Goal: Task Accomplishment & Management: Use online tool/utility

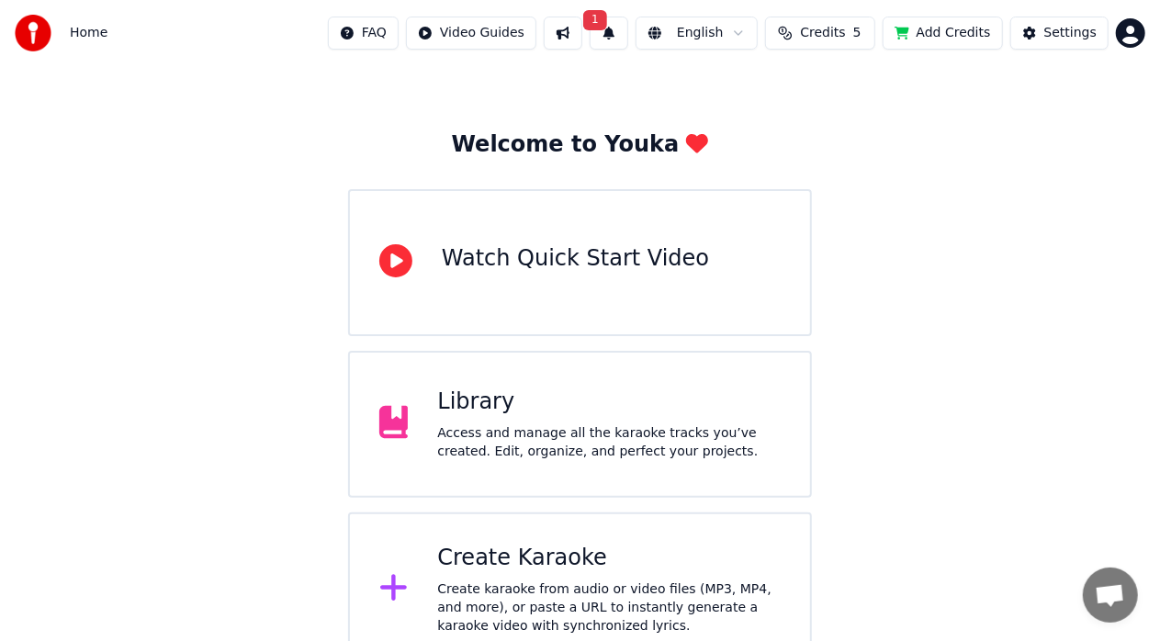
scroll to position [72, 0]
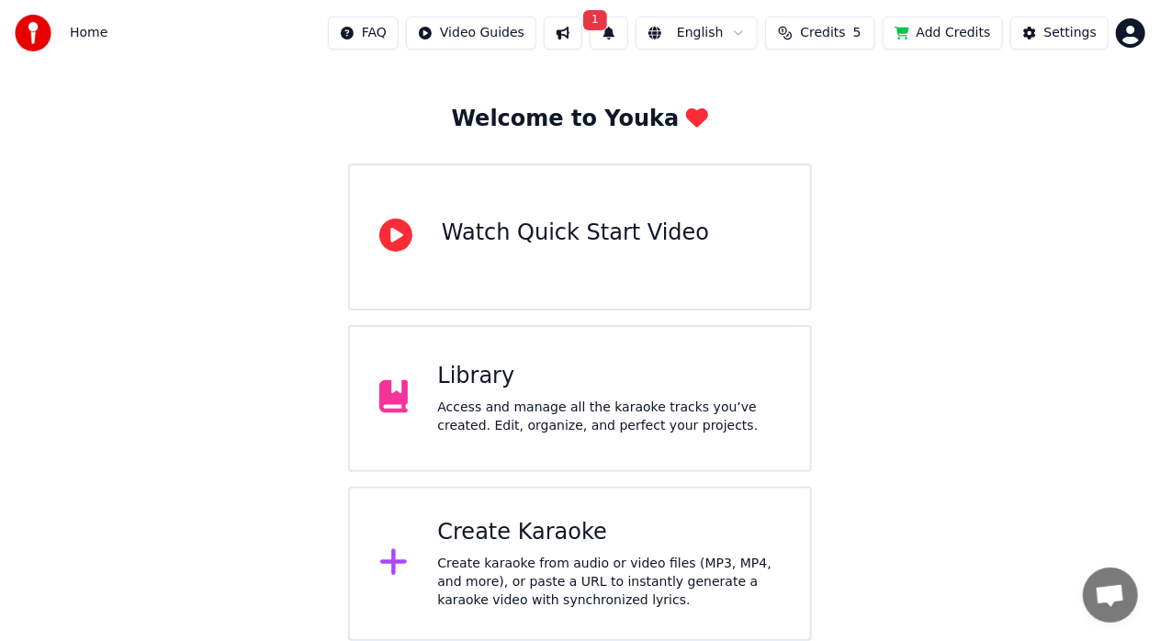
click at [499, 548] on div "Create Karaoke Create karaoke from audio or video files (MP3, MP4, and more), o…" at bounding box center [608, 564] width 343 height 92
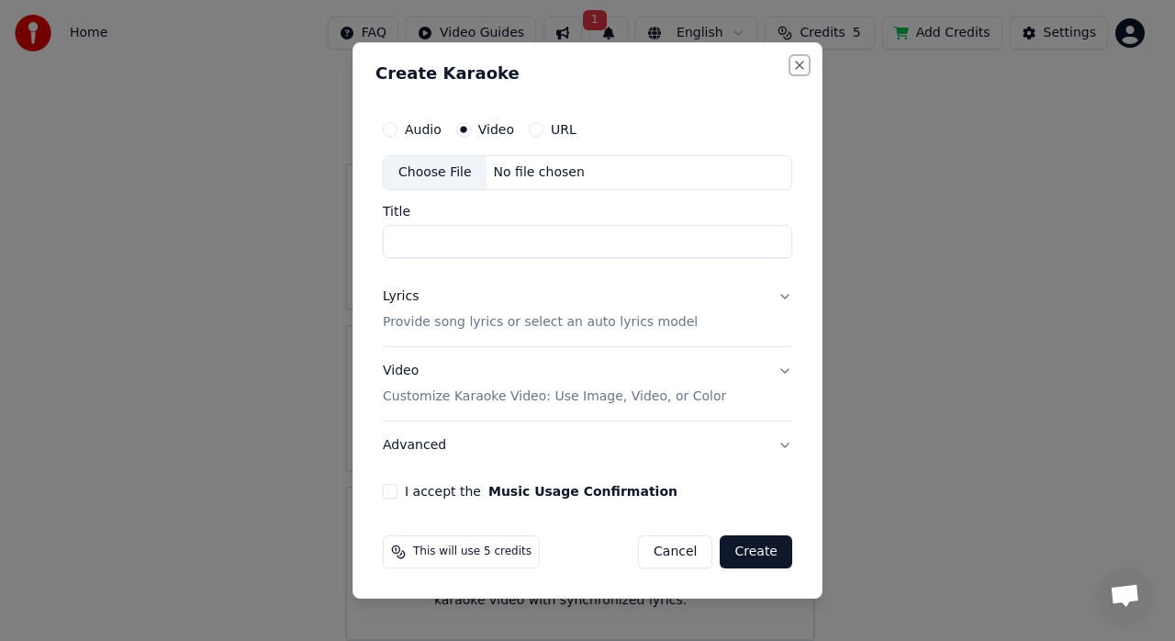
click at [799, 66] on button "Close" at bounding box center [799, 65] width 15 height 15
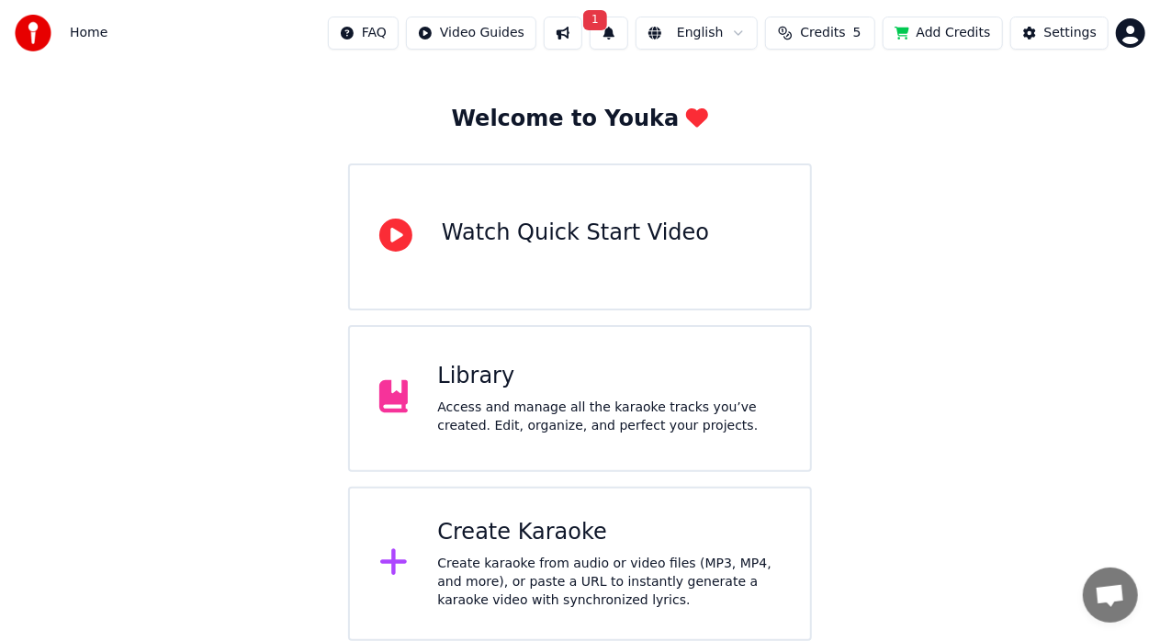
click at [572, 551] on div "Create Karaoke Create karaoke from audio or video files (MP3, MP4, and more), o…" at bounding box center [608, 564] width 343 height 92
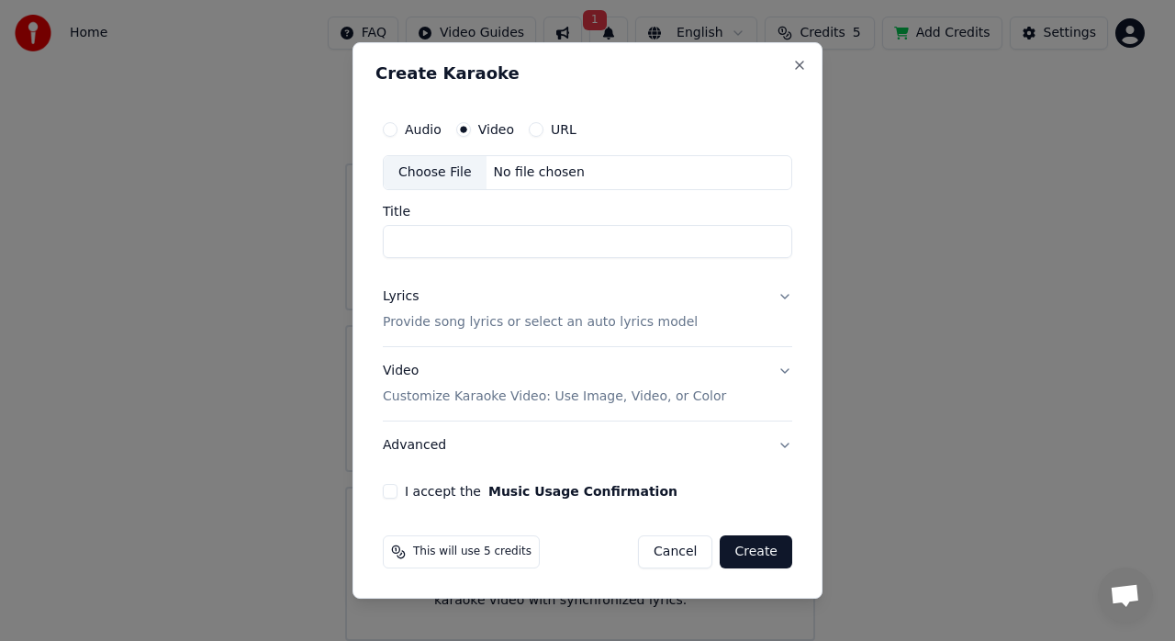
click at [698, 567] on div "This will use 5 credits Cancel Create" at bounding box center [588, 552] width 424 height 48
click at [683, 552] on button "Cancel" at bounding box center [675, 551] width 74 height 33
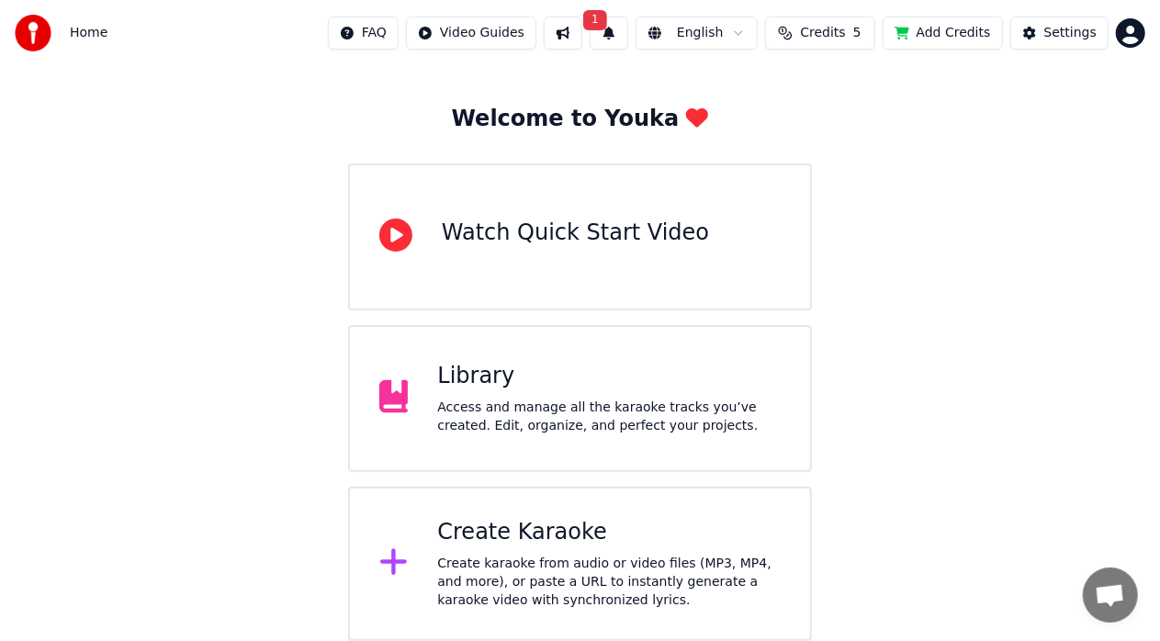
click at [593, 435] on div "Library Access and manage all the karaoke tracks you’ve created. Edit, organize…" at bounding box center [580, 398] width 464 height 147
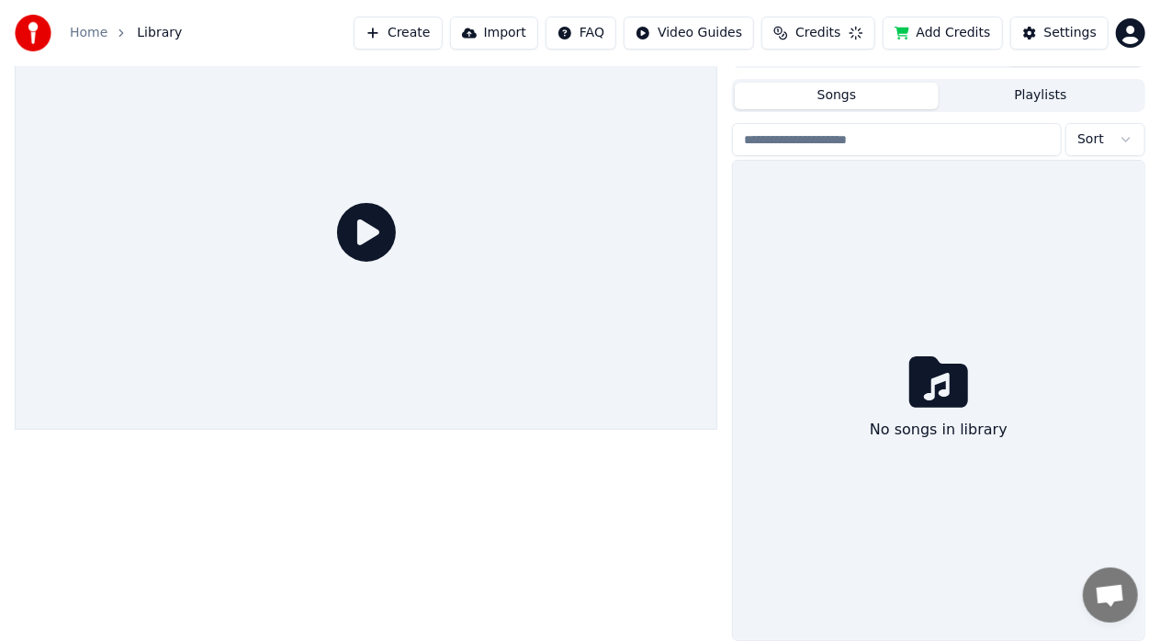
scroll to position [30, 0]
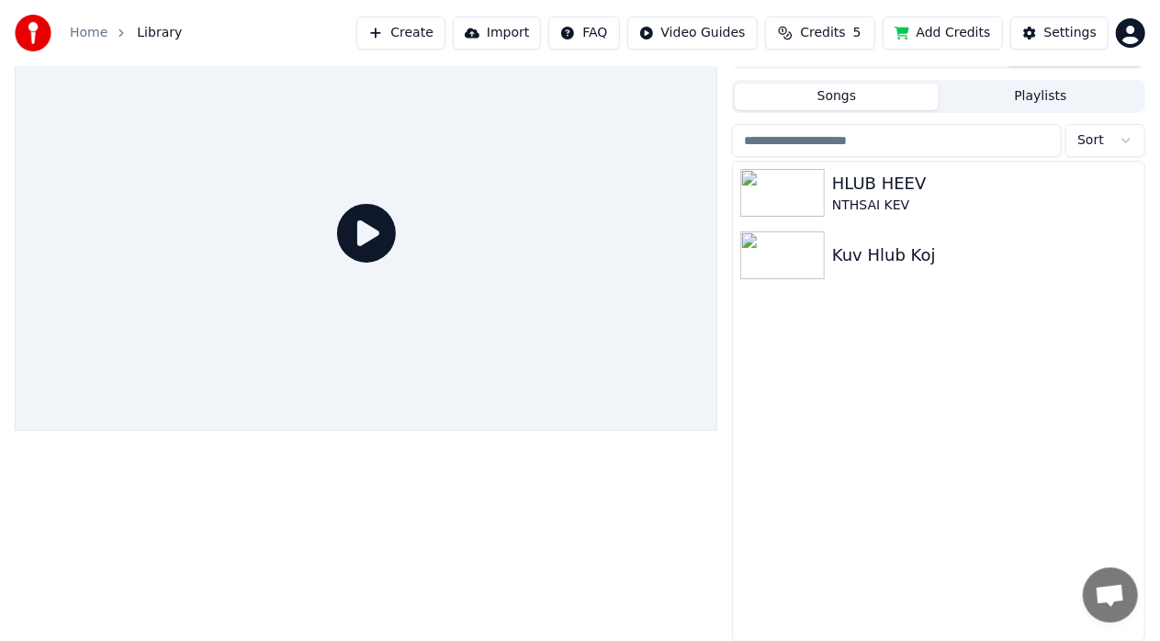
click at [815, 402] on div "HLUB HEEV NTHSAI KEV Kuv Hlub Koj" at bounding box center [938, 401] width 411 height 479
click at [1105, 29] on button "Settings" at bounding box center [1059, 33] width 98 height 33
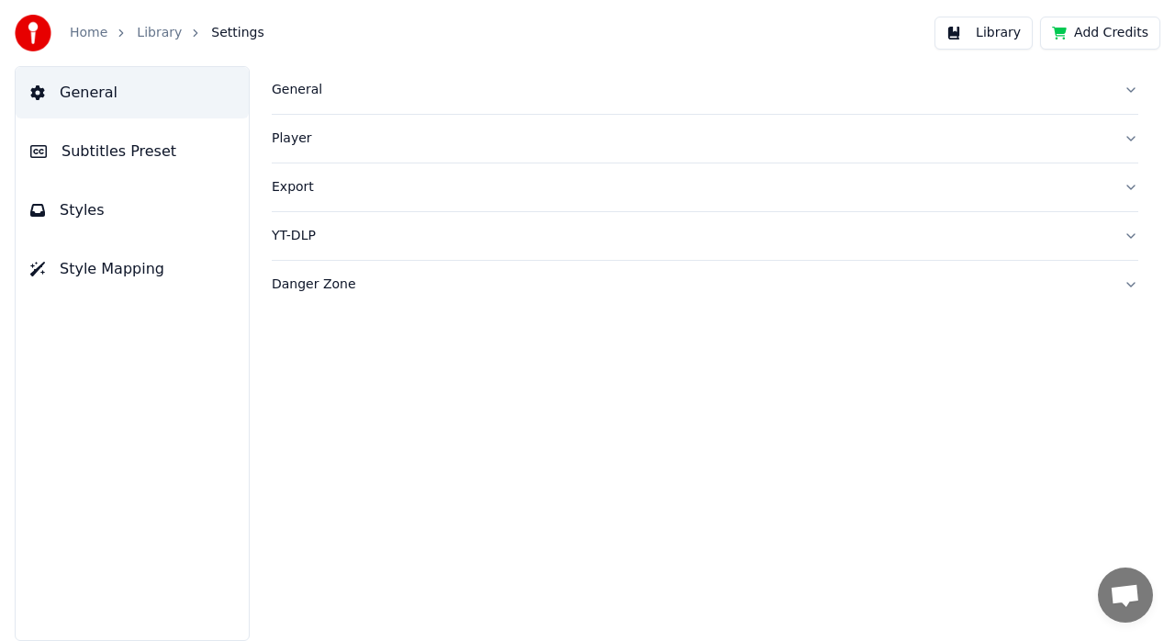
click at [99, 28] on link "Home" at bounding box center [89, 33] width 38 height 18
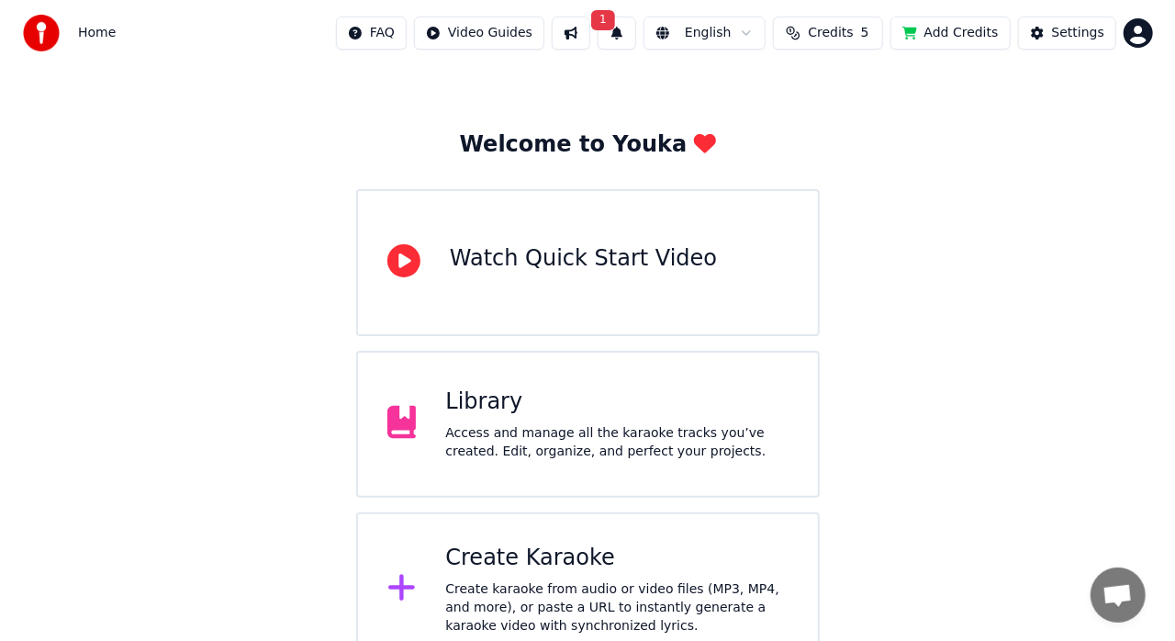
scroll to position [72, 0]
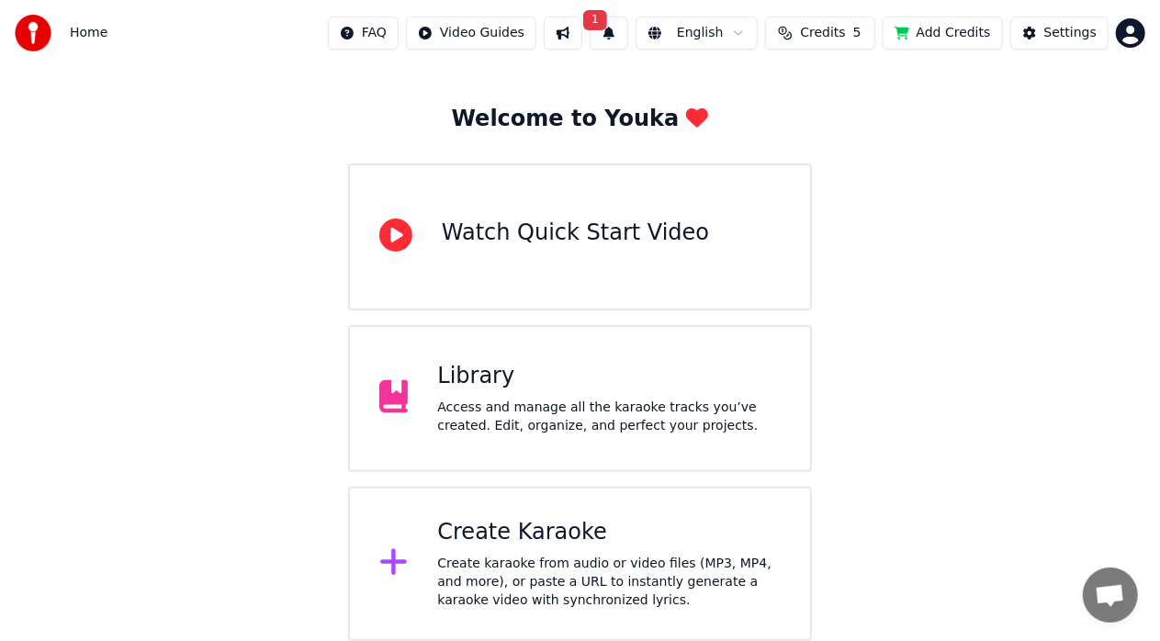
click at [545, 575] on div "Create karaoke from audio or video files (MP3, MP4, and more), or paste a URL t…" at bounding box center [608, 582] width 343 height 55
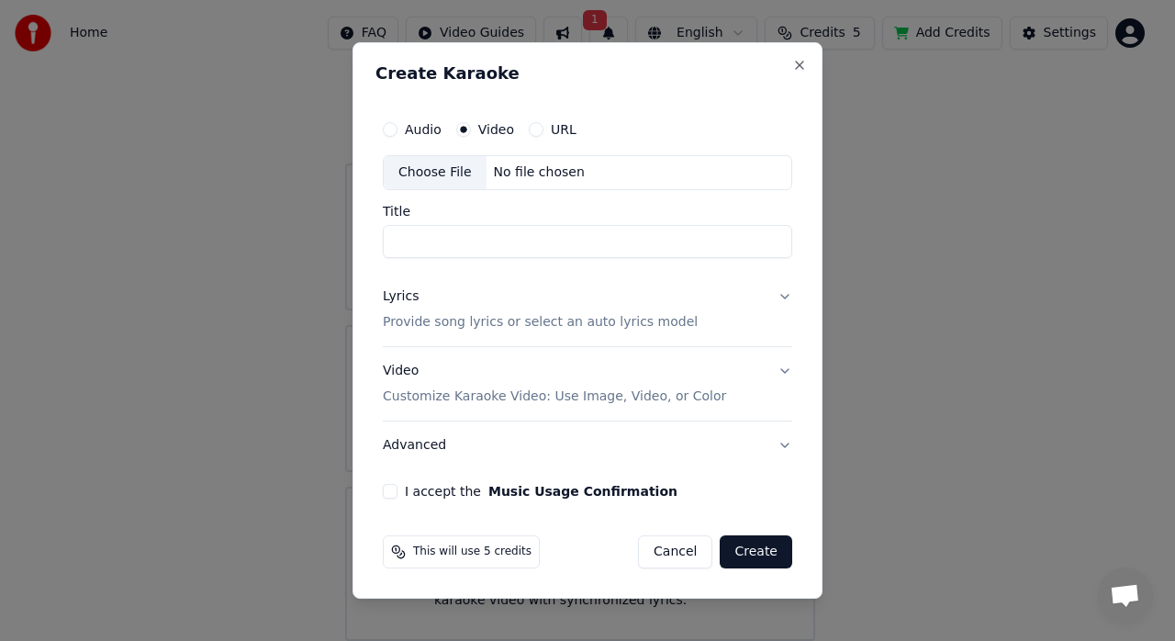
click at [443, 174] on div "Choose File" at bounding box center [435, 172] width 103 height 33
click at [426, 167] on div "Choose File" at bounding box center [435, 172] width 103 height 33
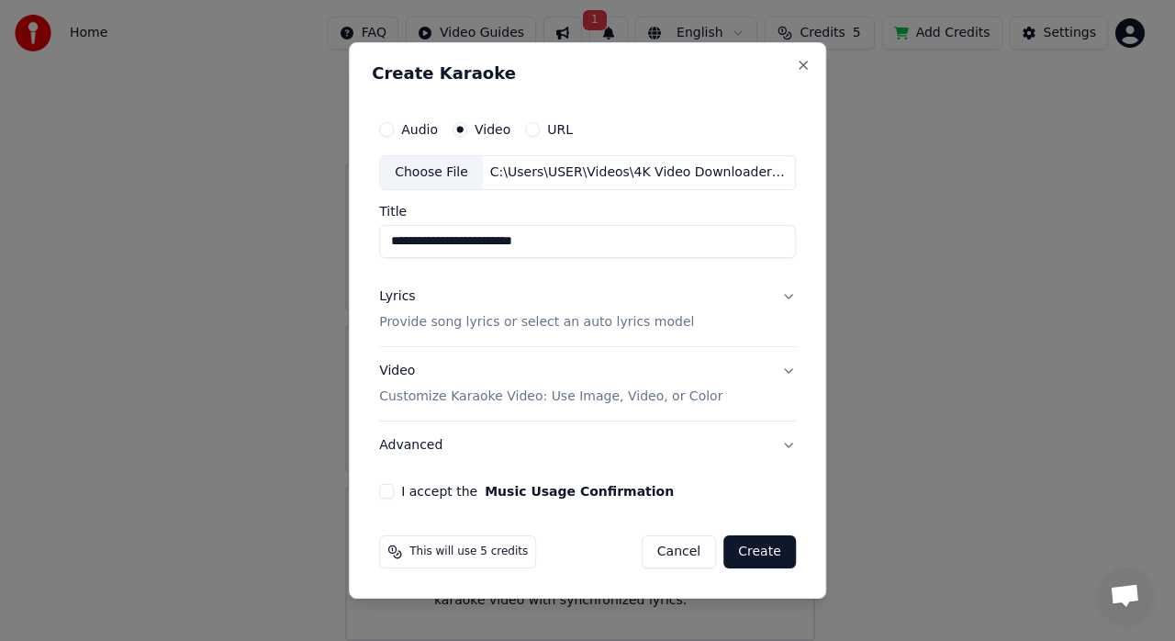
type input "**********"
click at [783, 290] on button "Lyrics Provide song lyrics or select an auto lyrics model" at bounding box center [587, 309] width 417 height 73
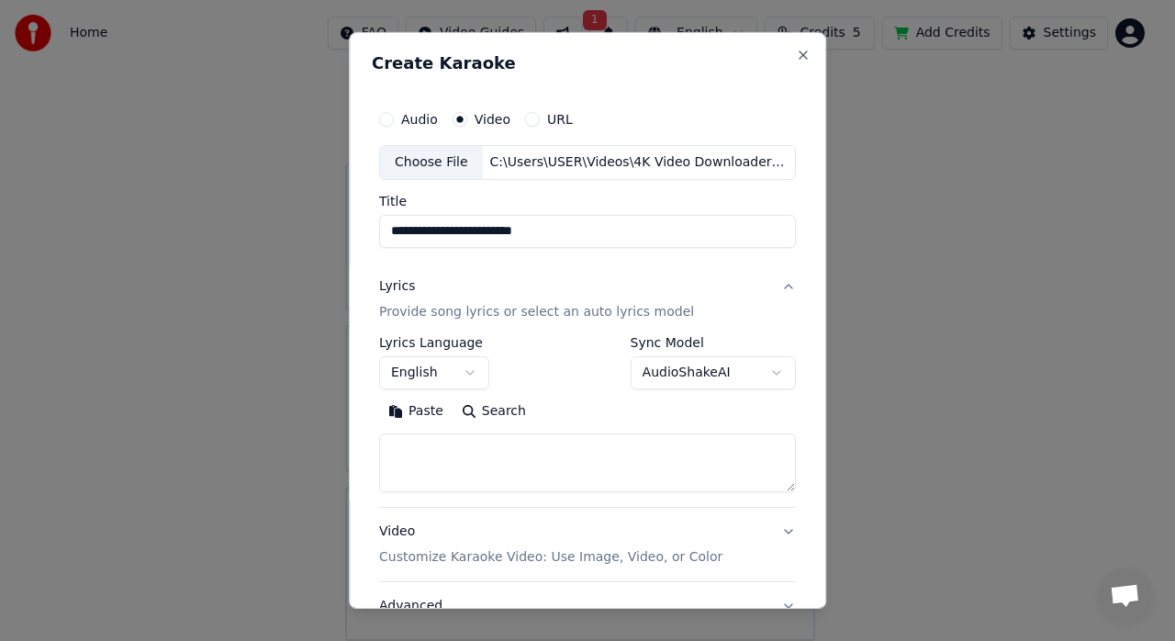
click at [783, 291] on button "Lyrics Provide song lyrics or select an auto lyrics model" at bounding box center [587, 299] width 417 height 73
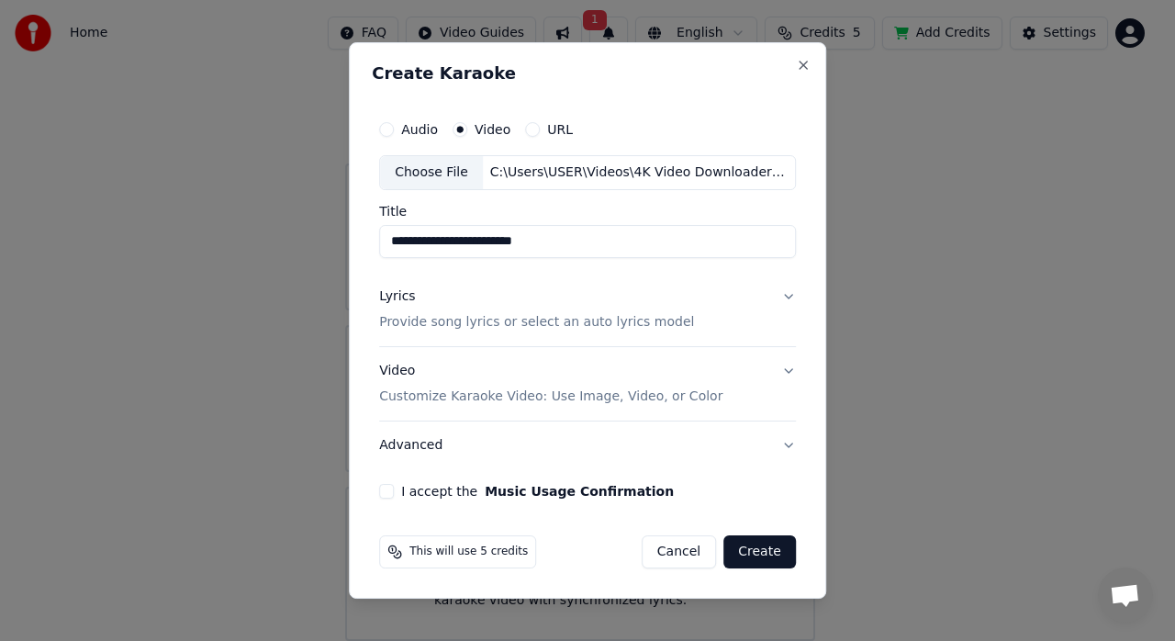
click at [783, 291] on button "Lyrics Provide song lyrics or select an auto lyrics model" at bounding box center [587, 309] width 417 height 73
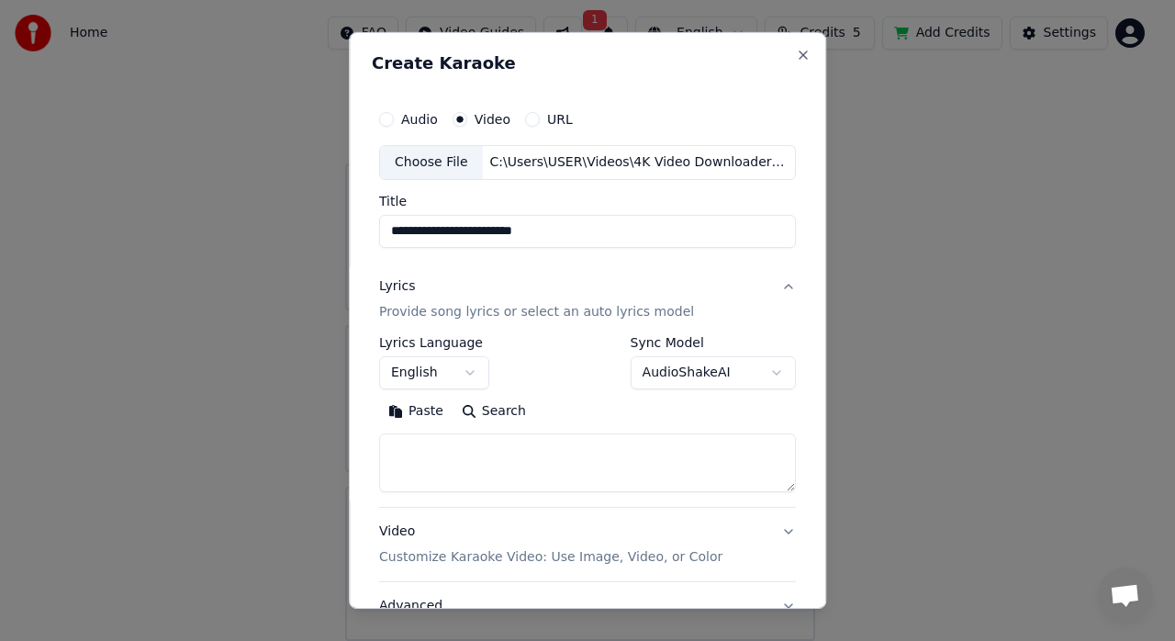
click at [783, 291] on button "Lyrics Provide song lyrics or select an auto lyrics model" at bounding box center [587, 299] width 417 height 73
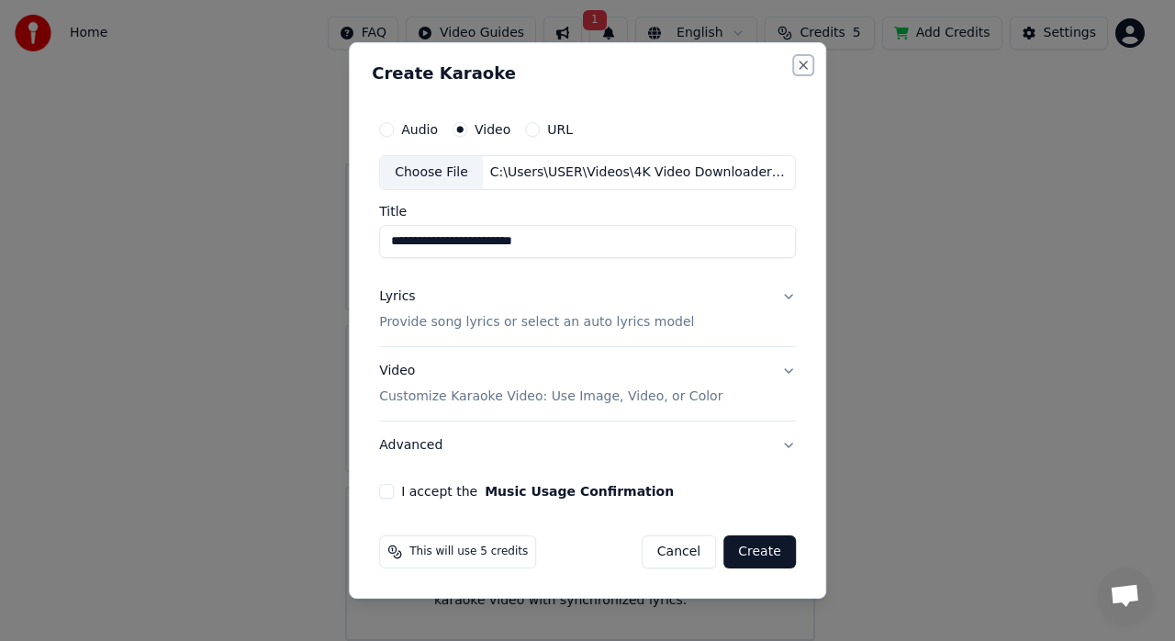
click at [798, 71] on button "Close" at bounding box center [803, 65] width 15 height 15
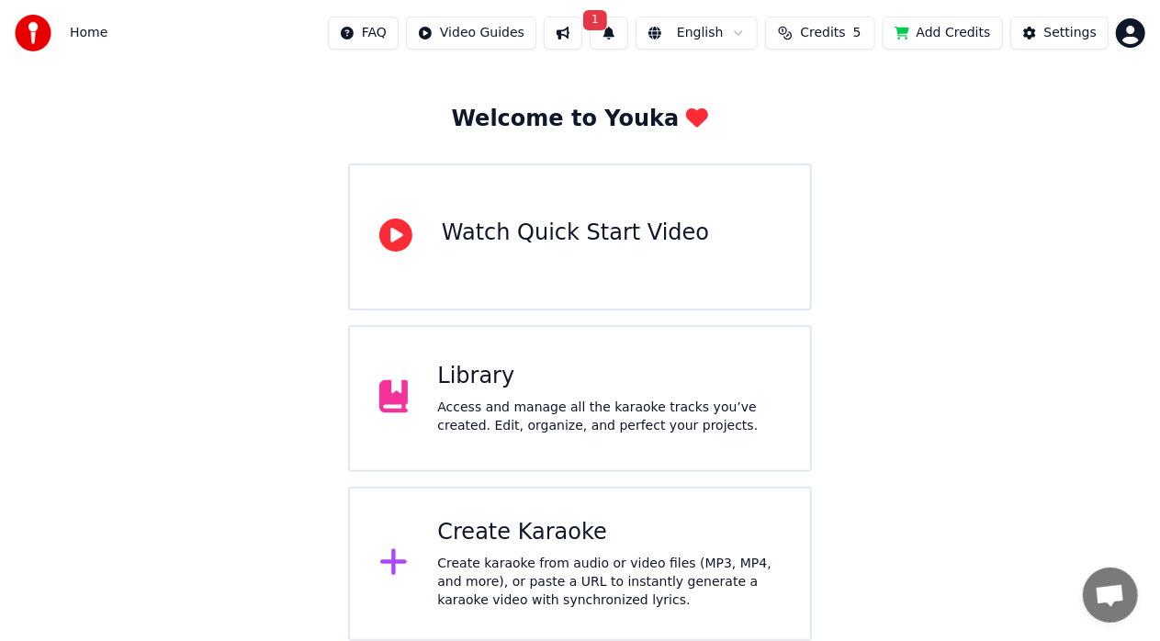
click at [517, 544] on div "Create Karaoke" at bounding box center [608, 532] width 343 height 29
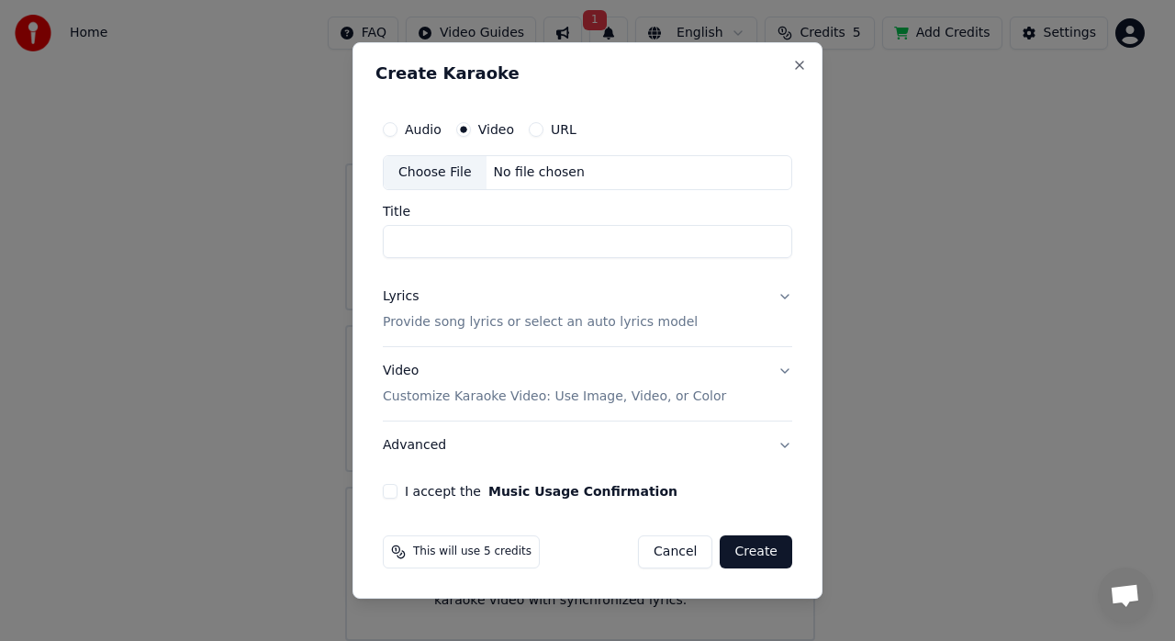
click at [434, 171] on div "Choose File" at bounding box center [435, 172] width 103 height 33
click at [435, 169] on div "Choose File" at bounding box center [435, 172] width 103 height 33
type input "**********"
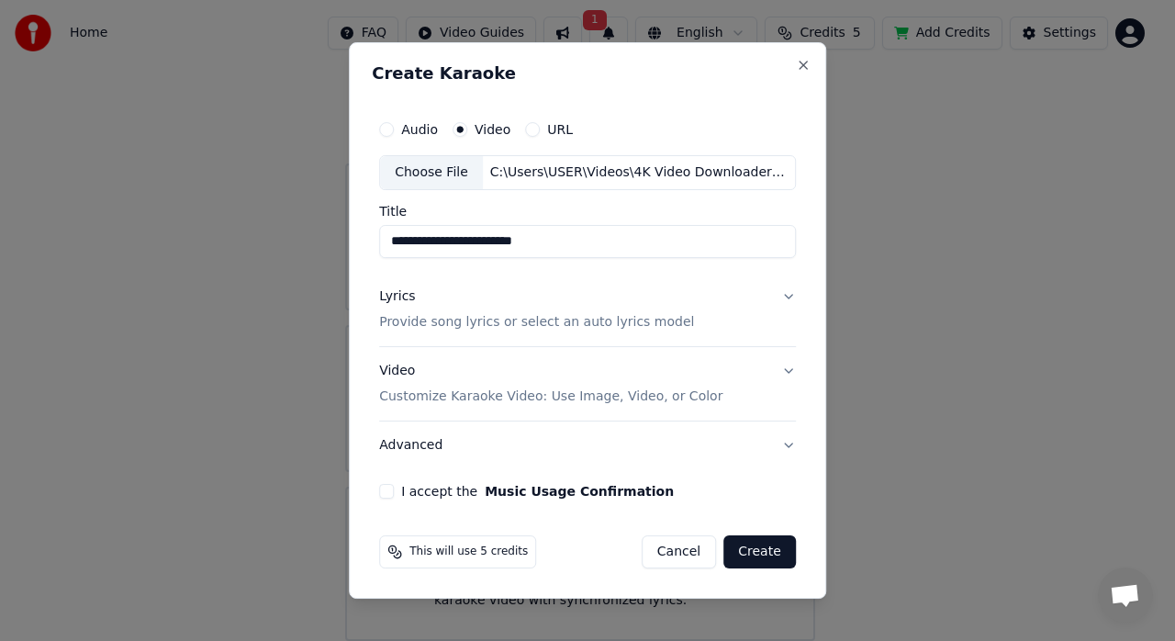
click at [787, 297] on button "Lyrics Provide song lyrics or select an auto lyrics model" at bounding box center [587, 309] width 417 height 73
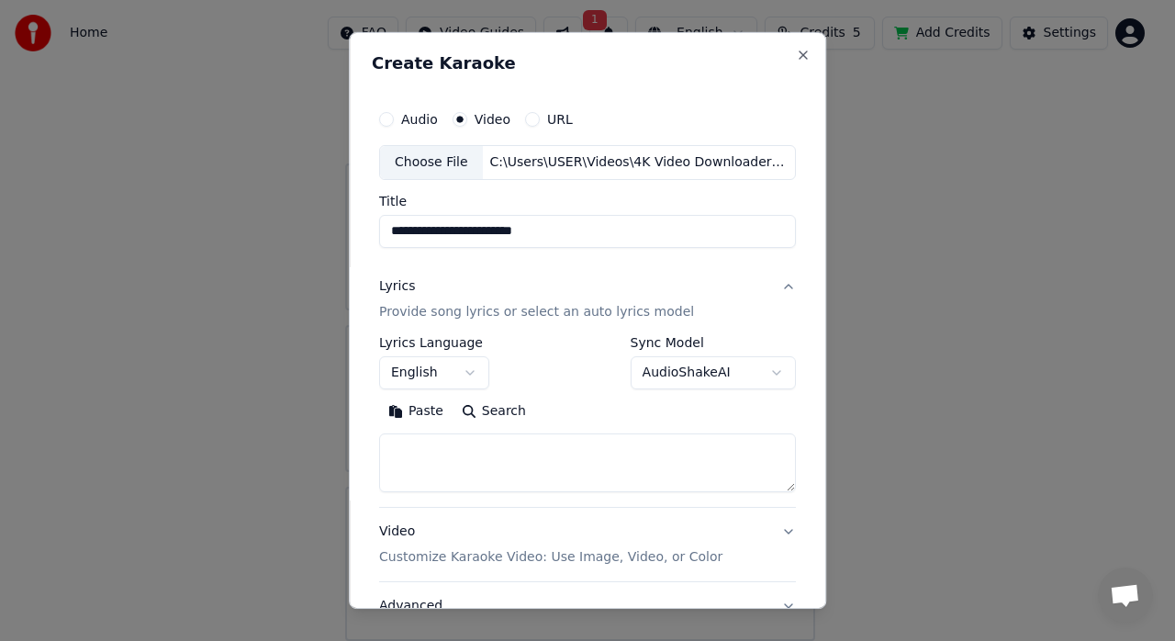
click at [447, 458] on textarea at bounding box center [587, 462] width 417 height 59
click at [421, 417] on button "Paste" at bounding box center [415, 411] width 73 height 29
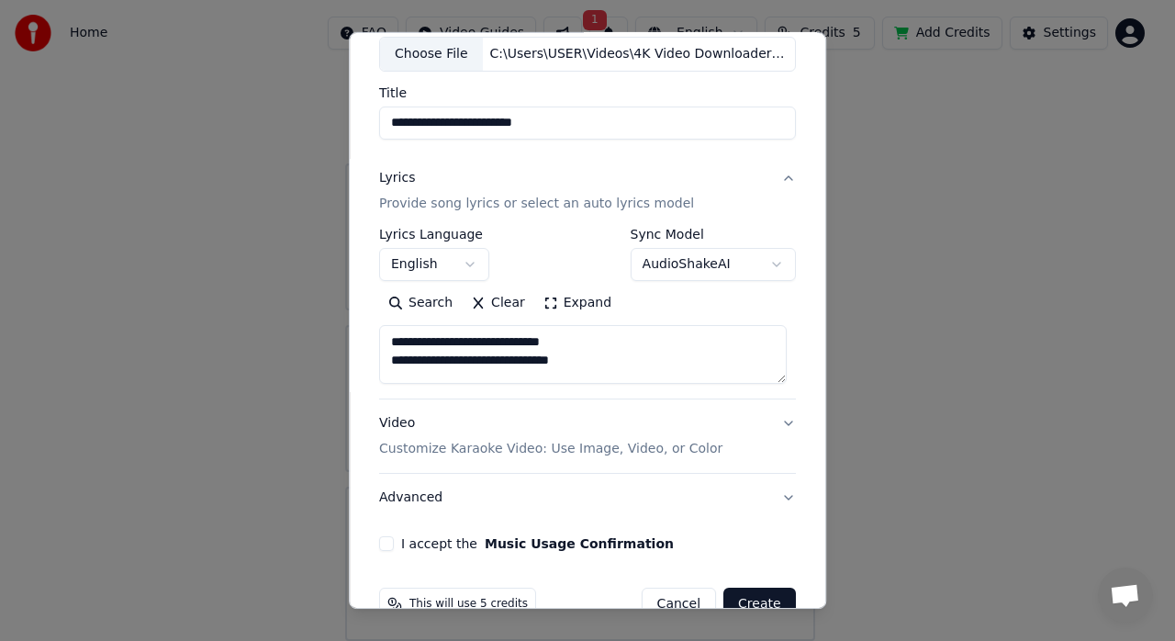
scroll to position [148, 0]
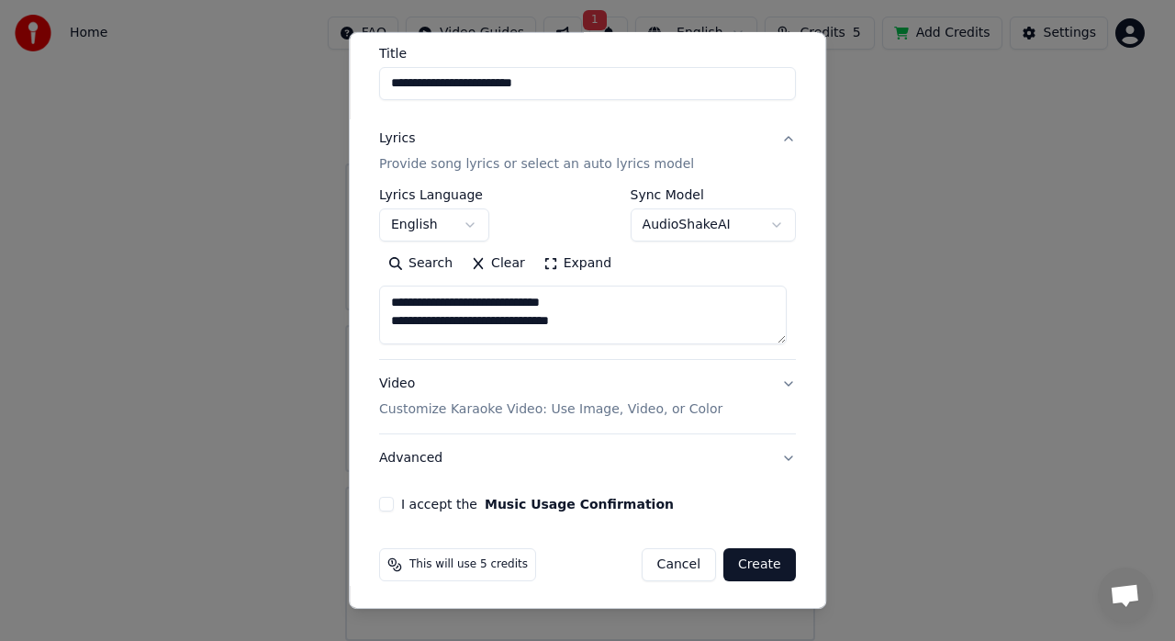
click at [784, 382] on div "**********" at bounding box center [588, 232] width 432 height 573
click at [772, 140] on button "Lyrics Provide song lyrics or select an auto lyrics model" at bounding box center [587, 151] width 417 height 73
type textarea "**********"
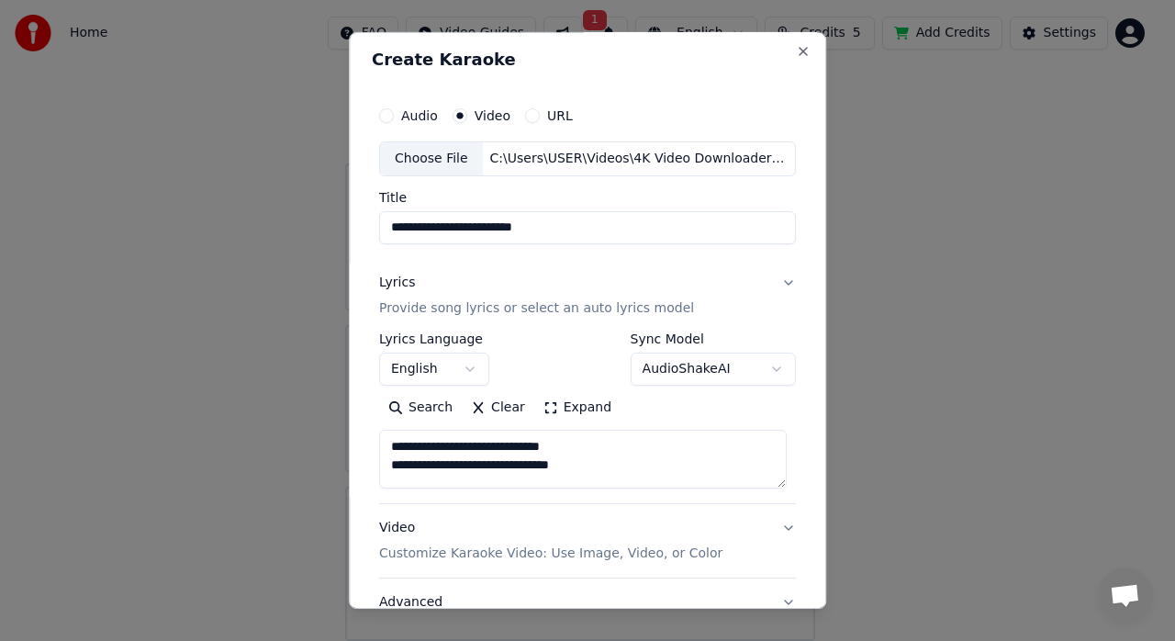
scroll to position [0, 0]
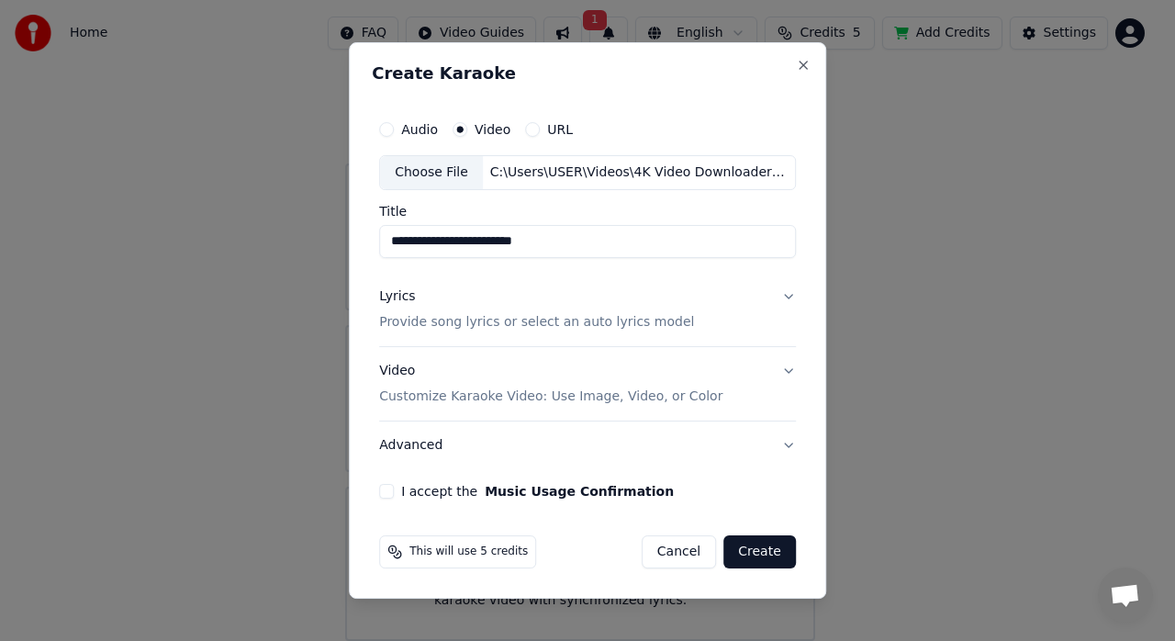
click at [784, 301] on button "Lyrics Provide song lyrics or select an auto lyrics model" at bounding box center [587, 309] width 417 height 73
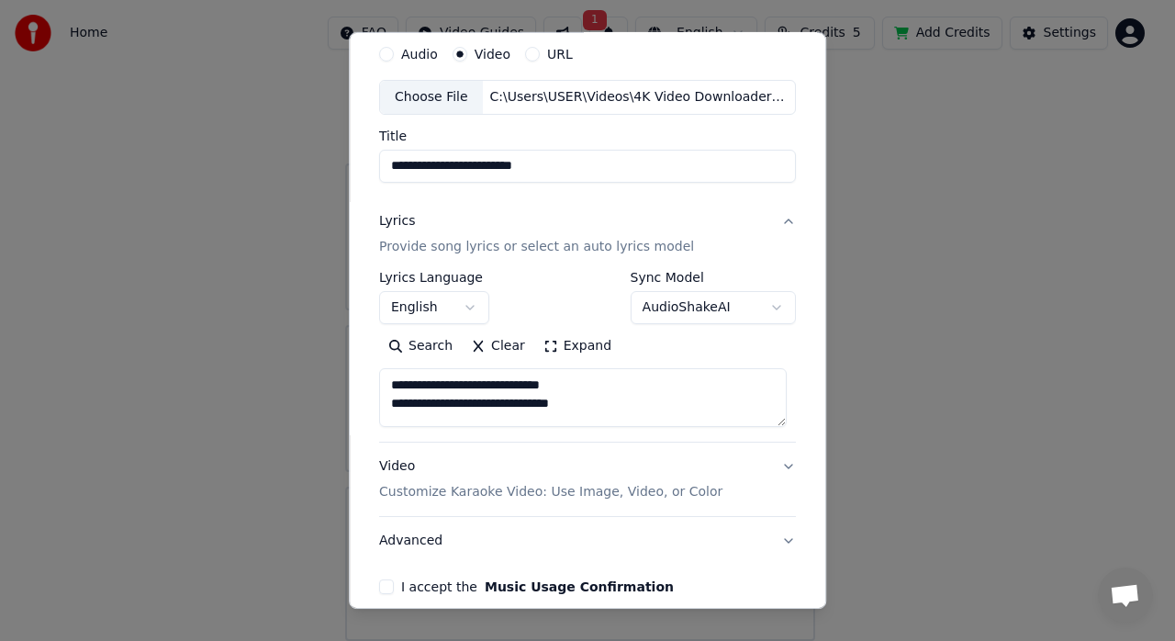
scroll to position [92, 0]
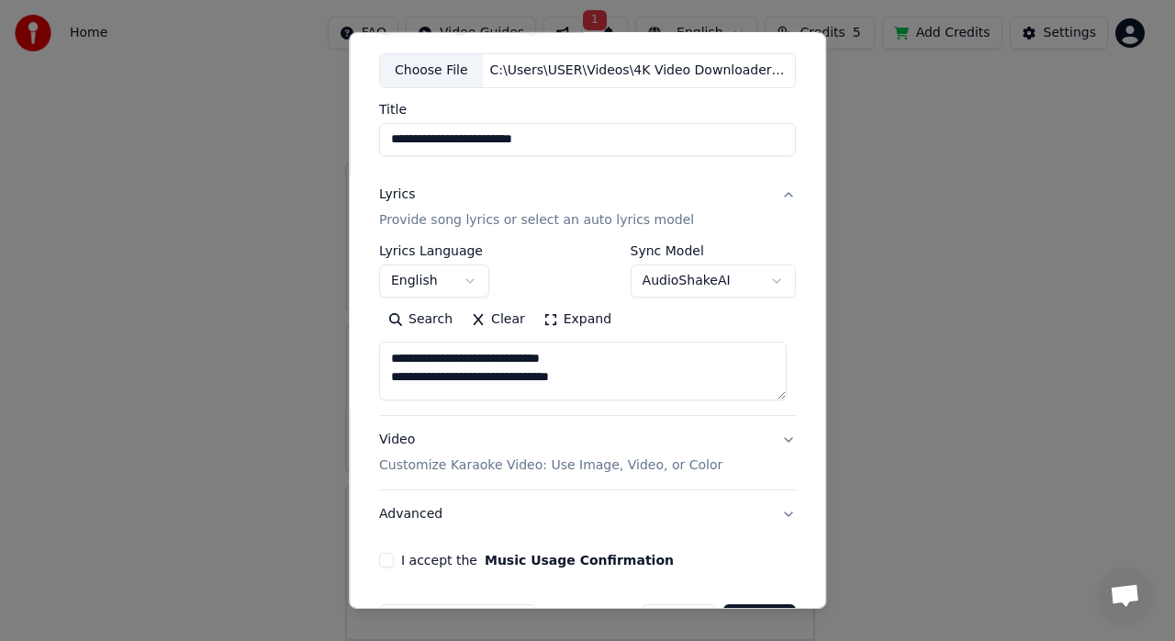
click at [762, 433] on button "Video Customize Karaoke Video: Use Image, Video, or Color" at bounding box center [587, 452] width 417 height 73
type textarea "**********"
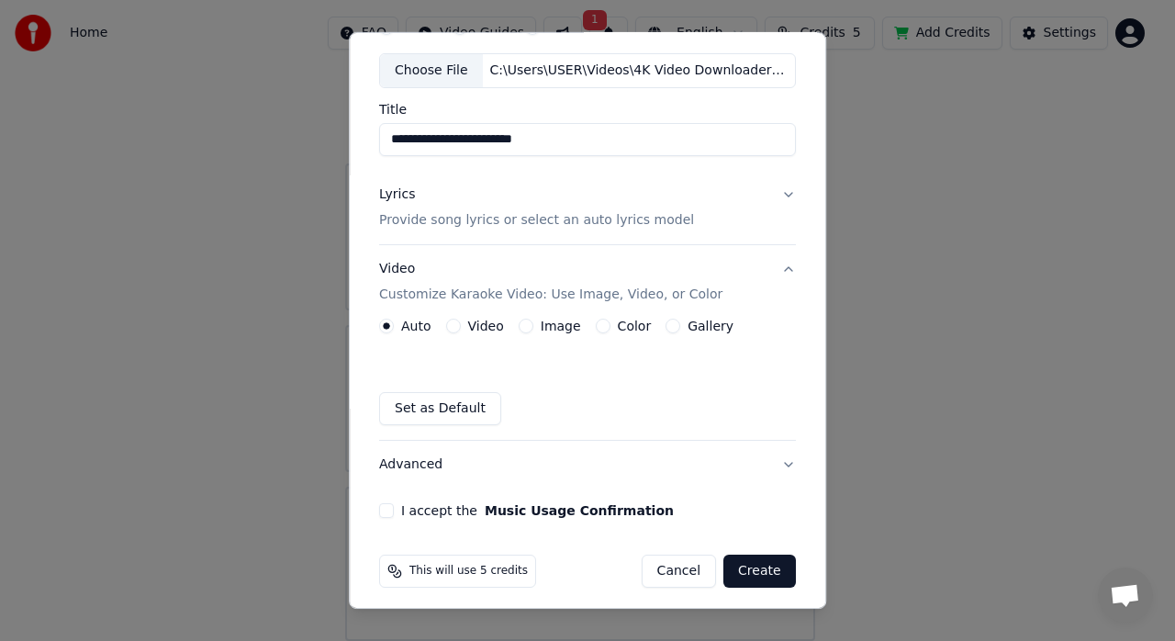
click at [521, 330] on button "Image" at bounding box center [526, 326] width 15 height 15
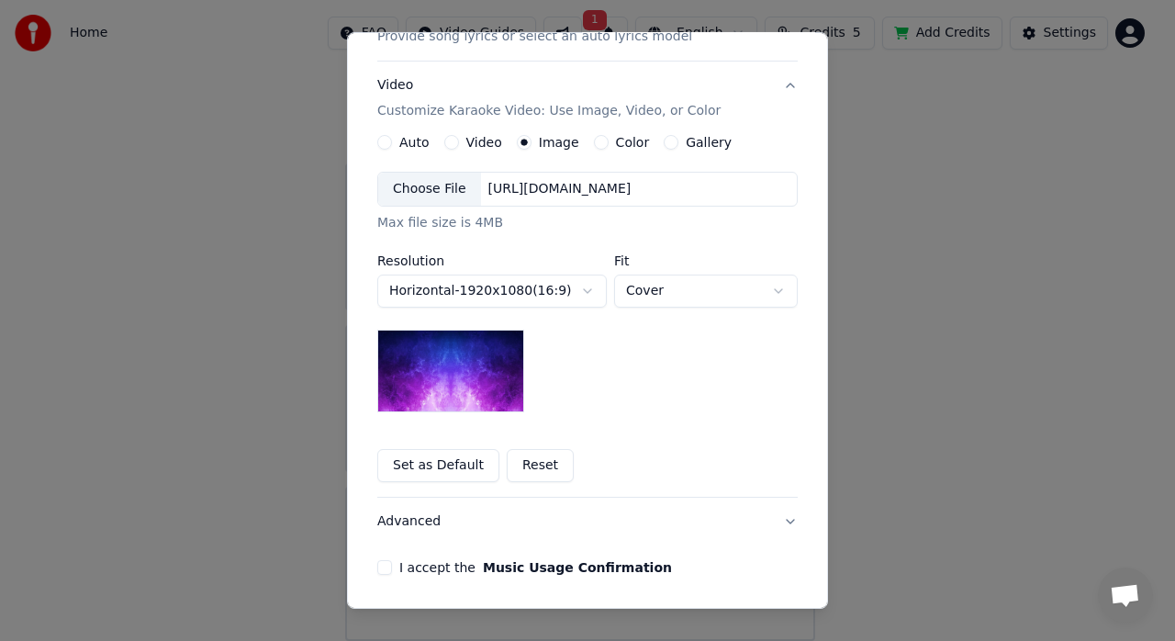
scroll to position [184, 0]
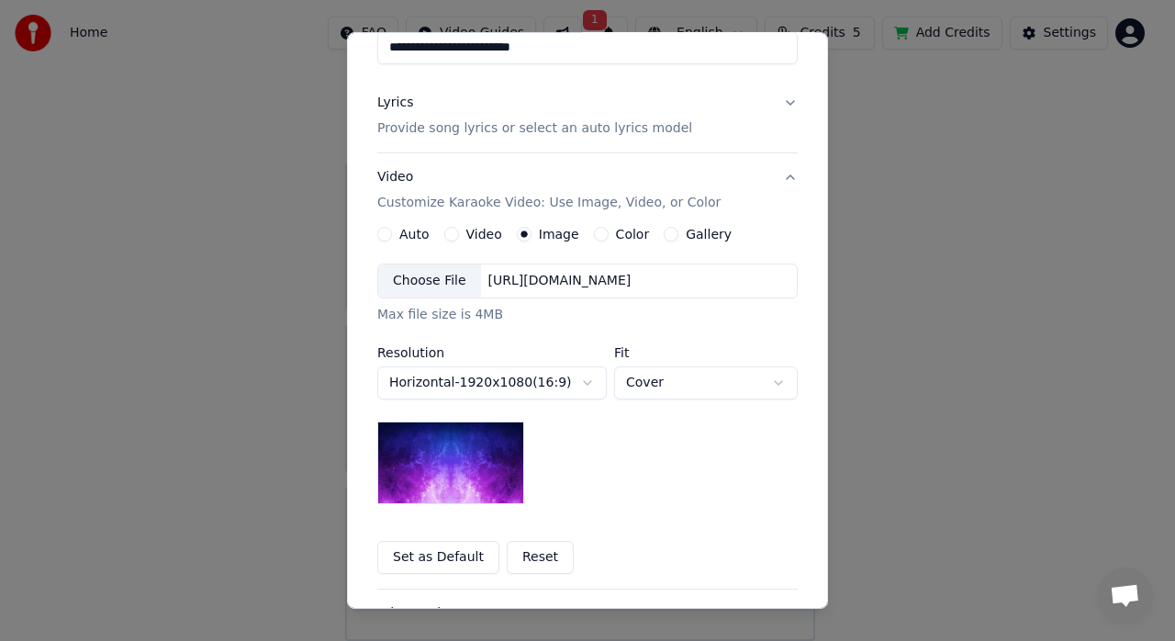
click at [594, 232] on button "Color" at bounding box center [601, 234] width 15 height 15
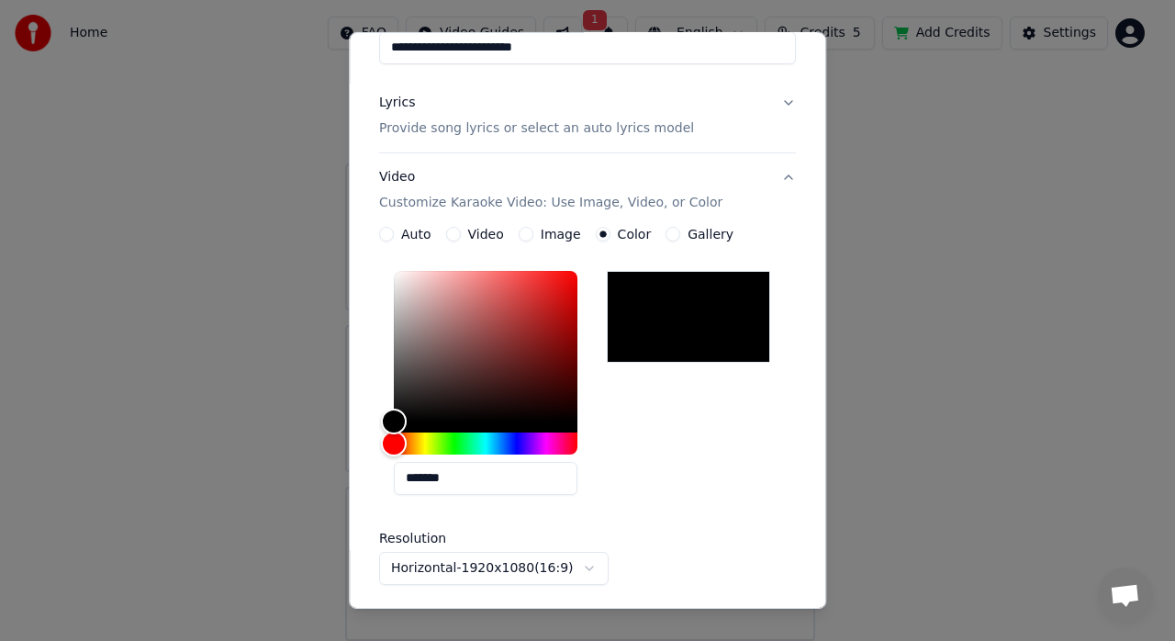
click at [523, 230] on button "Image" at bounding box center [526, 234] width 15 height 15
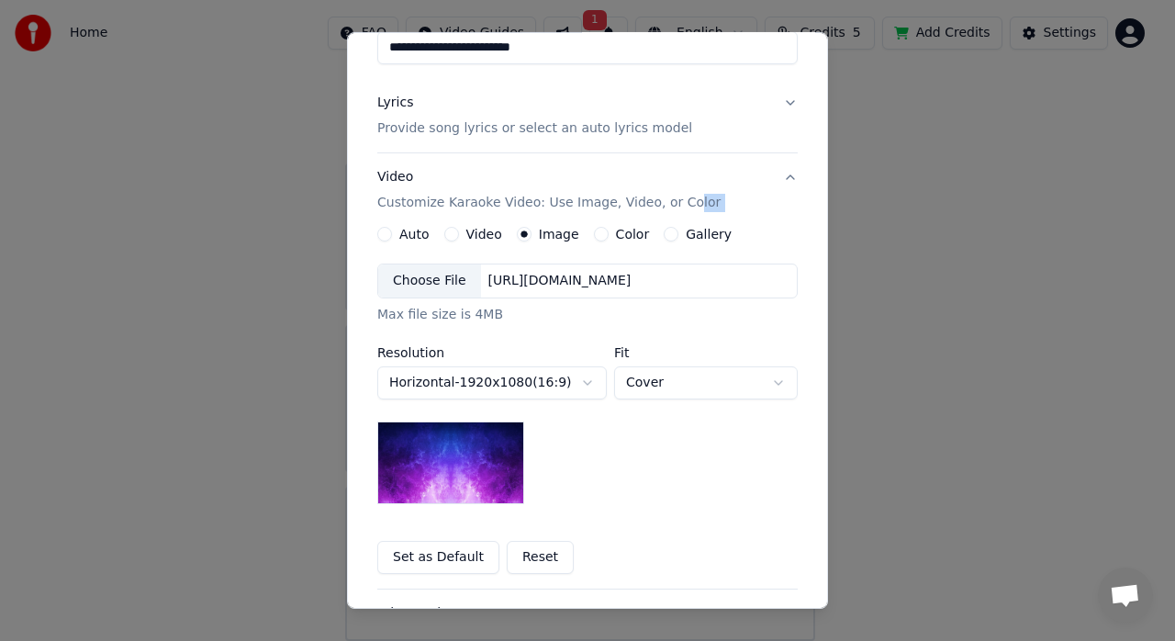
click at [661, 224] on div "**********" at bounding box center [587, 371] width 421 height 436
click at [664, 228] on button "Gallery" at bounding box center [671, 234] width 15 height 15
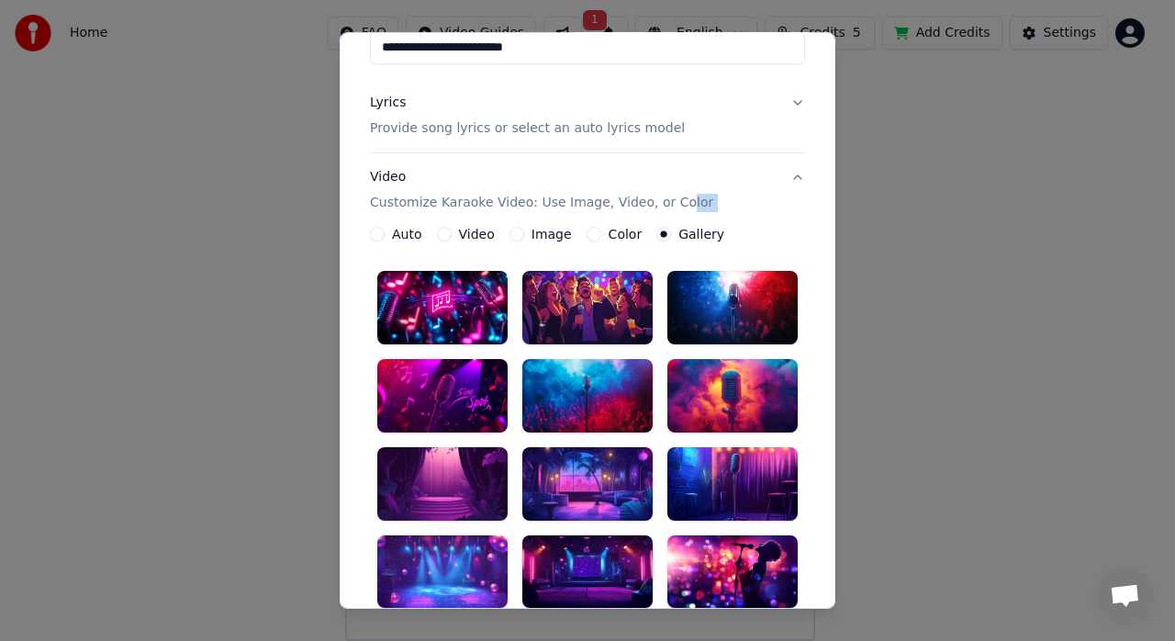
click at [587, 235] on button "Color" at bounding box center [594, 234] width 15 height 15
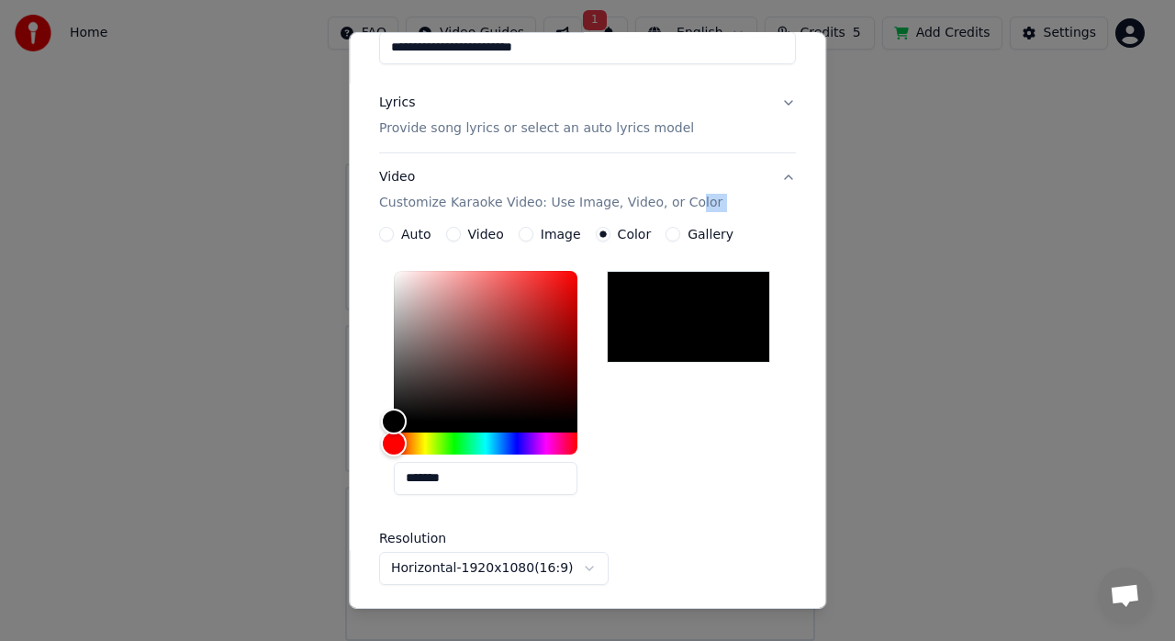
click at [525, 229] on div "Image" at bounding box center [550, 234] width 62 height 15
click at [521, 235] on button "Image" at bounding box center [526, 234] width 15 height 15
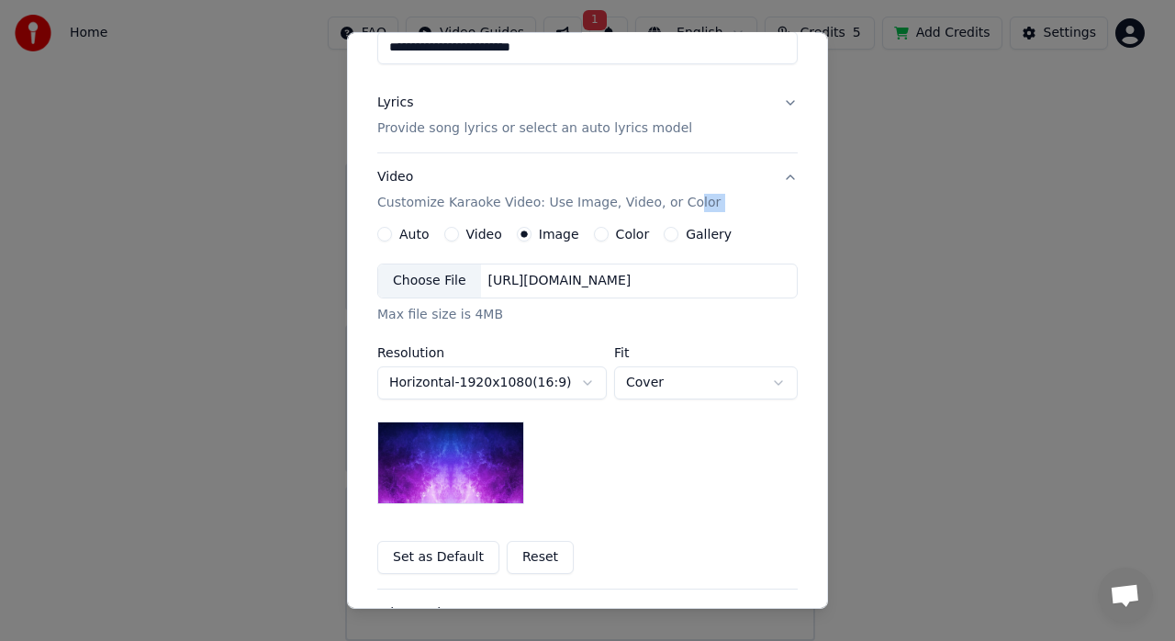
click at [463, 558] on button "Set as Default" at bounding box center [438, 557] width 122 height 33
click at [594, 227] on button "Color" at bounding box center [601, 234] width 15 height 15
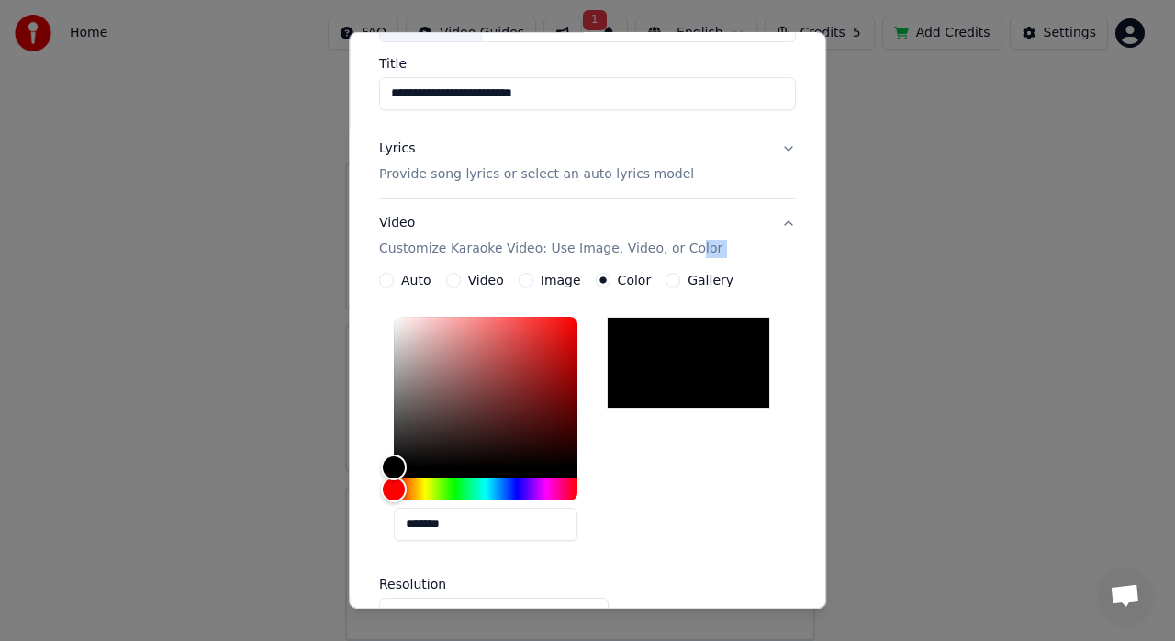
scroll to position [92, 0]
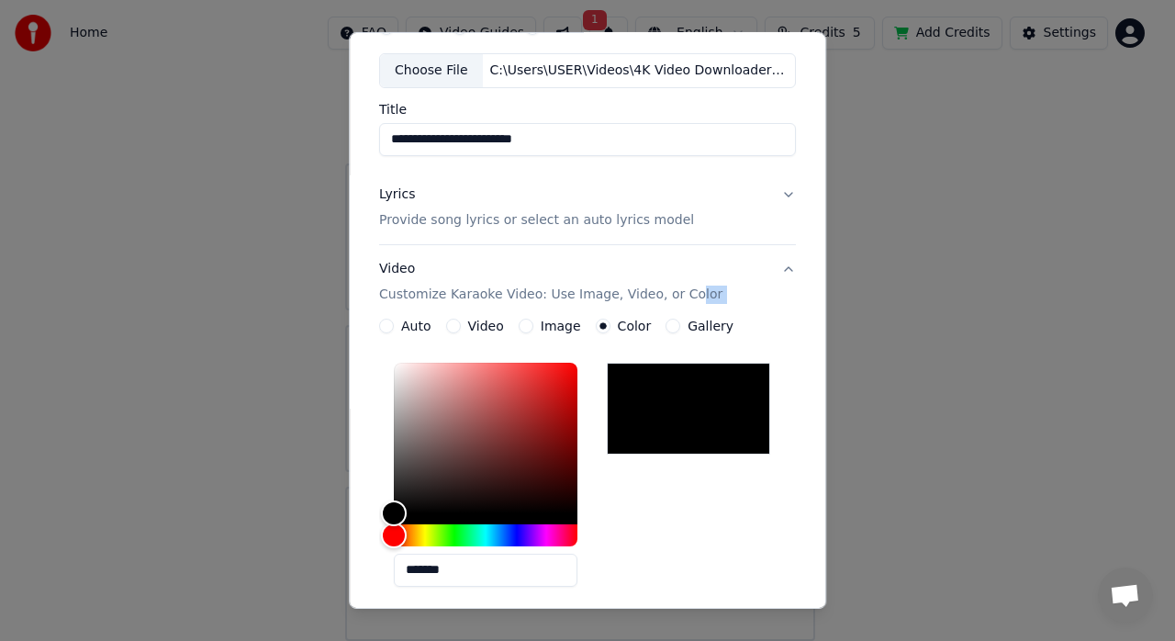
click at [529, 329] on div "Image" at bounding box center [550, 326] width 62 height 15
click at [521, 327] on button "Image" at bounding box center [526, 326] width 15 height 15
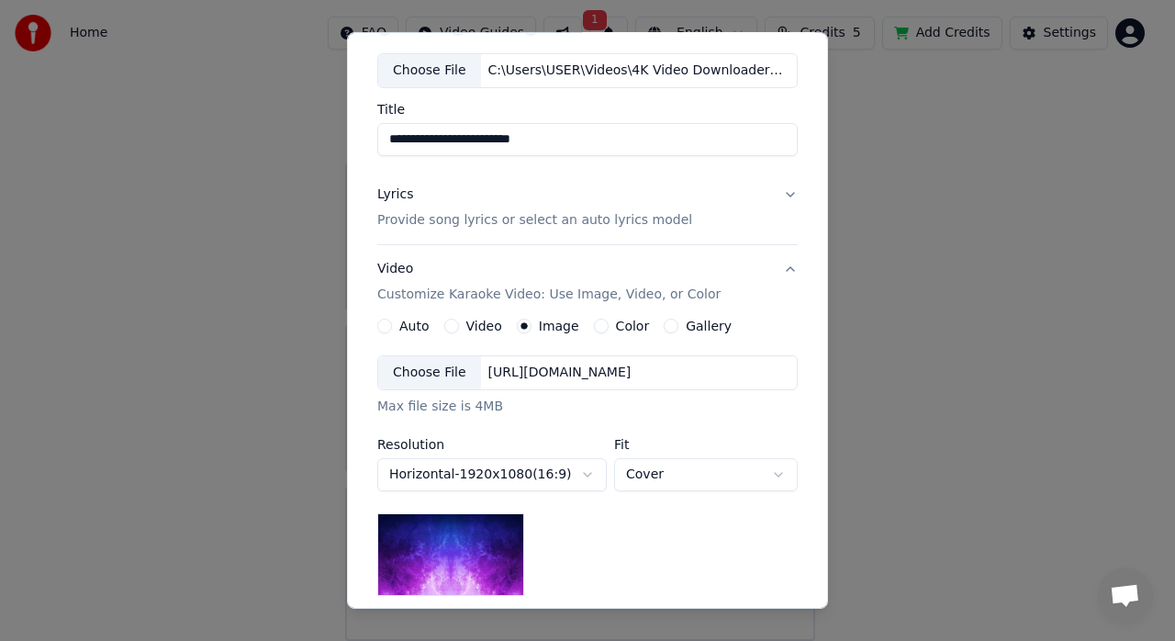
scroll to position [338, 0]
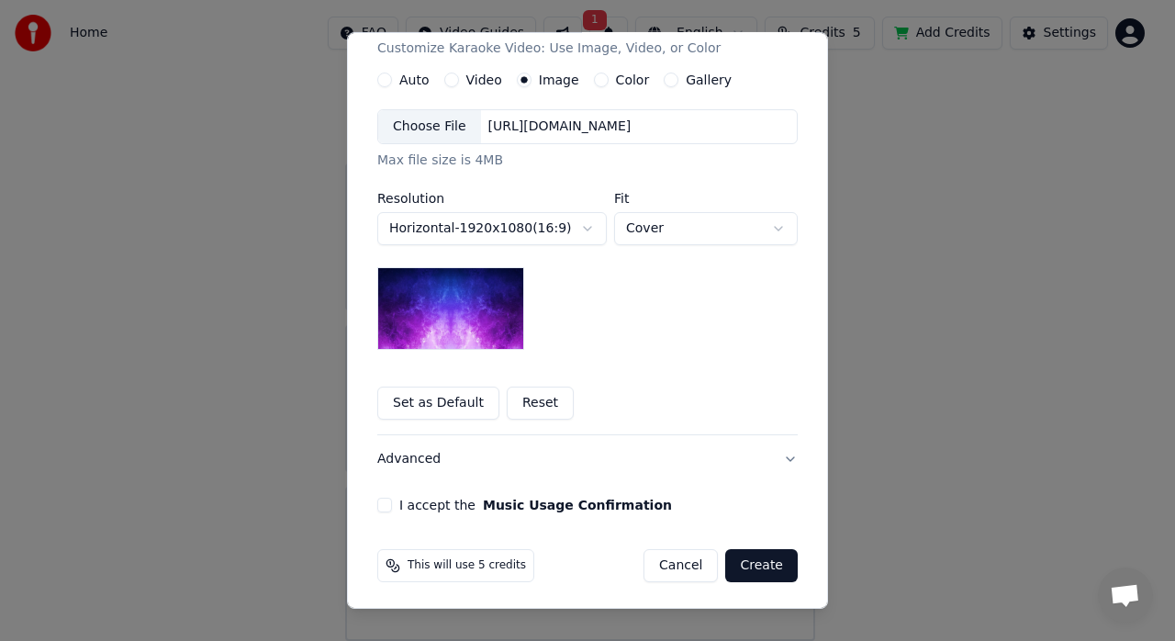
click at [413, 395] on button "Set as Default" at bounding box center [438, 403] width 122 height 33
click at [382, 509] on button "I accept the Music Usage Confirmation" at bounding box center [384, 505] width 15 height 15
click at [379, 505] on button "I accept the Music Usage Confirmation" at bounding box center [384, 505] width 15 height 15
click at [380, 505] on button "I accept the Music Usage Confirmation" at bounding box center [384, 505] width 15 height 15
click at [777, 454] on button "Advanced" at bounding box center [587, 459] width 421 height 48
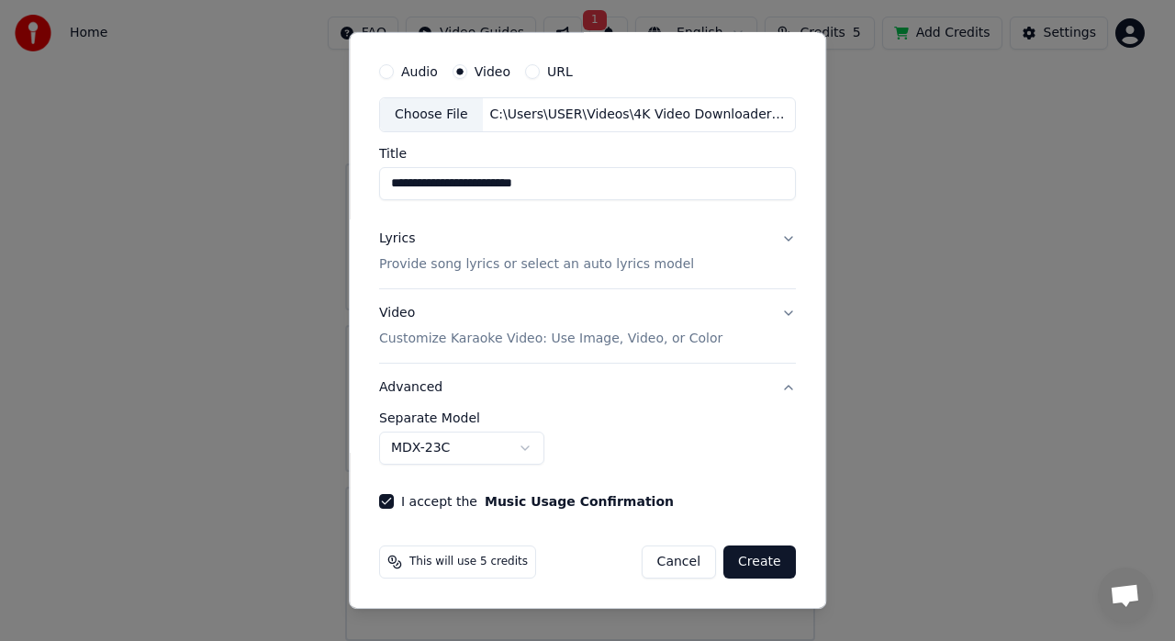
scroll to position [46, 0]
click at [778, 384] on button "Advanced" at bounding box center [587, 389] width 417 height 48
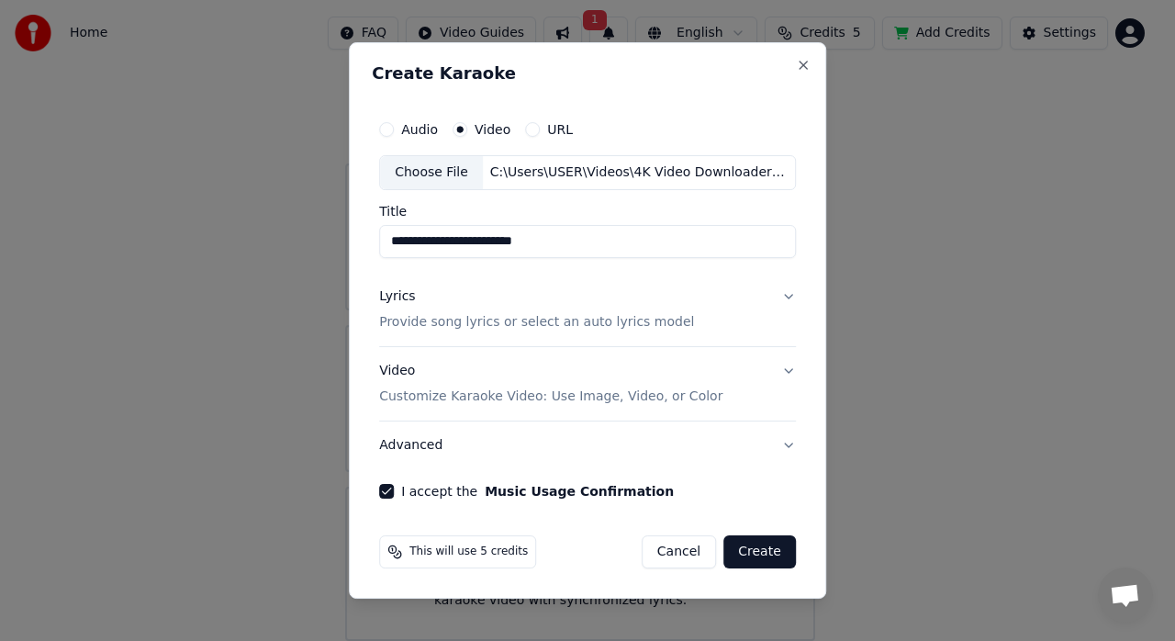
click at [390, 488] on button "I accept the Music Usage Confirmation" at bounding box center [386, 491] width 15 height 15
click at [780, 292] on button "Lyrics Provide song lyrics or select an auto lyrics model" at bounding box center [587, 309] width 417 height 73
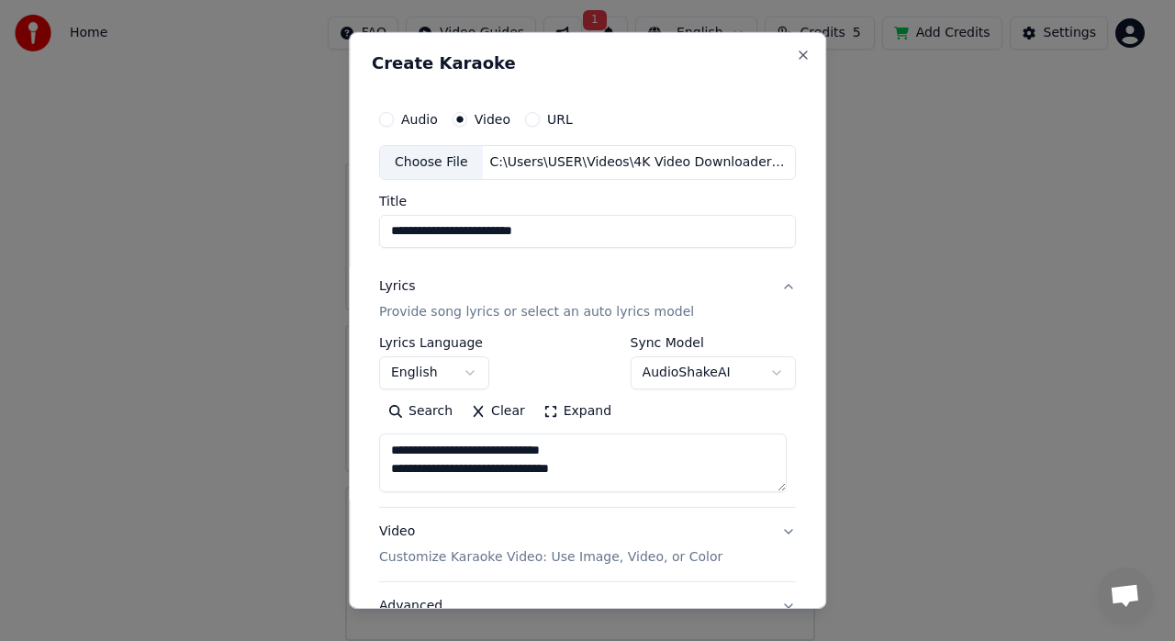
click at [772, 289] on button "Lyrics Provide song lyrics or select an auto lyrics model" at bounding box center [587, 299] width 417 height 73
type textarea "**********"
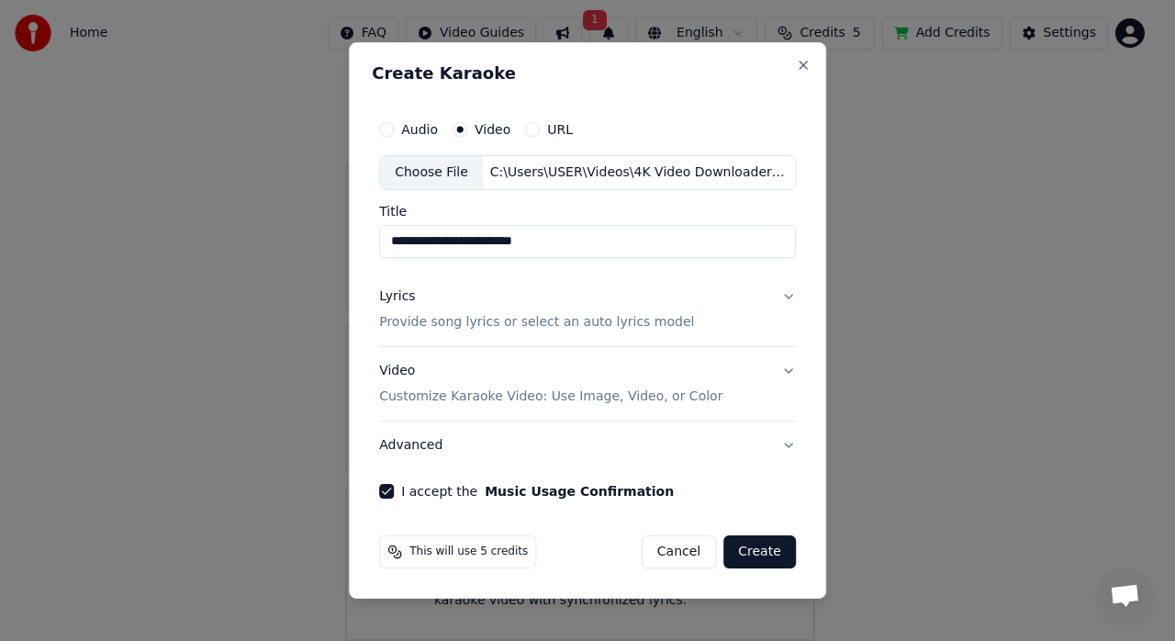
click at [772, 545] on button "Create" at bounding box center [759, 551] width 73 height 33
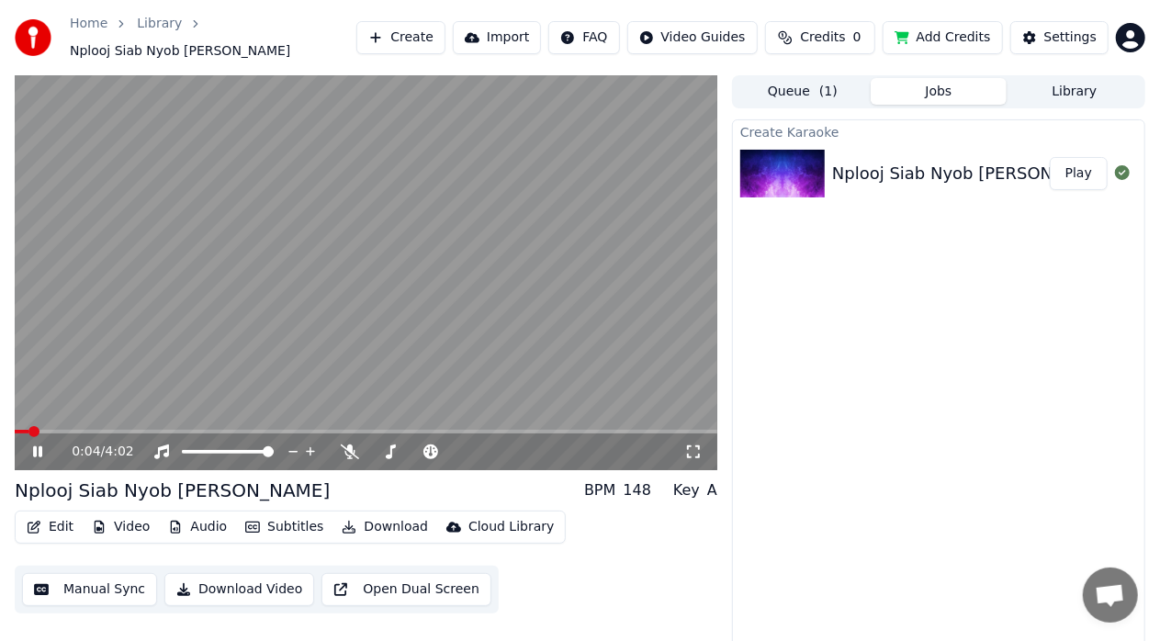
click at [421, 219] on video at bounding box center [366, 272] width 702 height 395
click at [430, 230] on video at bounding box center [366, 272] width 702 height 395
click at [264, 287] on video at bounding box center [366, 272] width 702 height 395
click at [109, 235] on video at bounding box center [366, 272] width 702 height 395
click at [399, 302] on video at bounding box center [366, 272] width 702 height 395
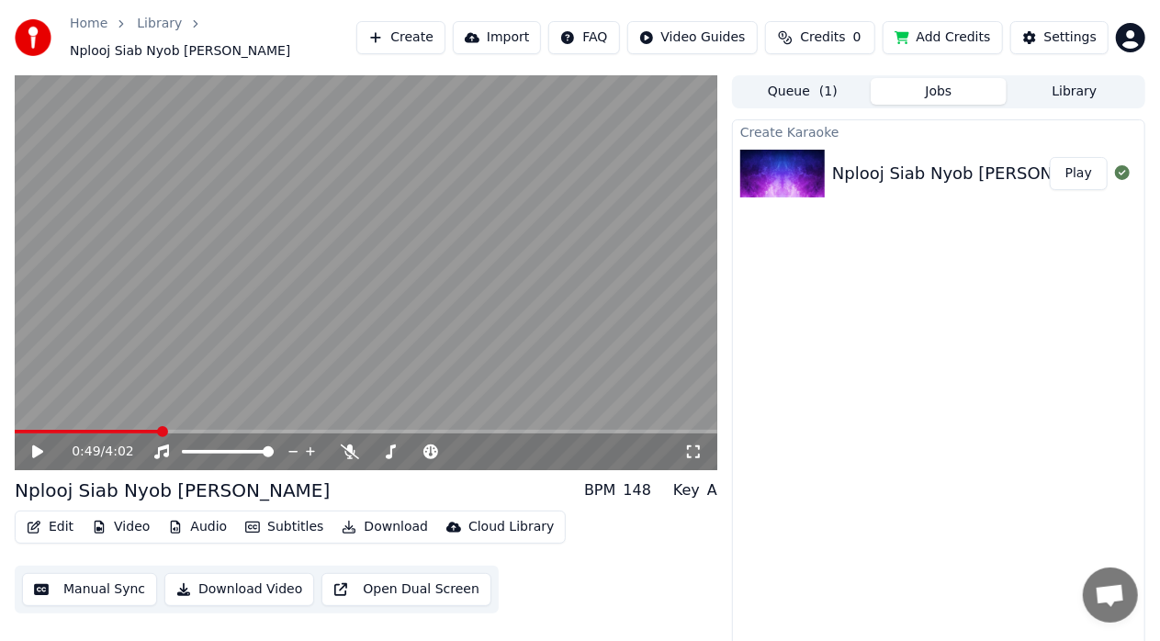
click at [399, 302] on video at bounding box center [366, 272] width 702 height 395
click at [409, 334] on video at bounding box center [366, 272] width 702 height 395
click at [382, 319] on video at bounding box center [366, 272] width 702 height 395
click at [326, 259] on video at bounding box center [366, 272] width 702 height 395
click at [19, 430] on span at bounding box center [154, 432] width 278 height 4
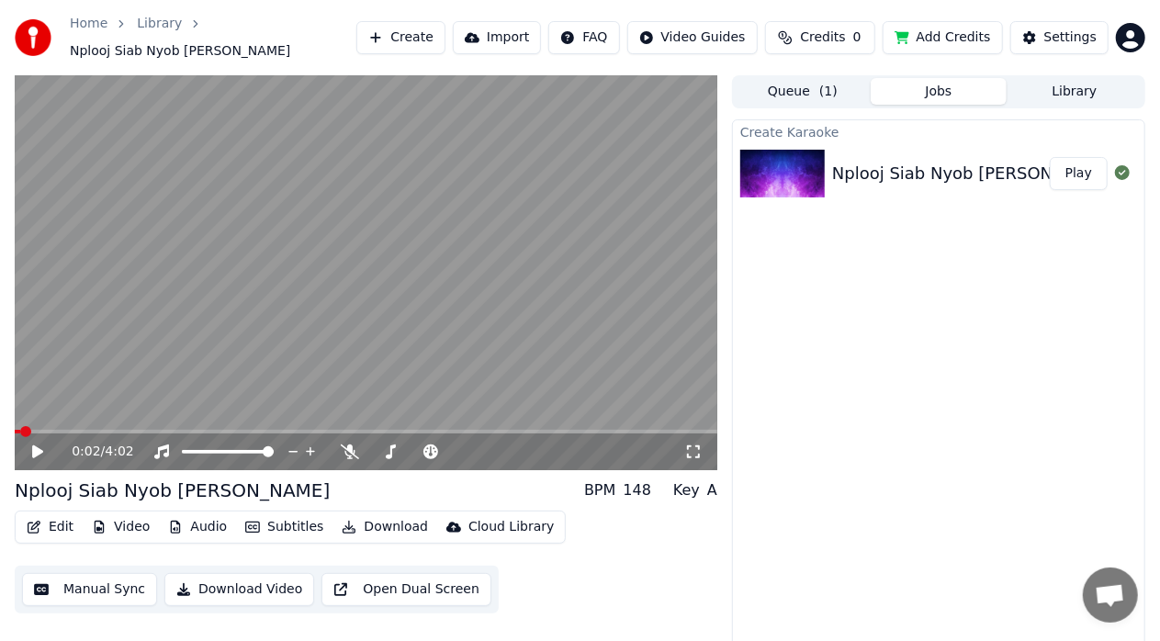
click at [118, 354] on video at bounding box center [366, 272] width 702 height 395
click at [128, 350] on video at bounding box center [366, 272] width 702 height 395
click at [178, 300] on video at bounding box center [366, 272] width 702 height 395
click at [228, 314] on video at bounding box center [366, 272] width 702 height 395
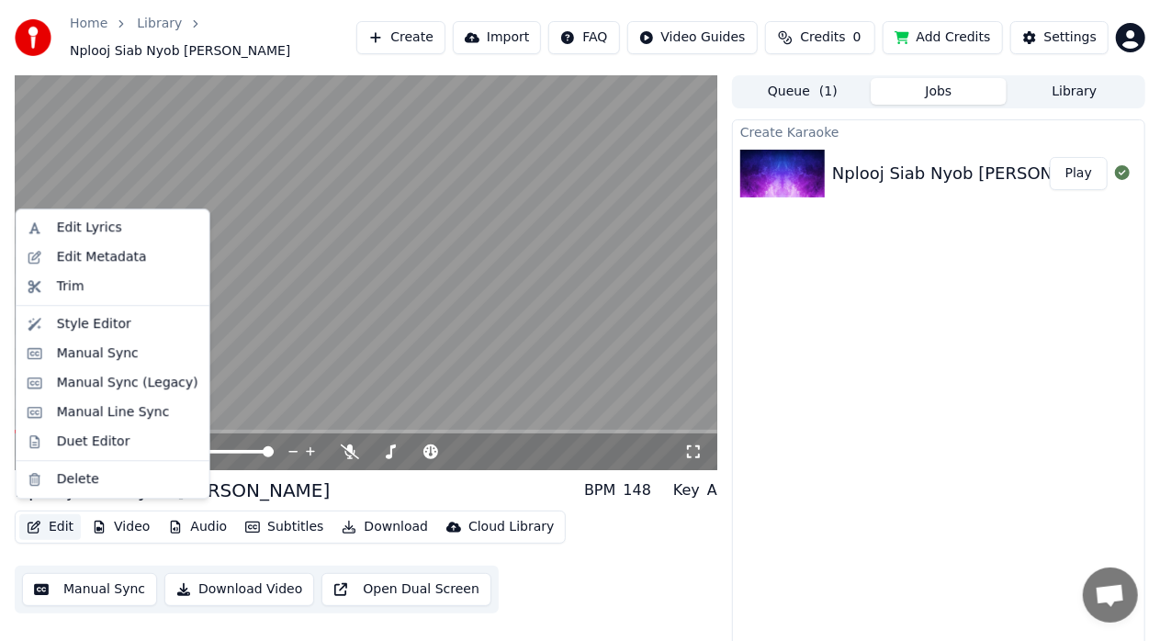
click at [51, 517] on button "Edit" at bounding box center [50, 527] width 62 height 26
click at [80, 231] on div "Edit Lyrics" at bounding box center [89, 228] width 65 height 18
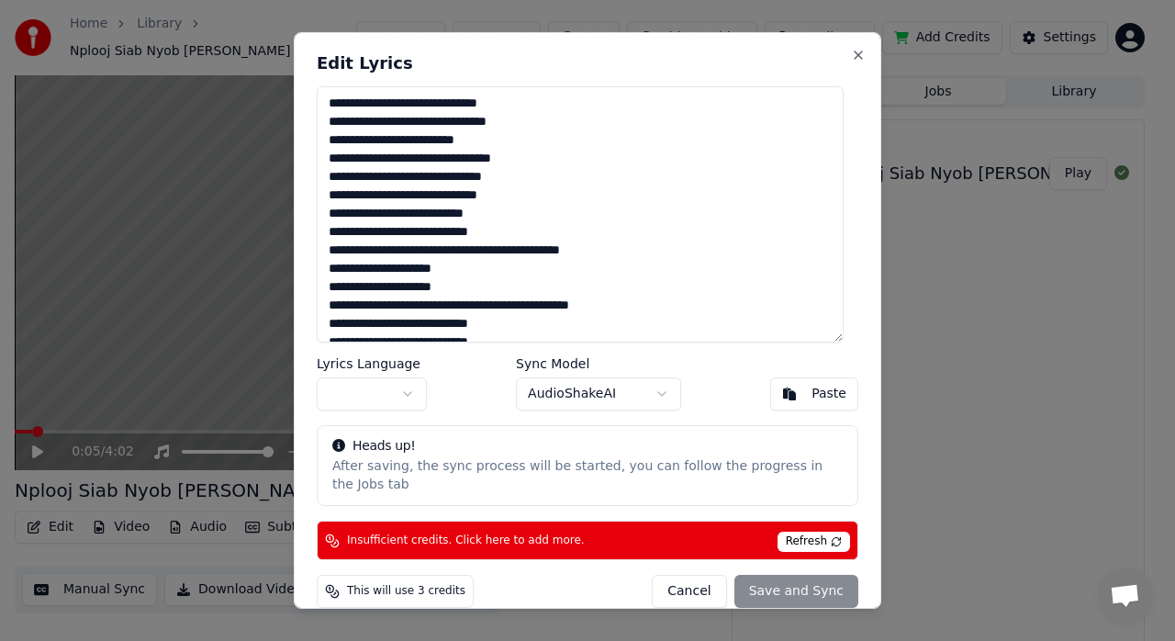
click at [844, 46] on div "**********" at bounding box center [588, 320] width 588 height 577
click at [851, 55] on button "Close" at bounding box center [858, 55] width 15 height 15
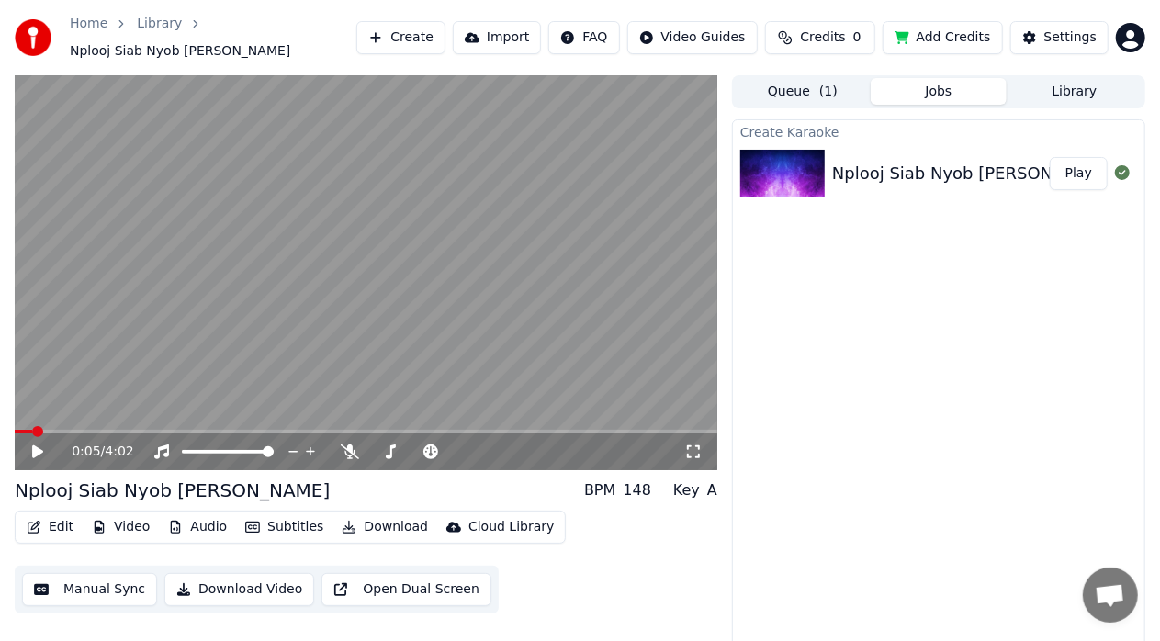
click at [96, 589] on button "Manual Sync" at bounding box center [89, 589] width 135 height 33
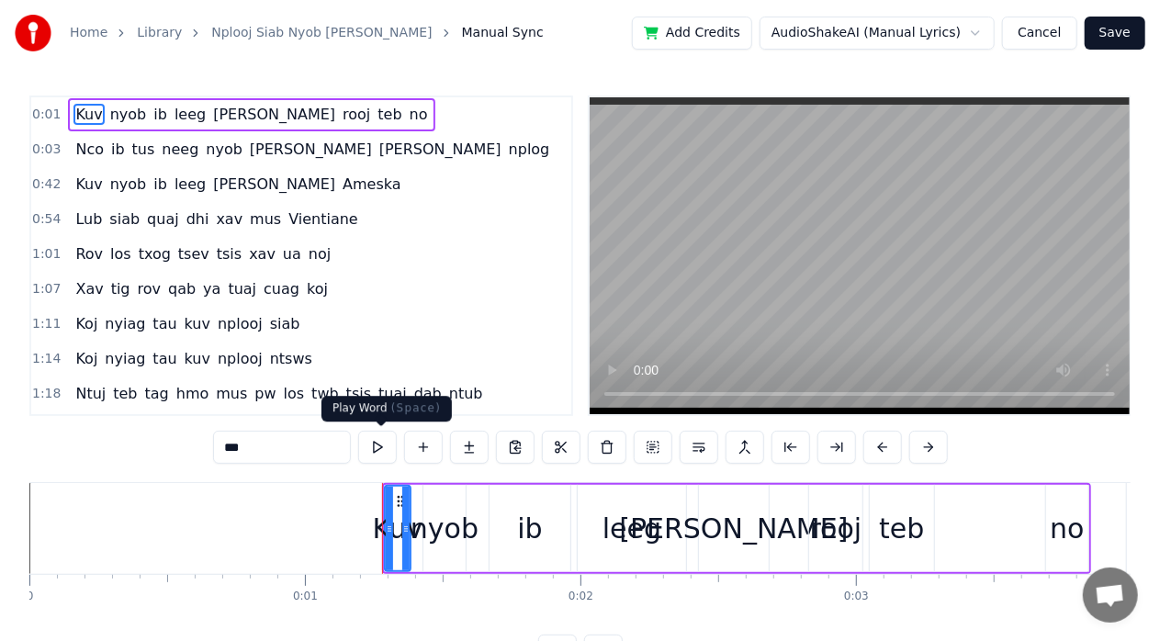
click at [386, 446] on button at bounding box center [377, 447] width 39 height 33
click at [386, 445] on button at bounding box center [377, 447] width 39 height 33
click at [386, 444] on button at bounding box center [377, 447] width 39 height 33
click at [384, 444] on button at bounding box center [377, 447] width 39 height 33
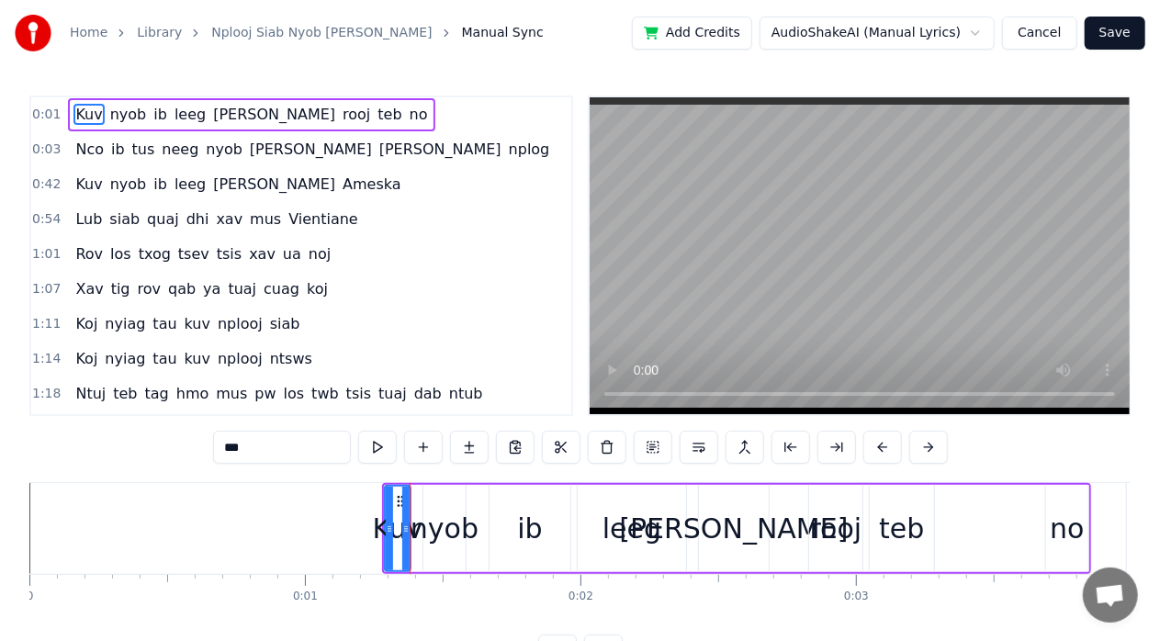
drag, startPoint x: 962, startPoint y: 251, endPoint x: 945, endPoint y: 224, distance: 31.8
click at [962, 250] on video at bounding box center [859, 255] width 540 height 317
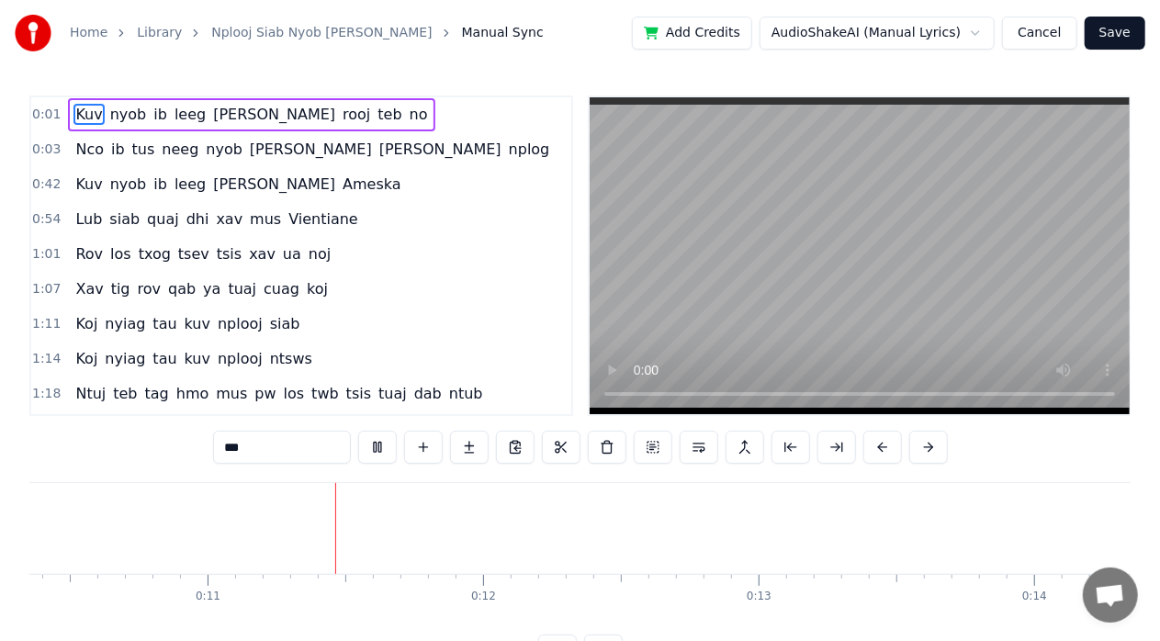
scroll to position [0, 2865]
click at [808, 266] on video at bounding box center [859, 255] width 540 height 317
click at [879, 258] on video at bounding box center [859, 255] width 540 height 317
click at [42, 107] on span "0:01" at bounding box center [46, 115] width 28 height 18
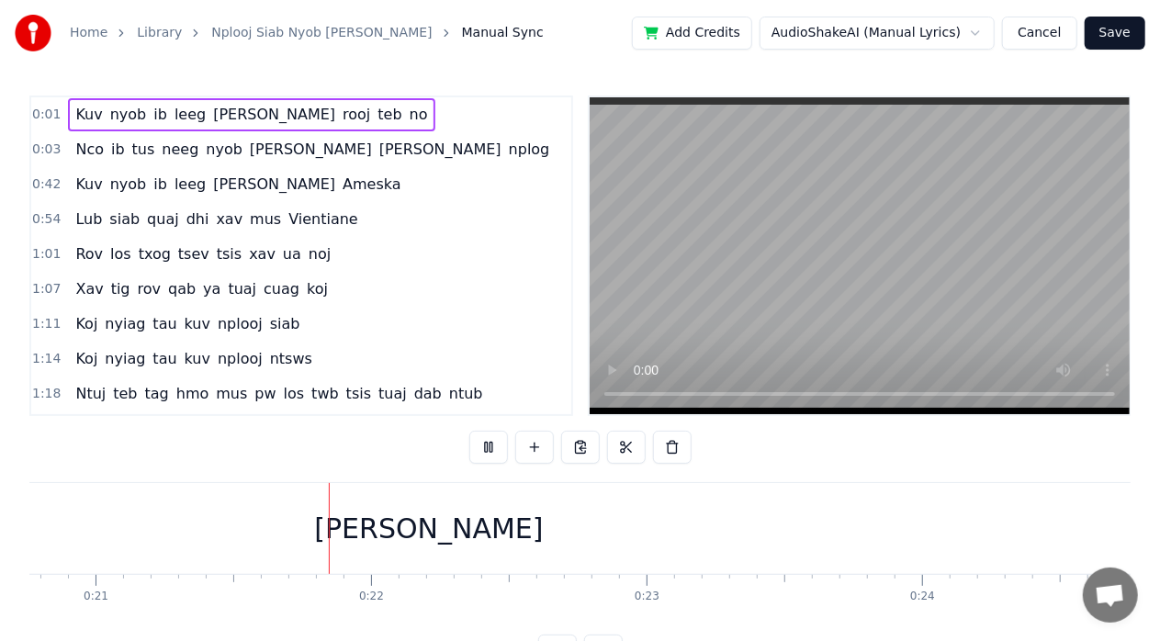
scroll to position [0, 5775]
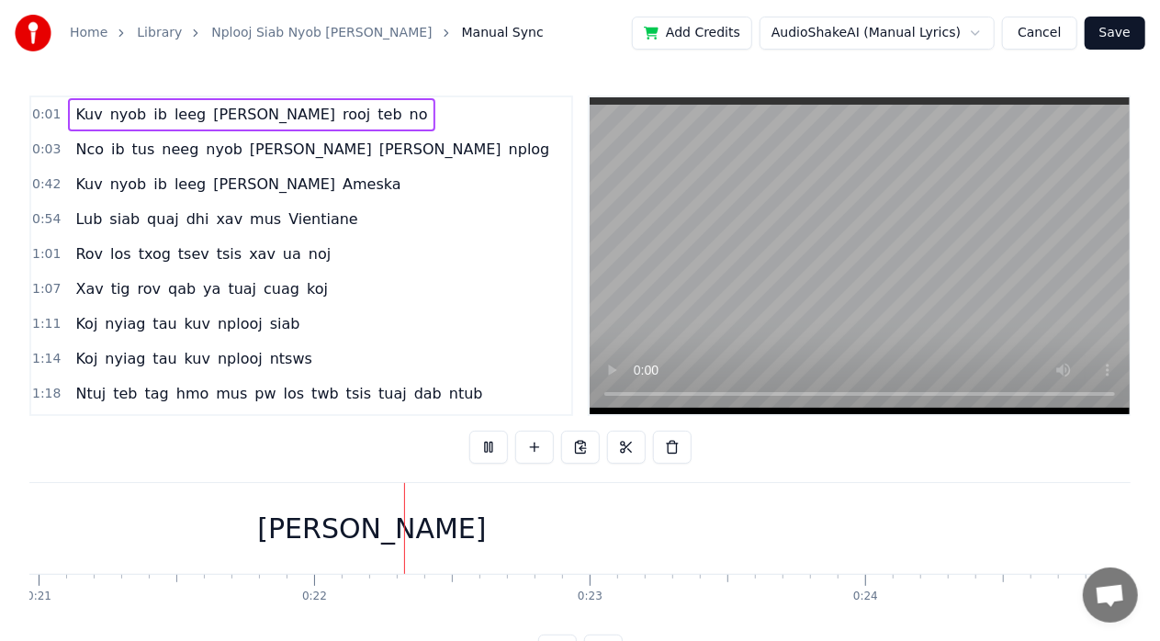
click at [37, 115] on span "0:01" at bounding box center [46, 115] width 28 height 18
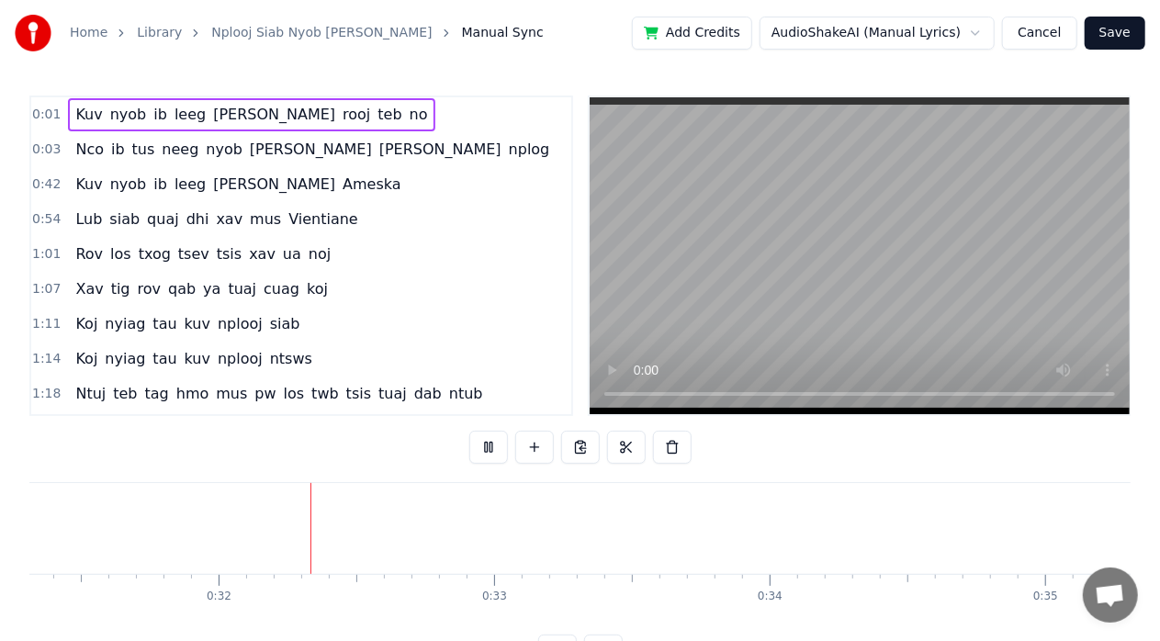
scroll to position [0, 8648]
click at [802, 268] on video at bounding box center [859, 255] width 540 height 317
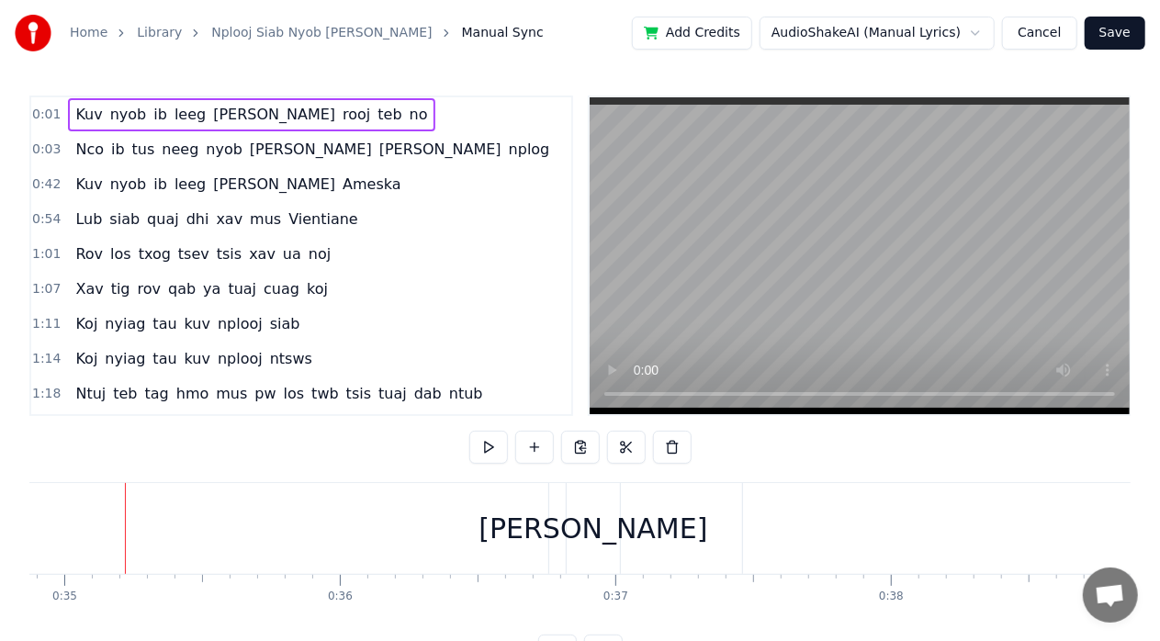
scroll to position [0, 9608]
click at [808, 228] on video at bounding box center [859, 255] width 540 height 317
click at [733, 311] on video at bounding box center [859, 255] width 540 height 317
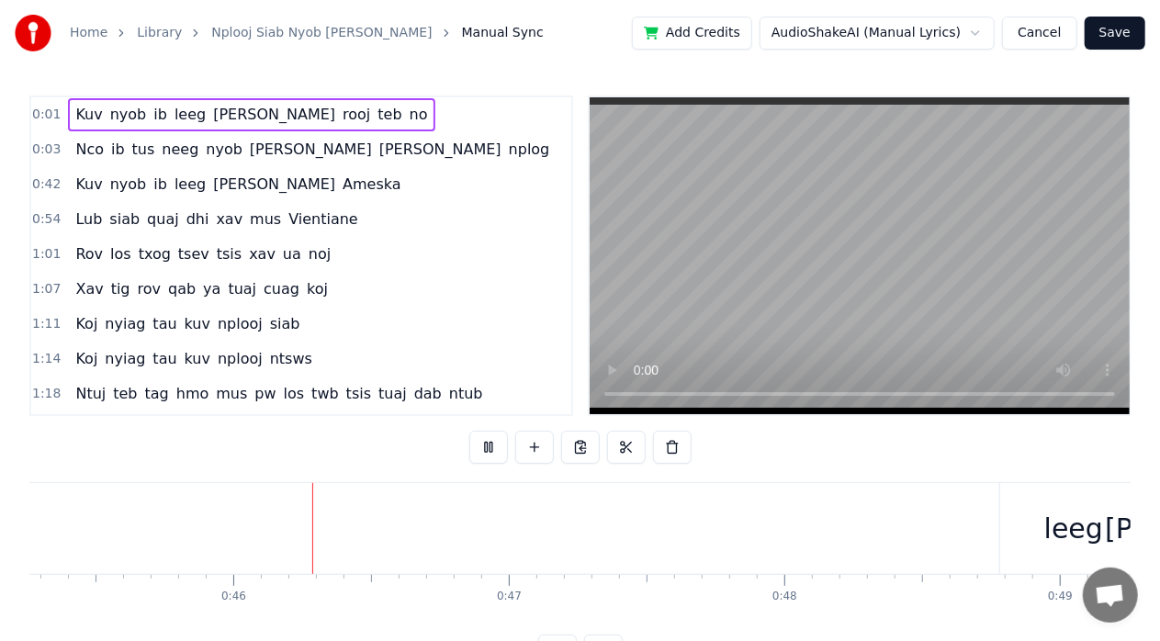
scroll to position [0, 12474]
click at [812, 282] on video at bounding box center [859, 255] width 540 height 317
click at [741, 303] on video at bounding box center [859, 255] width 540 height 317
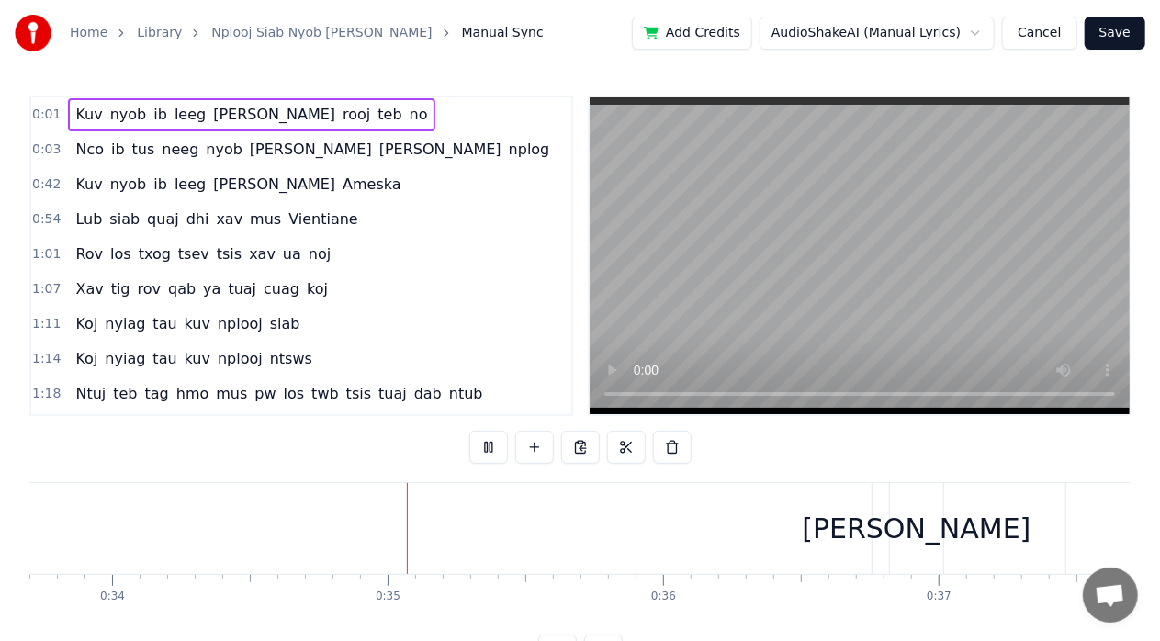
click at [813, 240] on video at bounding box center [859, 255] width 540 height 317
click at [894, 518] on div "[PERSON_NAME]" at bounding box center [916, 528] width 53 height 91
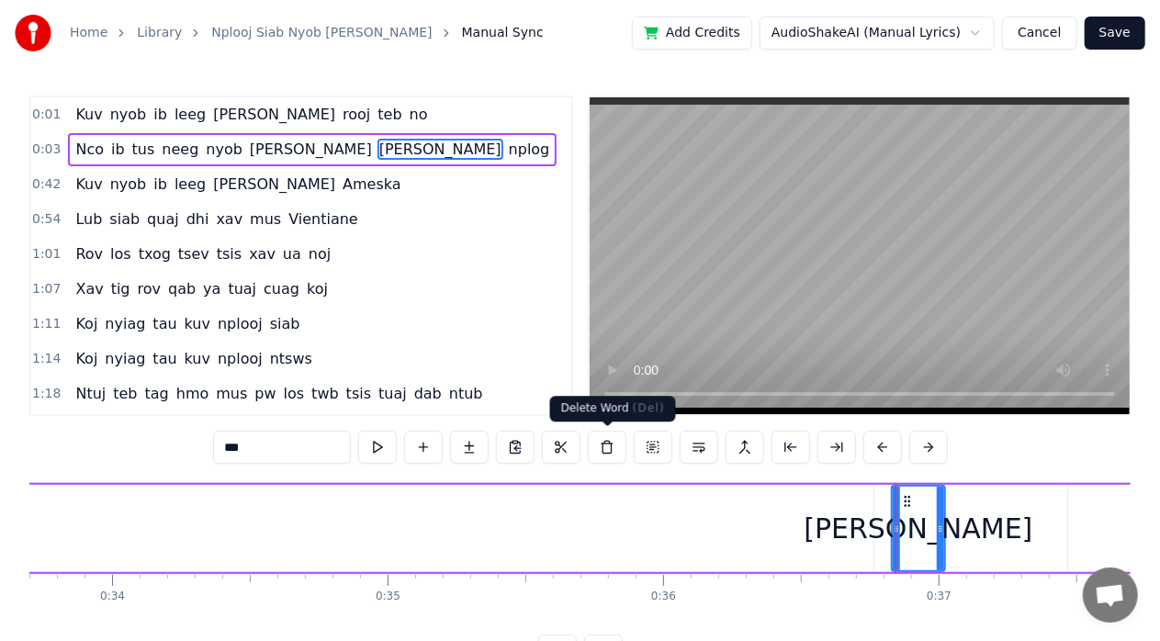
click at [600, 440] on button at bounding box center [607, 447] width 39 height 33
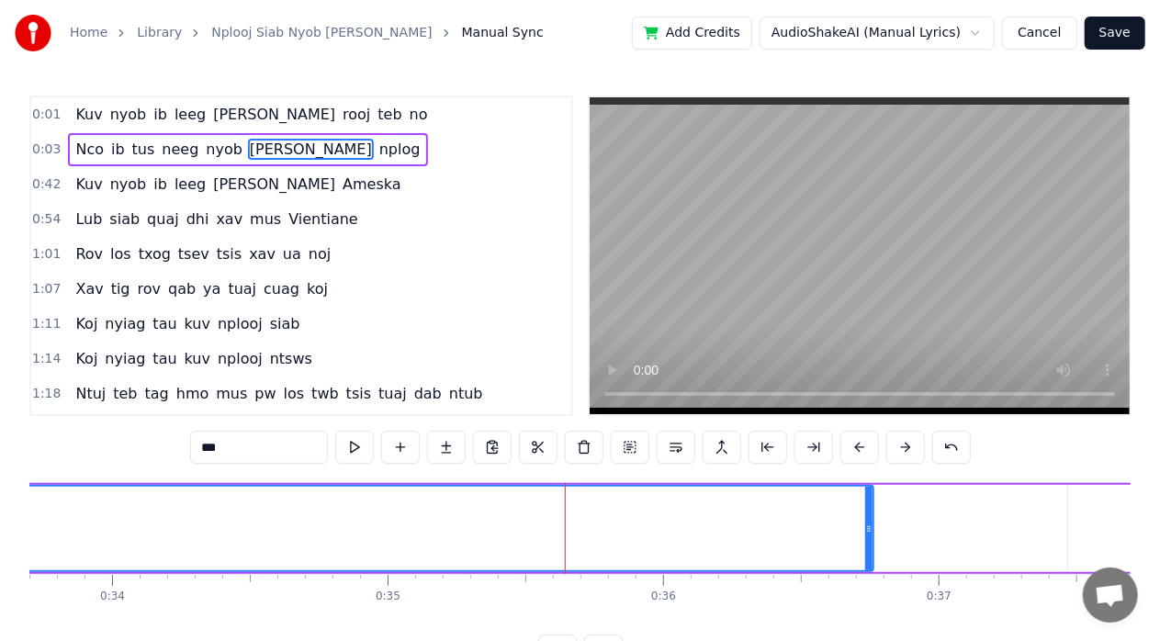
click at [75, 111] on span "Kuv" at bounding box center [88, 114] width 30 height 21
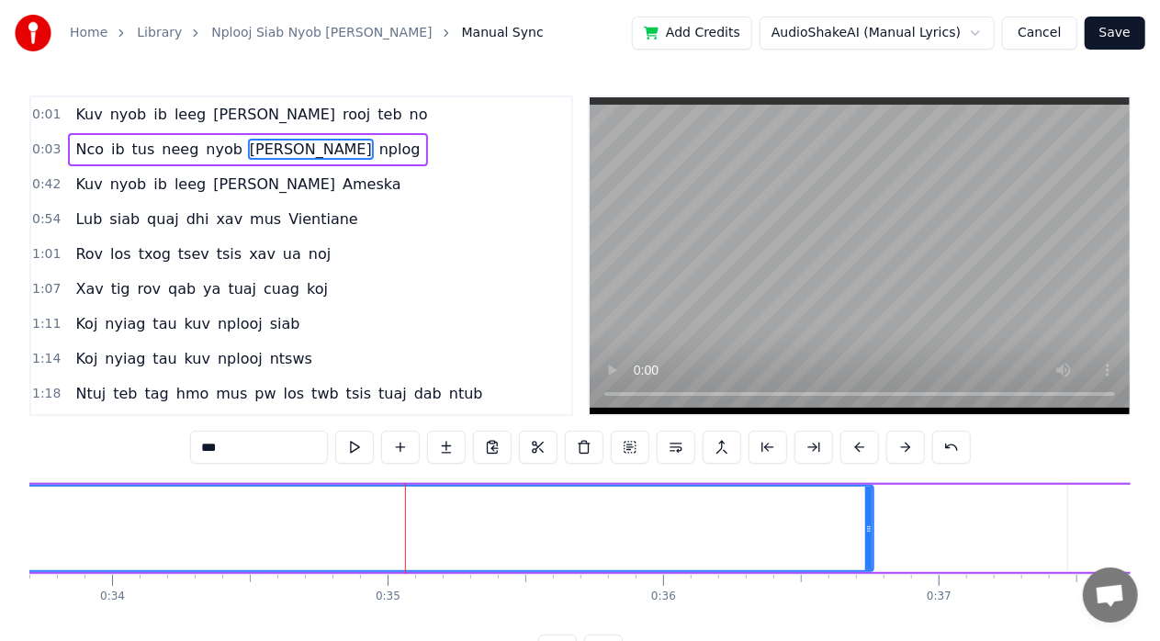
type input "***"
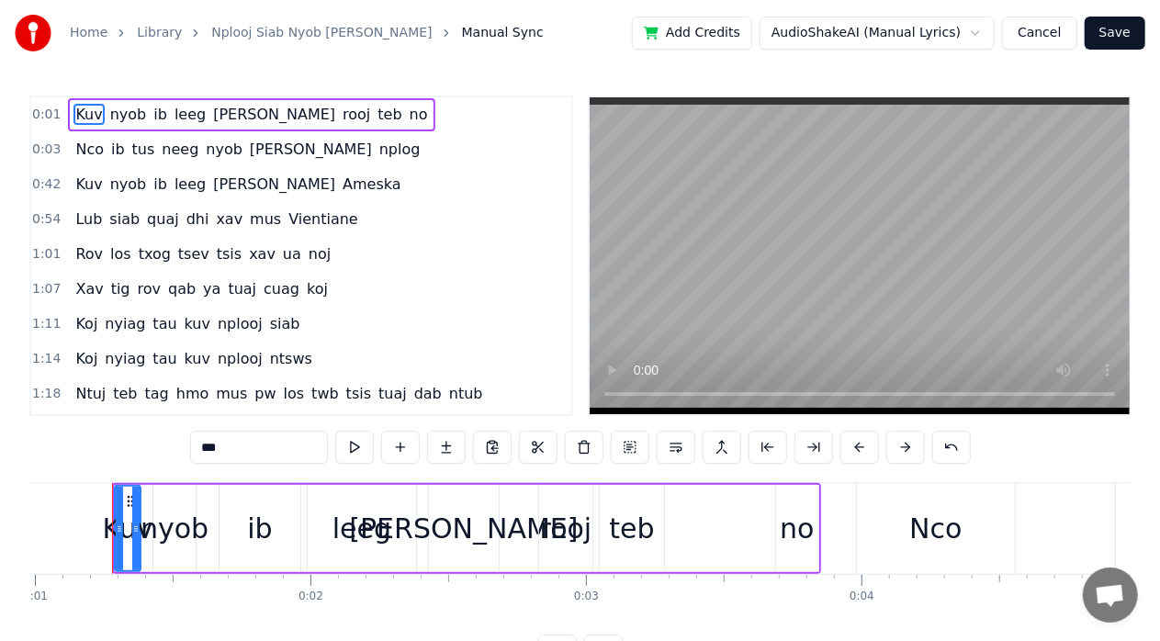
scroll to position [0, 261]
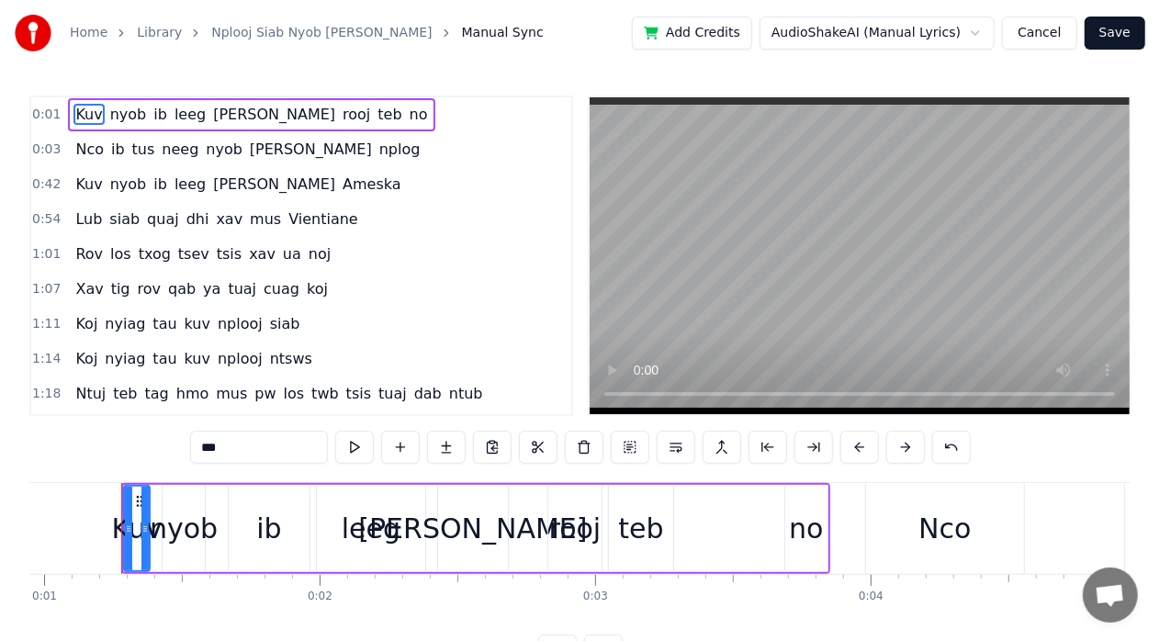
click at [730, 510] on div "Kuv nyob ib leeg [PERSON_NAME] [PERSON_NAME] teb no" at bounding box center [475, 528] width 709 height 91
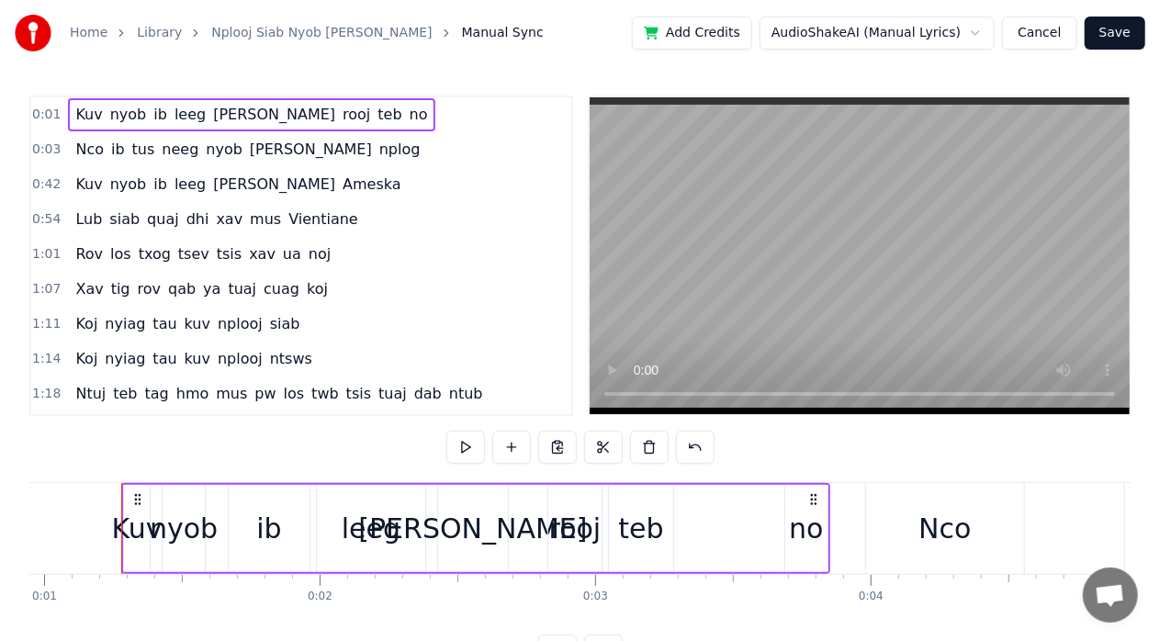
click at [720, 487] on div "Kuv nyob ib leeg [PERSON_NAME] [PERSON_NAME] teb no" at bounding box center [475, 528] width 709 height 91
click at [718, 484] on div "Kuv nyob ib leeg [PERSON_NAME] [PERSON_NAME] teb no" at bounding box center [475, 528] width 709 height 91
click at [810, 497] on icon at bounding box center [813, 499] width 15 height 15
click at [826, 483] on div "Kuv nyob ib leeg [PERSON_NAME] [PERSON_NAME] teb no" at bounding box center [475, 528] width 709 height 91
drag, startPoint x: 72, startPoint y: 465, endPoint x: 127, endPoint y: 496, distance: 63.3
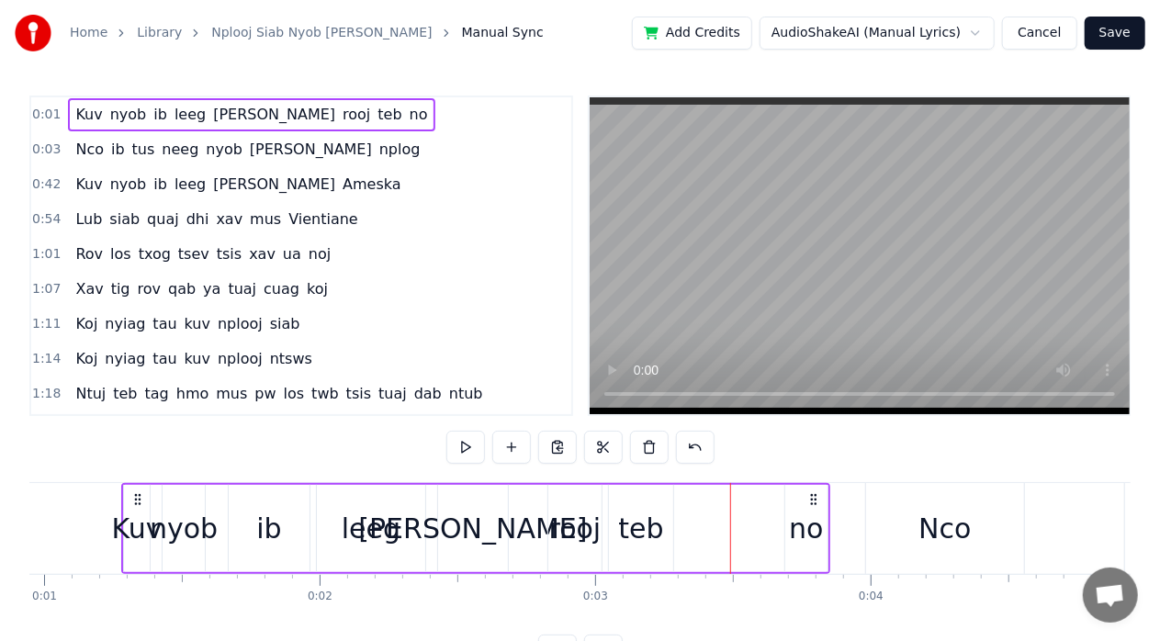
click at [127, 496] on div "0:01 Kuv nyob ib leeg [PERSON_NAME] [PERSON_NAME] teb no 0:03 Nco ib tus neeg n…" at bounding box center [579, 381] width 1101 height 572
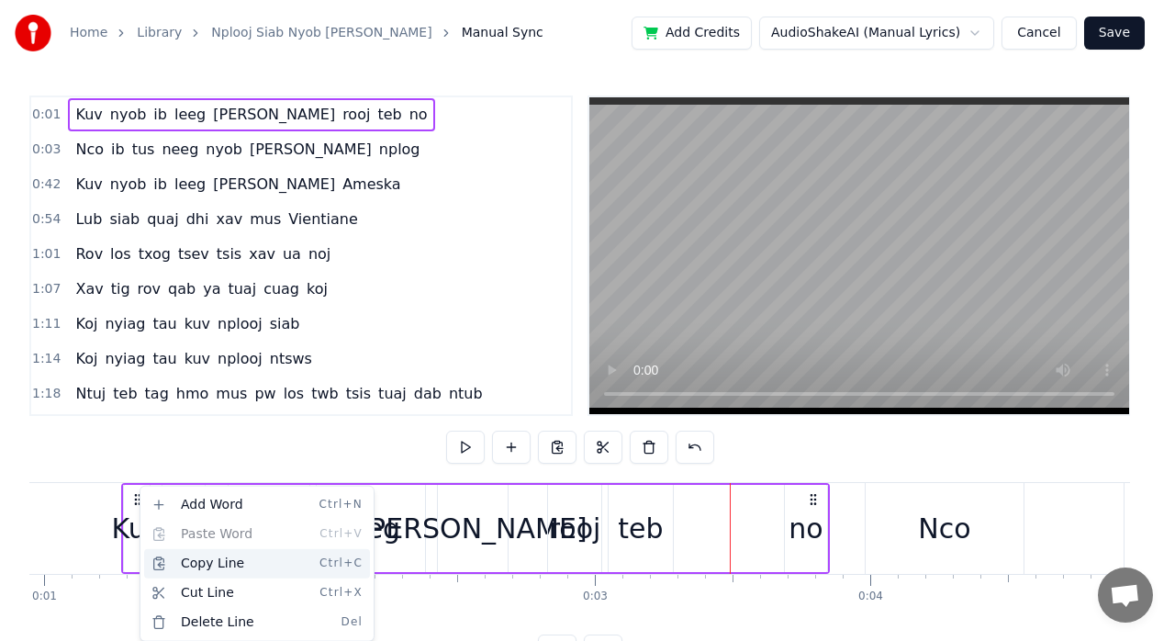
click at [251, 560] on div "Copy Line Ctrl+C" at bounding box center [257, 563] width 226 height 29
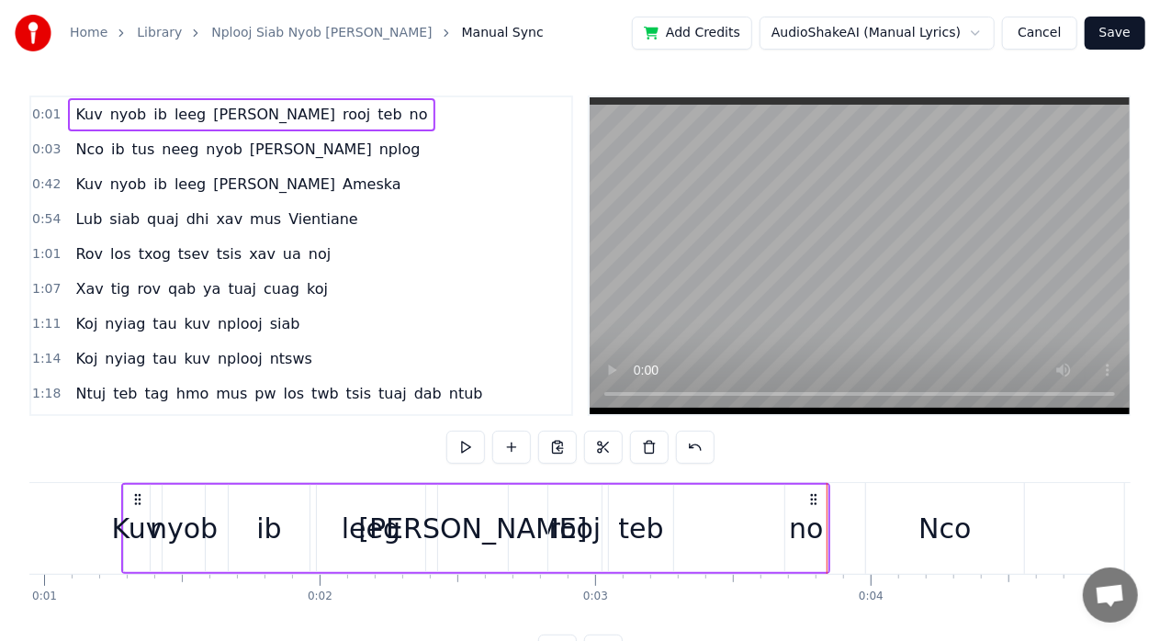
click at [647, 393] on video at bounding box center [859, 255] width 540 height 317
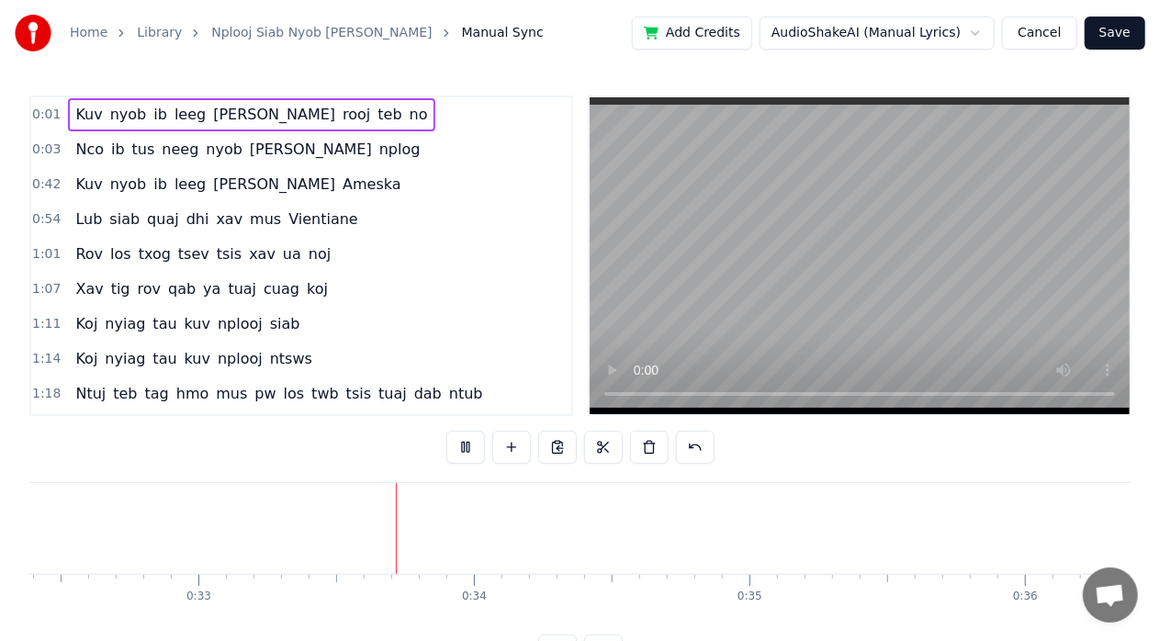
scroll to position [0, 9006]
click at [714, 291] on video at bounding box center [859, 255] width 540 height 317
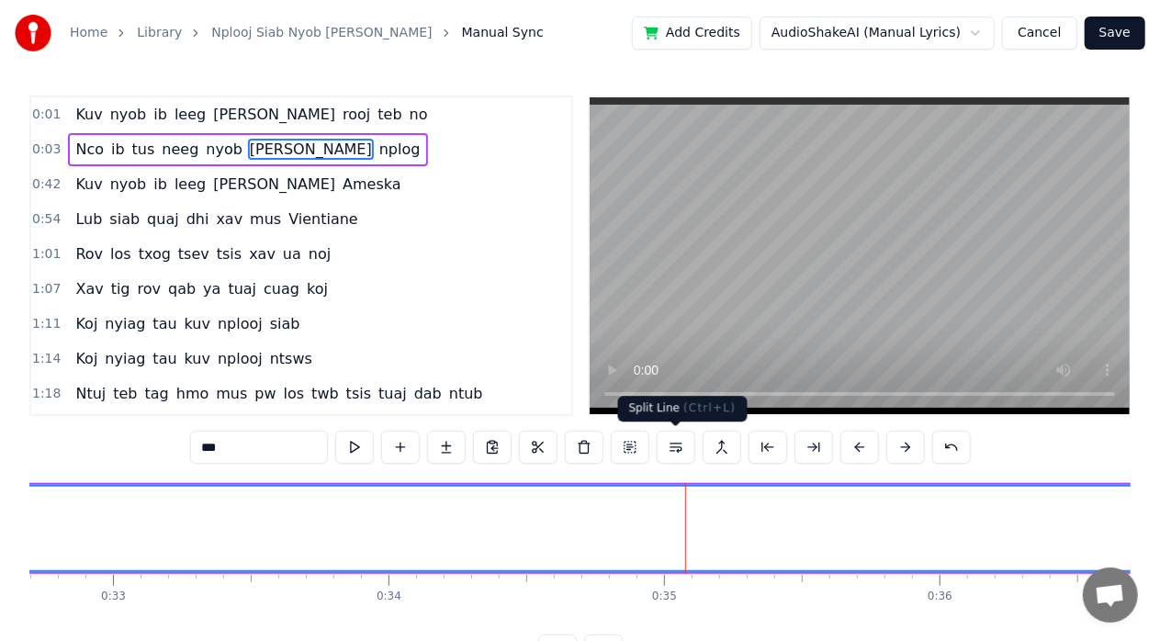
click at [729, 303] on video at bounding box center [859, 255] width 540 height 317
click at [729, 297] on video at bounding box center [859, 255] width 540 height 317
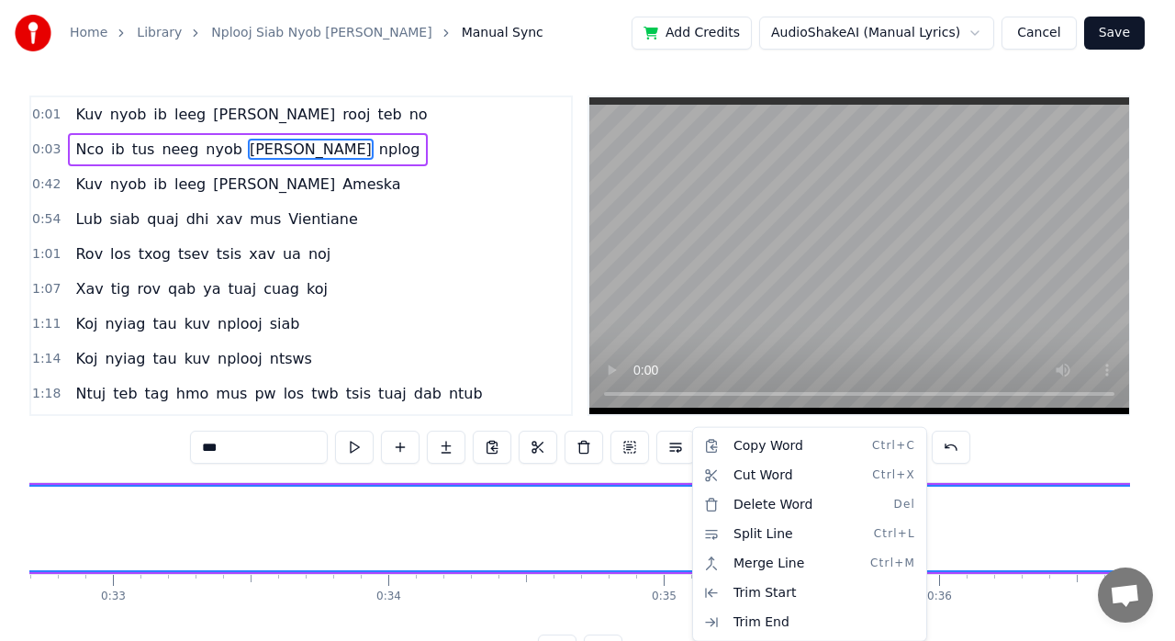
click at [626, 512] on html "Home Library Nplooj Siab Nyob [PERSON_NAME] Nplog Manual Sync Add Credits Audio…" at bounding box center [587, 348] width 1175 height 697
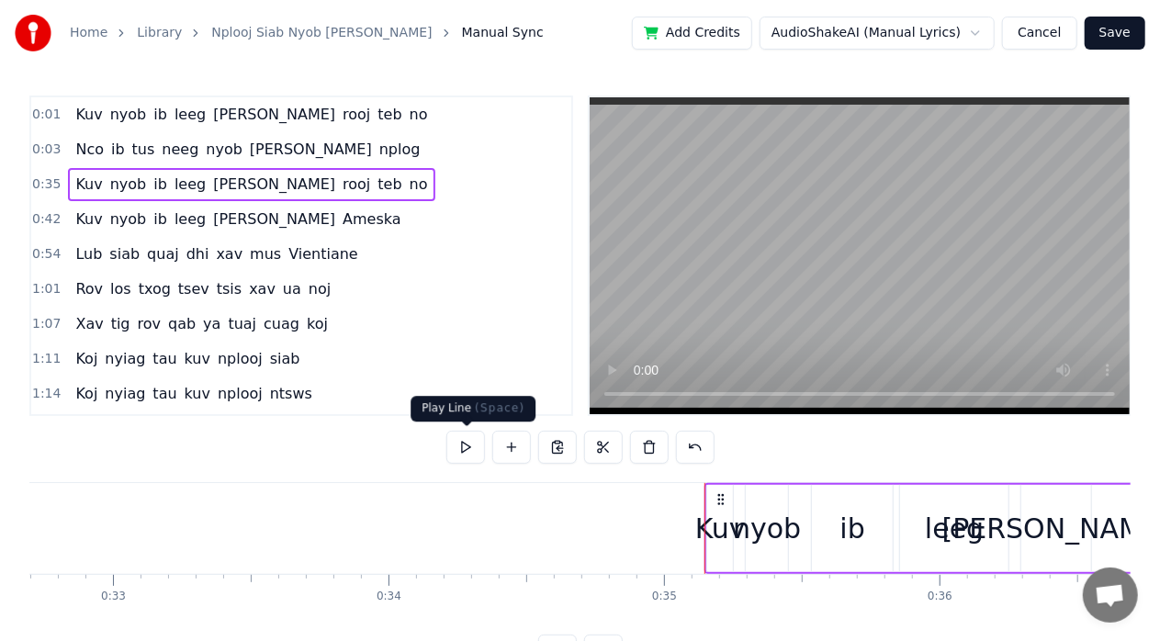
click at [468, 444] on button at bounding box center [465, 447] width 39 height 33
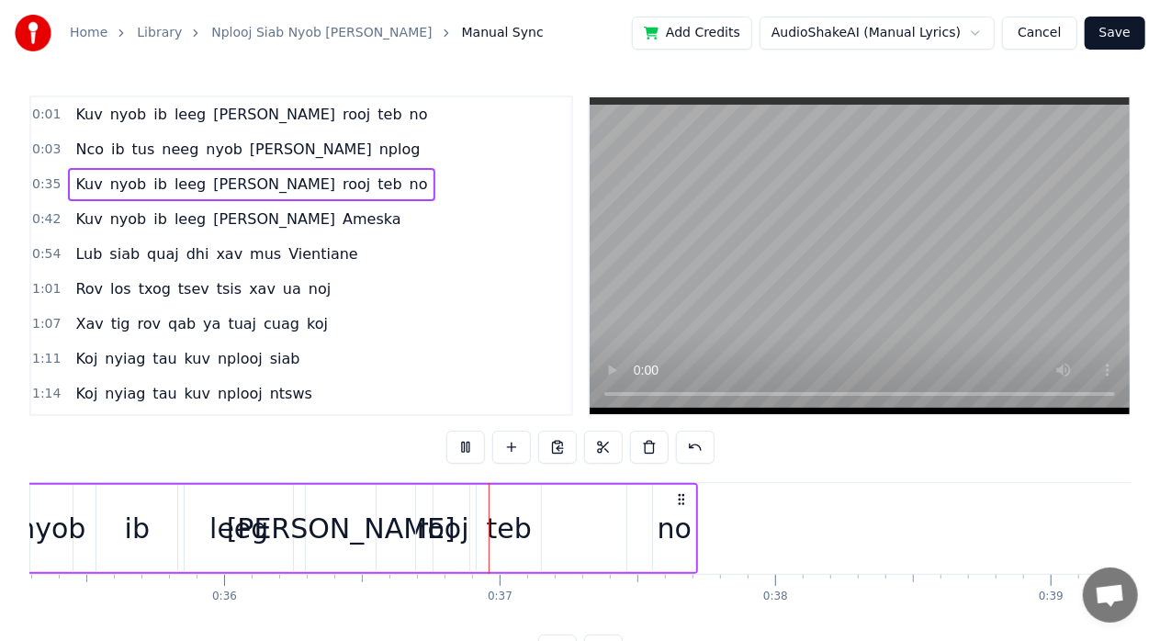
scroll to position [0, 9938]
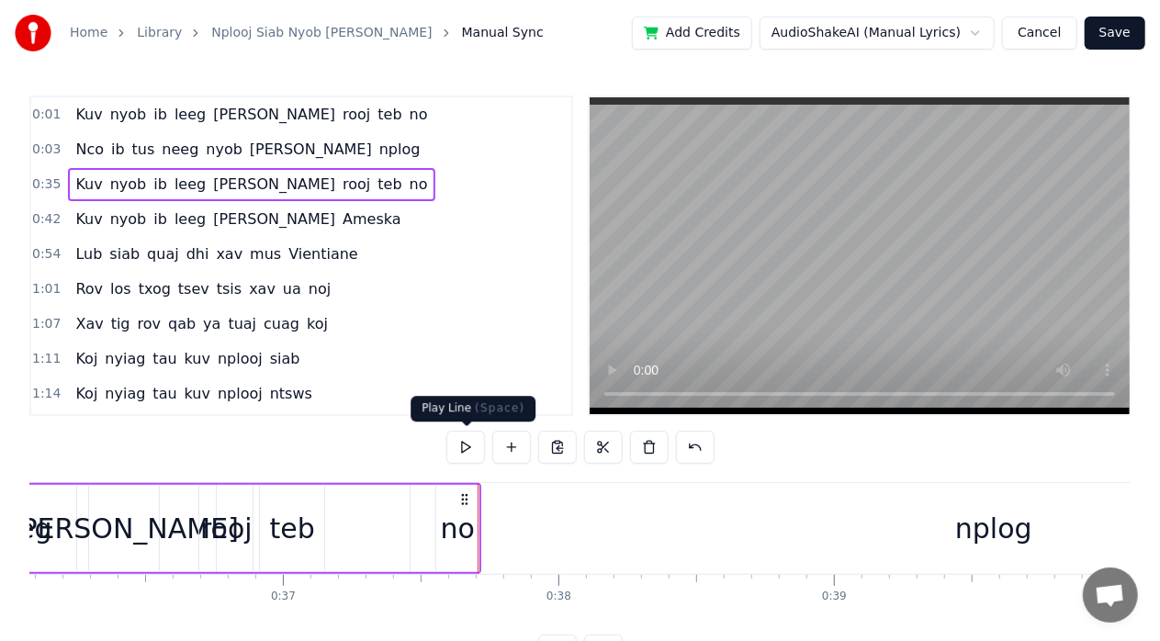
click at [460, 446] on button at bounding box center [465, 447] width 39 height 33
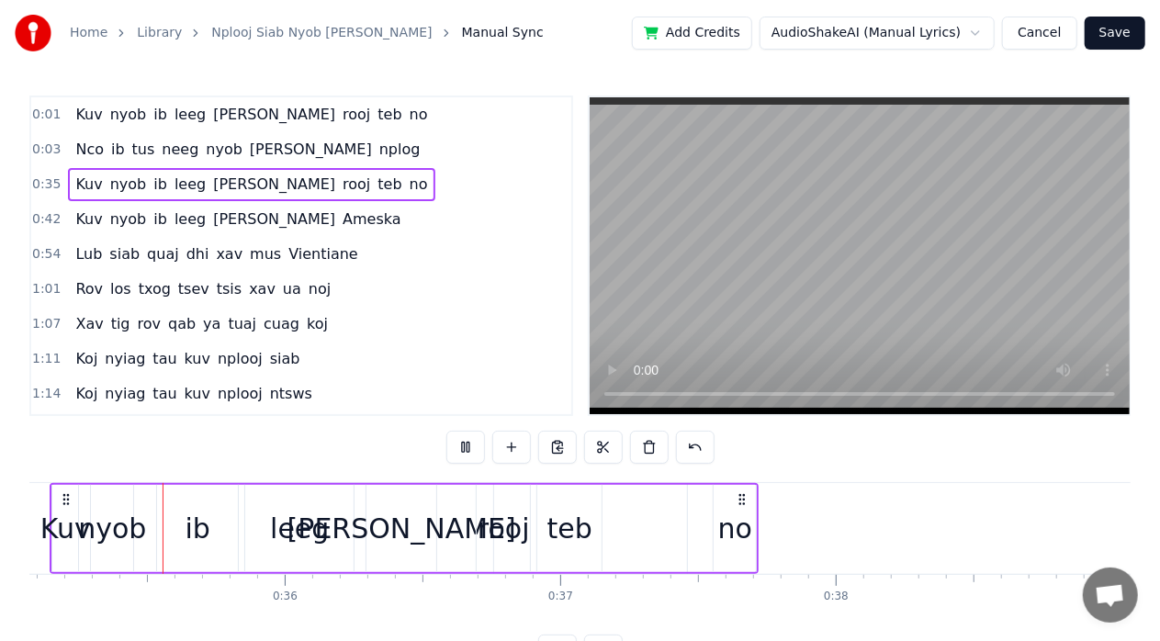
scroll to position [0, 9644]
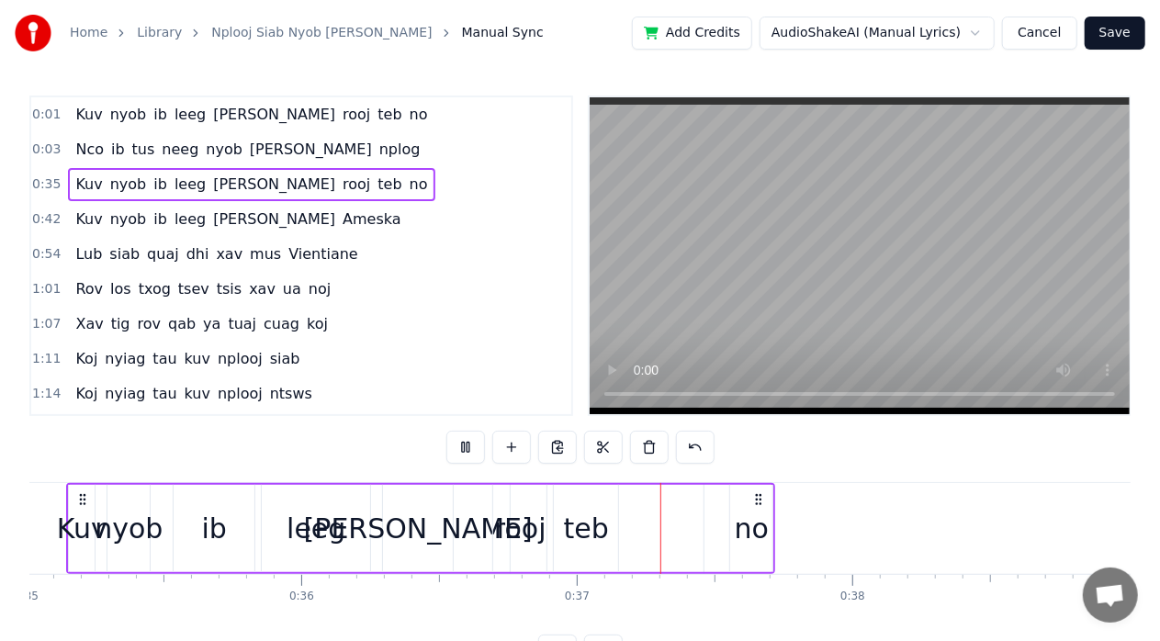
click at [472, 439] on button at bounding box center [465, 447] width 39 height 33
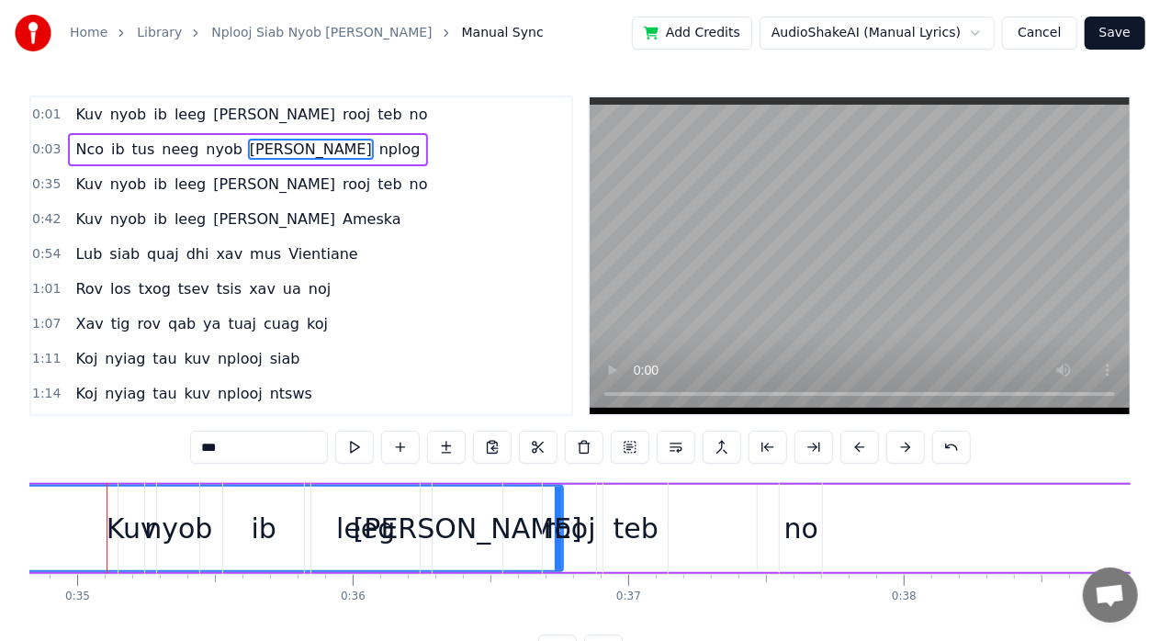
scroll to position [0, 9578]
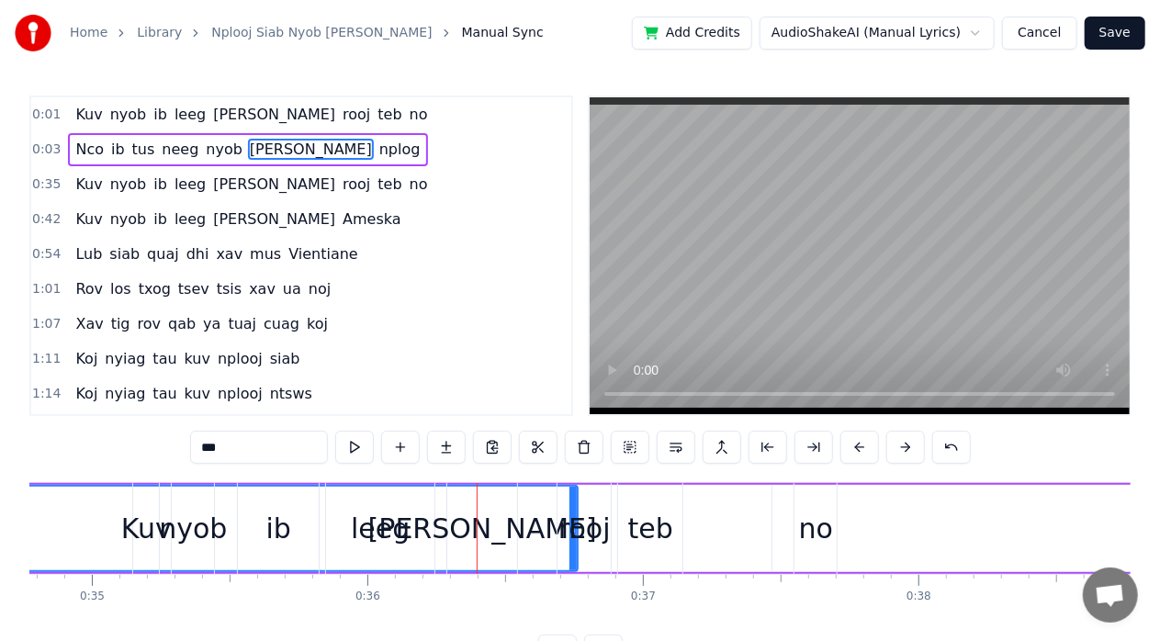
click at [79, 116] on span "Kuv" at bounding box center [88, 114] width 30 height 21
type input "***"
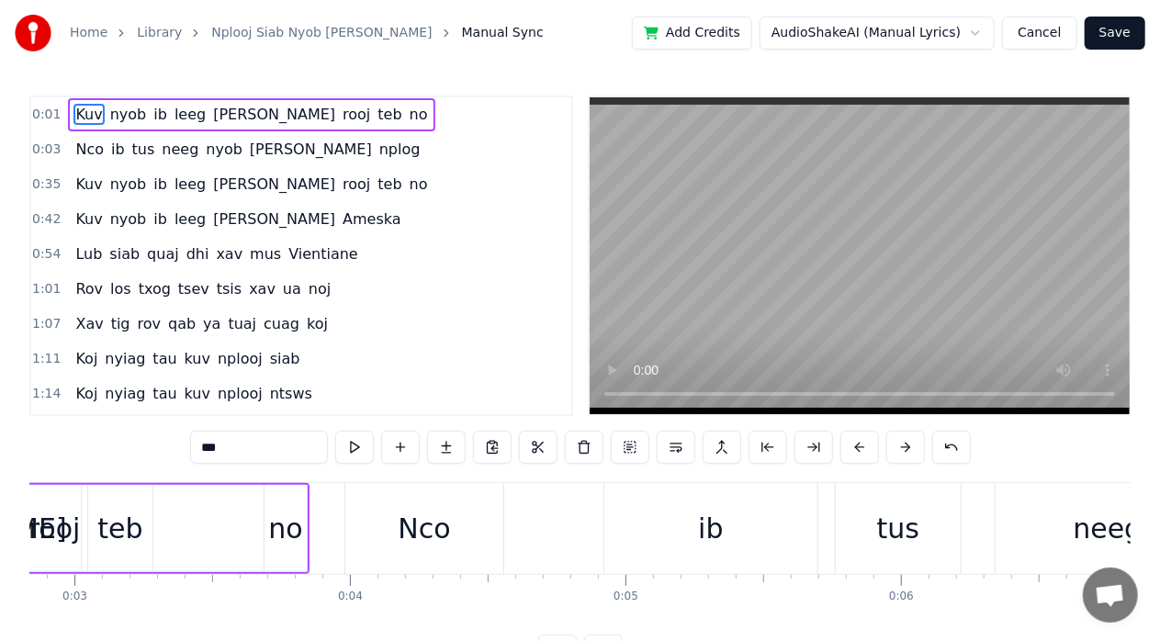
scroll to position [0, 261]
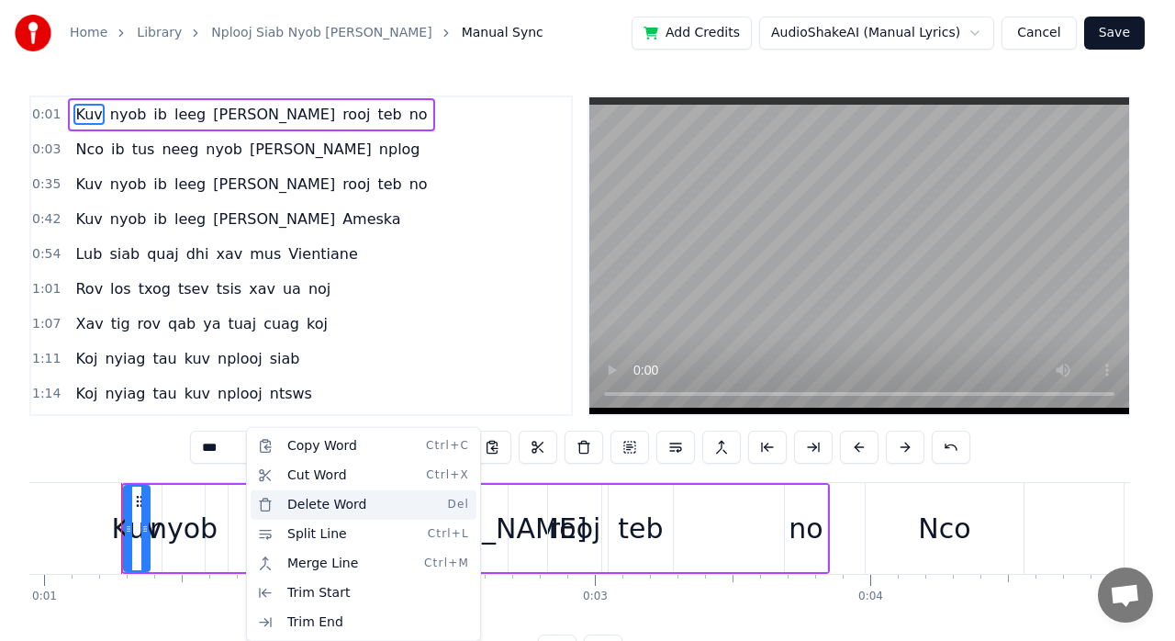
click at [320, 500] on div "Delete Word Del" at bounding box center [364, 504] width 226 height 29
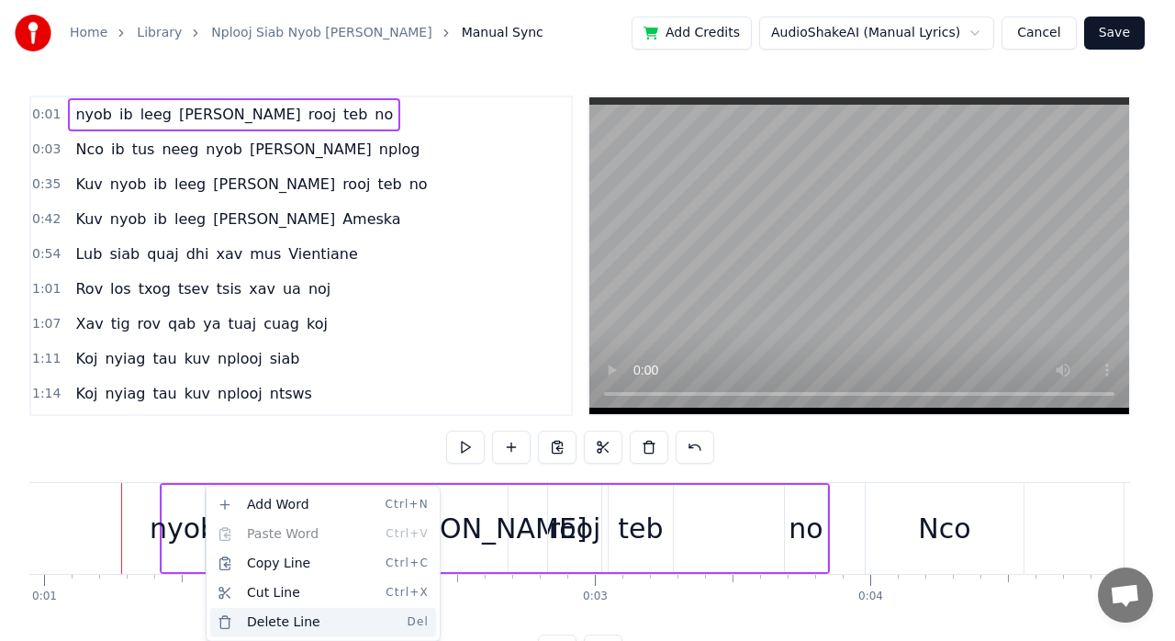
click at [279, 622] on div "Delete Line Del" at bounding box center [323, 622] width 226 height 29
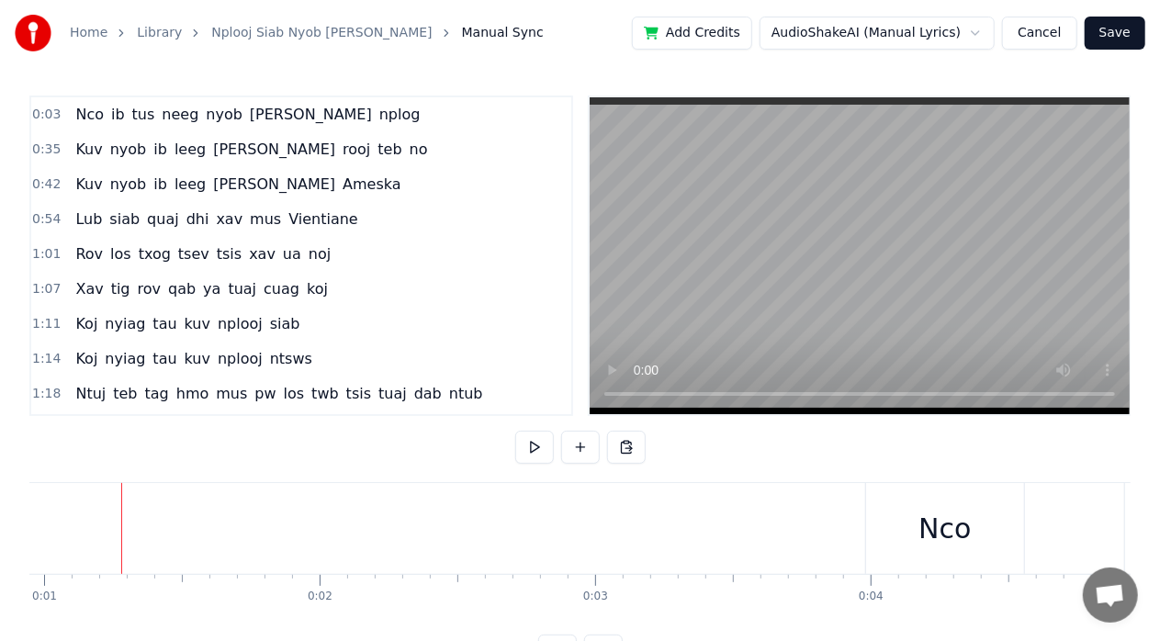
click at [52, 117] on span "0:03" at bounding box center [46, 115] width 28 height 18
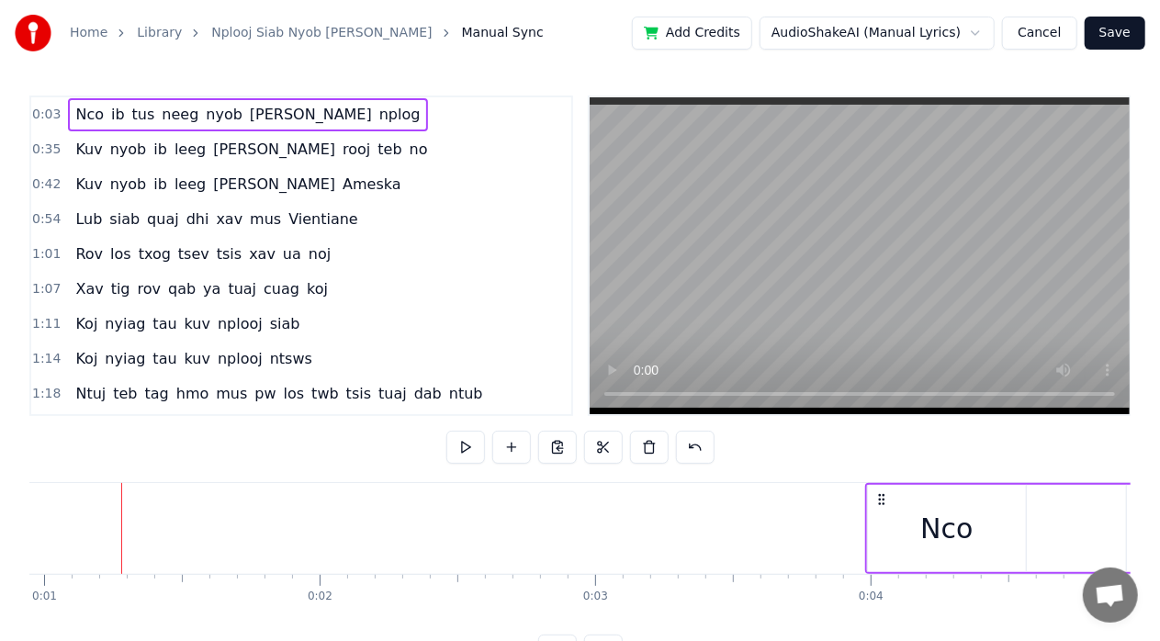
click at [78, 114] on span "Nco" at bounding box center [89, 114] width 32 height 21
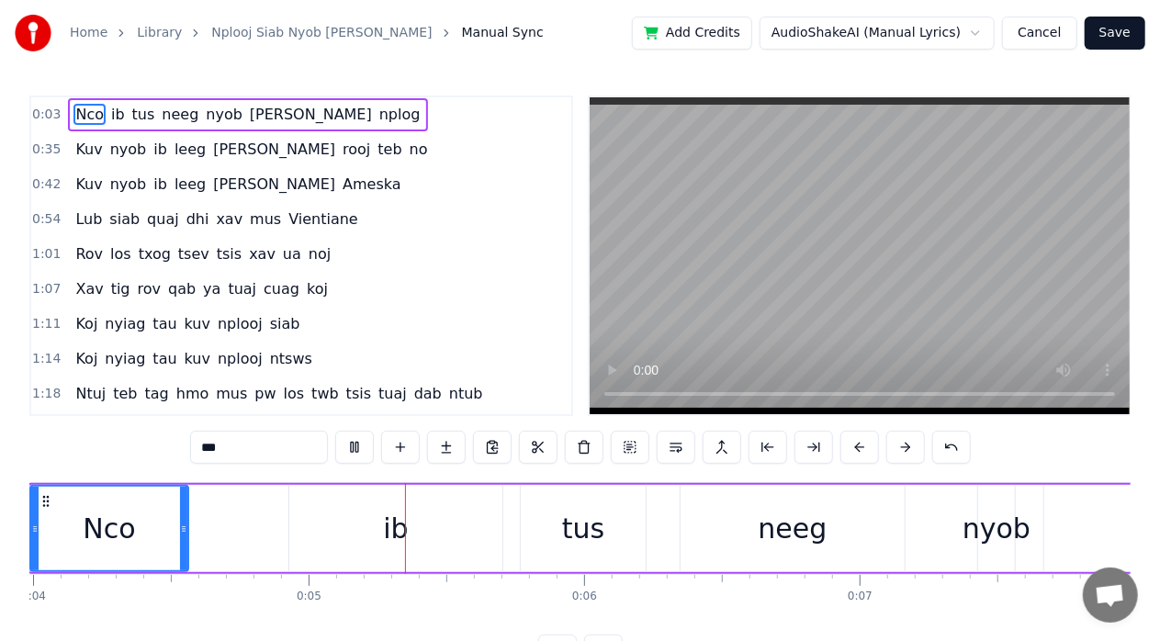
scroll to position [0, 1209]
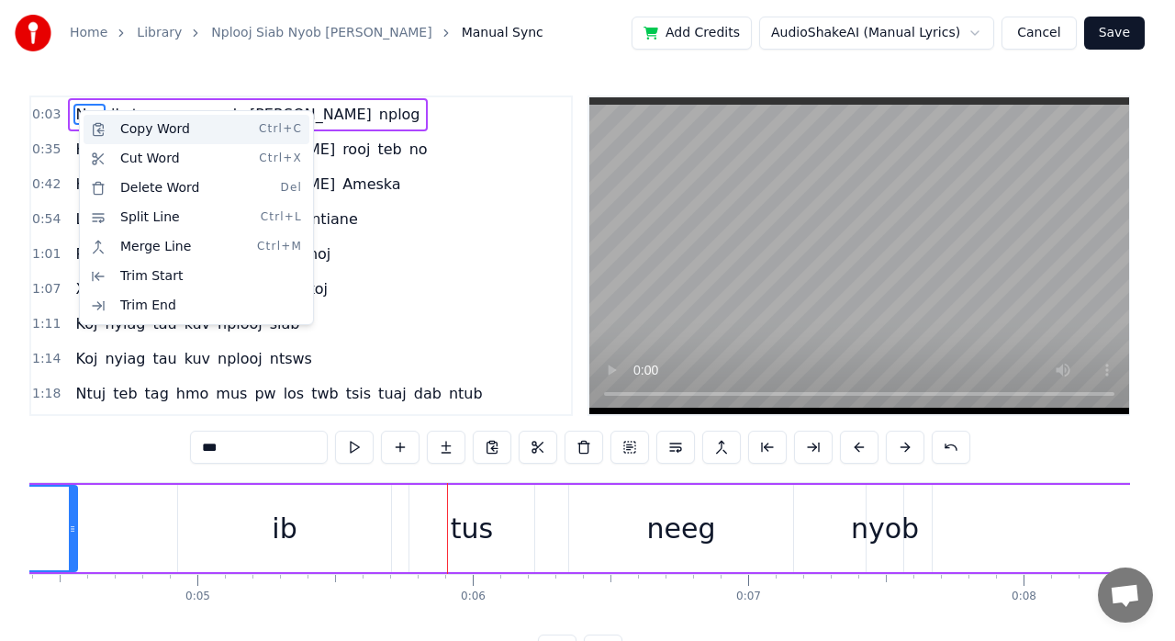
click at [173, 127] on div "Copy Word Ctrl+C" at bounding box center [197, 129] width 226 height 29
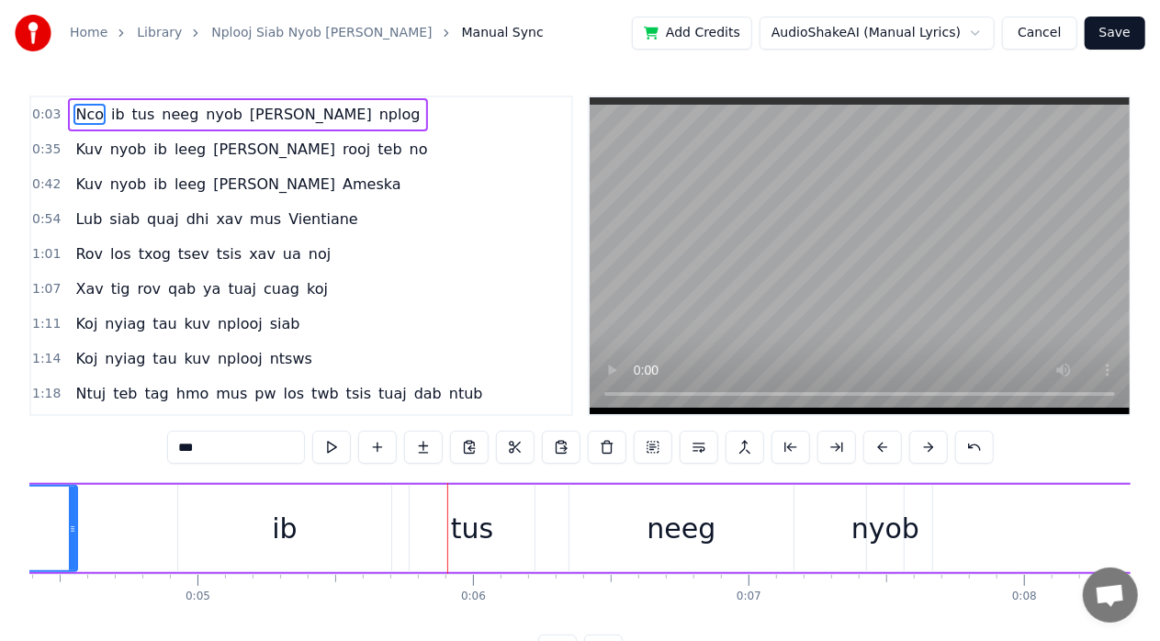
drag, startPoint x: 86, startPoint y: 533, endPoint x: 72, endPoint y: 543, distance: 17.8
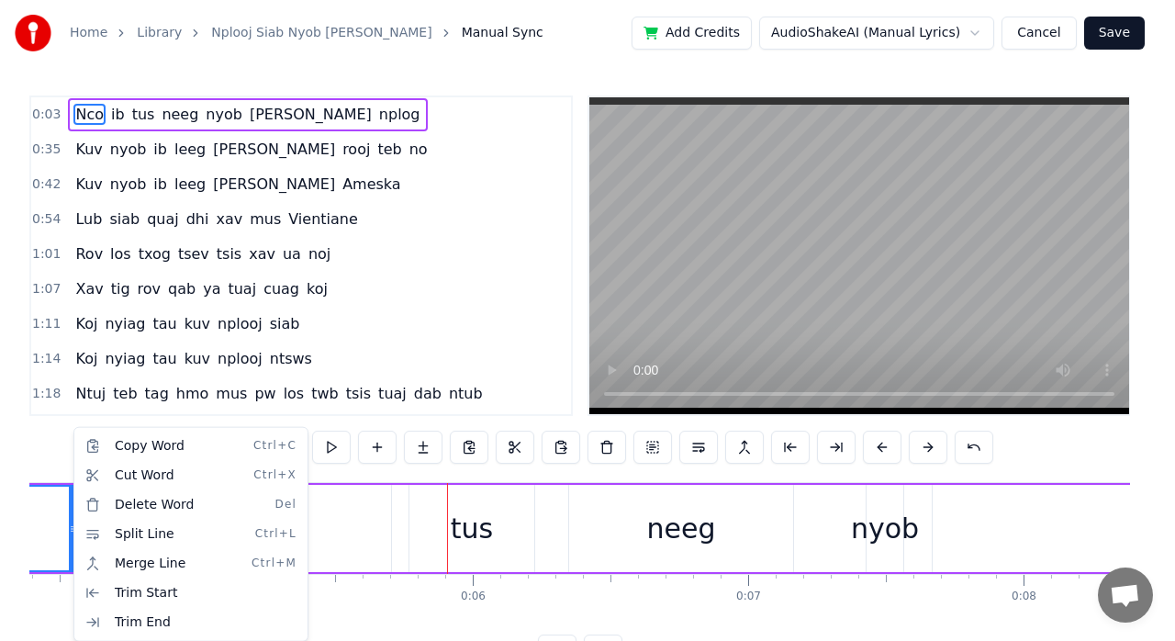
click at [376, 531] on html "Home Library Nplooj Siab Nyob [PERSON_NAME] Nplog Manual Sync Add Credits Audio…" at bounding box center [587, 348] width 1175 height 697
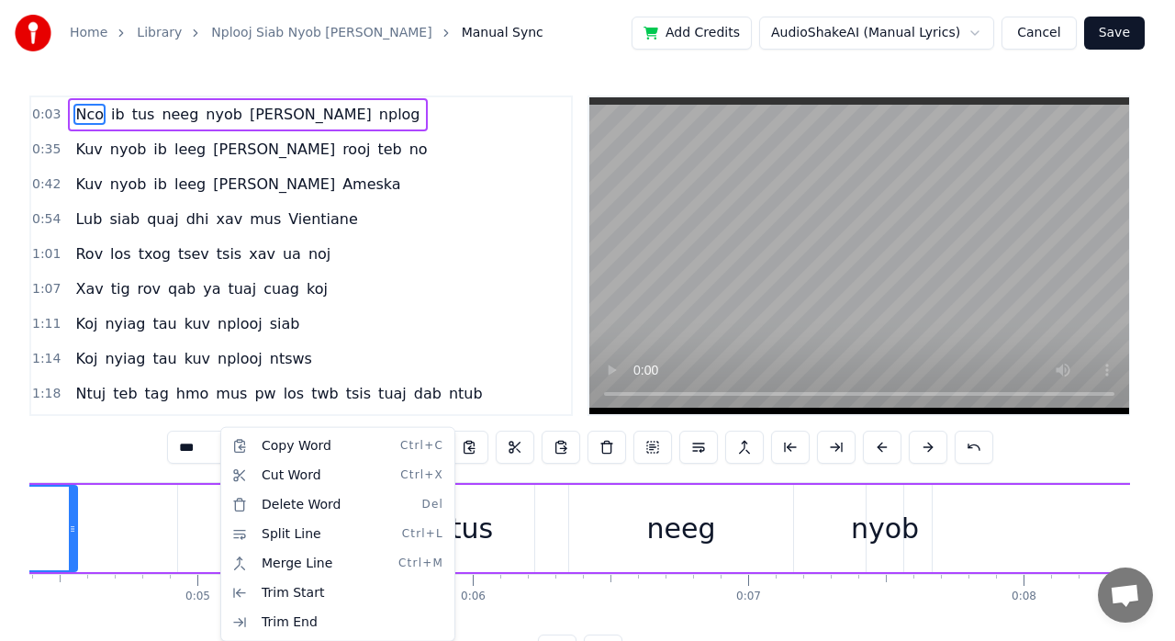
click at [376, 259] on html "Home Library Nplooj Siab Nyob [PERSON_NAME] Nplog Manual Sync Add Credits Audio…" at bounding box center [587, 348] width 1175 height 697
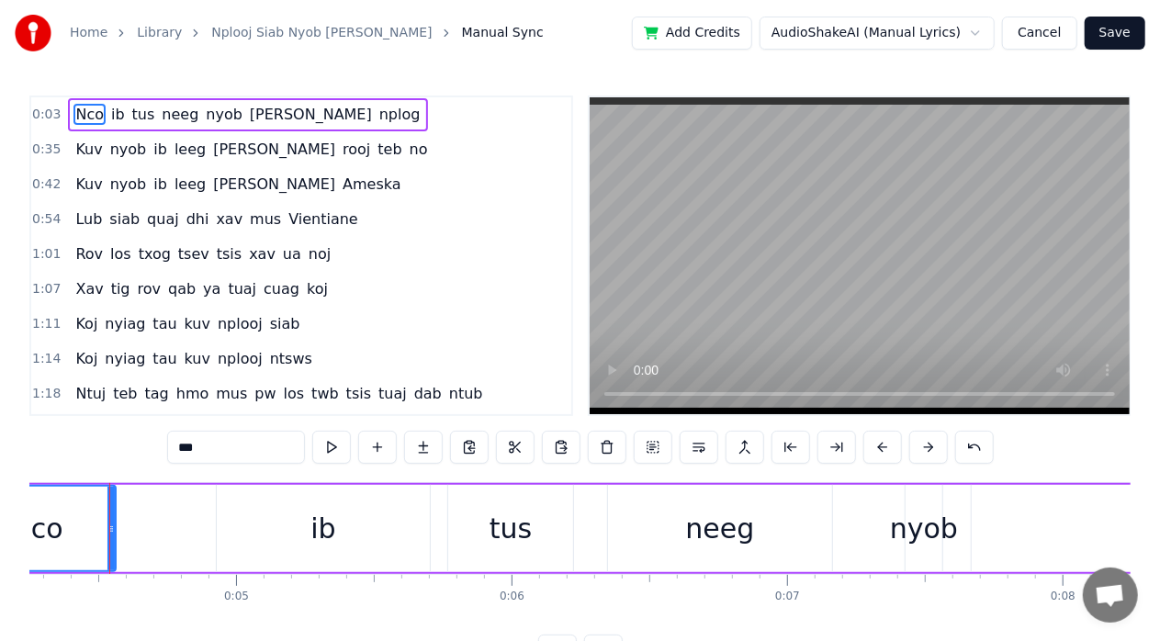
scroll to position [0, 1159]
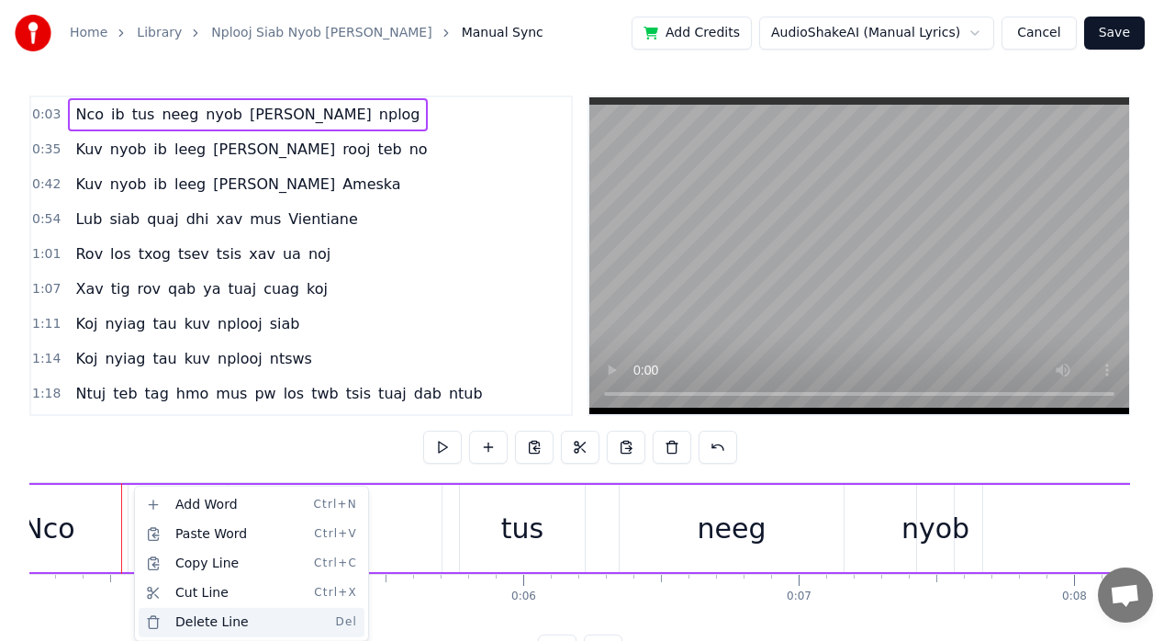
click at [229, 620] on div "Delete Line Del" at bounding box center [252, 622] width 226 height 29
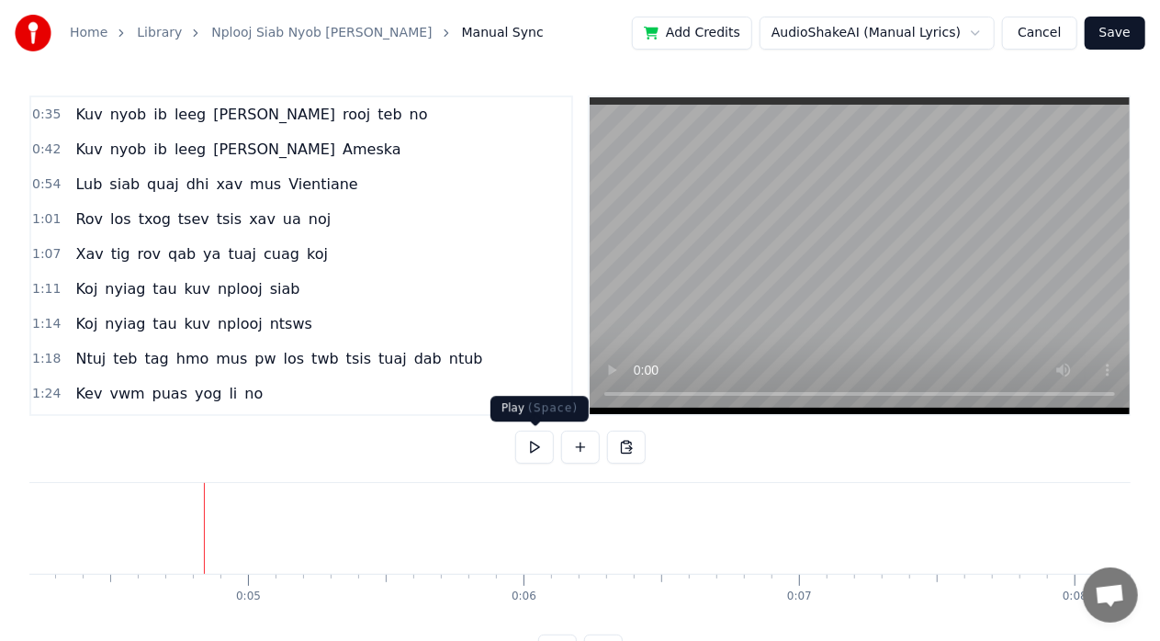
click at [527, 445] on button at bounding box center [534, 447] width 39 height 33
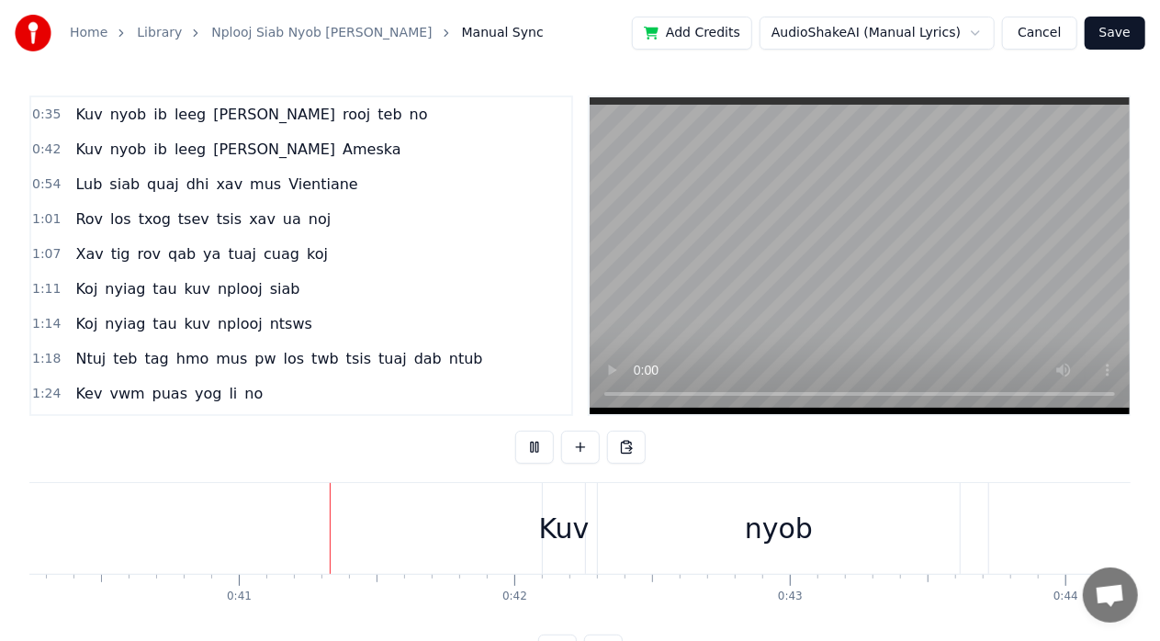
scroll to position [0, 11107]
click at [840, 264] on video at bounding box center [859, 255] width 540 height 317
click at [533, 537] on div "Kuv" at bounding box center [541, 528] width 50 height 41
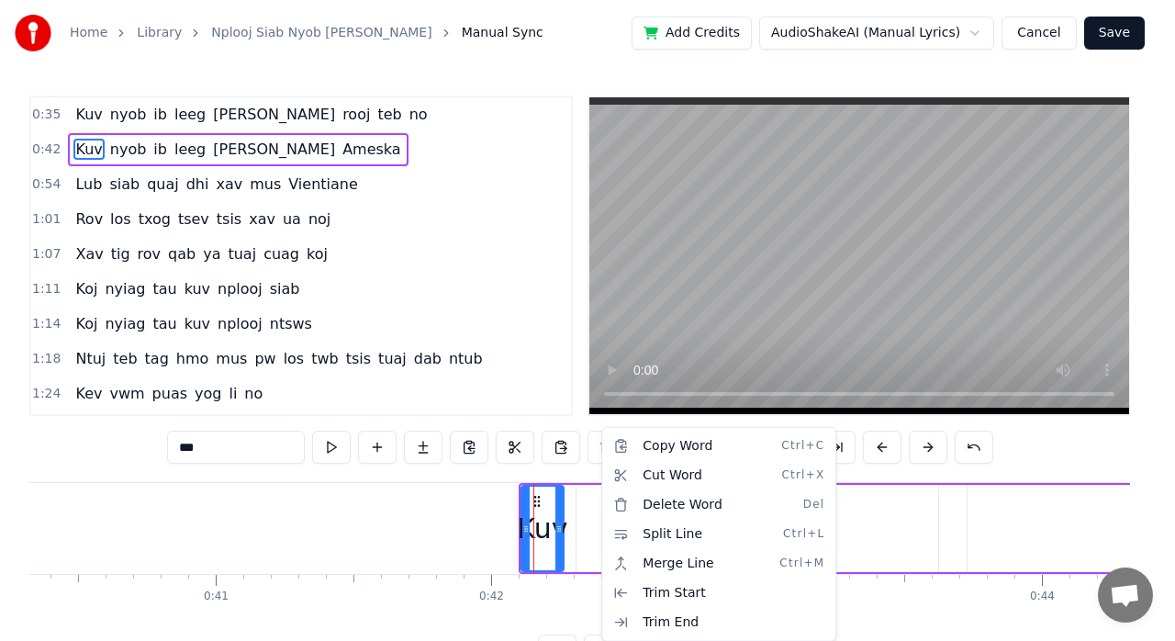
click at [569, 538] on html "Home Library Nplooj Siab Nyob [PERSON_NAME] Nplog Manual Sync Add Credits Audio…" at bounding box center [587, 348] width 1175 height 697
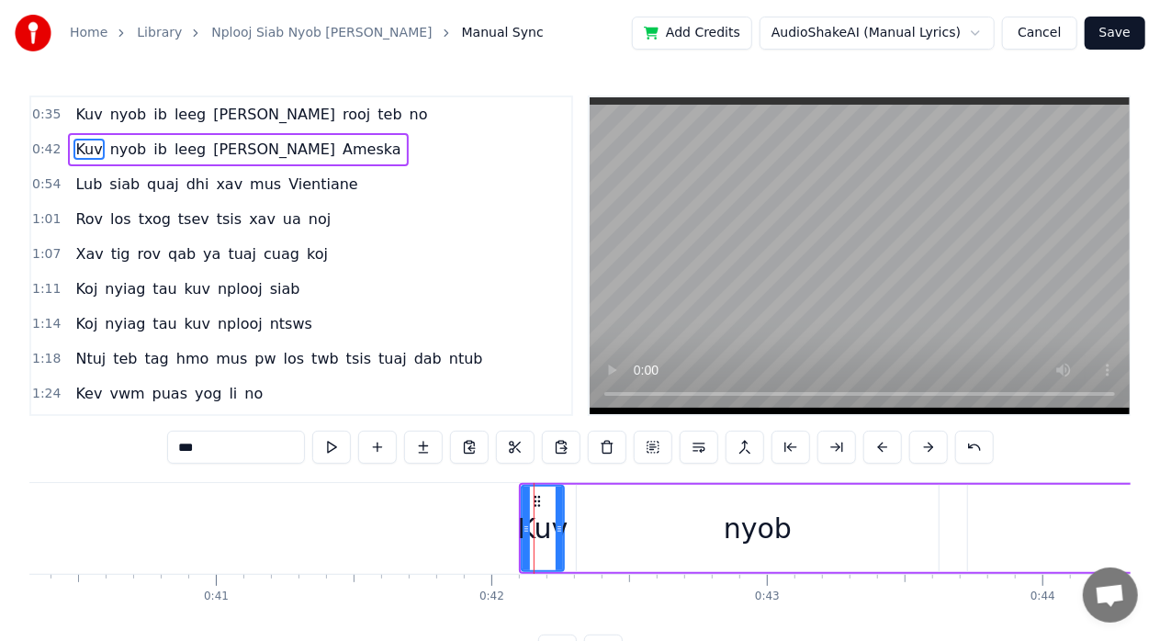
click at [597, 536] on div "nyob" at bounding box center [758, 528] width 362 height 87
type input "****"
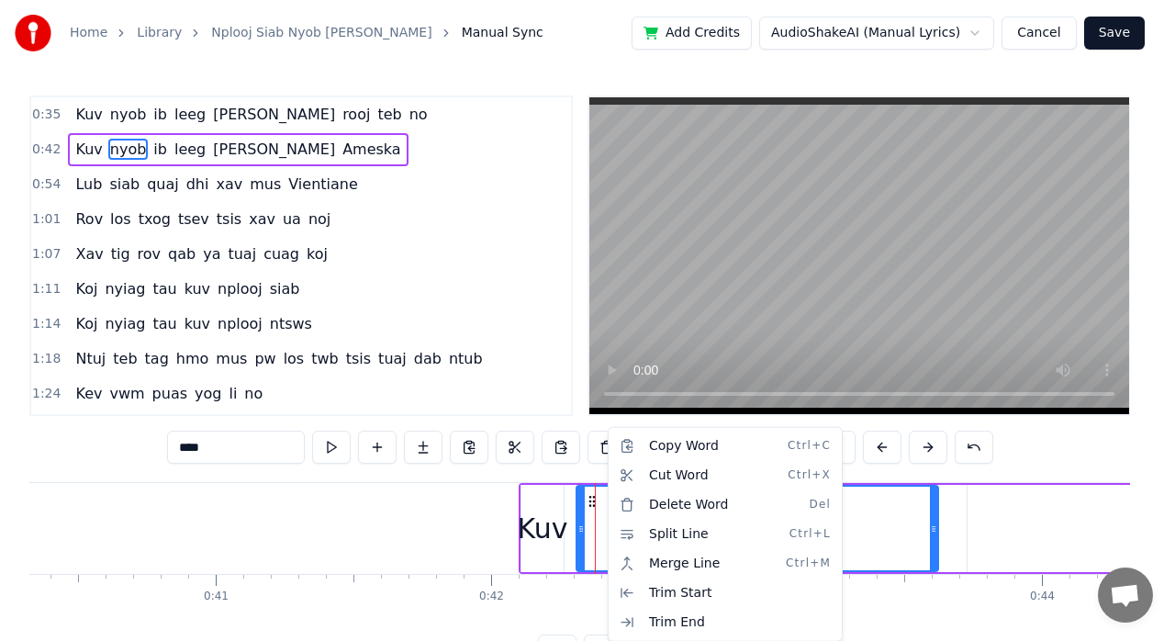
click at [447, 490] on html "Home Library Nplooj Siab Nyob [PERSON_NAME] Nplog Manual Sync Add Credits Audio…" at bounding box center [587, 348] width 1175 height 697
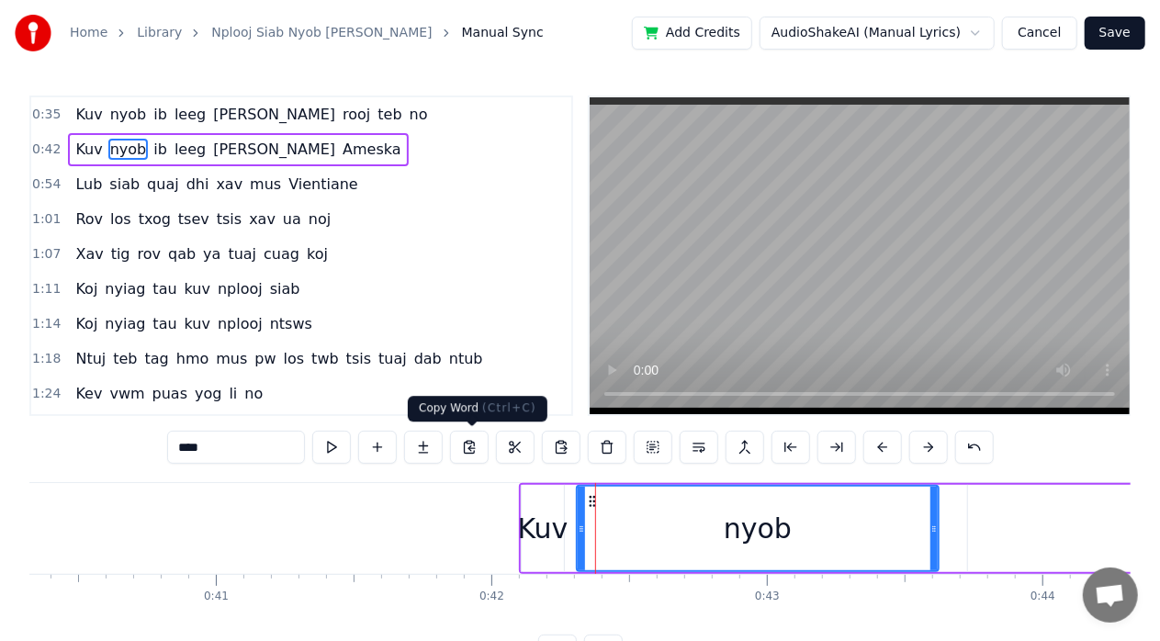
click at [487, 463] on button at bounding box center [469, 447] width 39 height 33
click at [485, 477] on div "0:35 Kuv nyob ib leeg [PERSON_NAME] [PERSON_NAME] teb no 0:42 Kuv nyob ib leeg …" at bounding box center [579, 381] width 1101 height 572
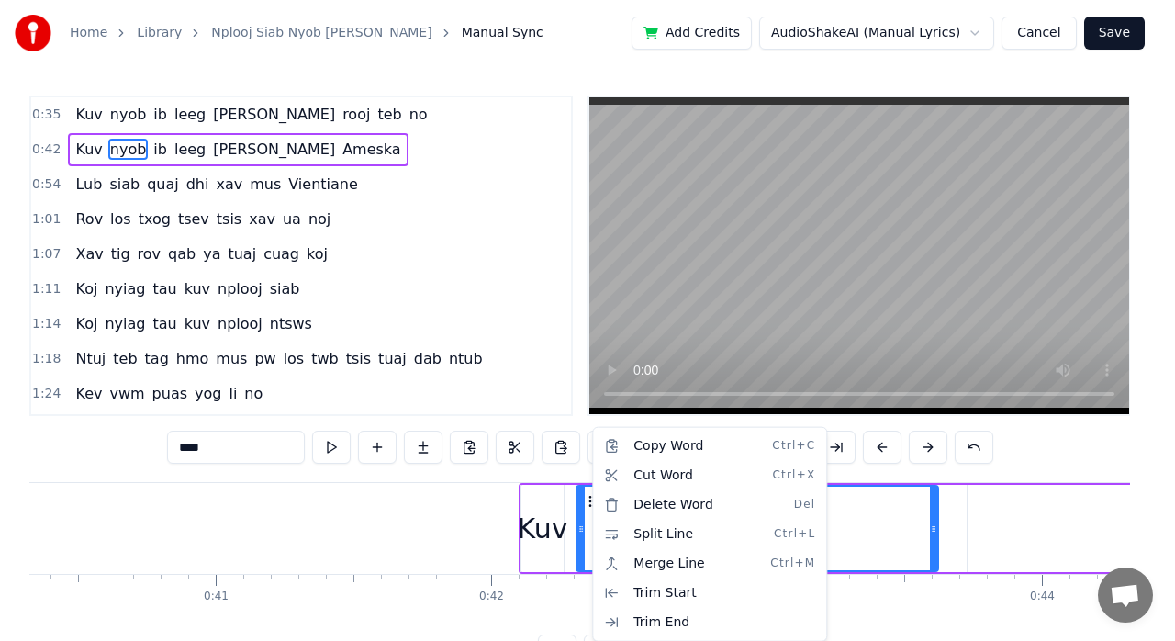
click at [442, 520] on html "Home Library Nplooj Siab Nyob [PERSON_NAME] Nplog Manual Sync Add Credits Audio…" at bounding box center [587, 348] width 1175 height 697
click at [436, 505] on html "Home Library Nplooj Siab Nyob [PERSON_NAME] Nplog Manual Sync Add Credits Audio…" at bounding box center [587, 348] width 1175 height 697
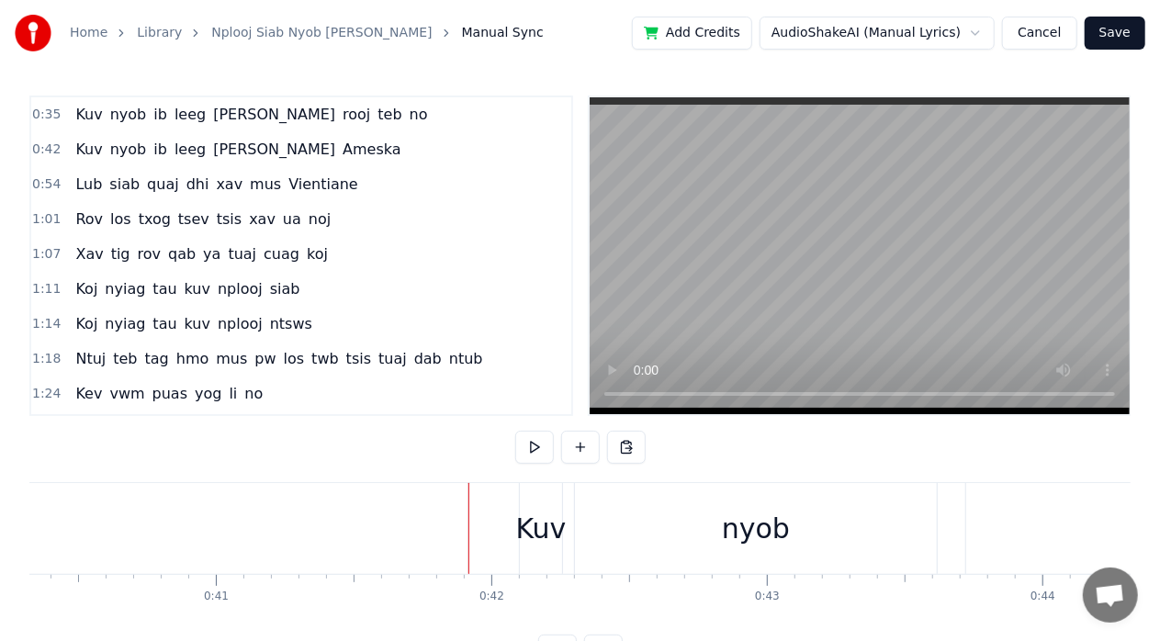
click at [576, 510] on div "nyob" at bounding box center [756, 528] width 362 height 91
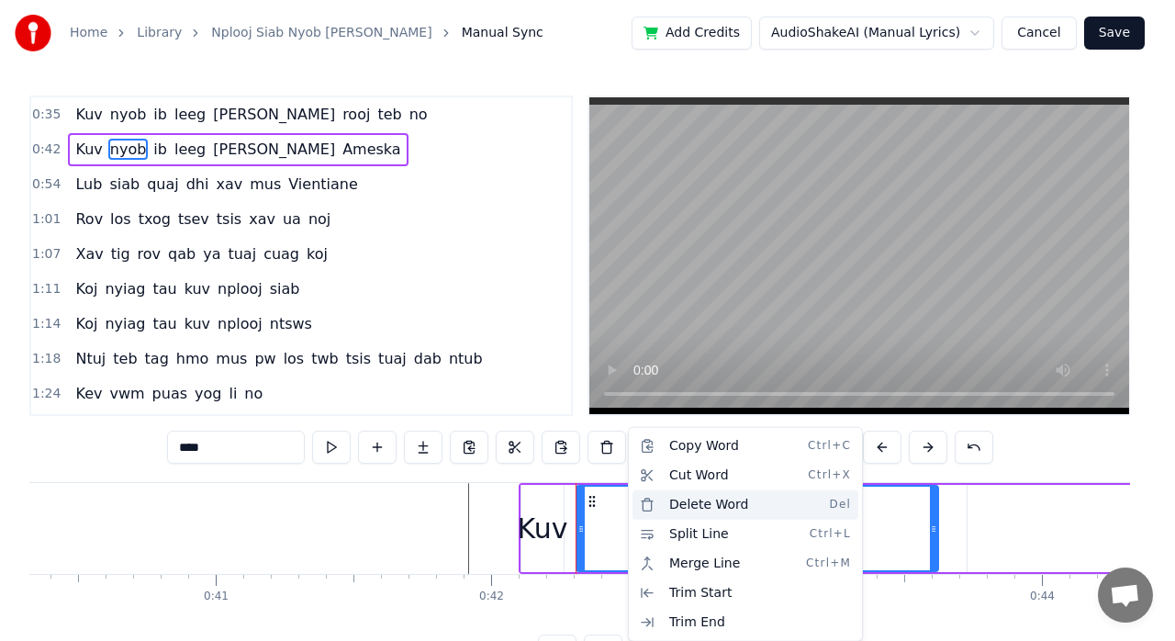
click at [720, 499] on div "Delete Word Del" at bounding box center [746, 504] width 226 height 29
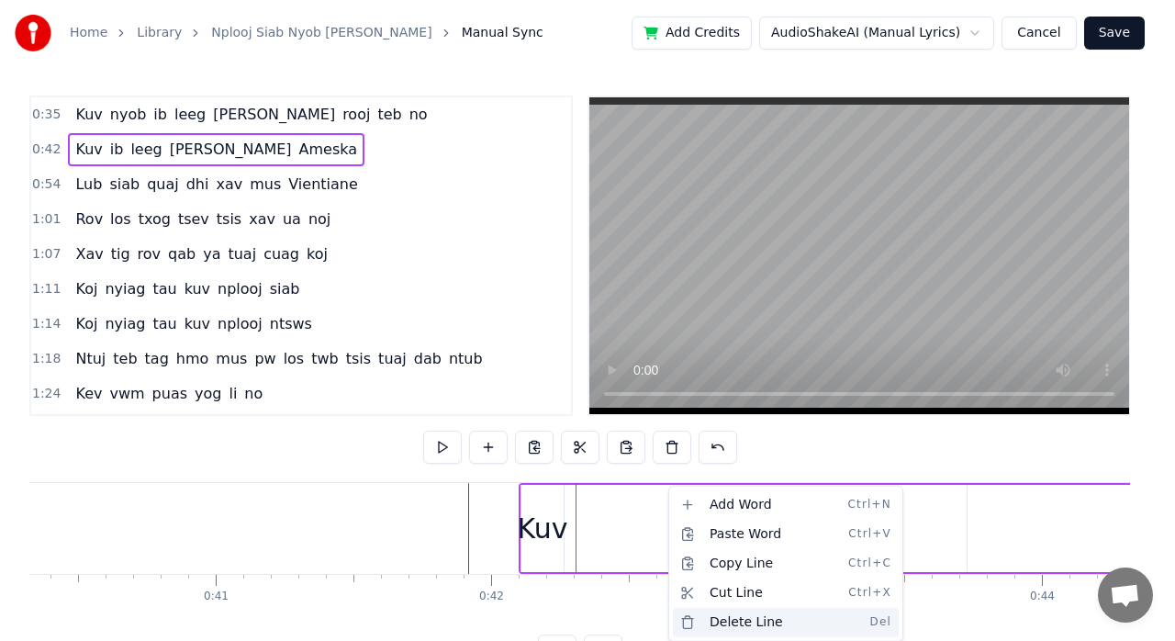
click at [758, 619] on div "Delete Line Del" at bounding box center [786, 622] width 226 height 29
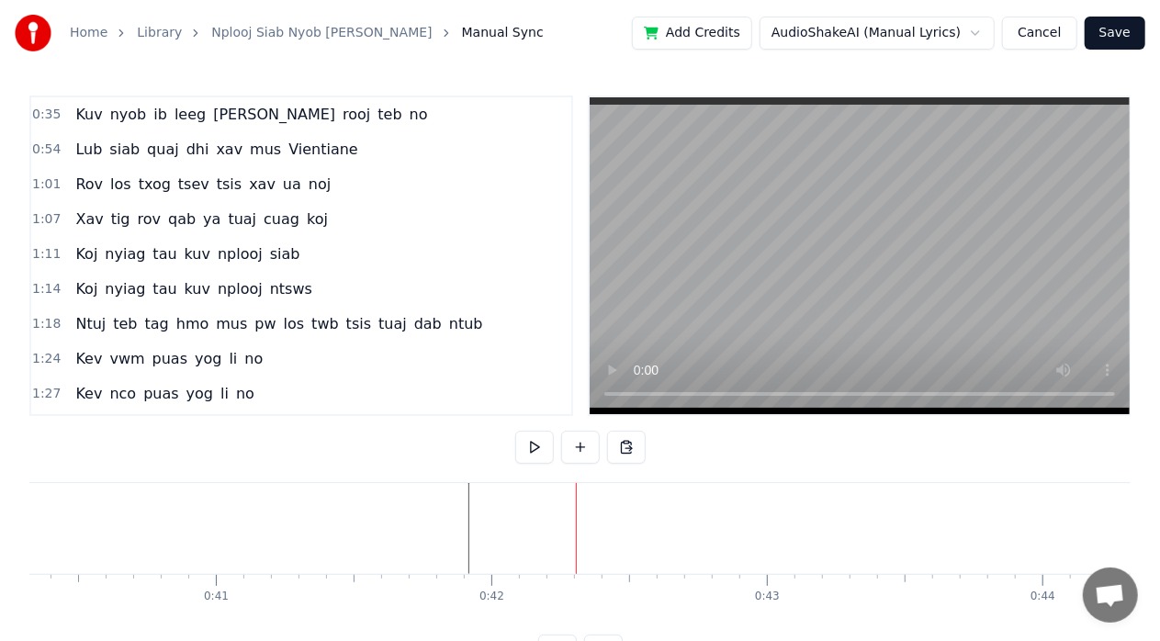
click at [539, 446] on button at bounding box center [534, 447] width 39 height 33
click at [533, 444] on button at bounding box center [534, 447] width 39 height 33
click at [533, 450] on button at bounding box center [534, 447] width 39 height 33
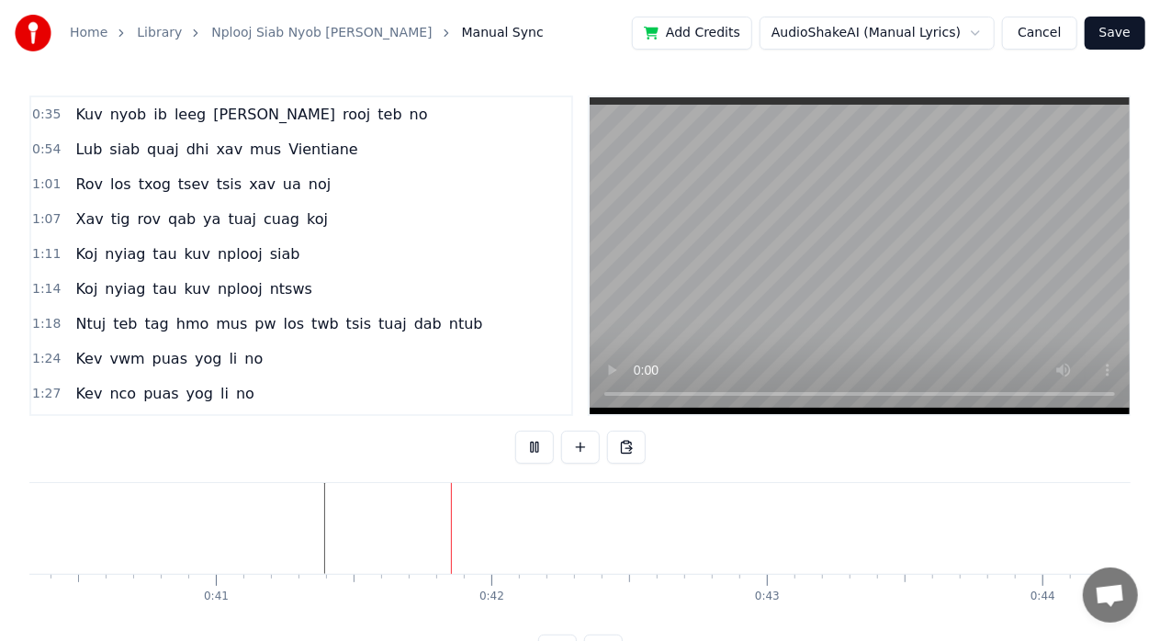
click at [529, 448] on button at bounding box center [534, 447] width 39 height 33
click at [529, 446] on button at bounding box center [534, 447] width 39 height 33
click at [529, 448] on button at bounding box center [534, 447] width 39 height 33
click at [529, 449] on button at bounding box center [534, 447] width 39 height 33
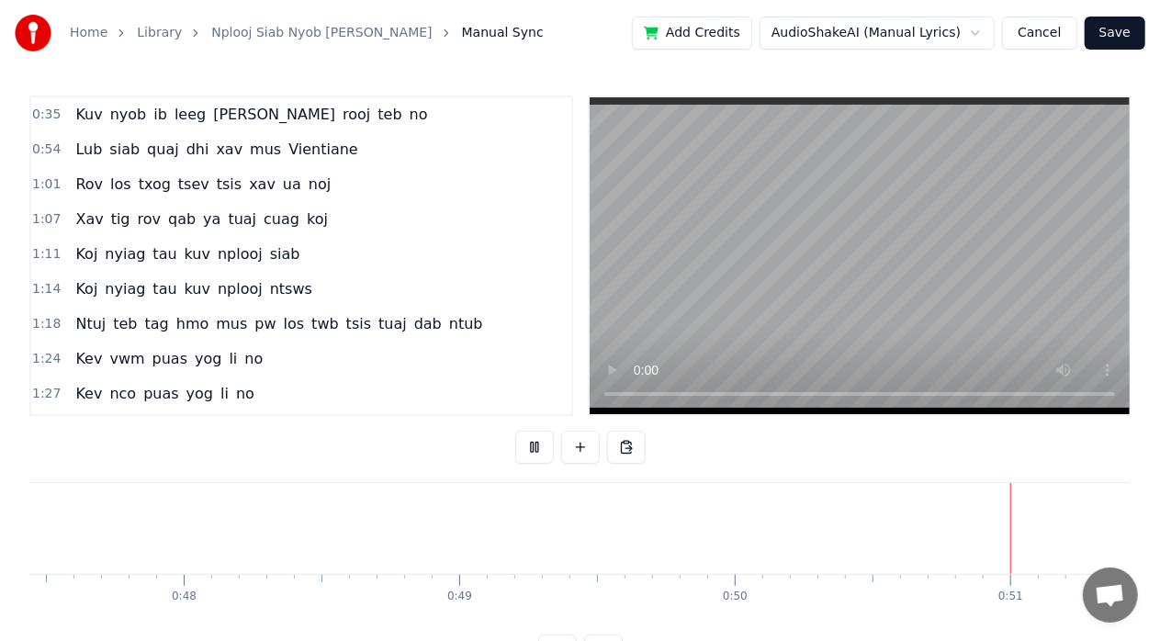
click at [534, 436] on button at bounding box center [534, 447] width 39 height 33
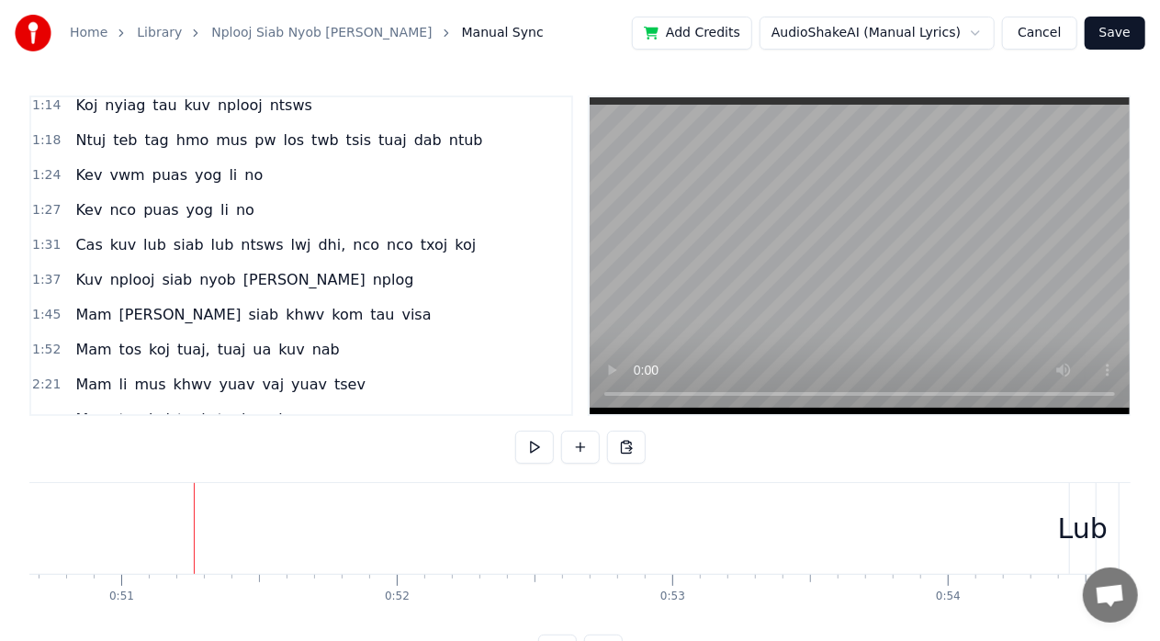
scroll to position [0, 0]
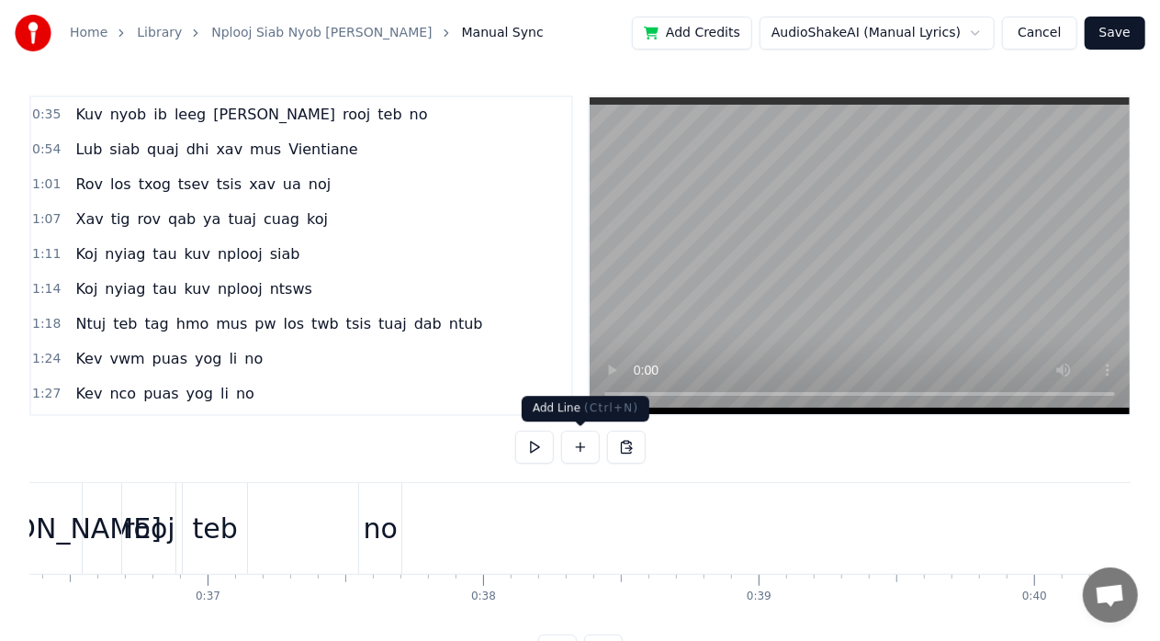
scroll to position [0, 9852]
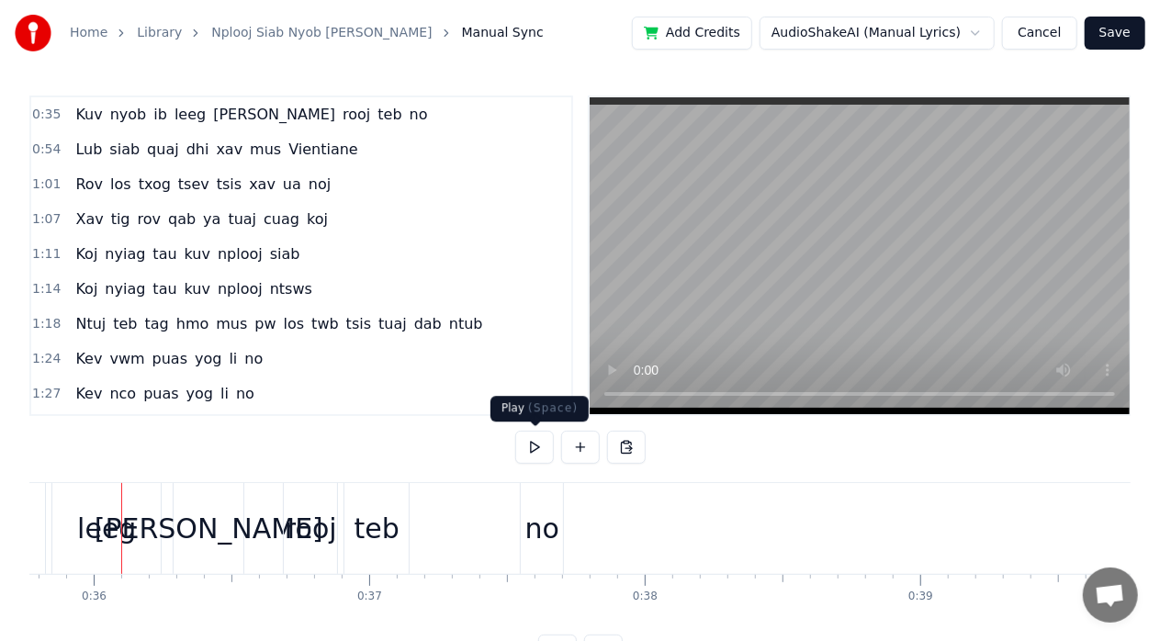
click at [531, 455] on button at bounding box center [534, 447] width 39 height 33
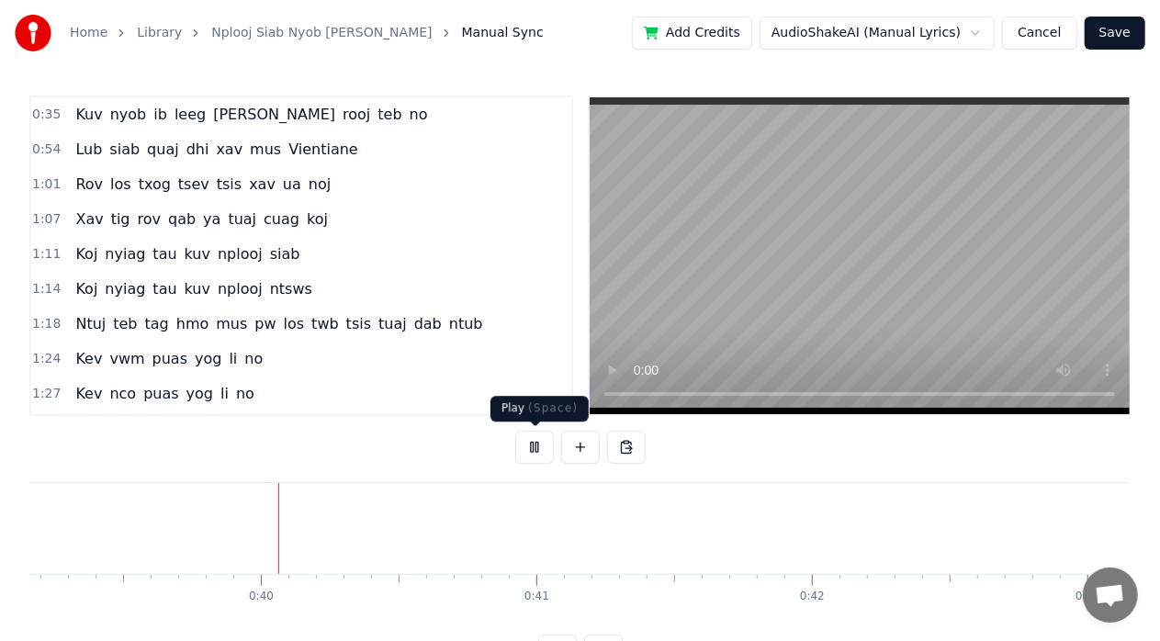
scroll to position [0, 10812]
click at [533, 440] on button at bounding box center [534, 447] width 39 height 33
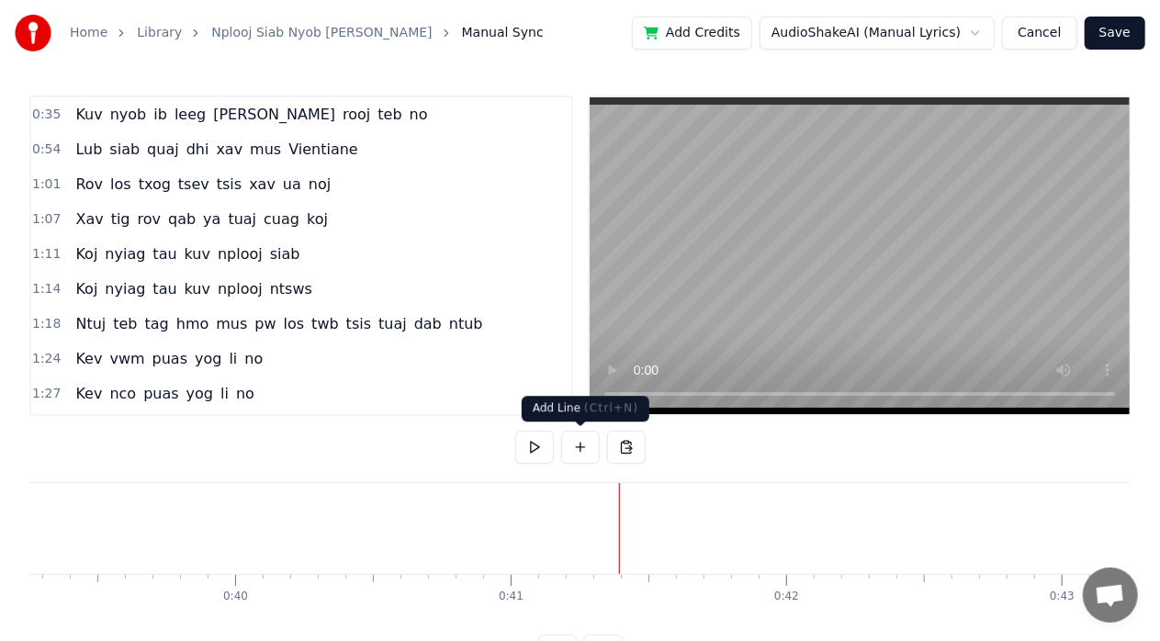
click at [571, 449] on button at bounding box center [580, 447] width 39 height 33
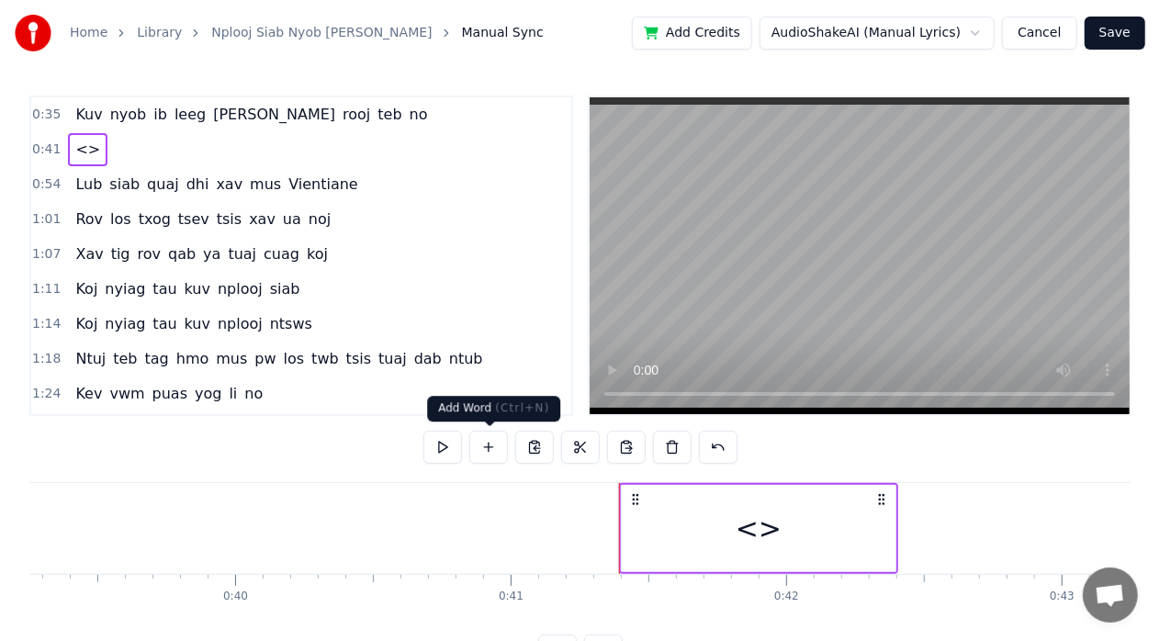
click at [490, 448] on button at bounding box center [488, 447] width 39 height 33
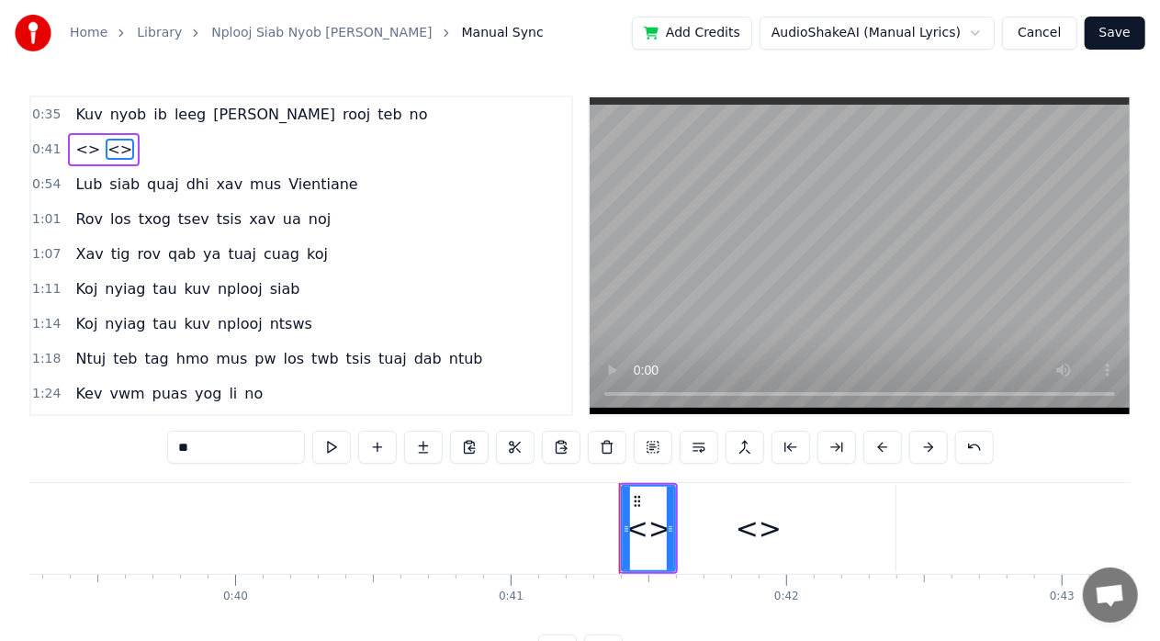
click at [654, 541] on div "<>" at bounding box center [648, 528] width 46 height 41
click at [771, 532] on div "<>" at bounding box center [758, 528] width 46 height 41
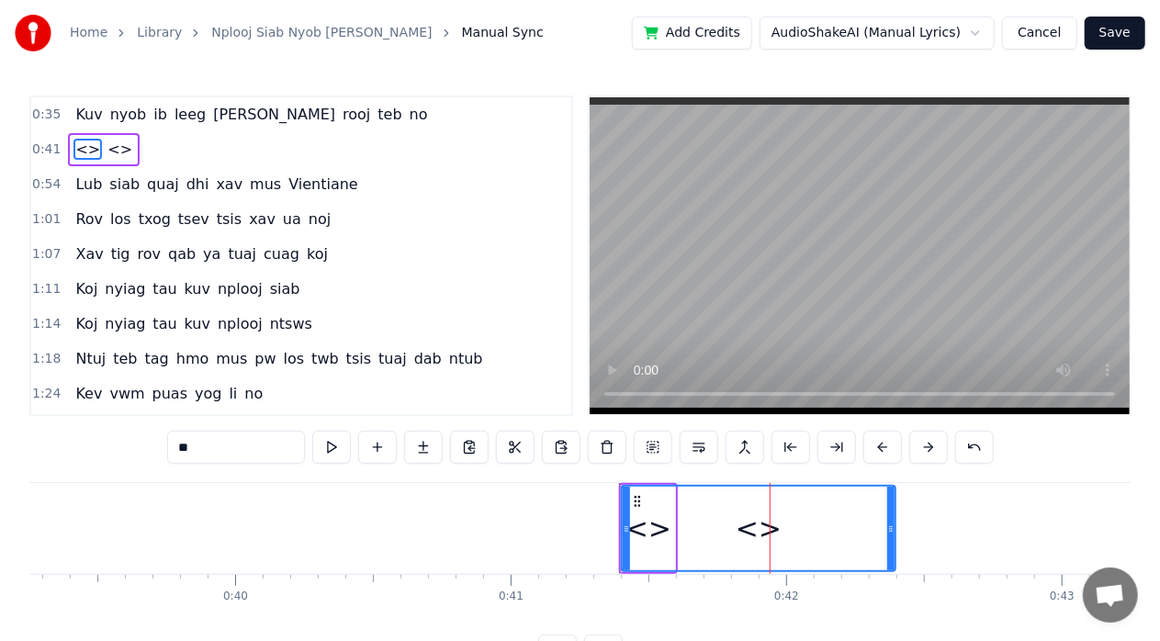
click at [643, 529] on div "<>" at bounding box center [758, 529] width 272 height 84
click at [653, 529] on div "<>" at bounding box center [758, 529] width 272 height 84
click at [382, 441] on button at bounding box center [377, 447] width 39 height 33
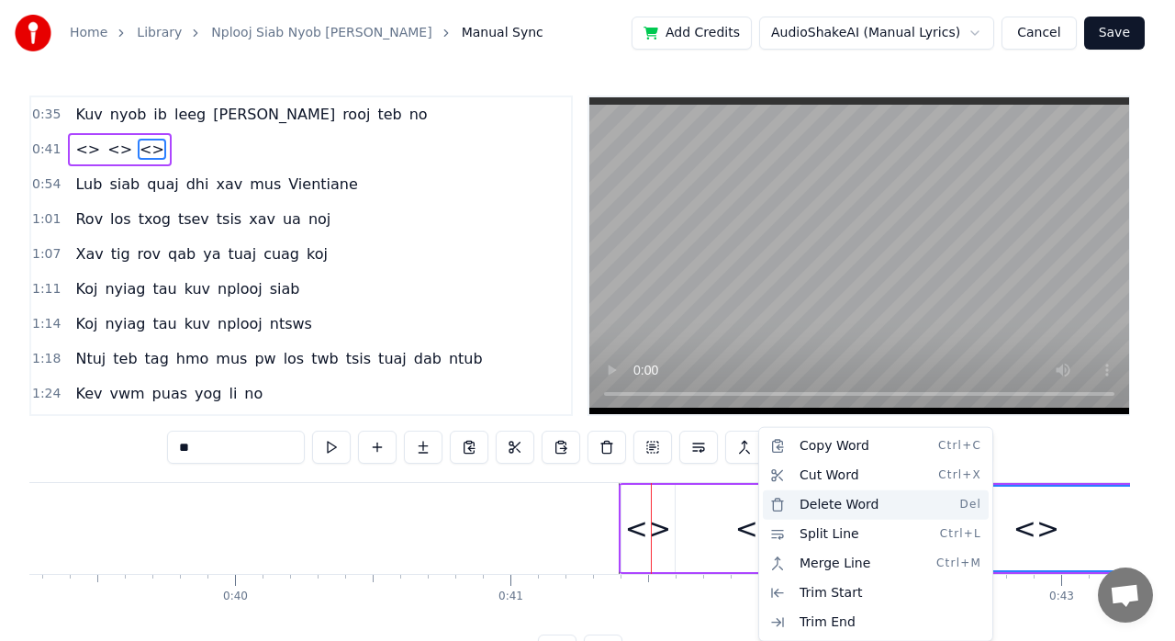
click at [804, 500] on div "Delete Word Del" at bounding box center [876, 504] width 226 height 29
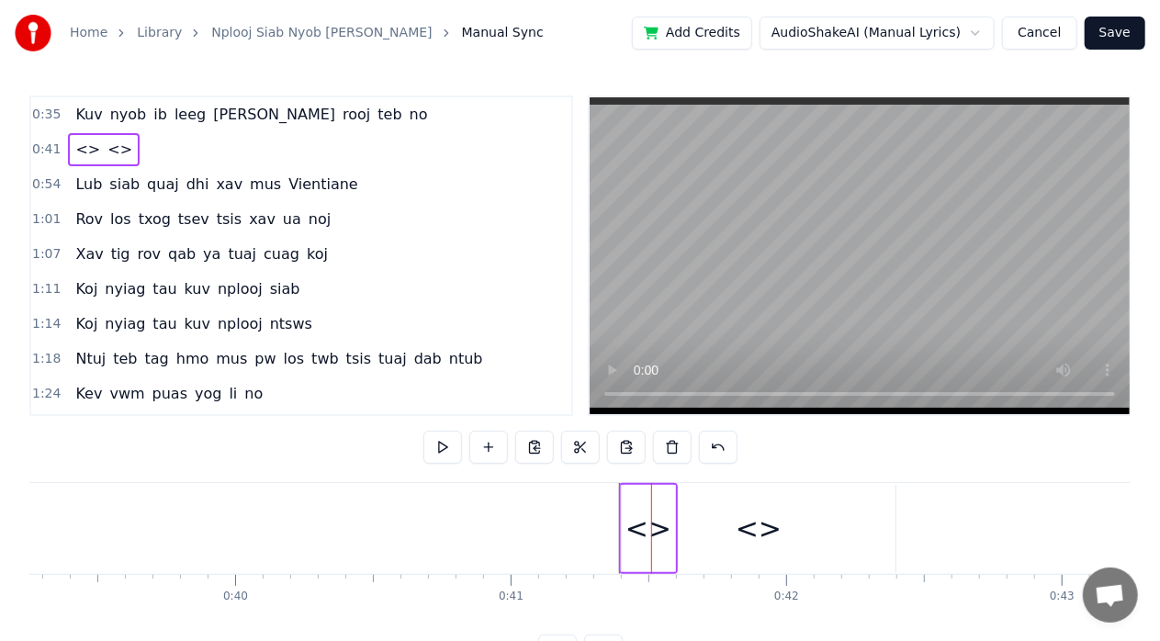
click at [755, 525] on div "<>" at bounding box center [758, 528] width 46 height 41
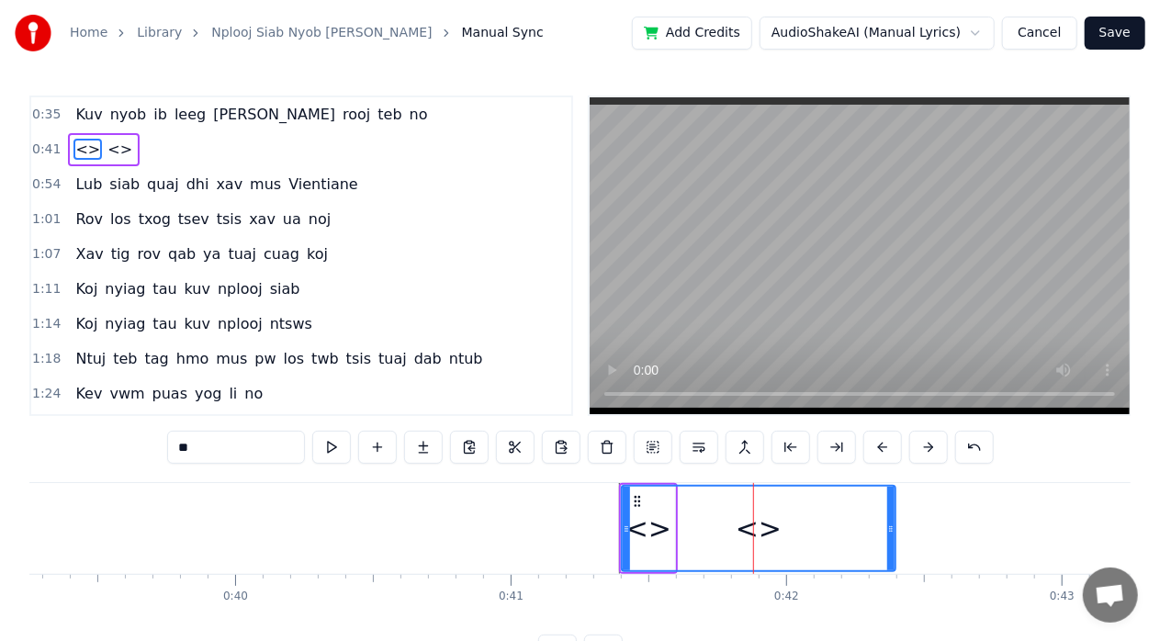
click at [636, 529] on div "<>" at bounding box center [758, 529] width 272 height 84
click at [654, 531] on div "<>" at bounding box center [758, 529] width 272 height 84
click at [646, 532] on div "<>" at bounding box center [758, 529] width 272 height 84
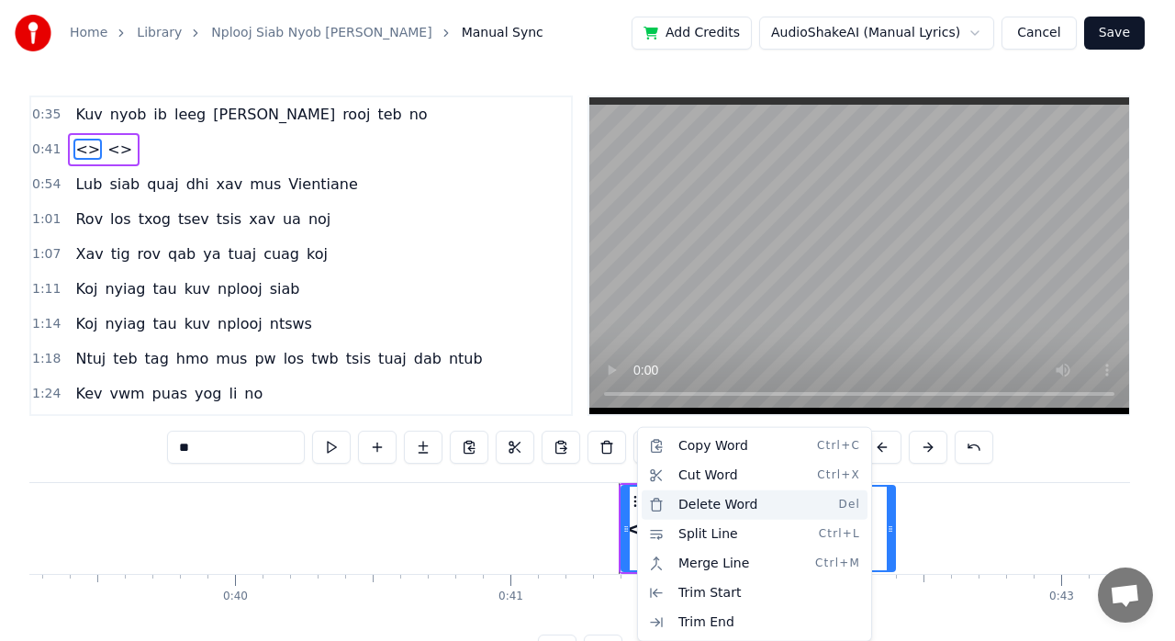
click at [723, 505] on div "Delete Word Del" at bounding box center [755, 504] width 226 height 29
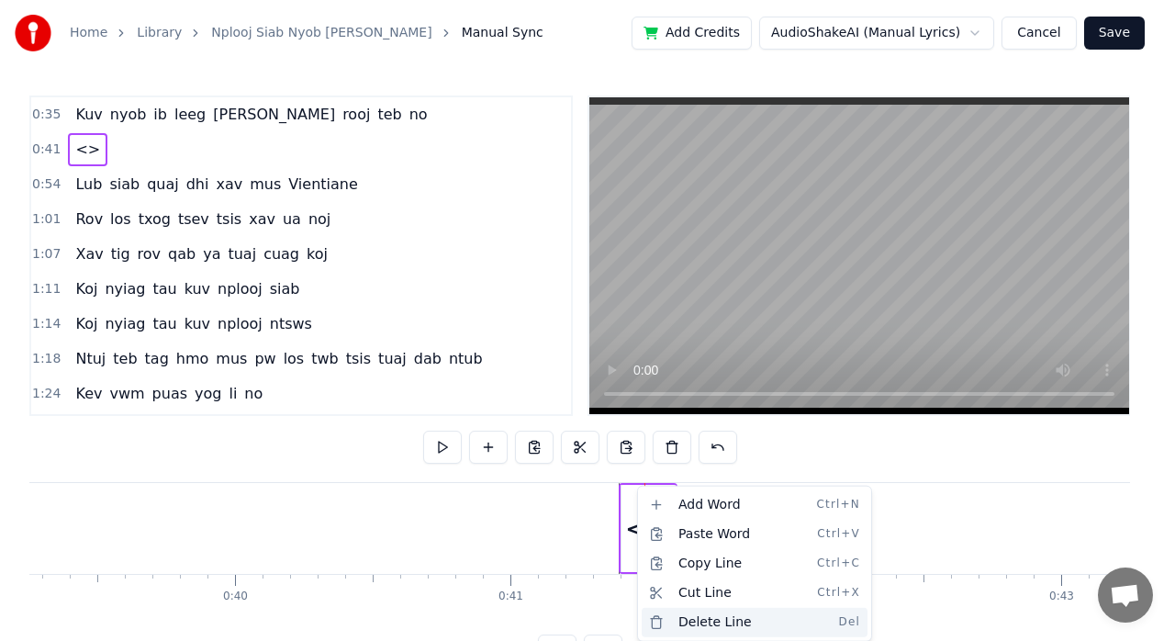
click at [720, 617] on div "Delete Line Del" at bounding box center [755, 622] width 226 height 29
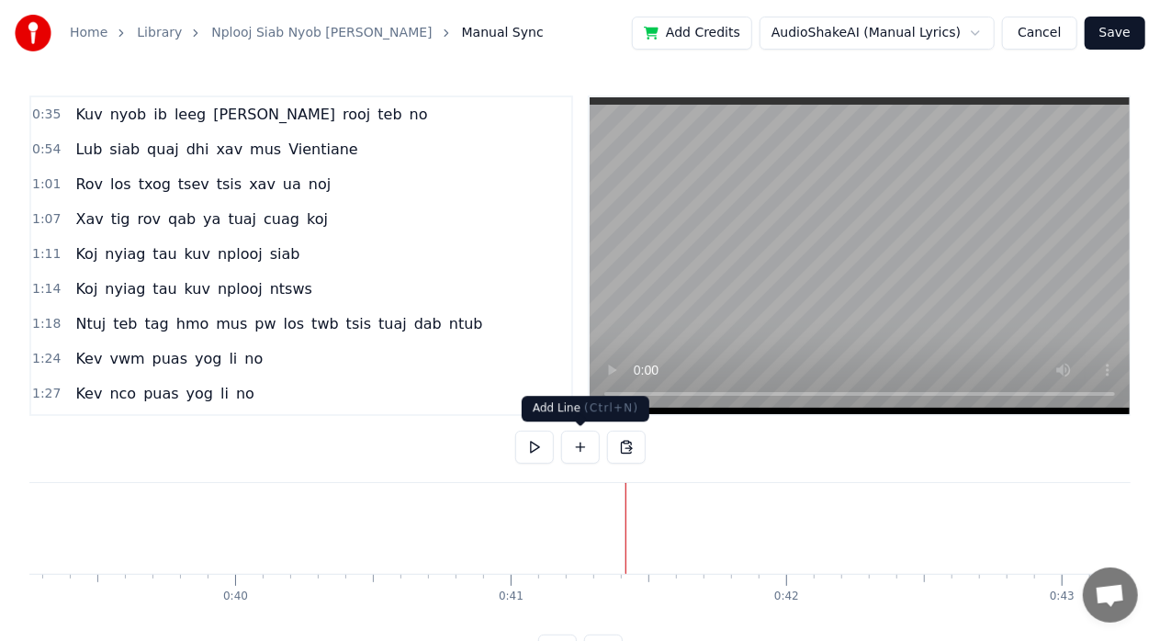
click at [590, 449] on button at bounding box center [580, 447] width 39 height 33
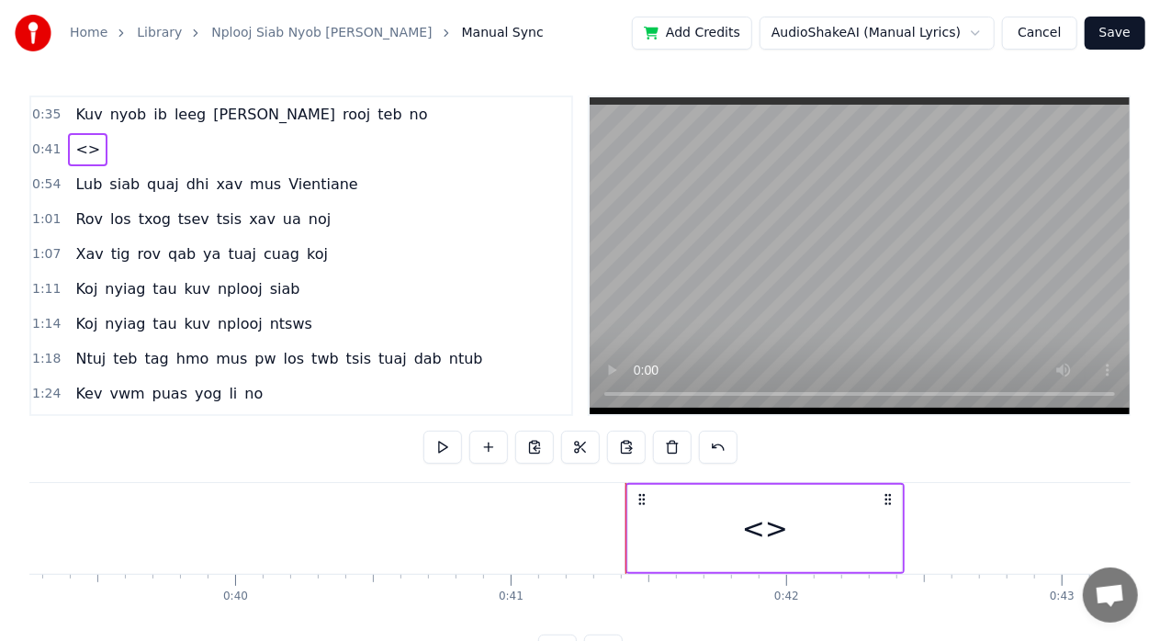
click at [761, 529] on div "<>" at bounding box center [765, 528] width 46 height 41
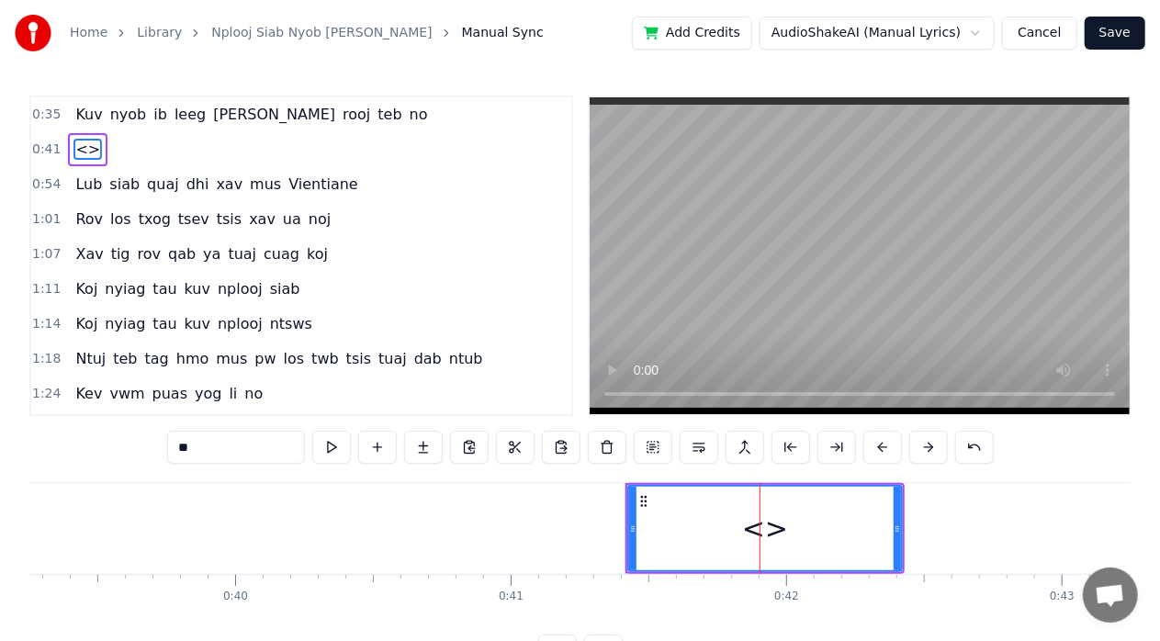
click at [649, 501] on icon at bounding box center [643, 501] width 15 height 15
click at [642, 501] on circle at bounding box center [641, 500] width 1 height 1
click at [433, 456] on button at bounding box center [423, 447] width 39 height 33
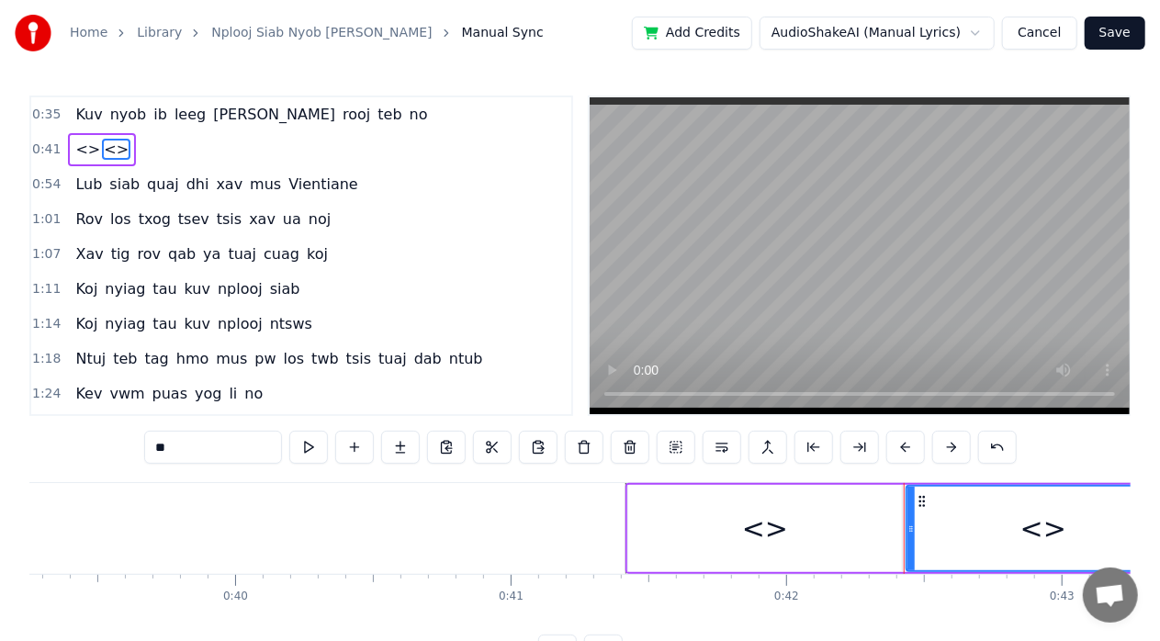
click at [930, 520] on div "<>" at bounding box center [1043, 529] width 272 height 84
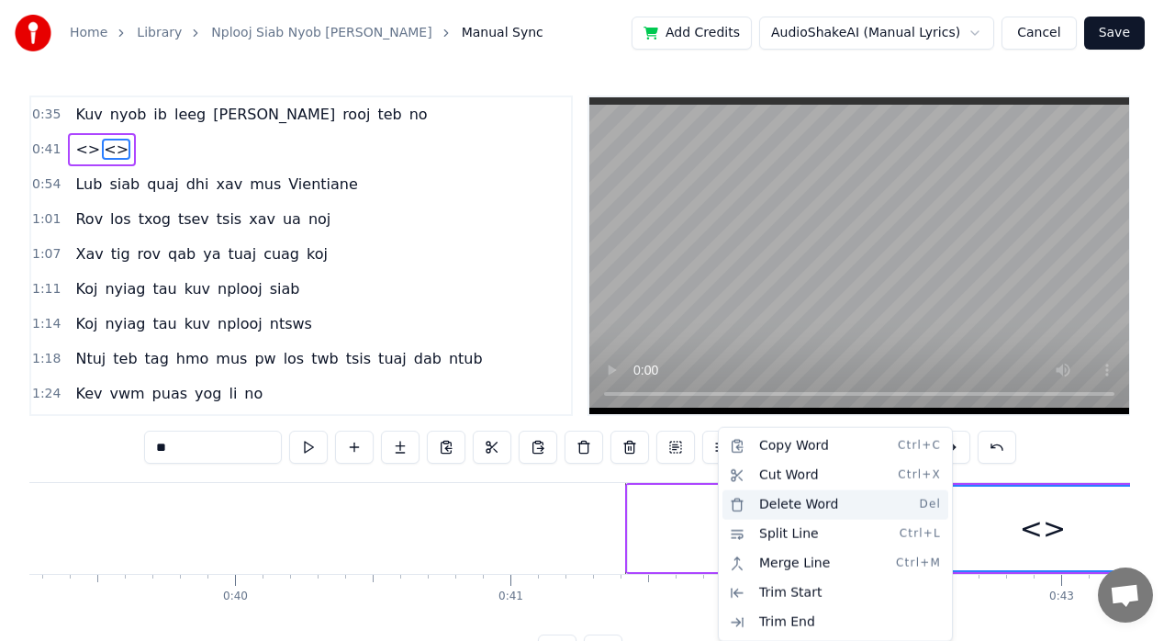
click at [841, 509] on div "Delete Word Del" at bounding box center [836, 504] width 226 height 29
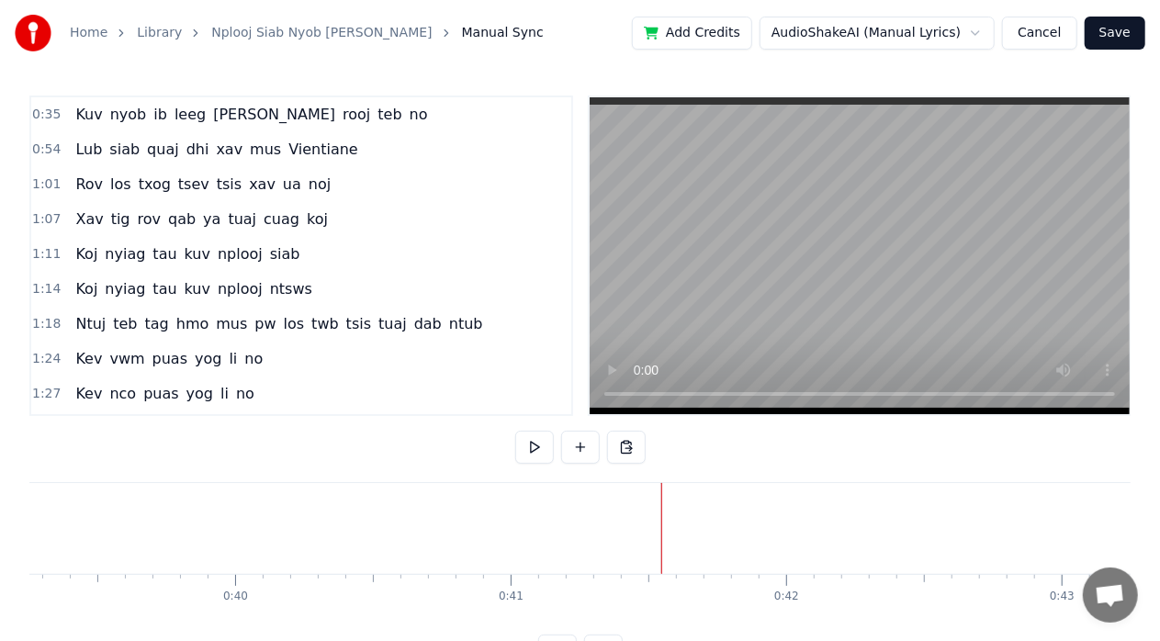
click at [588, 440] on button at bounding box center [580, 447] width 39 height 33
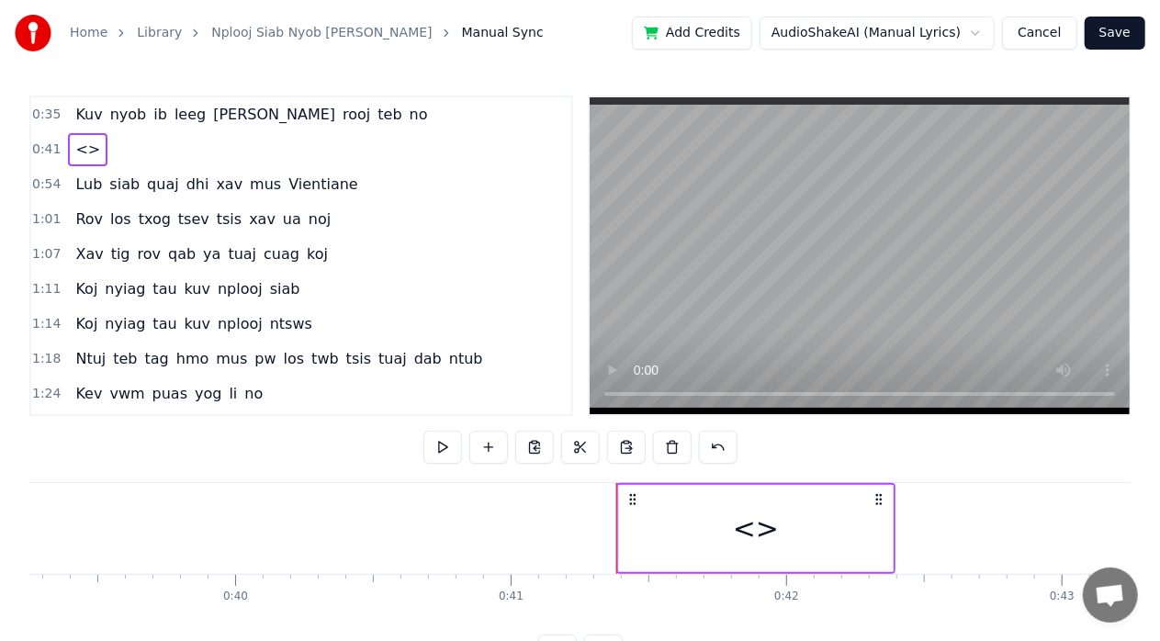
click at [874, 498] on icon at bounding box center [878, 499] width 15 height 15
click at [877, 499] on icon at bounding box center [877, 499] width 15 height 15
click at [487, 450] on button at bounding box center [488, 447] width 39 height 33
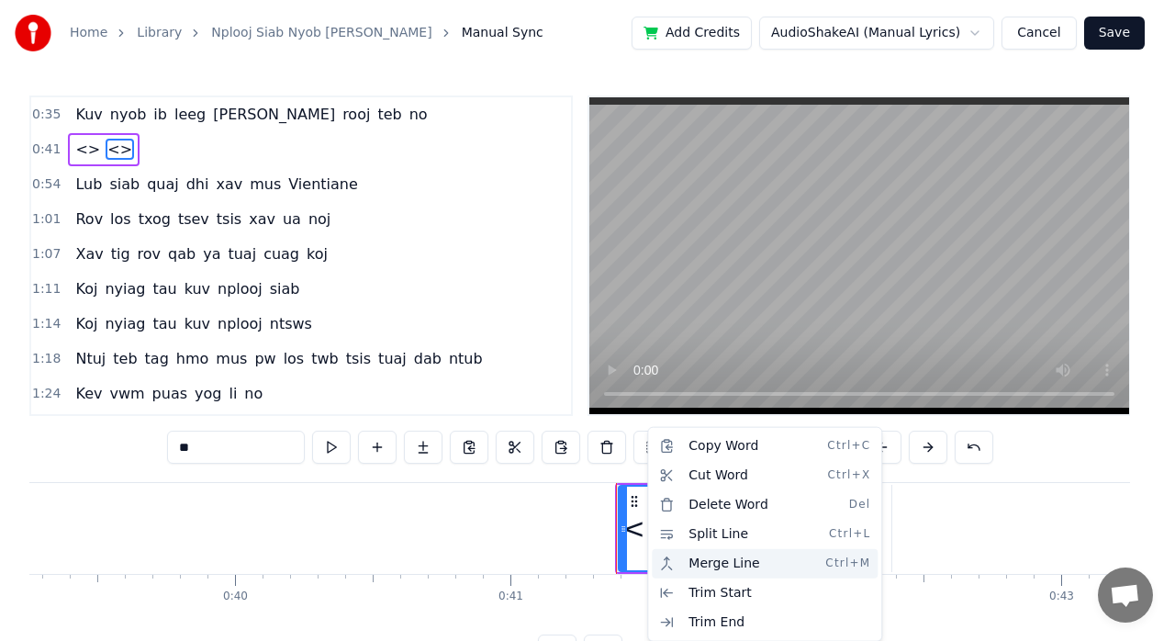
click at [748, 570] on div "Merge Line Ctrl+M" at bounding box center [765, 563] width 226 height 29
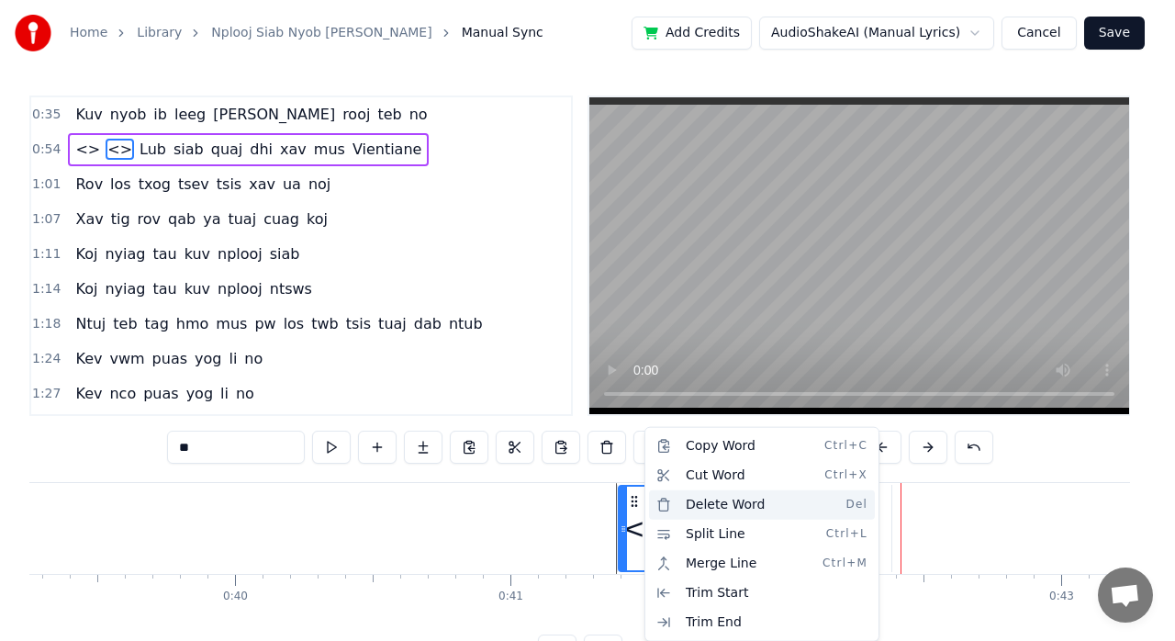
click at [701, 499] on div "Delete Word Del" at bounding box center [762, 504] width 226 height 29
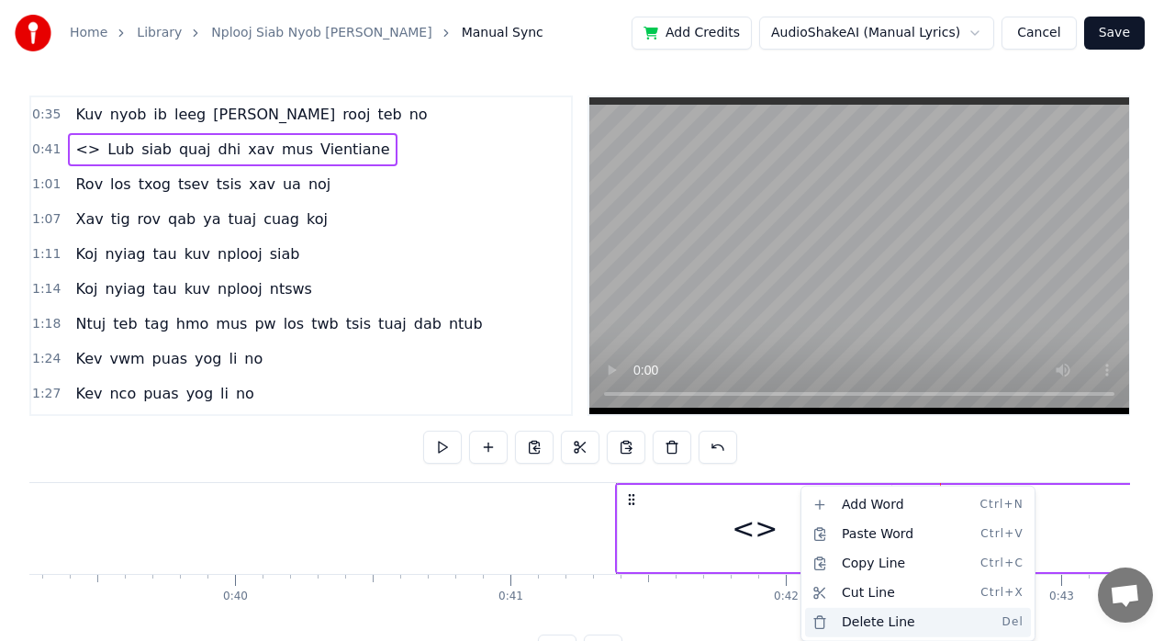
click at [869, 621] on div "Delete Line Del" at bounding box center [918, 622] width 226 height 29
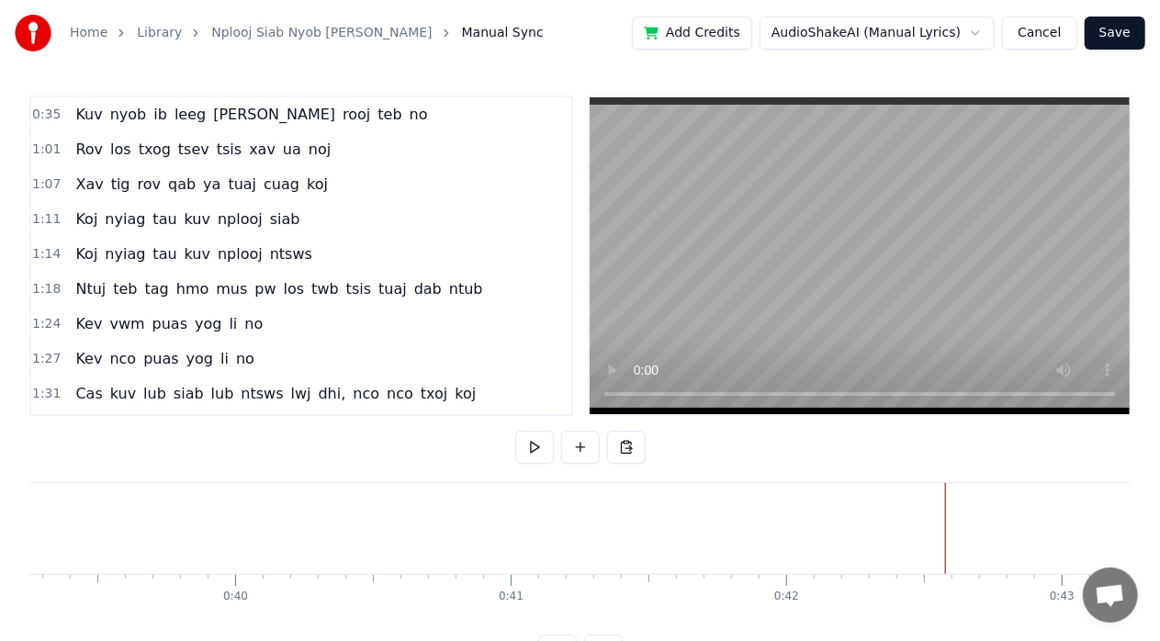
click at [577, 446] on button at bounding box center [580, 447] width 39 height 33
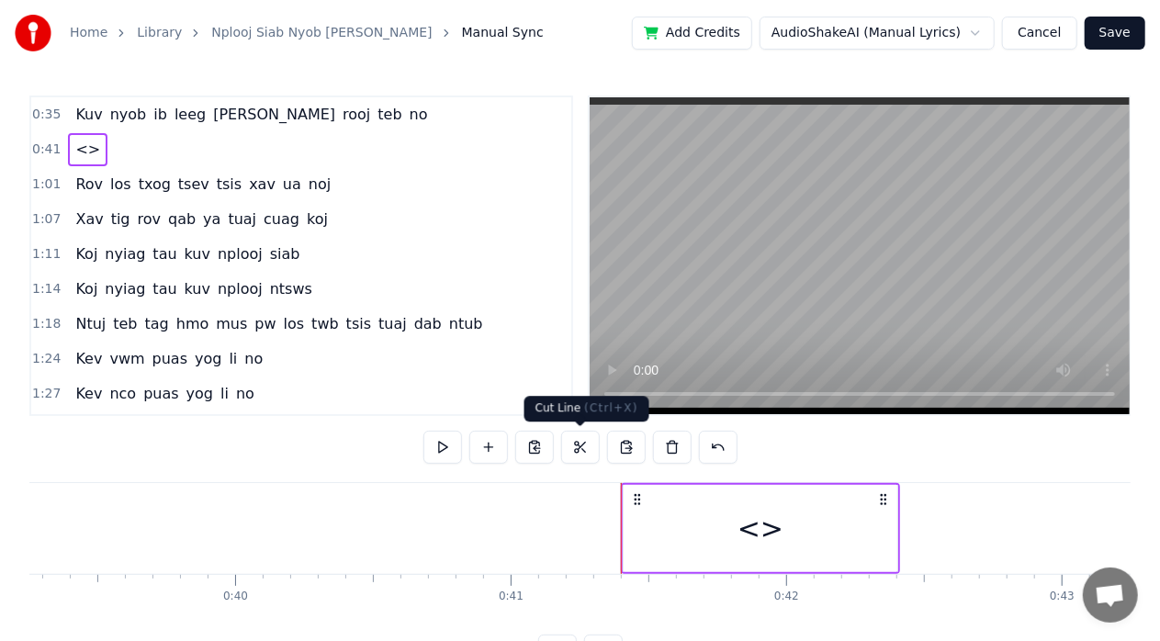
click at [584, 408] on span "( Ctrl+X )" at bounding box center [611, 407] width 54 height 13
click at [638, 493] on icon at bounding box center [637, 499] width 15 height 15
click at [638, 502] on icon at bounding box center [637, 499] width 15 height 15
click at [638, 503] on circle at bounding box center [638, 503] width 1 height 1
click at [754, 533] on div "<>" at bounding box center [760, 528] width 46 height 41
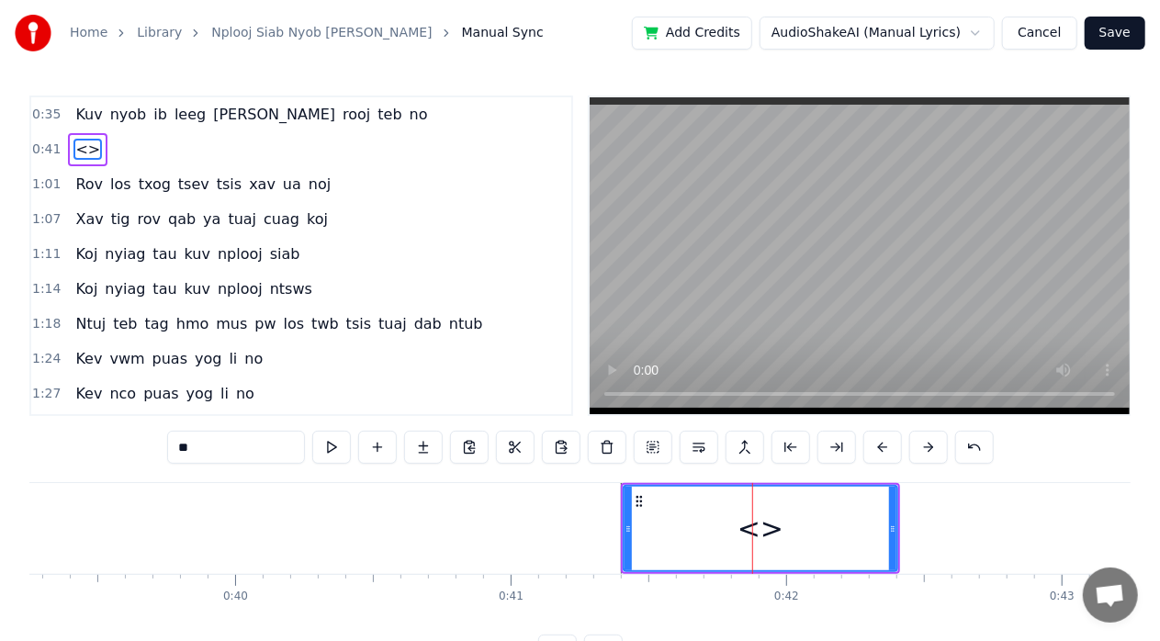
click at [754, 533] on div "<>" at bounding box center [760, 528] width 46 height 41
click at [700, 530] on div "<>" at bounding box center [760, 529] width 272 height 84
click at [653, 533] on div "<>" at bounding box center [760, 529] width 272 height 84
click at [645, 533] on div "<>" at bounding box center [760, 529] width 272 height 84
click at [380, 446] on button at bounding box center [377, 447] width 39 height 33
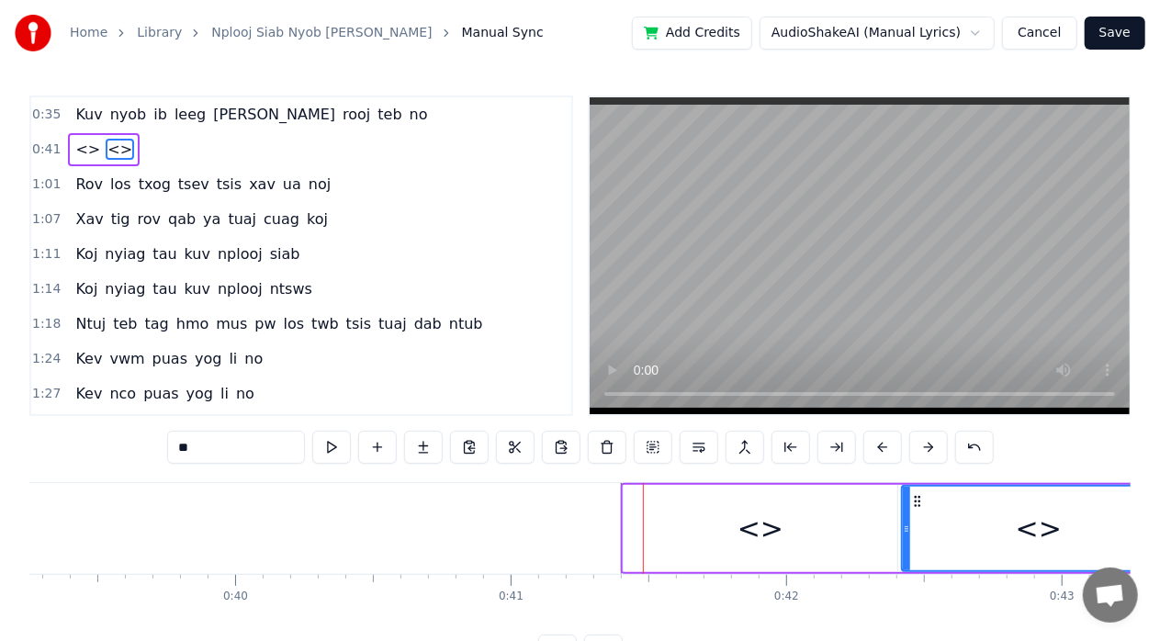
click at [944, 551] on div "<>" at bounding box center [1039, 529] width 272 height 84
click at [635, 510] on div "<>" at bounding box center [760, 528] width 274 height 87
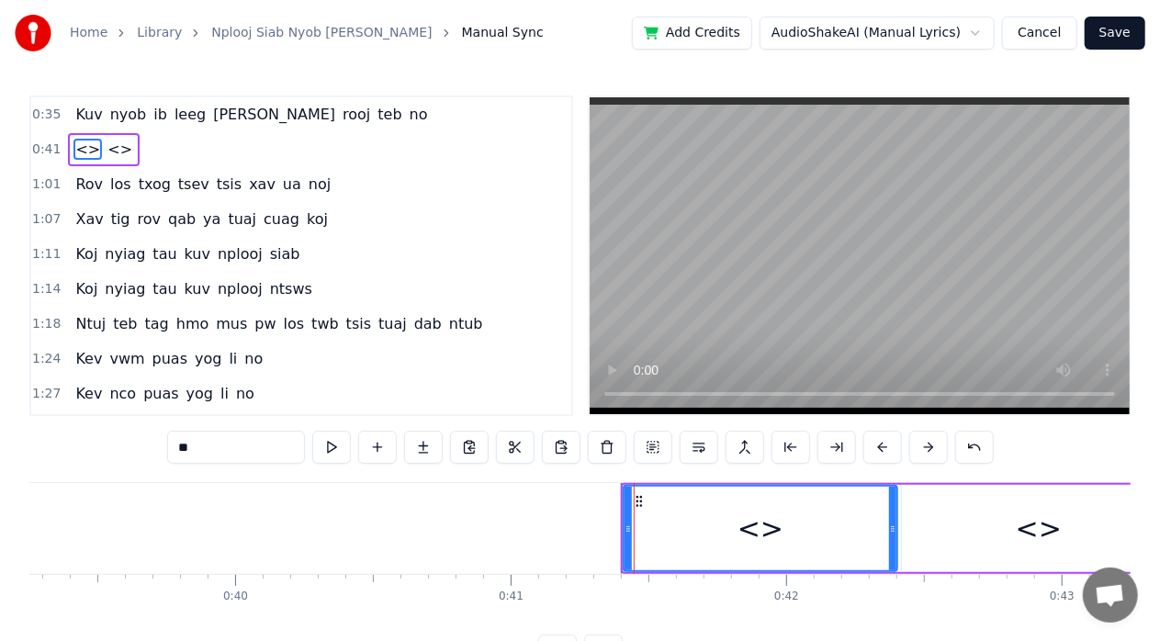
click at [763, 534] on div "<>" at bounding box center [760, 528] width 46 height 41
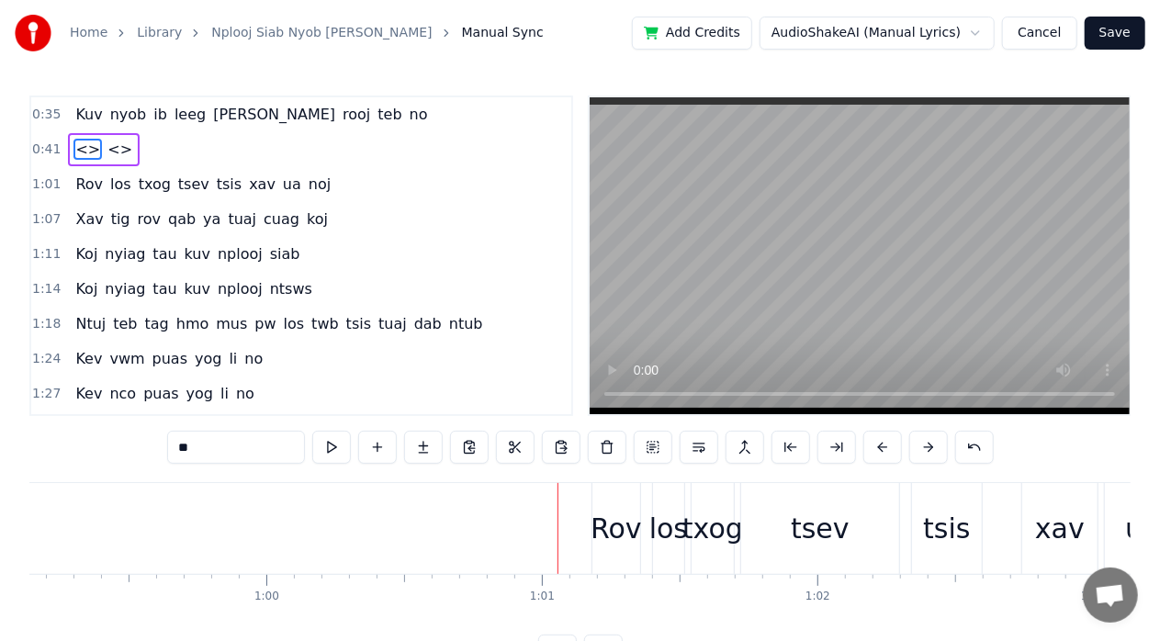
scroll to position [0, 16726]
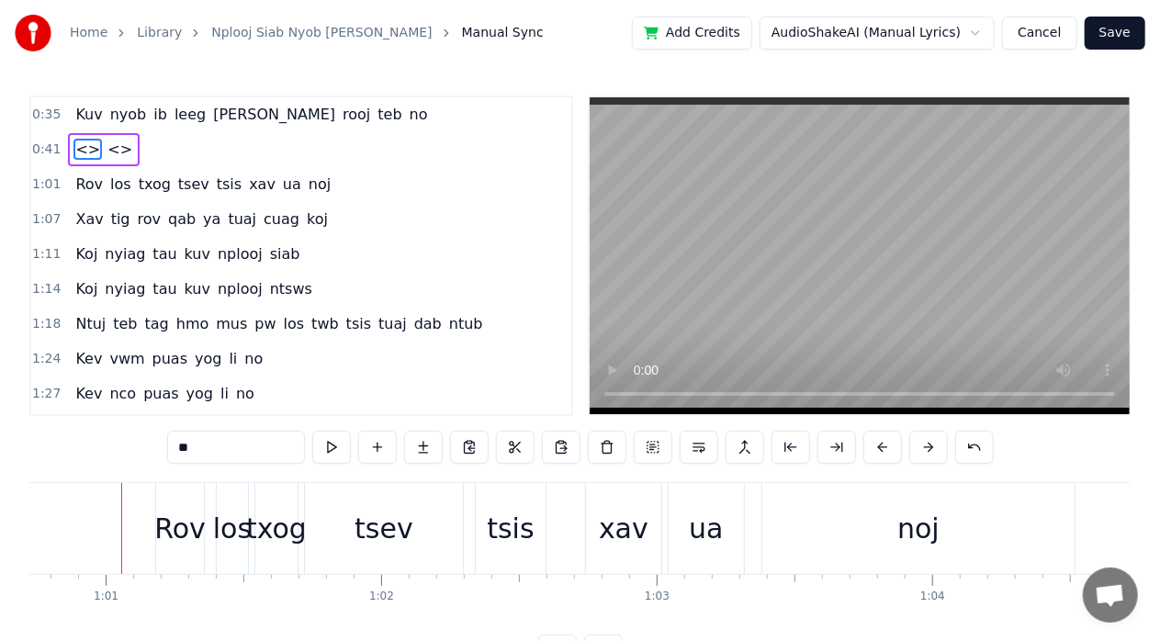
click at [193, 546] on div "Rov" at bounding box center [179, 528] width 51 height 41
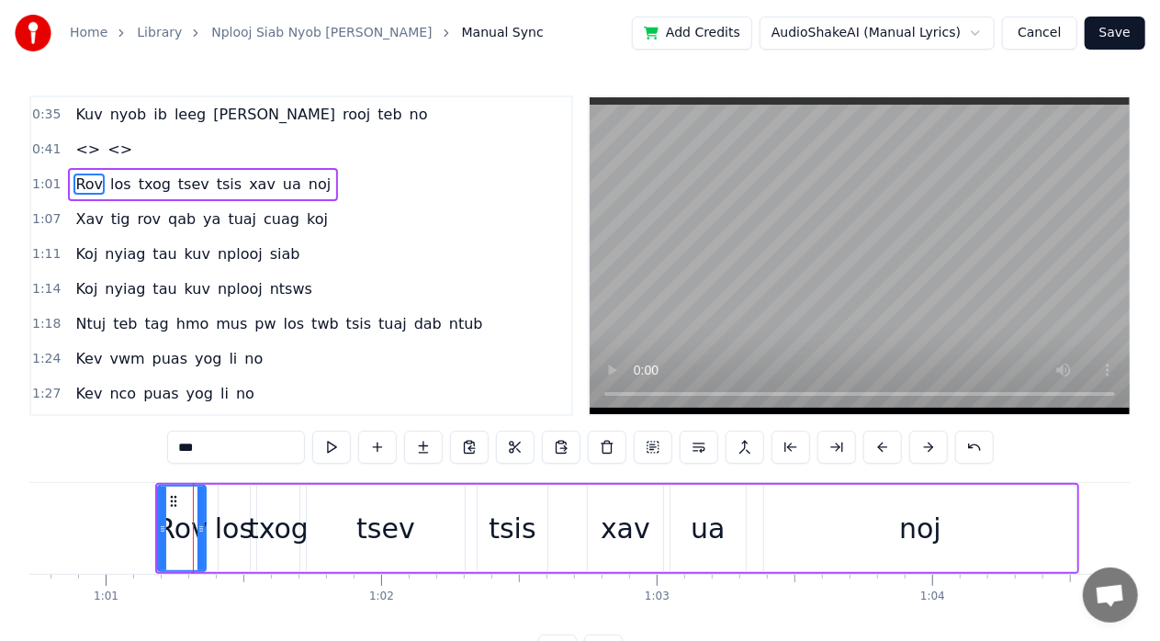
click at [83, 151] on span "<>" at bounding box center [87, 149] width 28 height 21
type input "**"
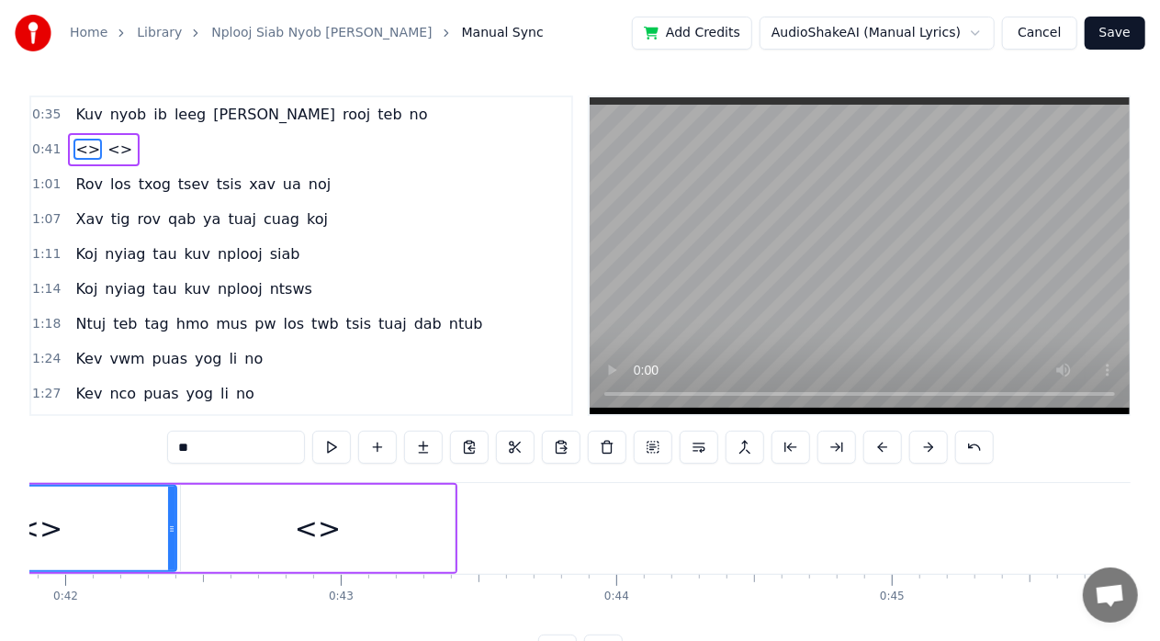
scroll to position [0, 11311]
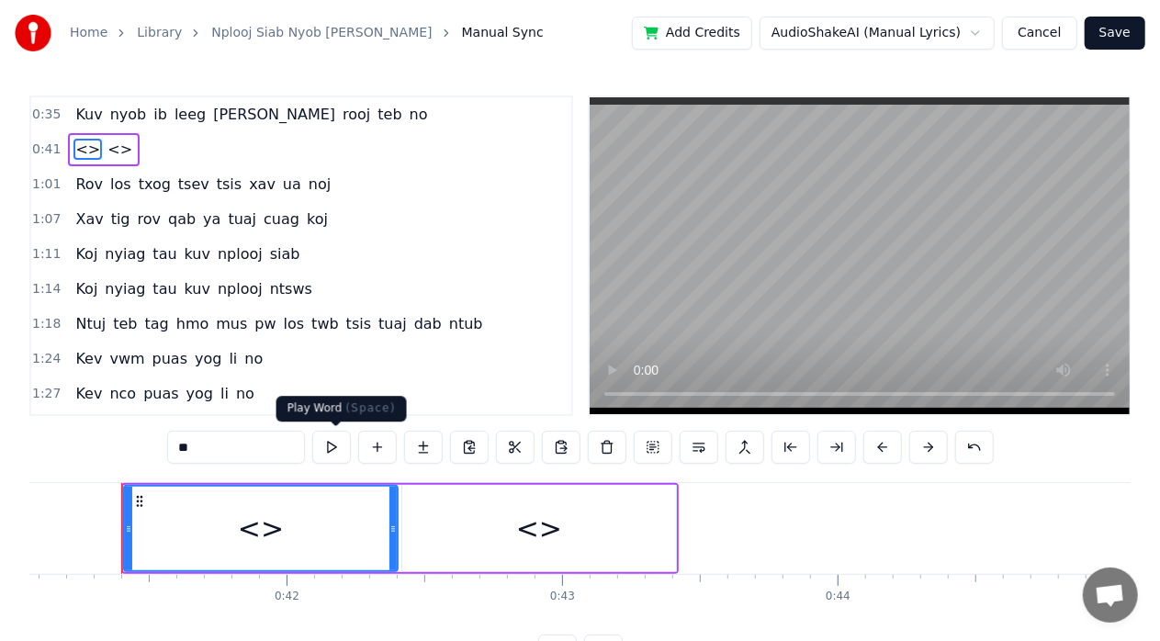
click at [334, 438] on button at bounding box center [331, 447] width 39 height 33
click at [334, 439] on button at bounding box center [331, 447] width 39 height 33
click at [332, 442] on button at bounding box center [331, 447] width 39 height 33
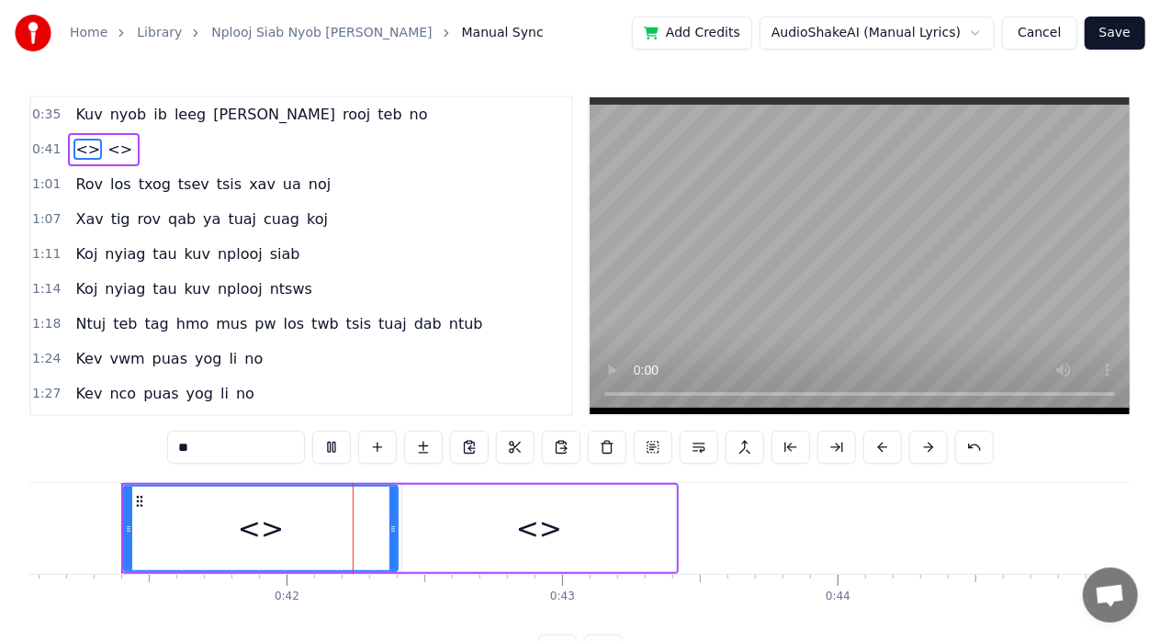
click at [332, 442] on button at bounding box center [331, 447] width 39 height 33
click at [185, 518] on div "<>" at bounding box center [261, 529] width 272 height 84
click at [140, 529] on div "<>" at bounding box center [261, 529] width 272 height 84
click at [376, 450] on button at bounding box center [377, 447] width 39 height 33
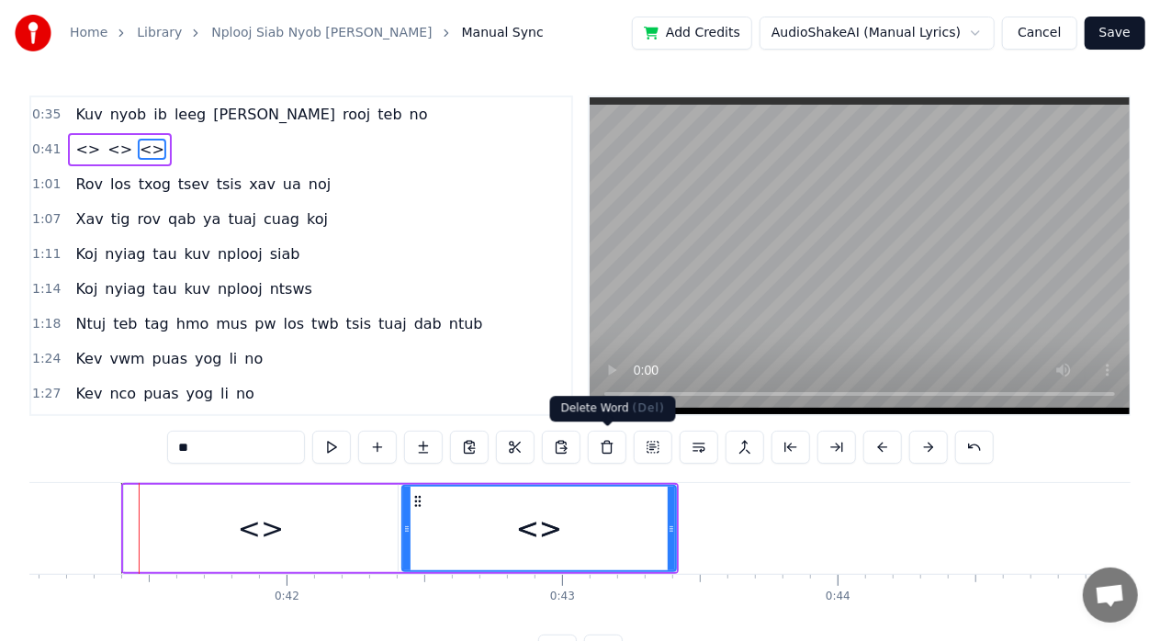
click at [595, 453] on button at bounding box center [607, 447] width 39 height 33
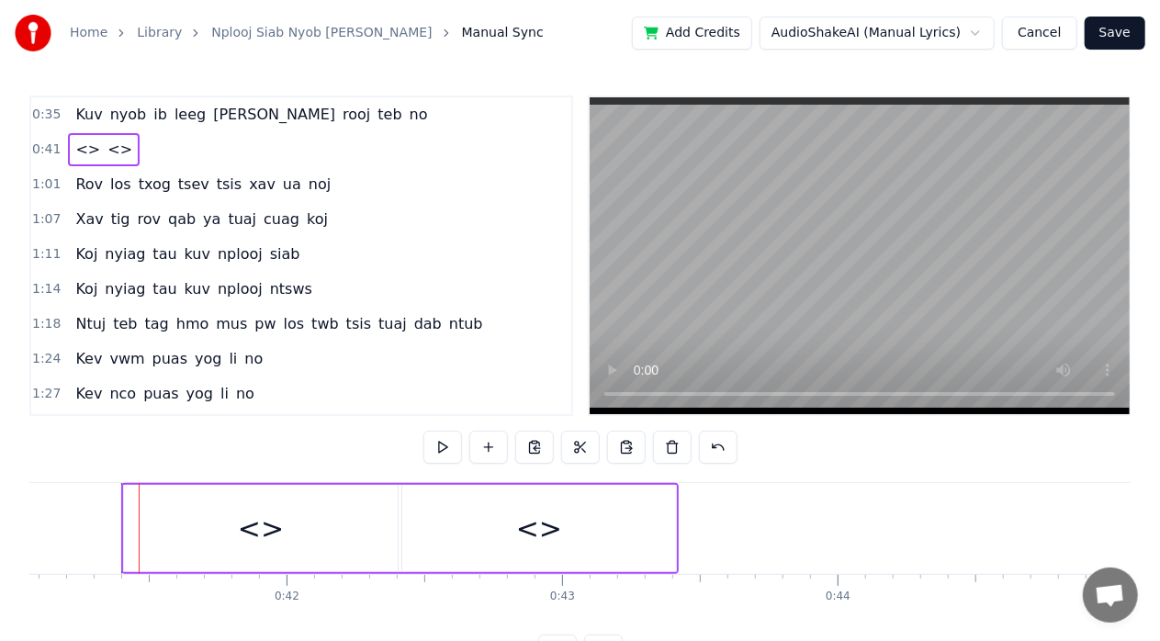
click at [341, 514] on div "<>" at bounding box center [261, 528] width 274 height 87
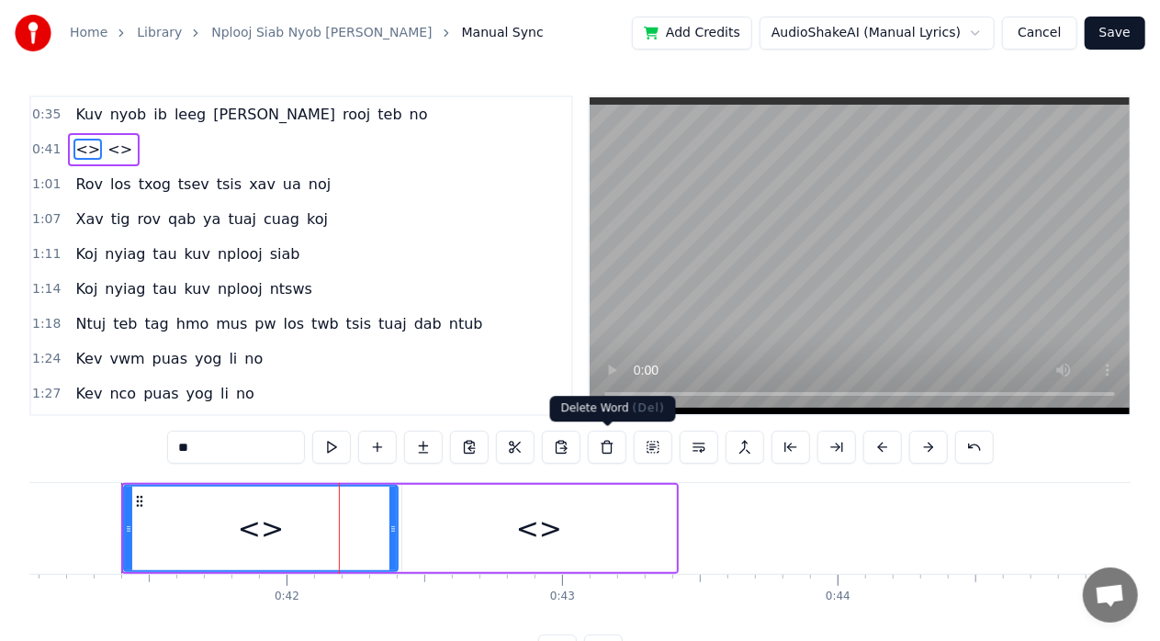
click at [600, 455] on button at bounding box center [607, 447] width 39 height 33
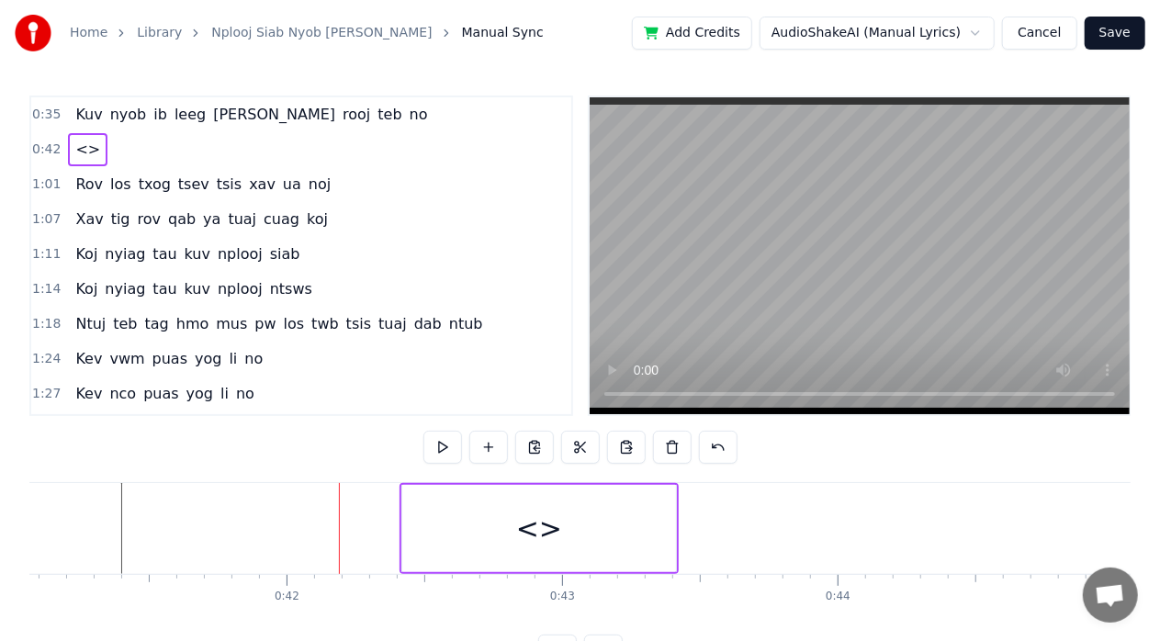
click at [528, 536] on div "<>" at bounding box center [539, 528] width 46 height 41
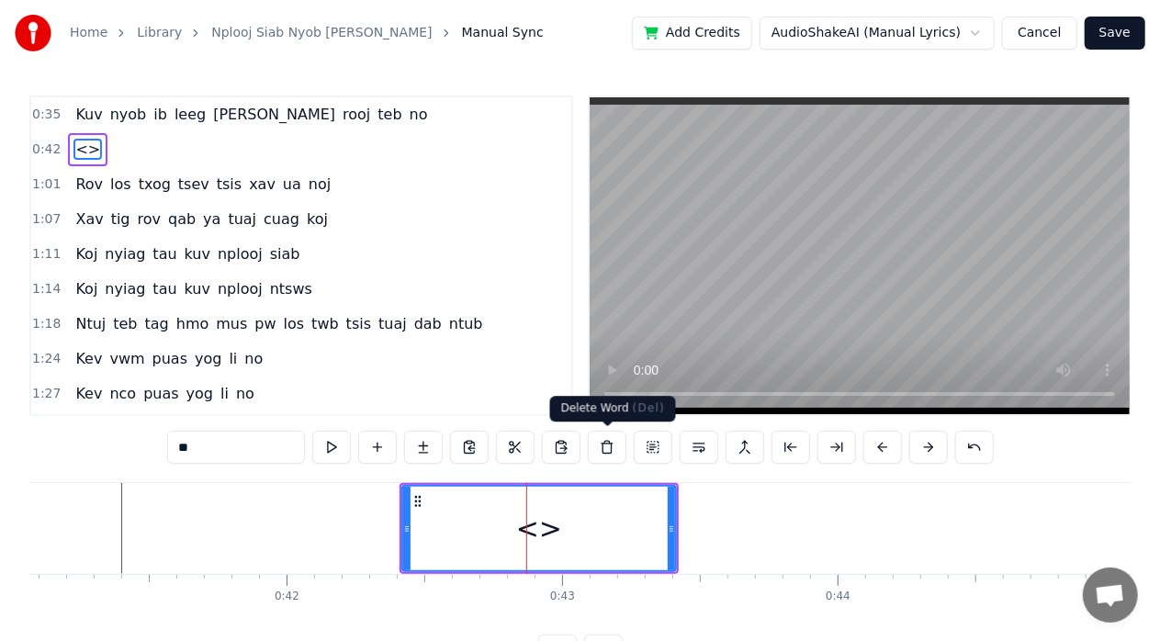
click at [598, 452] on button at bounding box center [607, 447] width 39 height 33
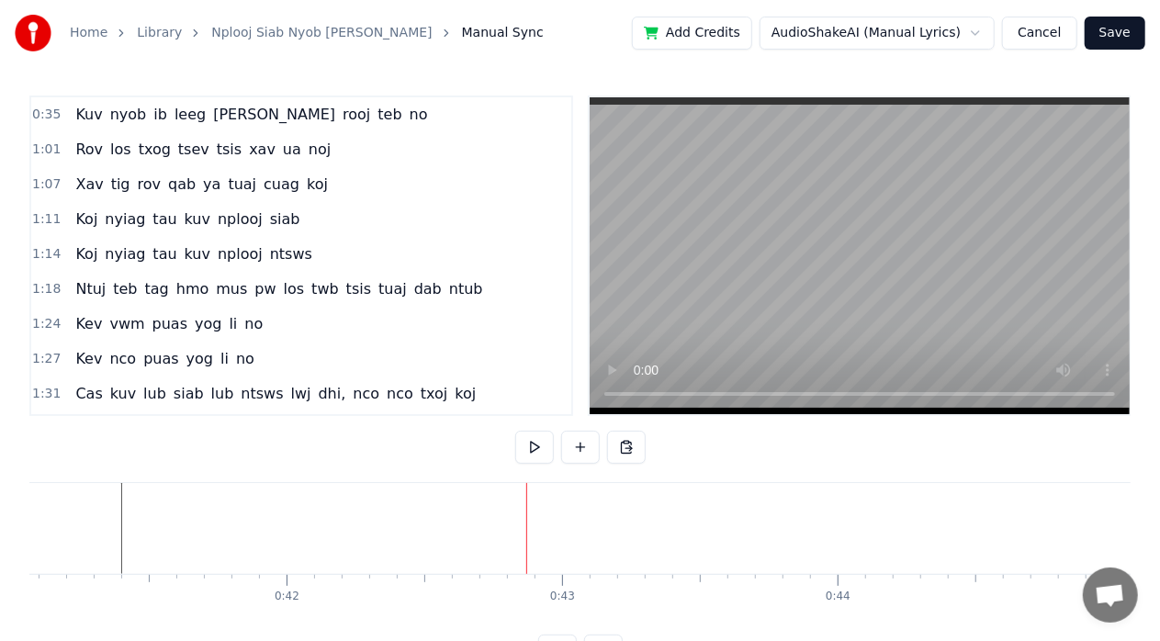
click at [578, 448] on button at bounding box center [580, 447] width 39 height 33
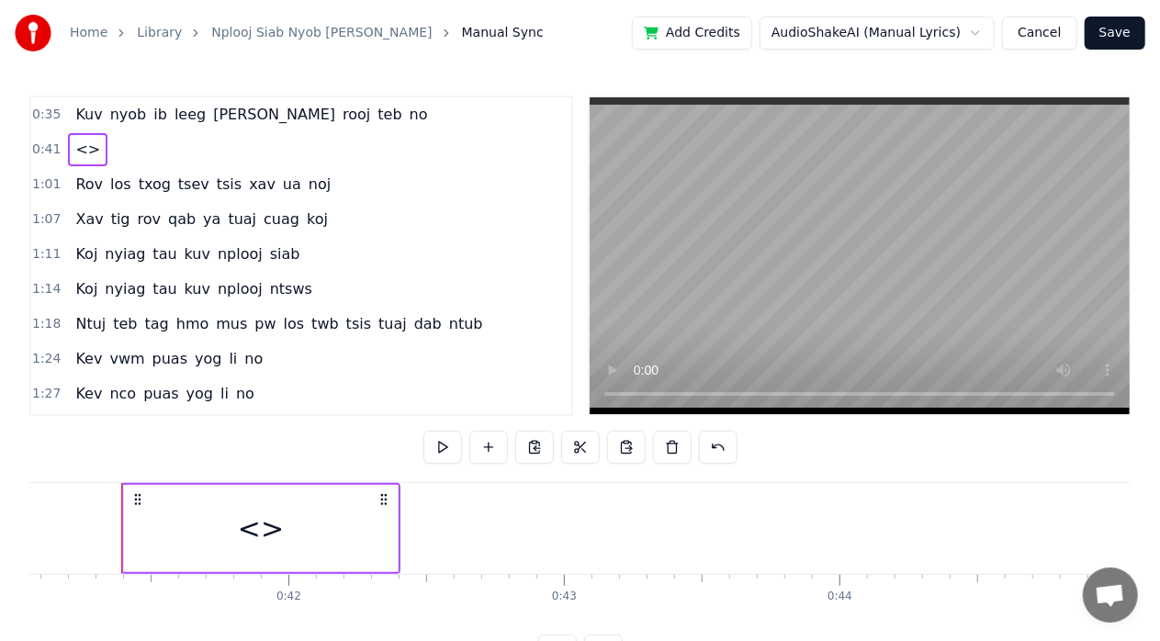
drag, startPoint x: 396, startPoint y: 522, endPoint x: 325, endPoint y: 531, distance: 71.2
click at [325, 531] on div "<>" at bounding box center [261, 528] width 274 height 87
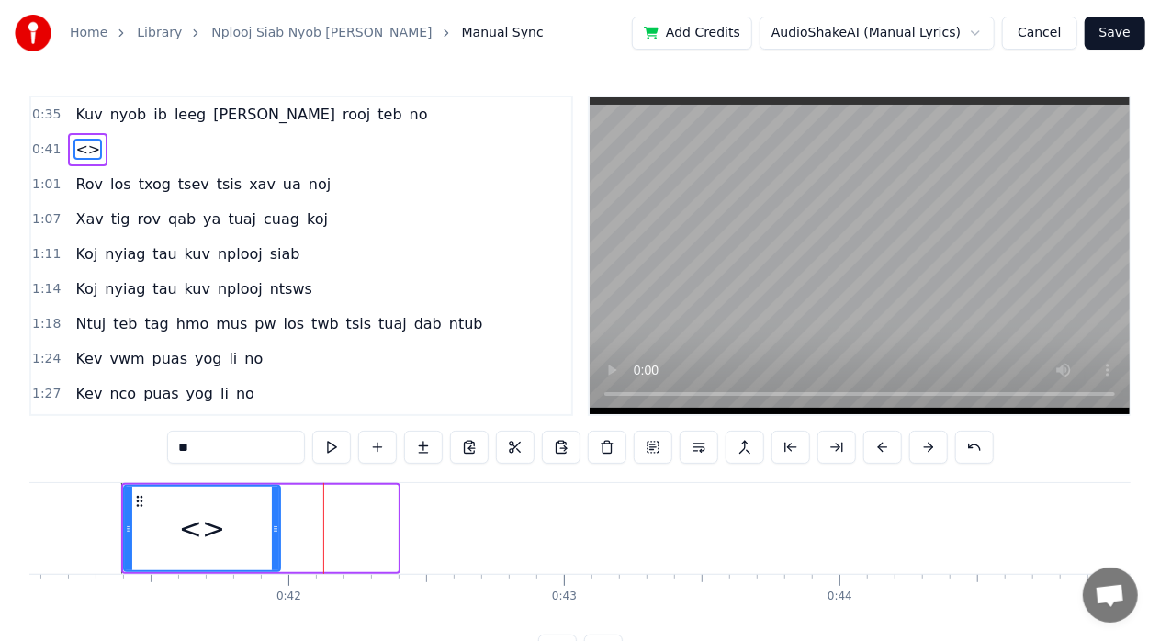
drag, startPoint x: 393, startPoint y: 518, endPoint x: 275, endPoint y: 538, distance: 119.2
click at [275, 538] on div at bounding box center [275, 529] width 7 height 84
click at [204, 527] on div "<>" at bounding box center [202, 528] width 46 height 41
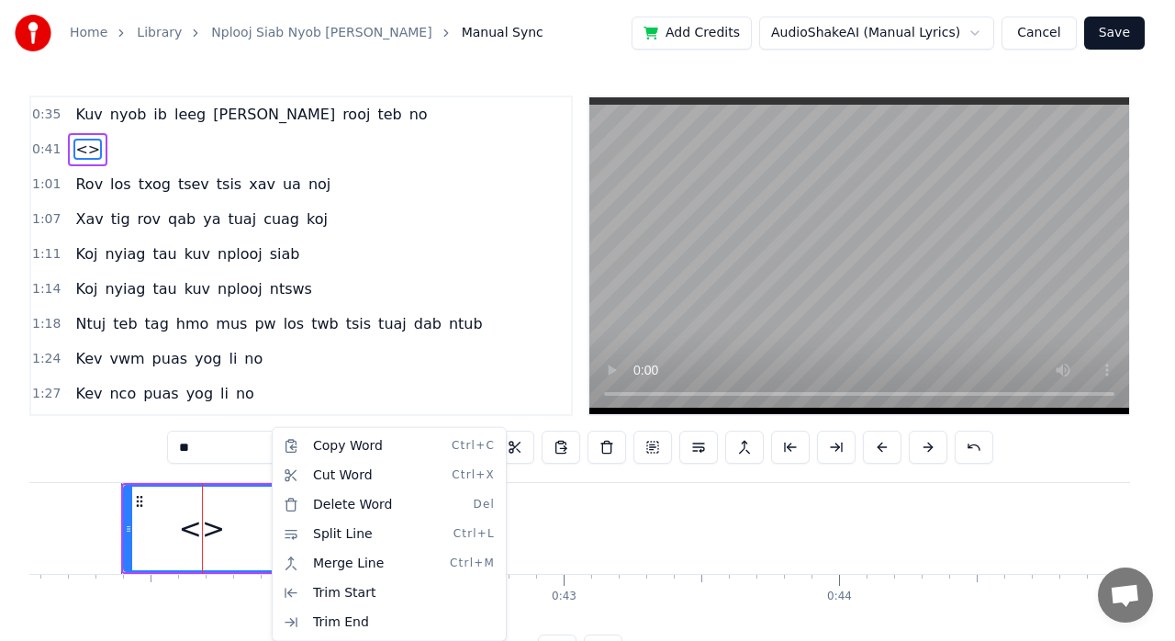
click at [224, 535] on html "Home Library Nplooj Siab Nyob [PERSON_NAME] Nplog Manual Sync Add Credits Audio…" at bounding box center [587, 348] width 1175 height 697
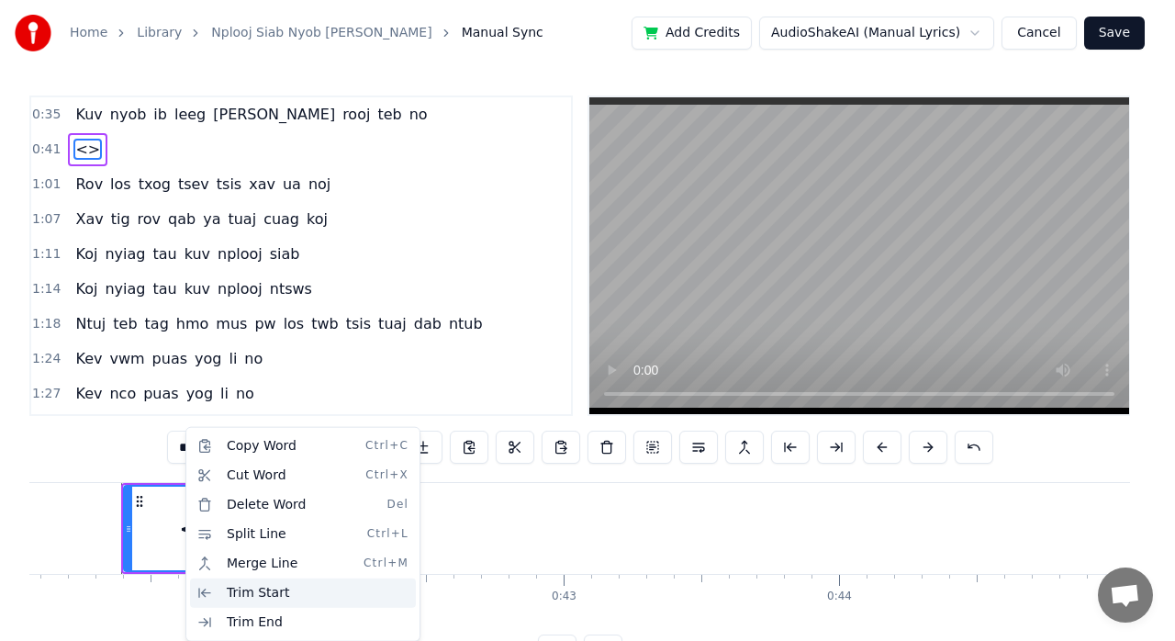
click at [280, 599] on div "Trim Start" at bounding box center [303, 592] width 226 height 29
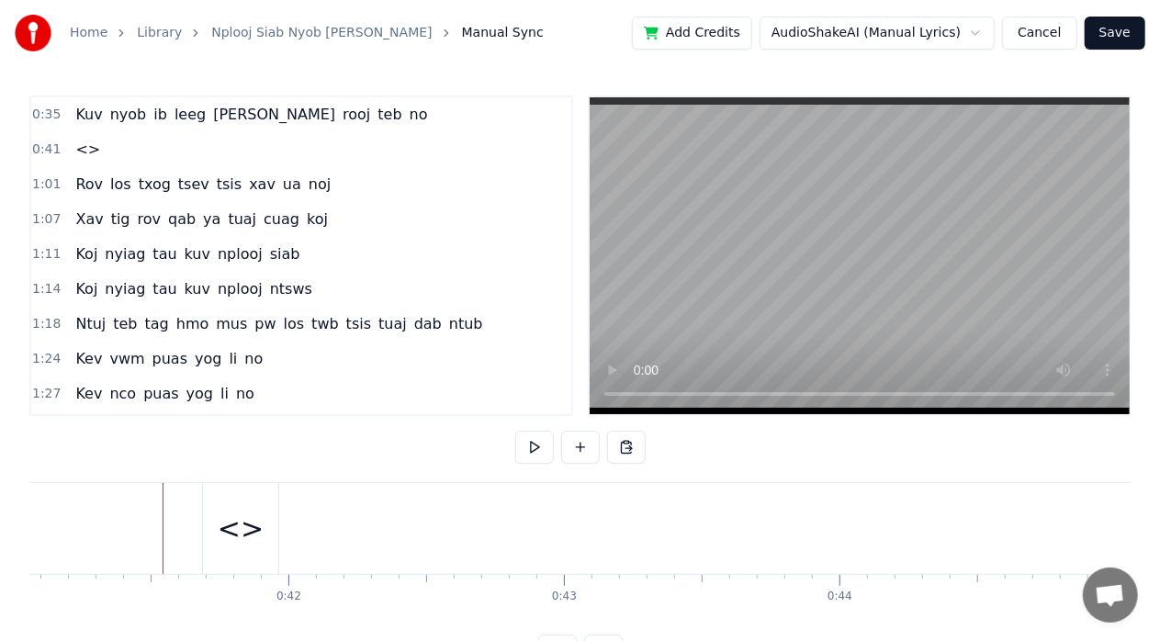
click at [248, 540] on div "<>" at bounding box center [241, 528] width 46 height 41
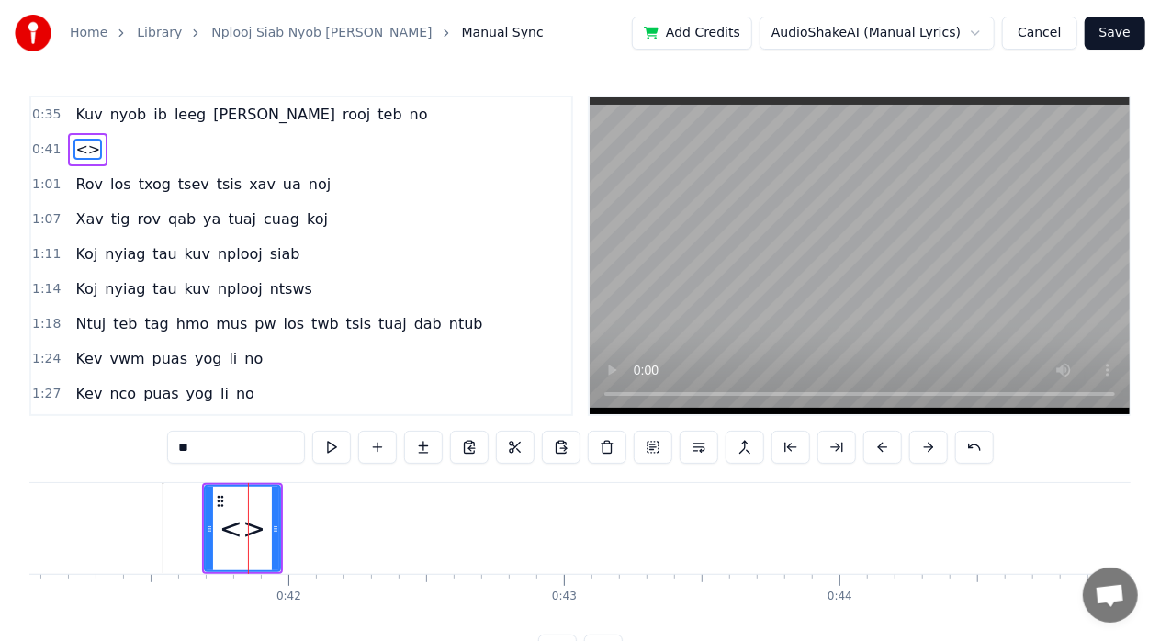
click at [246, 540] on div "<>" at bounding box center [242, 528] width 46 height 41
click at [84, 145] on span "<>" at bounding box center [87, 149] width 28 height 21
click at [82, 151] on span "<>" at bounding box center [87, 149] width 28 height 21
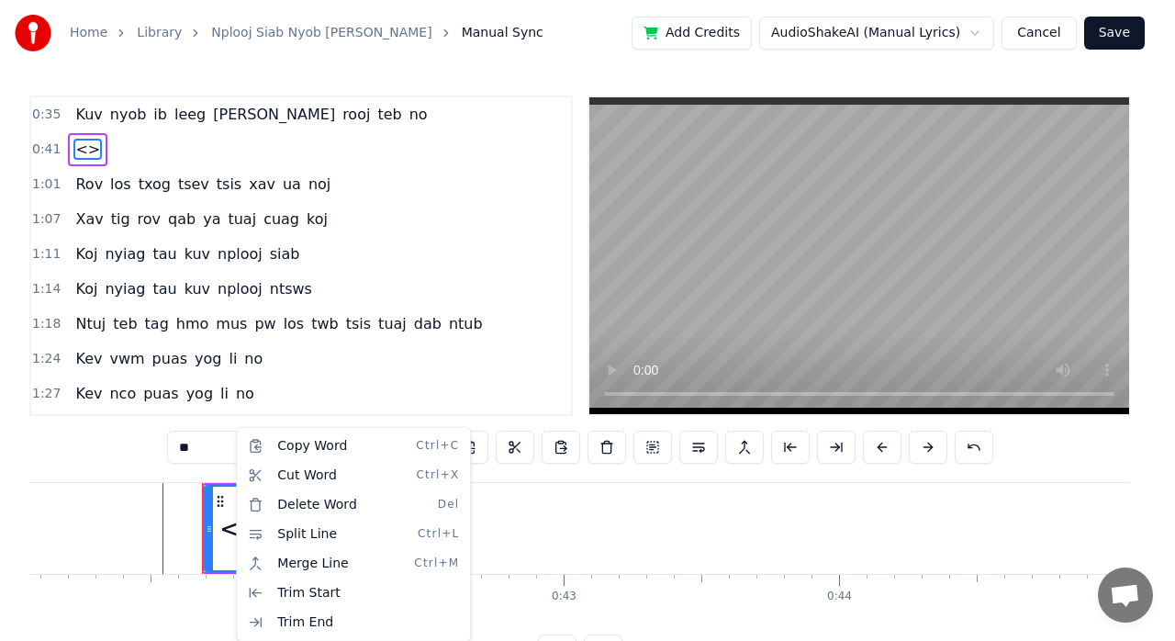
click at [507, 368] on html "Home Library Nplooj Siab Nyob [PERSON_NAME] Nplog Manual Sync Add Credits Audio…" at bounding box center [587, 348] width 1175 height 697
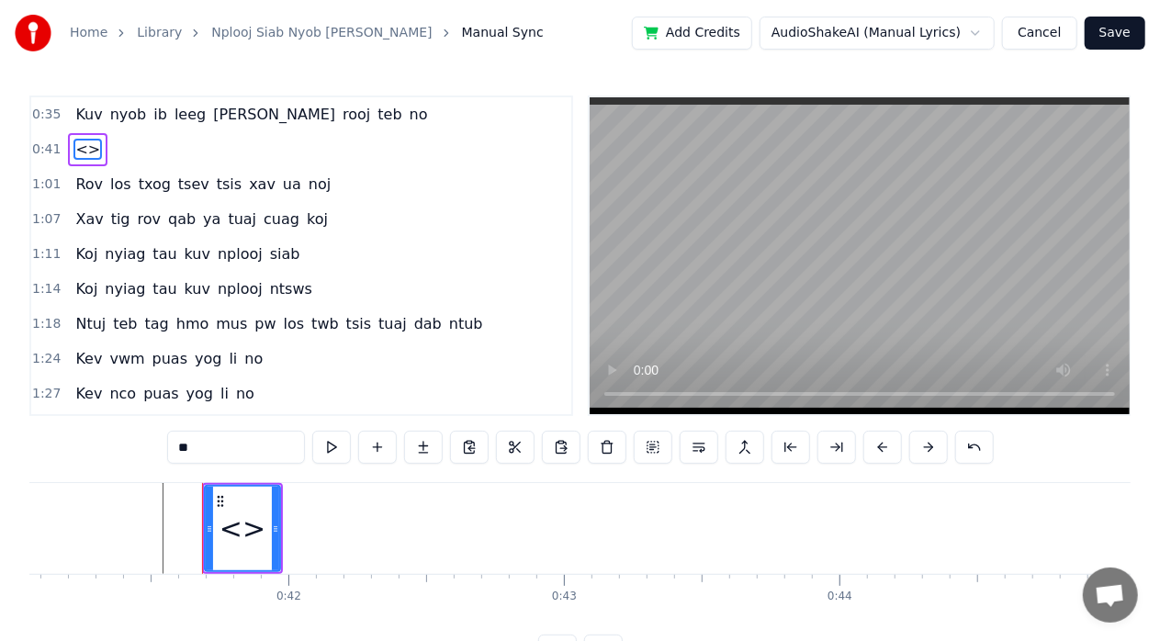
click at [1054, 38] on button "Cancel" at bounding box center [1039, 33] width 74 height 33
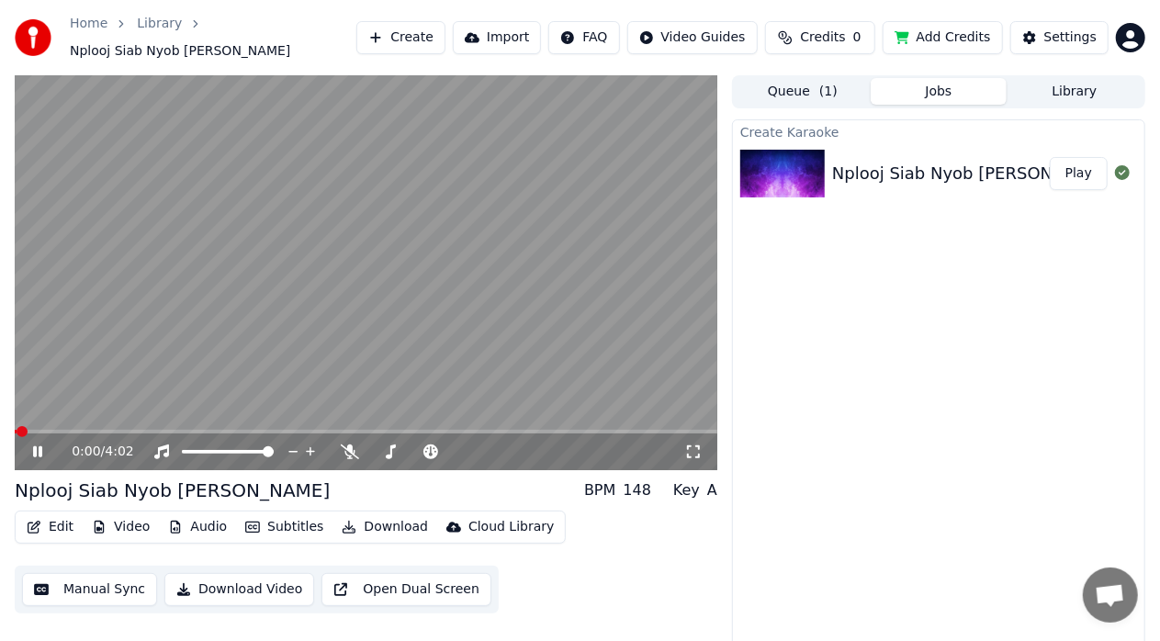
click at [56, 520] on button "Edit" at bounding box center [50, 527] width 62 height 26
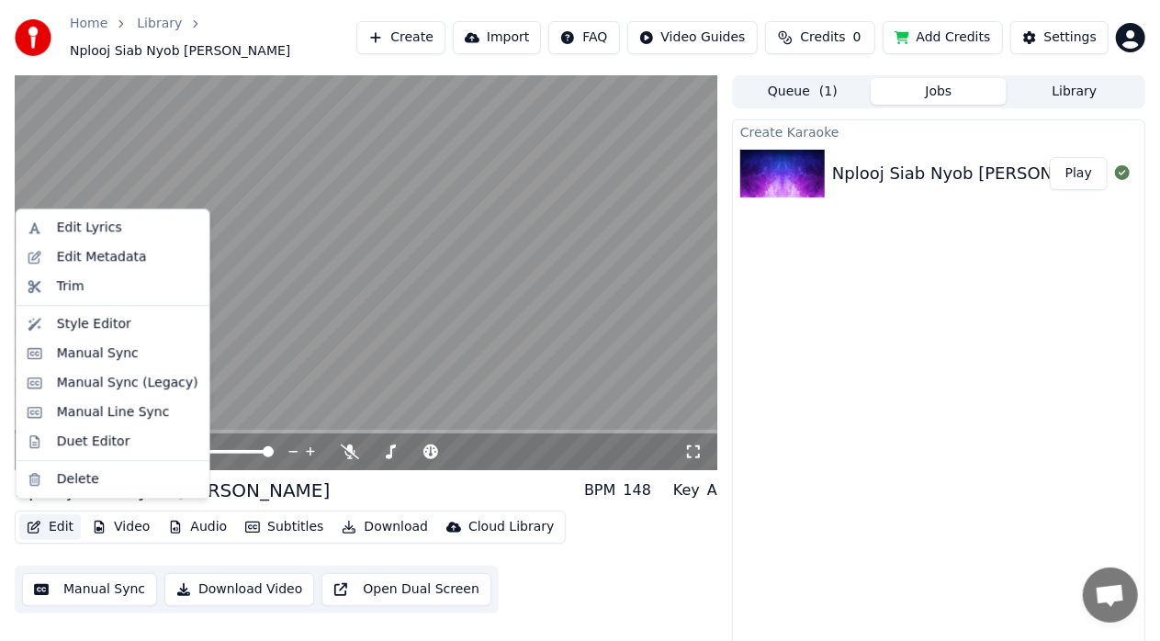
click at [127, 573] on button "Manual Sync" at bounding box center [89, 589] width 135 height 33
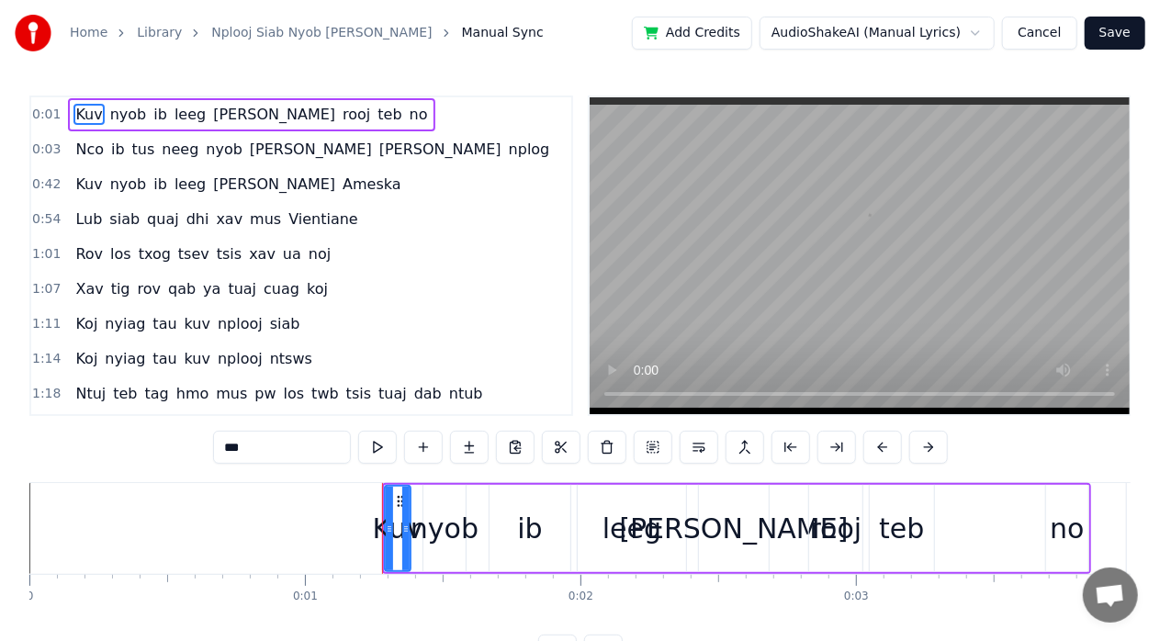
click at [439, 510] on div "nyob" at bounding box center [444, 528] width 68 height 41
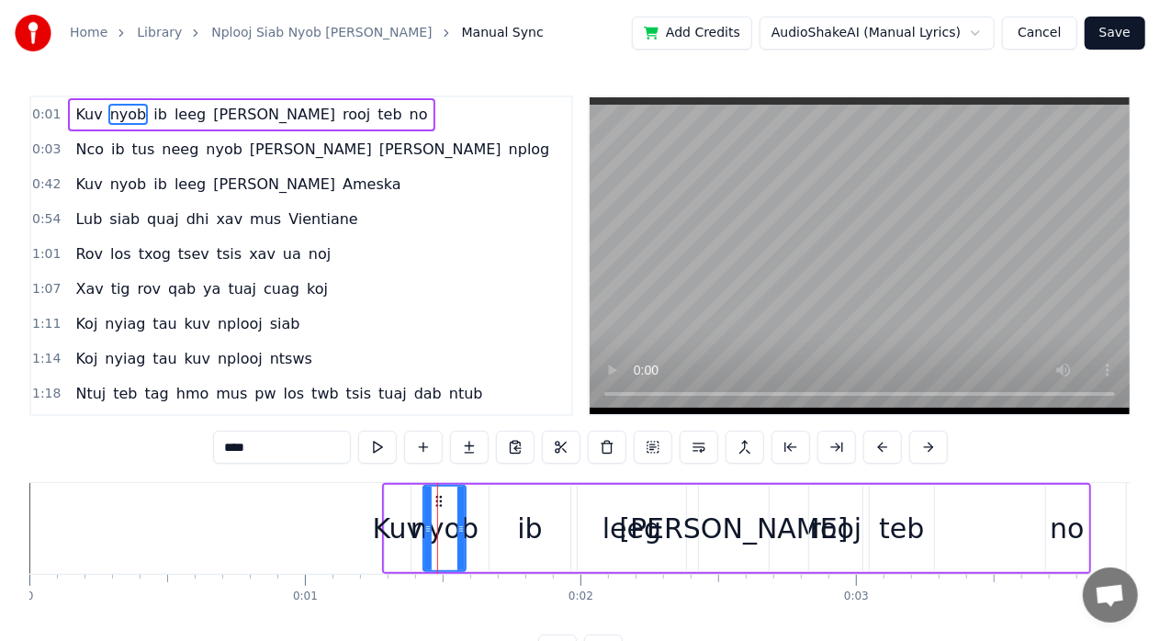
click at [545, 496] on div "ib" at bounding box center [529, 528] width 81 height 87
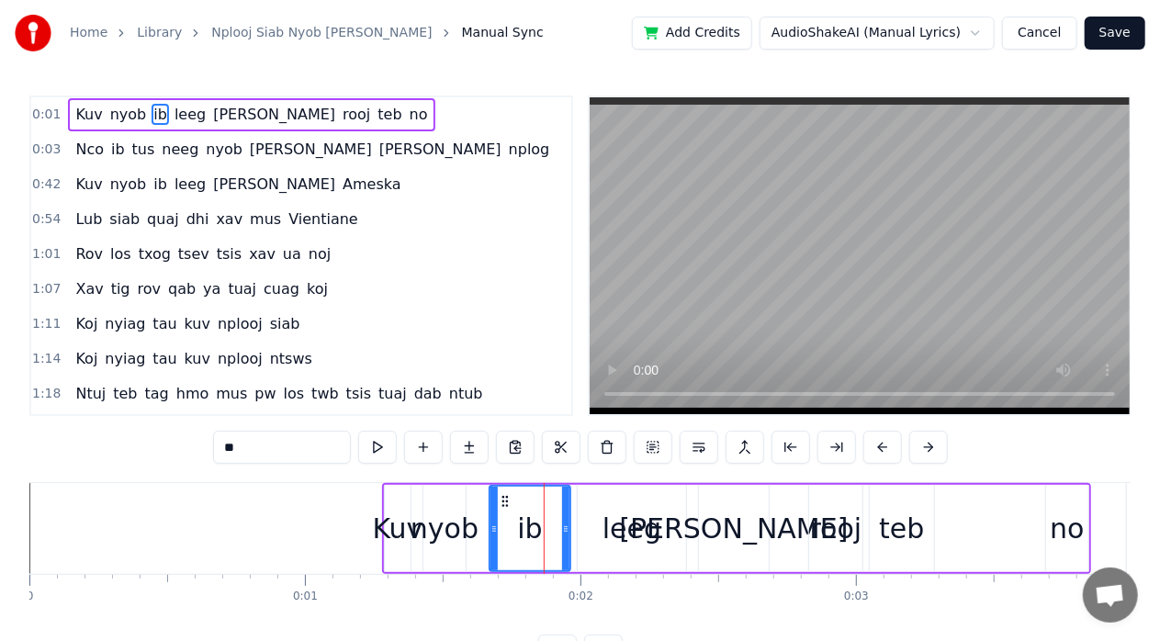
click at [611, 498] on div "leeg" at bounding box center [632, 528] width 108 height 87
type input "****"
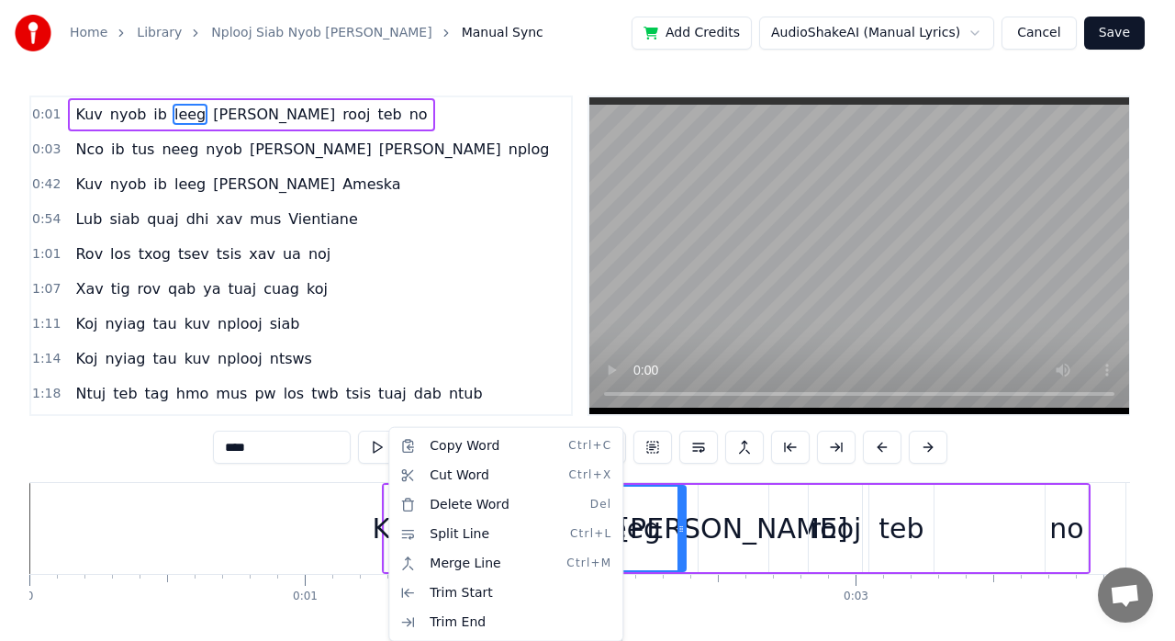
click at [349, 520] on html "Home Library Nplooj Siab Nyob [PERSON_NAME] Nplog Manual Sync Add Credits Audio…" at bounding box center [587, 348] width 1175 height 697
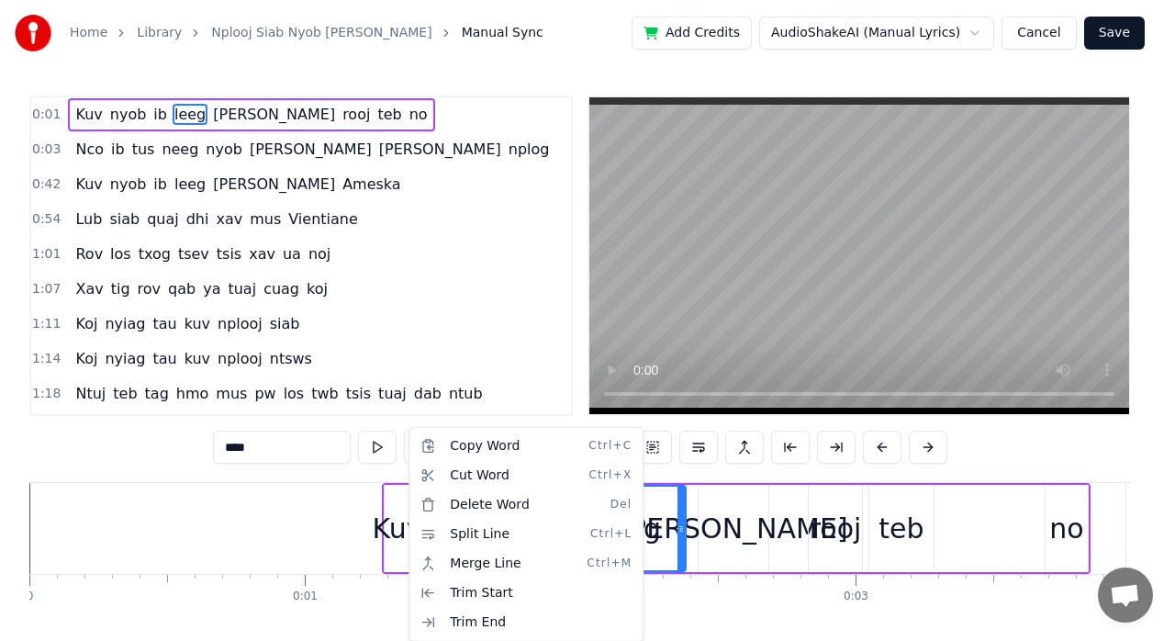
click at [742, 611] on html "Home Library Nplooj Siab Nyob [PERSON_NAME] Nplog Manual Sync Add Credits Audio…" at bounding box center [587, 348] width 1175 height 697
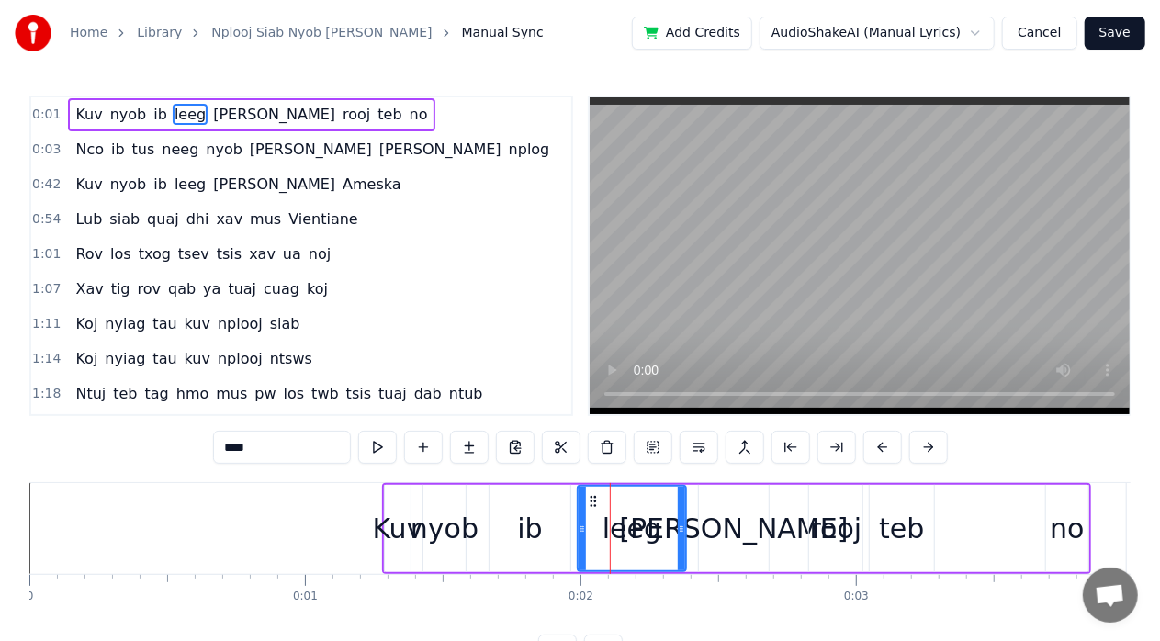
click at [988, 499] on div "Kuv nyob ib leeg [PERSON_NAME] [PERSON_NAME] teb no" at bounding box center [736, 528] width 709 height 91
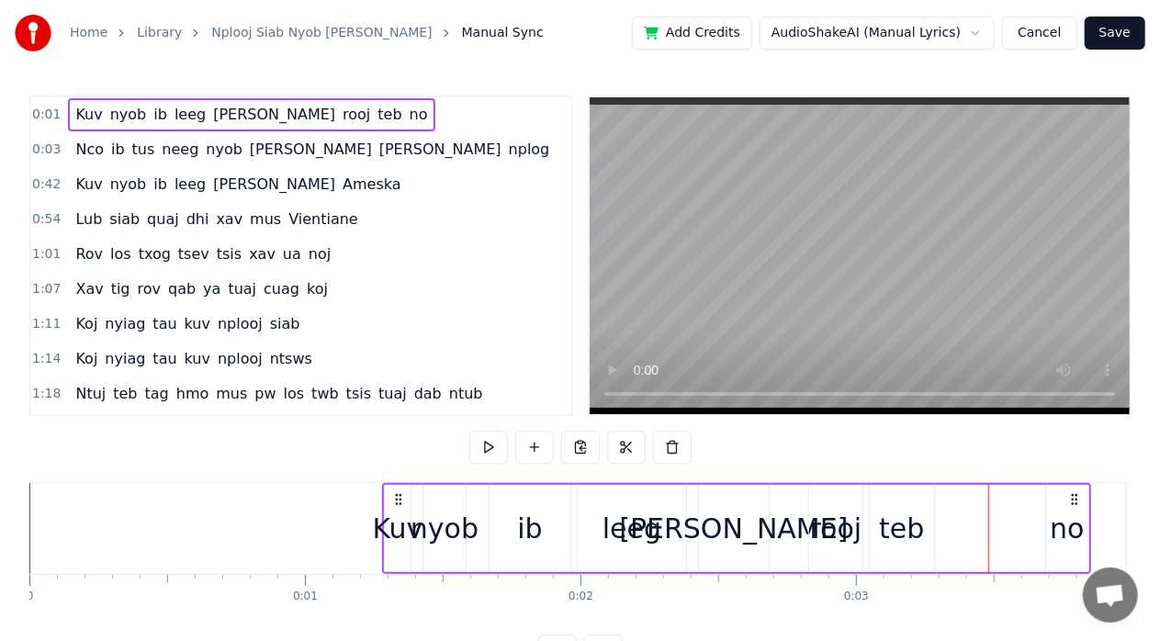
click at [887, 538] on div "teb" at bounding box center [901, 528] width 45 height 41
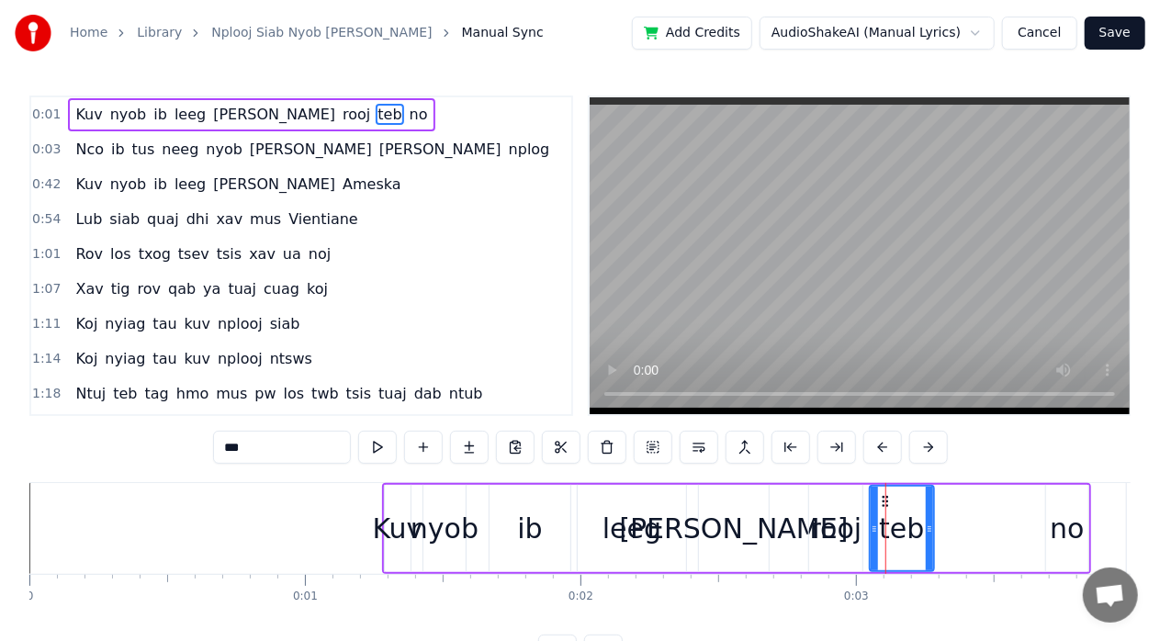
click at [965, 528] on div "Kuv nyob ib leeg [PERSON_NAME] [PERSON_NAME] teb no" at bounding box center [736, 528] width 709 height 91
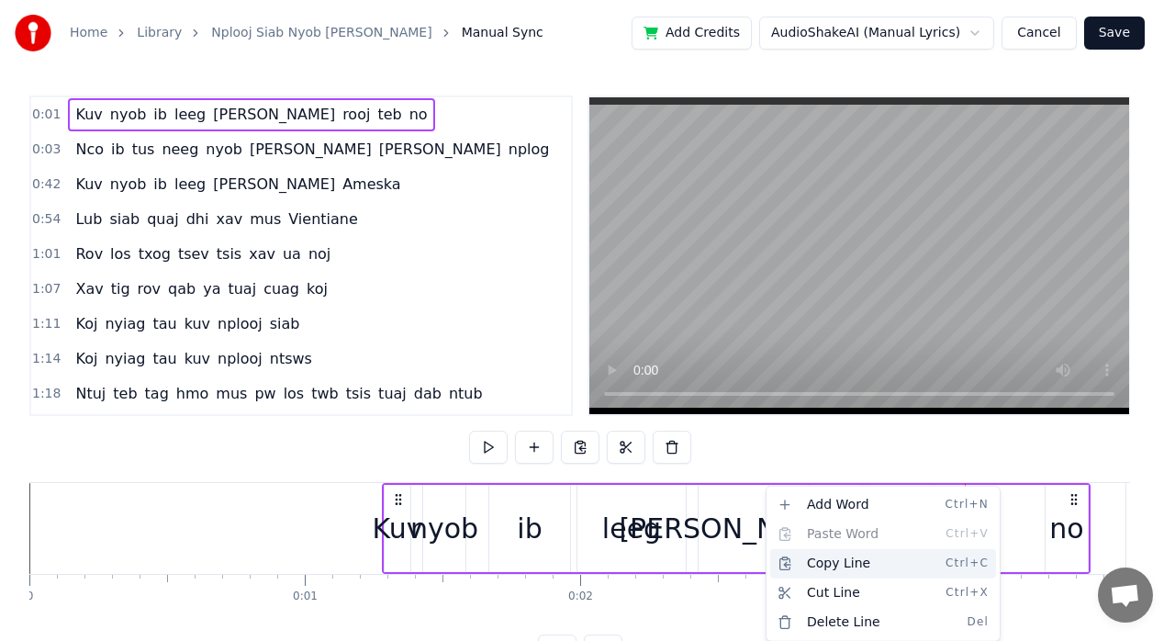
click at [873, 569] on div "Copy Line Ctrl+C" at bounding box center [883, 563] width 226 height 29
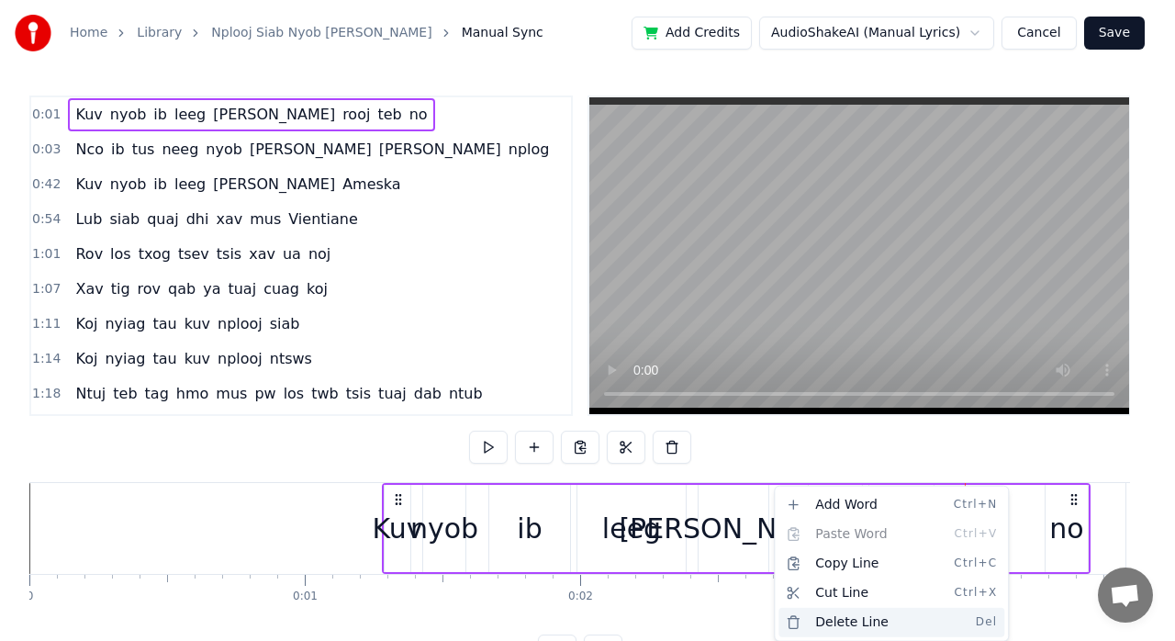
click at [858, 619] on div "Delete Line Del" at bounding box center [892, 622] width 226 height 29
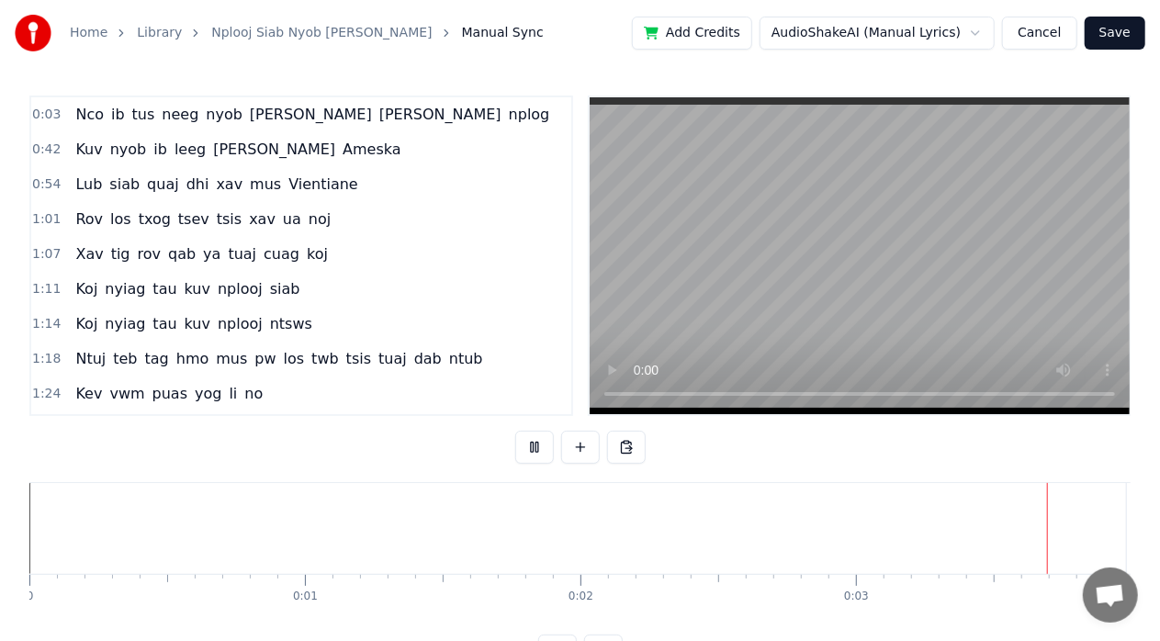
click at [641, 393] on video at bounding box center [859, 255] width 540 height 317
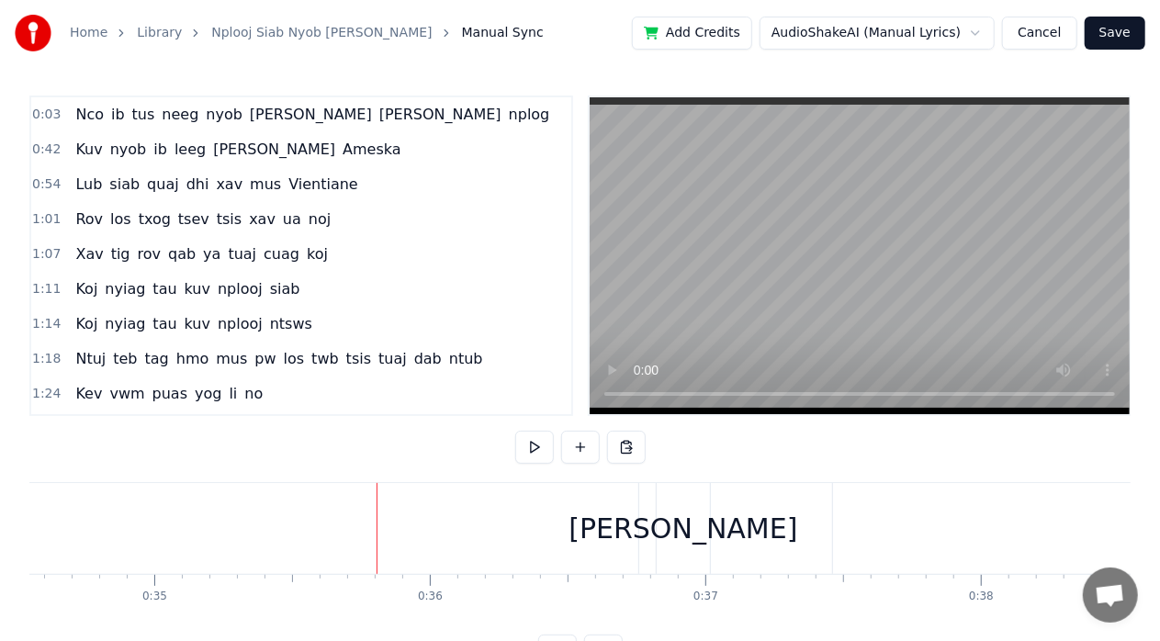
scroll to position [0, 9722]
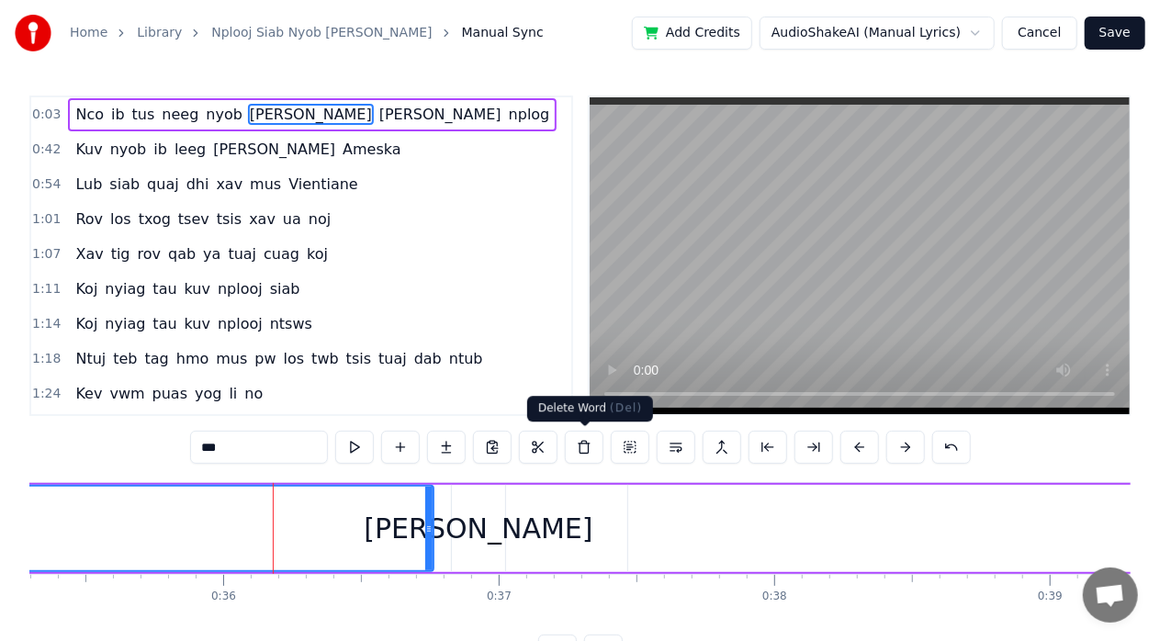
click at [585, 450] on button at bounding box center [584, 447] width 39 height 33
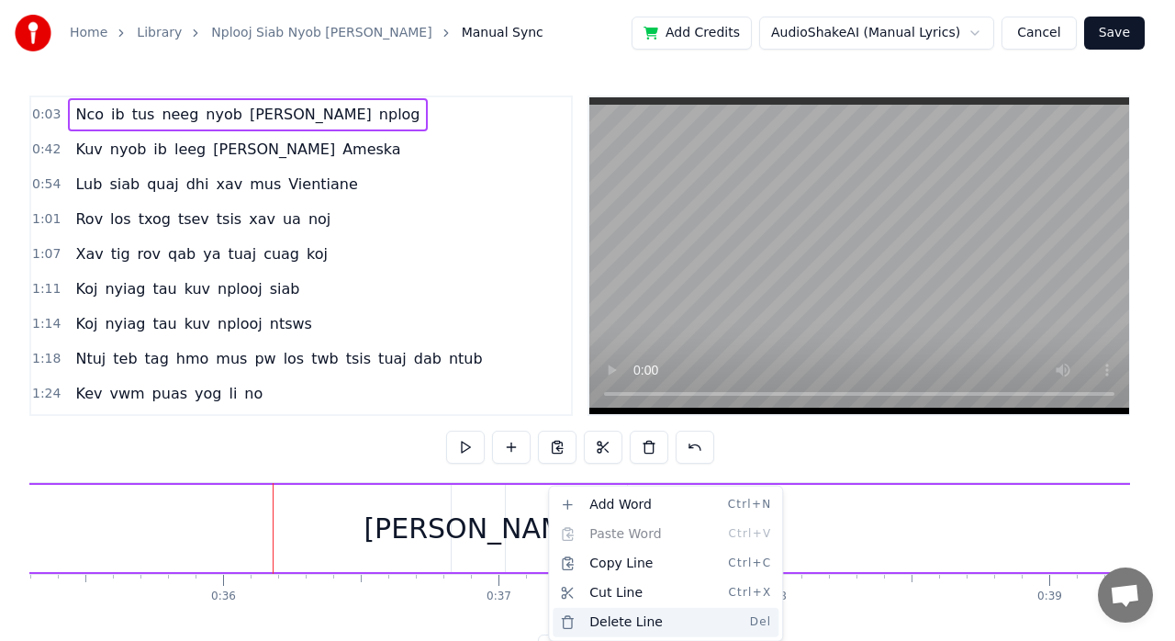
click at [629, 624] on div "Delete Line Del" at bounding box center [666, 622] width 226 height 29
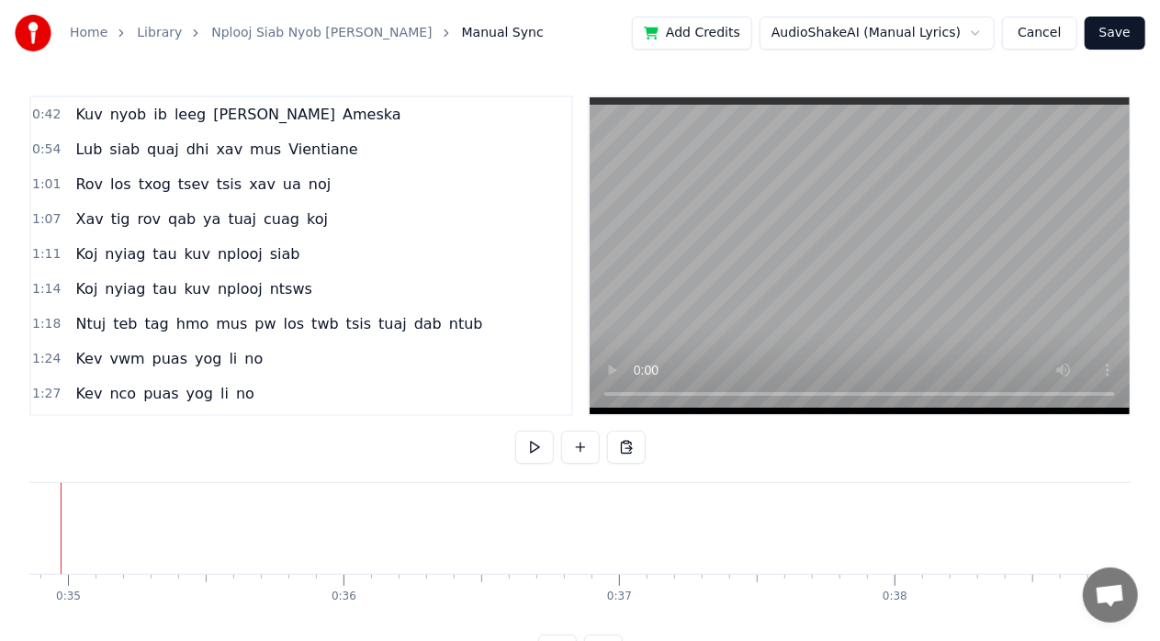
scroll to position [0, 9541]
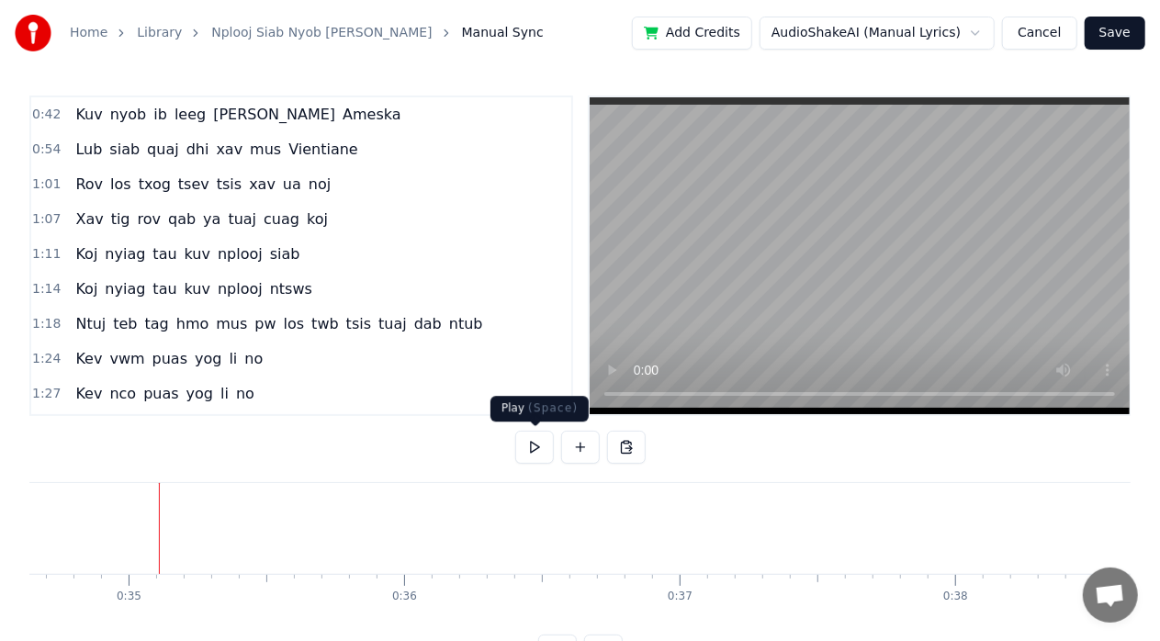
click at [525, 450] on button at bounding box center [534, 447] width 39 height 33
click at [523, 447] on button at bounding box center [534, 447] width 39 height 33
click at [531, 450] on button at bounding box center [534, 447] width 39 height 33
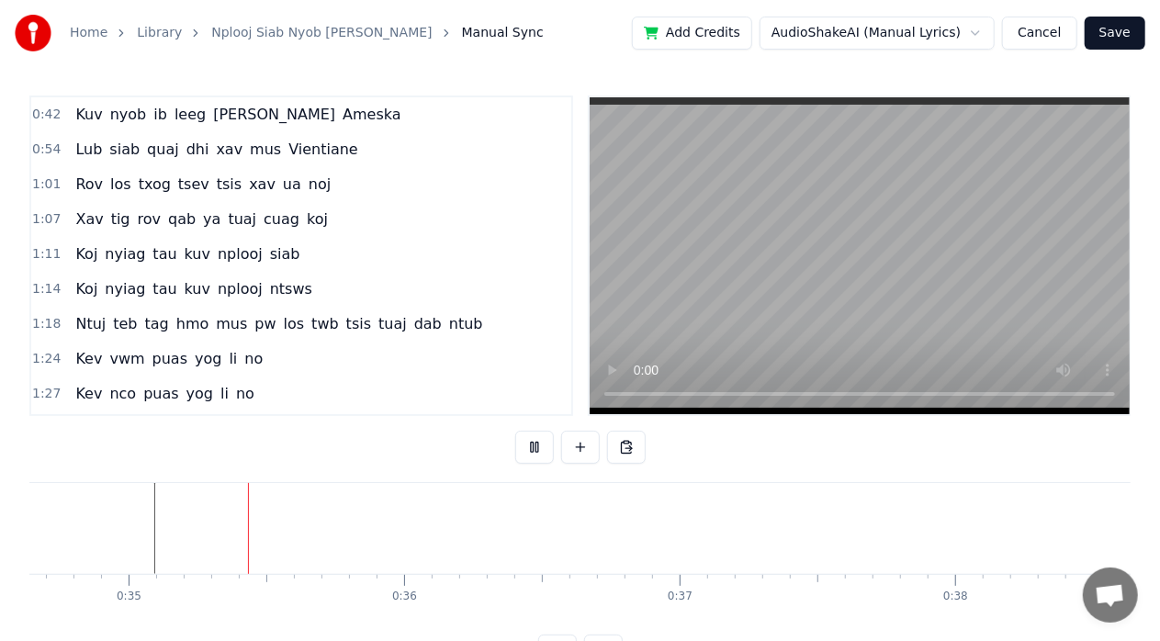
click at [531, 450] on button at bounding box center [534, 447] width 39 height 33
click at [529, 448] on button at bounding box center [534, 447] width 39 height 33
click at [529, 449] on button at bounding box center [534, 447] width 39 height 33
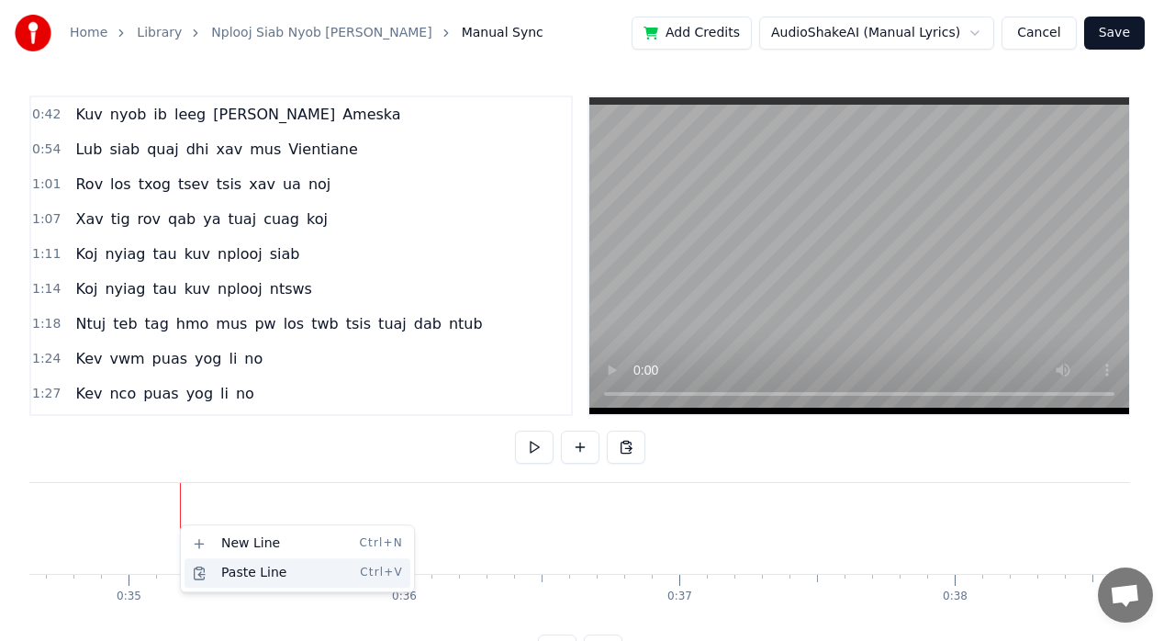
click at [248, 584] on div "Paste Line Ctrl+V" at bounding box center [298, 572] width 226 height 29
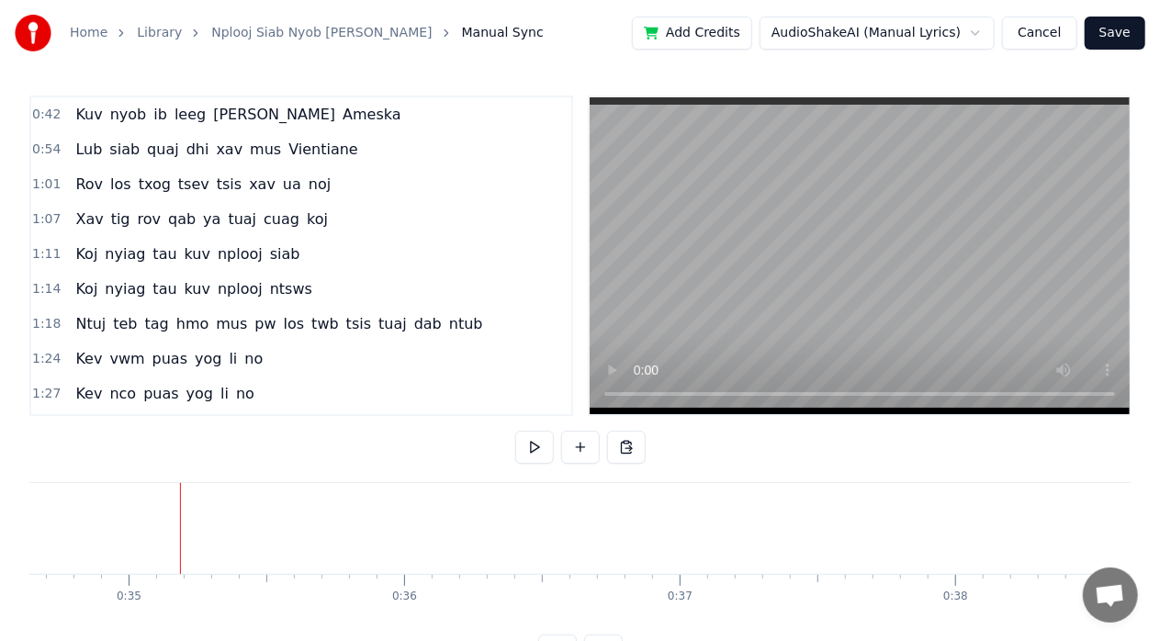
click at [1028, 35] on button "Cancel" at bounding box center [1039, 33] width 74 height 33
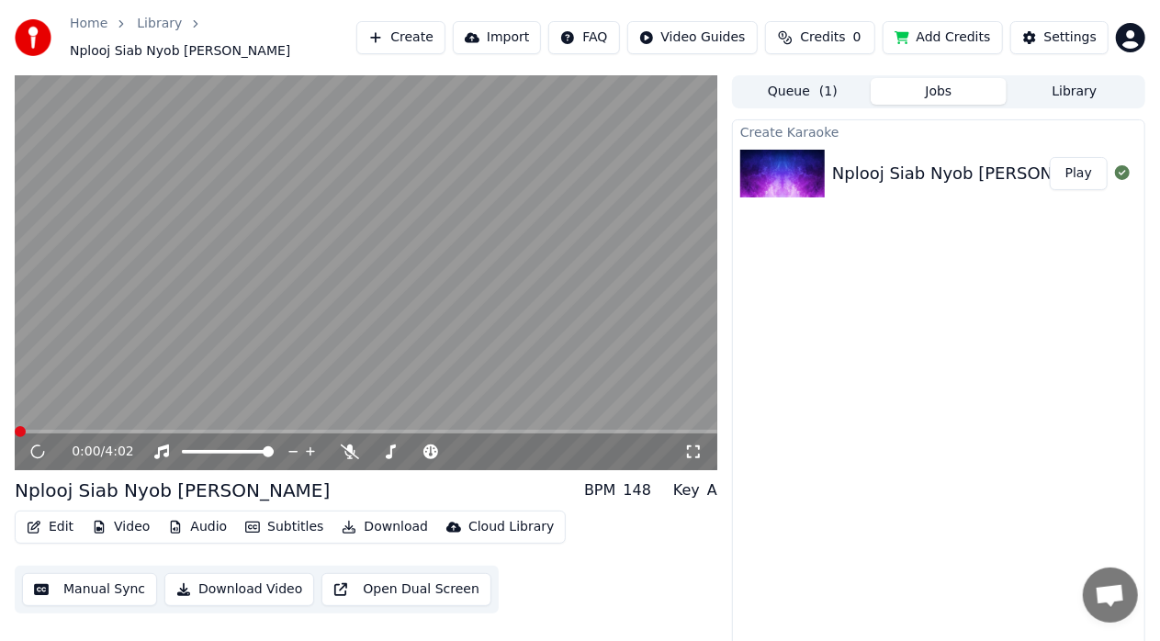
click at [103, 589] on button "Manual Sync" at bounding box center [89, 589] width 135 height 33
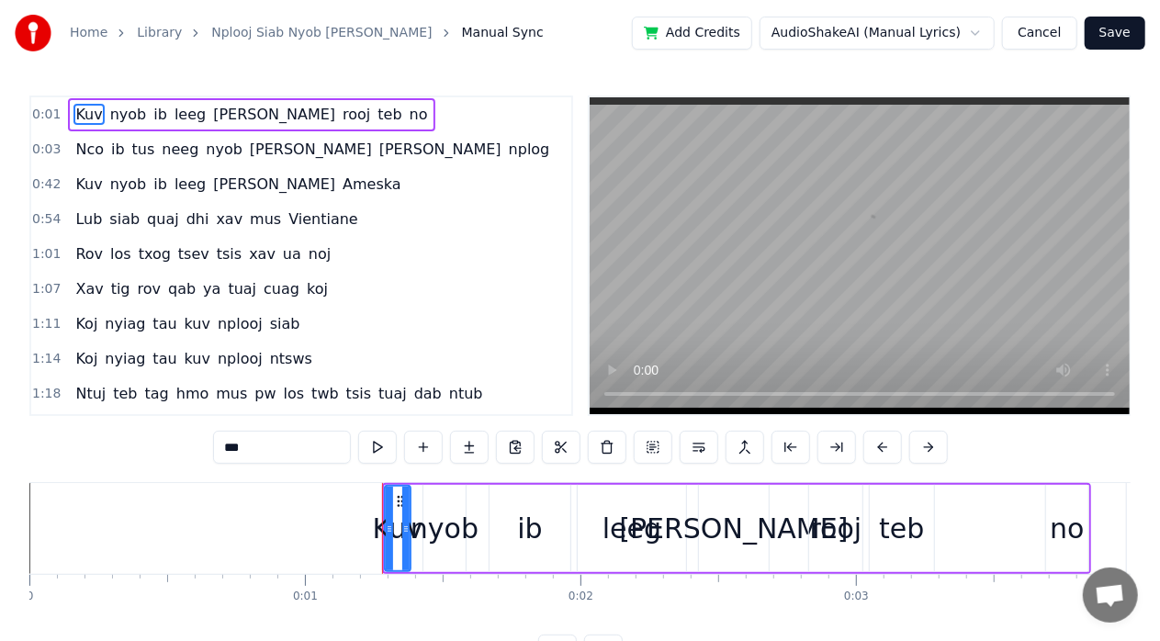
click at [55, 108] on span "0:01" at bounding box center [46, 115] width 28 height 18
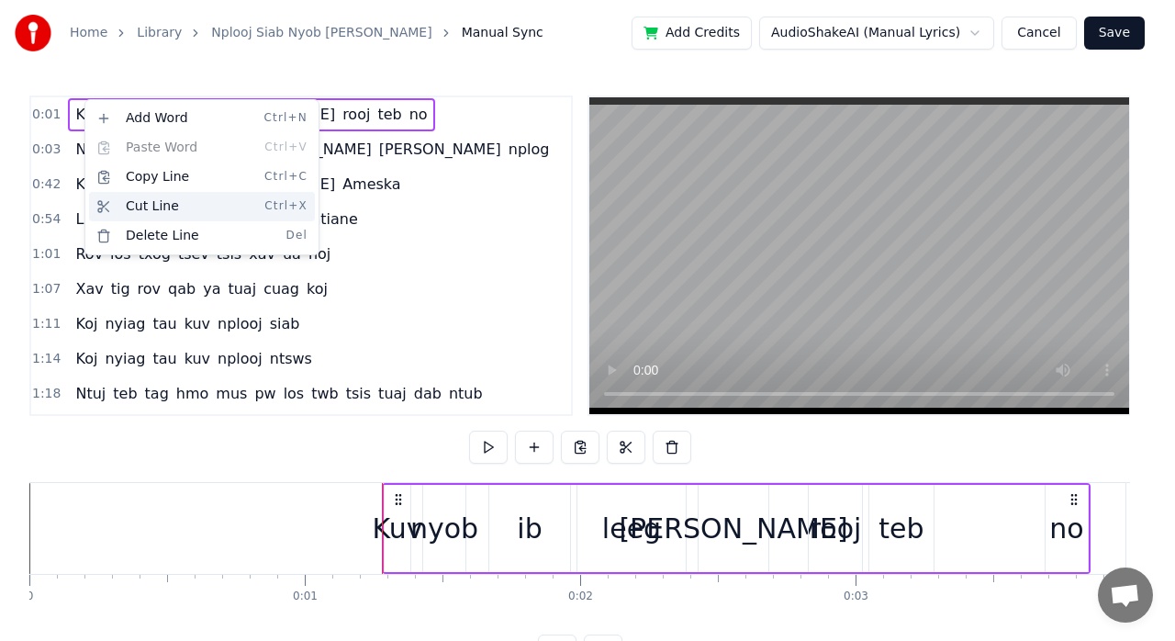
click at [147, 204] on div "Cut Line Ctrl+X" at bounding box center [202, 206] width 226 height 29
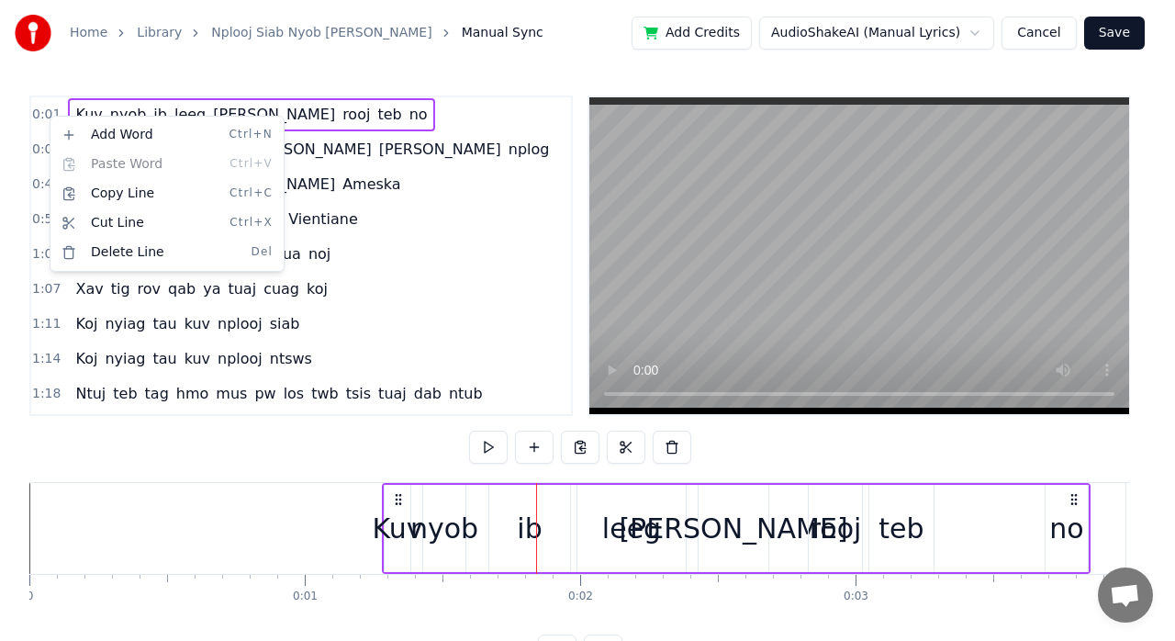
click at [422, 163] on html "Home Library Nplooj Siab Nyob [PERSON_NAME] Nplog Manual Sync Add Credits Audio…" at bounding box center [587, 348] width 1175 height 697
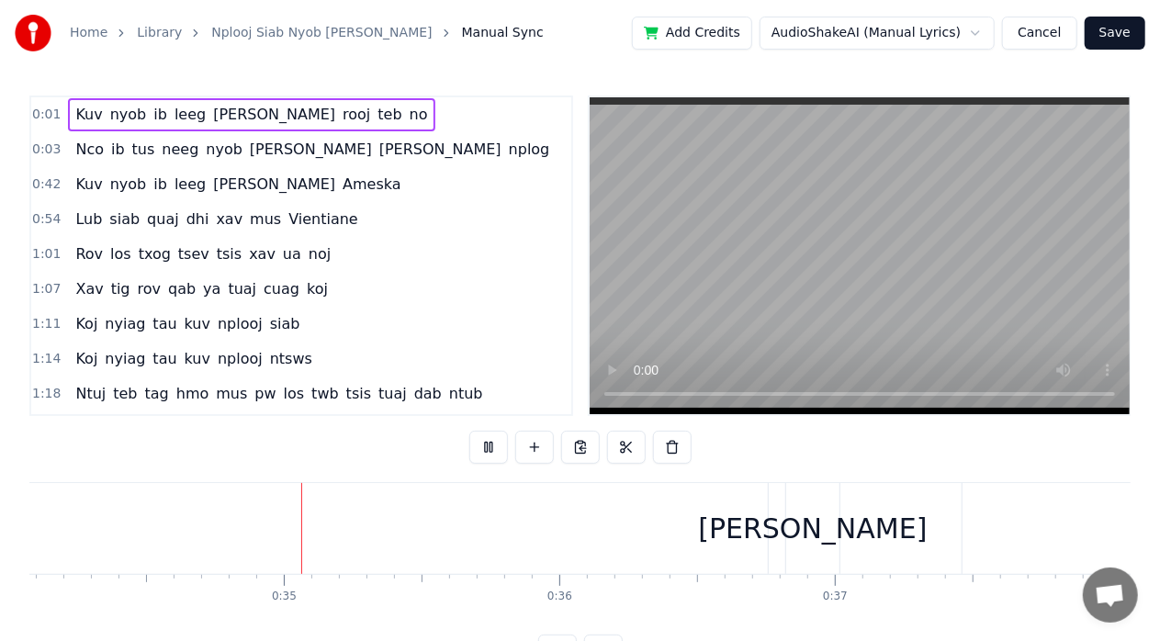
scroll to position [0, 9409]
click at [1062, 37] on button "Cancel" at bounding box center [1039, 33] width 74 height 33
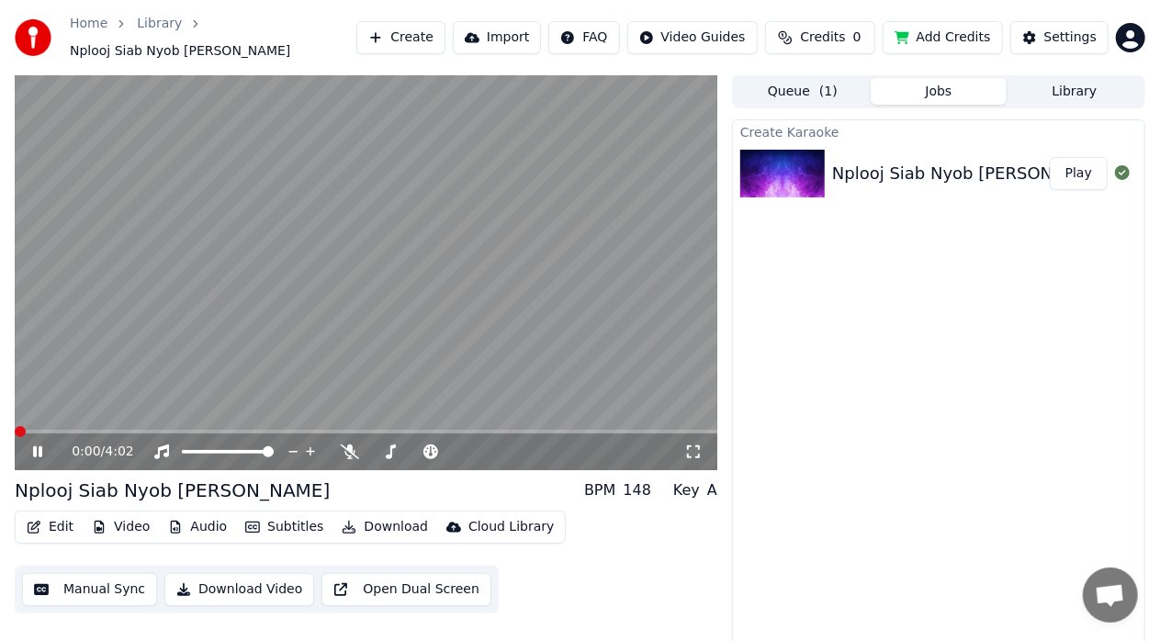
click at [173, 336] on video at bounding box center [366, 272] width 702 height 395
click at [119, 575] on button "Manual Sync" at bounding box center [89, 589] width 135 height 33
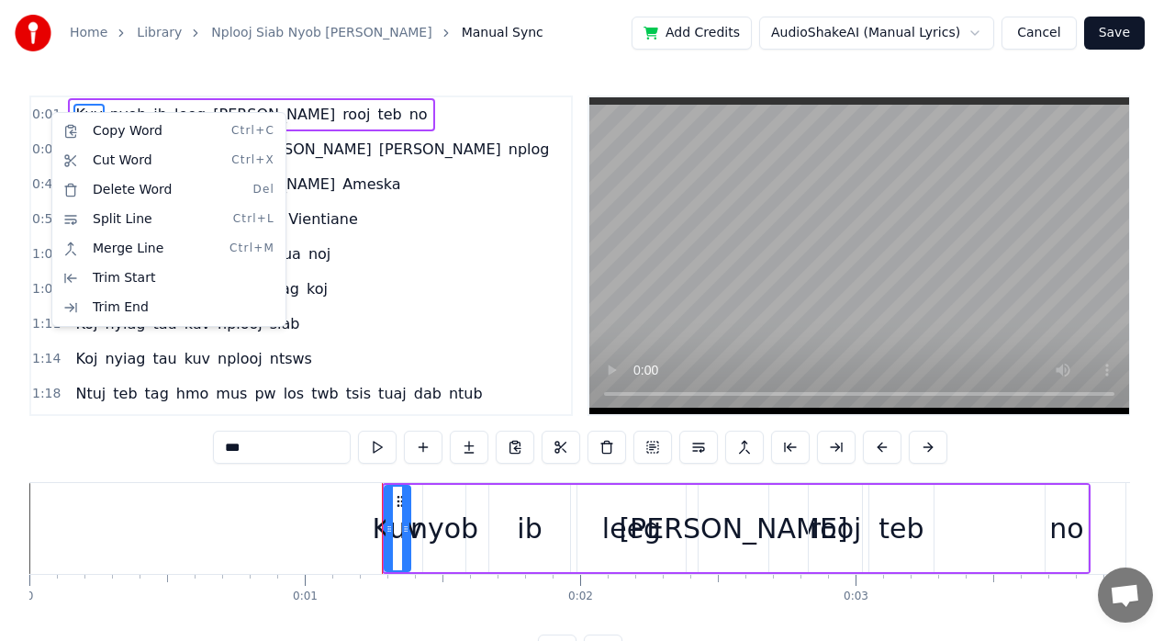
click at [446, 104] on html "Home Library Nplooj Siab Nyob [PERSON_NAME] Nplog Manual Sync Add Credits Audio…" at bounding box center [587, 348] width 1175 height 697
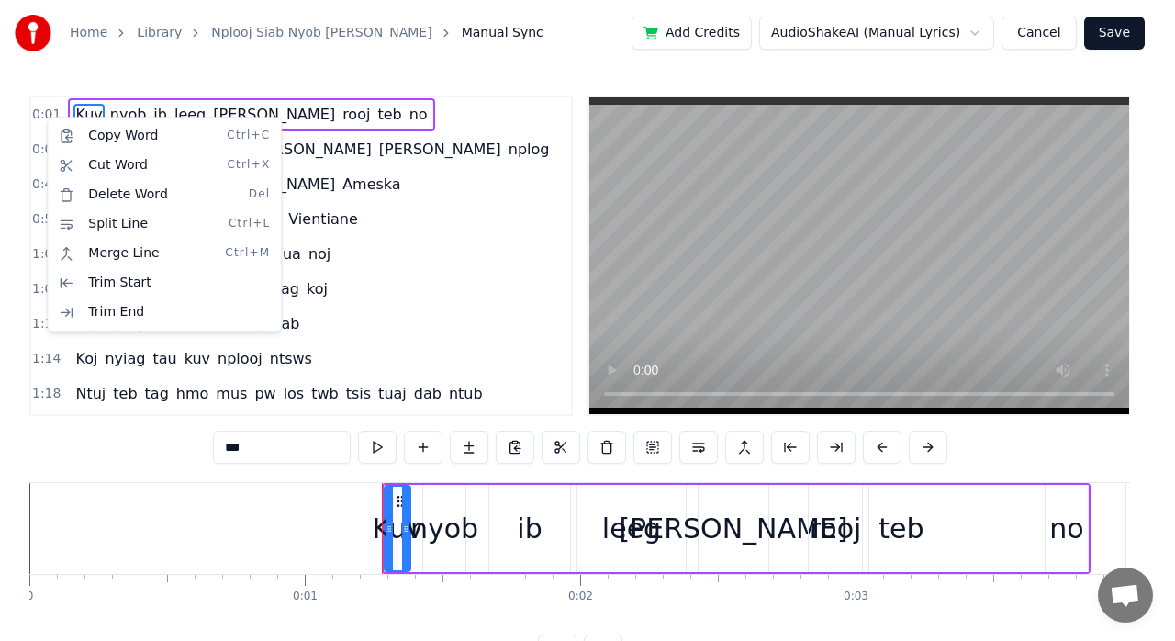
click at [350, 107] on html "Home Library Nplooj Siab Nyob [PERSON_NAME] Nplog Manual Sync Add Credits Audio…" at bounding box center [587, 348] width 1175 height 697
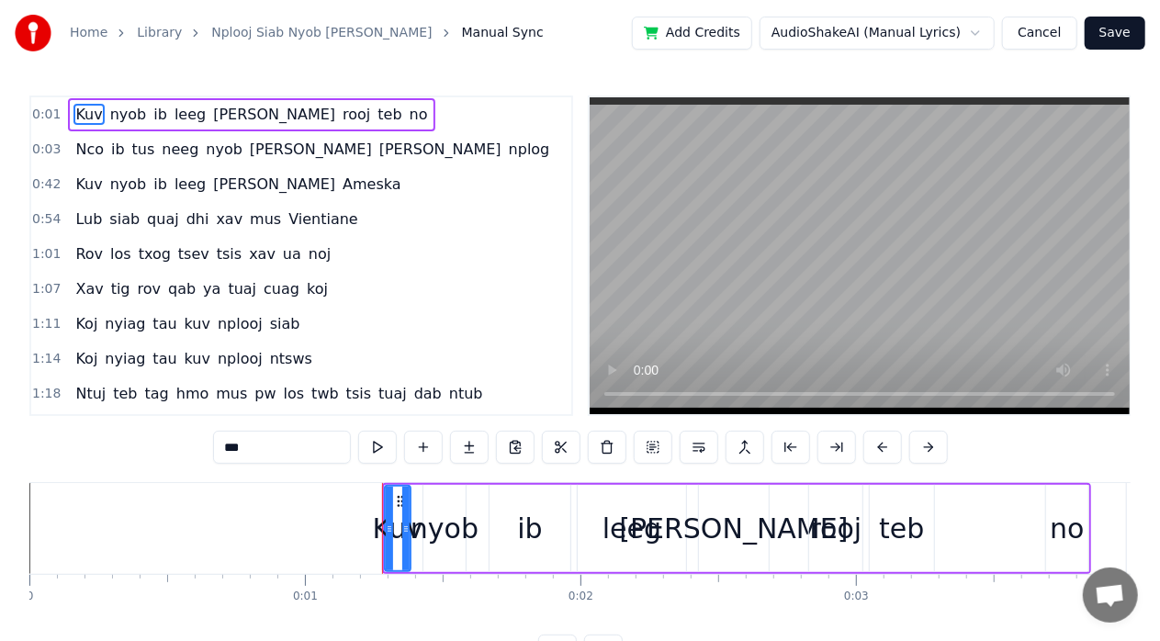
click at [306, 118] on div "Kuv nyob ib leeg [PERSON_NAME] [PERSON_NAME] teb no" at bounding box center [251, 114] width 366 height 33
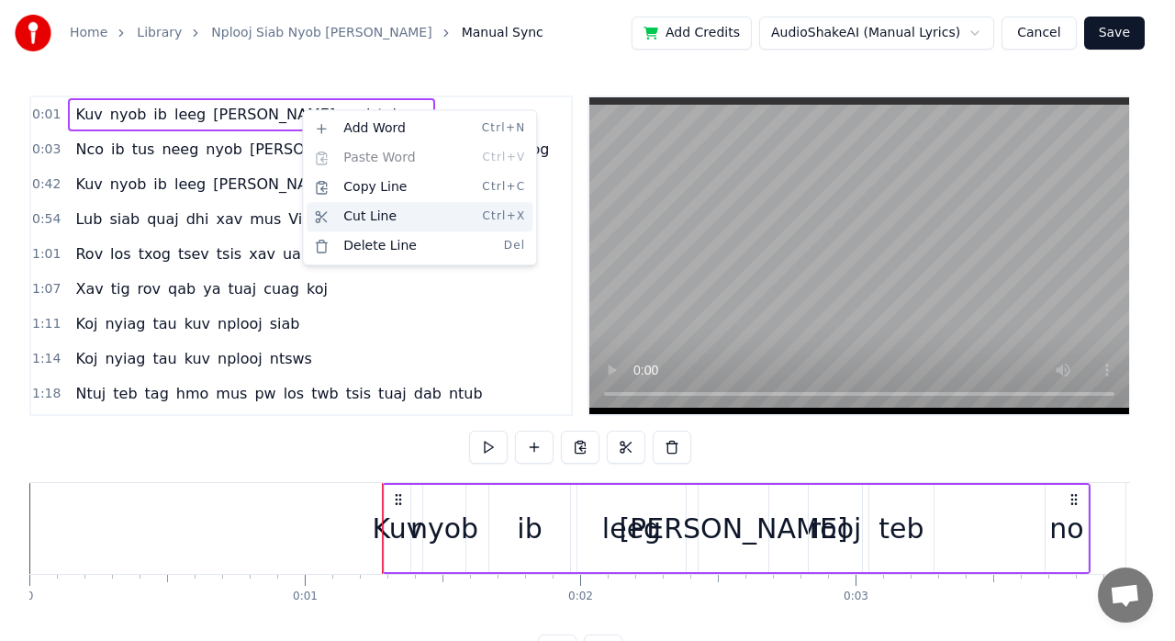
click at [392, 212] on div "Cut Line Ctrl+X" at bounding box center [420, 216] width 226 height 29
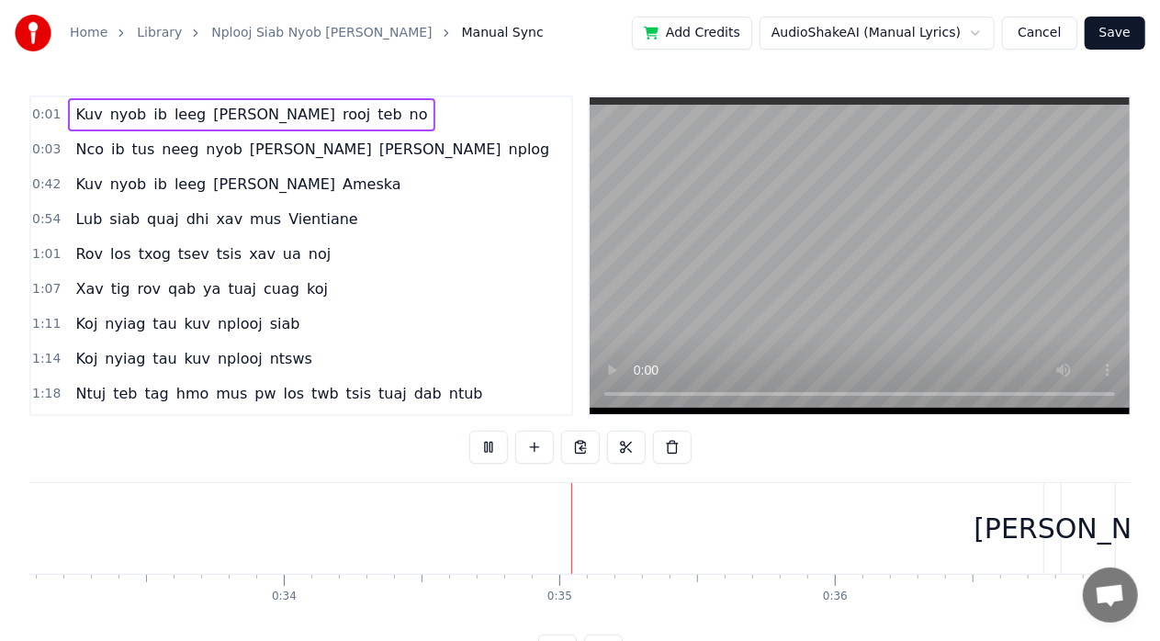
scroll to position [0, 9420]
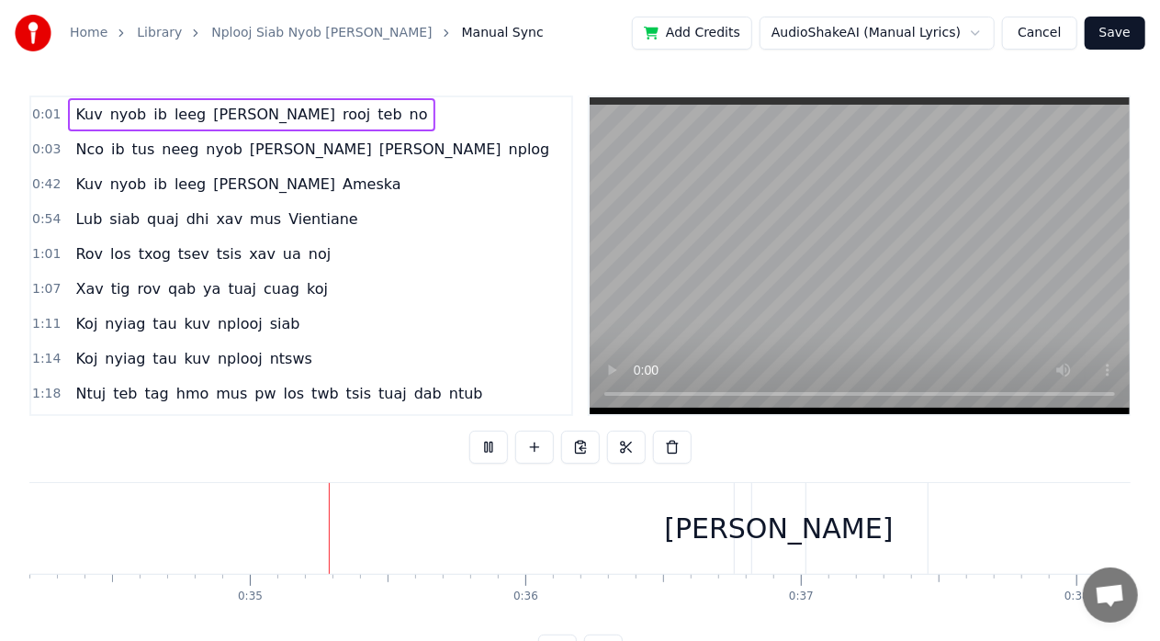
click at [759, 261] on video at bounding box center [859, 255] width 540 height 317
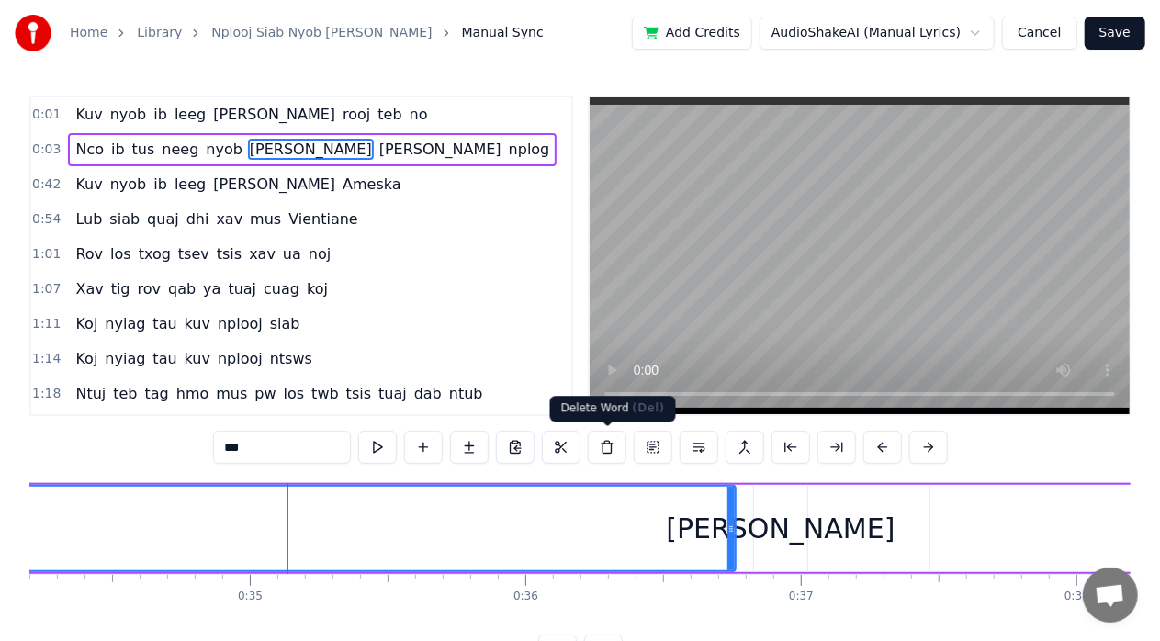
click at [611, 454] on button at bounding box center [607, 447] width 39 height 33
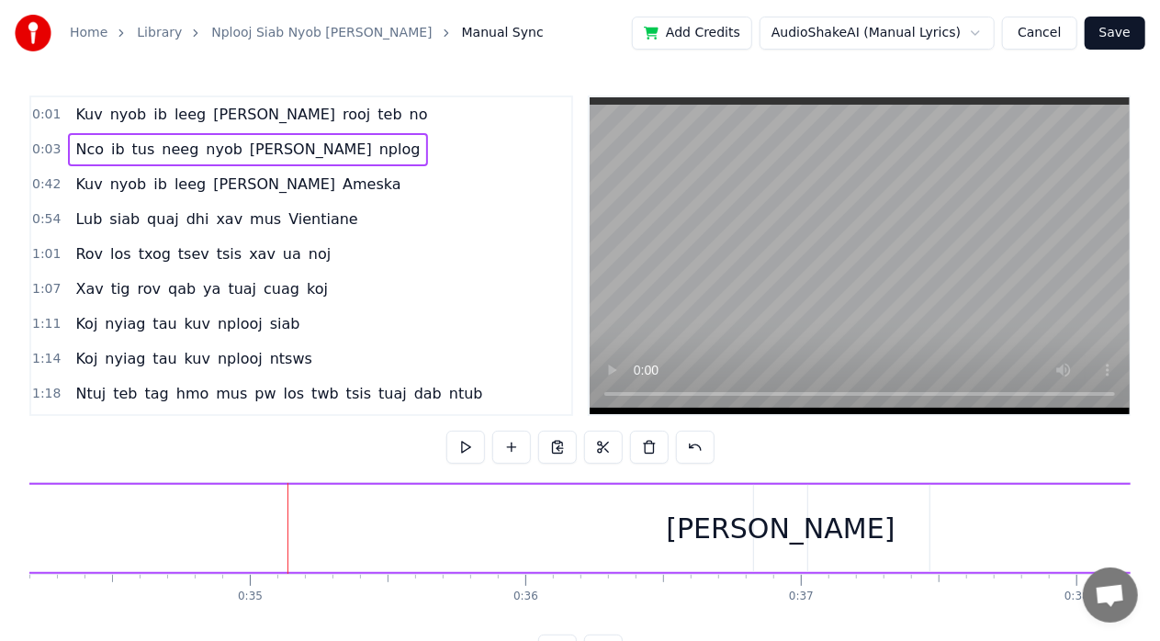
click at [804, 533] on div "[PERSON_NAME]" at bounding box center [780, 528] width 53 height 87
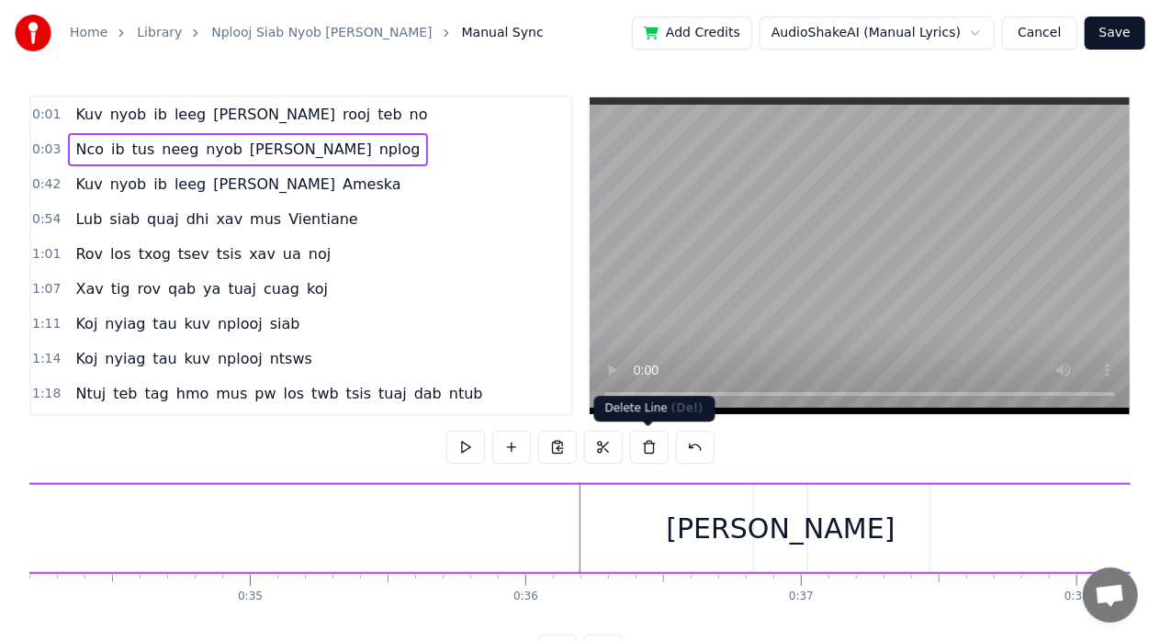
click at [652, 457] on button at bounding box center [649, 447] width 39 height 33
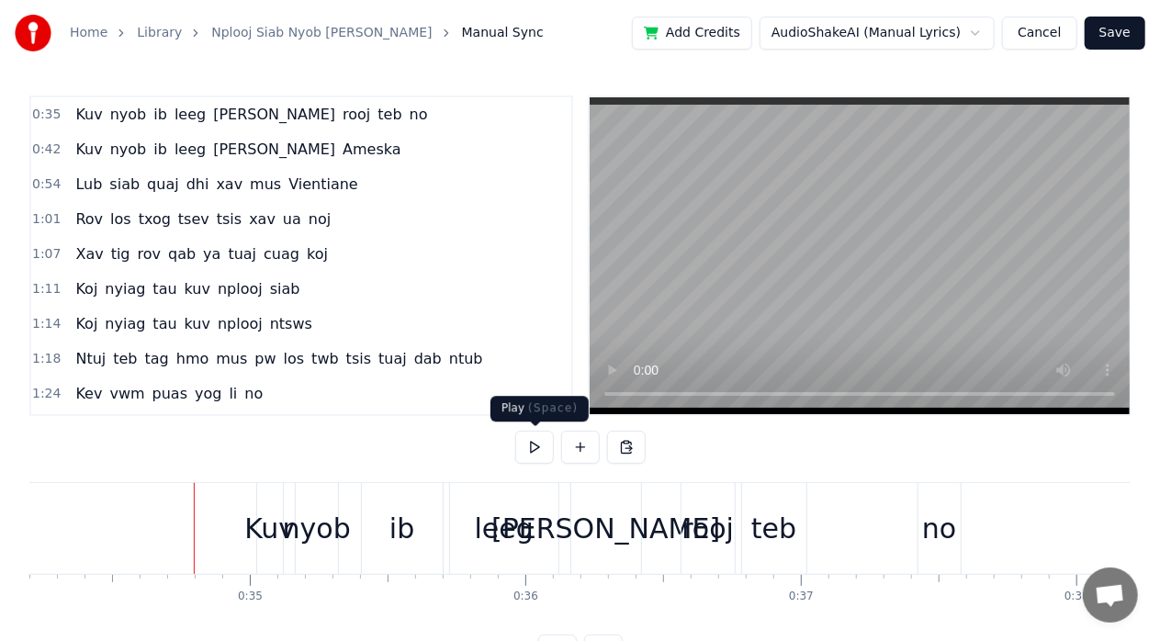
click at [531, 450] on button at bounding box center [534, 447] width 39 height 33
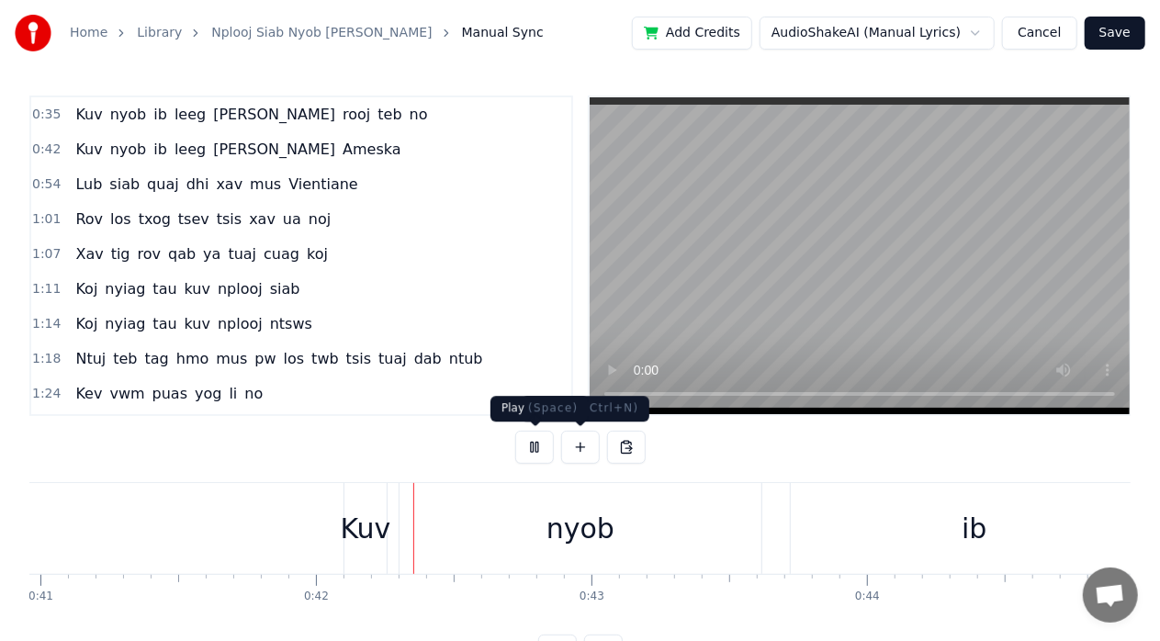
scroll to position [0, 11341]
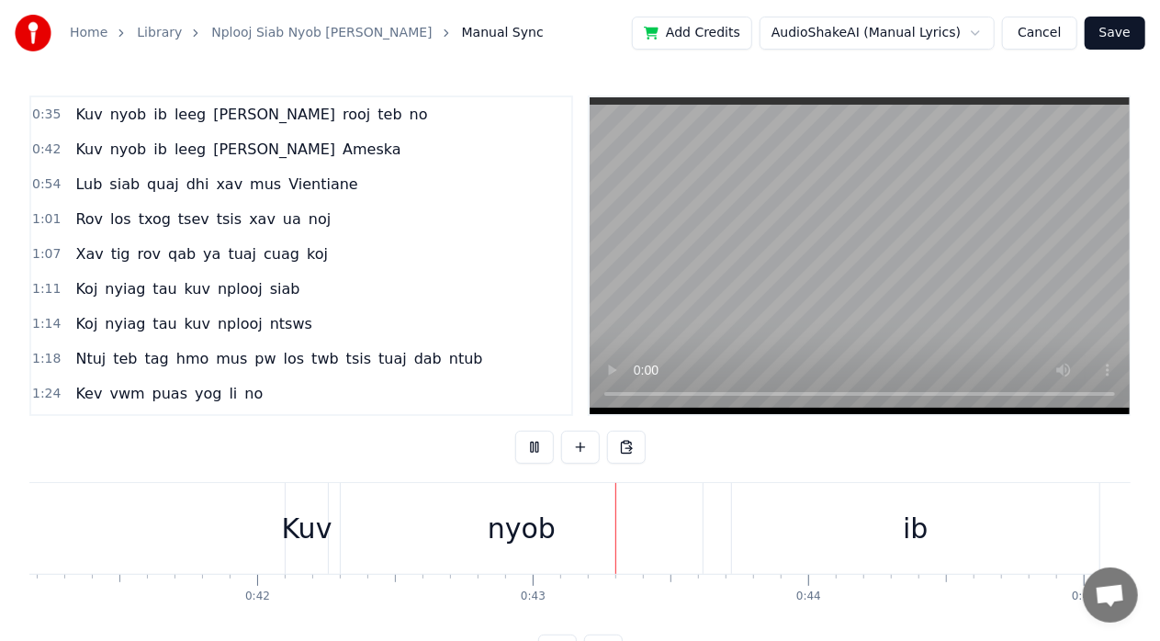
click at [550, 456] on button at bounding box center [534, 447] width 39 height 33
click at [542, 446] on button at bounding box center [534, 447] width 39 height 33
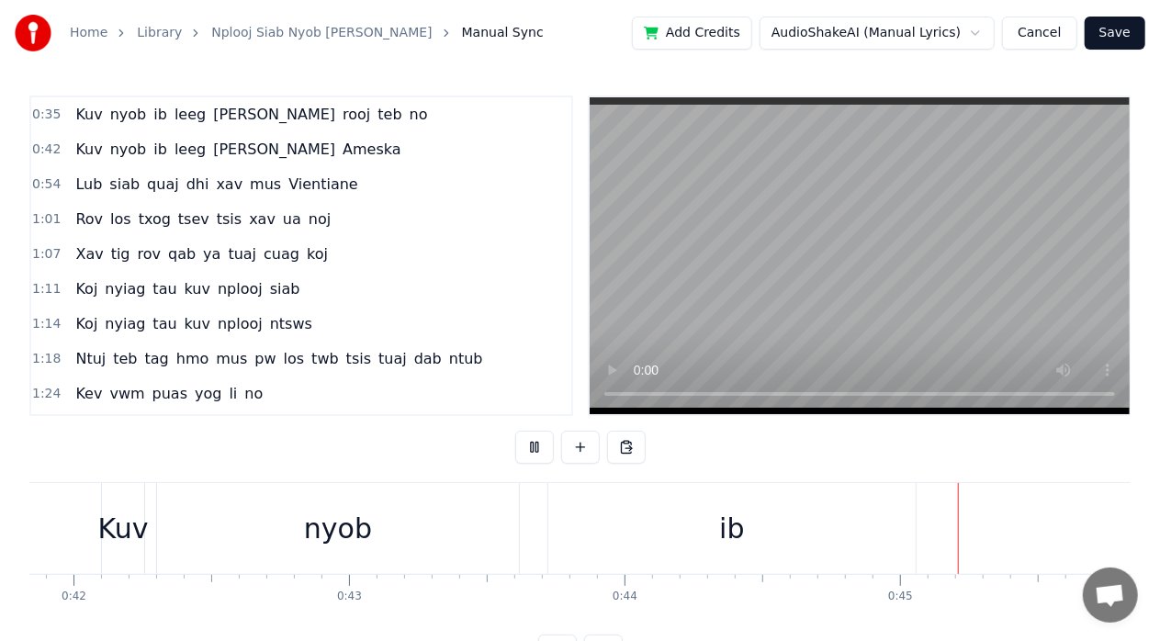
click at [542, 446] on button at bounding box center [534, 447] width 39 height 33
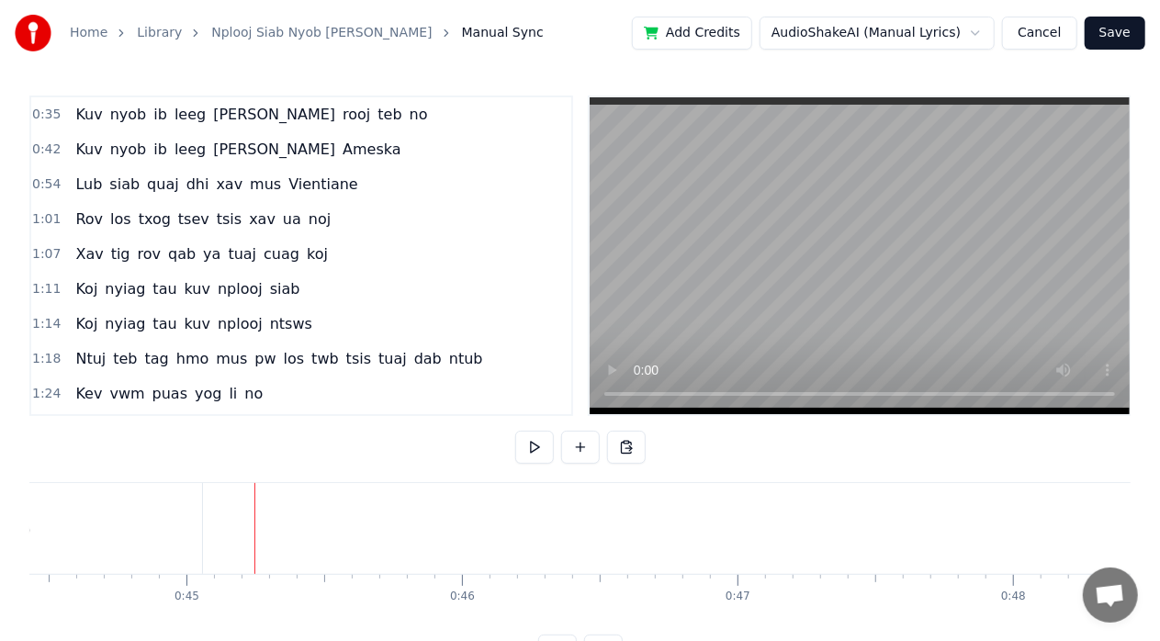
scroll to position [0, 12267]
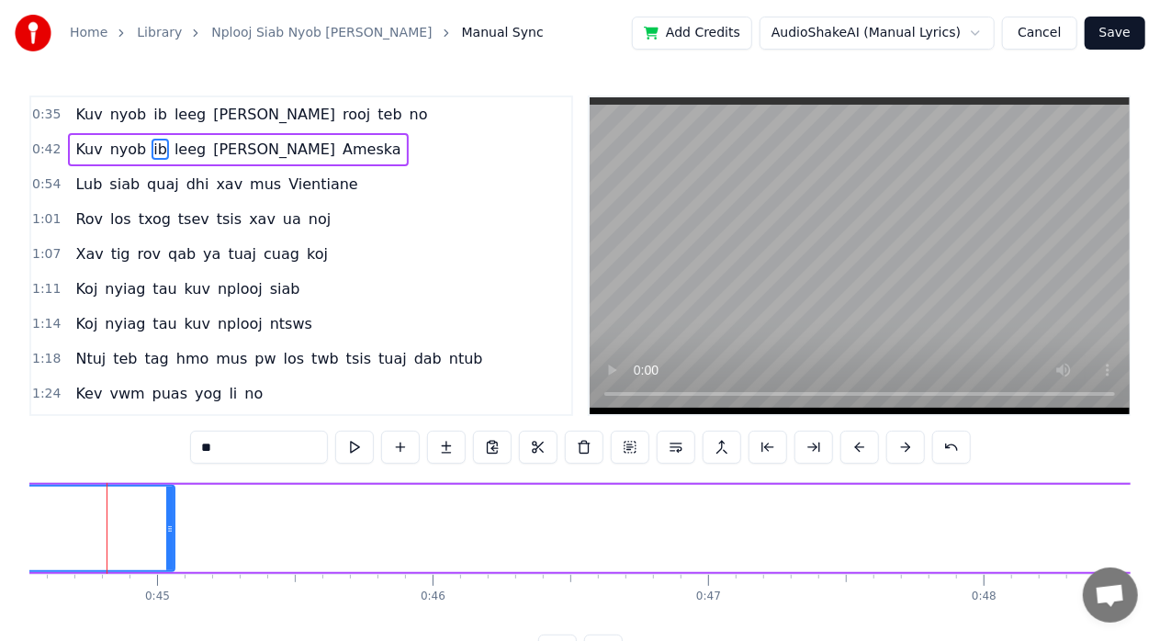
scroll to position [0, 12252]
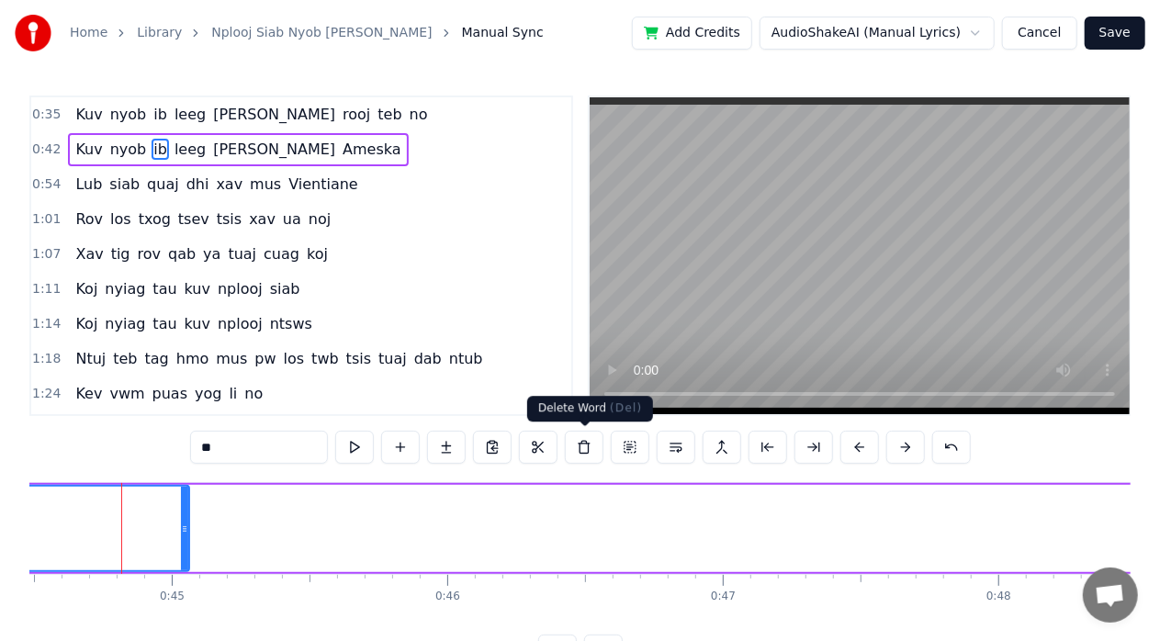
click at [580, 446] on button at bounding box center [584, 447] width 39 height 33
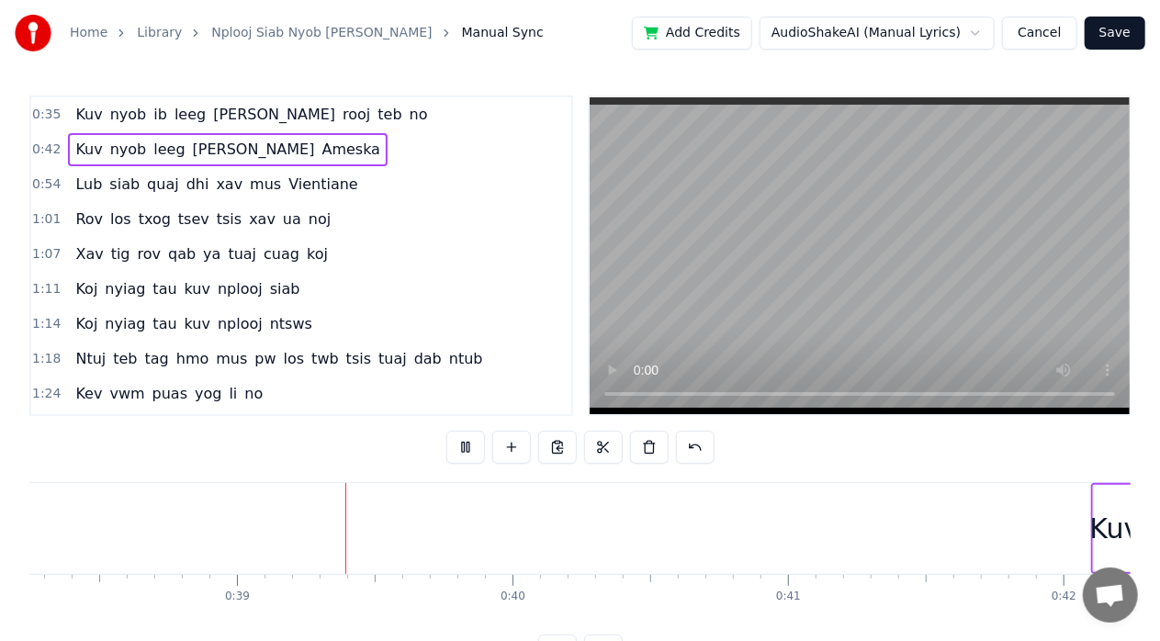
scroll to position [0, 10558]
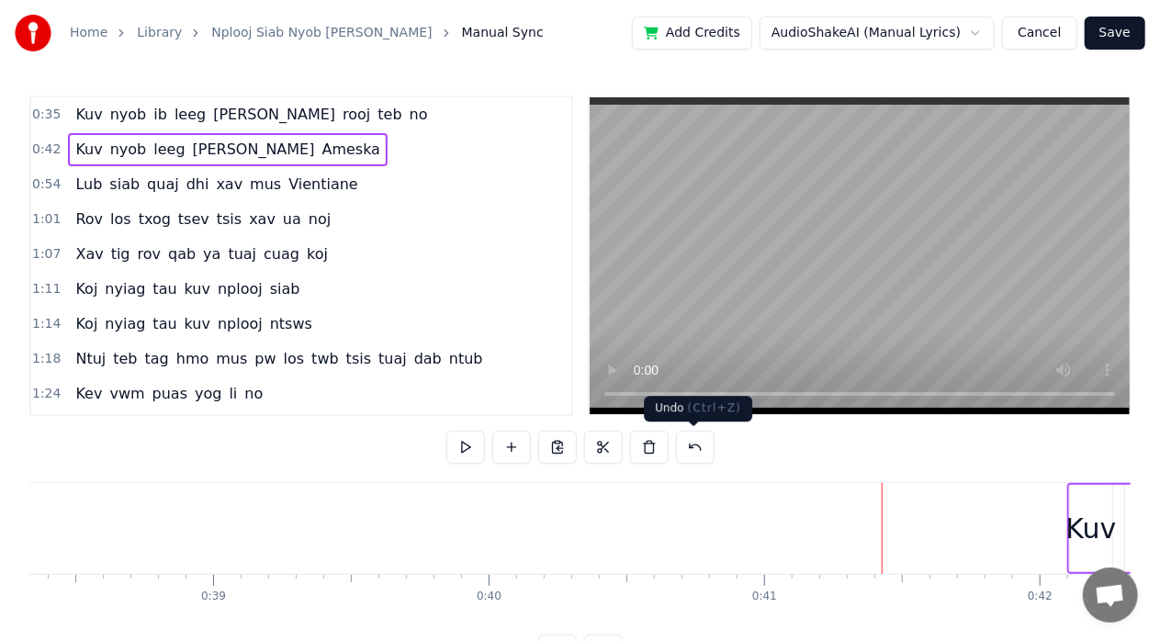
click at [690, 458] on button at bounding box center [695, 447] width 39 height 33
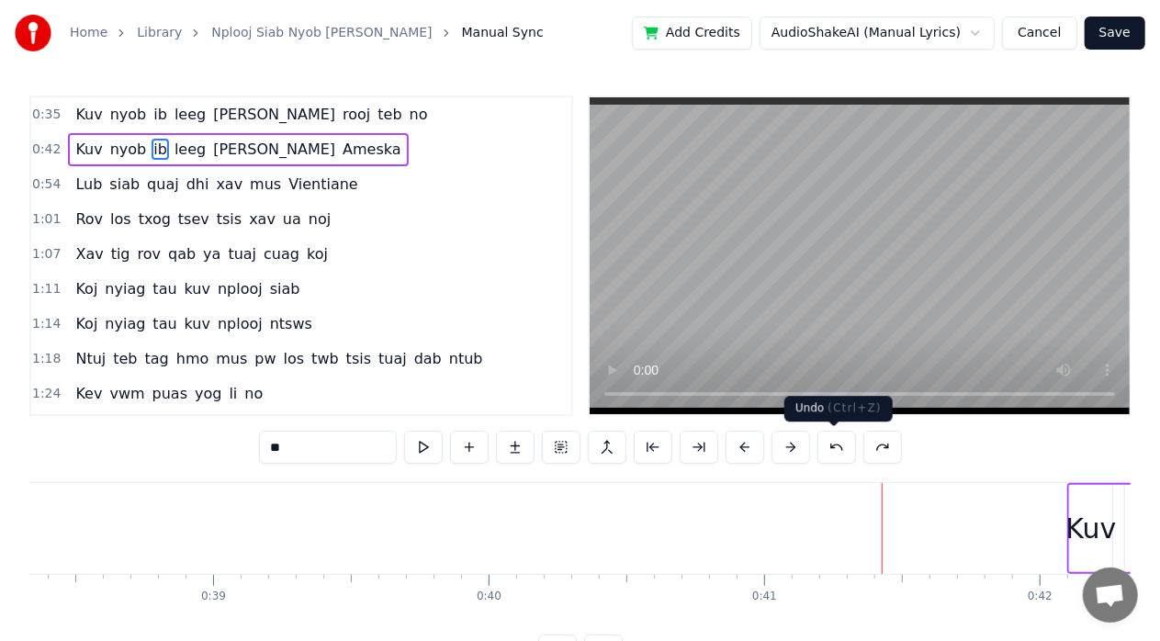
click at [821, 454] on button at bounding box center [836, 447] width 39 height 33
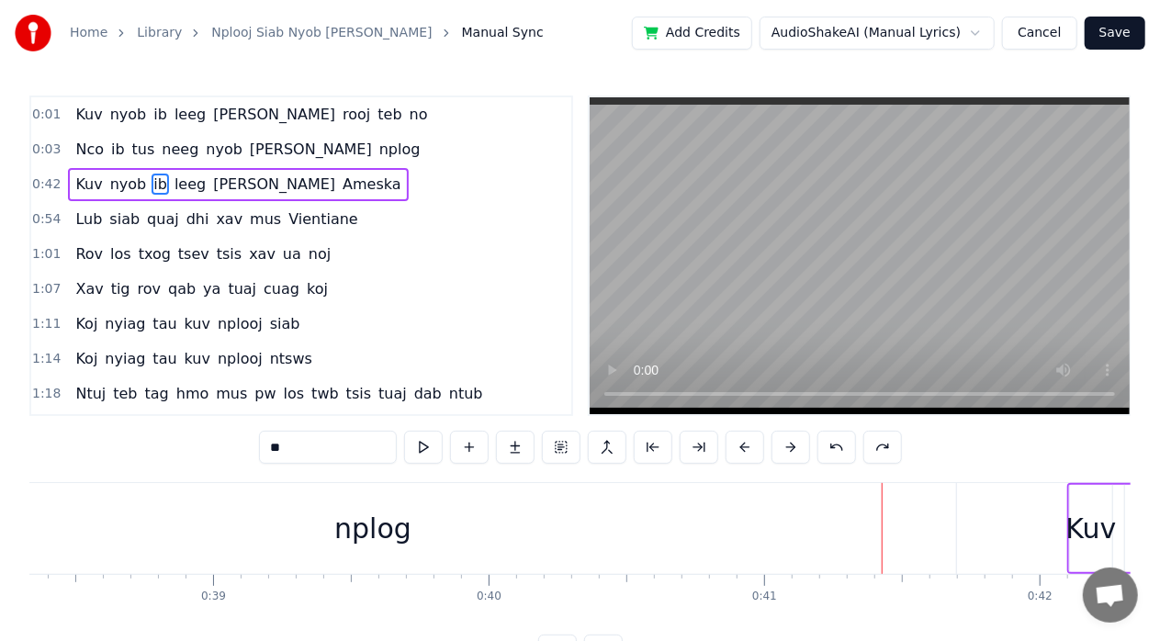
click at [36, 118] on div "0:01 Kuv nyob ib leeg [PERSON_NAME] [PERSON_NAME] teb no" at bounding box center [301, 114] width 540 height 35
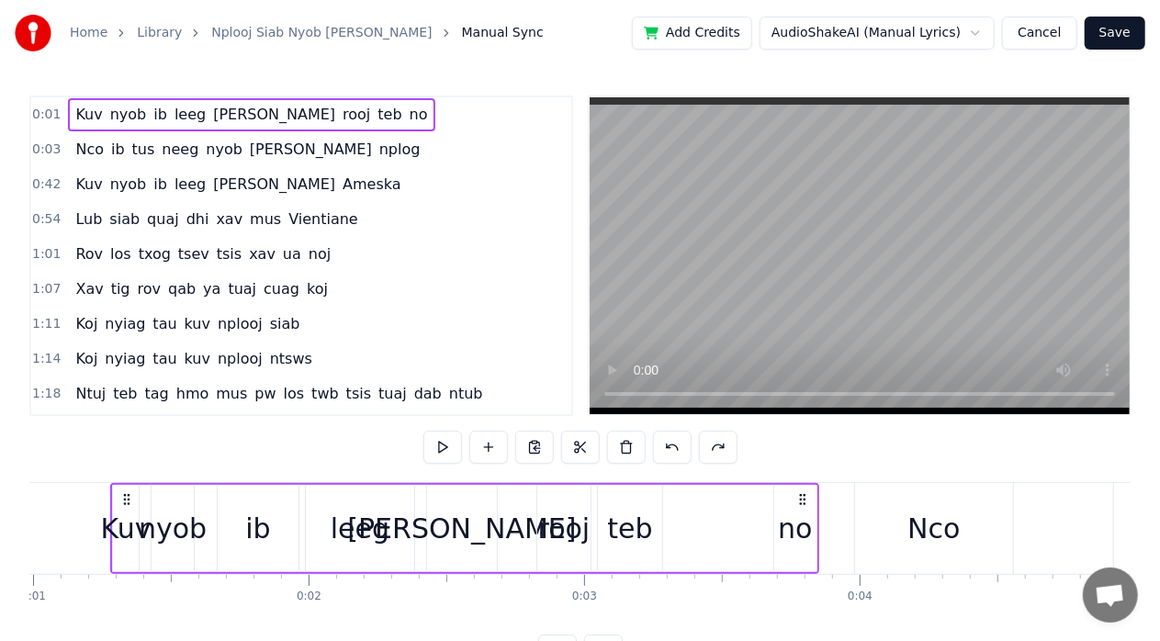
scroll to position [0, 261]
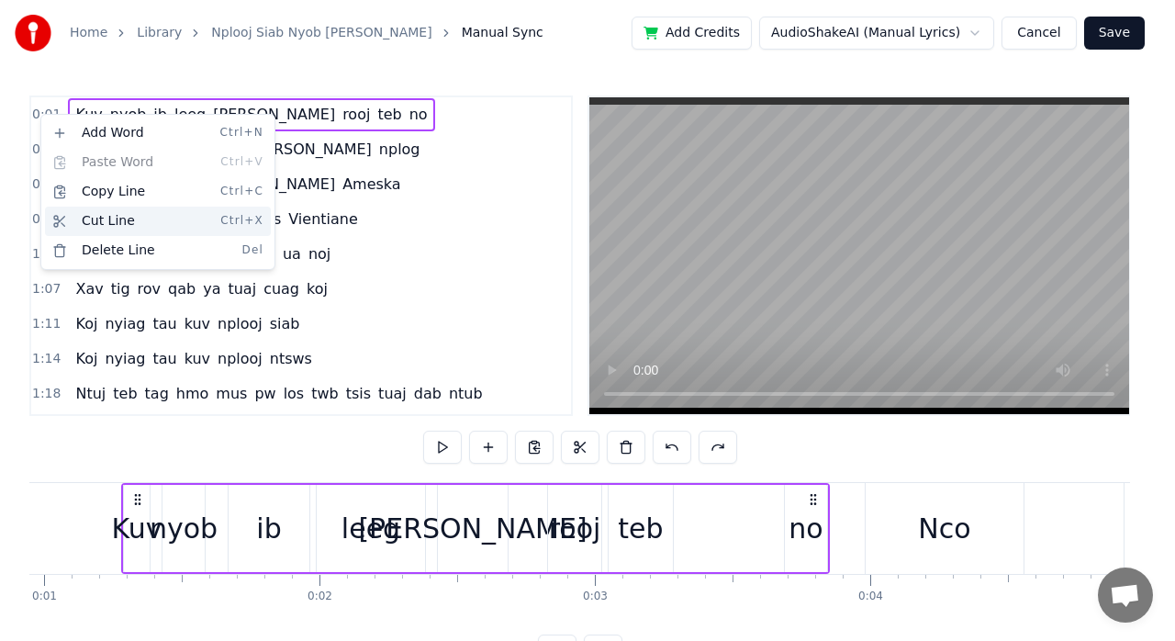
click at [161, 219] on div "Cut Line Ctrl+X" at bounding box center [158, 221] width 226 height 29
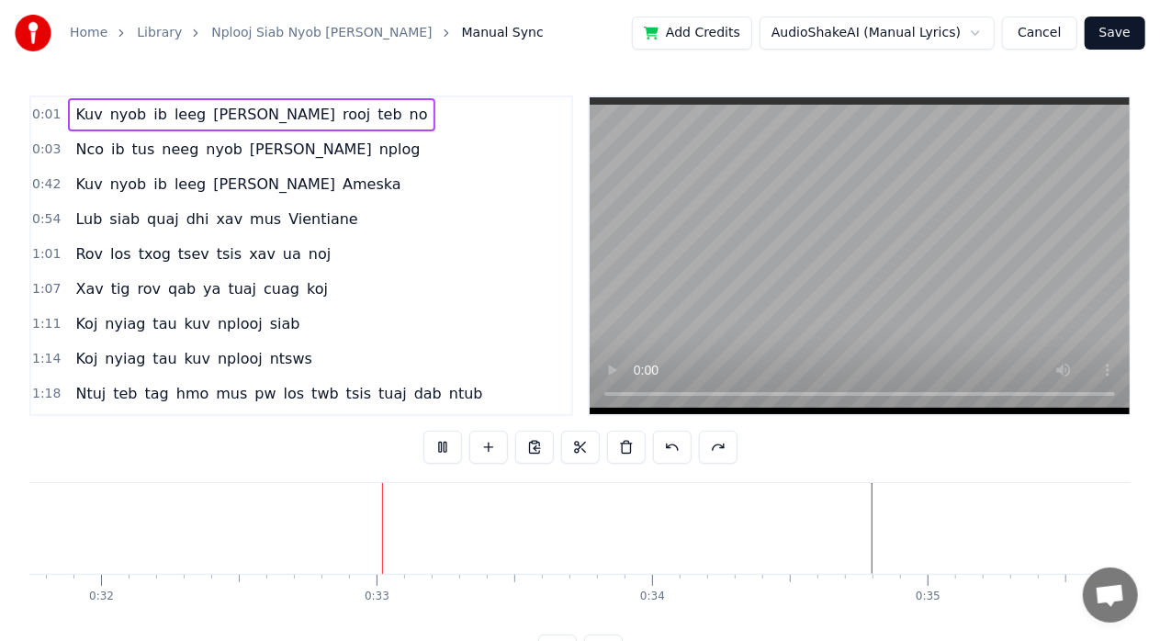
scroll to position [0, 8825]
click at [806, 248] on video at bounding box center [859, 255] width 540 height 317
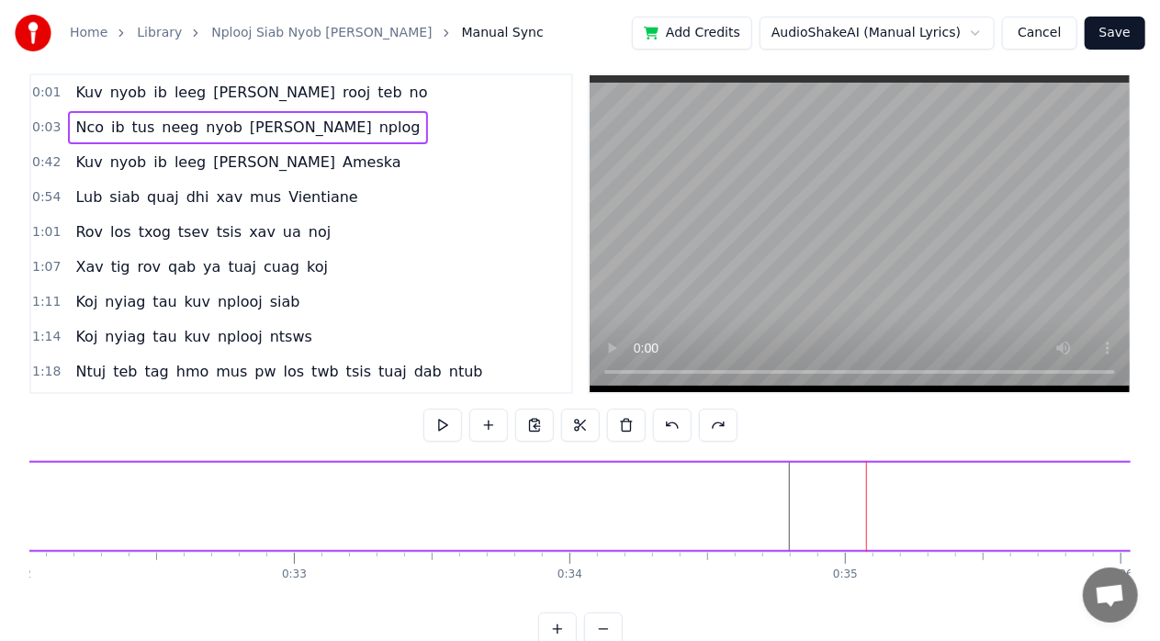
scroll to position [0, 0]
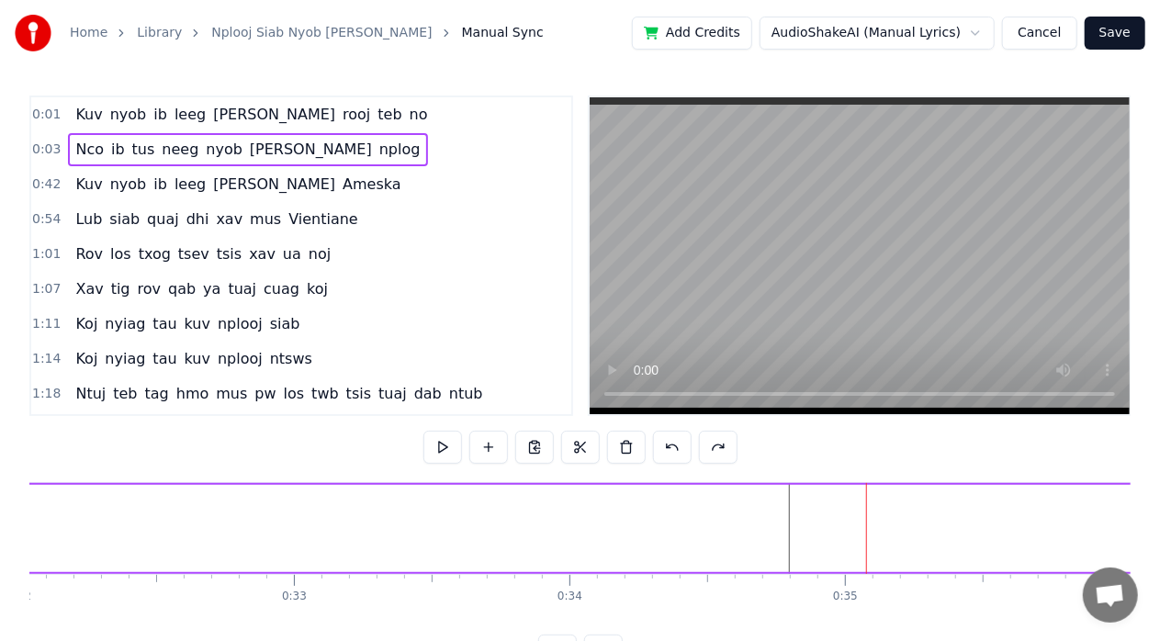
click at [745, 309] on video at bounding box center [859, 255] width 540 height 317
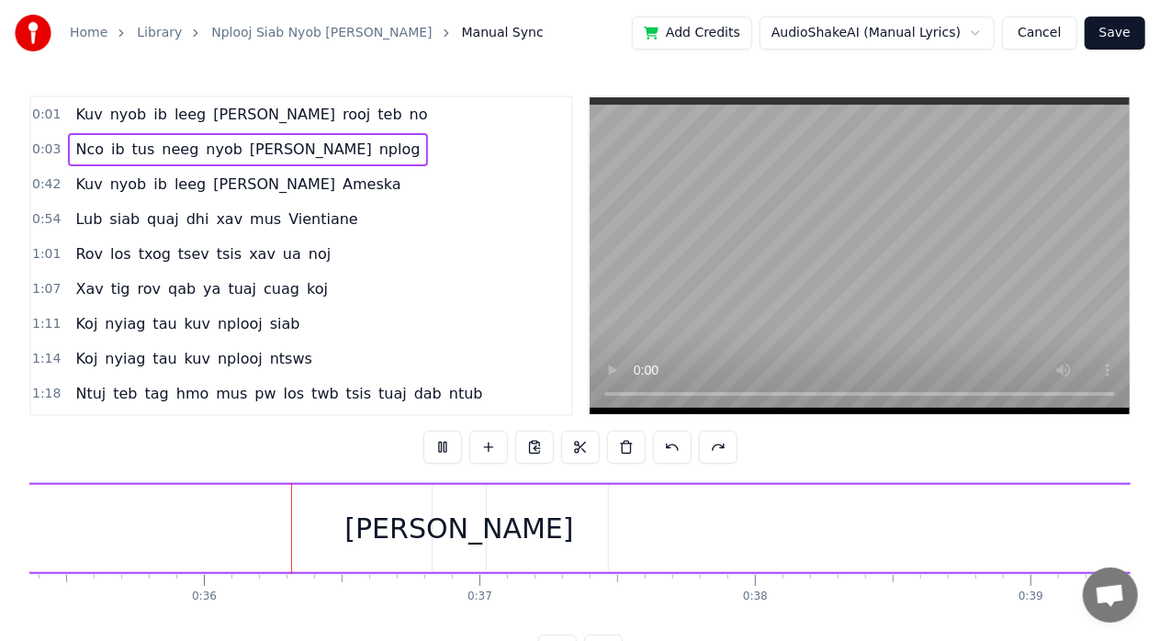
click at [848, 274] on video at bounding box center [859, 255] width 540 height 317
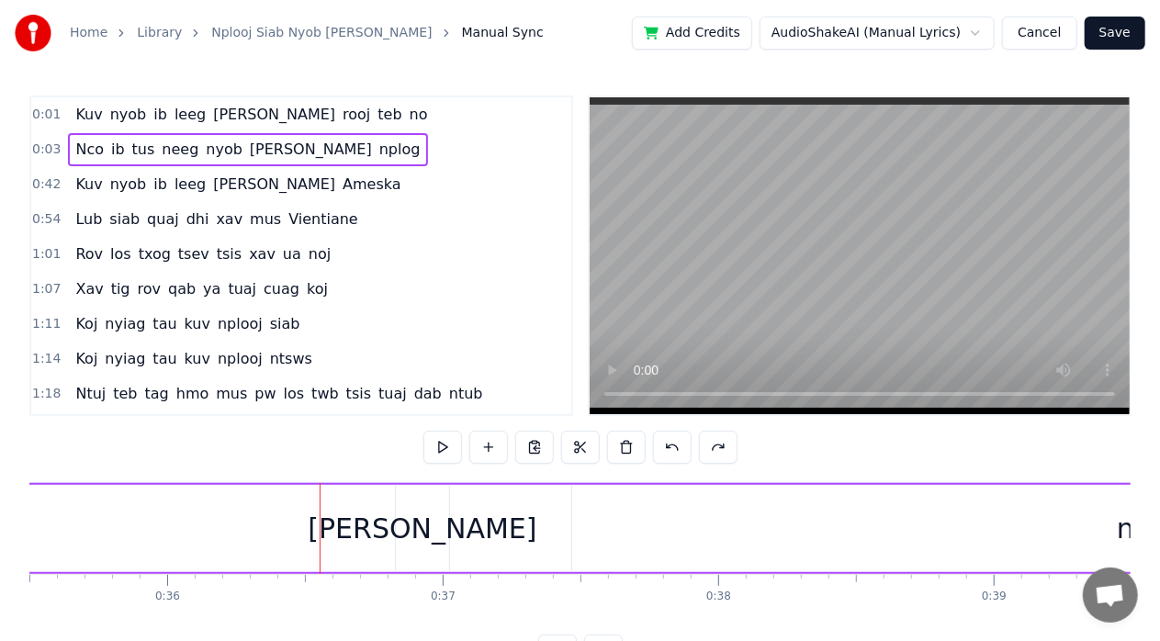
click at [496, 481] on div "0:01 Kuv nyob ib leeg [PERSON_NAME] [PERSON_NAME] teb no 0:03 Nco ib tus neeg n…" at bounding box center [579, 381] width 1101 height 572
click at [634, 507] on div "nplog" at bounding box center [1155, 528] width 1166 height 87
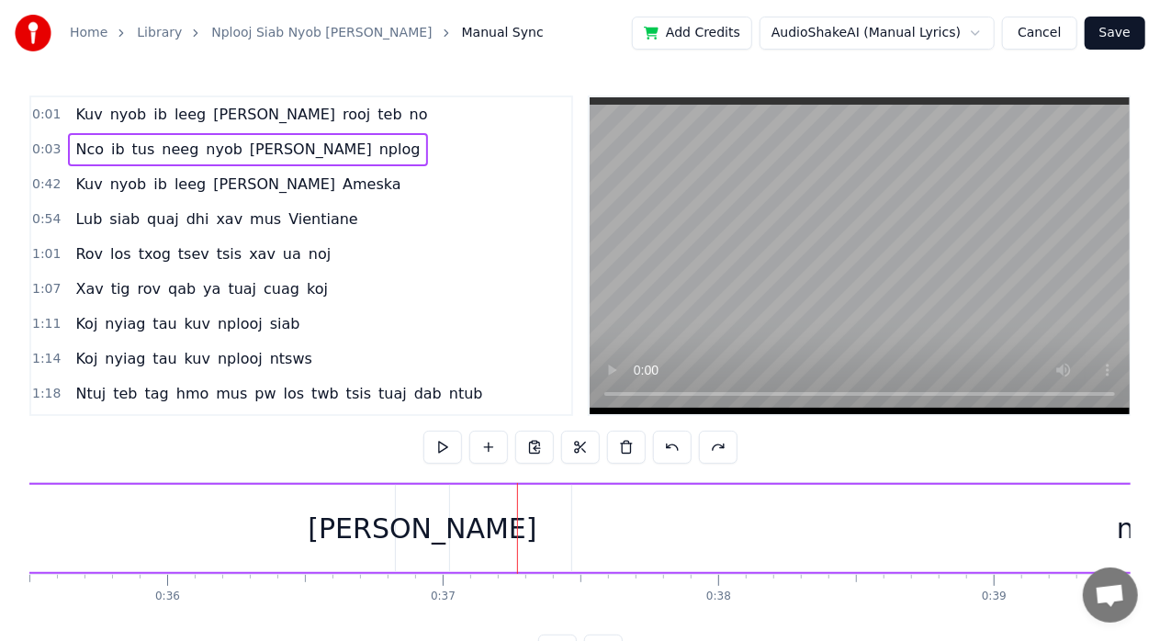
click at [667, 524] on div "nplog" at bounding box center [1155, 528] width 1166 height 87
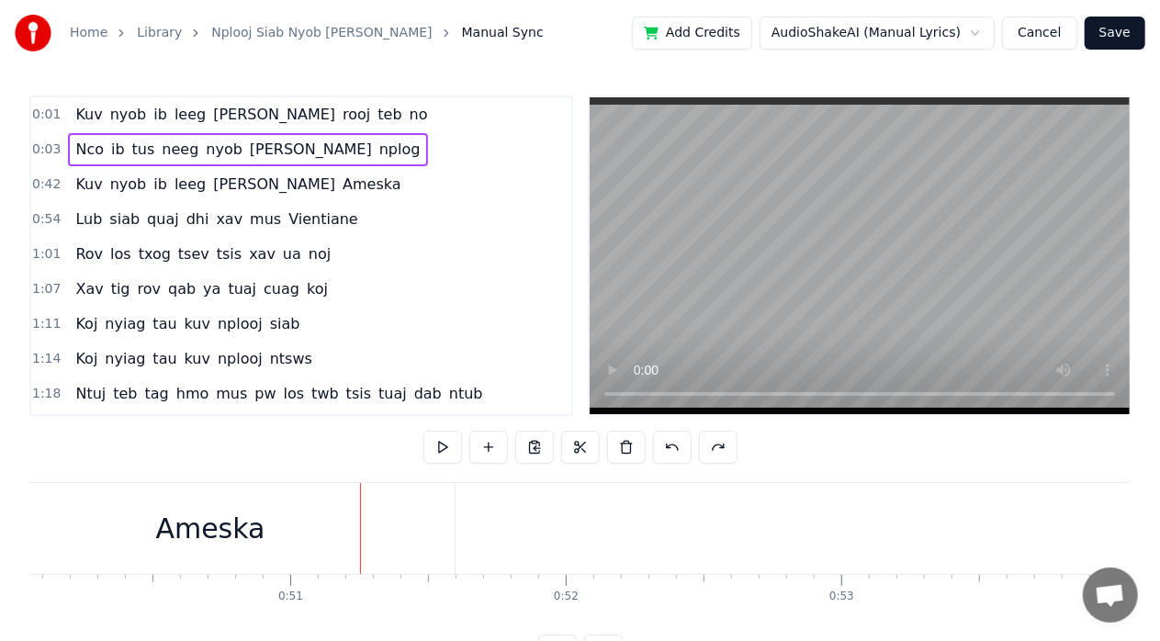
scroll to position [0, 14025]
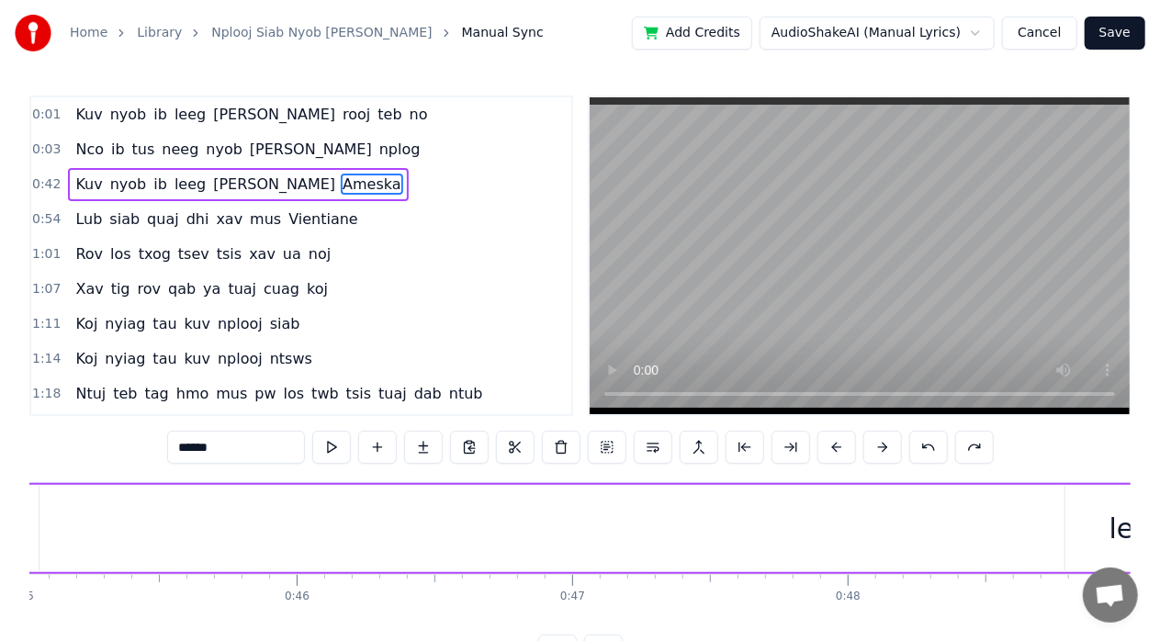
scroll to position [0, 12307]
click at [82, 145] on span "Nco" at bounding box center [89, 149] width 32 height 21
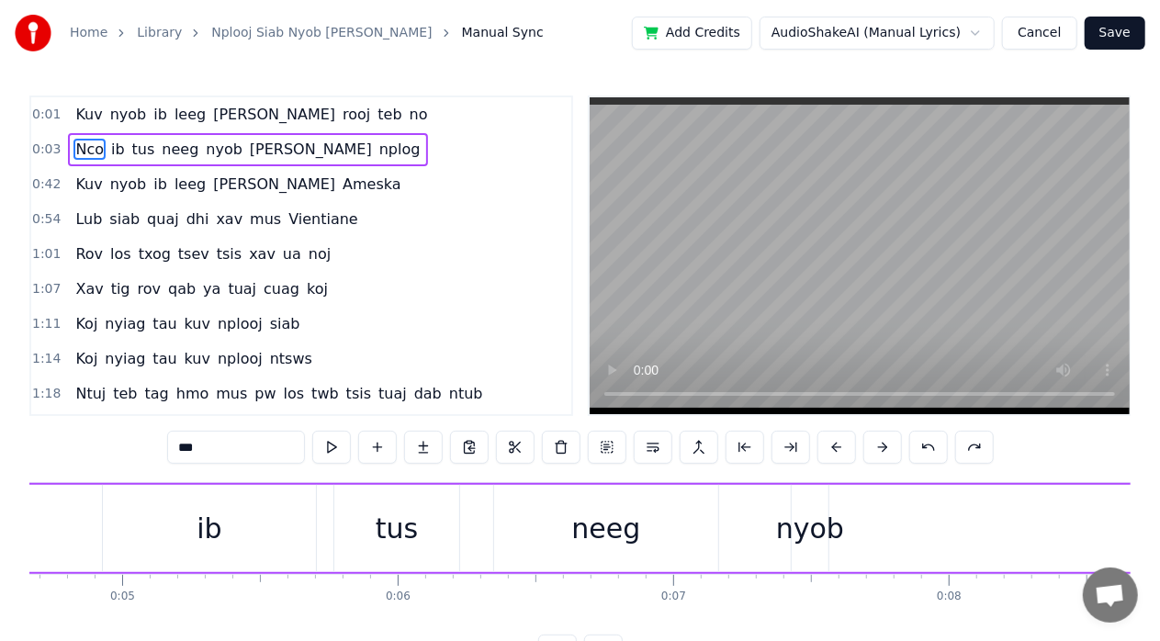
click at [377, 145] on span "nplog" at bounding box center [399, 149] width 45 height 21
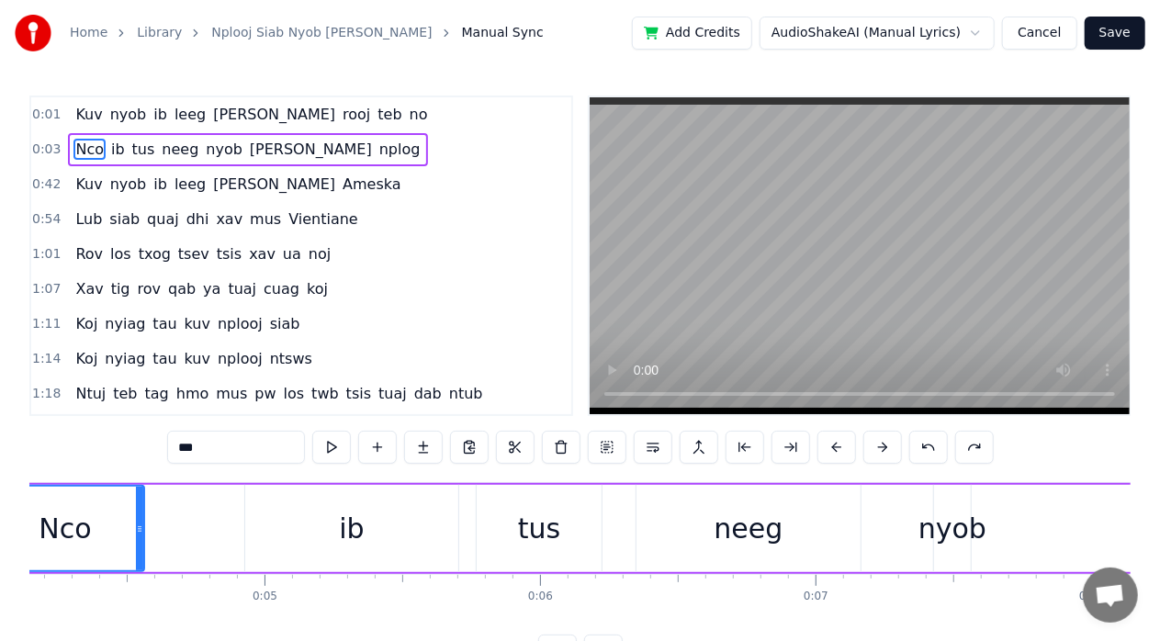
type input "*****"
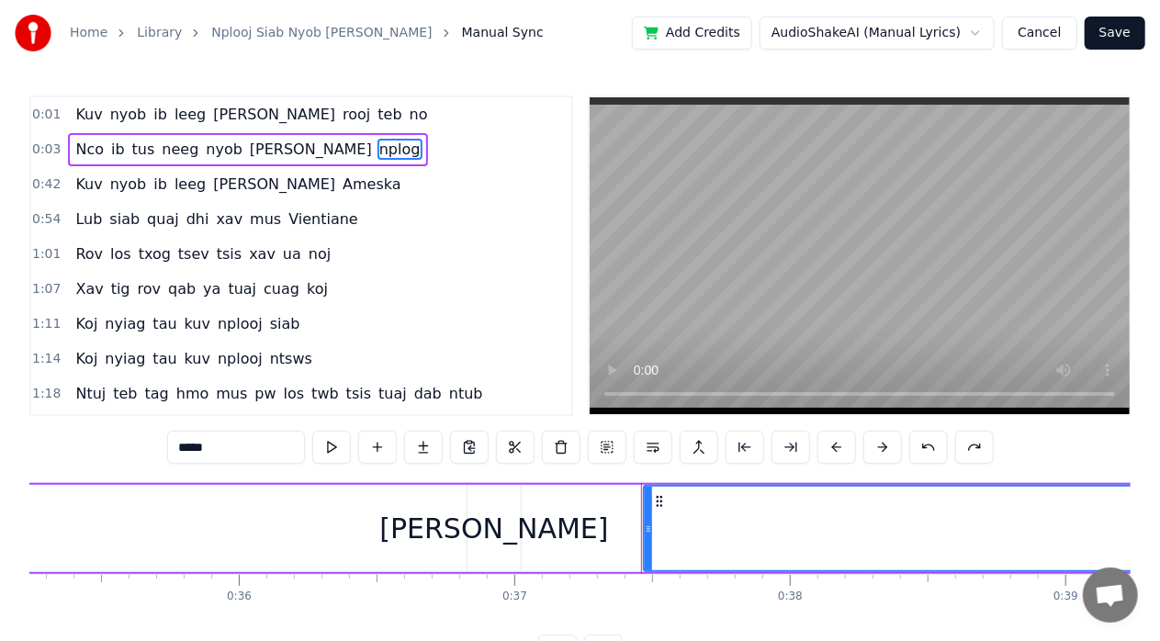
scroll to position [0, 10226]
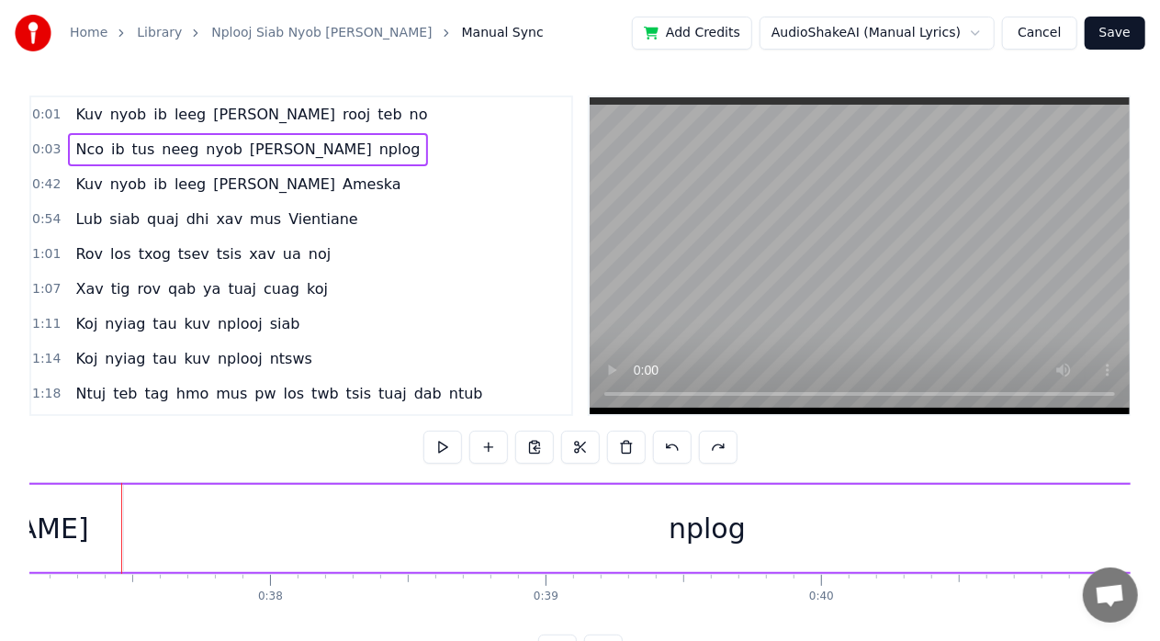
scroll to position [0, 10206]
click at [199, 504] on div "nplog" at bounding box center [727, 528] width 1166 height 87
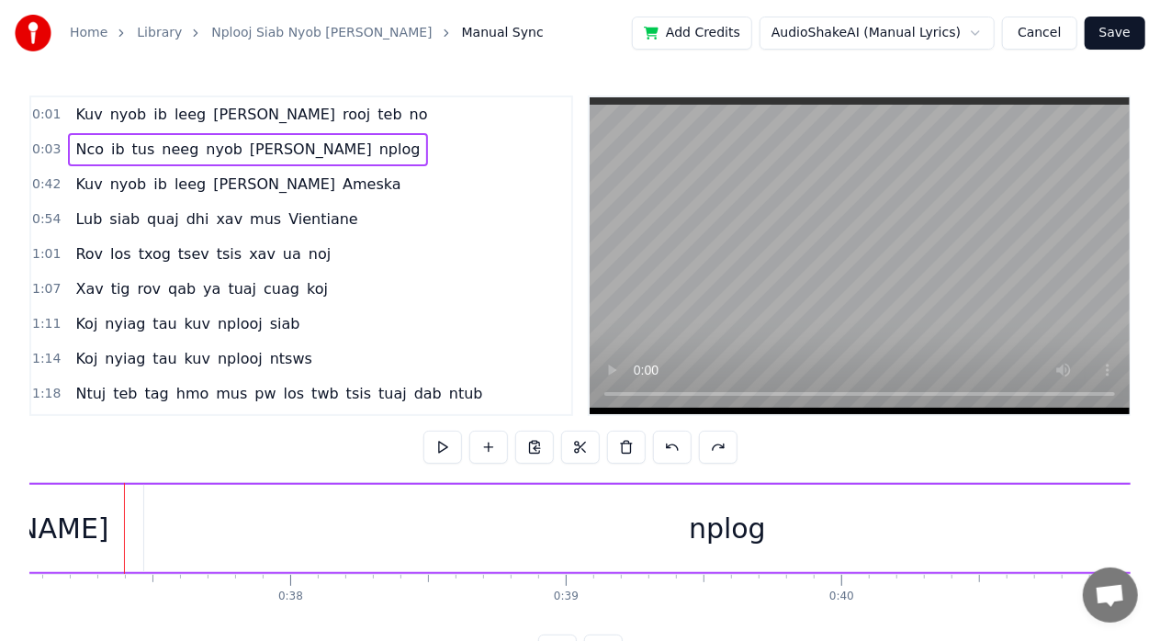
click at [124, 510] on div at bounding box center [124, 528] width 1 height 91
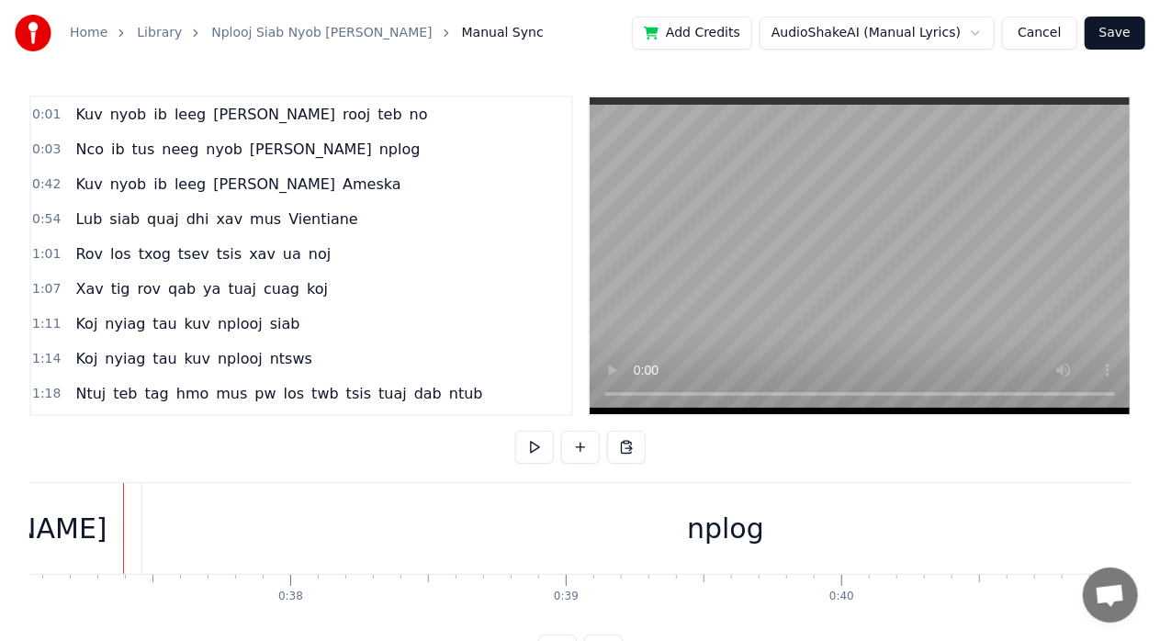
click at [185, 505] on div "nplog" at bounding box center [725, 528] width 1166 height 91
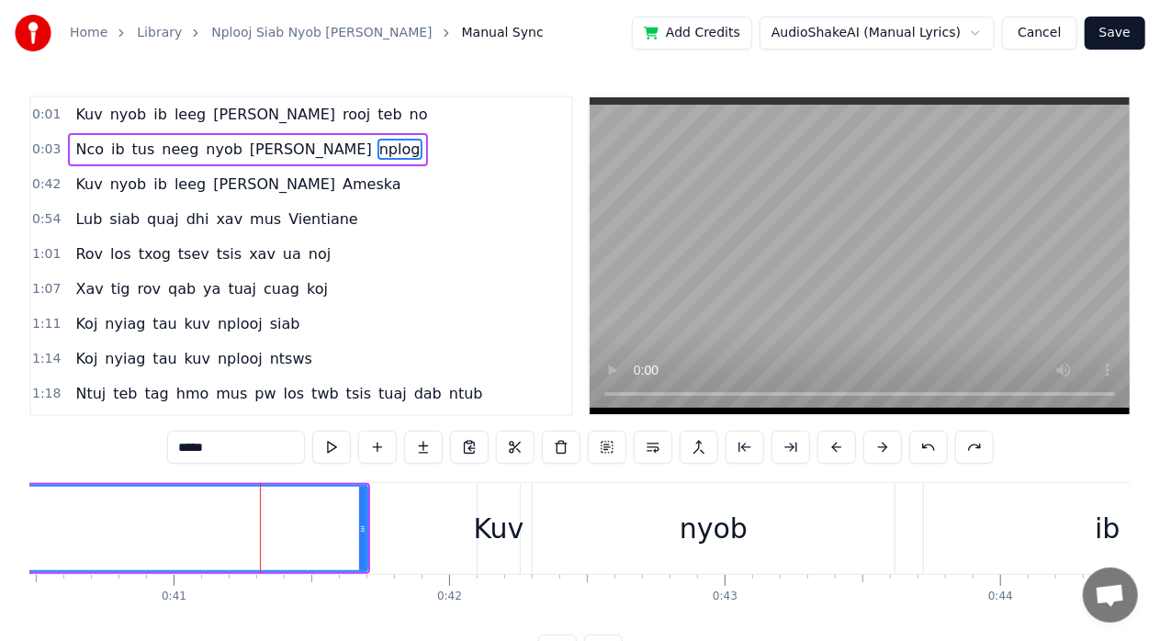
scroll to position [0, 11152]
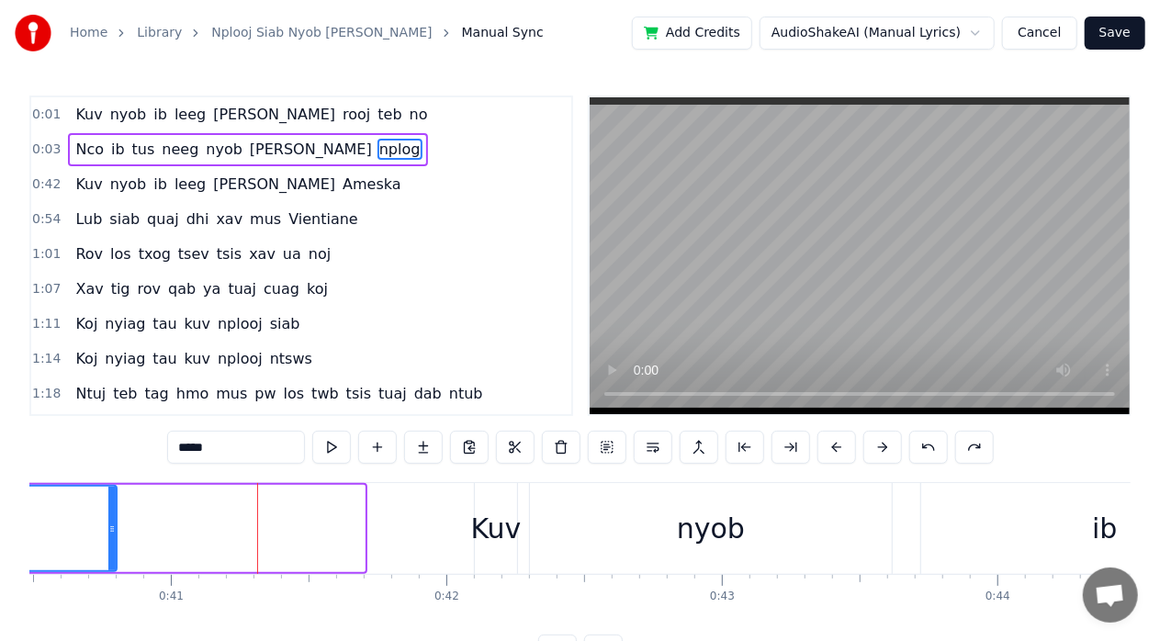
drag, startPoint x: 362, startPoint y: 534, endPoint x: 112, endPoint y: 522, distance: 250.0
click at [112, 521] on icon at bounding box center [111, 528] width 7 height 15
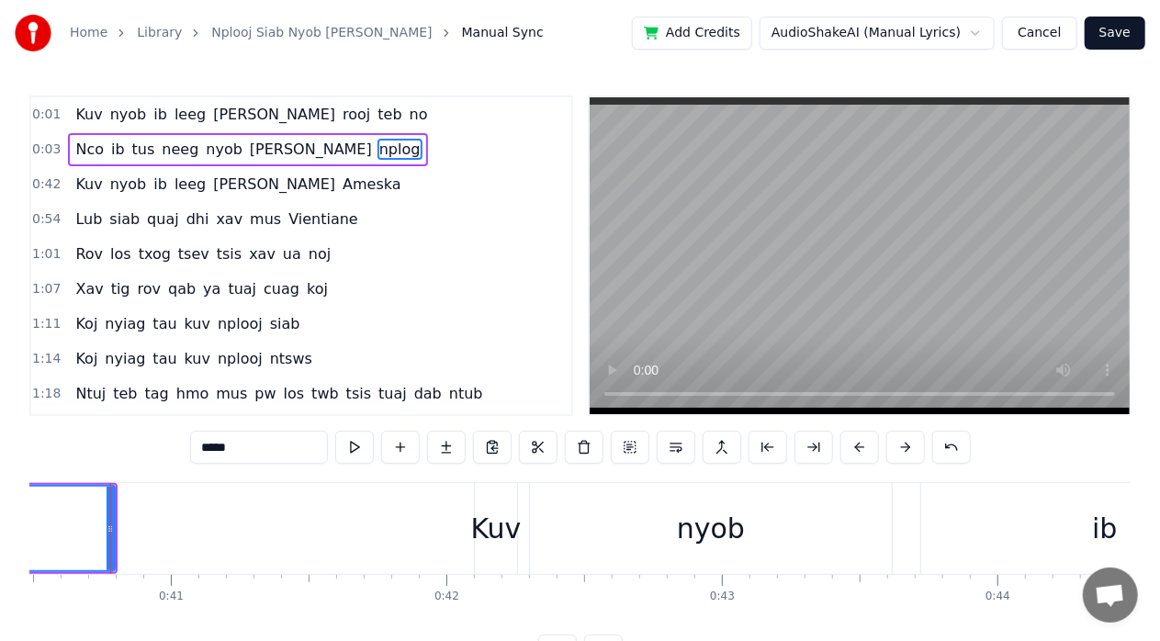
scroll to position [0, 11141]
drag, startPoint x: 121, startPoint y: 525, endPoint x: 80, endPoint y: 519, distance: 41.8
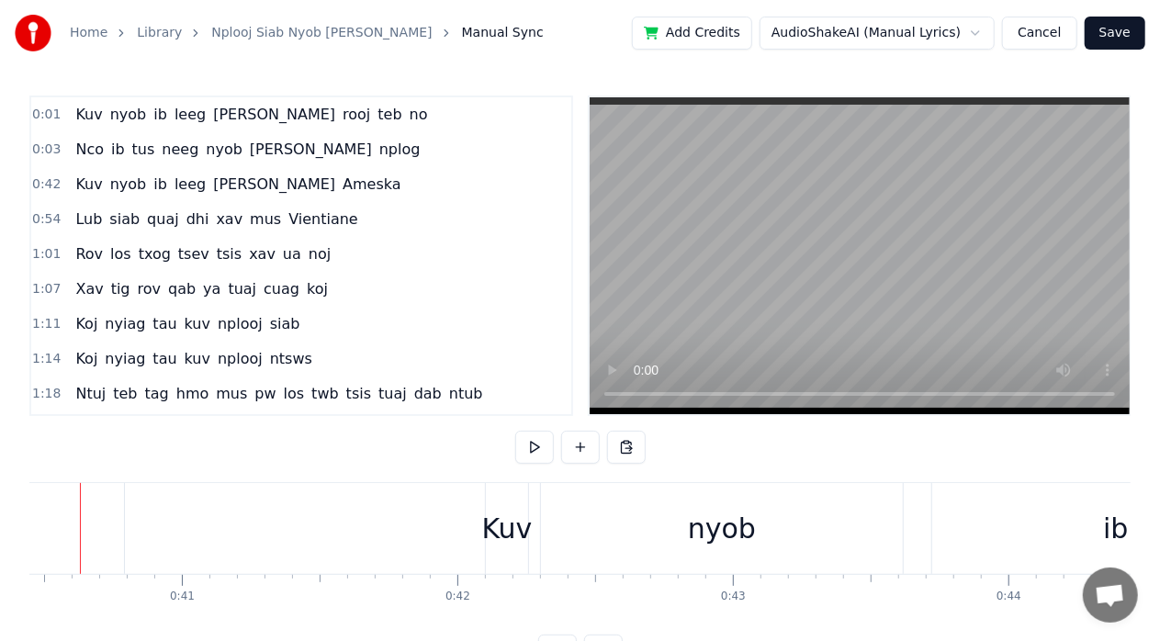
scroll to position [0, 11099]
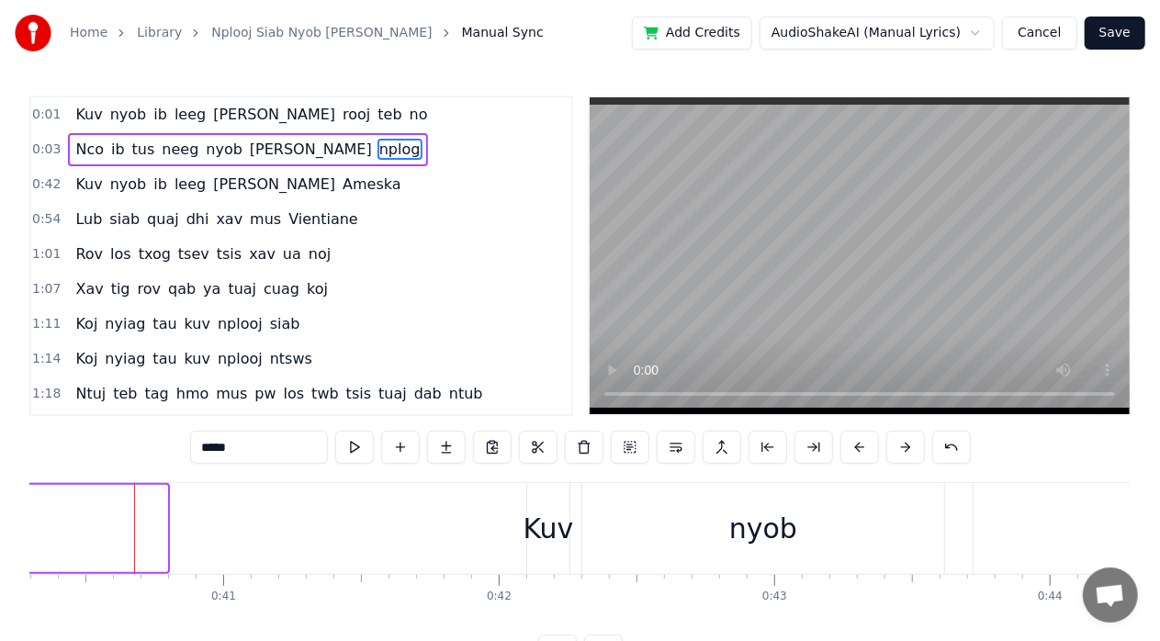
drag, startPoint x: 160, startPoint y: 521, endPoint x: 13, endPoint y: 499, distance: 148.5
click at [13, 499] on div "Home Library Nplooj Siab Nyob [PERSON_NAME] Nplog Manual Sync Add Credits Audio…" at bounding box center [580, 333] width 1160 height 667
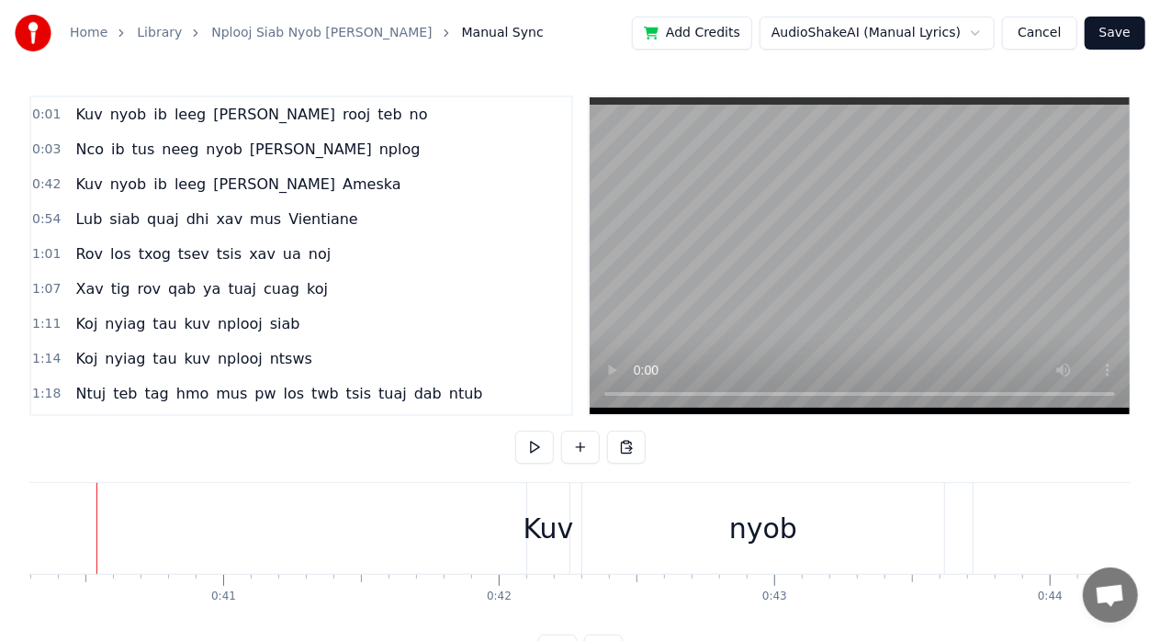
scroll to position [0, 11074]
click at [523, 474] on div "0:01 Kuv nyob ib leeg [PERSON_NAME] [PERSON_NAME] teb no 0:03 Nco ib tus neeg n…" at bounding box center [579, 381] width 1101 height 572
click at [526, 468] on div "0:01 Kuv nyob ib leeg [PERSON_NAME] [PERSON_NAME] teb no 0:03 Nco ib tus neeg n…" at bounding box center [579, 381] width 1101 height 572
click at [643, 490] on div "nyob" at bounding box center [788, 528] width 362 height 91
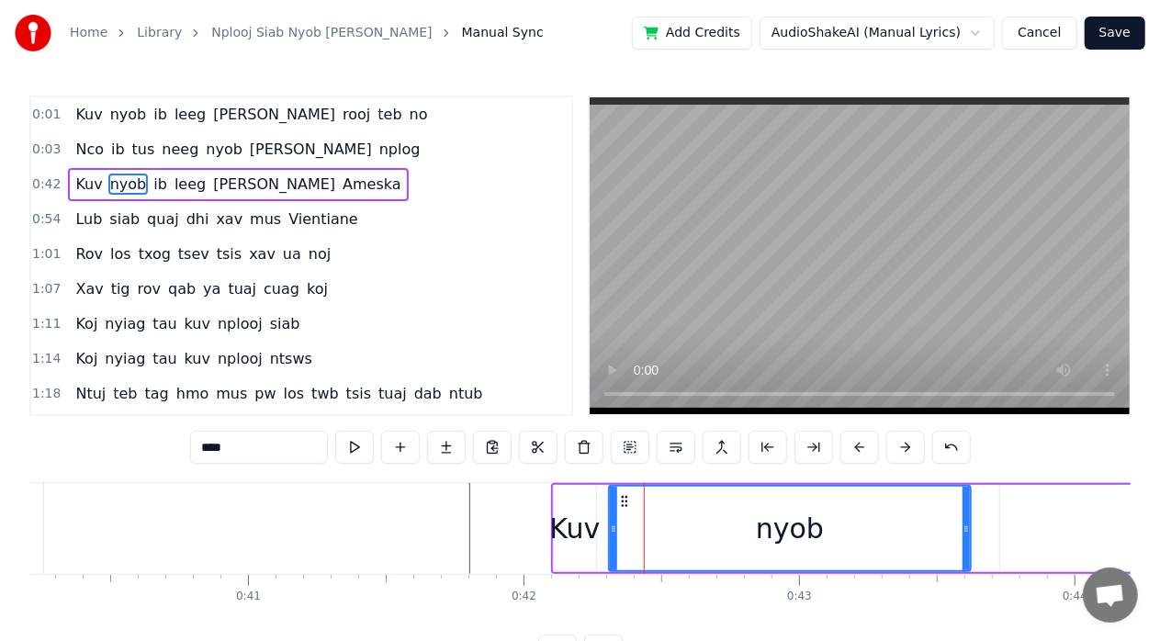
click at [310, 615] on div "Kuv nyob ib leeg [PERSON_NAME] [PERSON_NAME] teb no Nco ib tus neeg nyob [PERSO…" at bounding box center [579, 551] width 1101 height 138
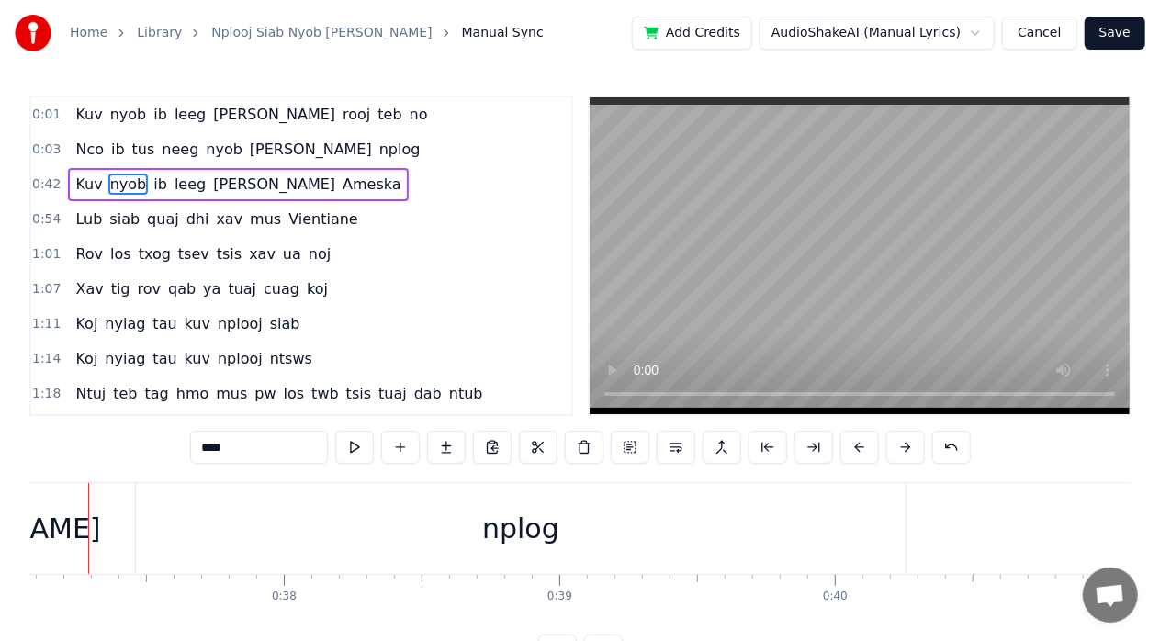
scroll to position [0, 10178]
click at [898, 534] on div "nplog" at bounding box center [554, 528] width 769 height 91
type input "*****"
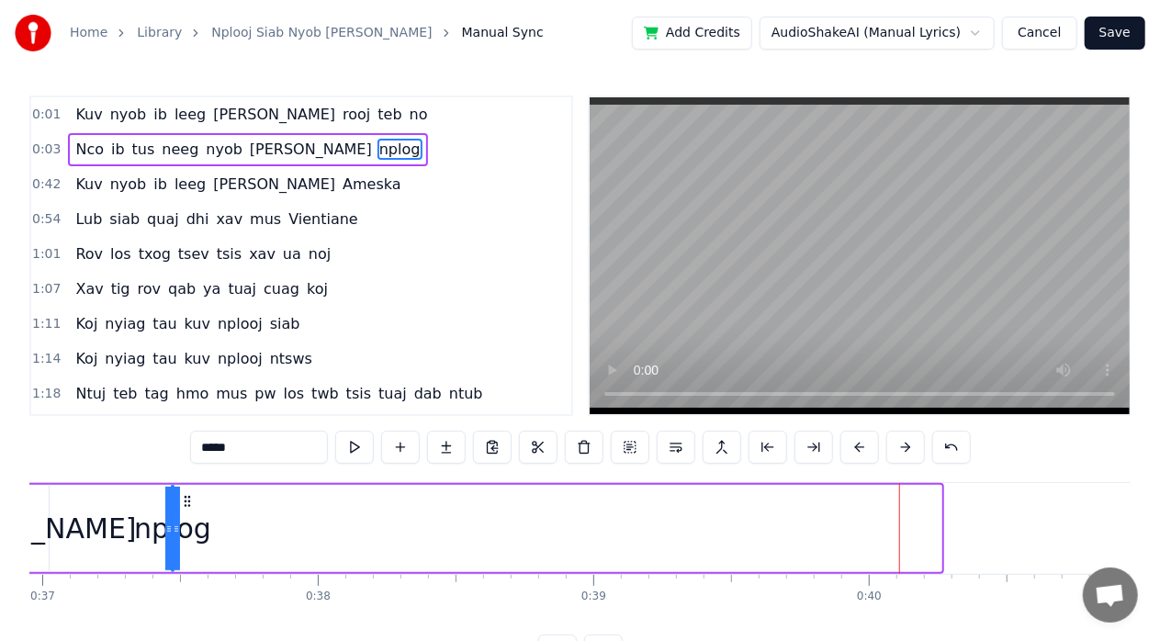
drag, startPoint x: 936, startPoint y: 527, endPoint x: 4, endPoint y: 501, distance: 932.3
click at [4, 501] on div "Home Library Nplooj Siab Nyob [PERSON_NAME] Nplog Manual Sync Add Credits Audio…" at bounding box center [580, 333] width 1160 height 667
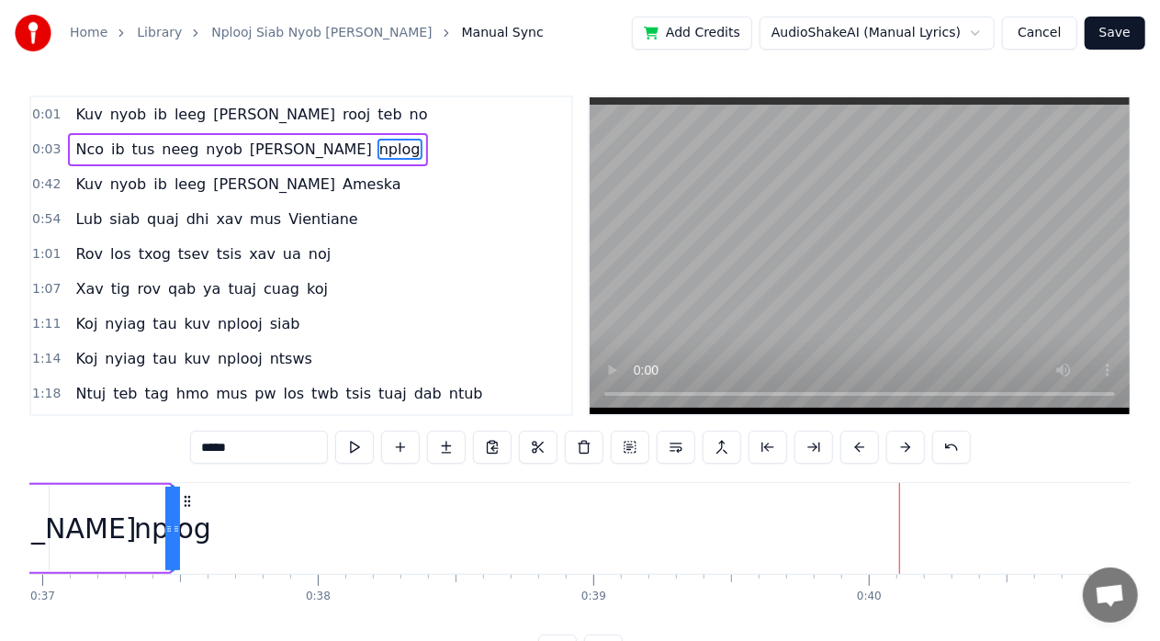
drag, startPoint x: 165, startPoint y: 531, endPoint x: 0, endPoint y: 519, distance: 165.7
click at [0, 519] on div "Home Library Nplooj Siab Nyob [PERSON_NAME] Nplog Manual Sync Add Credits Audio…" at bounding box center [580, 333] width 1160 height 667
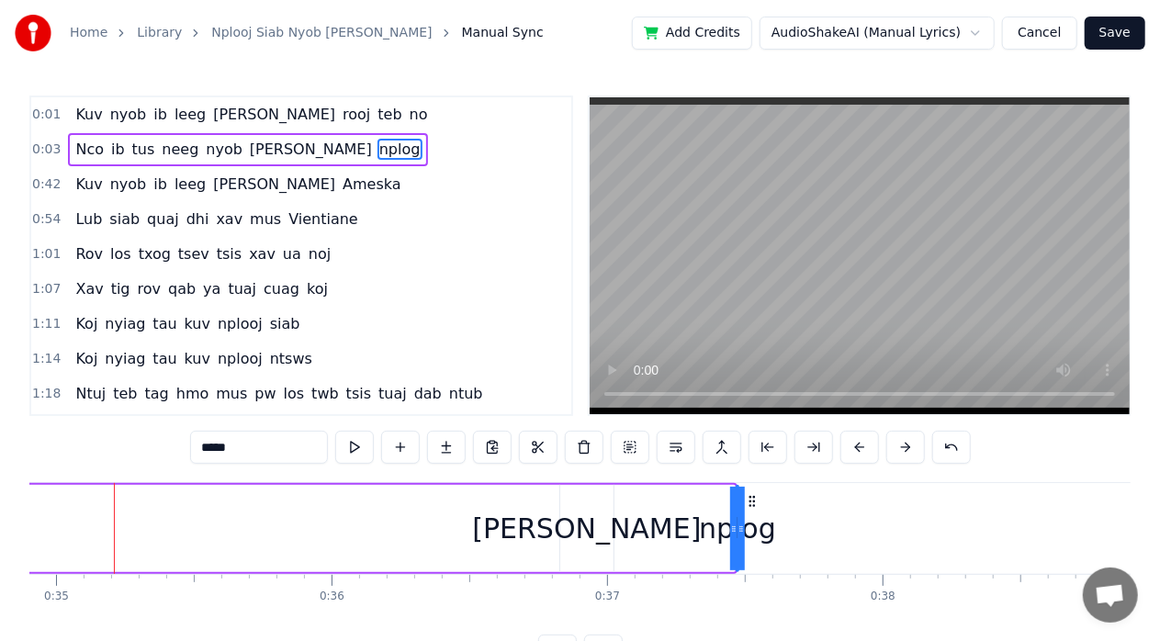
scroll to position [0, 9605]
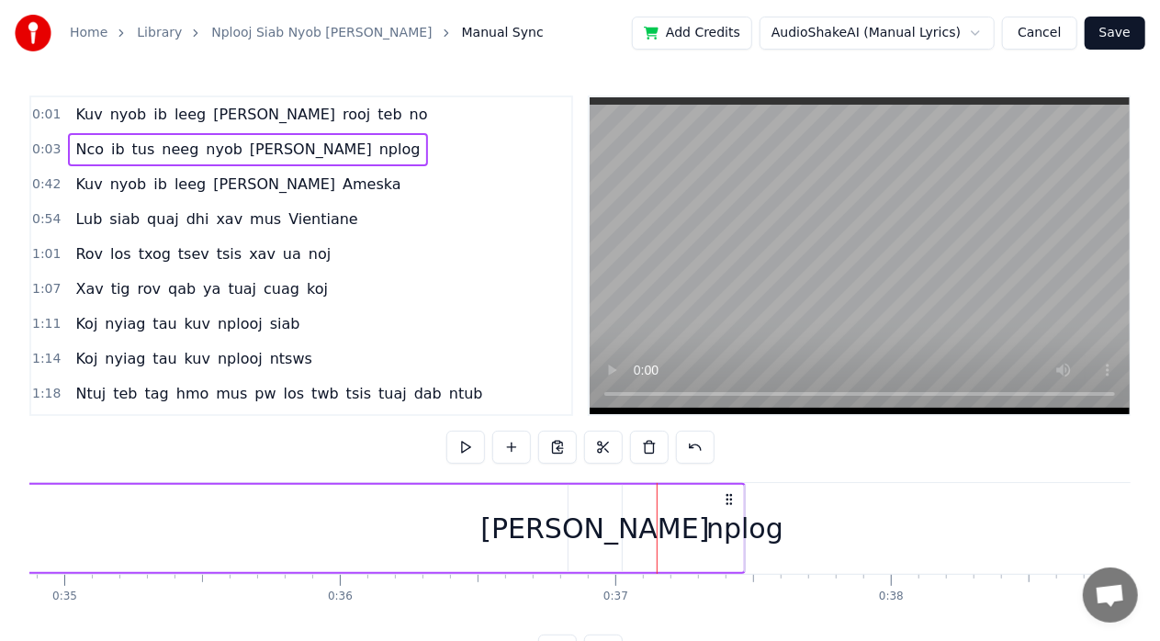
drag, startPoint x: 746, startPoint y: 531, endPoint x: 714, endPoint y: 534, distance: 31.4
click at [714, 534] on div "nplog" at bounding box center [744, 528] width 77 height 41
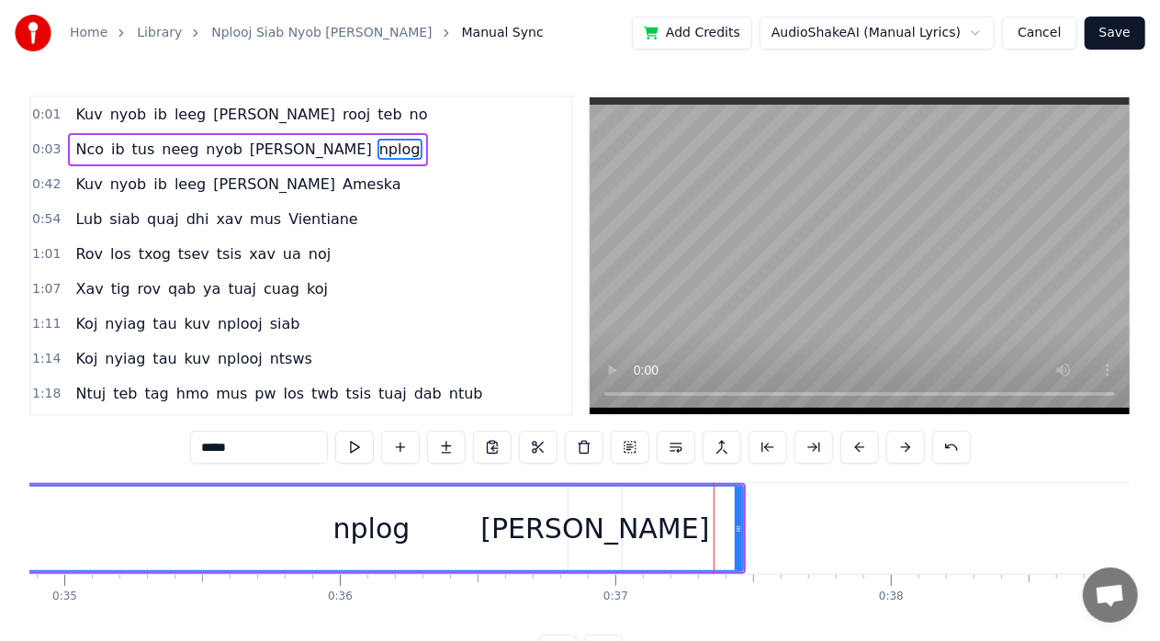
drag, startPoint x: 745, startPoint y: 525, endPoint x: 0, endPoint y: 492, distance: 745.3
click at [0, 492] on div "Home Library Nplooj Siab Nyob [PERSON_NAME] Nplog Manual Sync Add Credits Audio…" at bounding box center [580, 333] width 1160 height 667
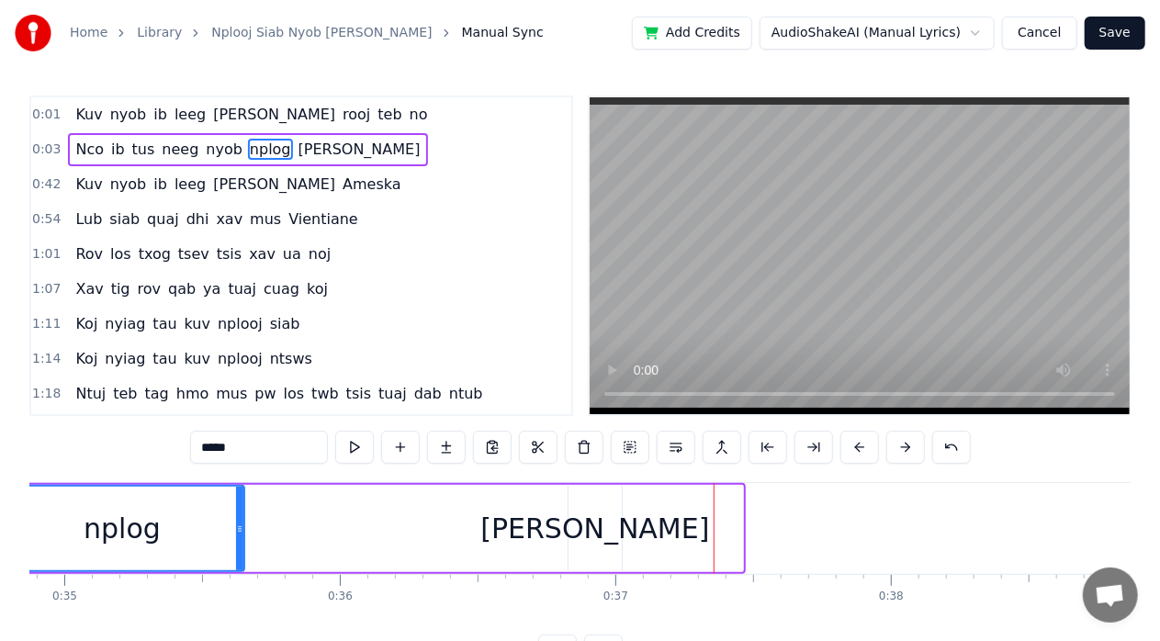
drag, startPoint x: 738, startPoint y: 525, endPoint x: 233, endPoint y: 540, distance: 505.2
click at [236, 540] on div at bounding box center [239, 529] width 7 height 84
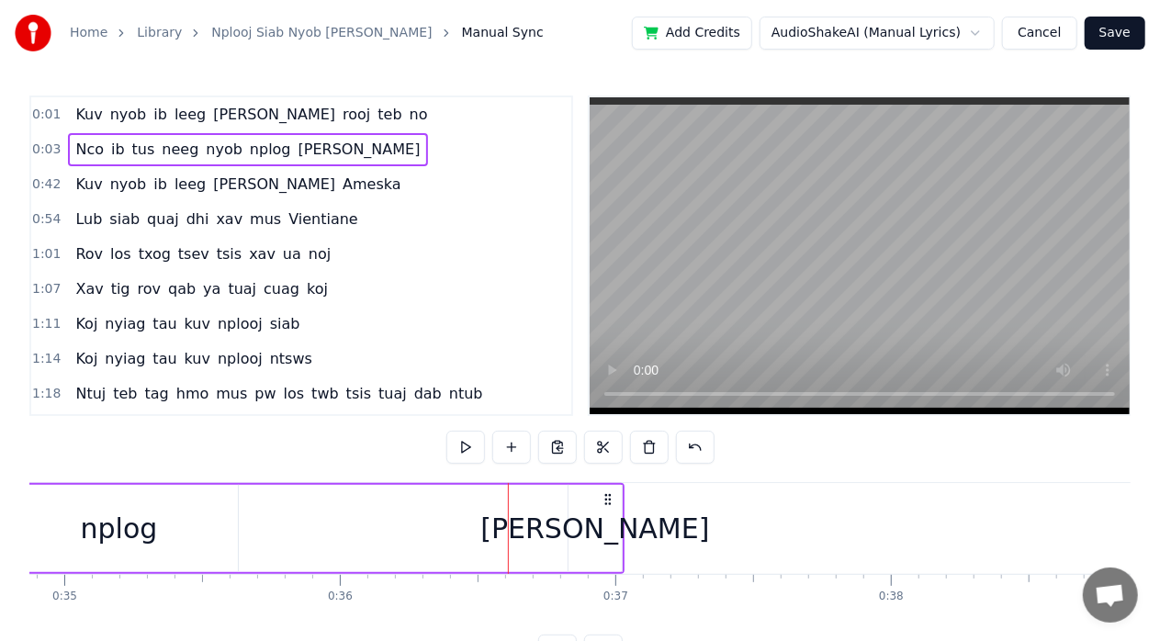
click at [203, 539] on div "nplog" at bounding box center [119, 528] width 238 height 87
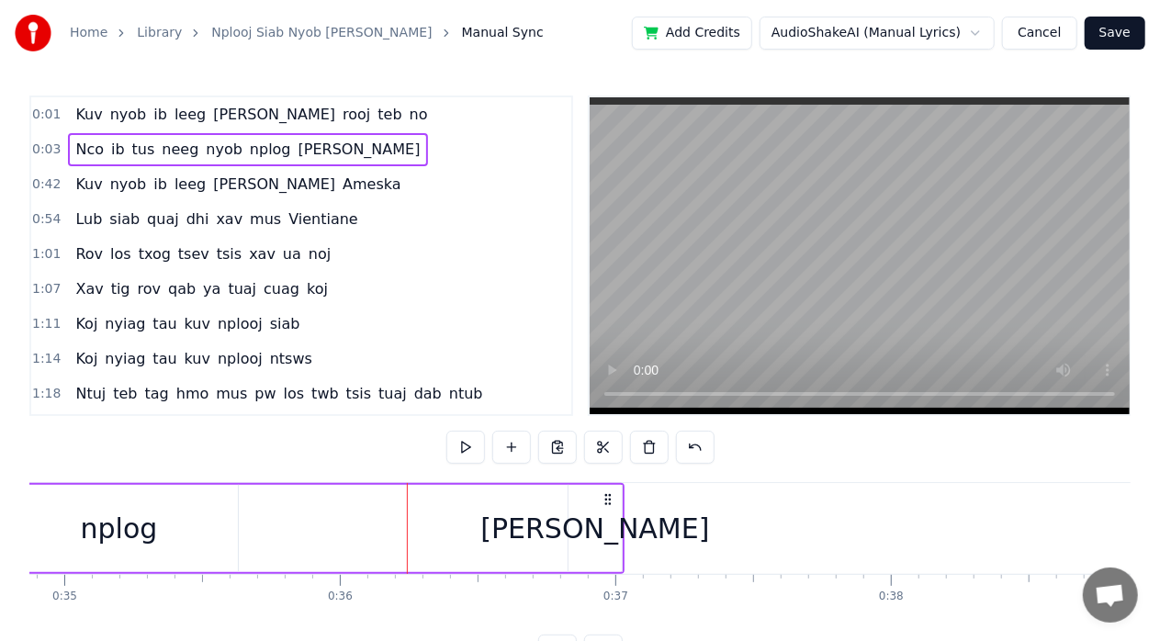
click at [192, 555] on div "nplog" at bounding box center [119, 528] width 238 height 87
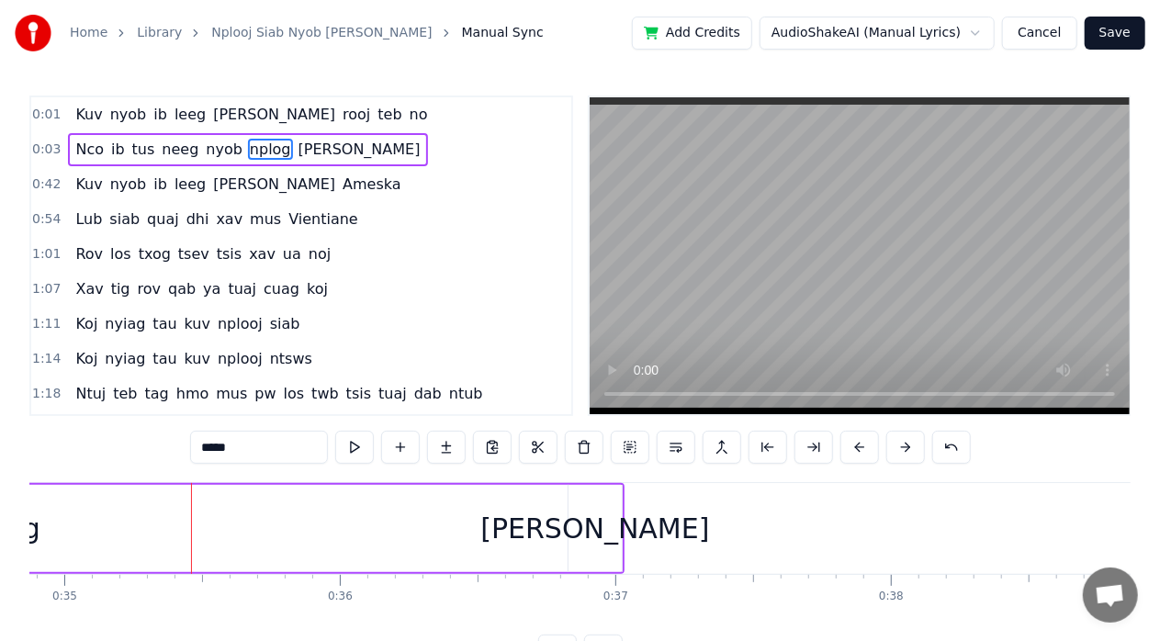
drag, startPoint x: 234, startPoint y: 531, endPoint x: 0, endPoint y: 517, distance: 234.5
click at [0, 517] on div "Home Library Nplooj Siab Nyob [PERSON_NAME] Nplog Manual Sync Add Credits Audio…" at bounding box center [580, 333] width 1160 height 667
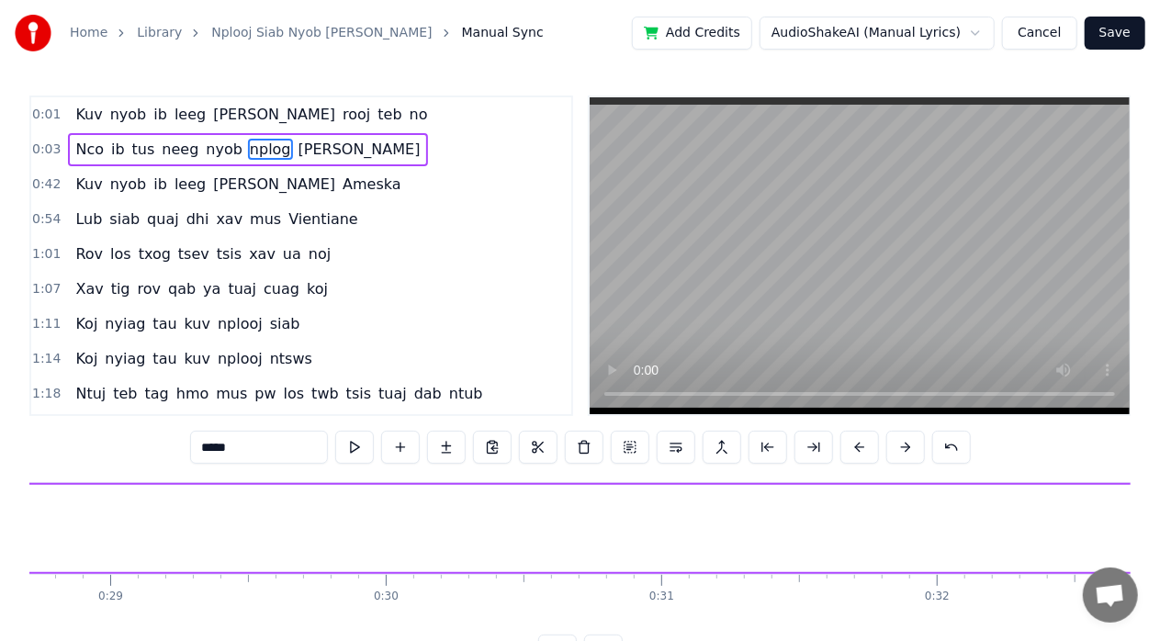
scroll to position [0, 7805]
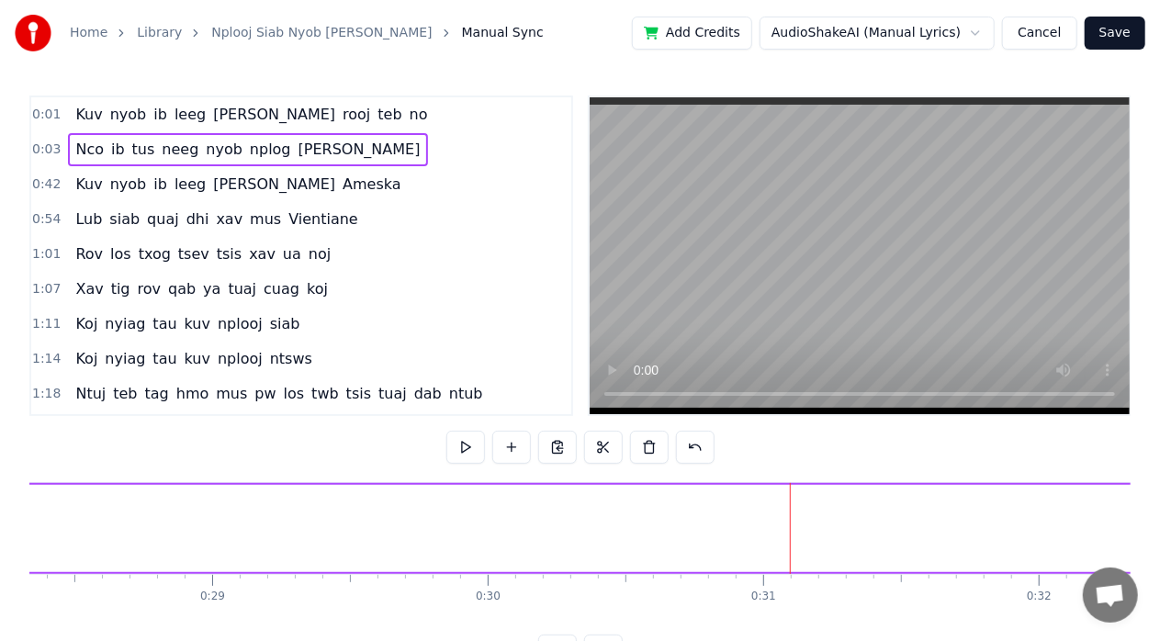
drag, startPoint x: 977, startPoint y: 569, endPoint x: 846, endPoint y: 560, distance: 131.6
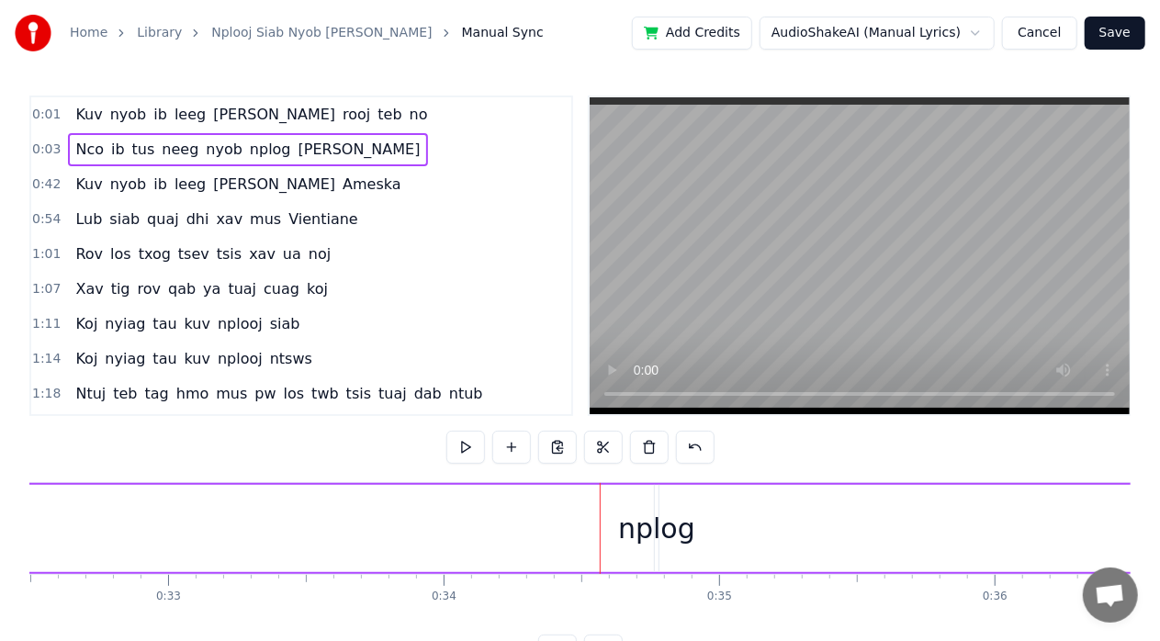
click at [690, 508] on div "nplog" at bounding box center [656, 528] width 77 height 41
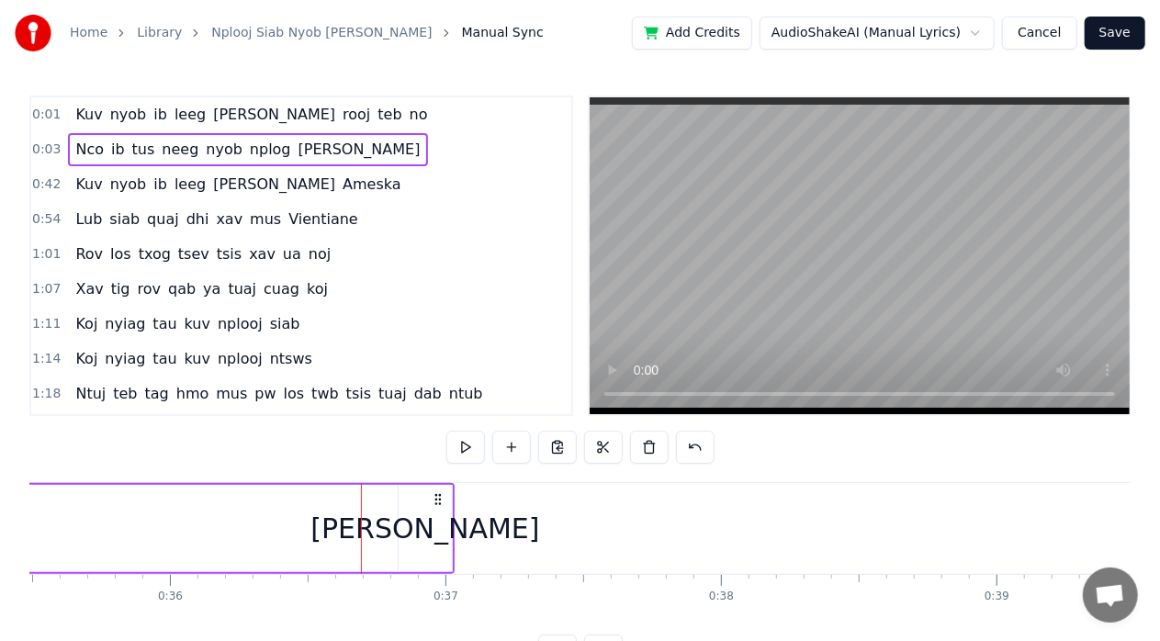
scroll to position [0, 10015]
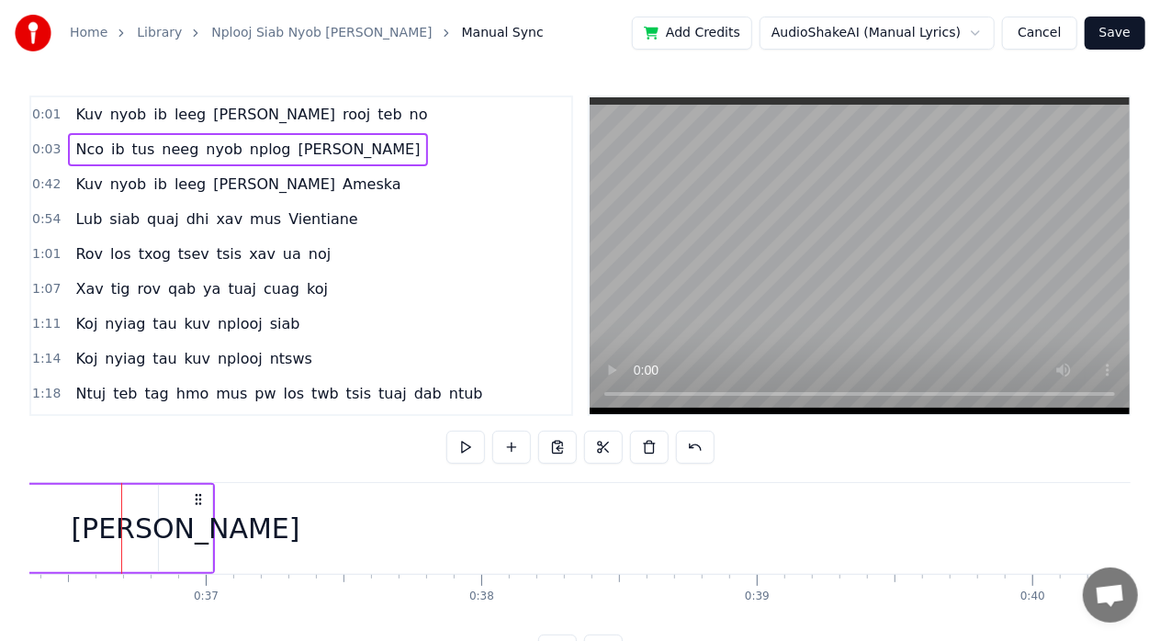
drag, startPoint x: 211, startPoint y: 523, endPoint x: 188, endPoint y: 529, distance: 23.6
click at [188, 529] on div "[PERSON_NAME]" at bounding box center [185, 528] width 55 height 87
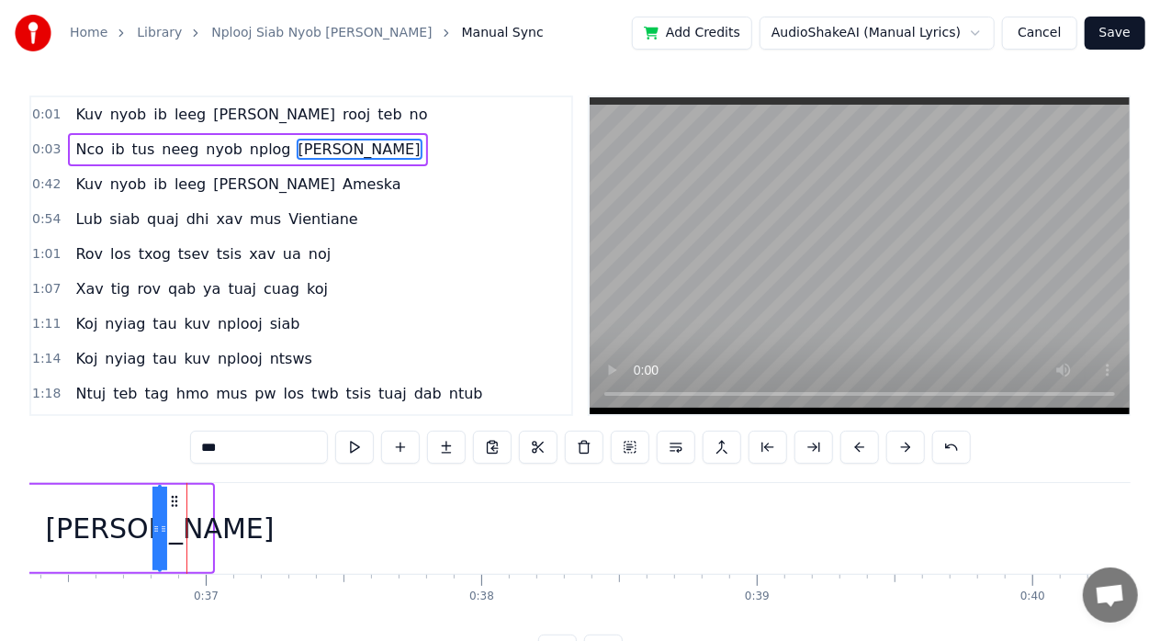
drag, startPoint x: 208, startPoint y: 513, endPoint x: 127, endPoint y: 532, distance: 83.8
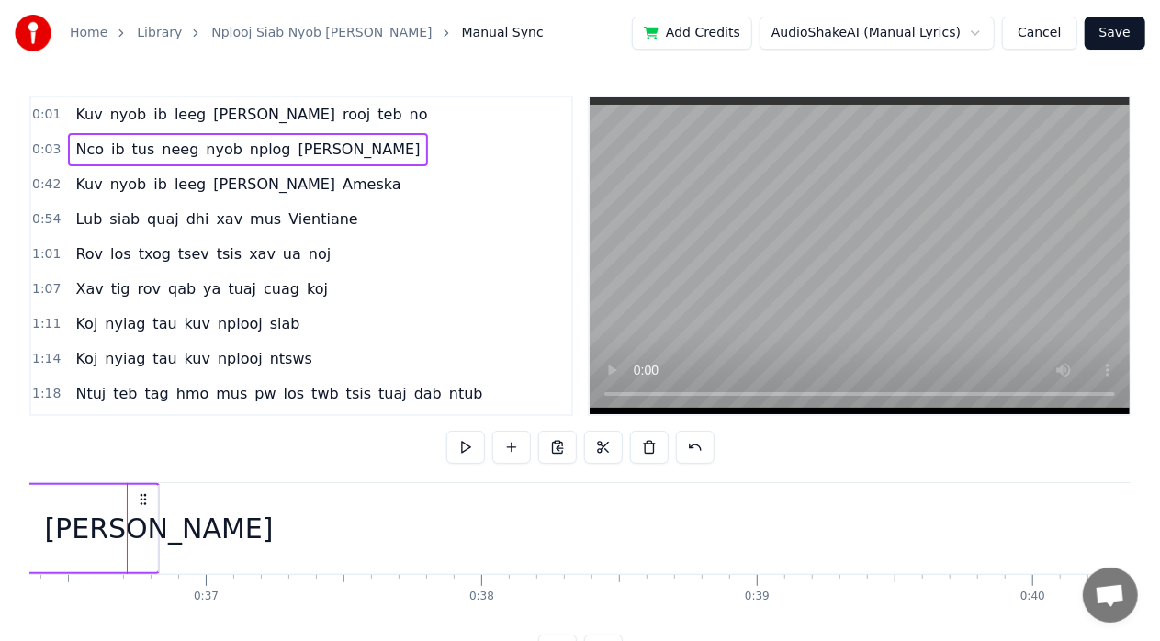
click at [142, 499] on icon at bounding box center [143, 499] width 15 height 15
click at [151, 121] on span "ib" at bounding box center [159, 114] width 17 height 21
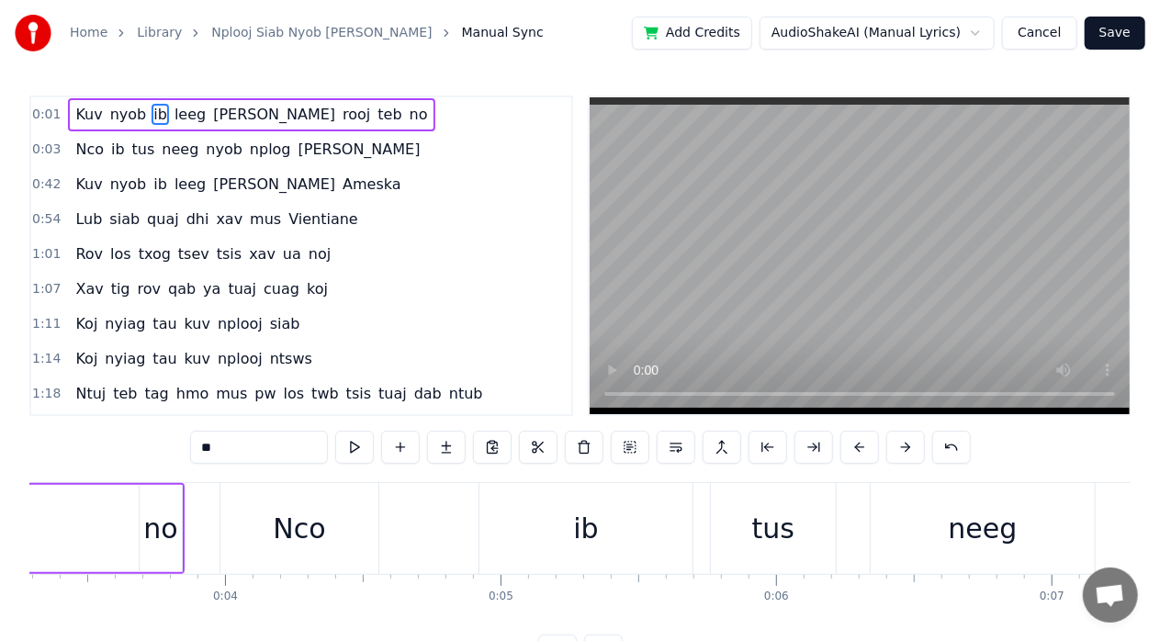
scroll to position [0, 365]
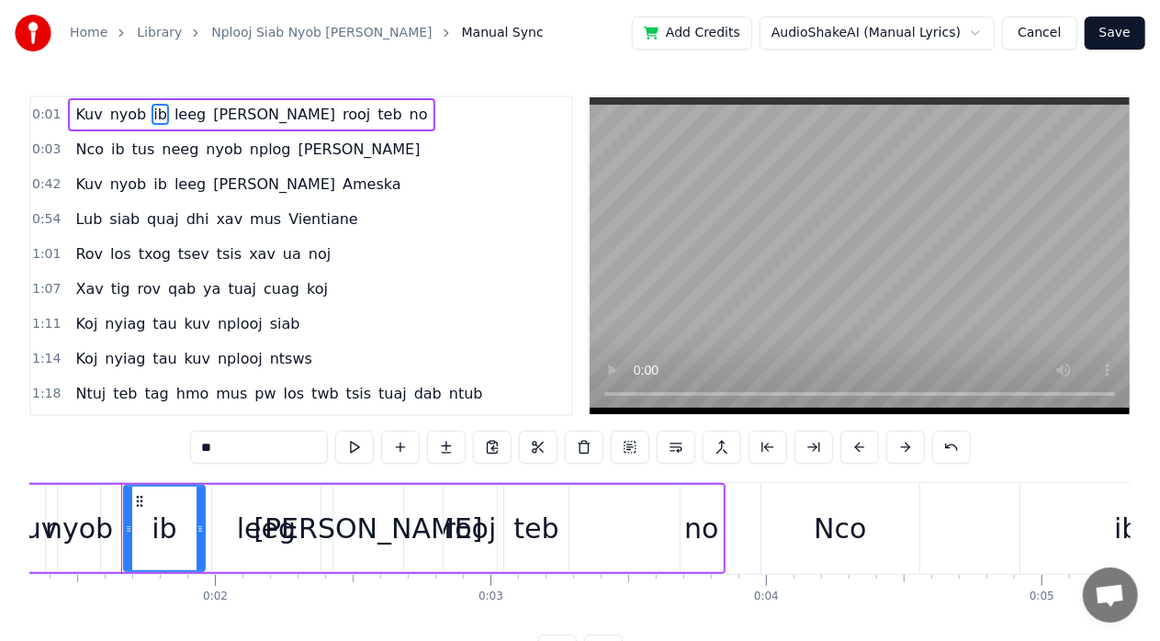
click at [176, 108] on span "leeg" at bounding box center [190, 114] width 35 height 21
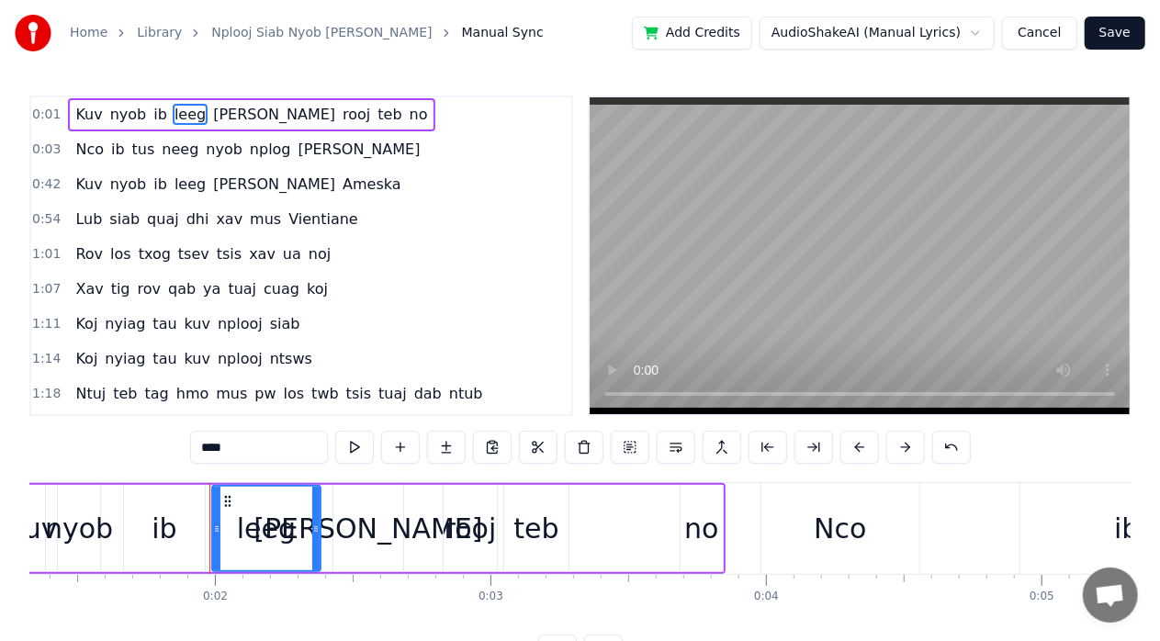
click at [163, 145] on span "neeg" at bounding box center [180, 149] width 40 height 21
type input "****"
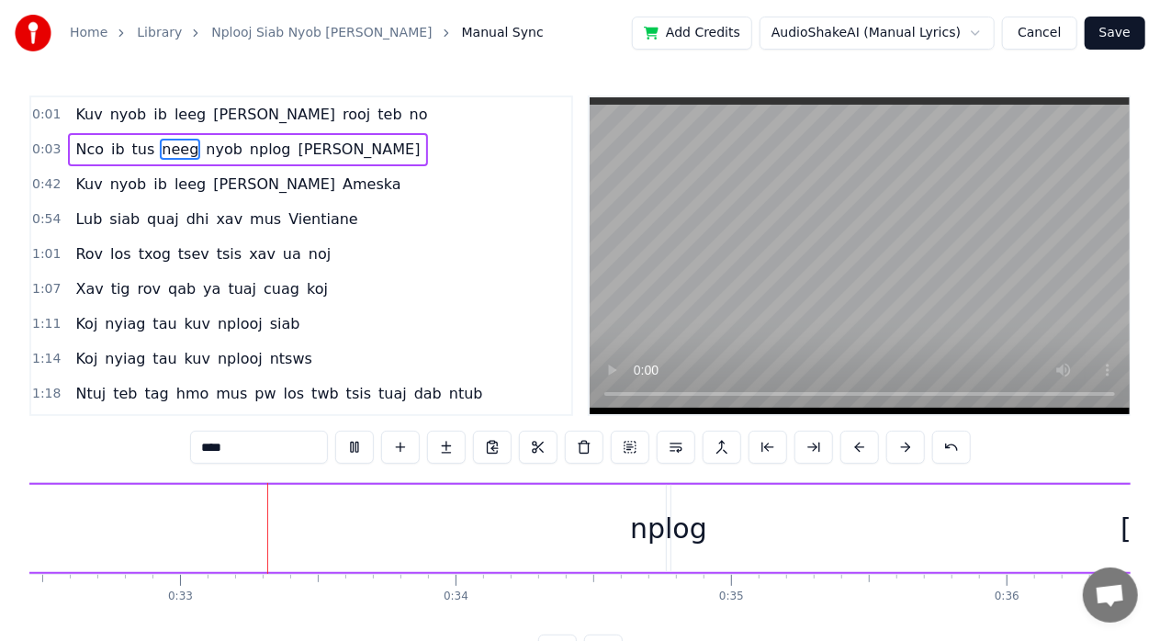
scroll to position [0, 8951]
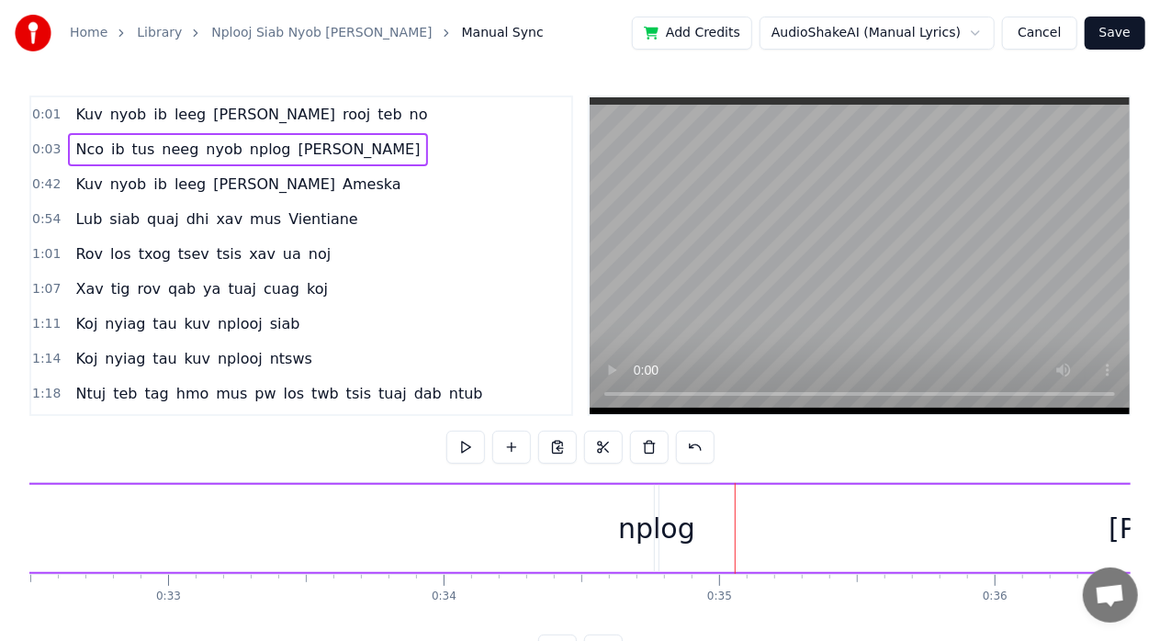
click at [649, 521] on div "nplog" at bounding box center [656, 528] width 77 height 41
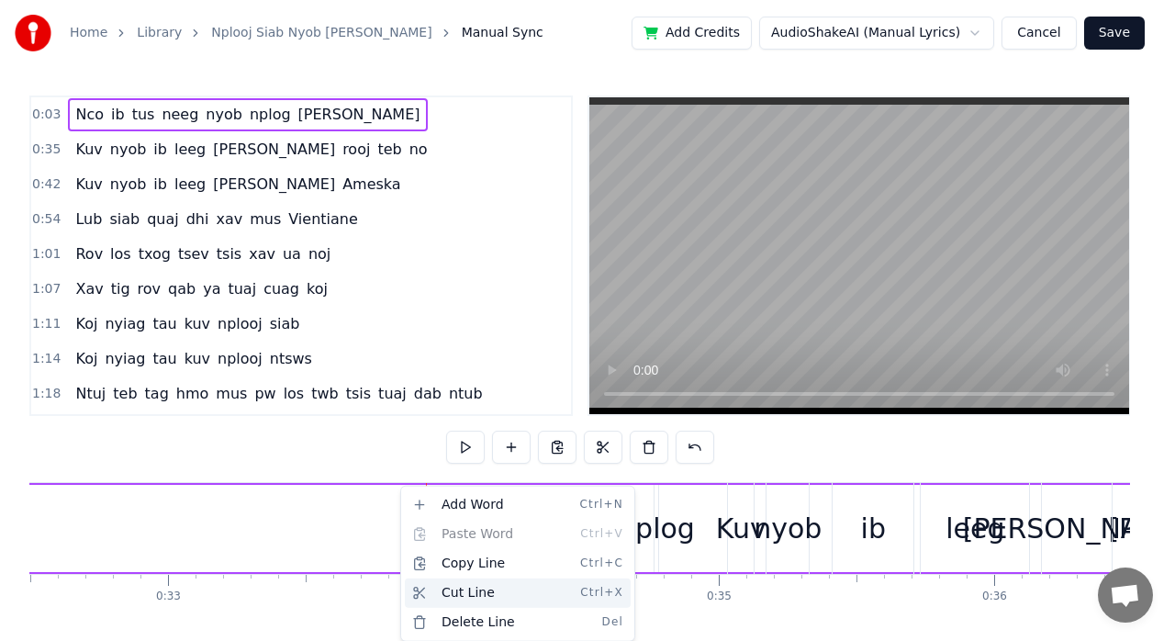
click at [478, 596] on div "Cut Line Ctrl+X" at bounding box center [518, 592] width 226 height 29
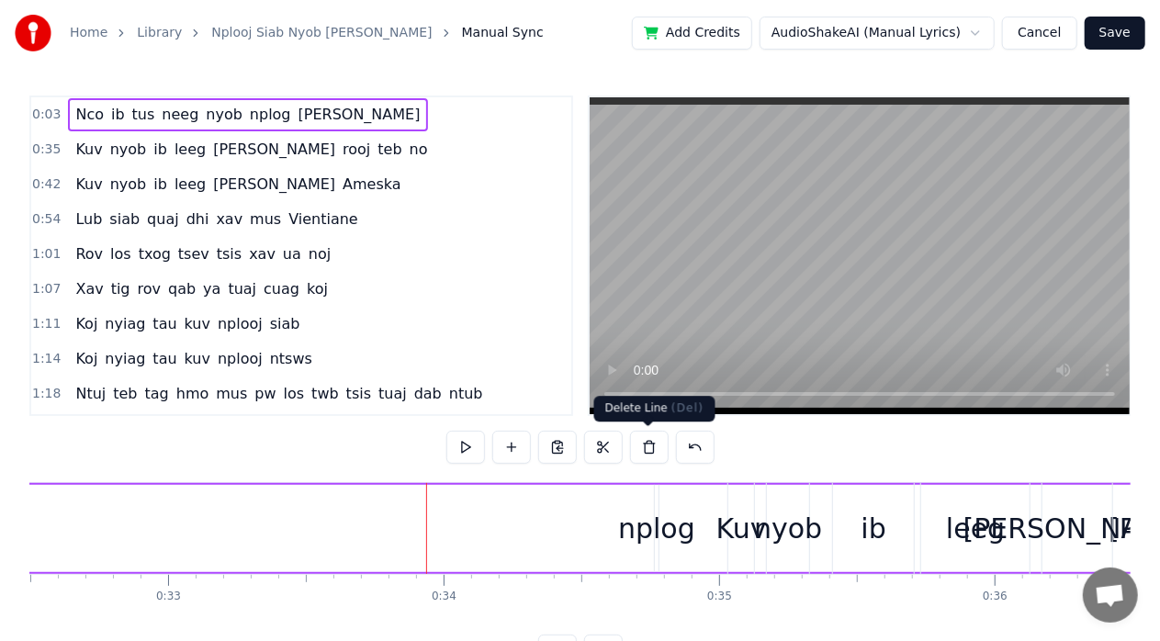
click at [646, 459] on button at bounding box center [649, 447] width 39 height 33
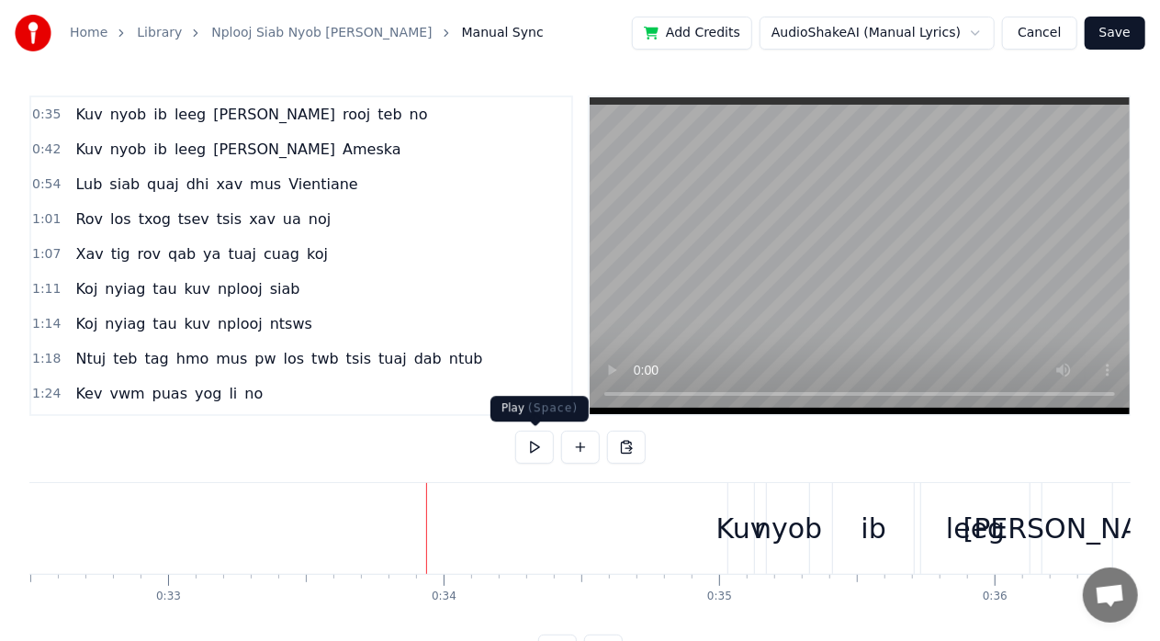
click at [533, 449] on button at bounding box center [534, 447] width 39 height 33
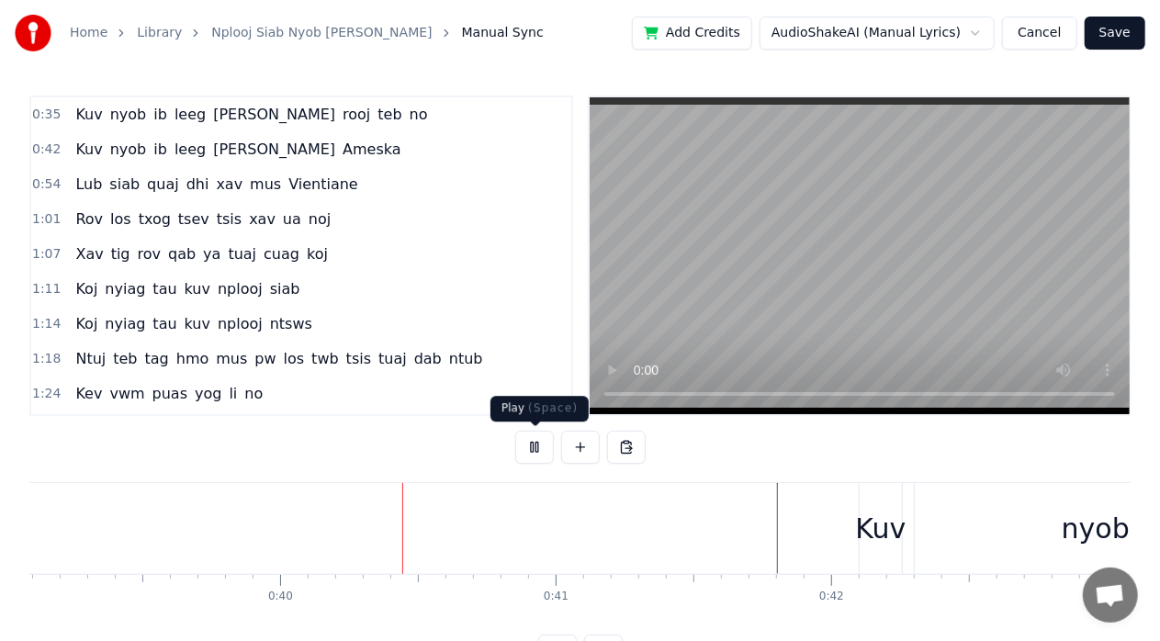
scroll to position [0, 10889]
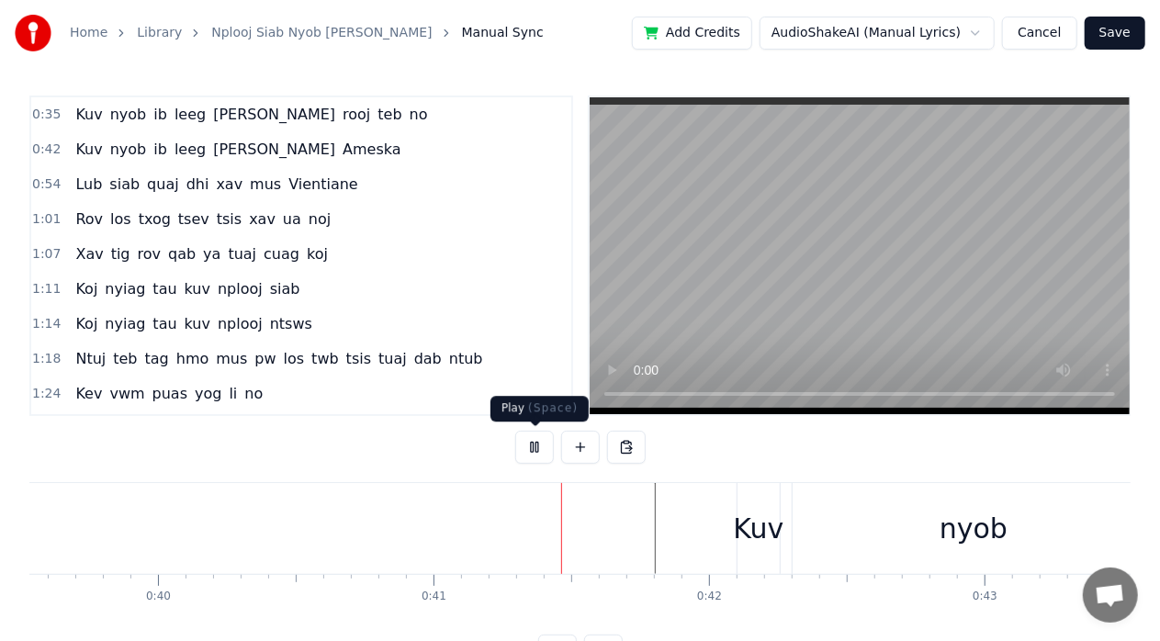
click at [534, 446] on button at bounding box center [534, 447] width 39 height 33
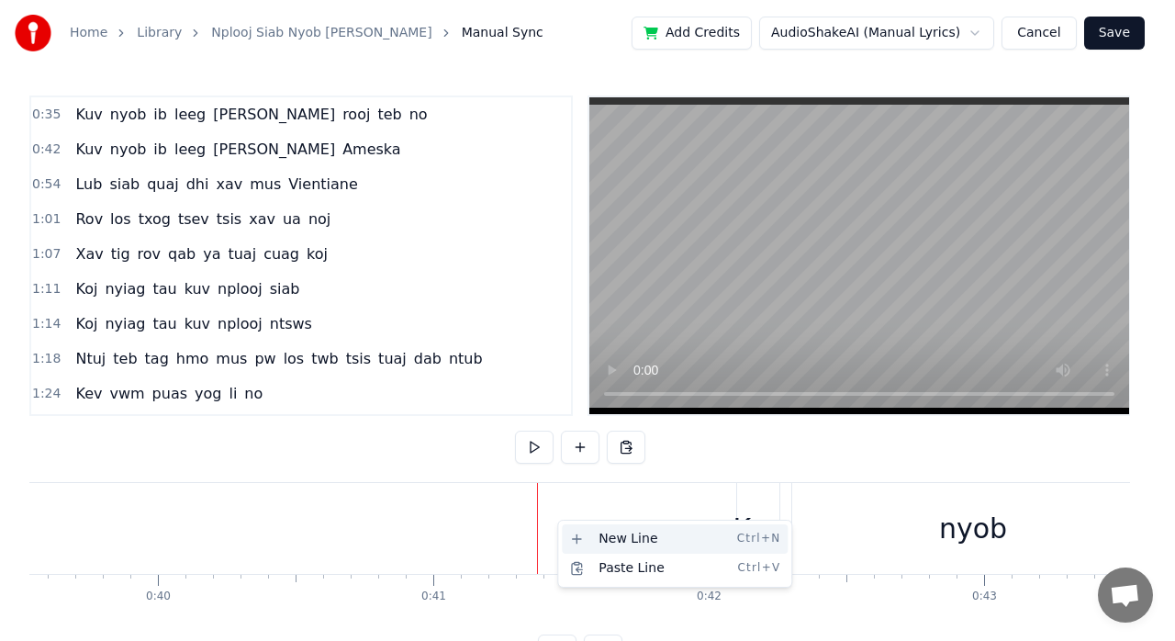
click at [606, 540] on div "New Line Ctrl+N" at bounding box center [675, 538] width 226 height 29
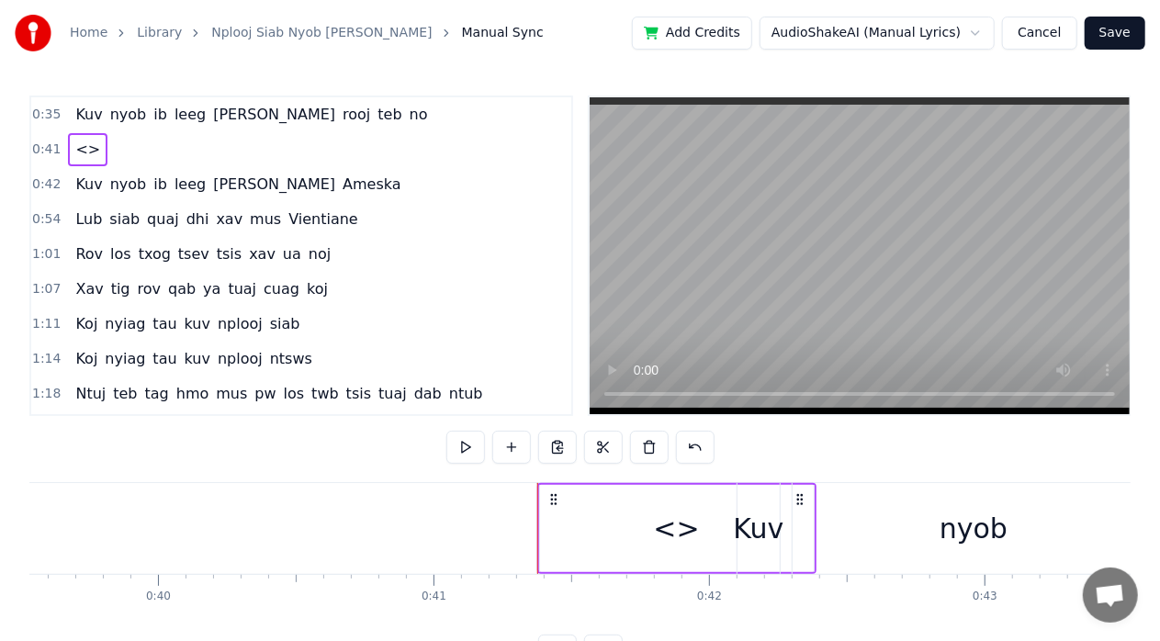
click at [672, 532] on div "<>" at bounding box center [677, 528] width 46 height 41
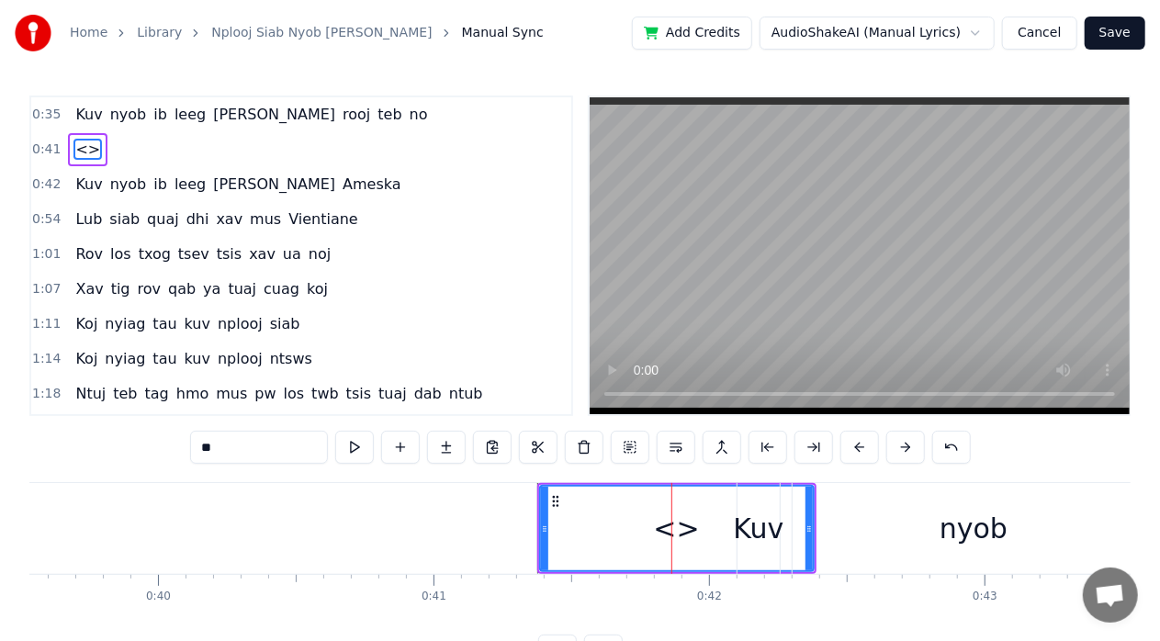
click at [672, 532] on div "<>" at bounding box center [677, 528] width 46 height 41
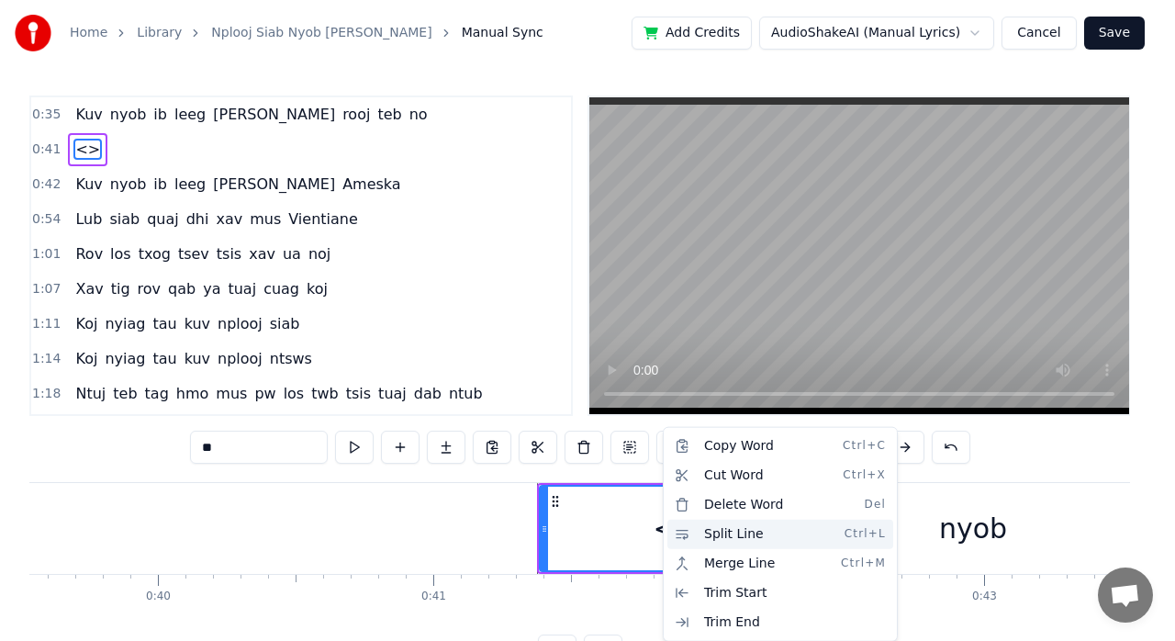
click at [762, 534] on div "Split Line Ctrl+L" at bounding box center [780, 534] width 226 height 29
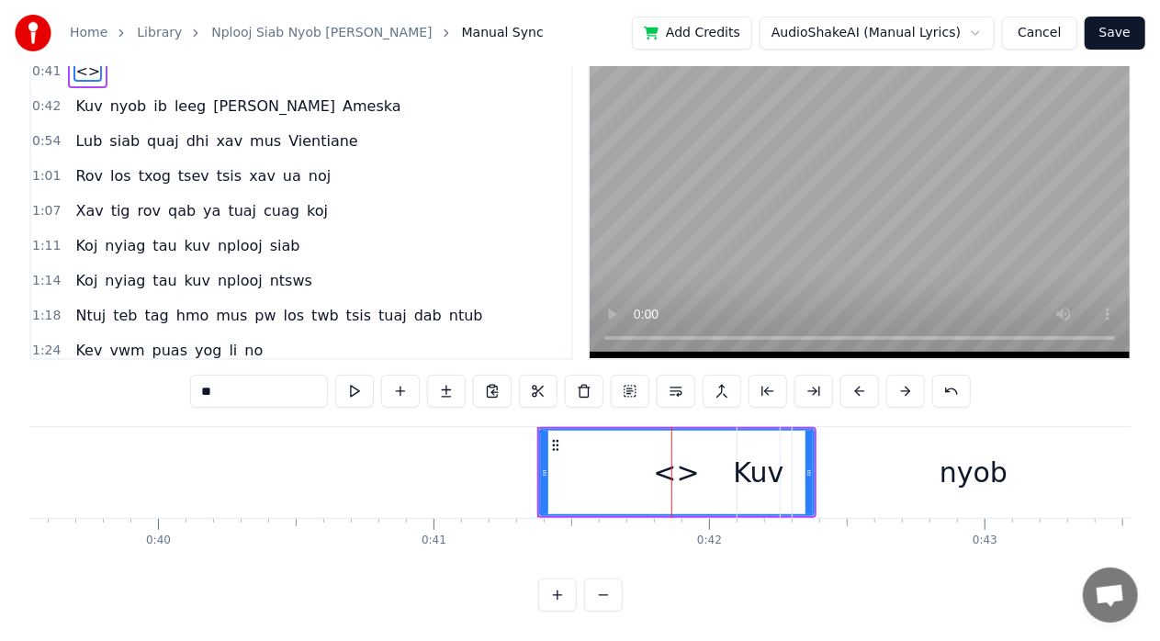
scroll to position [0, 0]
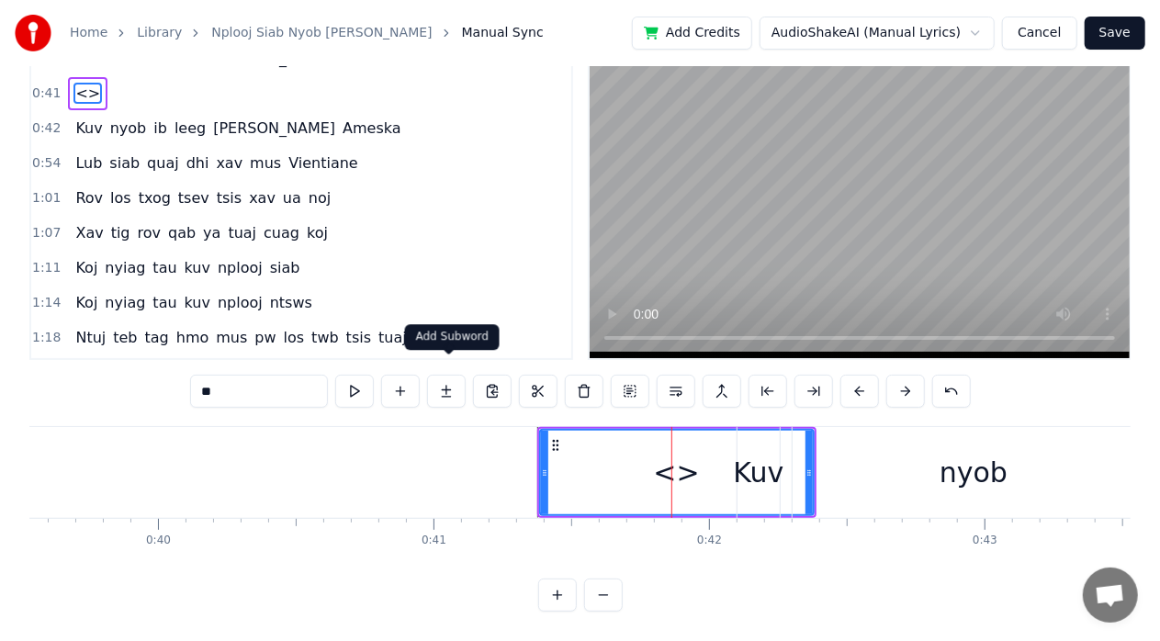
click at [443, 383] on button at bounding box center [446, 391] width 39 height 33
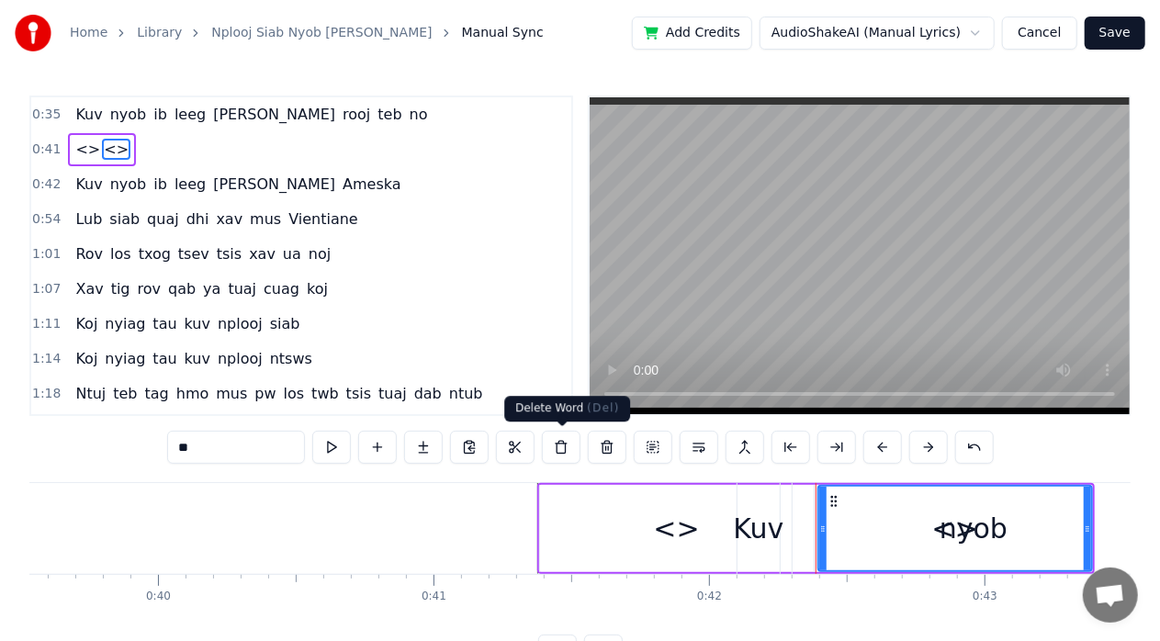
click at [553, 452] on button at bounding box center [561, 447] width 39 height 33
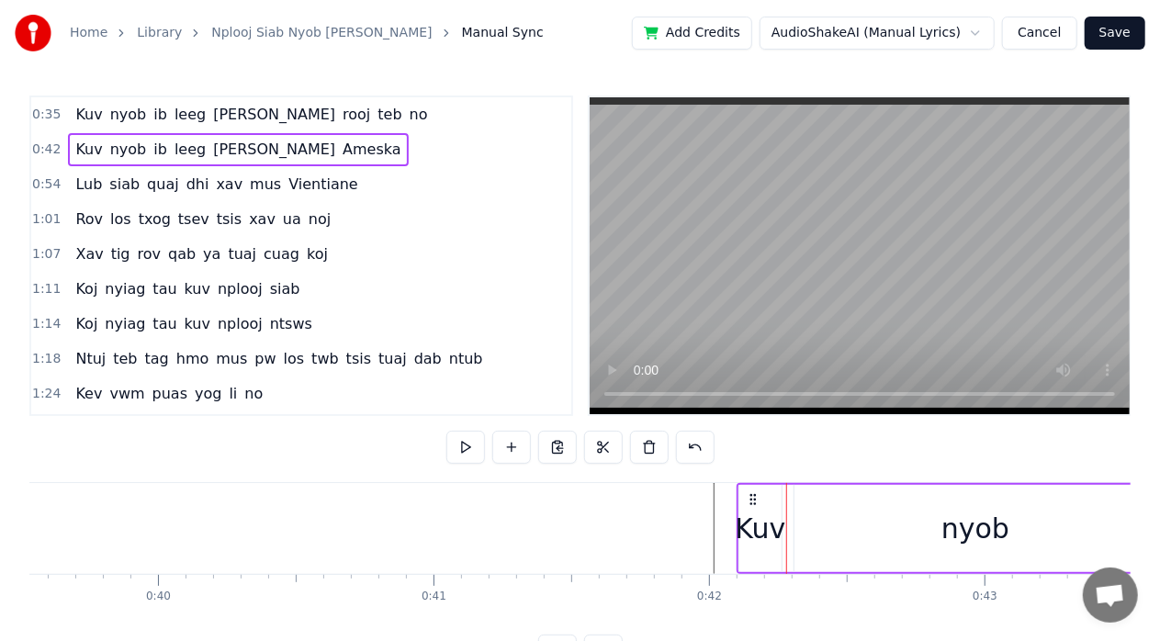
click at [659, 480] on div "0:35 Kuv nyob ib leeg [PERSON_NAME] [PERSON_NAME] teb no 0:42 Kuv nyob ib leeg …" at bounding box center [579, 381] width 1101 height 572
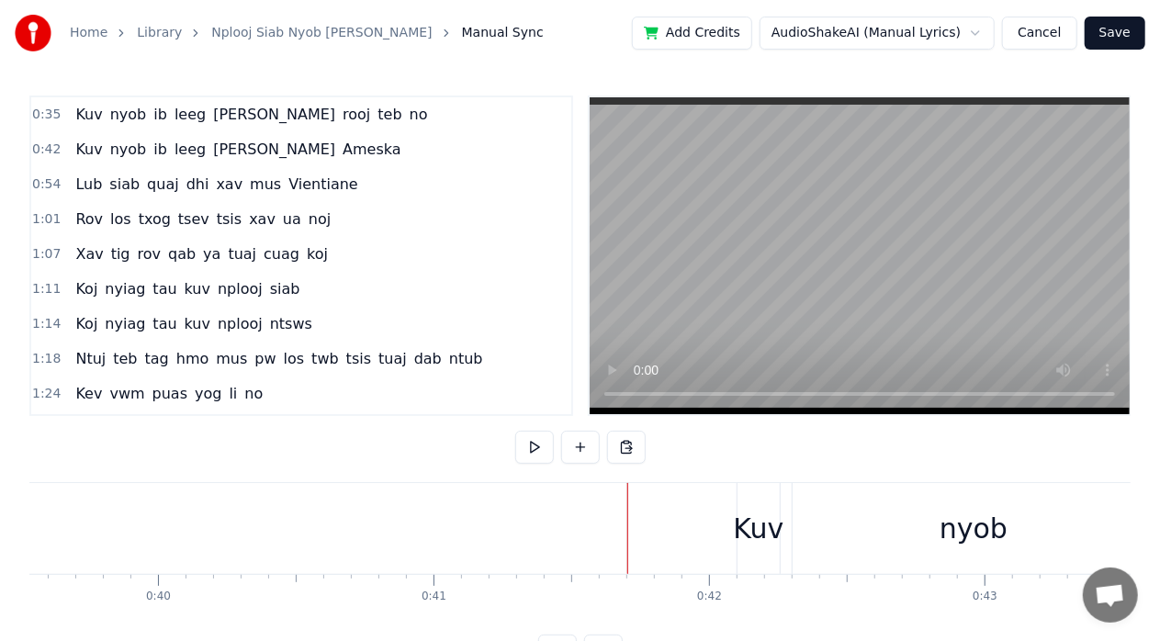
click at [841, 521] on div "nyob" at bounding box center [973, 528] width 362 height 91
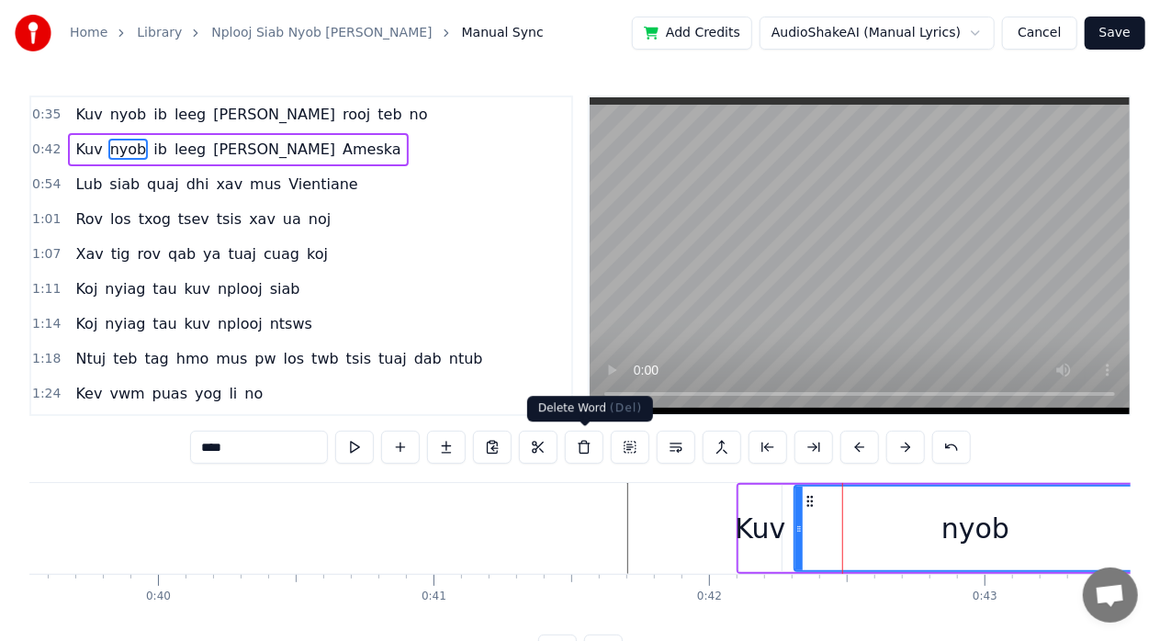
click at [589, 446] on button at bounding box center [584, 447] width 39 height 33
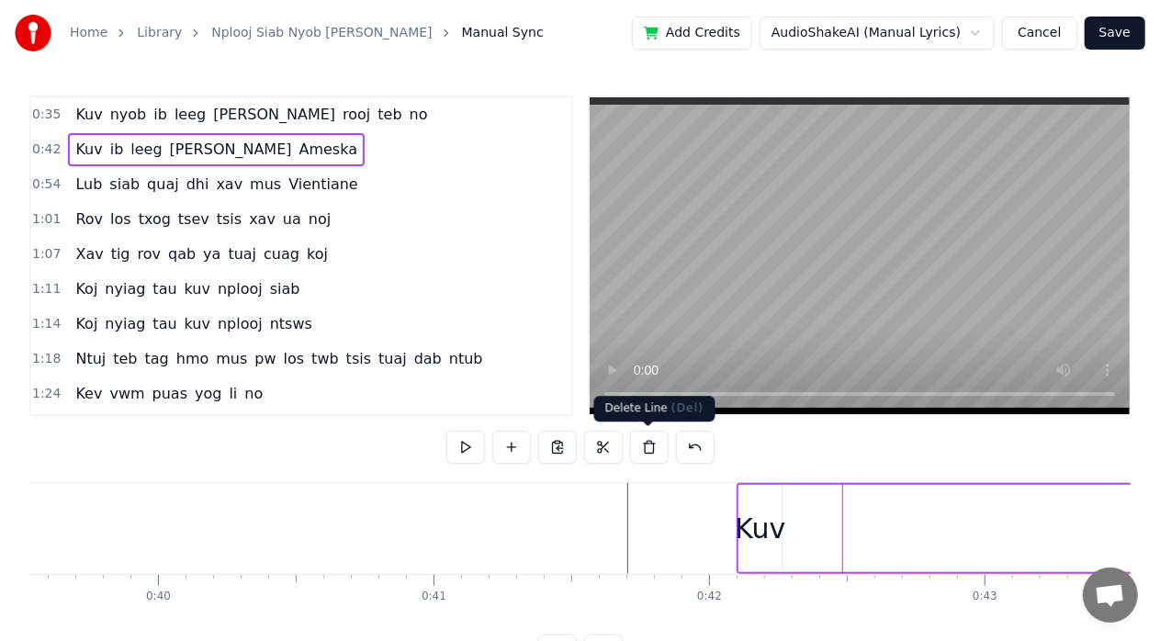
click at [646, 450] on button at bounding box center [649, 447] width 39 height 33
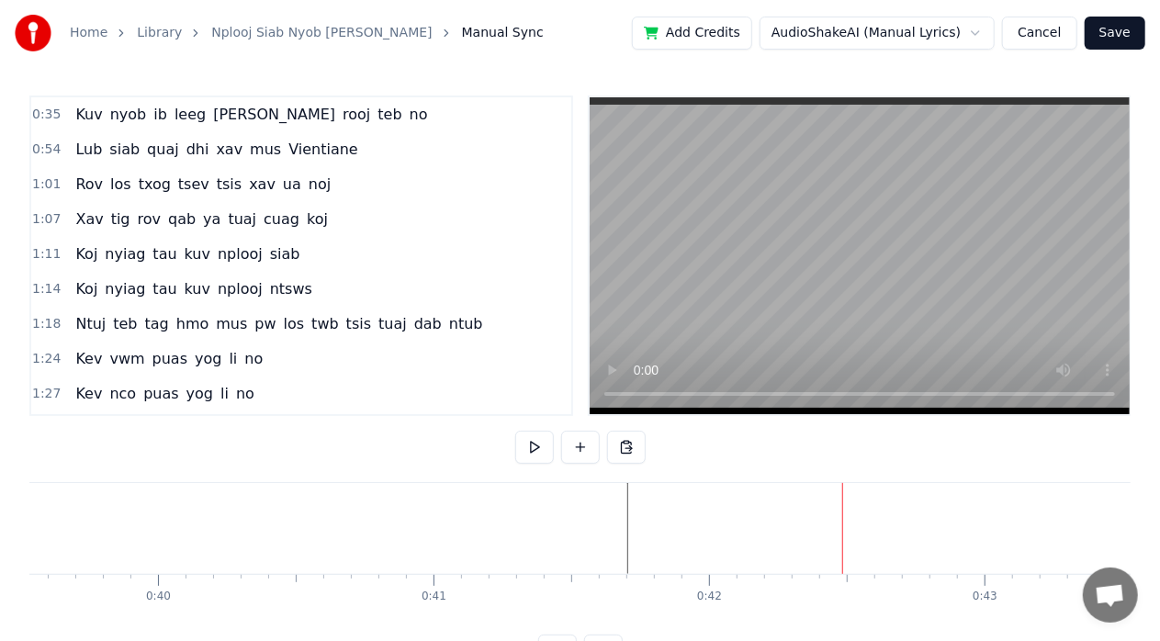
click at [578, 452] on button at bounding box center [580, 447] width 39 height 33
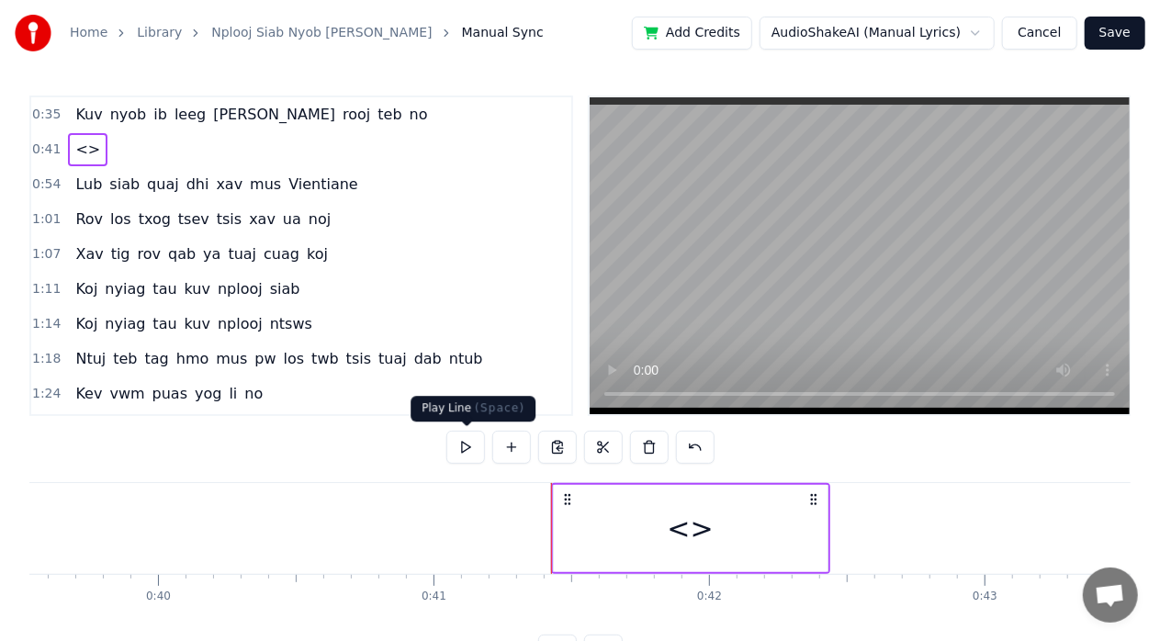
click at [472, 441] on button at bounding box center [465, 447] width 39 height 33
click at [516, 440] on button at bounding box center [511, 447] width 39 height 33
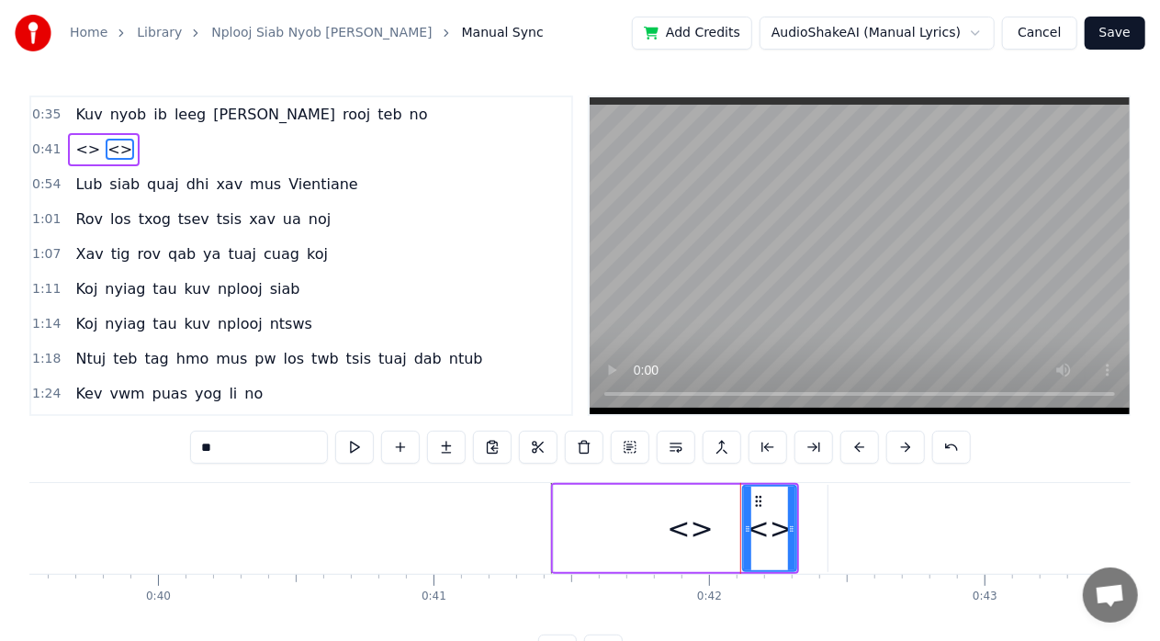
click at [758, 503] on icon at bounding box center [758, 501] width 15 height 15
click at [756, 495] on icon at bounding box center [758, 501] width 15 height 15
click at [755, 492] on div "<>" at bounding box center [769, 529] width 51 height 84
click at [269, 450] on input "**" at bounding box center [259, 447] width 138 height 33
type input "*"
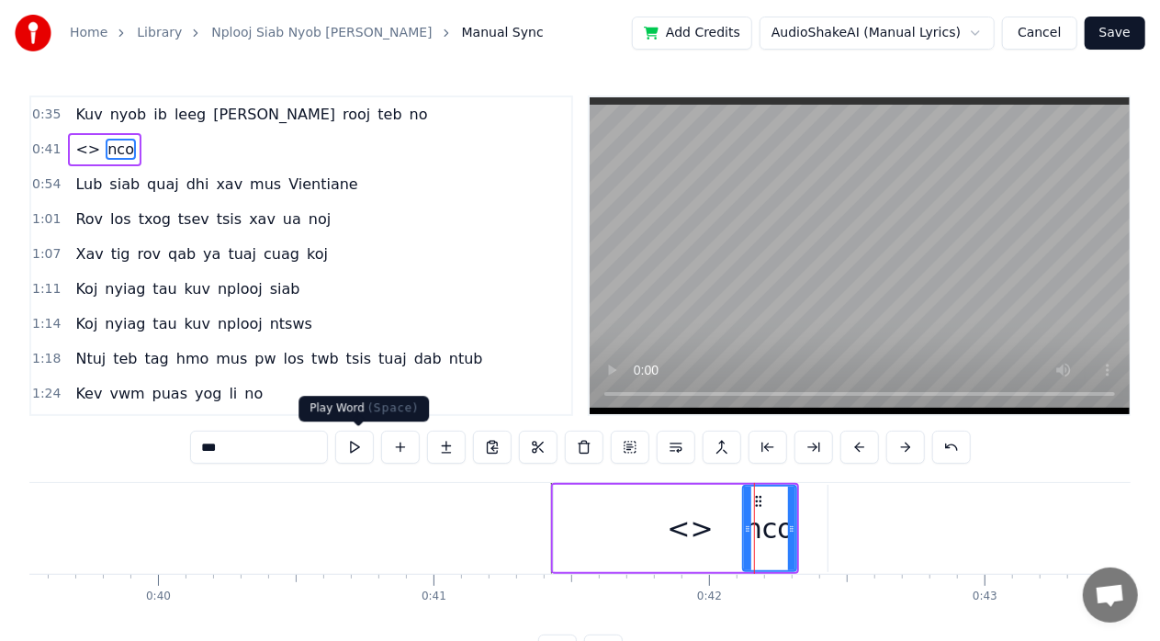
type input "***"
drag, startPoint x: 766, startPoint y: 505, endPoint x: 702, endPoint y: 509, distance: 63.5
click at [702, 509] on div "<> nco" at bounding box center [675, 528] width 248 height 91
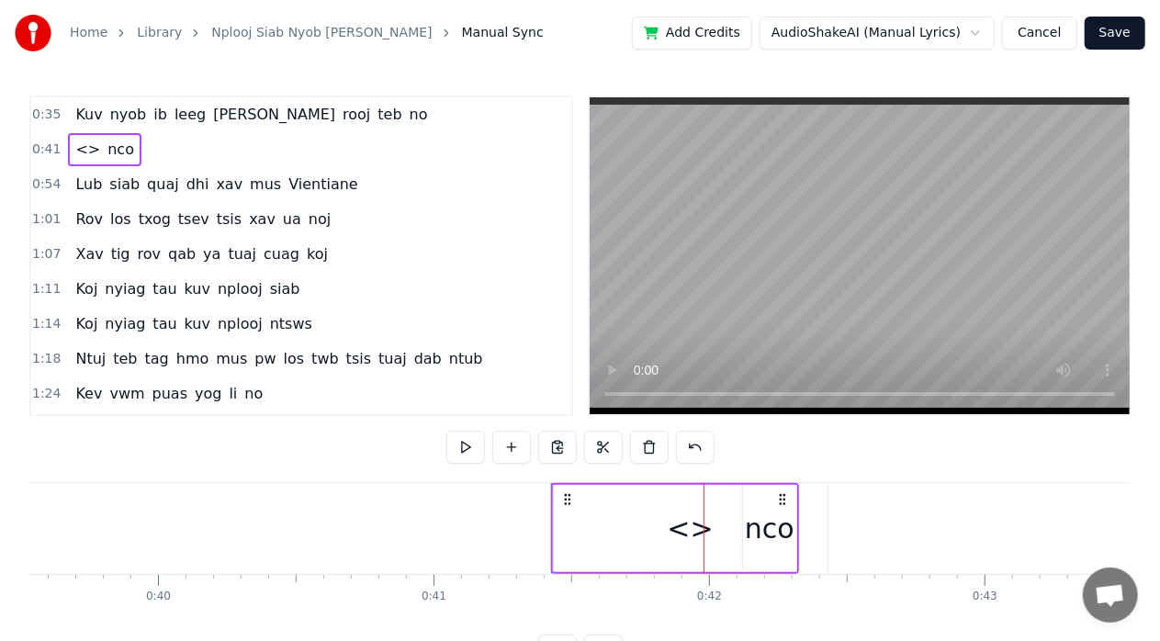
click at [753, 518] on div "nco" at bounding box center [770, 528] width 50 height 41
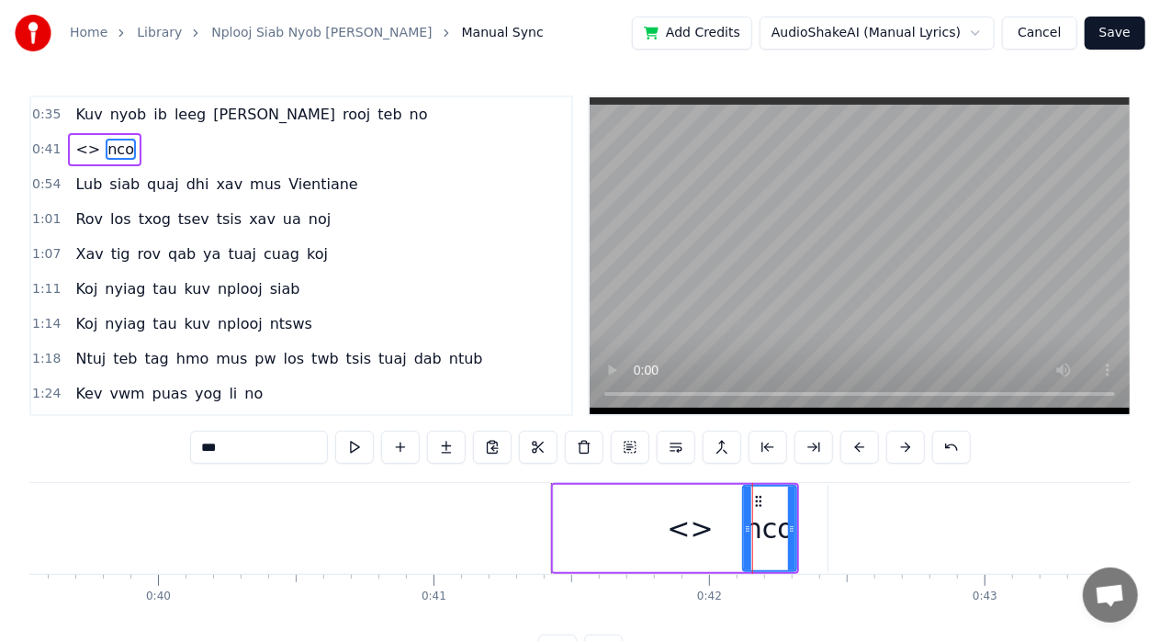
click at [682, 536] on div "<>" at bounding box center [690, 528] width 46 height 41
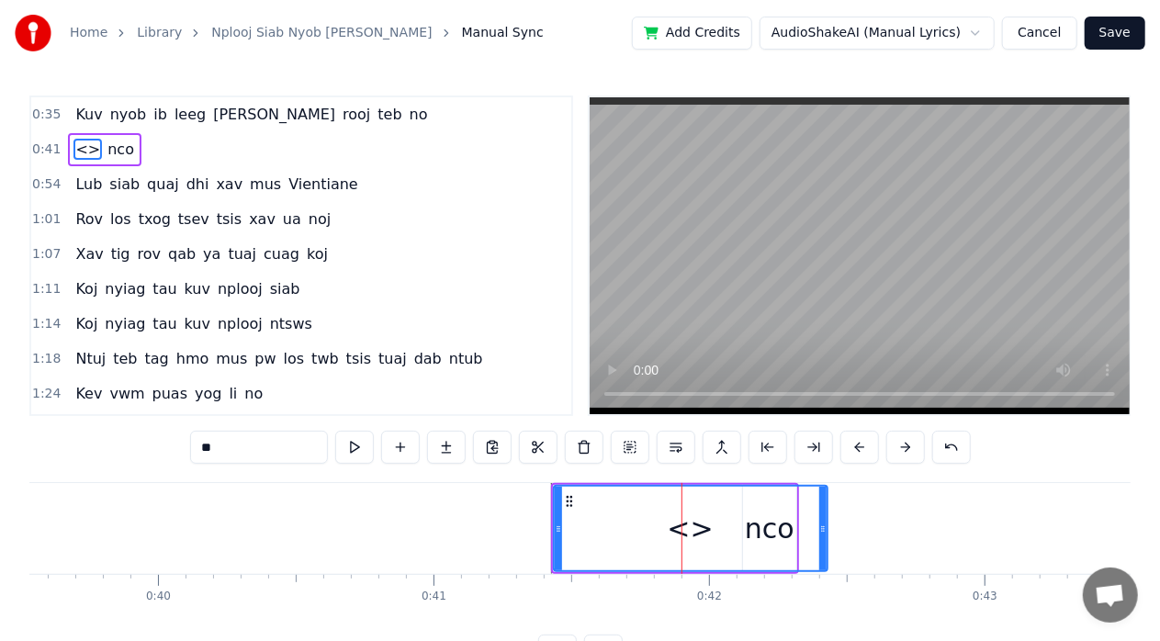
click at [692, 531] on div "<>" at bounding box center [690, 528] width 46 height 41
click at [277, 444] on input "**" at bounding box center [259, 447] width 138 height 33
type input "*"
click at [764, 537] on div at bounding box center [691, 529] width 272 height 84
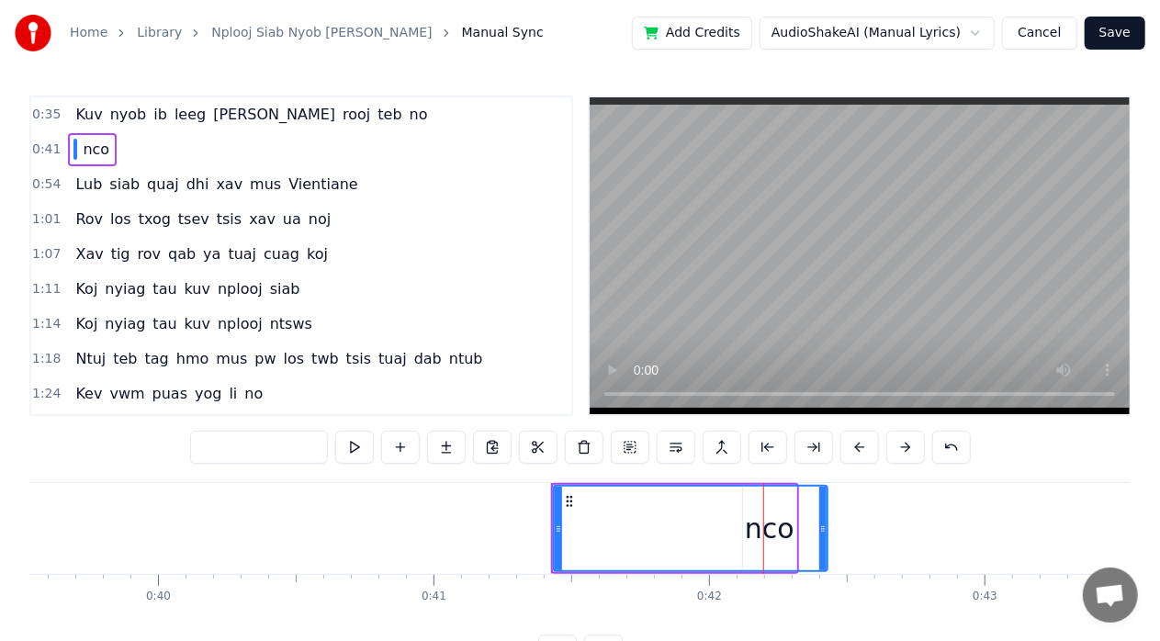
click at [768, 519] on div at bounding box center [691, 529] width 272 height 84
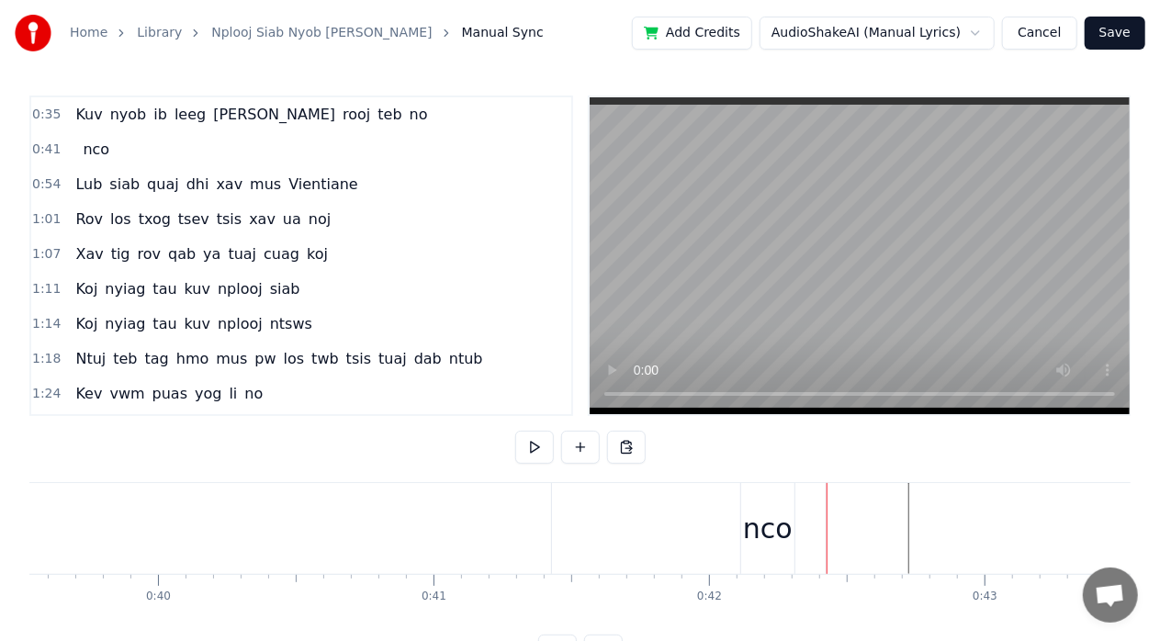
click at [748, 534] on div "nco" at bounding box center [768, 528] width 50 height 41
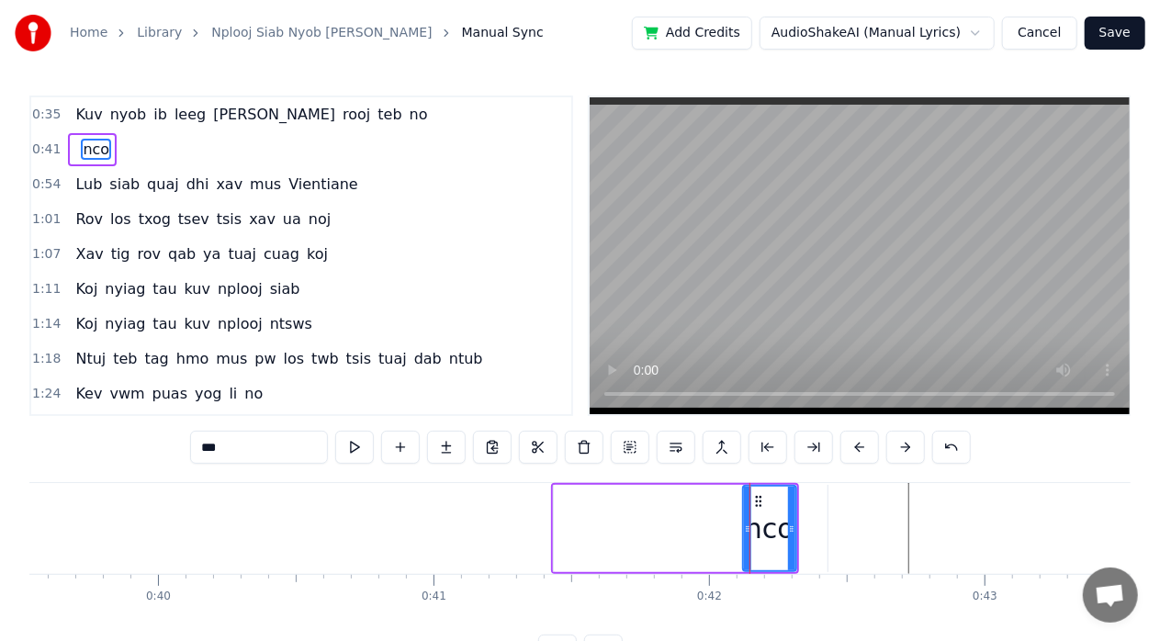
drag, startPoint x: 770, startPoint y: 534, endPoint x: 710, endPoint y: 534, distance: 60.6
click at [712, 535] on div "nco" at bounding box center [675, 528] width 248 height 91
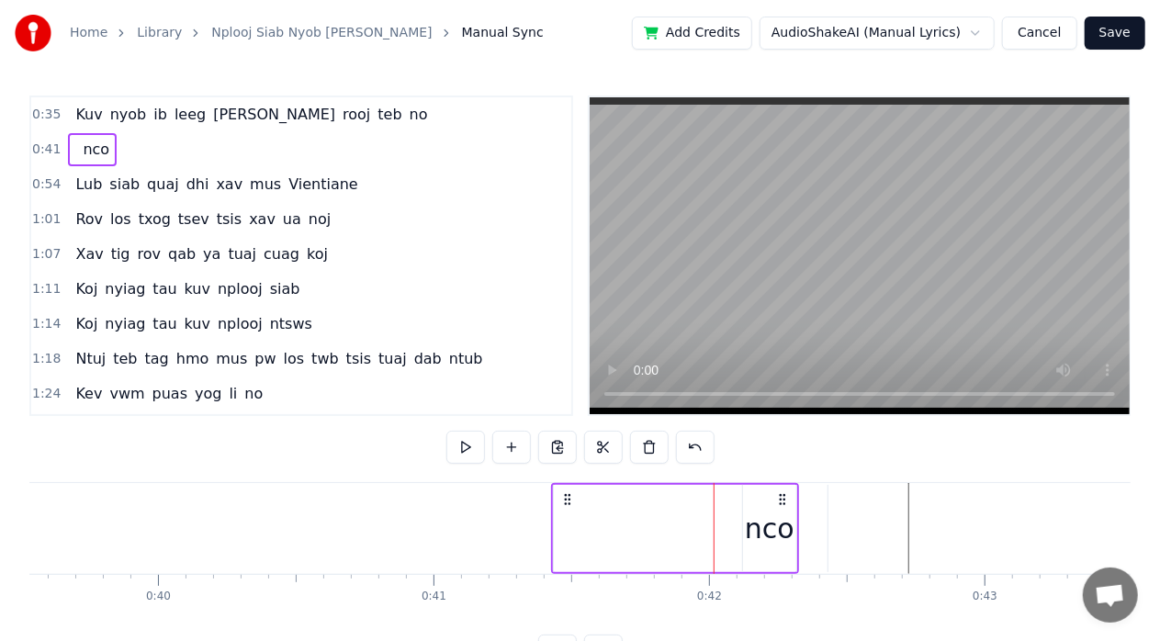
click at [765, 531] on div "nco" at bounding box center [770, 528] width 50 height 41
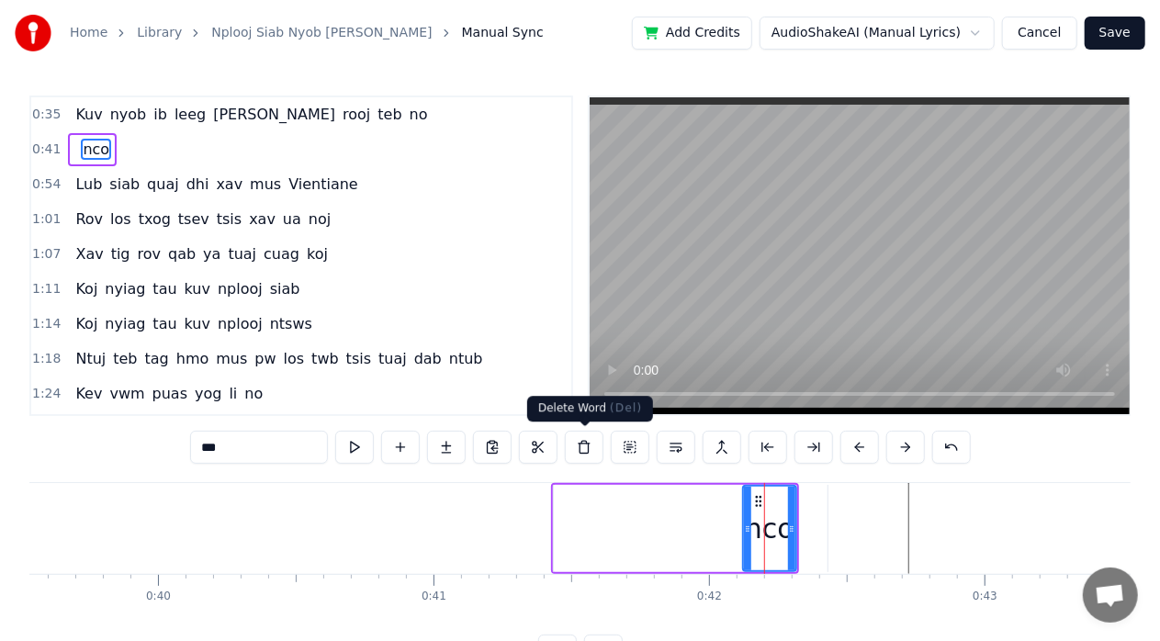
click at [587, 444] on button at bounding box center [584, 447] width 39 height 33
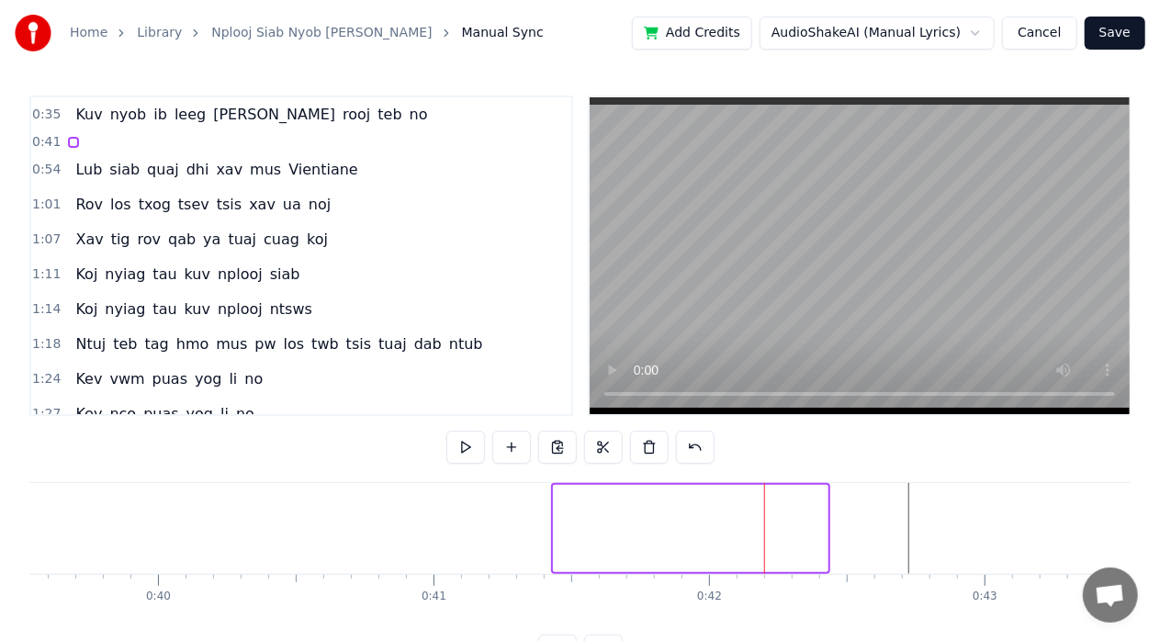
click at [569, 521] on div at bounding box center [690, 528] width 275 height 87
click at [576, 538] on div at bounding box center [690, 528] width 275 height 87
click at [570, 540] on div at bounding box center [570, 528] width 1 height 91
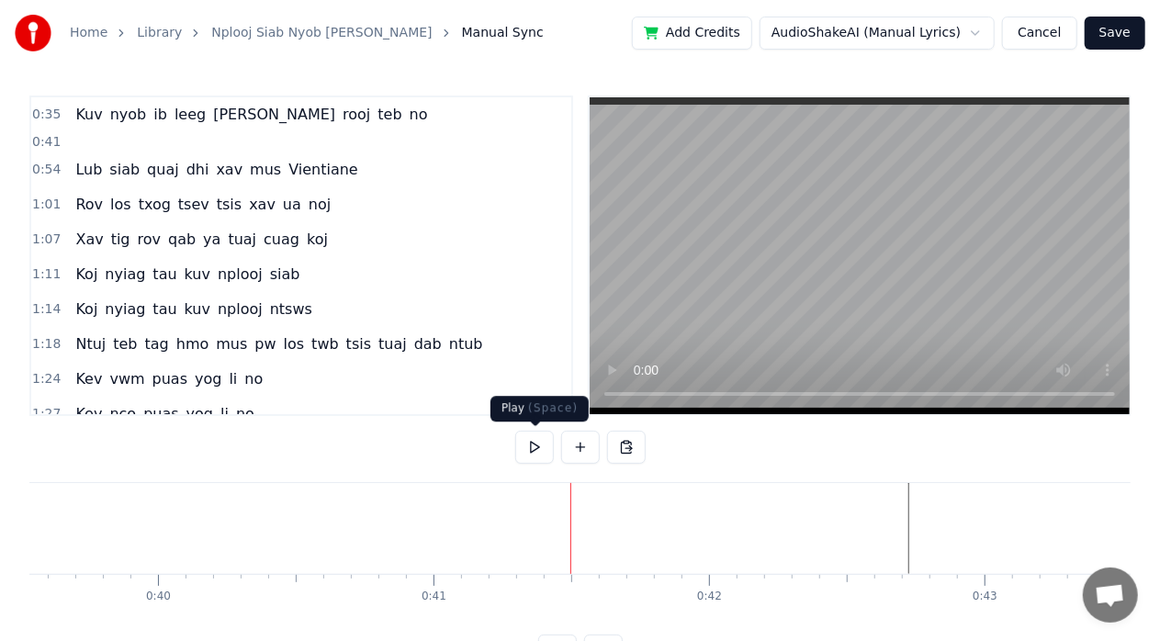
click at [544, 448] on button at bounding box center [534, 447] width 39 height 33
click at [572, 518] on div at bounding box center [688, 528] width 275 height 91
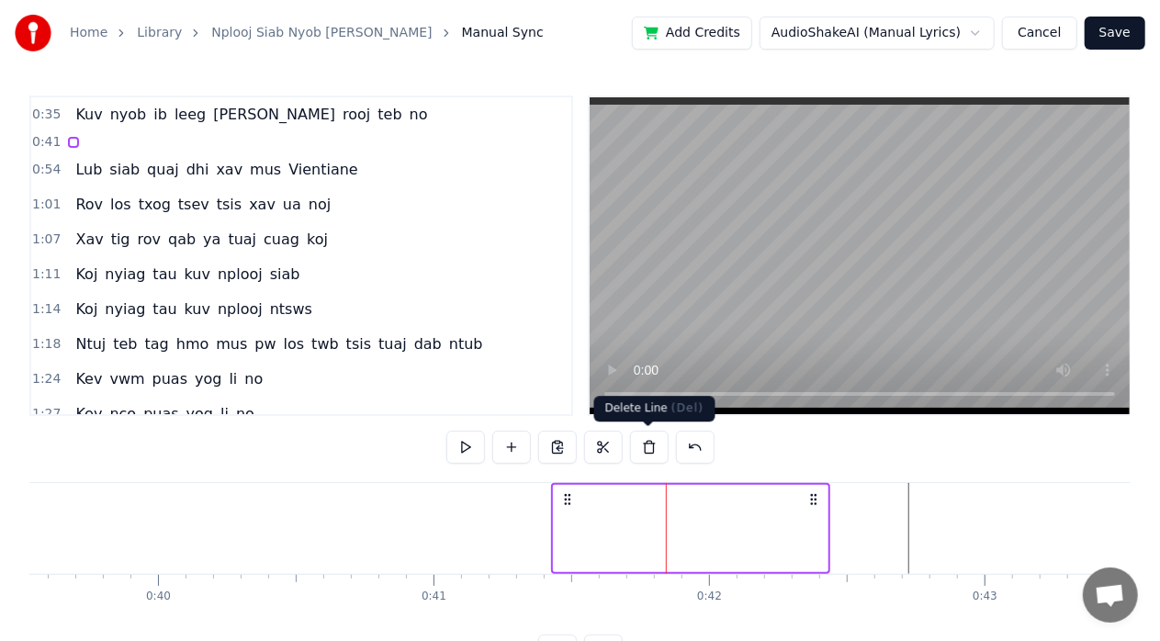
click at [646, 450] on button at bounding box center [649, 447] width 39 height 33
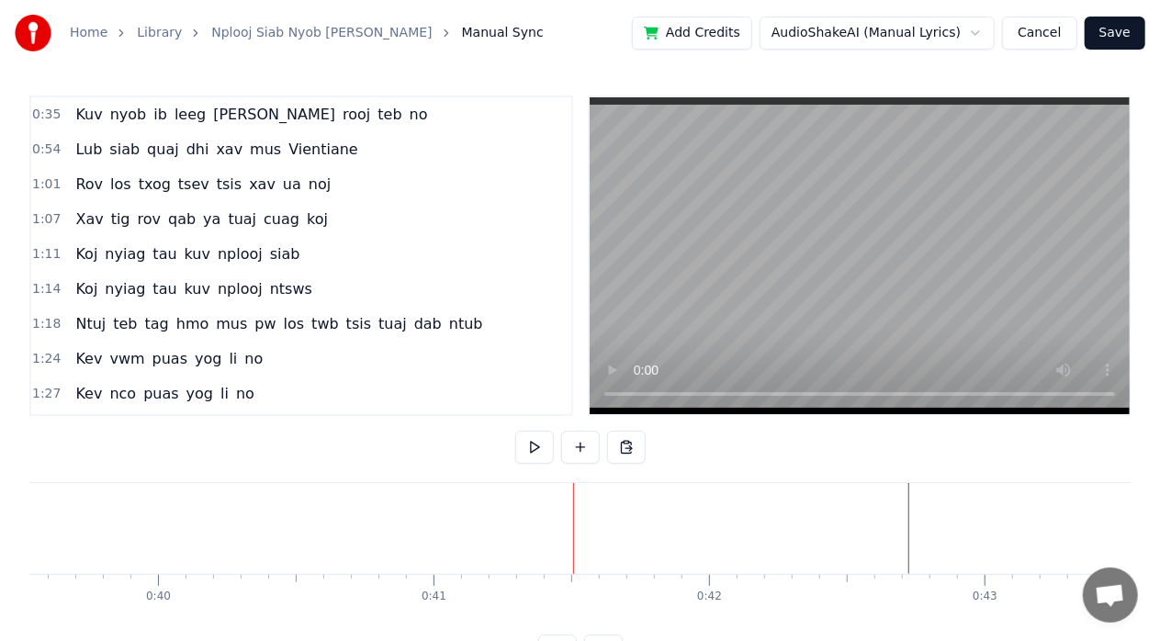
click at [580, 450] on button at bounding box center [580, 447] width 39 height 33
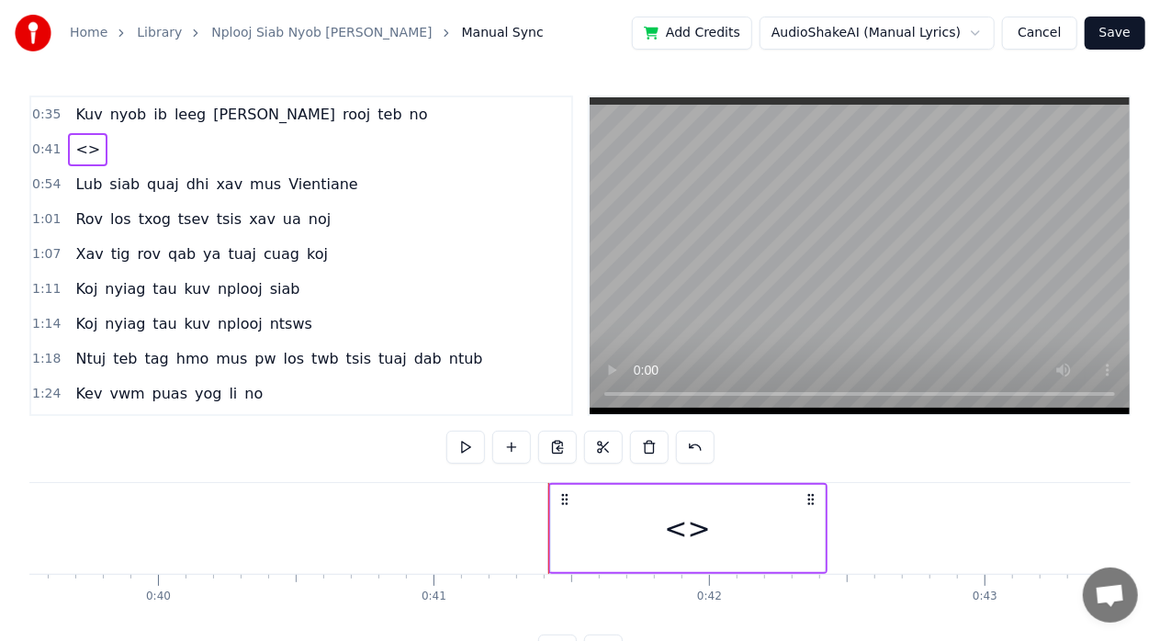
click at [567, 531] on div "<>" at bounding box center [688, 528] width 274 height 87
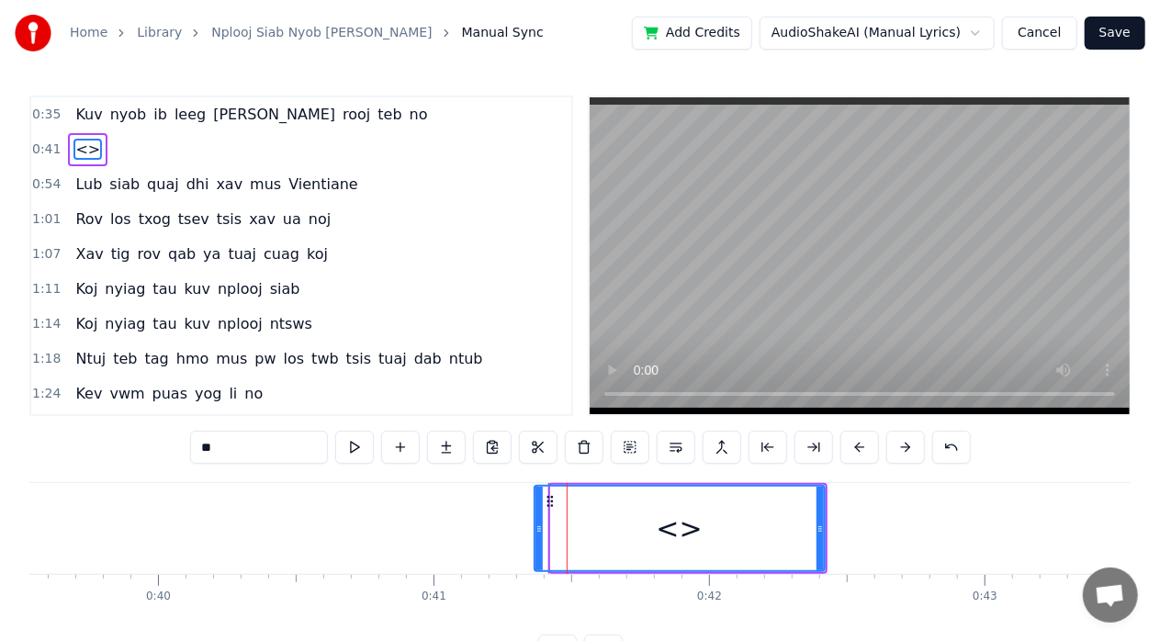
drag, startPoint x: 555, startPoint y: 525, endPoint x: 533, endPoint y: 532, distance: 23.0
click at [535, 533] on icon at bounding box center [538, 528] width 7 height 15
click at [563, 533] on div "<>" at bounding box center [678, 529] width 292 height 84
click at [556, 529] on div "<>" at bounding box center [678, 529] width 292 height 84
click at [365, 452] on button at bounding box center [354, 447] width 39 height 33
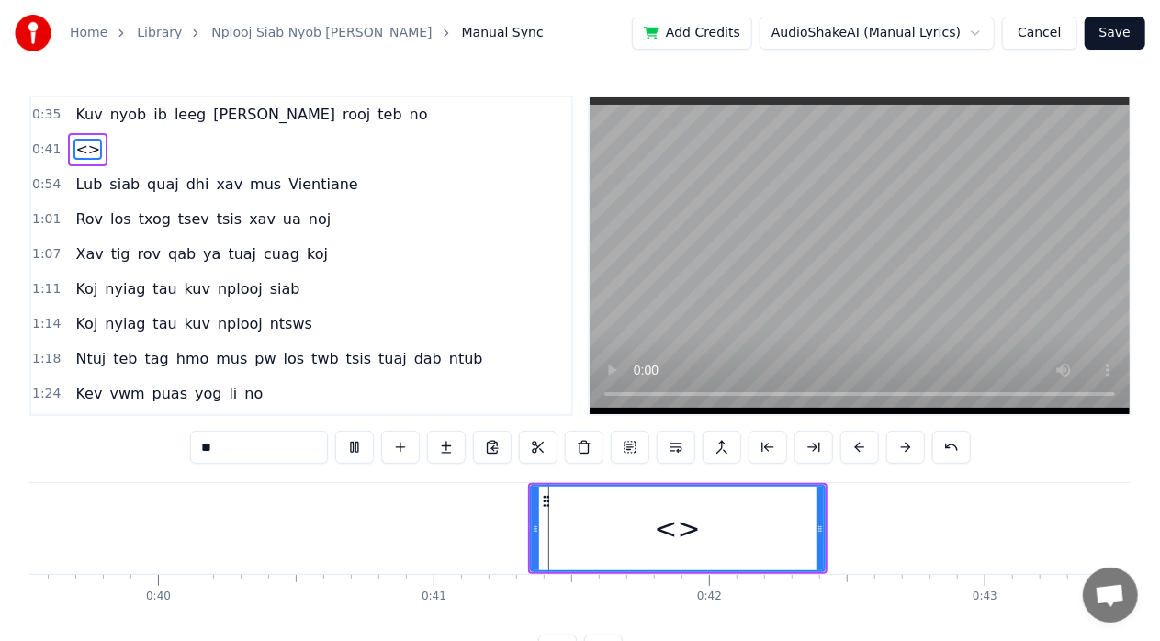
click at [365, 452] on button at bounding box center [354, 447] width 39 height 33
click at [364, 450] on button at bounding box center [354, 447] width 39 height 33
click at [363, 447] on button at bounding box center [354, 447] width 39 height 33
click at [564, 521] on div "<>" at bounding box center [678, 529] width 292 height 84
click at [557, 523] on div "<>" at bounding box center [678, 529] width 292 height 84
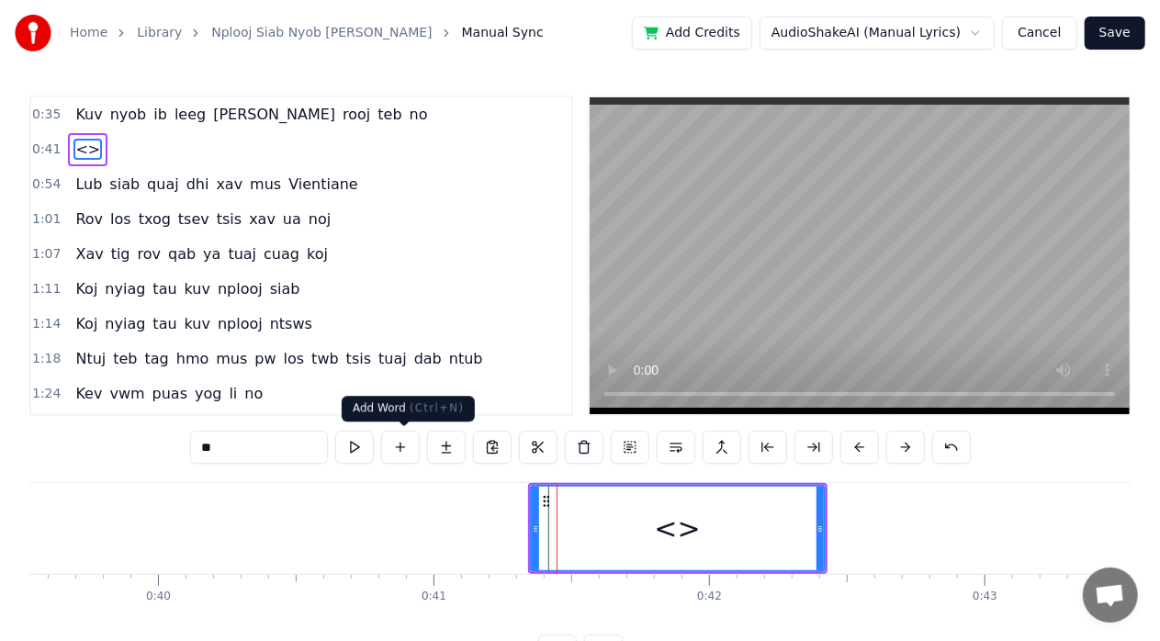
click at [405, 444] on button at bounding box center [400, 447] width 39 height 33
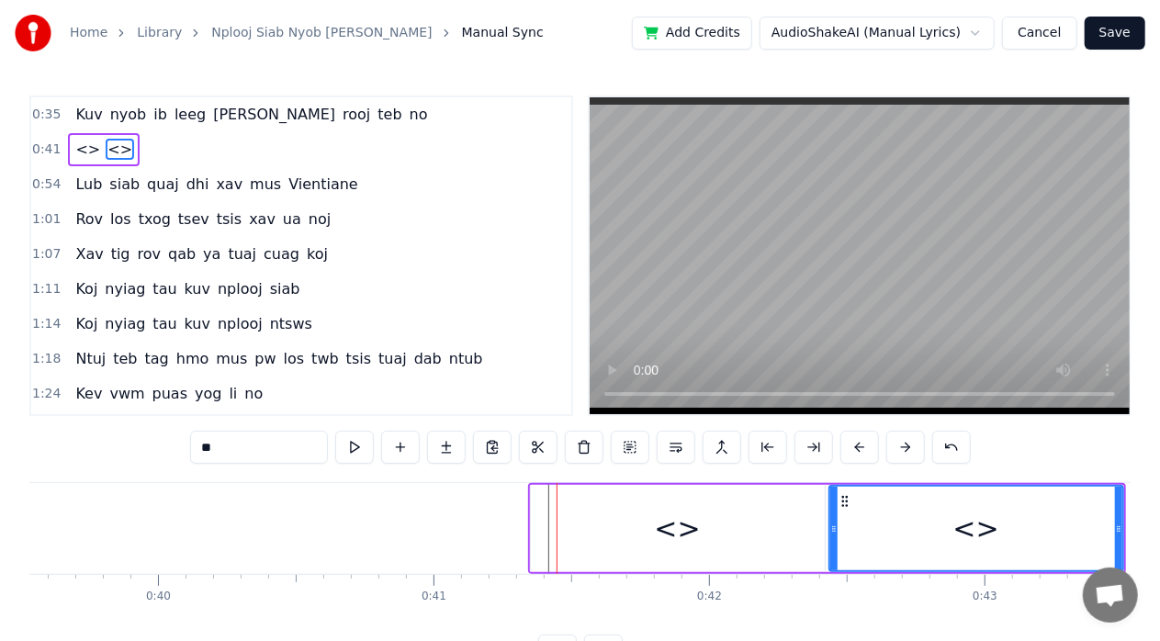
click at [621, 529] on div "<>" at bounding box center [678, 528] width 294 height 87
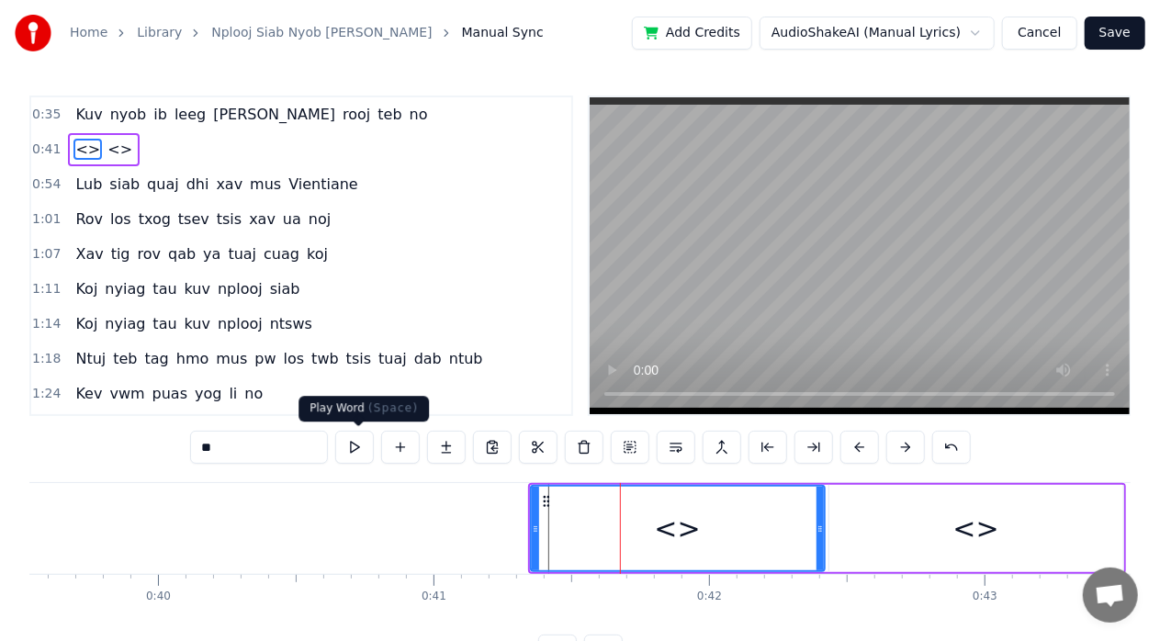
click at [275, 457] on input "**" at bounding box center [259, 447] width 138 height 33
type input "*"
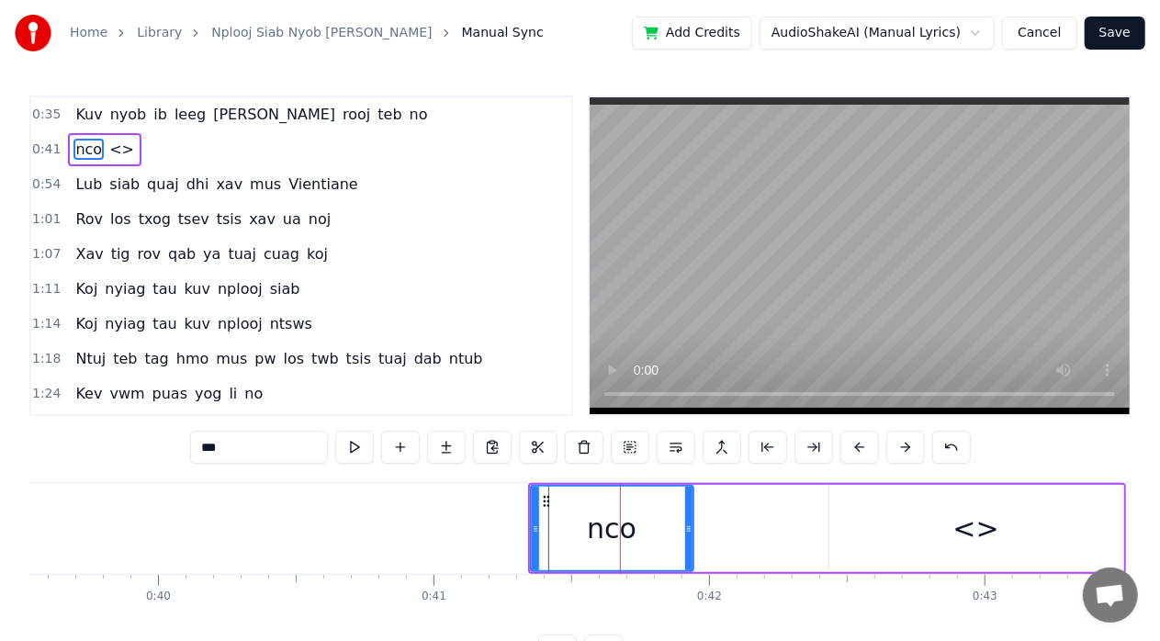
drag, startPoint x: 817, startPoint y: 521, endPoint x: 686, endPoint y: 523, distance: 131.3
click at [686, 523] on icon at bounding box center [688, 528] width 7 height 15
type input "***"
click at [354, 451] on button at bounding box center [354, 447] width 39 height 33
click at [353, 450] on button at bounding box center [354, 447] width 39 height 33
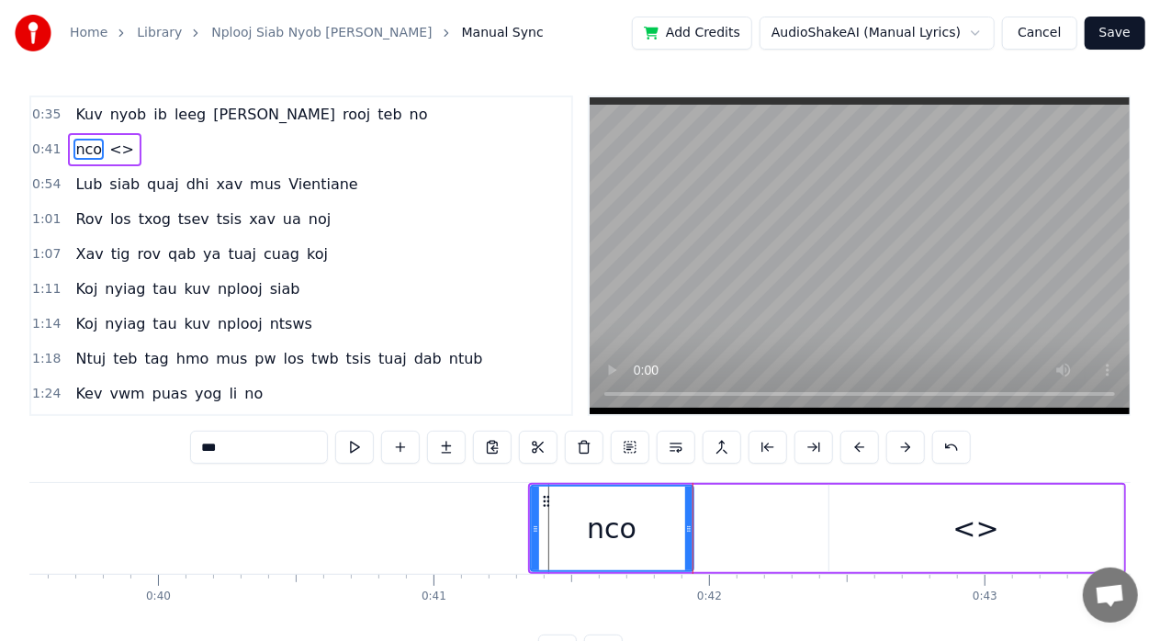
drag, startPoint x: 691, startPoint y: 523, endPoint x: 703, endPoint y: 529, distance: 13.1
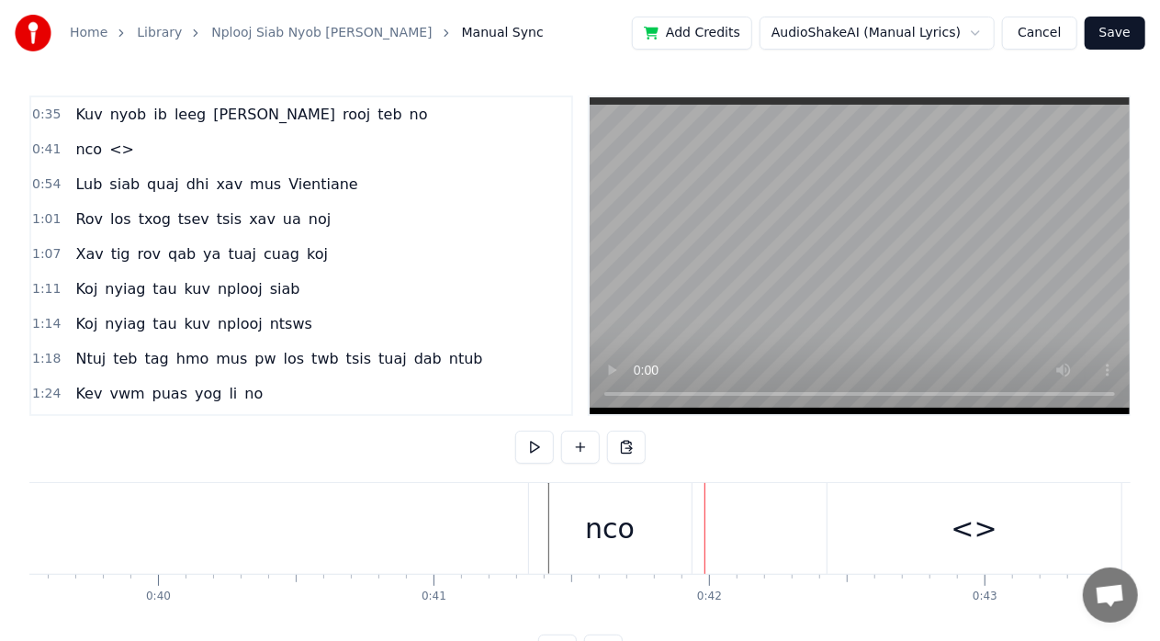
click at [660, 526] on div "nco" at bounding box center [610, 528] width 163 height 91
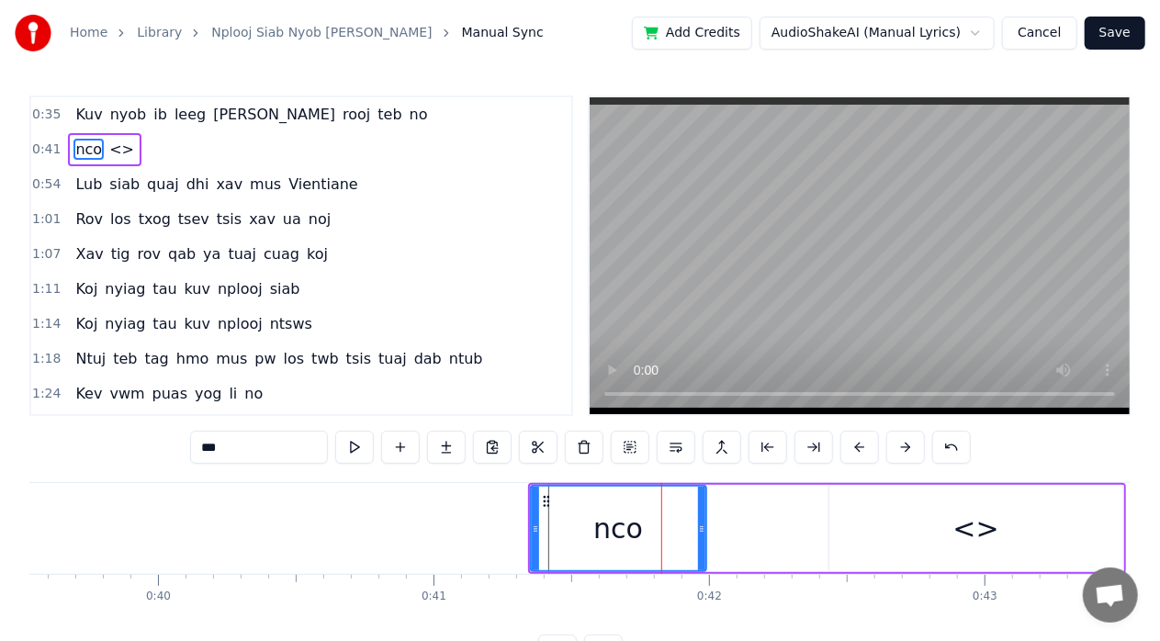
drag, startPoint x: 689, startPoint y: 529, endPoint x: 703, endPoint y: 532, distance: 14.9
click at [703, 532] on icon at bounding box center [701, 528] width 7 height 15
click at [835, 525] on div "<>" at bounding box center [976, 528] width 294 height 87
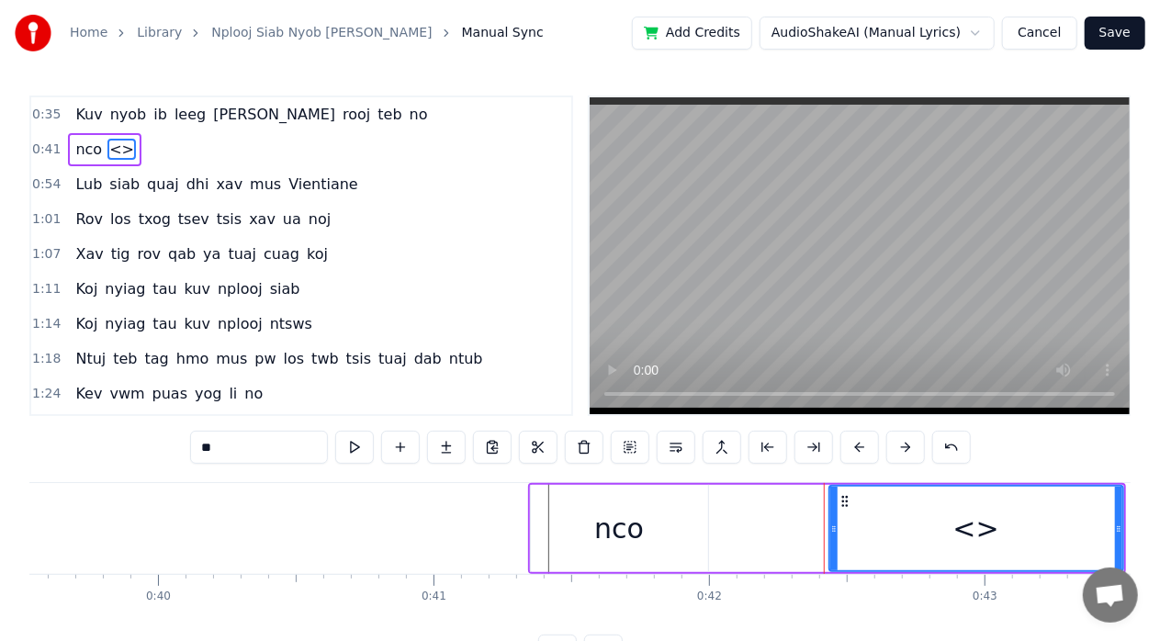
click at [852, 527] on div "<>" at bounding box center [976, 529] width 292 height 84
click at [288, 444] on input "**" at bounding box center [259, 447] width 138 height 33
type input "*"
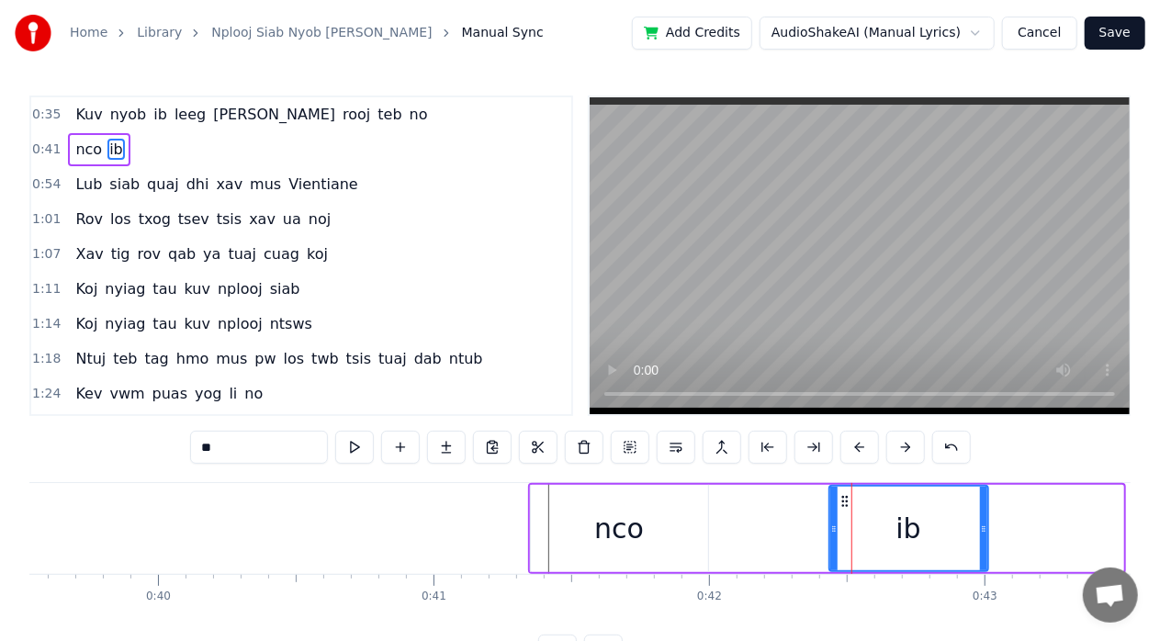
drag, startPoint x: 1116, startPoint y: 521, endPoint x: 984, endPoint y: 549, distance: 135.0
click at [984, 549] on div at bounding box center [983, 529] width 7 height 84
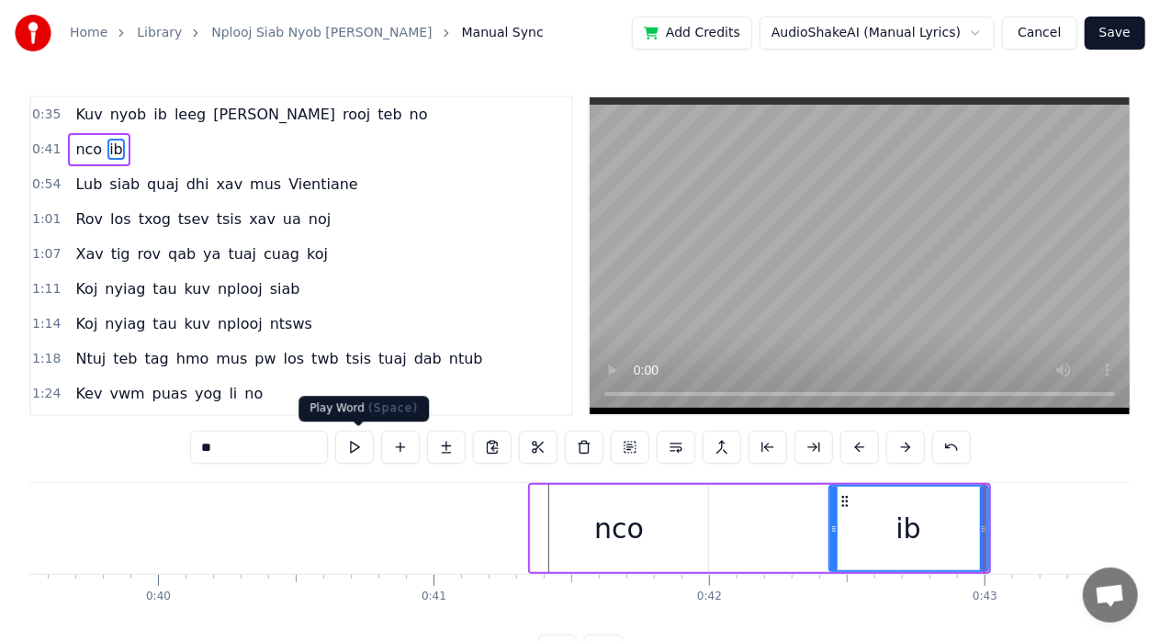
click at [359, 454] on button at bounding box center [354, 447] width 39 height 33
click at [354, 451] on button at bounding box center [354, 447] width 39 height 33
click at [353, 451] on button at bounding box center [354, 447] width 39 height 33
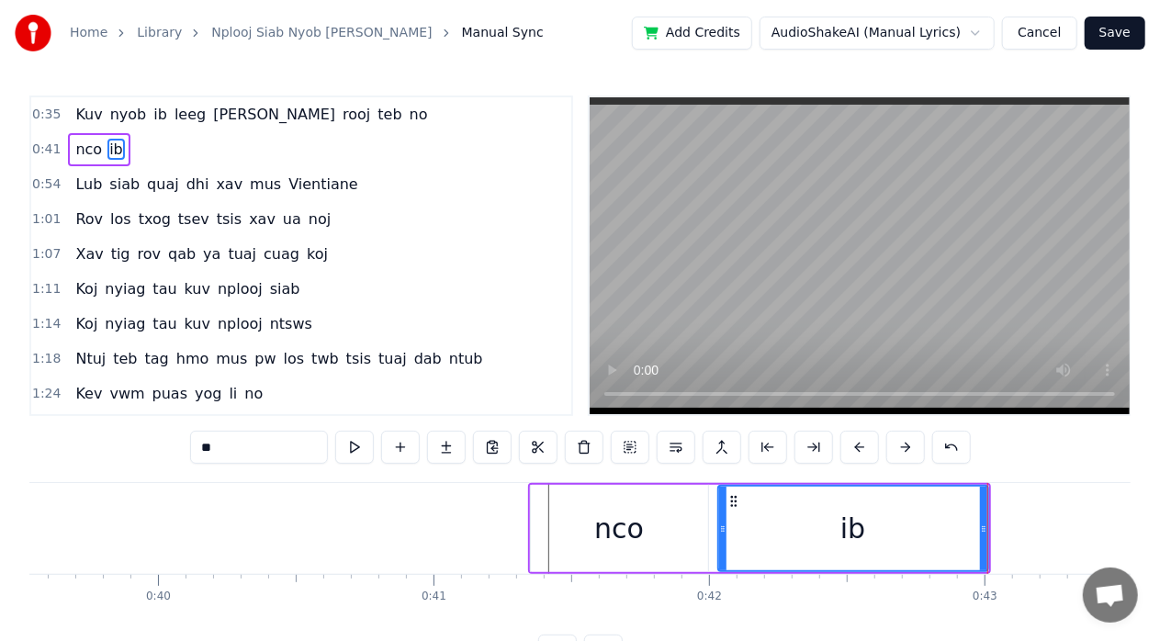
drag, startPoint x: 829, startPoint y: 527, endPoint x: 718, endPoint y: 546, distance: 112.8
click at [719, 546] on div at bounding box center [722, 529] width 7 height 84
click at [646, 549] on div "nco" at bounding box center [619, 528] width 177 height 87
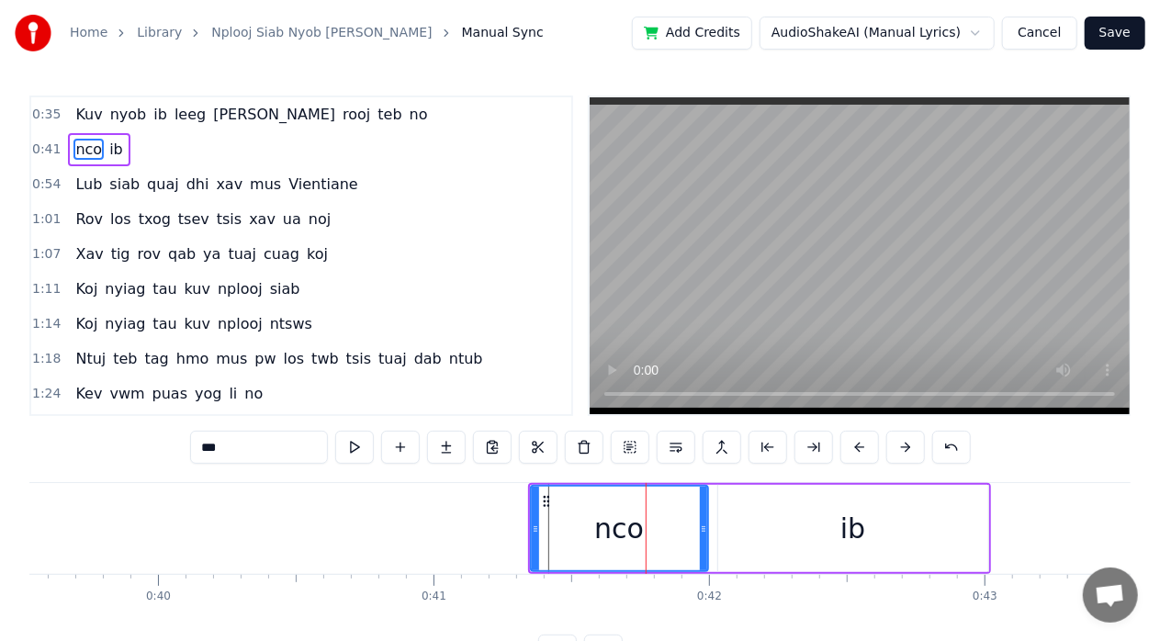
click at [748, 527] on div "ib" at bounding box center [853, 528] width 270 height 87
type input "**"
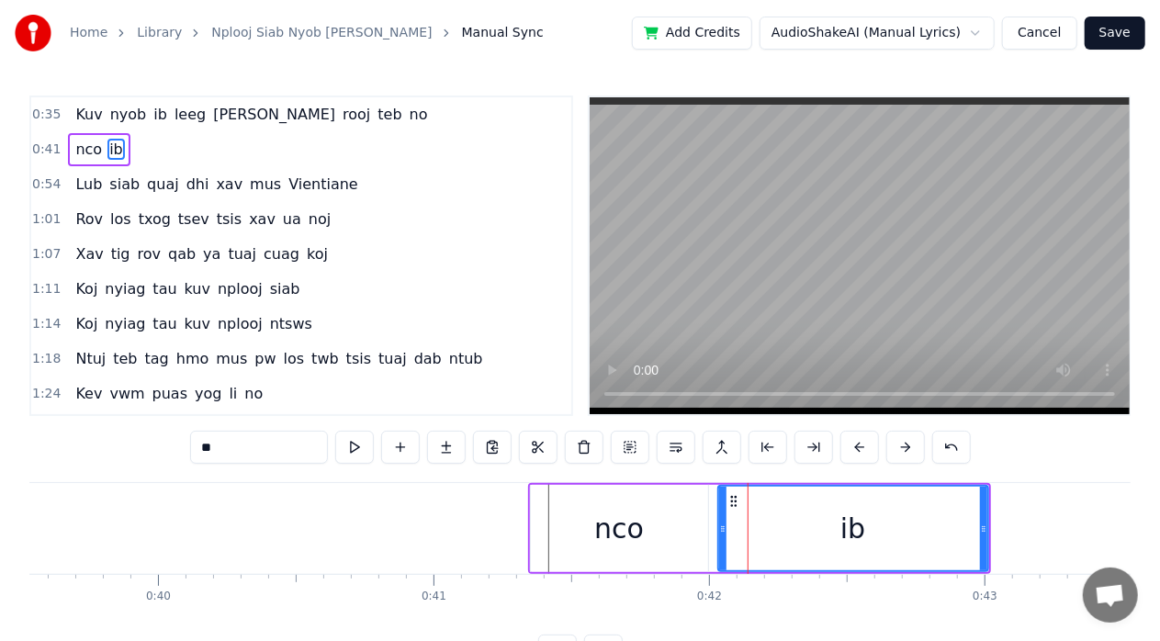
drag, startPoint x: 987, startPoint y: 533, endPoint x: 881, endPoint y: 553, distance: 107.5
click at [881, 553] on div "ib" at bounding box center [853, 528] width 272 height 87
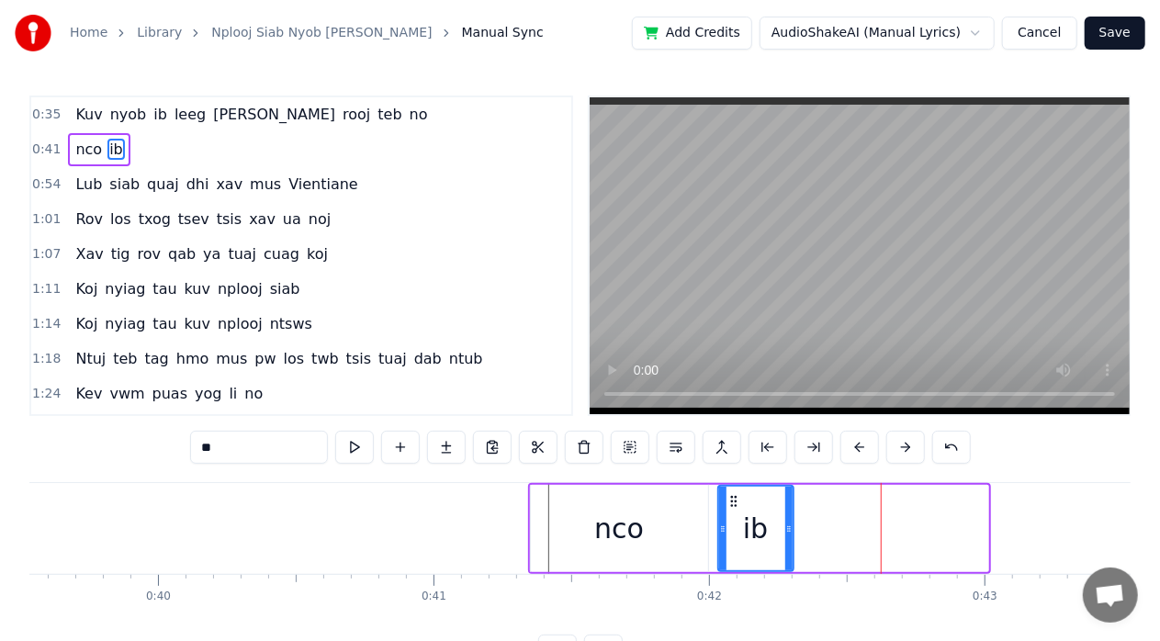
drag, startPoint x: 980, startPoint y: 529, endPoint x: 777, endPoint y: 549, distance: 203.9
click at [785, 549] on div at bounding box center [788, 529] width 7 height 84
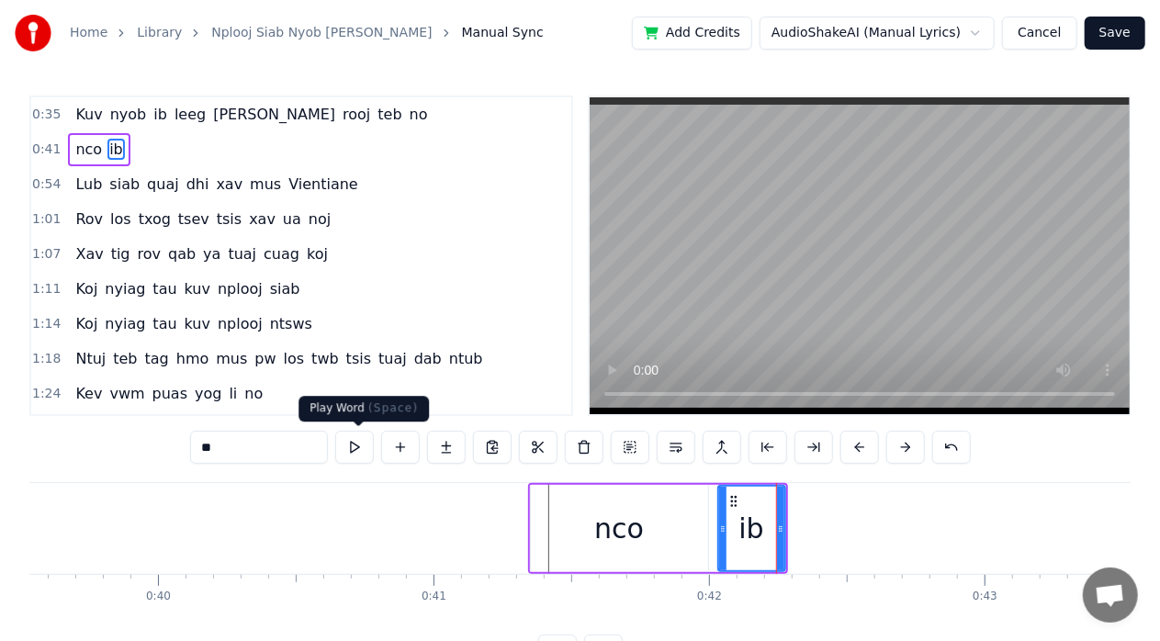
click at [367, 453] on button at bounding box center [354, 447] width 39 height 33
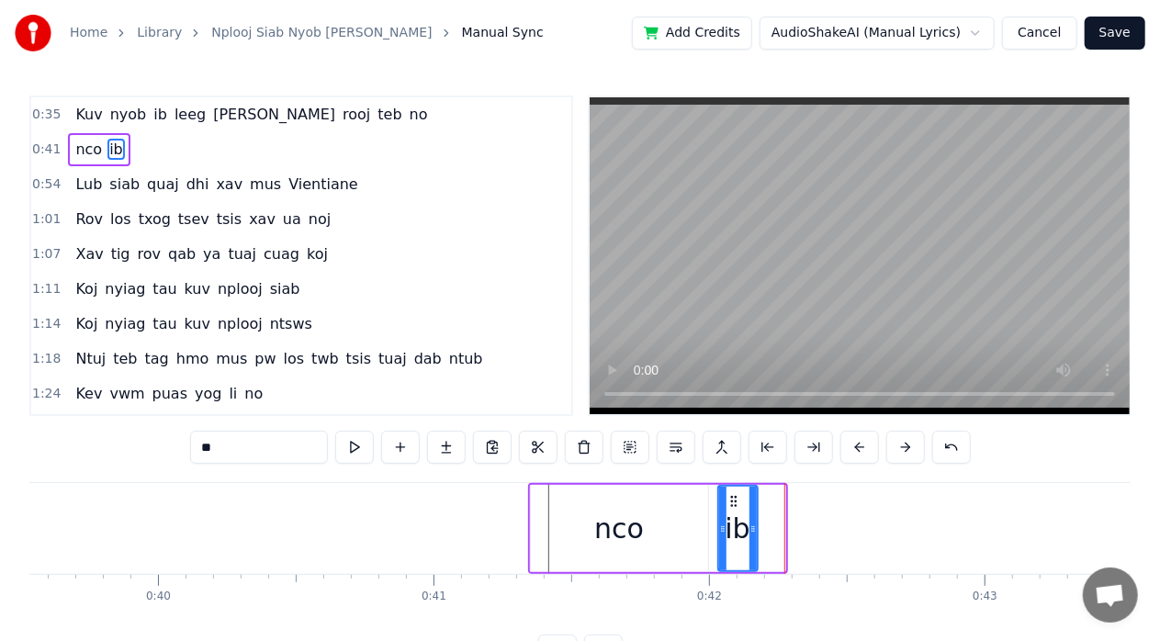
drag, startPoint x: 782, startPoint y: 528, endPoint x: 755, endPoint y: 541, distance: 30.4
click at [755, 541] on div at bounding box center [752, 529] width 7 height 84
click at [350, 448] on button at bounding box center [354, 447] width 39 height 33
click at [349, 448] on button at bounding box center [354, 447] width 39 height 33
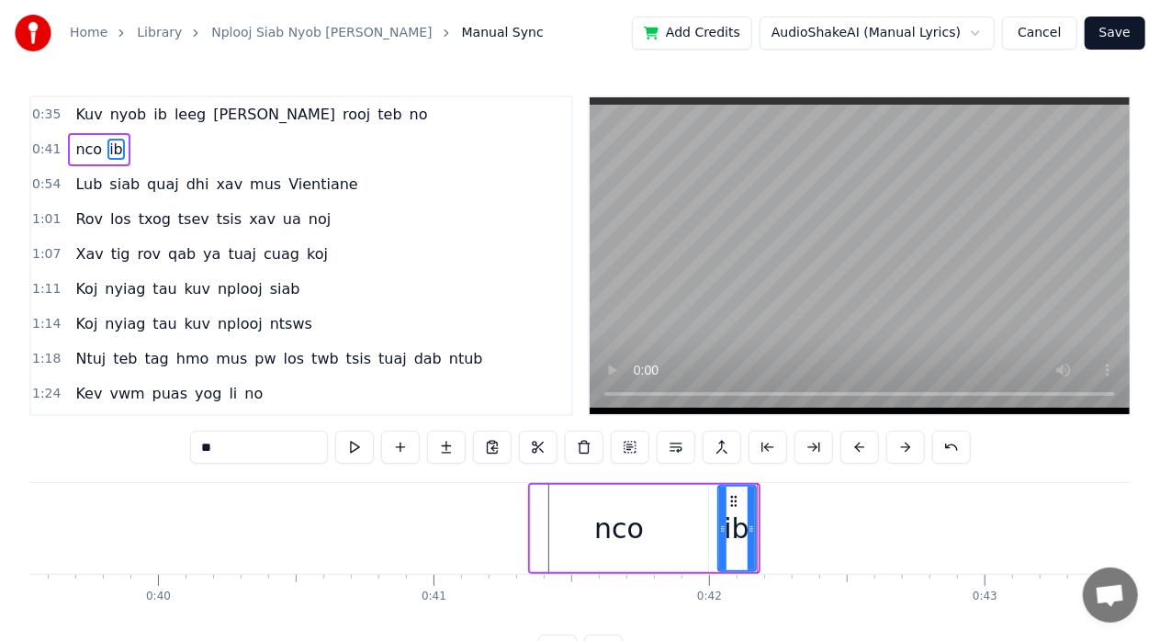
click at [749, 540] on div at bounding box center [750, 529] width 7 height 84
click at [373, 448] on button at bounding box center [354, 447] width 39 height 33
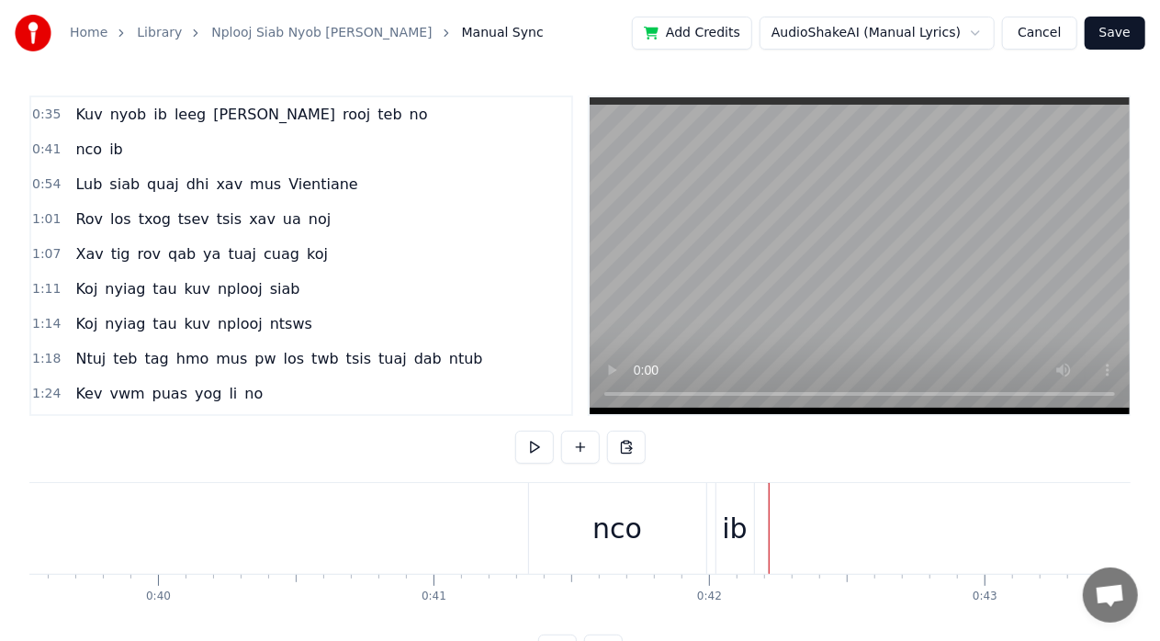
click at [733, 521] on div "ib" at bounding box center [734, 528] width 25 height 41
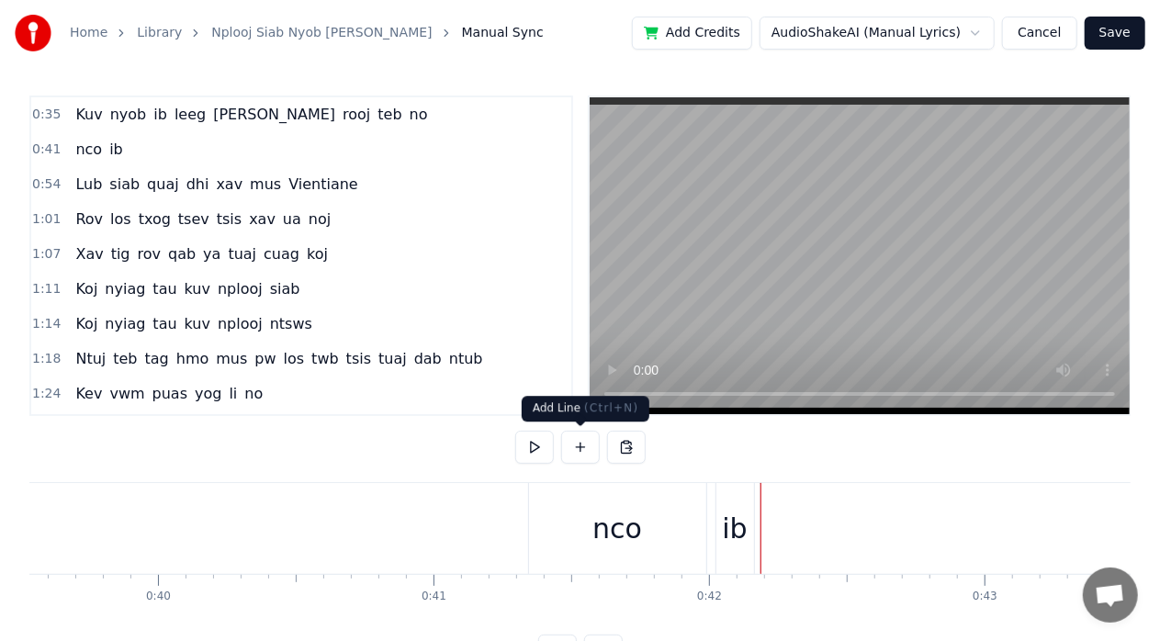
click at [583, 452] on button at bounding box center [580, 447] width 39 height 33
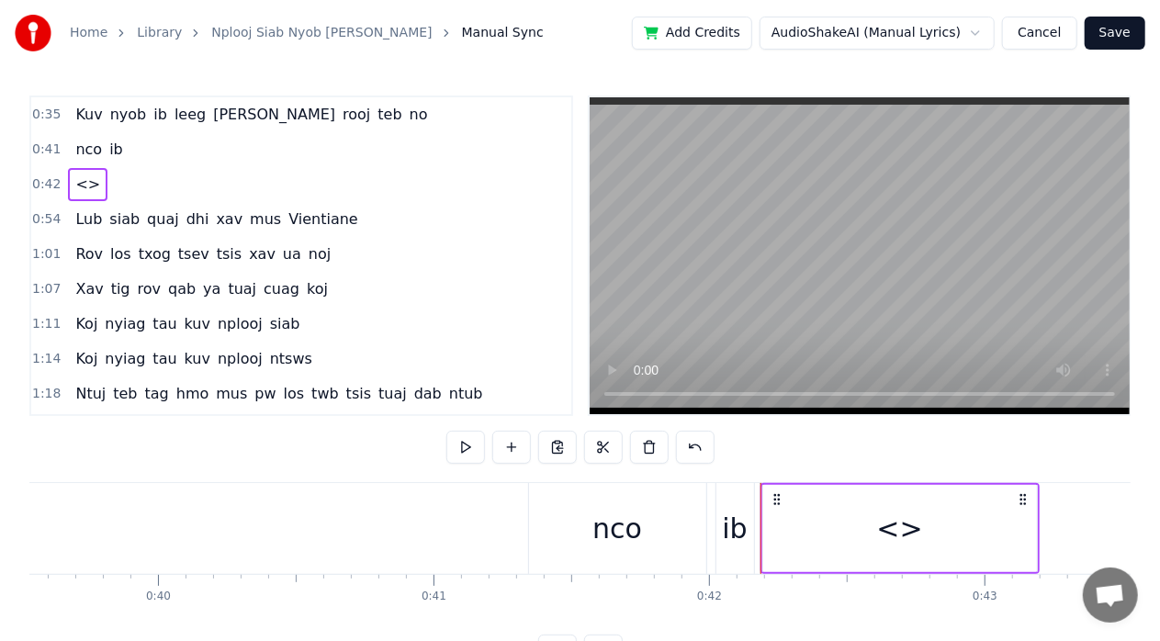
click at [892, 528] on div "<>" at bounding box center [900, 528] width 46 height 41
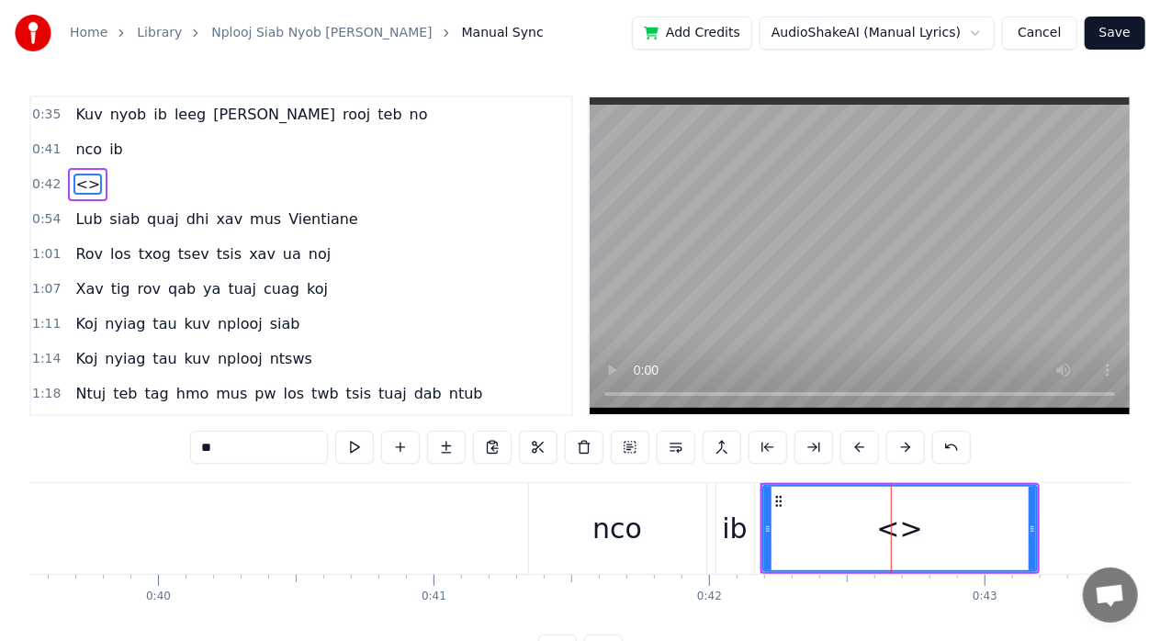
click at [285, 460] on input "**" at bounding box center [259, 447] width 138 height 33
type input "*"
click at [567, 540] on div "nco" at bounding box center [617, 528] width 177 height 91
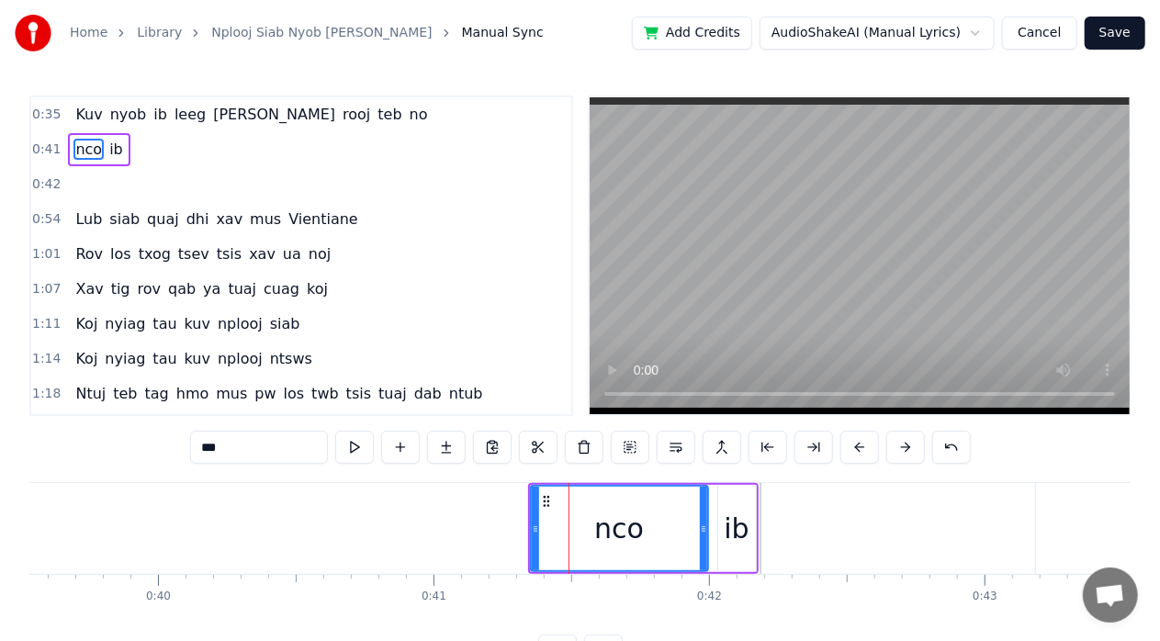
click at [733, 521] on div "ib" at bounding box center [735, 528] width 25 height 41
type input "**"
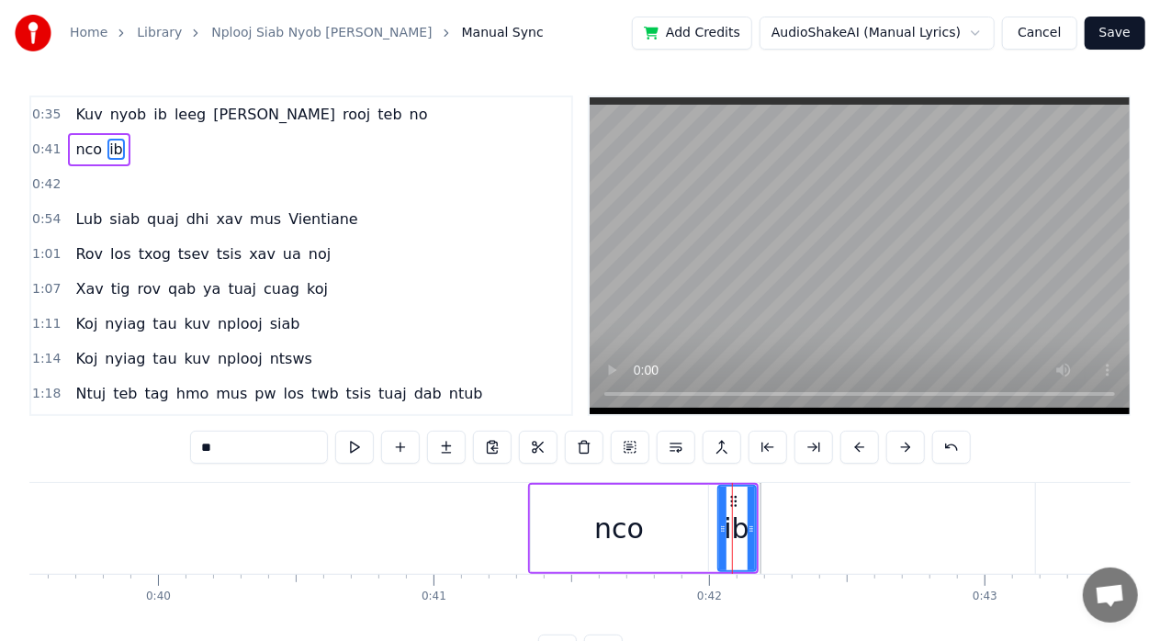
click at [829, 529] on div at bounding box center [898, 528] width 274 height 91
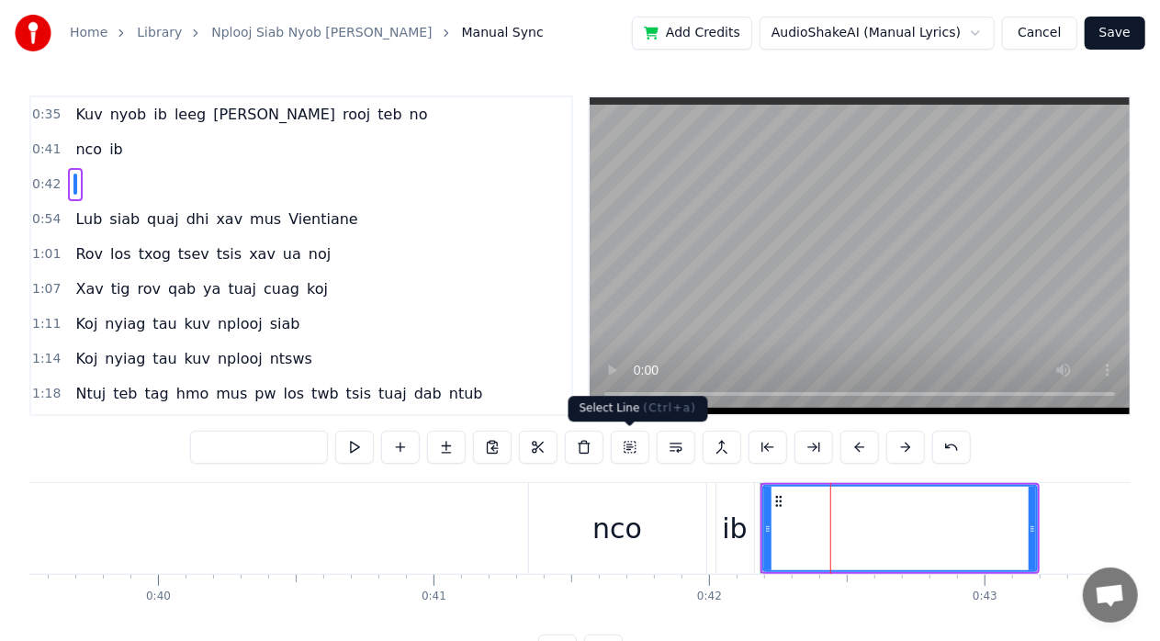
click at [639, 441] on button at bounding box center [630, 447] width 39 height 33
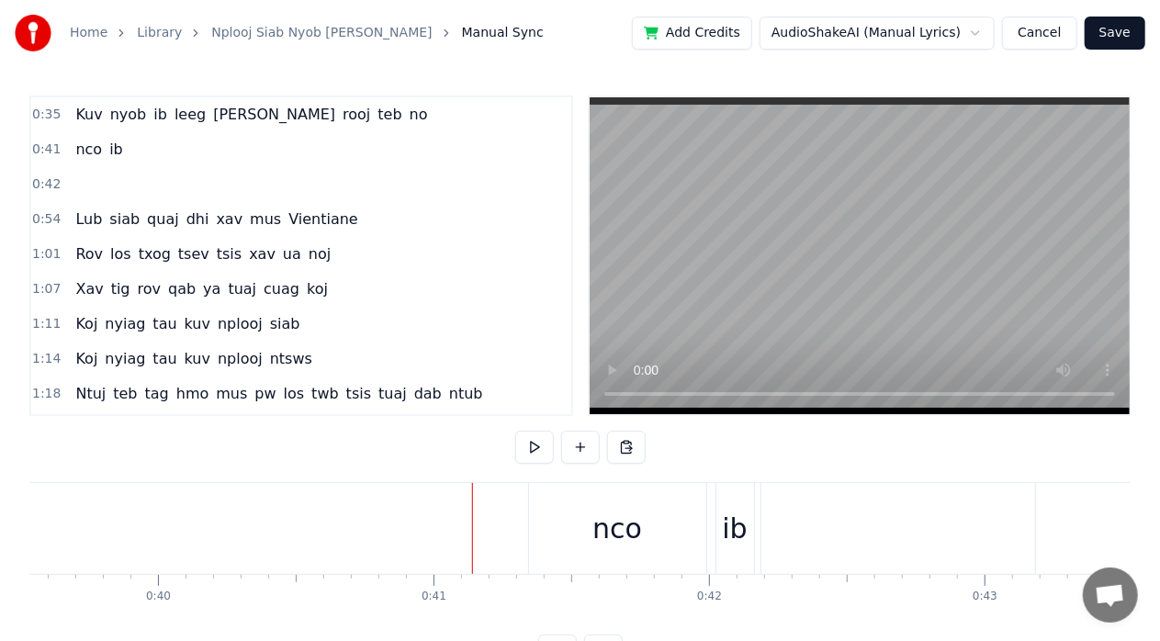
click at [646, 512] on div "nco" at bounding box center [617, 528] width 177 height 91
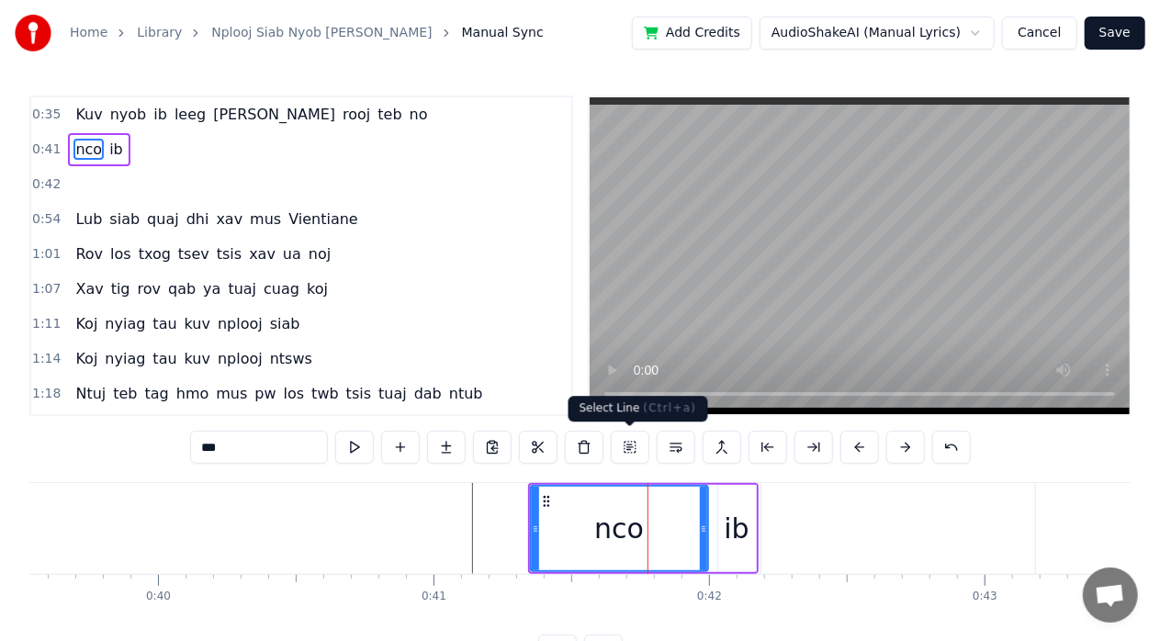
click at [624, 438] on button at bounding box center [630, 447] width 39 height 33
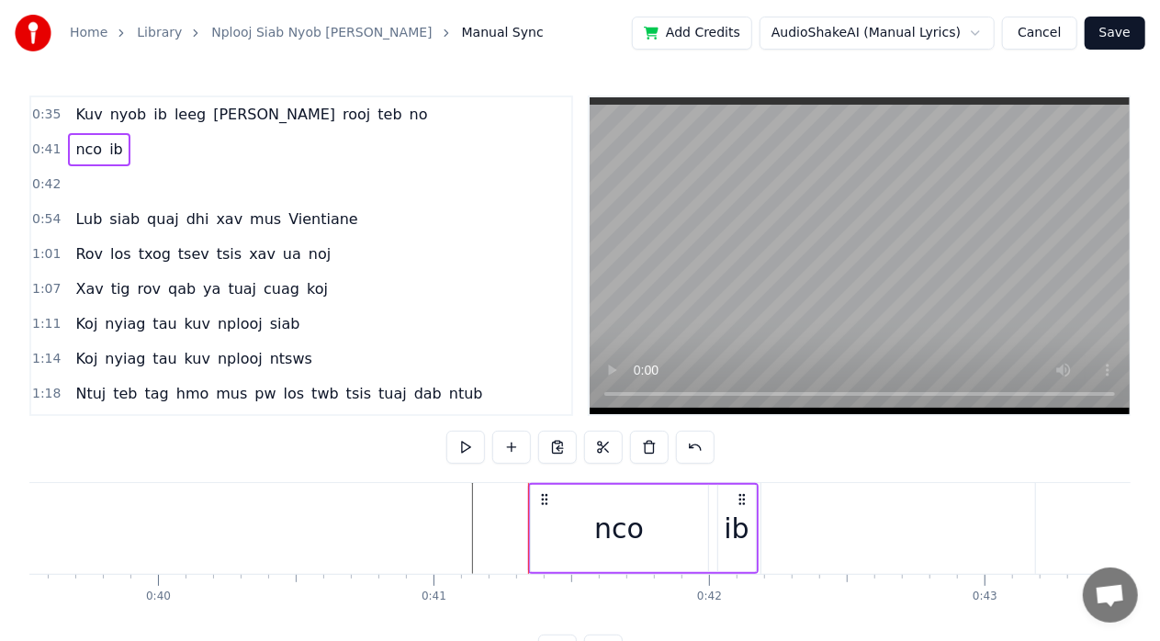
click at [798, 533] on div at bounding box center [898, 528] width 274 height 91
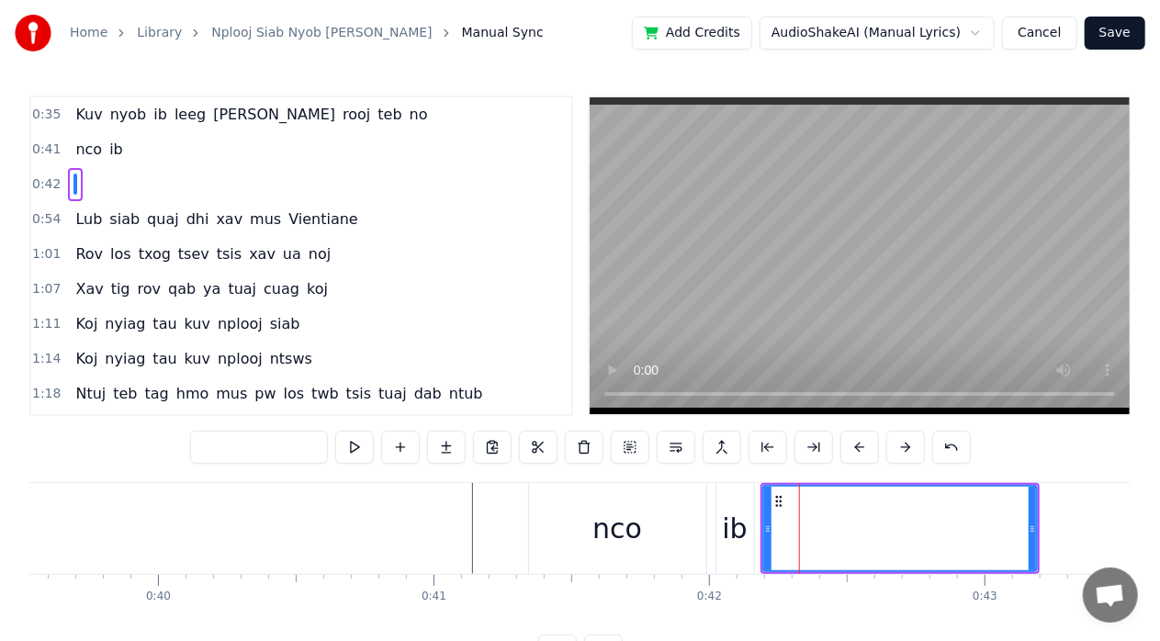
click at [663, 549] on div "nco" at bounding box center [617, 528] width 177 height 91
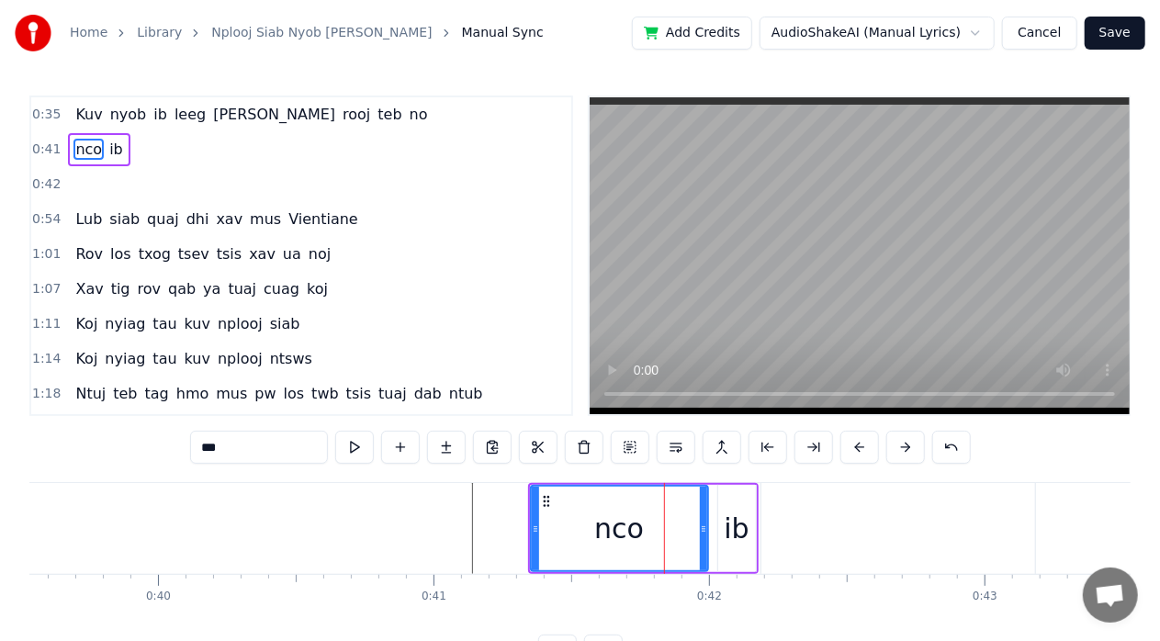
click at [733, 542] on div "ib" at bounding box center [735, 528] width 25 height 41
type input "**"
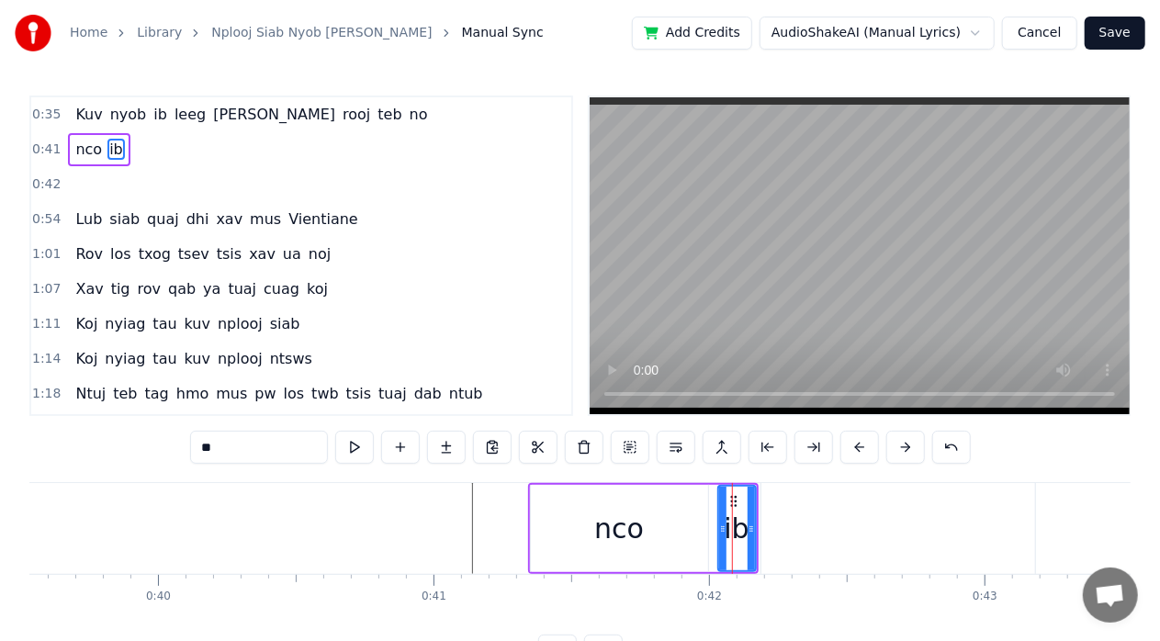
click at [806, 540] on div at bounding box center [898, 528] width 274 height 91
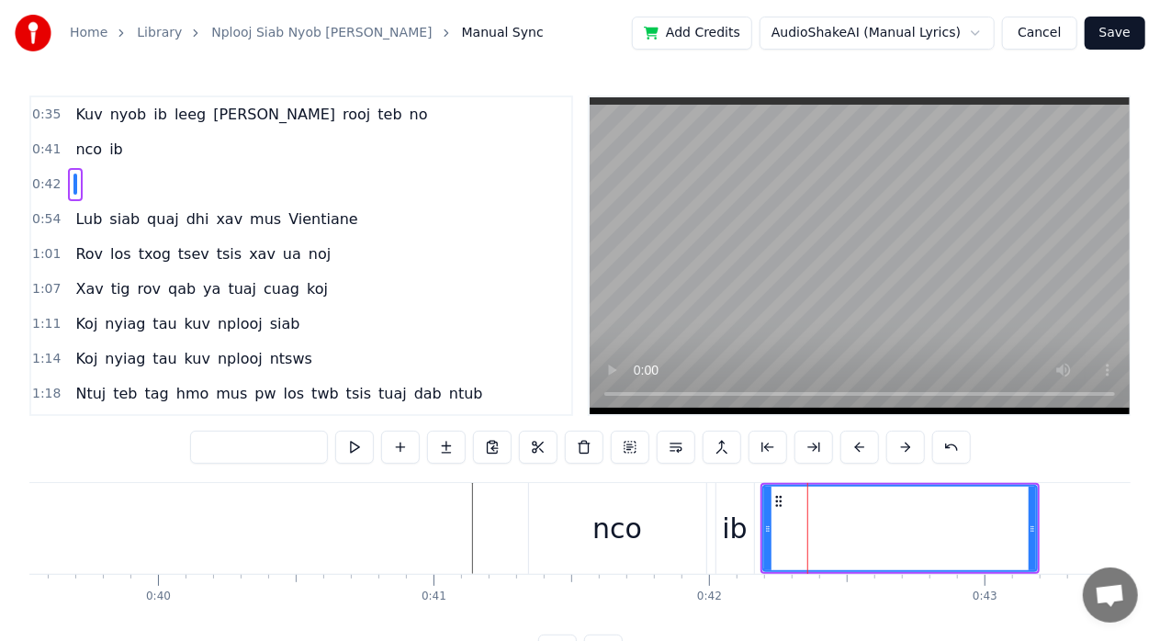
click at [641, 533] on div "nco" at bounding box center [617, 528] width 177 height 91
type input "***"
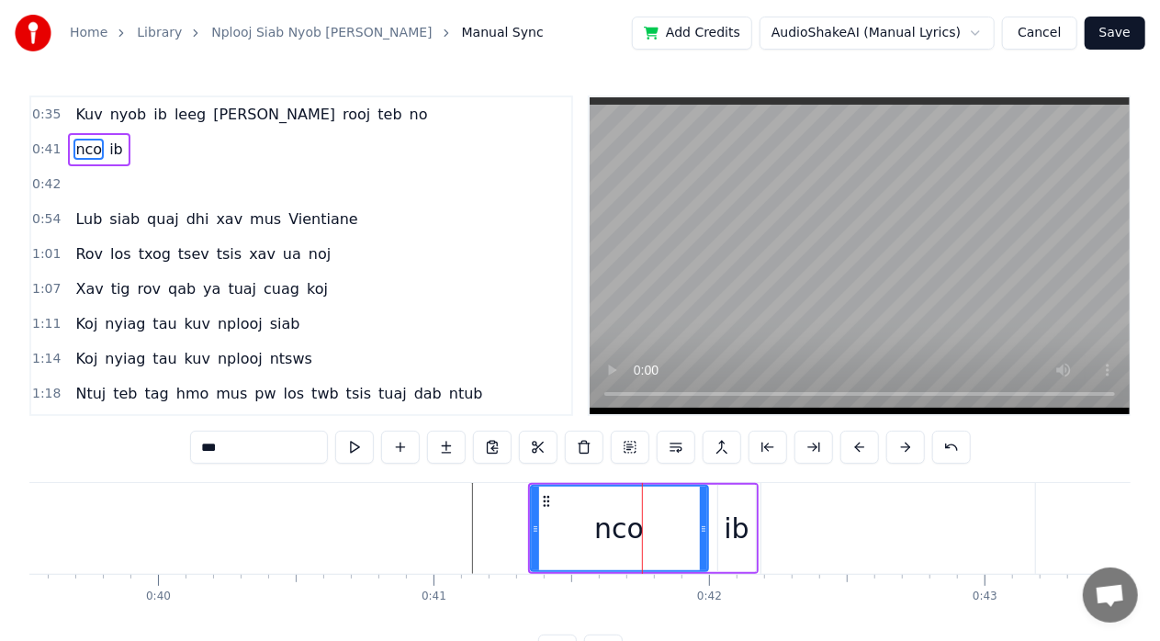
click at [815, 527] on div at bounding box center [898, 528] width 274 height 91
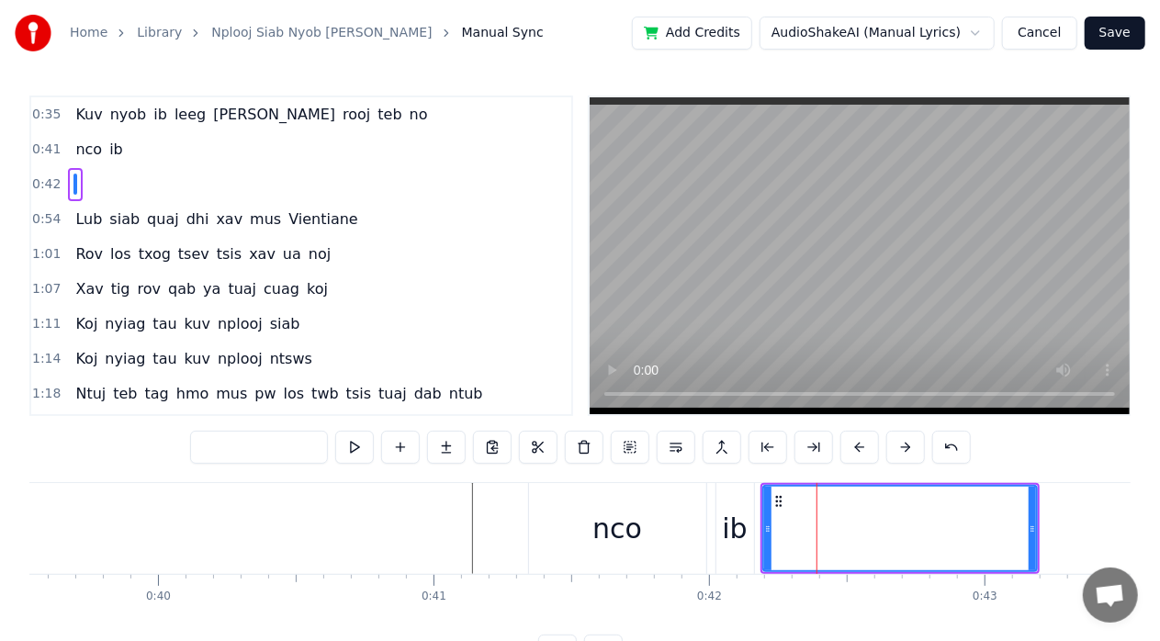
click at [271, 457] on input "text" at bounding box center [259, 447] width 138 height 33
drag, startPoint x: 1034, startPoint y: 522, endPoint x: 867, endPoint y: 522, distance: 167.1
click at [940, 518] on div at bounding box center [943, 529] width 7 height 84
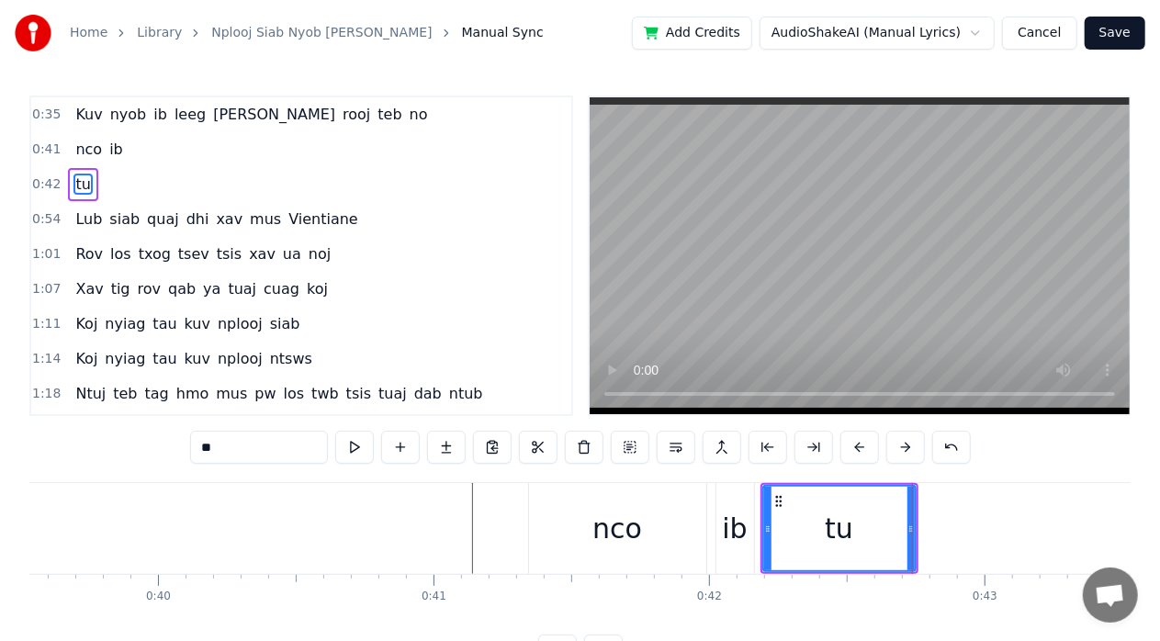
drag, startPoint x: 845, startPoint y: 524, endPoint x: 834, endPoint y: 512, distance: 16.2
click at [814, 520] on div "tu" at bounding box center [839, 529] width 151 height 84
drag, startPoint x: 912, startPoint y: 524, endPoint x: 859, endPoint y: 529, distance: 52.5
click at [888, 530] on icon at bounding box center [891, 528] width 7 height 15
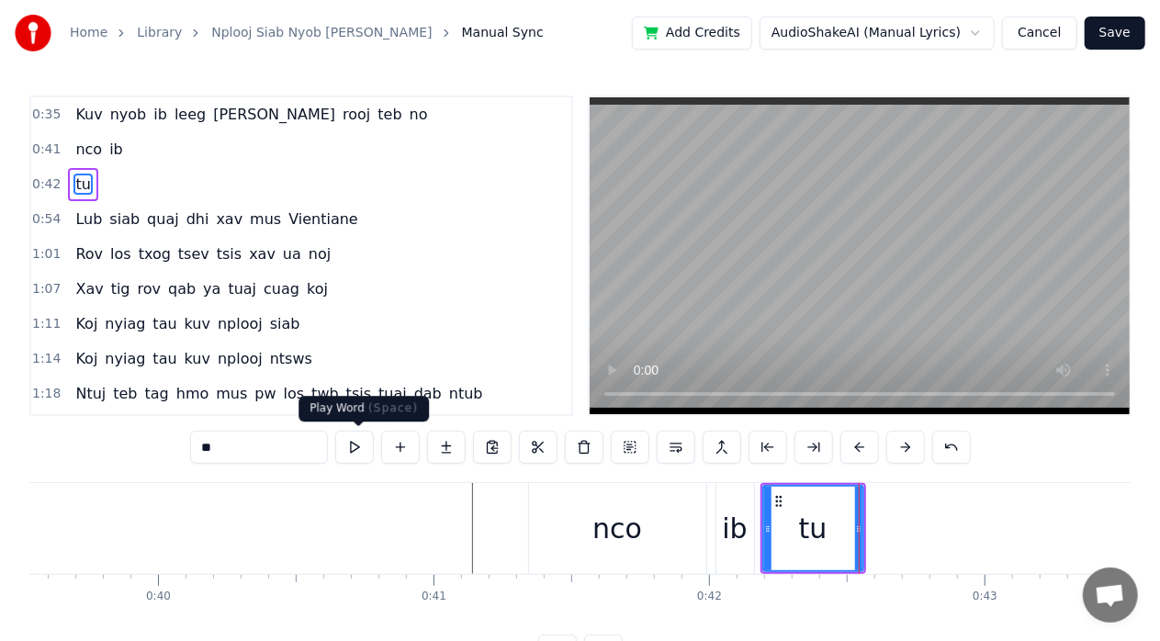
click at [358, 455] on button at bounding box center [354, 447] width 39 height 33
click at [351, 451] on button at bounding box center [354, 447] width 39 height 33
click at [343, 444] on button at bounding box center [354, 447] width 39 height 33
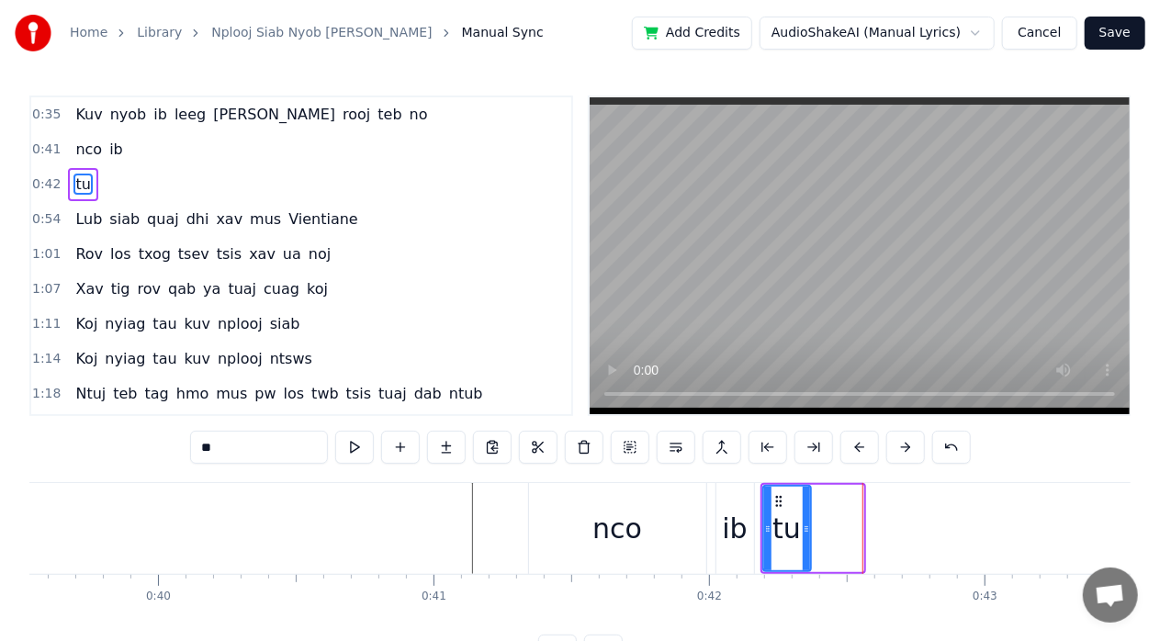
drag, startPoint x: 857, startPoint y: 521, endPoint x: 804, endPoint y: 514, distance: 52.7
click at [804, 514] on div at bounding box center [805, 529] width 7 height 84
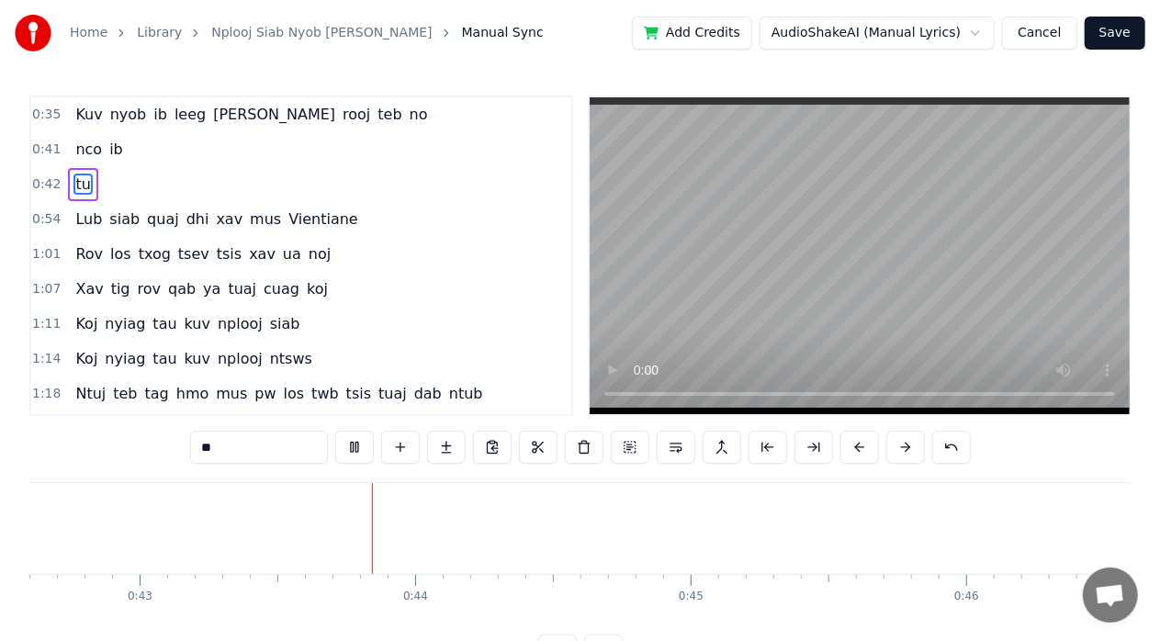
scroll to position [0, 11809]
click at [73, 182] on span "tu" at bounding box center [82, 184] width 18 height 21
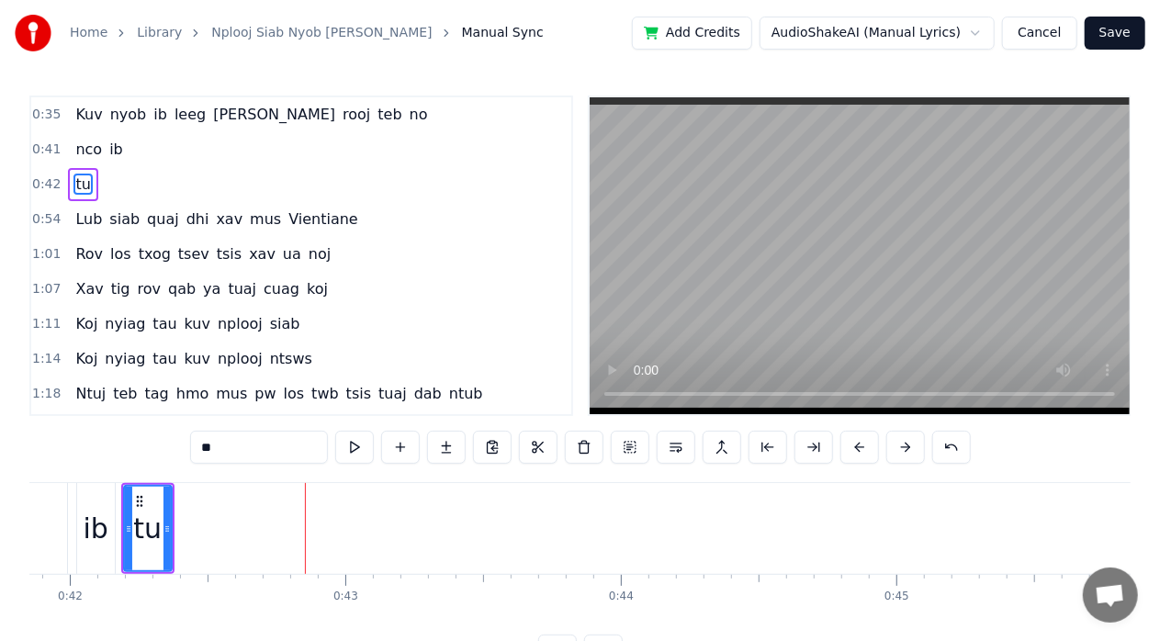
click at [89, 531] on div "ib" at bounding box center [95, 528] width 25 height 41
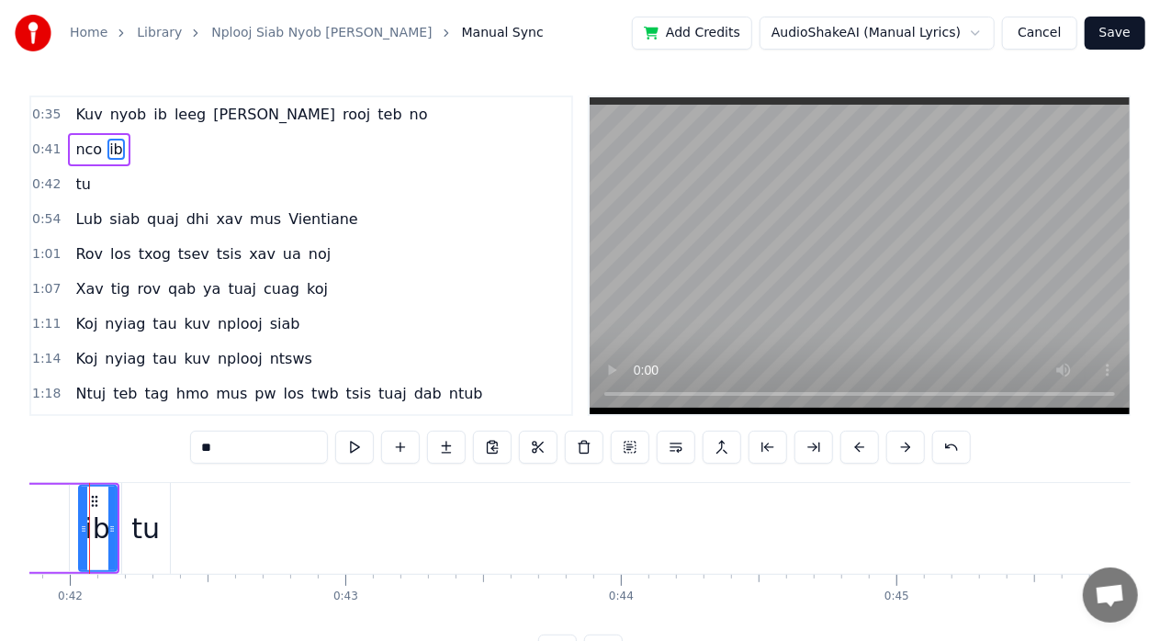
scroll to position [0, 11496]
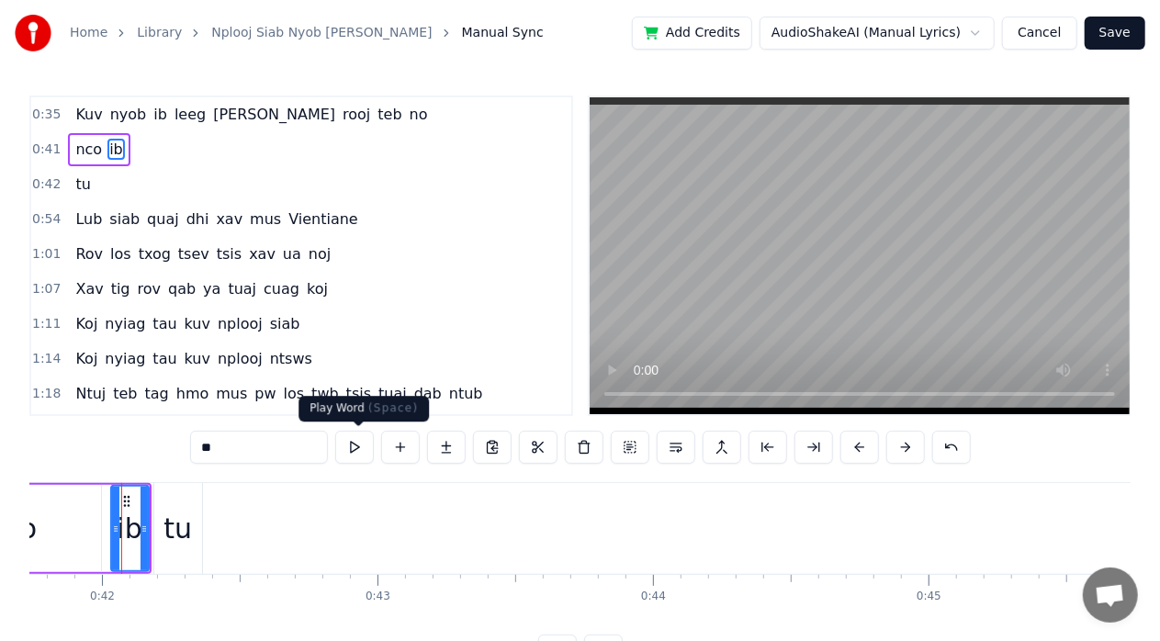
click at [356, 444] on button at bounding box center [354, 447] width 39 height 33
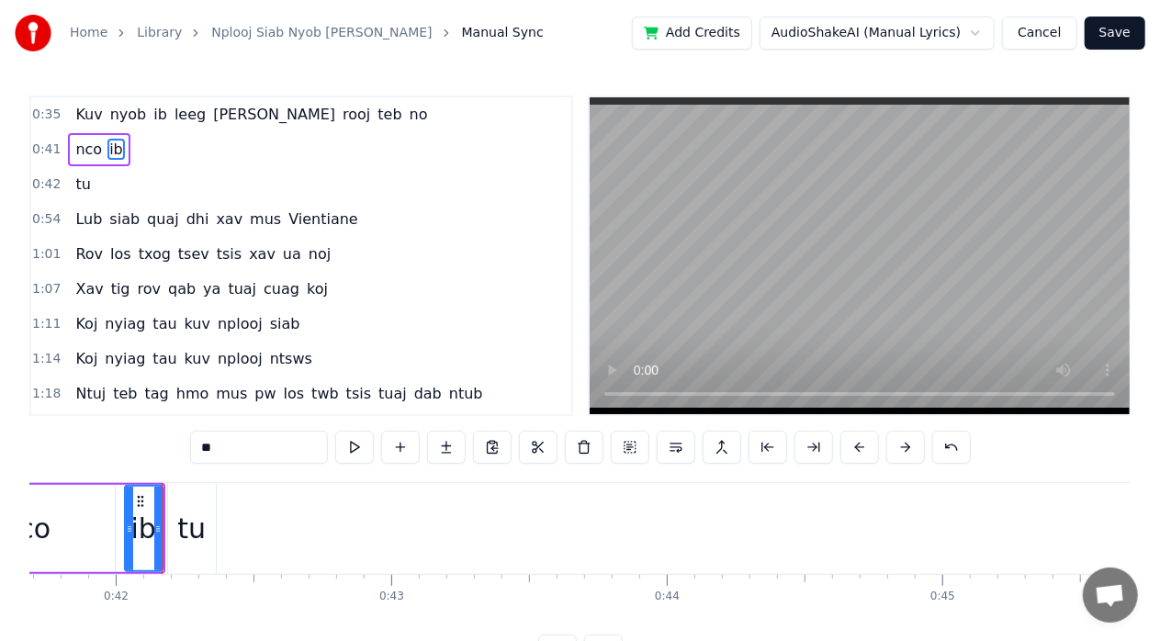
click at [356, 444] on button at bounding box center [354, 447] width 39 height 33
click at [151, 529] on icon at bounding box center [150, 528] width 7 height 15
click at [194, 534] on div "tu" at bounding box center [191, 528] width 28 height 41
type input "**"
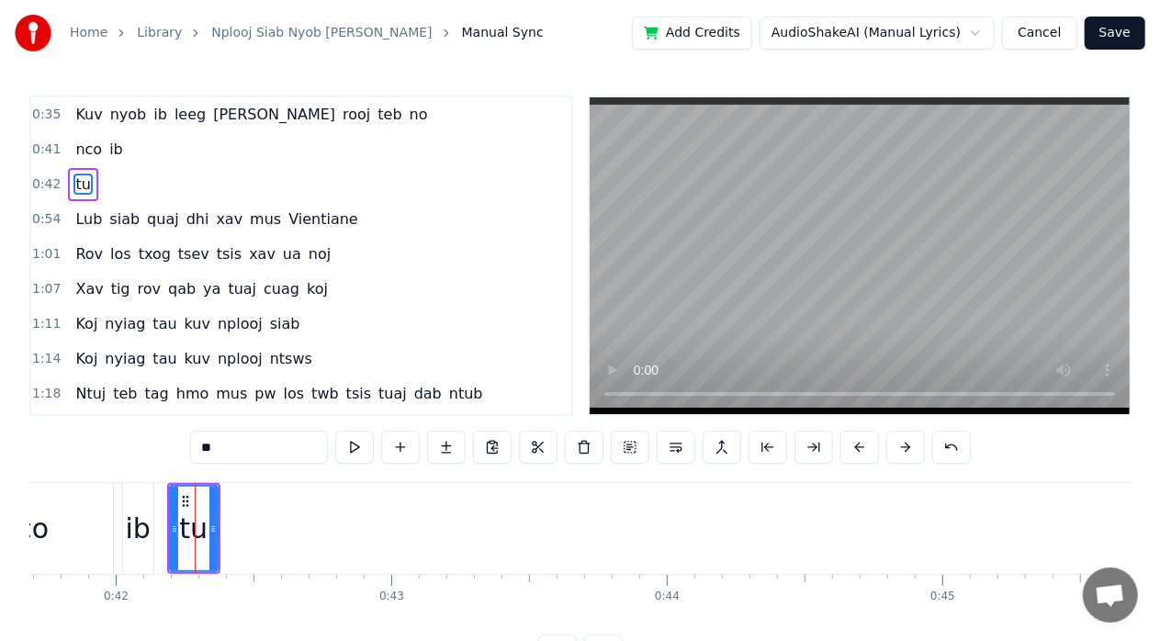
drag, startPoint x: 187, startPoint y: 537, endPoint x: 169, endPoint y: 536, distance: 18.4
click at [171, 536] on div "tu" at bounding box center [194, 529] width 46 height 84
drag, startPoint x: 174, startPoint y: 527, endPoint x: 163, endPoint y: 540, distance: 16.3
click at [163, 540] on div at bounding box center [164, 529] width 7 height 84
drag, startPoint x: 211, startPoint y: 526, endPoint x: 193, endPoint y: 531, distance: 18.9
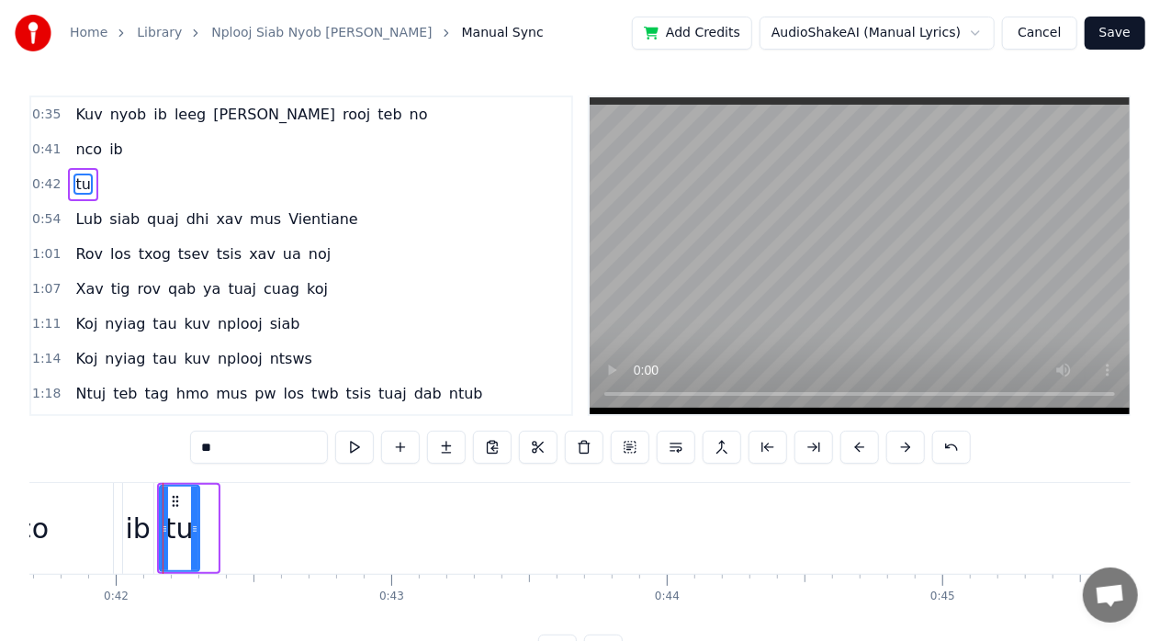
click at [193, 533] on icon at bounding box center [194, 528] width 7 height 15
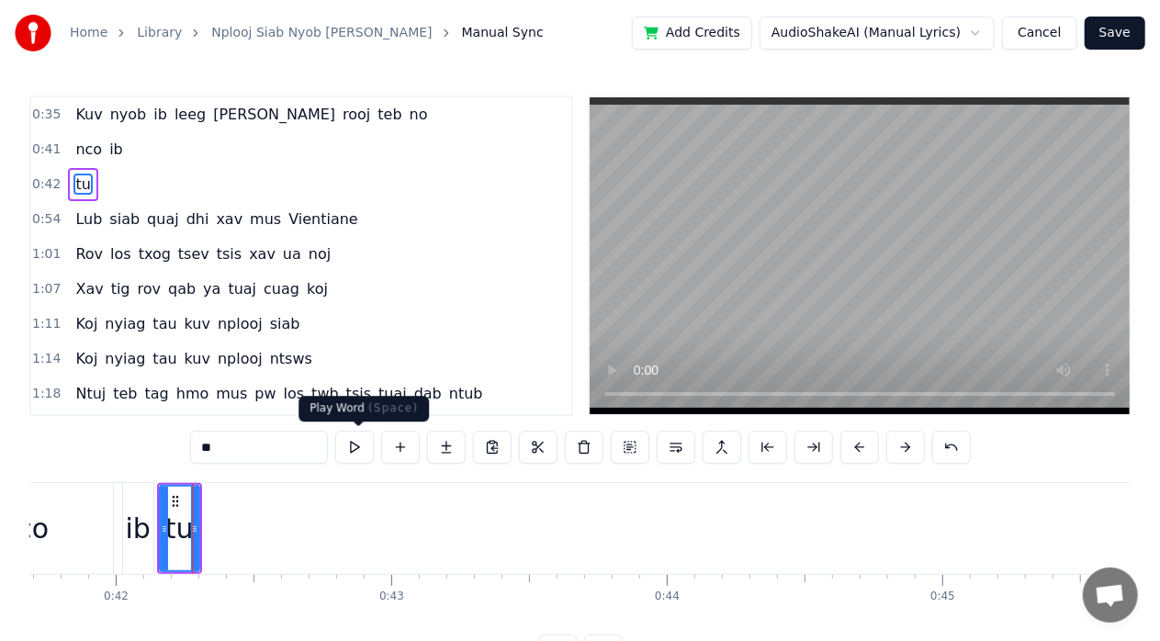
click at [352, 452] on button at bounding box center [354, 447] width 39 height 33
click at [351, 449] on button at bounding box center [354, 447] width 39 height 33
click at [351, 450] on button at bounding box center [354, 447] width 39 height 33
drag, startPoint x: 195, startPoint y: 527, endPoint x: 184, endPoint y: 533, distance: 12.3
click at [184, 533] on icon at bounding box center [183, 528] width 7 height 15
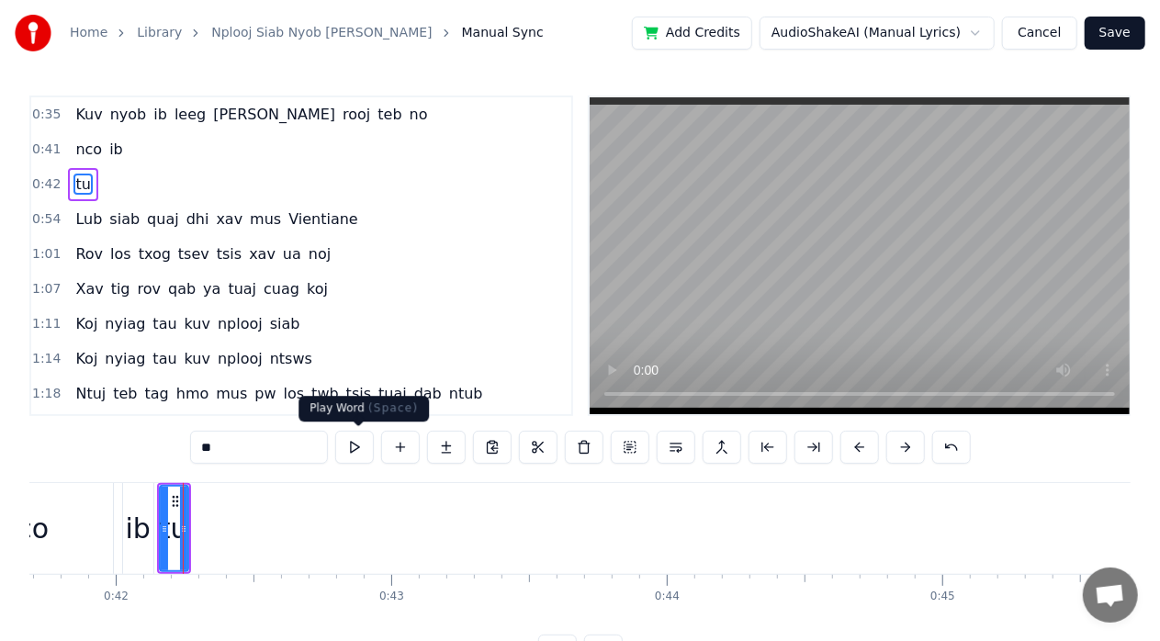
click at [354, 446] on button at bounding box center [354, 447] width 39 height 33
click at [354, 448] on button at bounding box center [354, 447] width 39 height 33
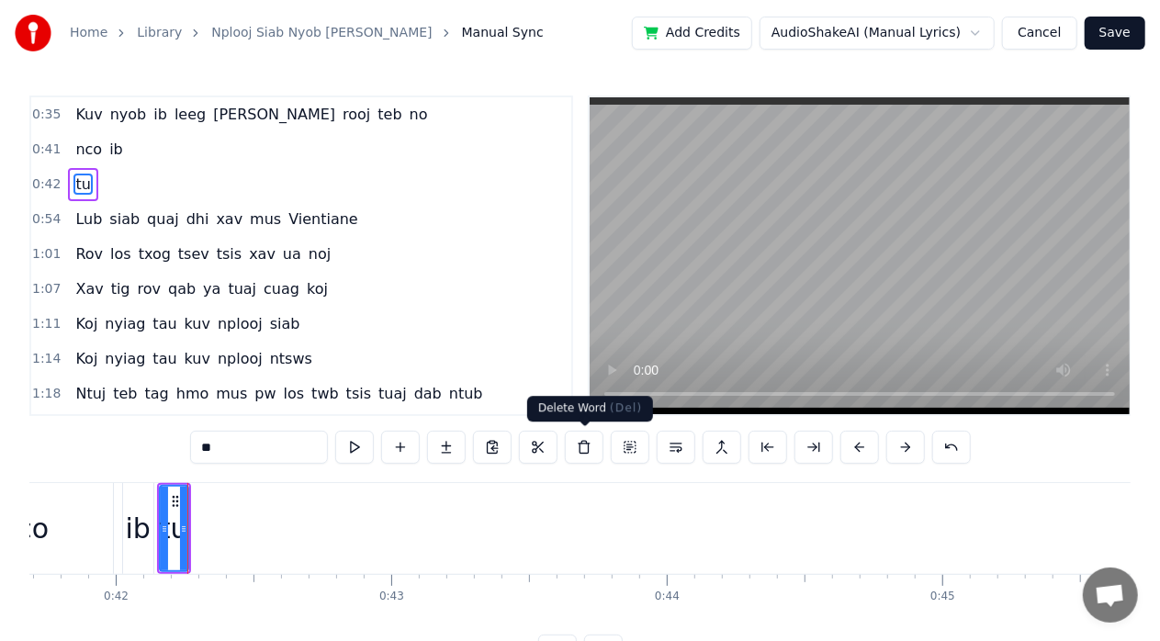
click at [585, 454] on button at bounding box center [584, 447] width 39 height 33
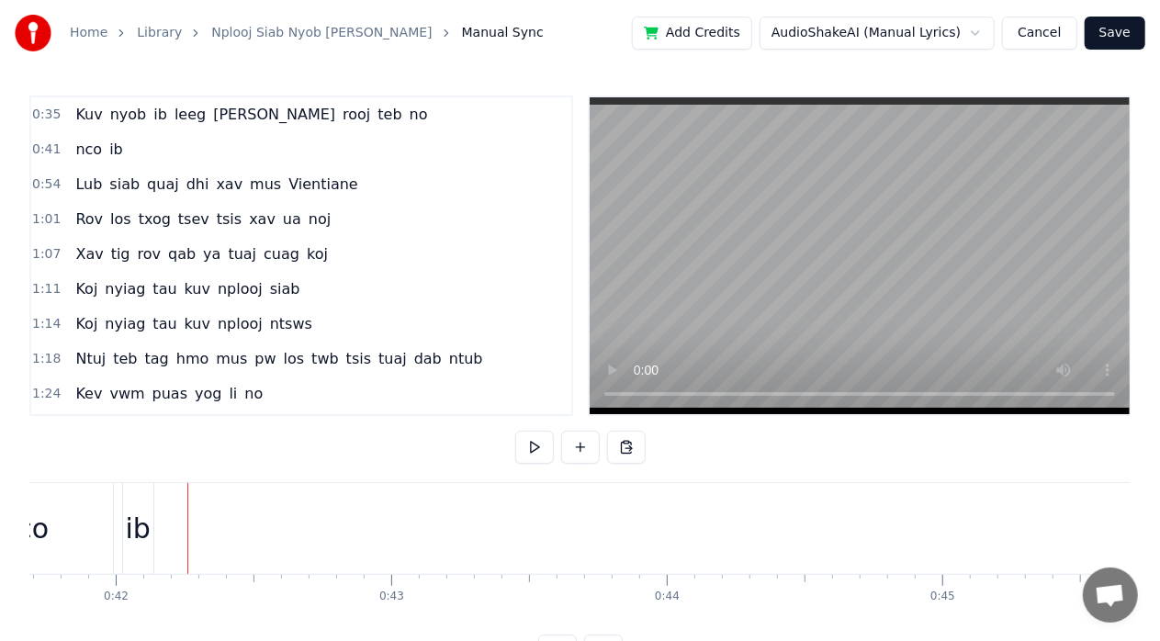
click at [137, 551] on div "ib" at bounding box center [138, 528] width 30 height 91
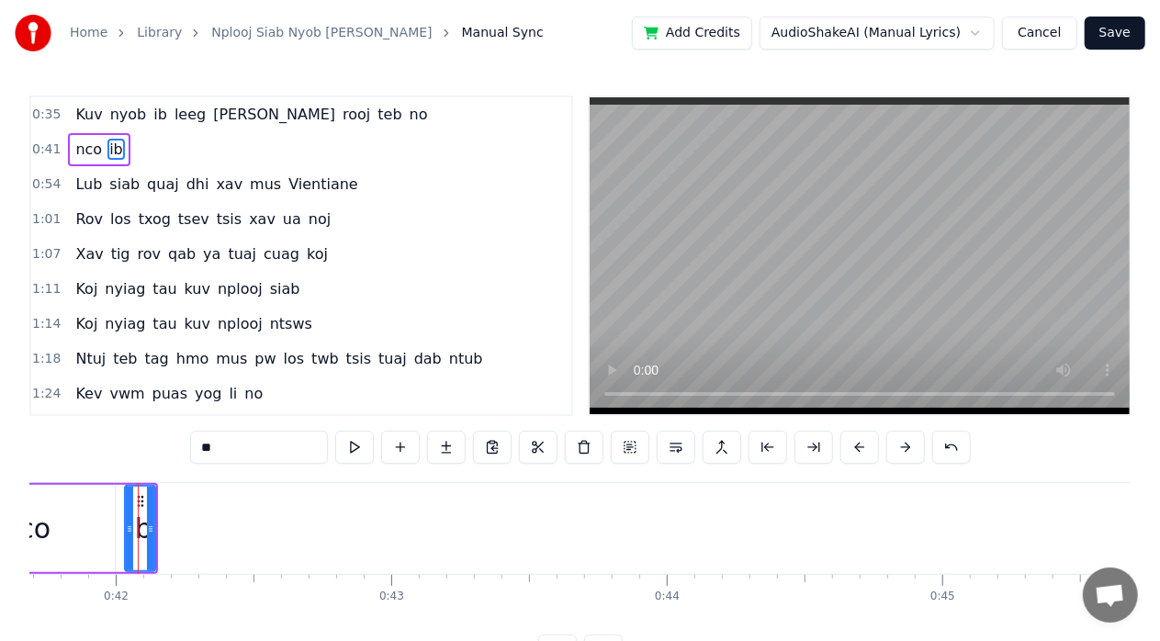
click at [252, 465] on div "**" at bounding box center [580, 449] width 780 height 37
click at [262, 446] on input "**" at bounding box center [259, 447] width 138 height 33
drag, startPoint x: 151, startPoint y: 531, endPoint x: 176, endPoint y: 541, distance: 26.8
click at [174, 541] on div at bounding box center [173, 529] width 7 height 84
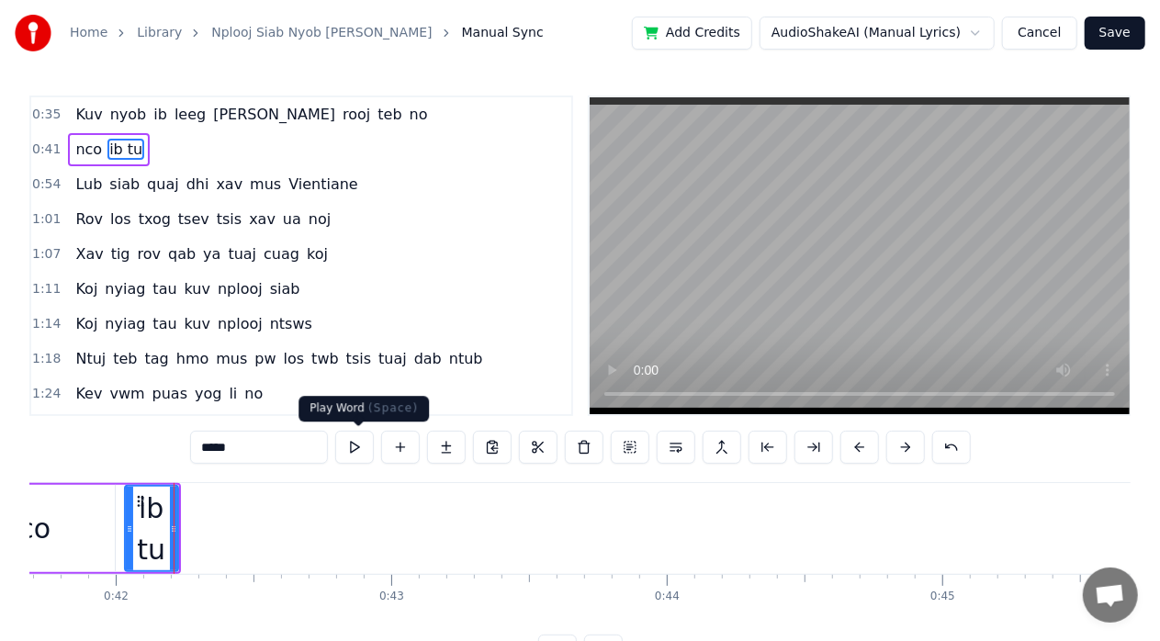
type input "*****"
click at [360, 444] on button at bounding box center [354, 447] width 39 height 33
click at [355, 448] on button at bounding box center [354, 447] width 39 height 33
click at [354, 446] on button at bounding box center [354, 447] width 39 height 33
click at [353, 446] on button at bounding box center [354, 447] width 39 height 33
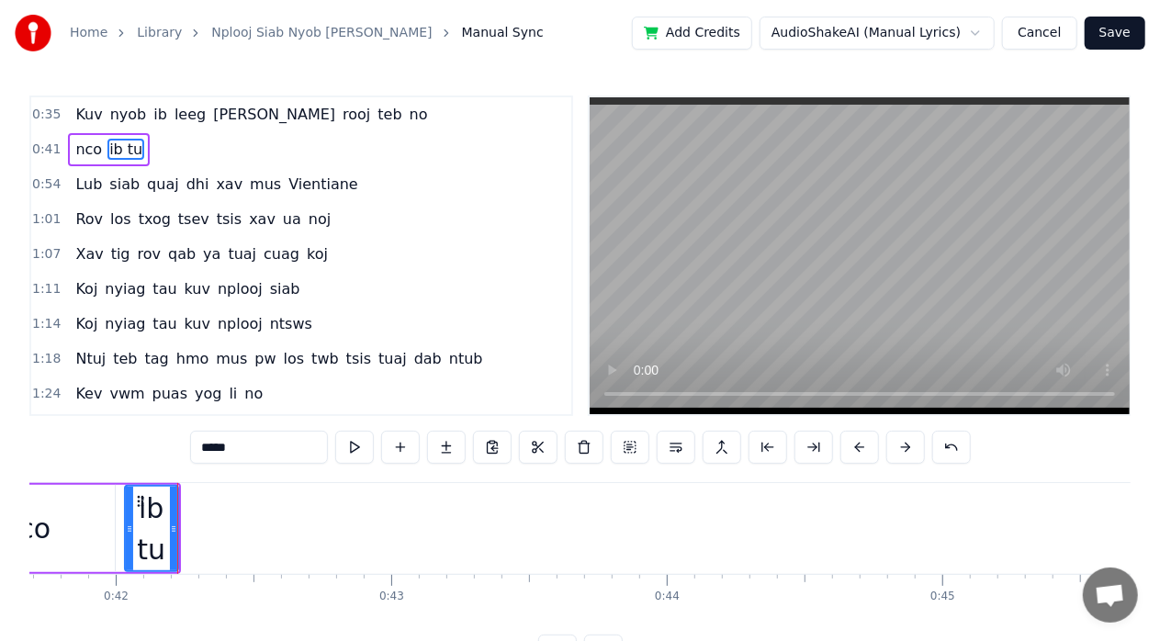
click at [353, 446] on button at bounding box center [354, 447] width 39 height 33
drag, startPoint x: 176, startPoint y: 531, endPoint x: 193, endPoint y: 534, distance: 16.9
click at [193, 534] on icon at bounding box center [190, 528] width 7 height 15
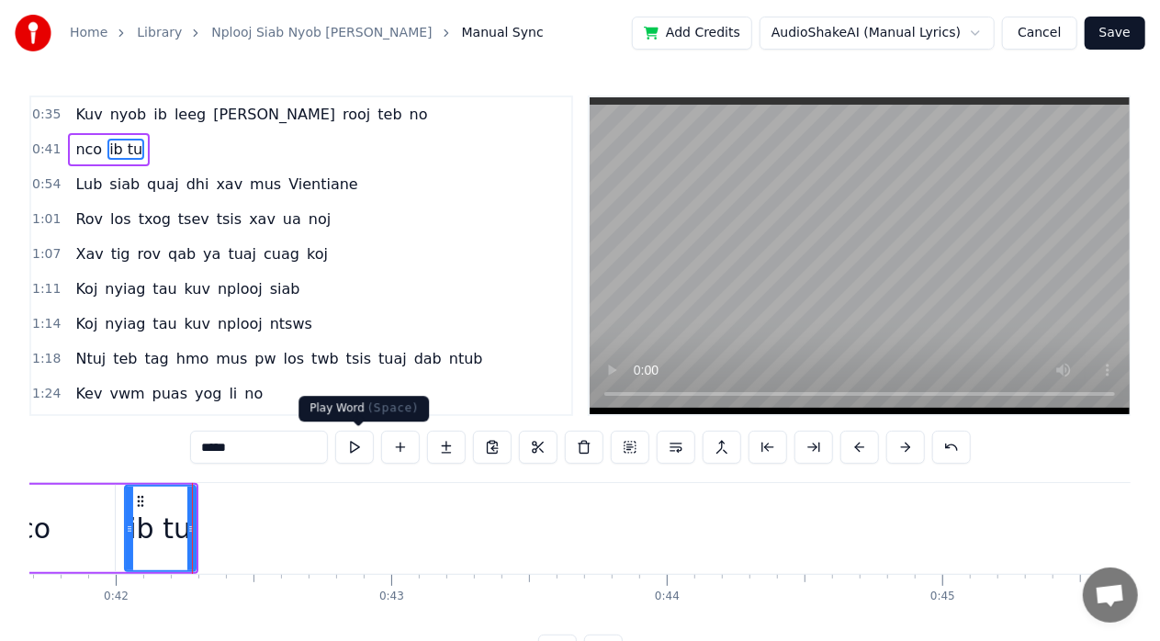
click at [362, 450] on button at bounding box center [354, 447] width 39 height 33
click at [358, 448] on button at bounding box center [354, 447] width 39 height 33
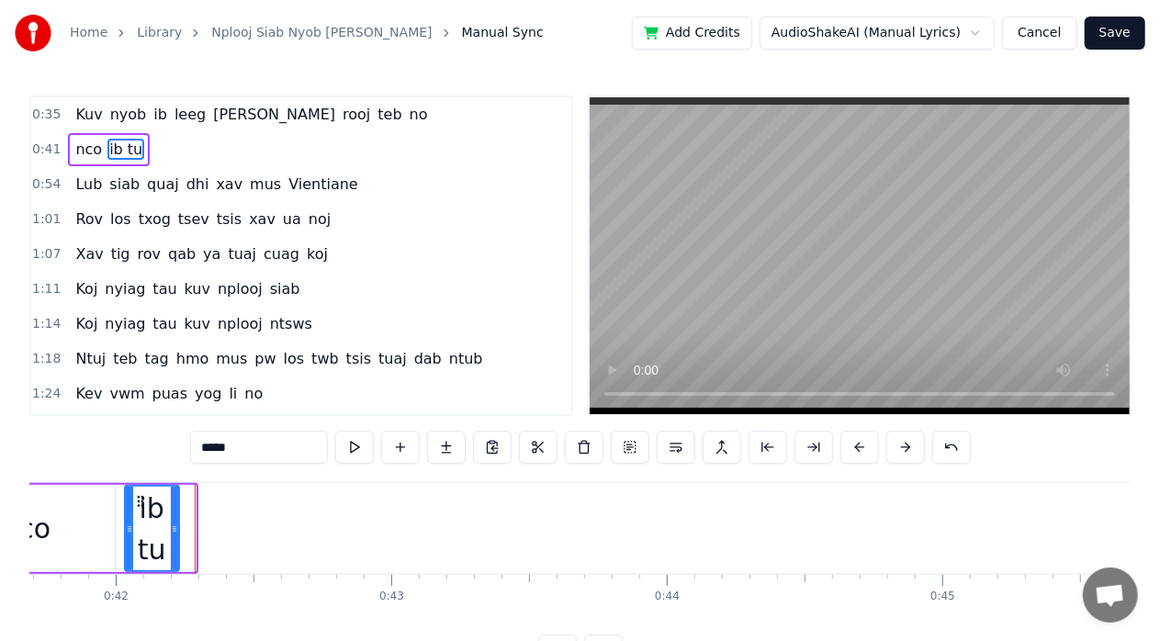
drag, startPoint x: 191, startPoint y: 526, endPoint x: 174, endPoint y: 533, distance: 17.7
click at [174, 533] on icon at bounding box center [174, 528] width 7 height 15
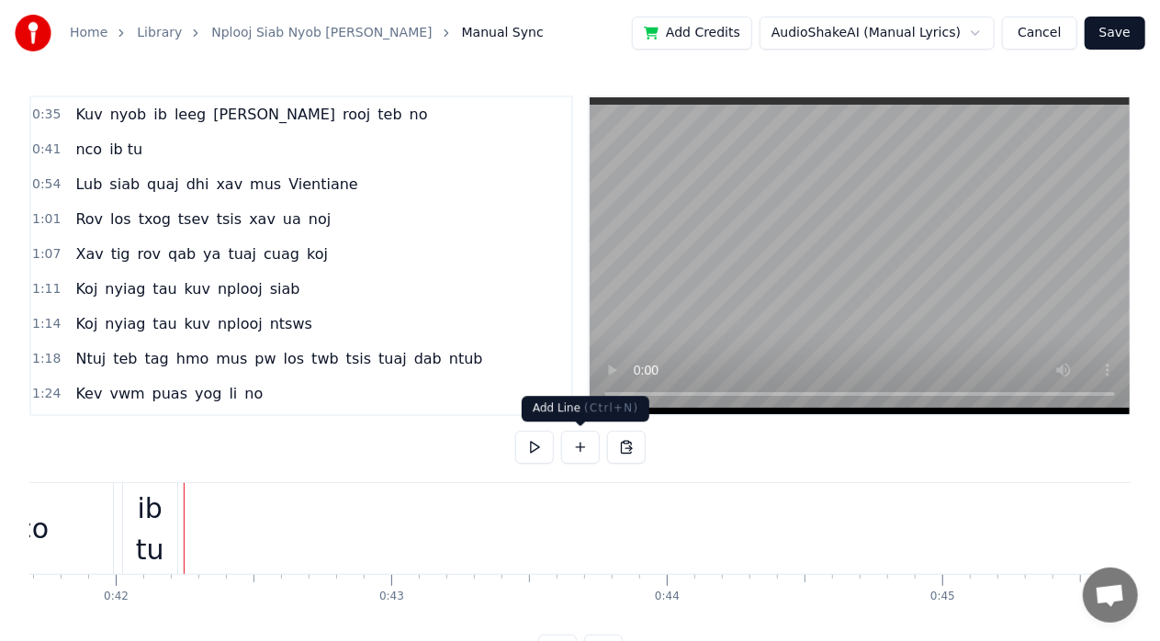
click at [565, 447] on button at bounding box center [580, 447] width 39 height 33
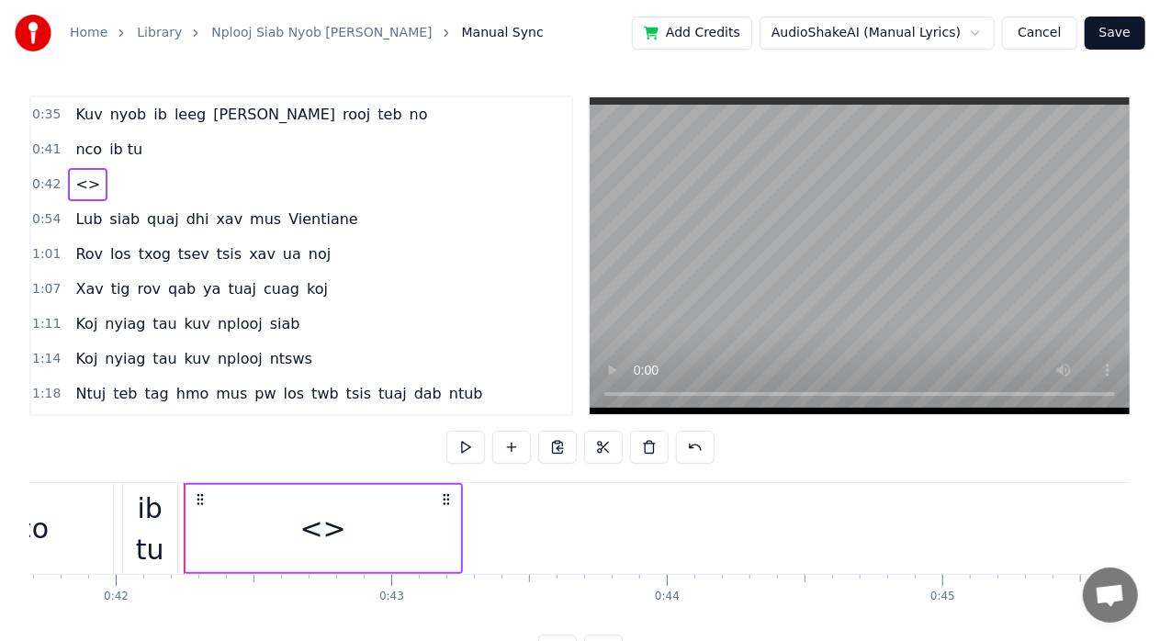
click at [362, 521] on div "<>" at bounding box center [323, 528] width 274 height 87
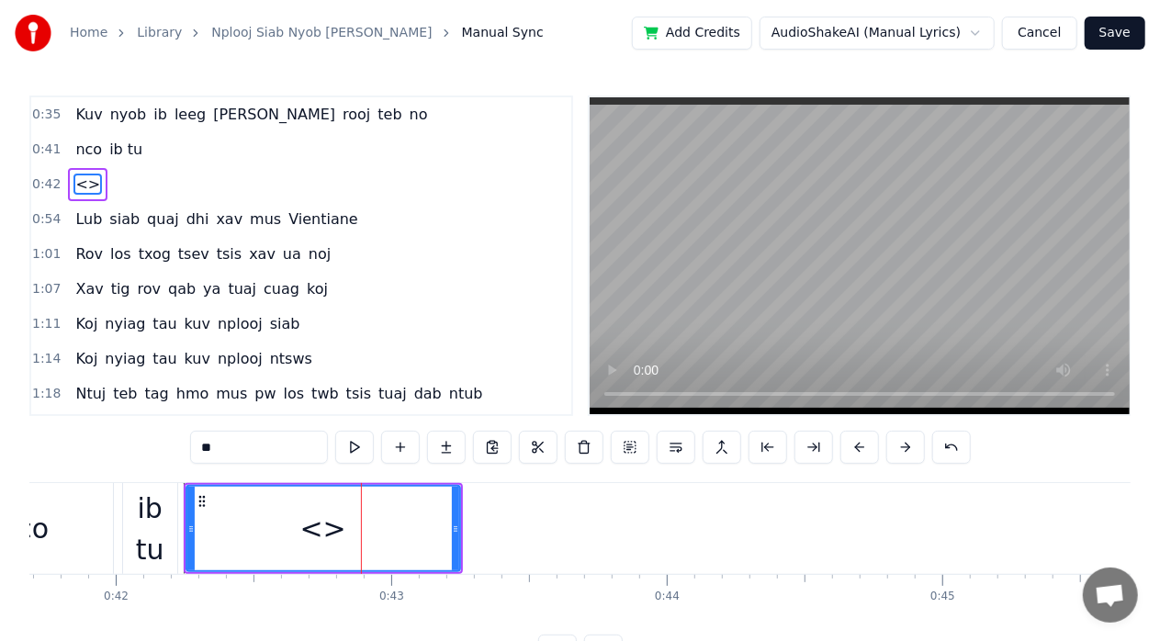
click at [292, 442] on input "**" at bounding box center [259, 447] width 138 height 33
type input "*"
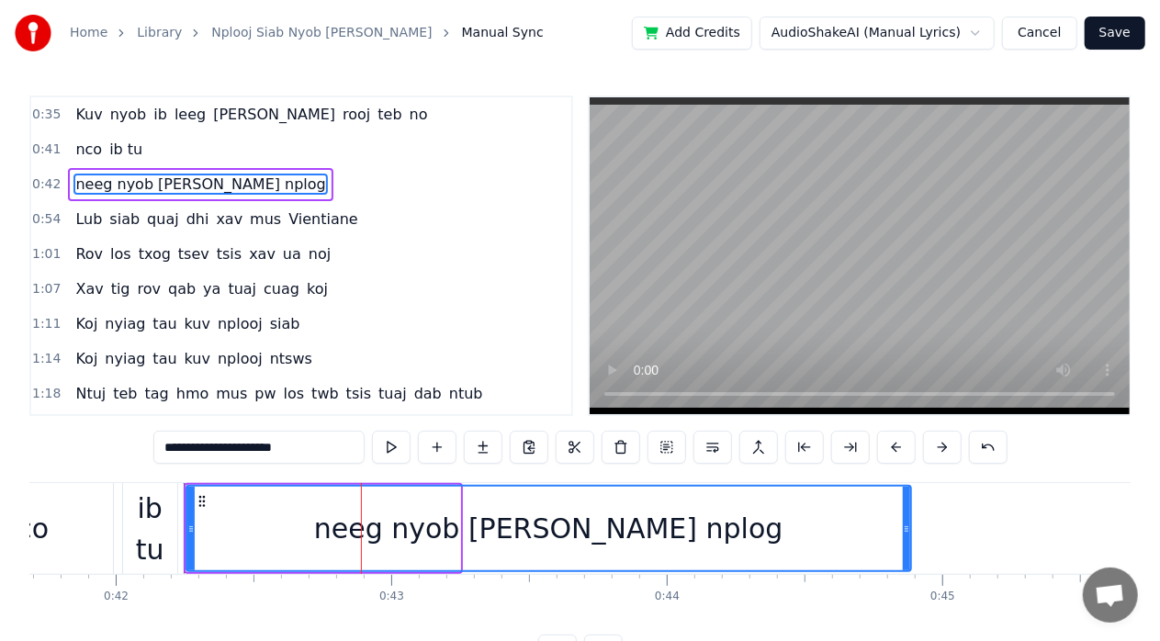
drag, startPoint x: 454, startPoint y: 530, endPoint x: 949, endPoint y: 484, distance: 497.0
click at [912, 485] on div "neeg nyob [PERSON_NAME] nplog" at bounding box center [548, 528] width 726 height 87
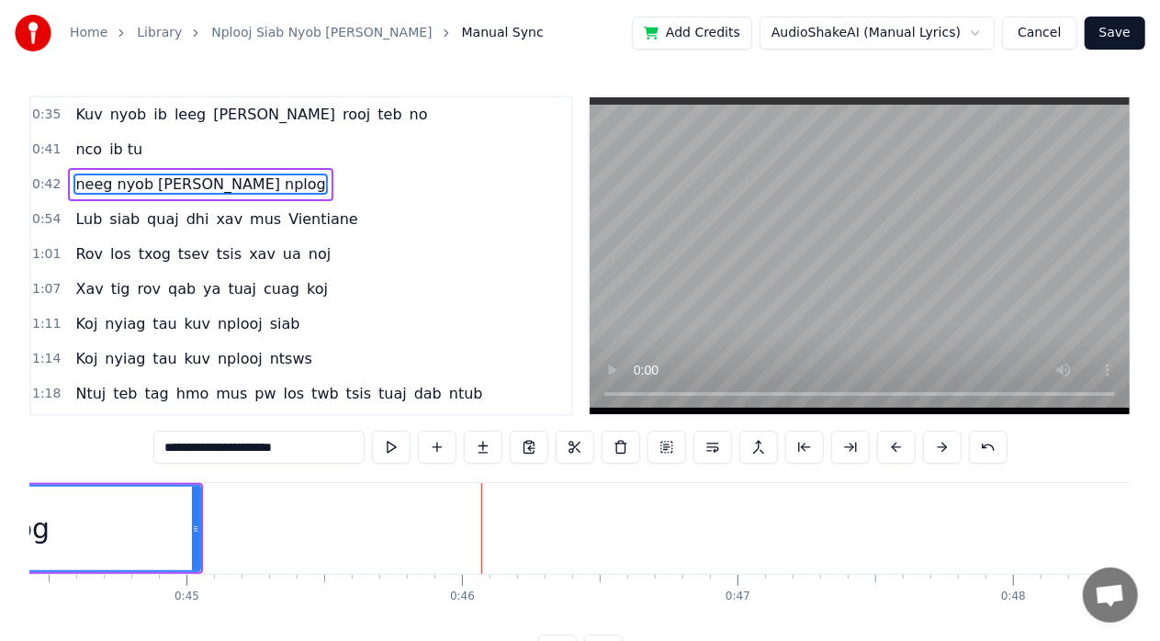
scroll to position [0, 12437]
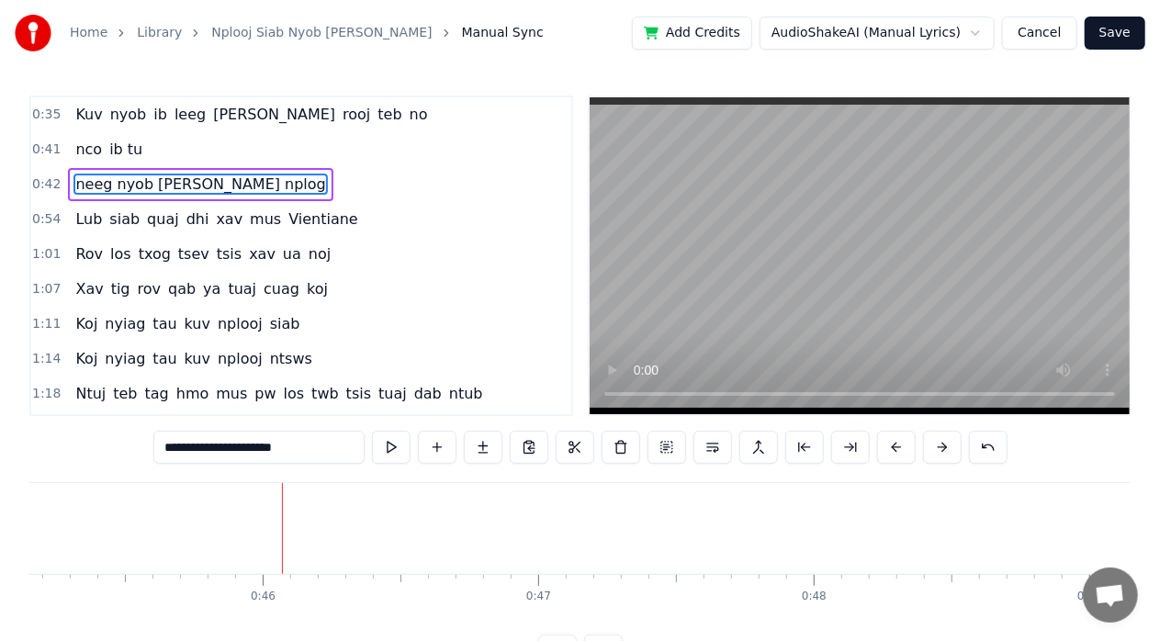
click at [114, 181] on span "neeg nyob [PERSON_NAME] nplog" at bounding box center [199, 184] width 253 height 21
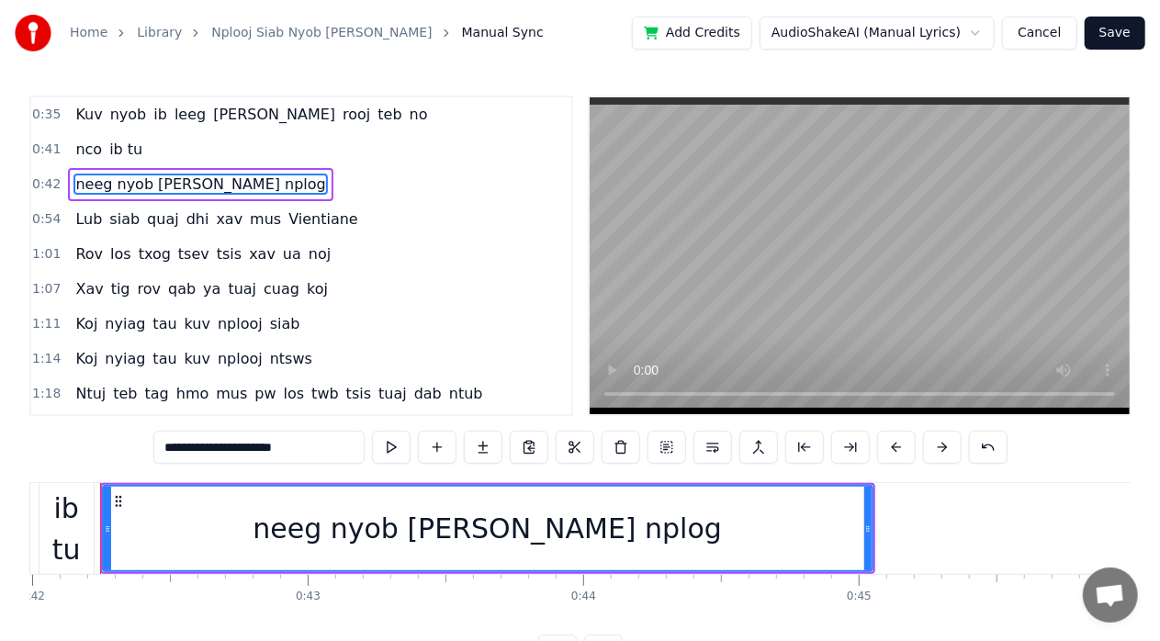
scroll to position [0, 11545]
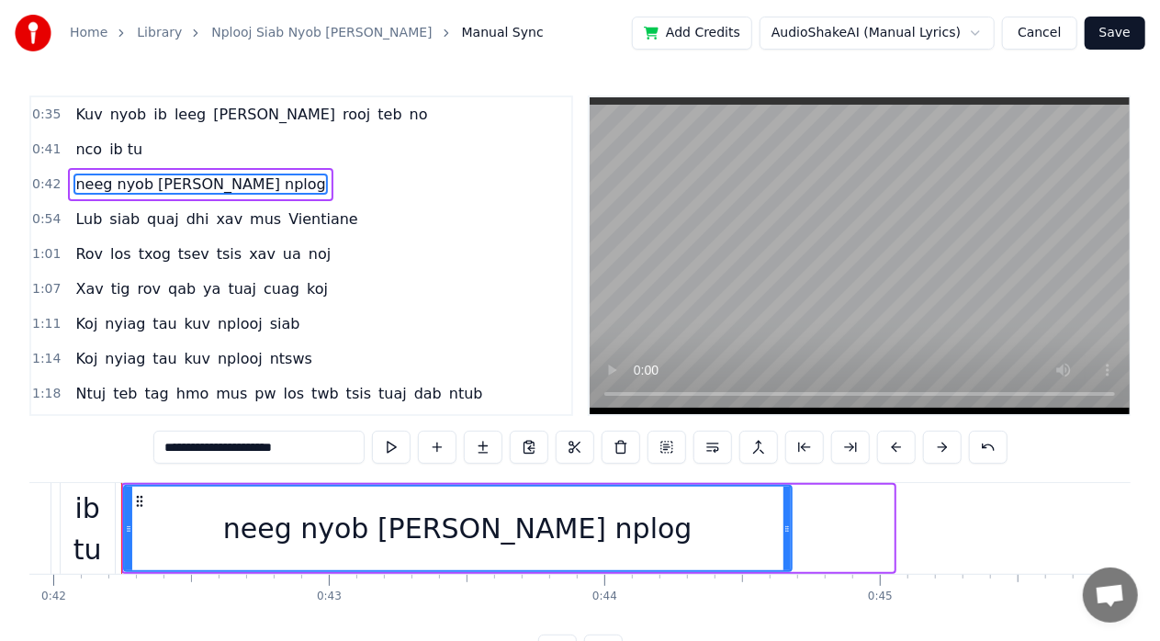
drag, startPoint x: 888, startPoint y: 522, endPoint x: 786, endPoint y: 498, distance: 104.9
click at [786, 498] on div at bounding box center [786, 529] width 7 height 84
click at [153, 522] on div "neeg nyob [PERSON_NAME] nplog" at bounding box center [458, 529] width 666 height 84
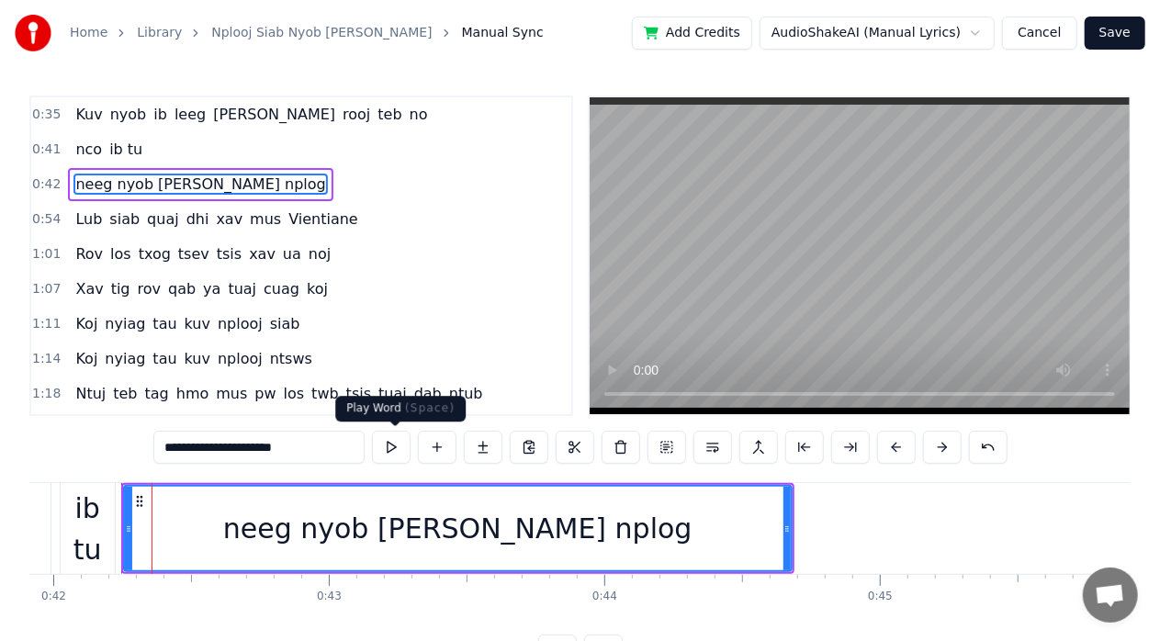
click at [384, 443] on button at bounding box center [391, 447] width 39 height 33
click at [384, 437] on button at bounding box center [391, 447] width 39 height 33
click at [392, 443] on button at bounding box center [391, 447] width 39 height 33
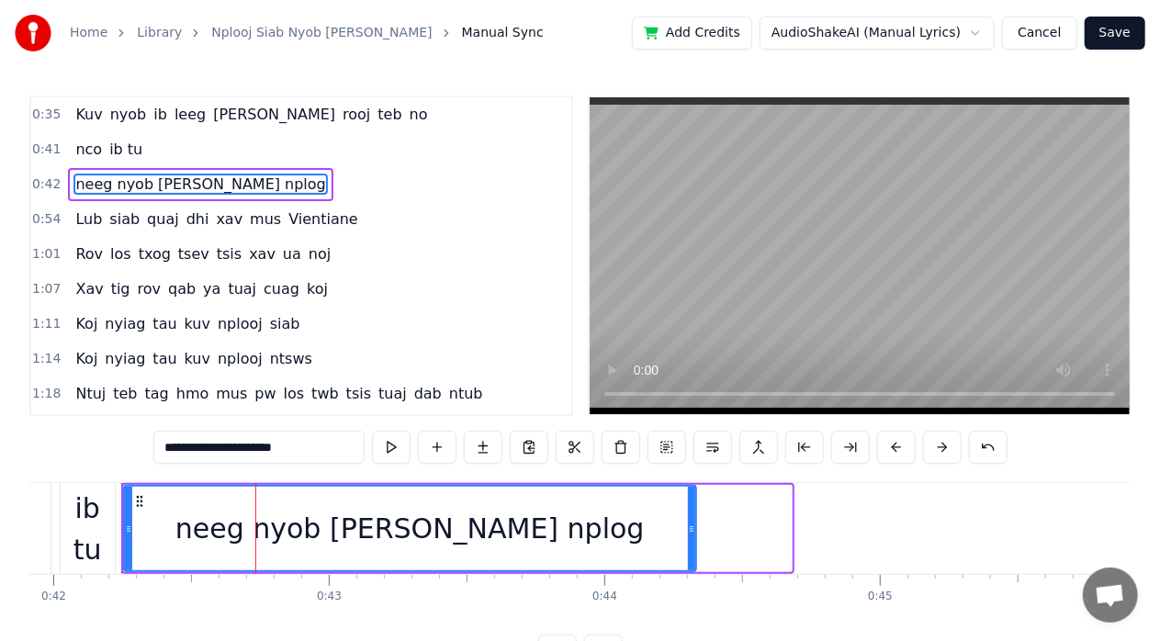
drag, startPoint x: 788, startPoint y: 519, endPoint x: 692, endPoint y: 495, distance: 98.4
click at [692, 495] on div at bounding box center [691, 529] width 7 height 84
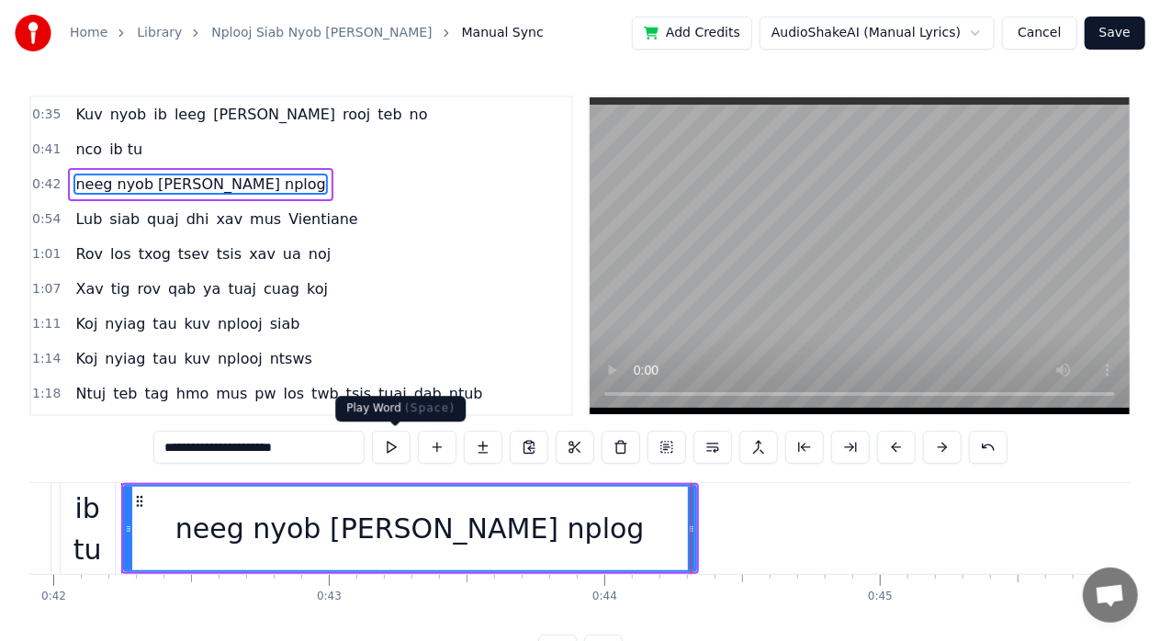
click at [398, 454] on button at bounding box center [391, 447] width 39 height 33
click at [383, 443] on button at bounding box center [391, 447] width 39 height 33
click at [95, 533] on div "ib tu" at bounding box center [88, 529] width 54 height 83
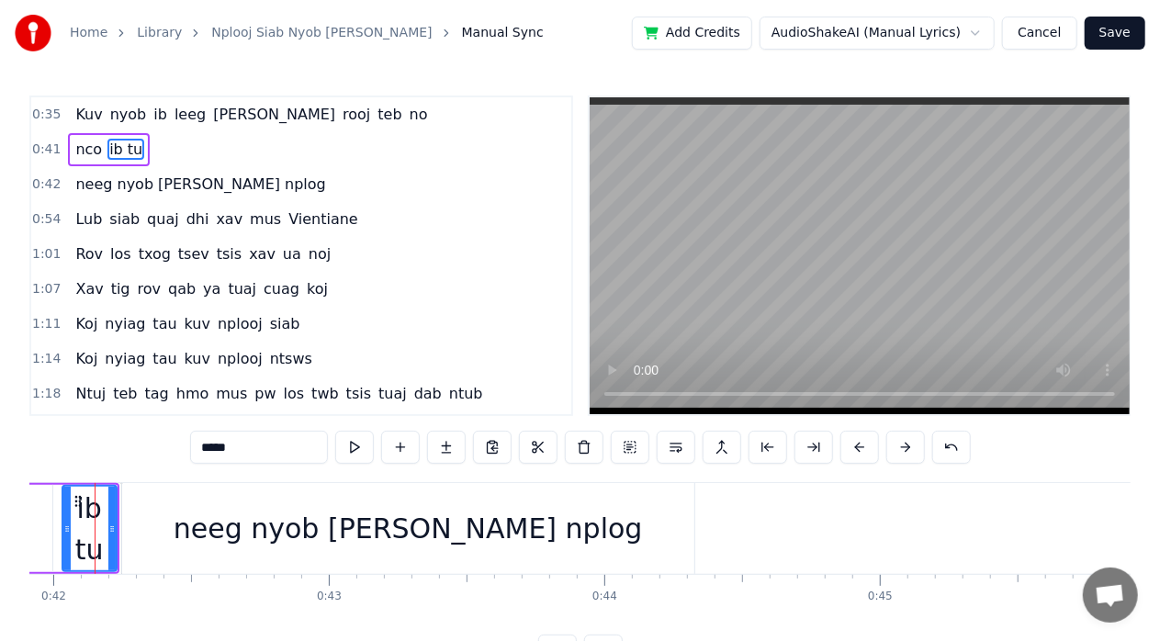
scroll to position [0, 11518]
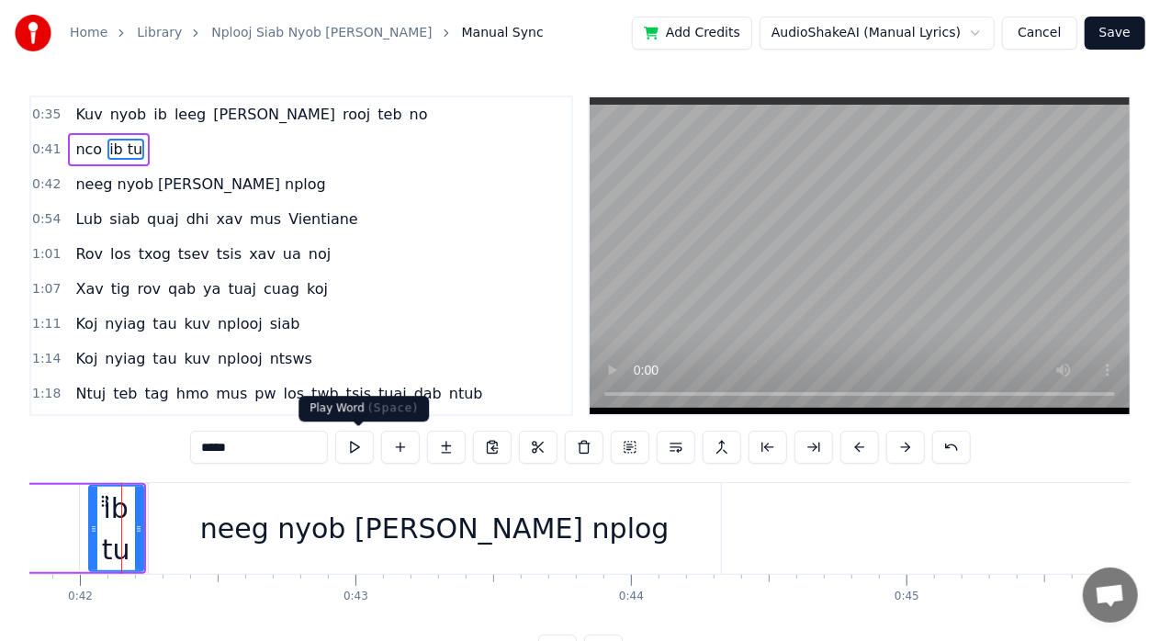
click at [340, 457] on button at bounding box center [354, 447] width 39 height 33
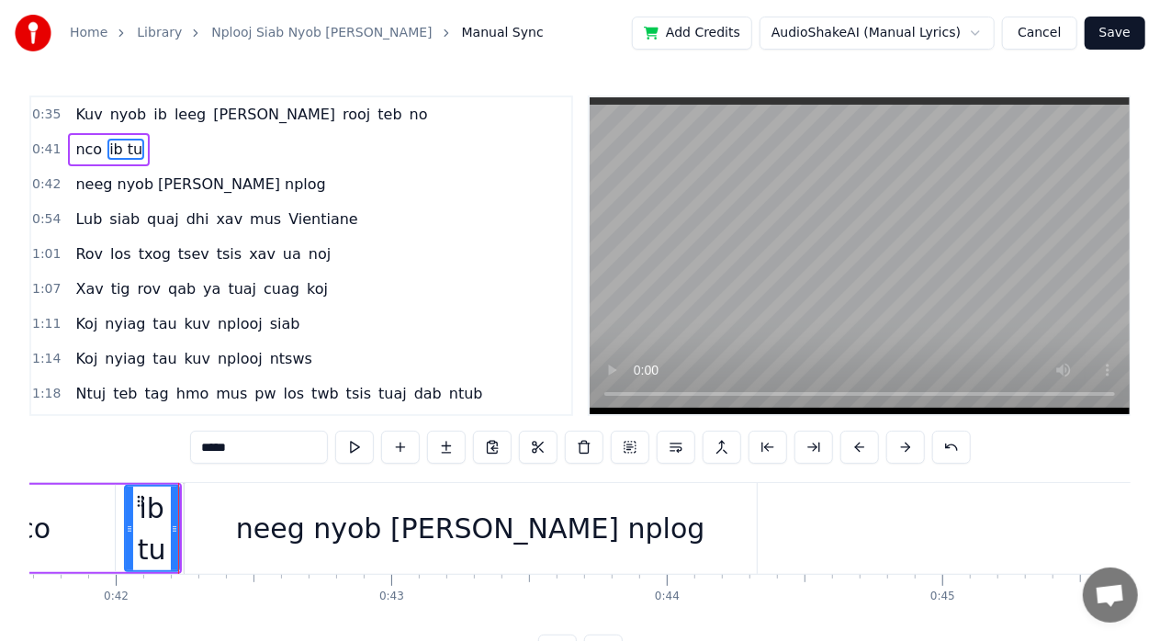
click at [213, 537] on div "neeg nyob [PERSON_NAME] nplog" at bounding box center [471, 528] width 572 height 91
type input "**********"
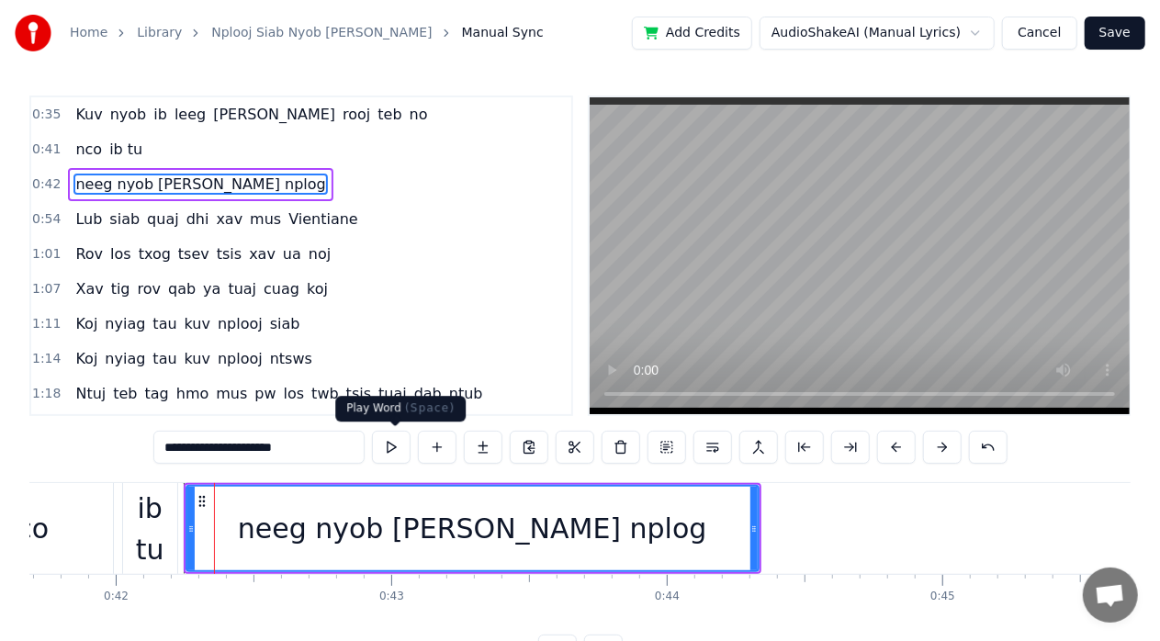
click at [387, 452] on button at bounding box center [391, 447] width 39 height 33
click at [389, 455] on button at bounding box center [391, 447] width 39 height 33
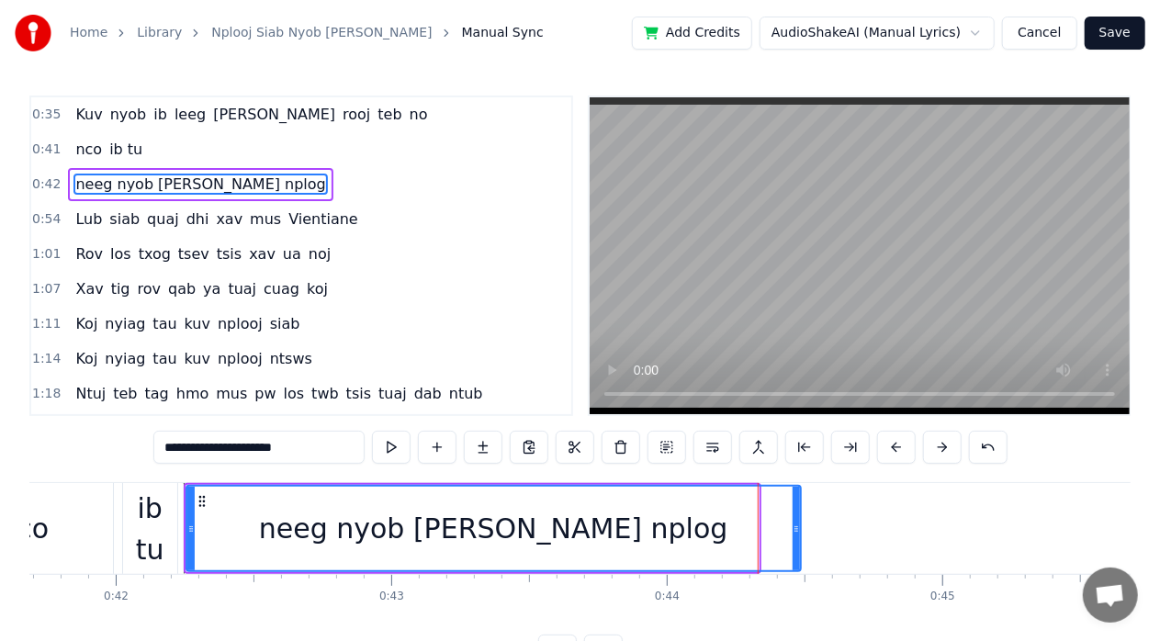
drag, startPoint x: 755, startPoint y: 523, endPoint x: 797, endPoint y: 525, distance: 42.3
click at [797, 525] on icon at bounding box center [795, 528] width 7 height 15
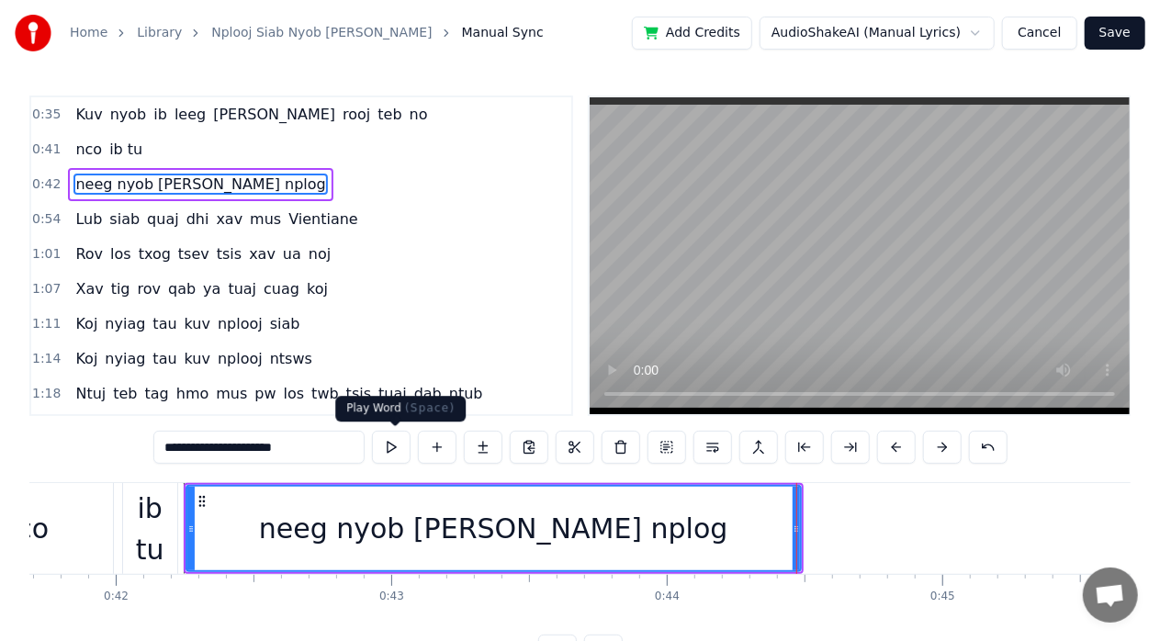
click at [397, 445] on button at bounding box center [391, 447] width 39 height 33
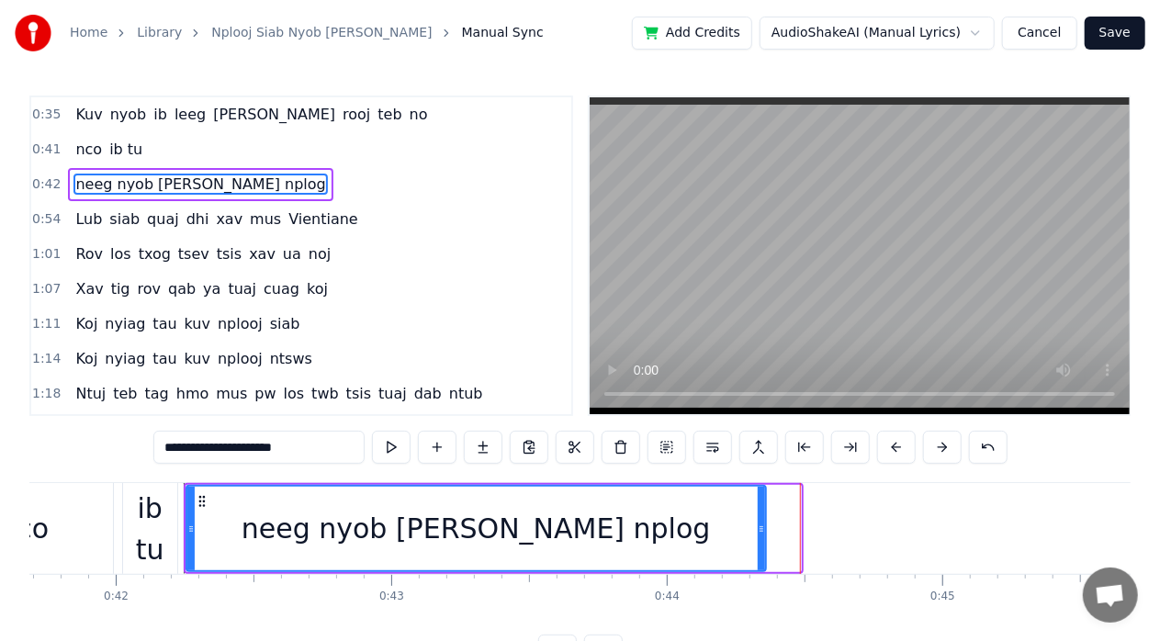
drag, startPoint x: 795, startPoint y: 526, endPoint x: 760, endPoint y: 533, distance: 35.7
click at [760, 533] on icon at bounding box center [760, 528] width 7 height 15
click at [387, 448] on button at bounding box center [391, 447] width 39 height 33
click at [833, 480] on div "**********" at bounding box center [579, 381] width 1101 height 572
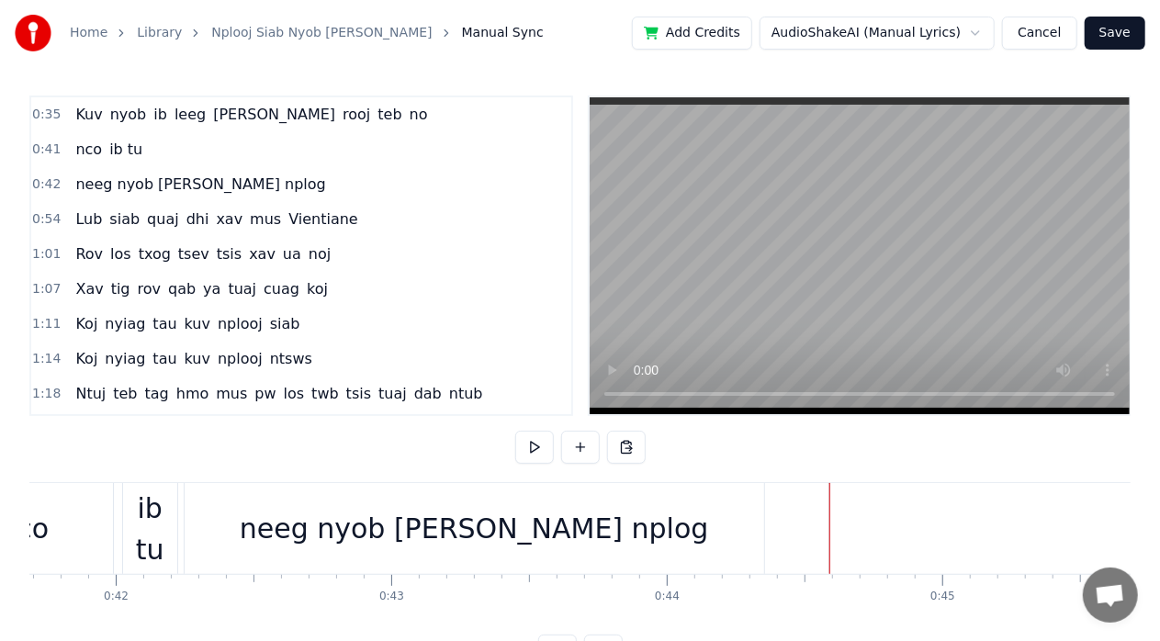
click at [74, 499] on div "nco" at bounding box center [24, 528] width 177 height 91
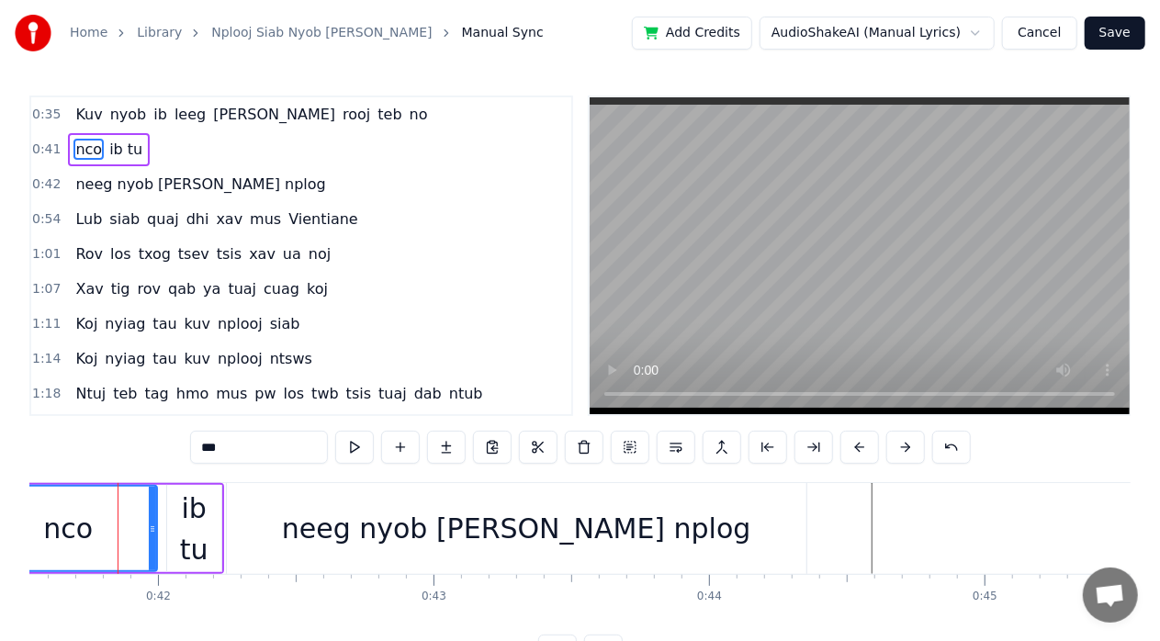
scroll to position [0, 11436]
click at [174, 470] on div "0:35 Kuv nyob ib leeg [PERSON_NAME] [PERSON_NAME] teb no 0:41 nco ib tu 0:42 ne…" at bounding box center [579, 381] width 1101 height 572
click at [150, 455] on div "0:35 Kuv nyob ib leeg [PERSON_NAME] [PERSON_NAME] teb no 0:41 nco ib tu 0:42 ne…" at bounding box center [579, 381] width 1101 height 572
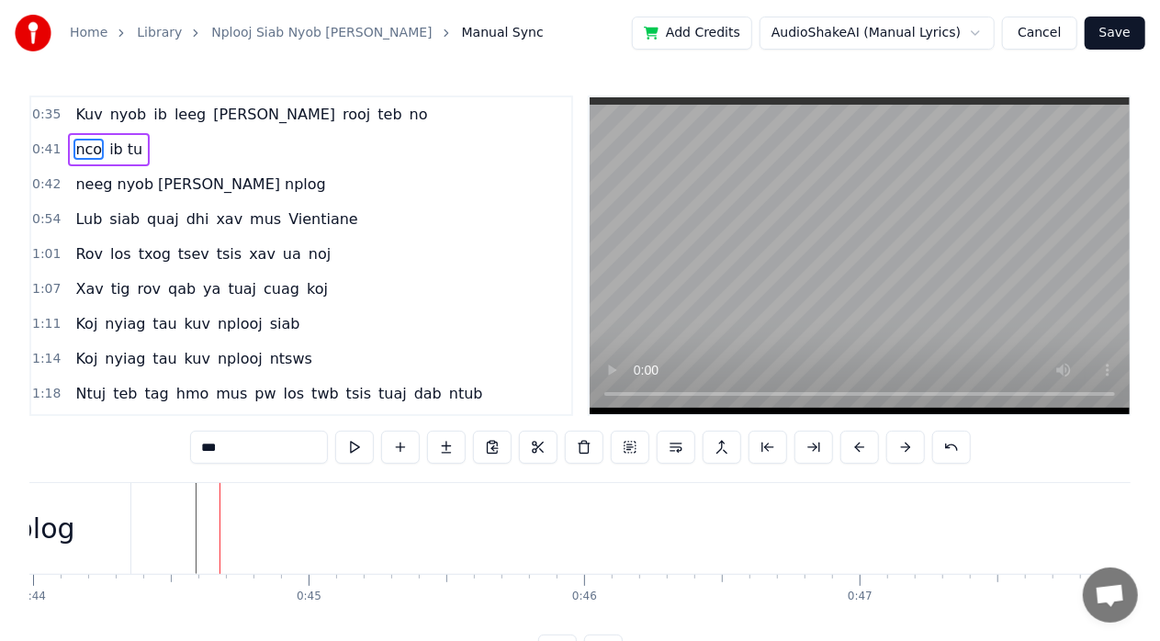
scroll to position [0, 12213]
click at [802, 284] on video at bounding box center [859, 255] width 540 height 317
click at [684, 307] on video at bounding box center [859, 255] width 540 height 317
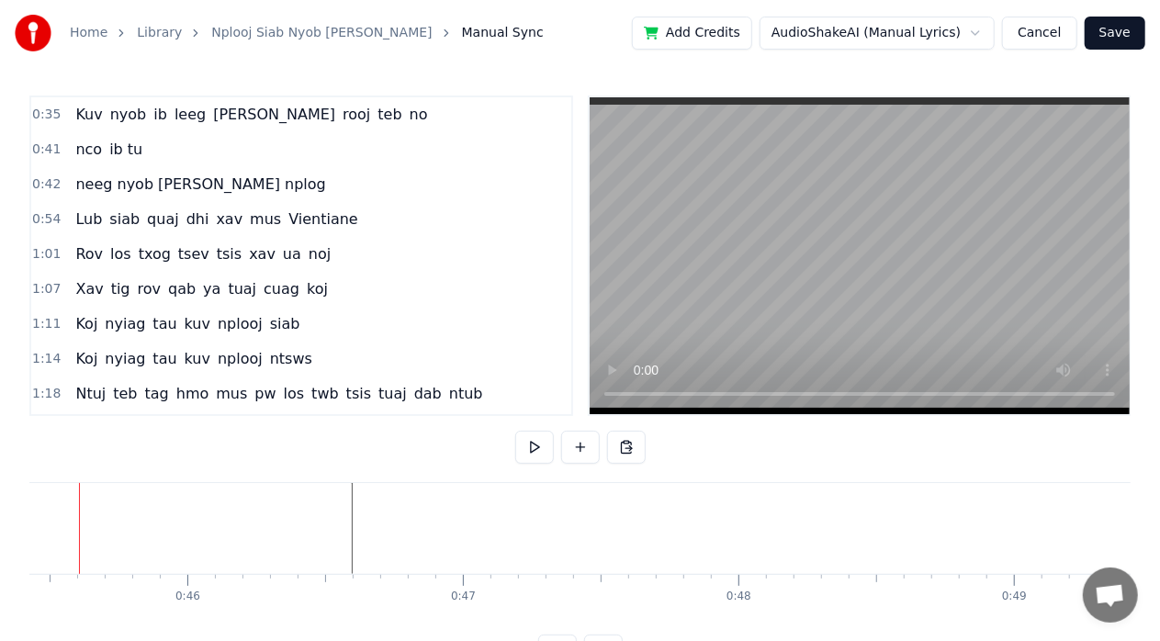
scroll to position [0, 12470]
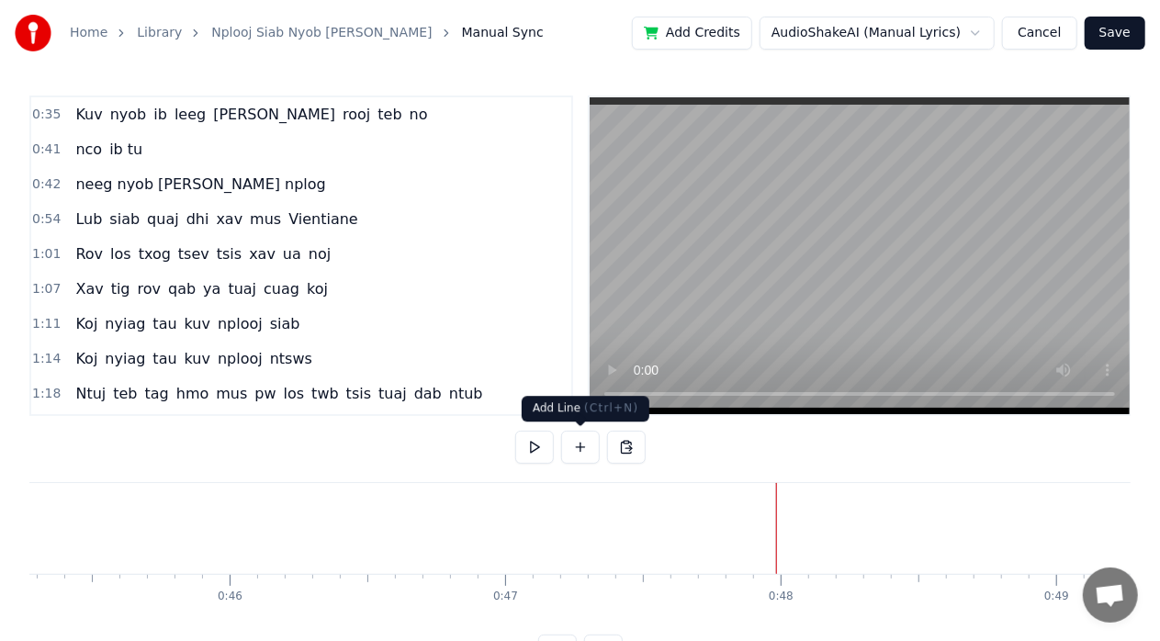
click at [588, 443] on button at bounding box center [580, 447] width 39 height 33
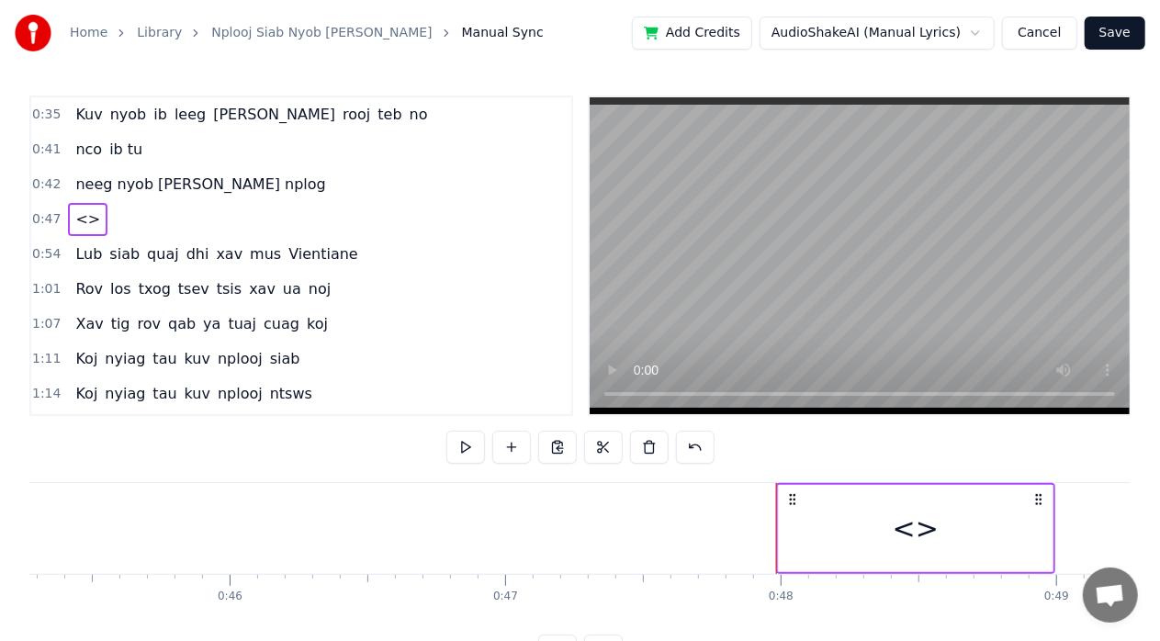
click at [891, 519] on div "<>" at bounding box center [916, 528] width 274 height 87
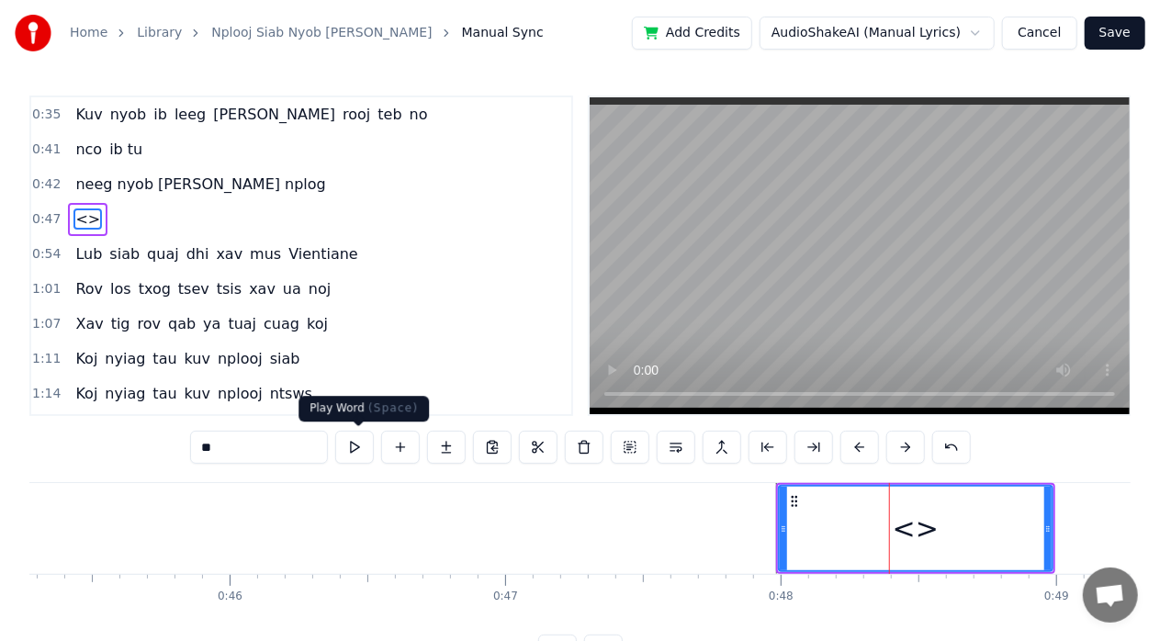
click at [237, 429] on div "0:35 Kuv nyob ib leeg [PERSON_NAME] [PERSON_NAME] teb no 0:41 nco ib tu 0:42 ne…" at bounding box center [579, 381] width 1101 height 572
click at [231, 454] on input "**" at bounding box center [259, 447] width 138 height 33
type input "*"
click at [839, 48] on body "Home Library Nplooj Siab Nyob [PERSON_NAME] Nplog Manual Sync Add Credits Audio…" at bounding box center [580, 333] width 1160 height 667
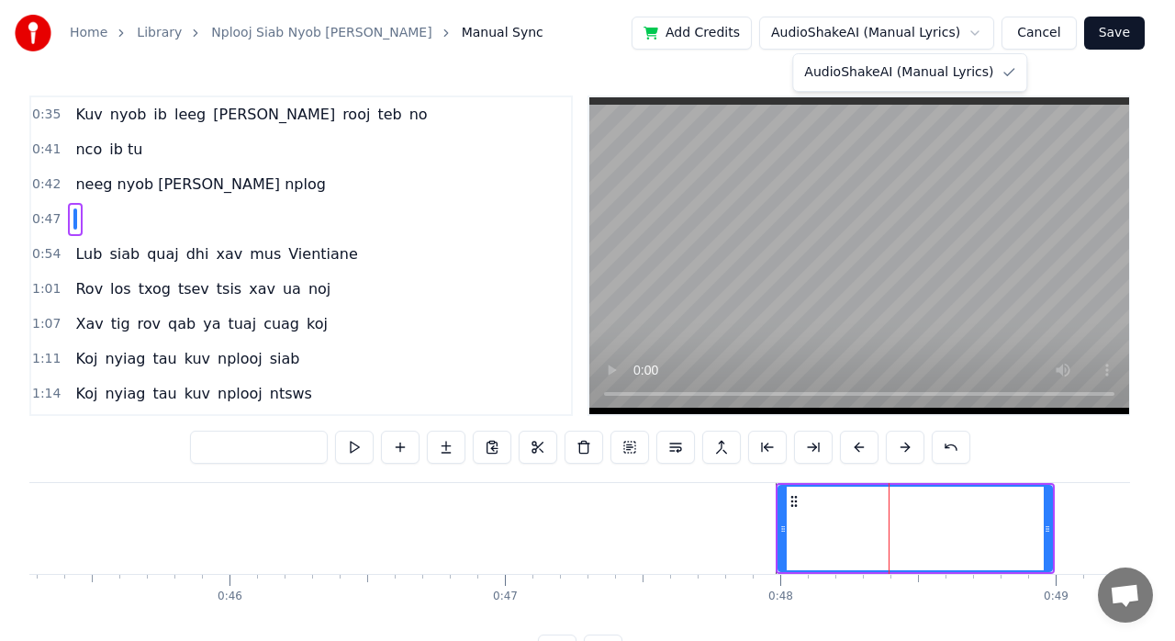
click at [275, 443] on html "Home Library Nplooj Siab Nyob [PERSON_NAME] Nplog Manual Sync Add Credits Audio…" at bounding box center [587, 348] width 1175 height 697
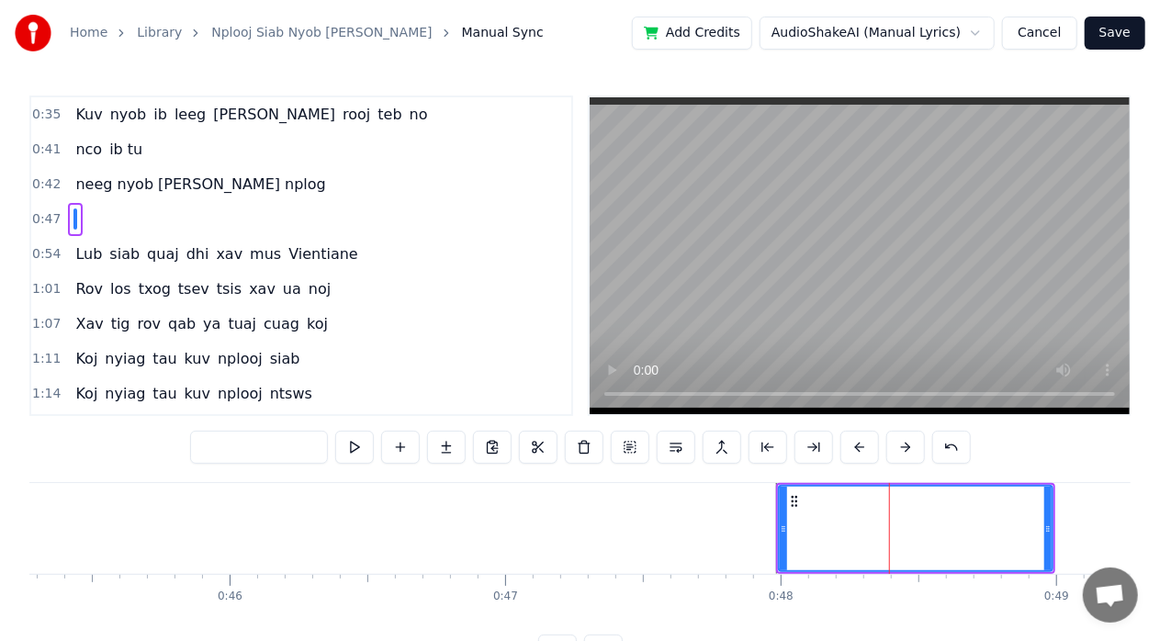
click at [255, 443] on input "text" at bounding box center [259, 447] width 138 height 33
paste input "**********"
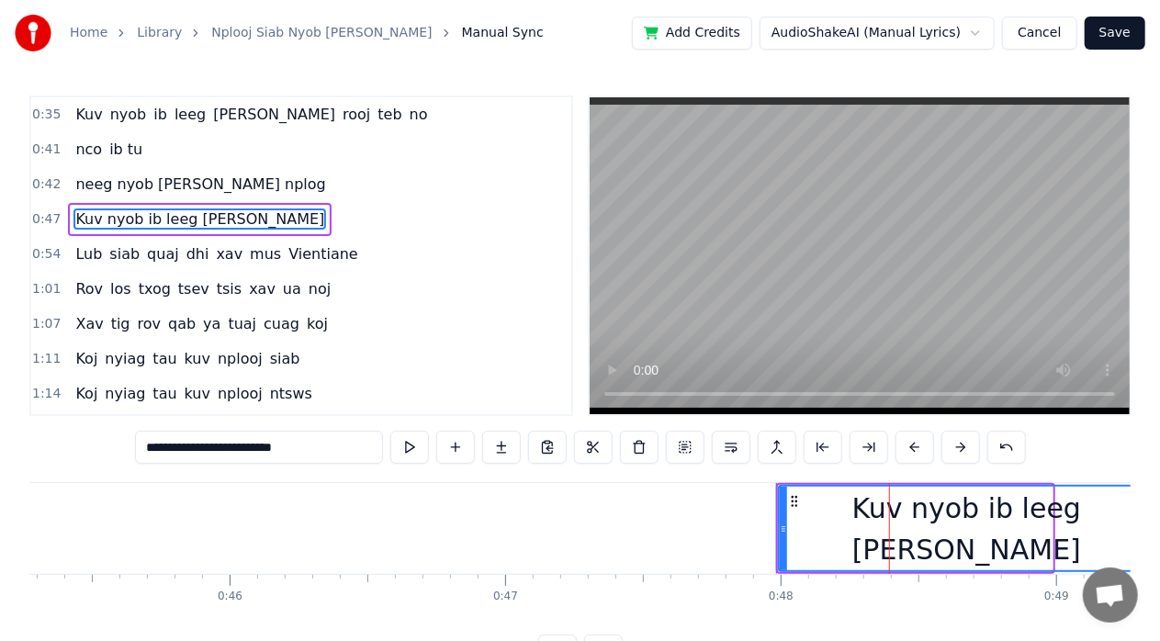
drag, startPoint x: 1049, startPoint y: 516, endPoint x: 1151, endPoint y: 481, distance: 107.7
click at [1151, 481] on div "**********" at bounding box center [580, 333] width 1160 height 667
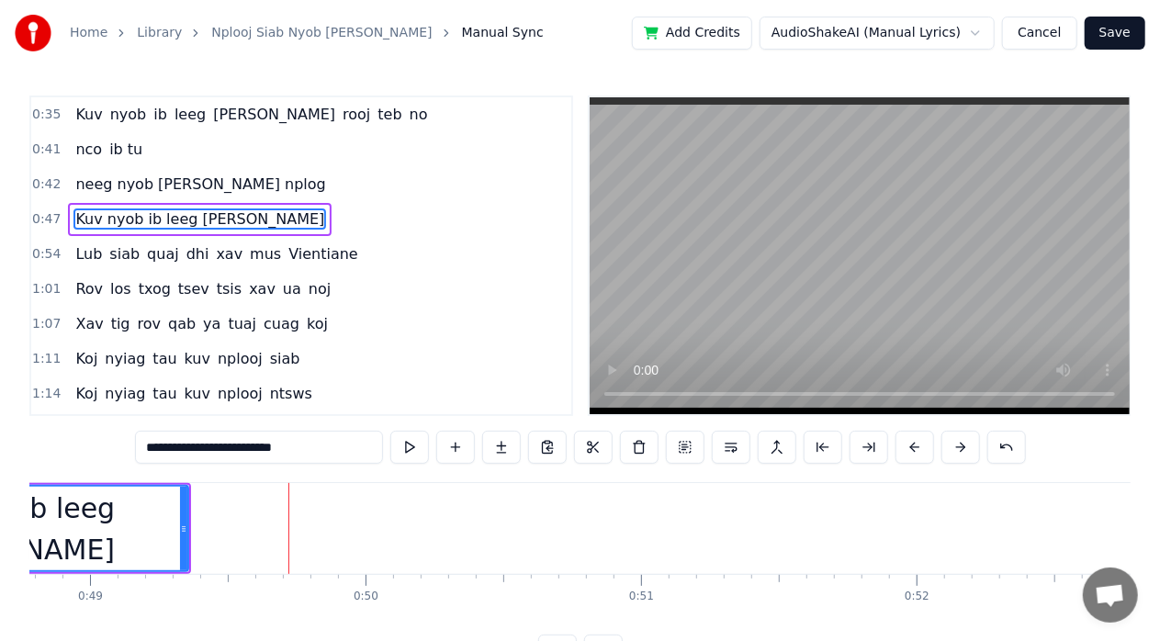
scroll to position [0, 13446]
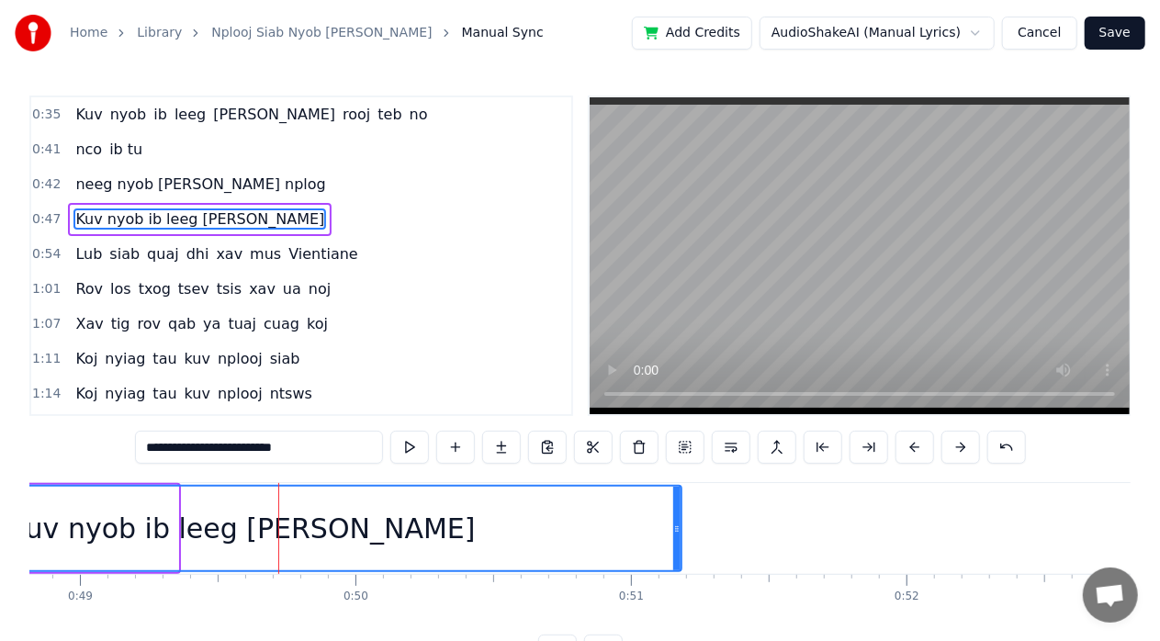
drag, startPoint x: 174, startPoint y: 521, endPoint x: 674, endPoint y: 484, distance: 500.9
click at [674, 485] on div "Kuv nyob ib leeg [PERSON_NAME]" at bounding box center [242, 528] width 880 height 87
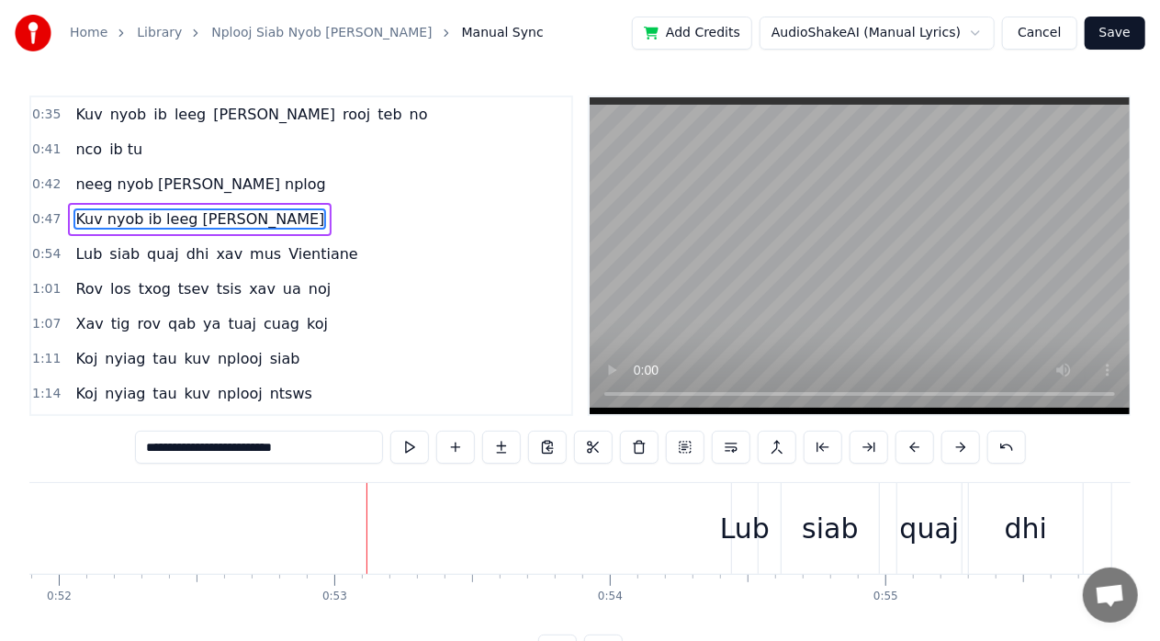
scroll to position [0, 14371]
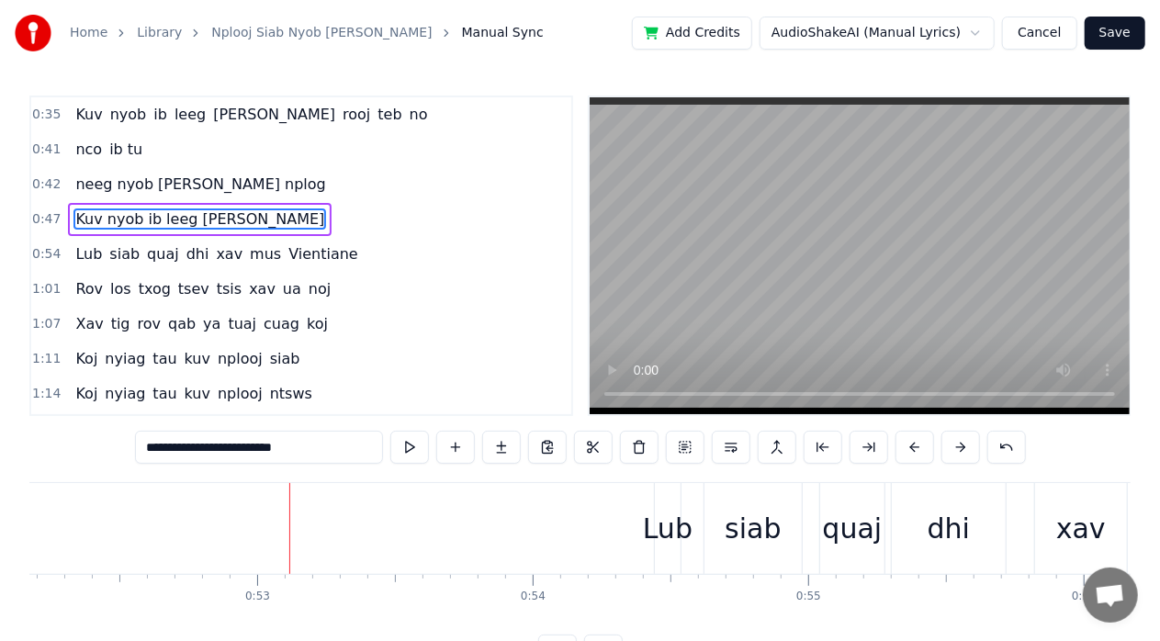
click at [193, 217] on span "Kuv nyob ib leeg [PERSON_NAME]" at bounding box center [199, 218] width 252 height 21
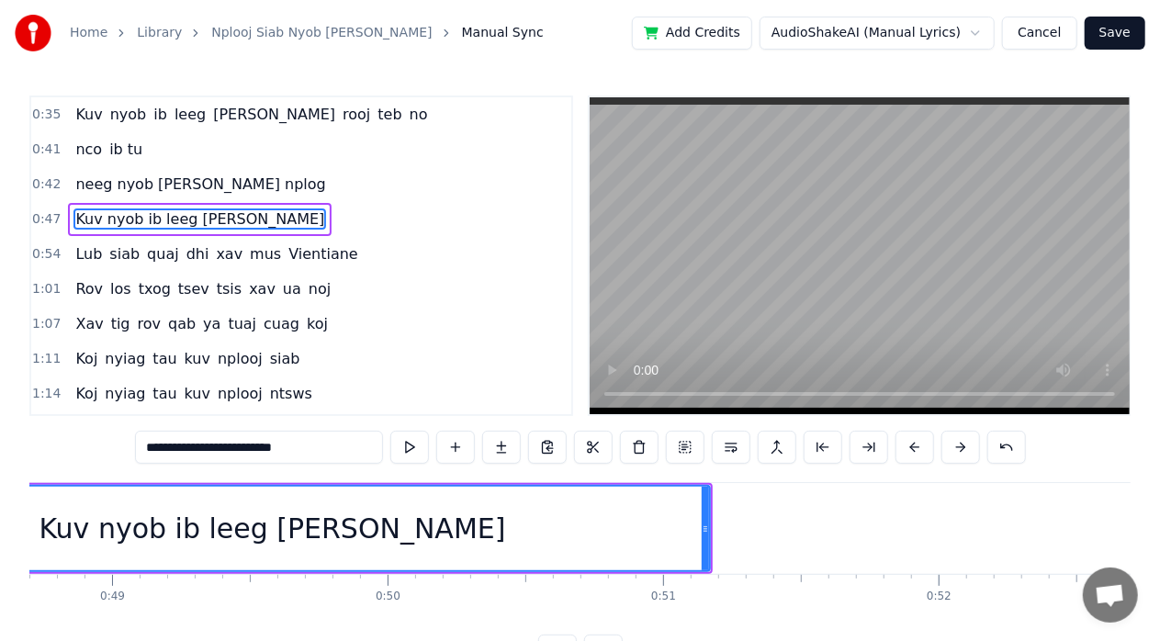
scroll to position [0, 13125]
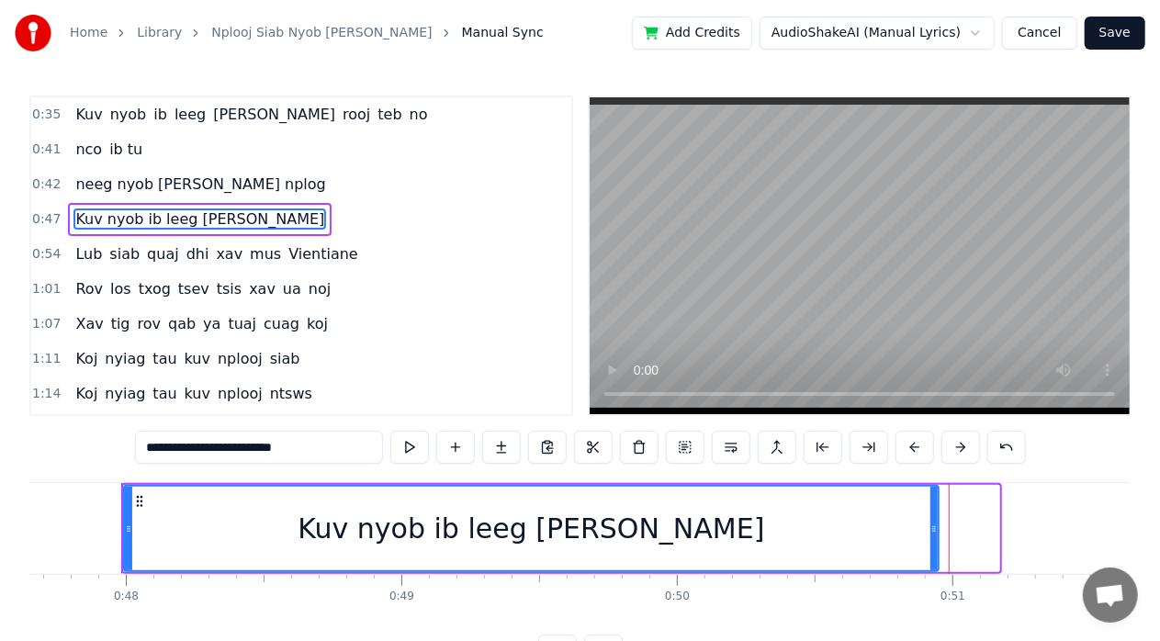
drag, startPoint x: 994, startPoint y: 516, endPoint x: 934, endPoint y: 525, distance: 61.3
click at [934, 525] on div at bounding box center [933, 529] width 7 height 84
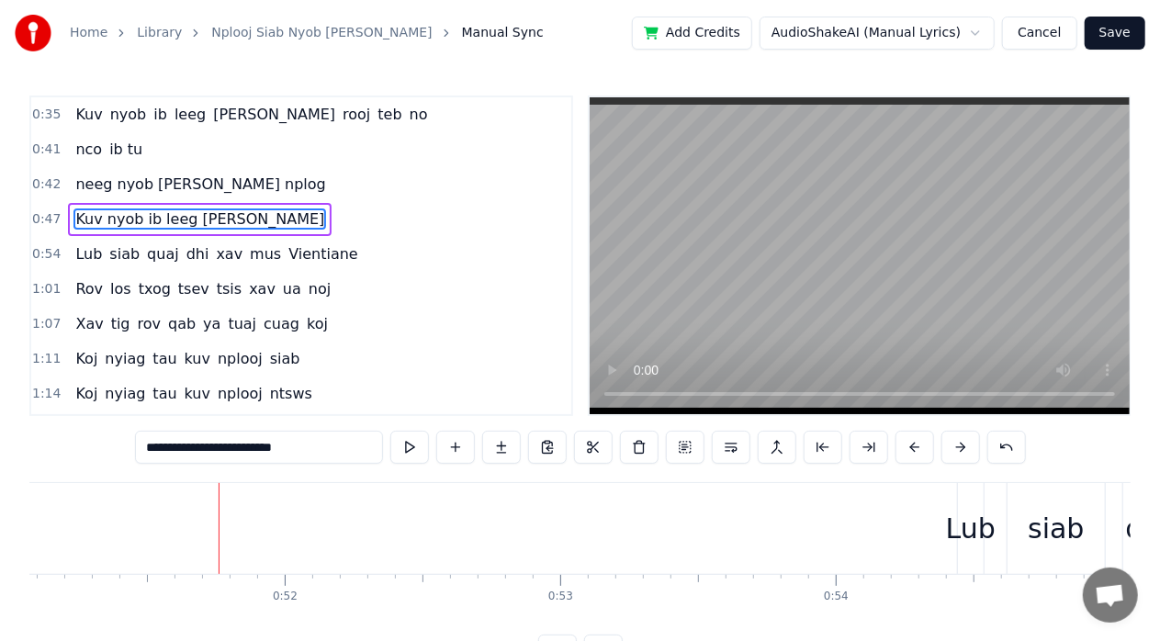
scroll to position [0, 14075]
click at [167, 219] on span "Kuv nyob ib leeg [PERSON_NAME]" at bounding box center [199, 218] width 252 height 21
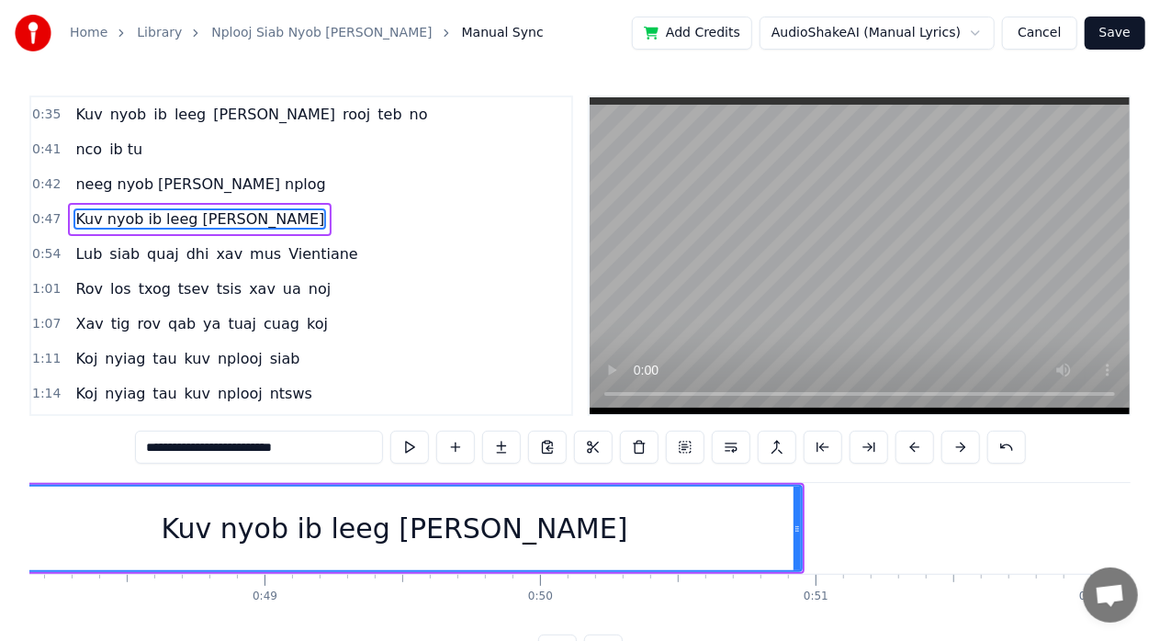
scroll to position [0, 13125]
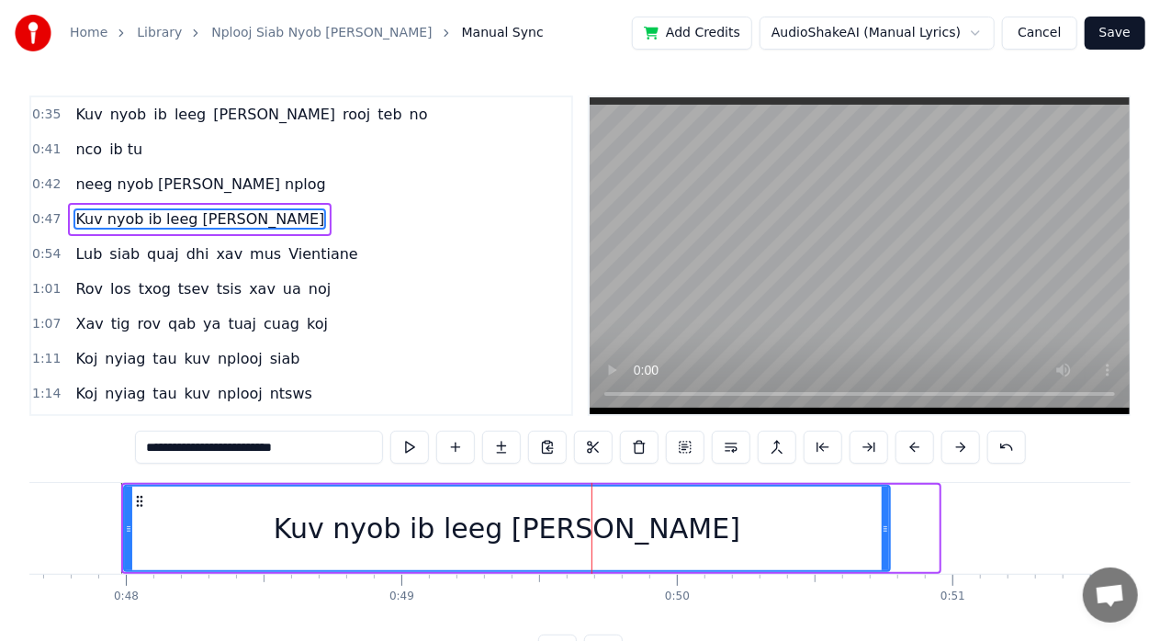
drag, startPoint x: 934, startPoint y: 526, endPoint x: 870, endPoint y: 523, distance: 63.4
click at [881, 523] on icon at bounding box center [884, 528] width 7 height 15
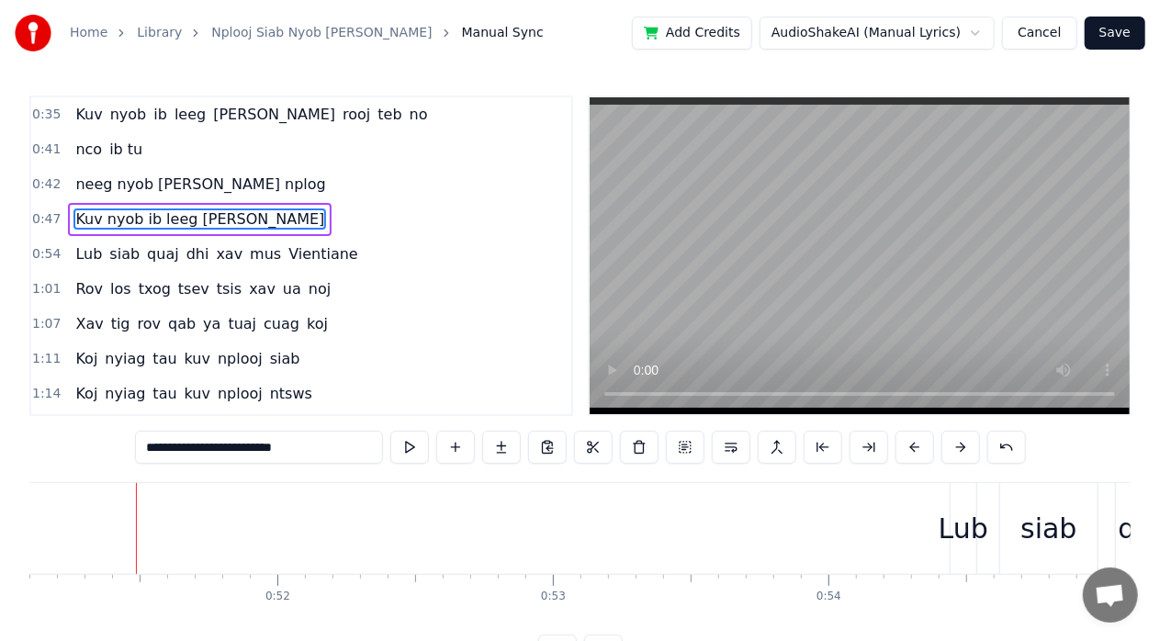
scroll to position [0, 14090]
click at [174, 214] on span "Kuv nyob ib leeg [PERSON_NAME]" at bounding box center [199, 218] width 252 height 21
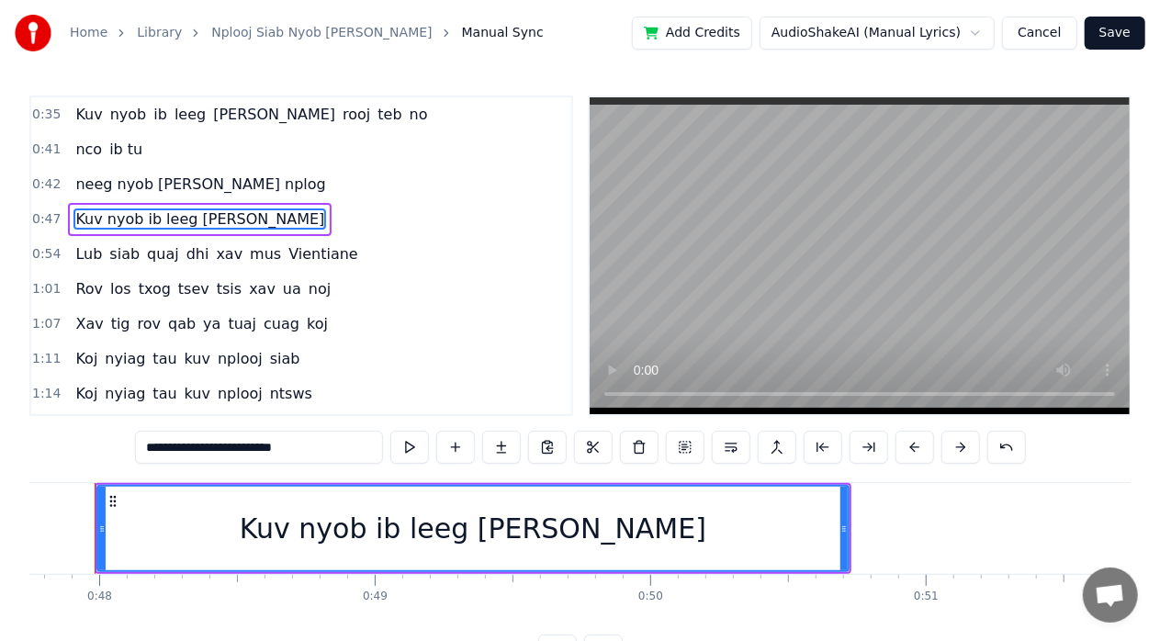
scroll to position [0, 13125]
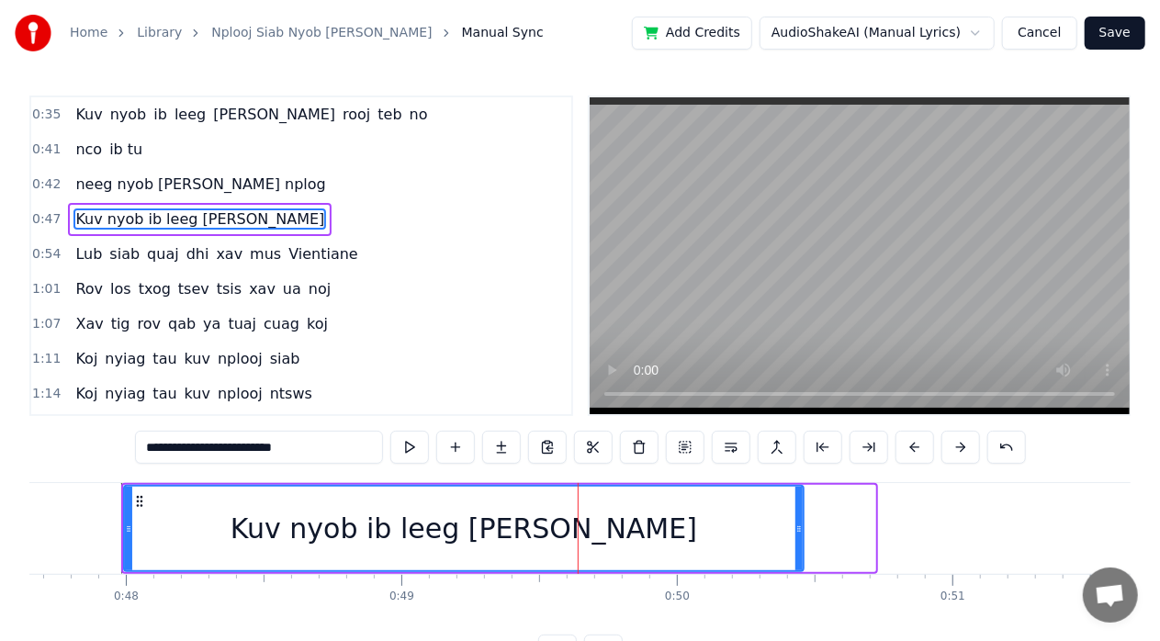
drag, startPoint x: 869, startPoint y: 527, endPoint x: 793, endPoint y: 533, distance: 75.6
click at [795, 533] on icon at bounding box center [798, 528] width 7 height 15
click at [168, 509] on div "Kuv nyob ib leeg [PERSON_NAME]" at bounding box center [460, 529] width 671 height 84
click at [155, 222] on span "Kuv nyob ib leeg [PERSON_NAME]" at bounding box center [199, 218] width 252 height 21
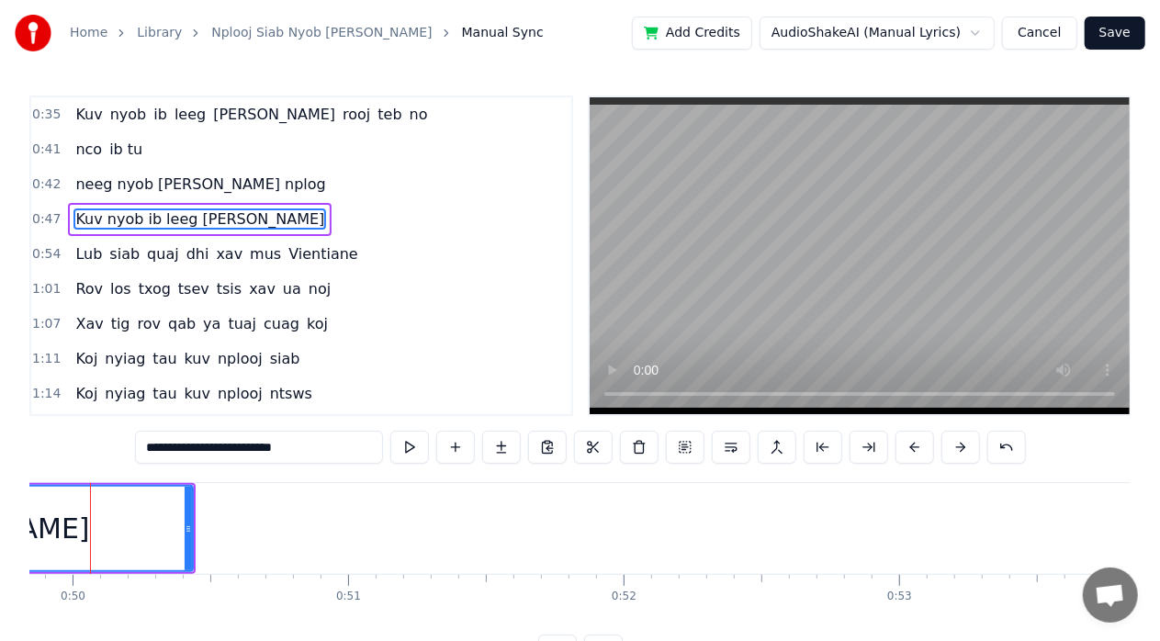
scroll to position [0, 13698]
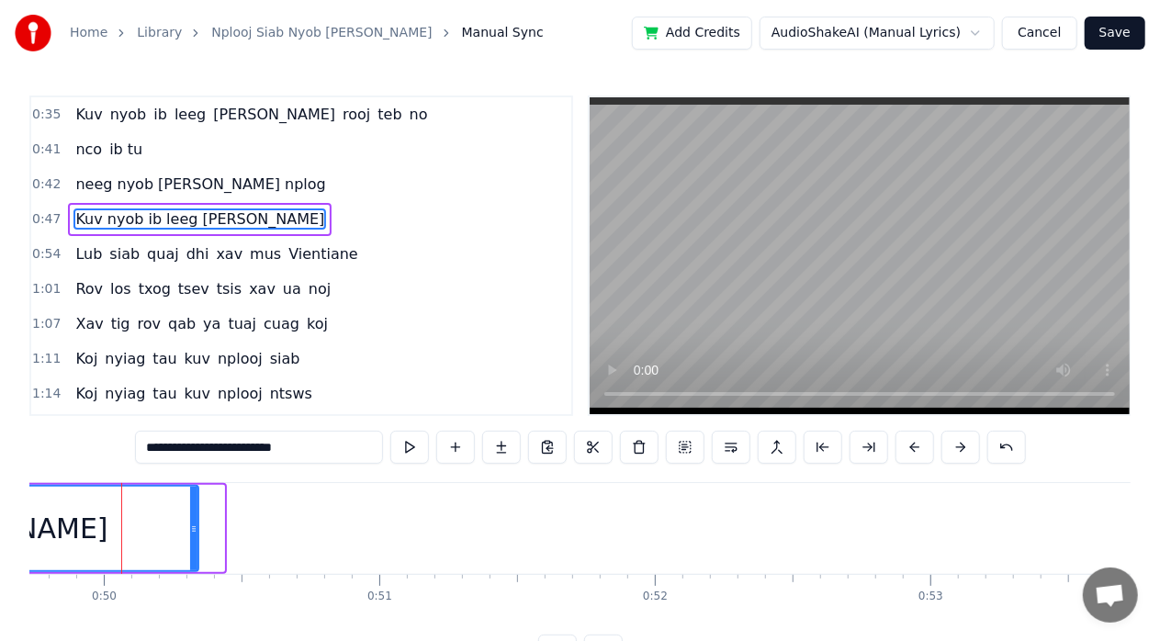
drag, startPoint x: 220, startPoint y: 531, endPoint x: 195, endPoint y: 533, distance: 25.8
click at [195, 533] on icon at bounding box center [193, 528] width 7 height 15
click at [88, 219] on span "Kuv nyob ib leeg [PERSON_NAME]" at bounding box center [199, 218] width 252 height 21
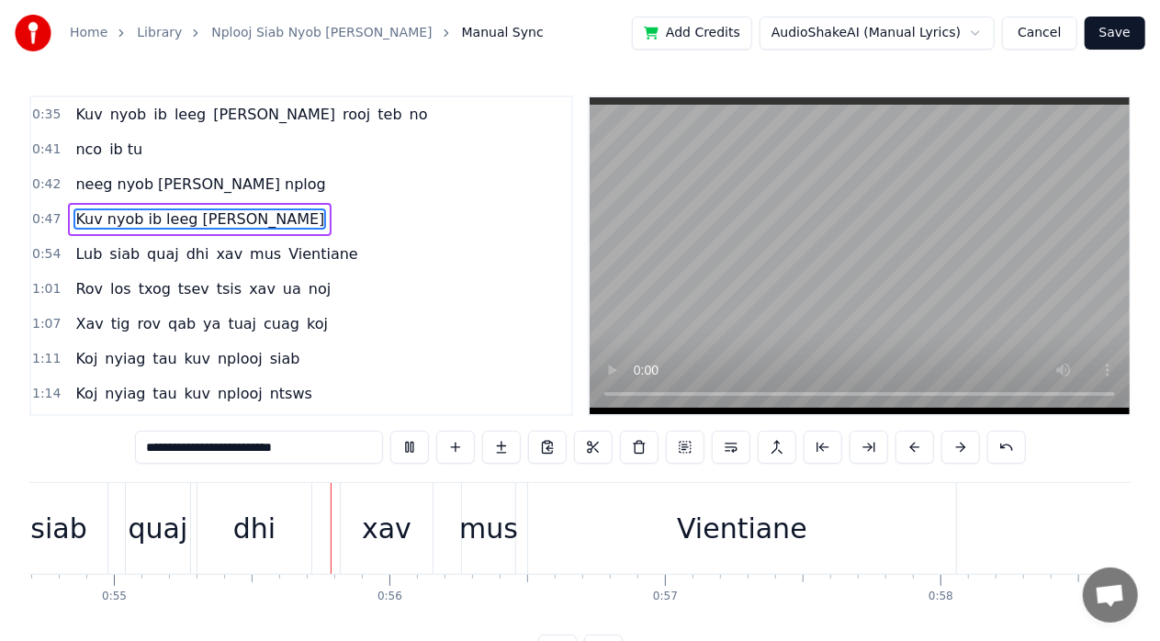
scroll to position [0, 15066]
click at [409, 534] on div "xav" at bounding box center [386, 528] width 92 height 91
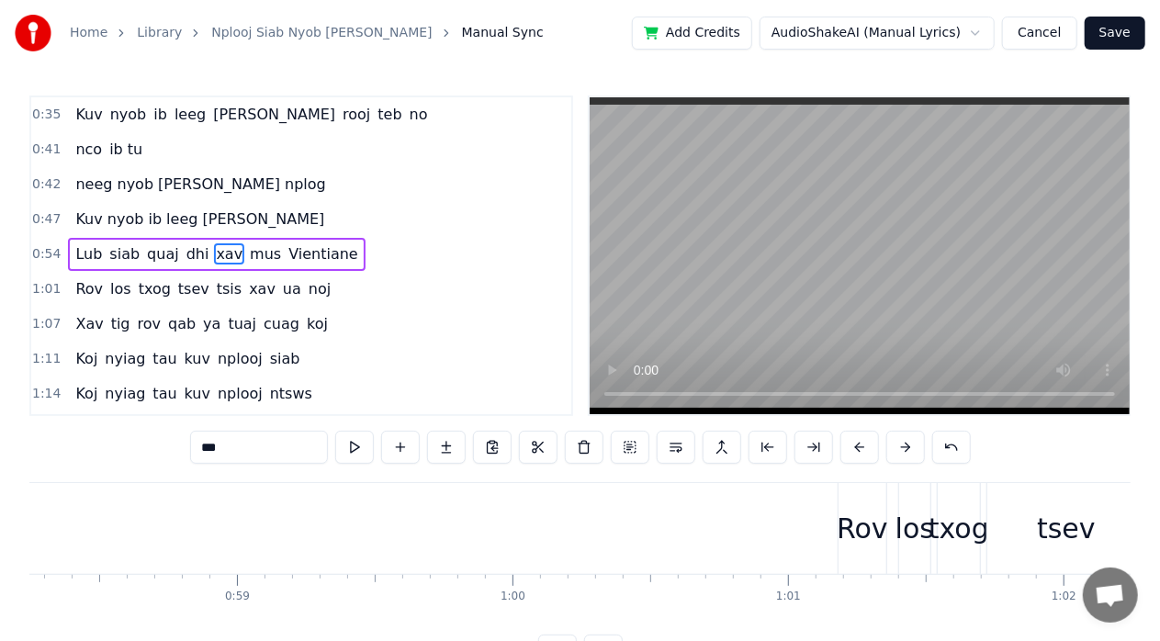
scroll to position [0, 16048]
click at [843, 543] on div "Rov" at bounding box center [857, 528] width 51 height 41
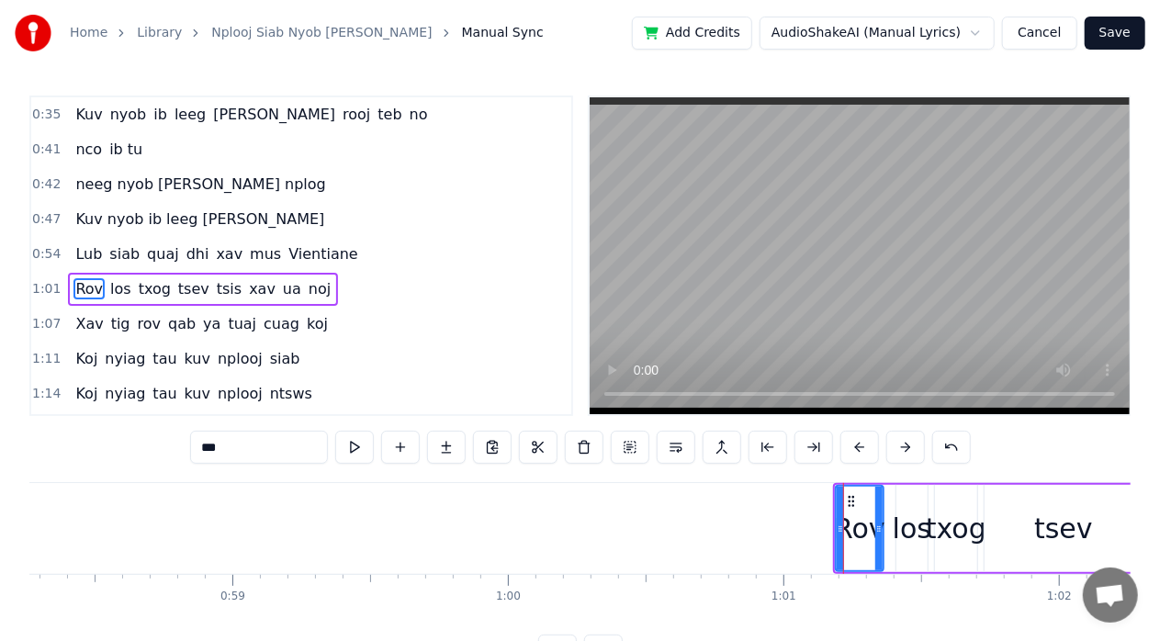
scroll to position [29, 0]
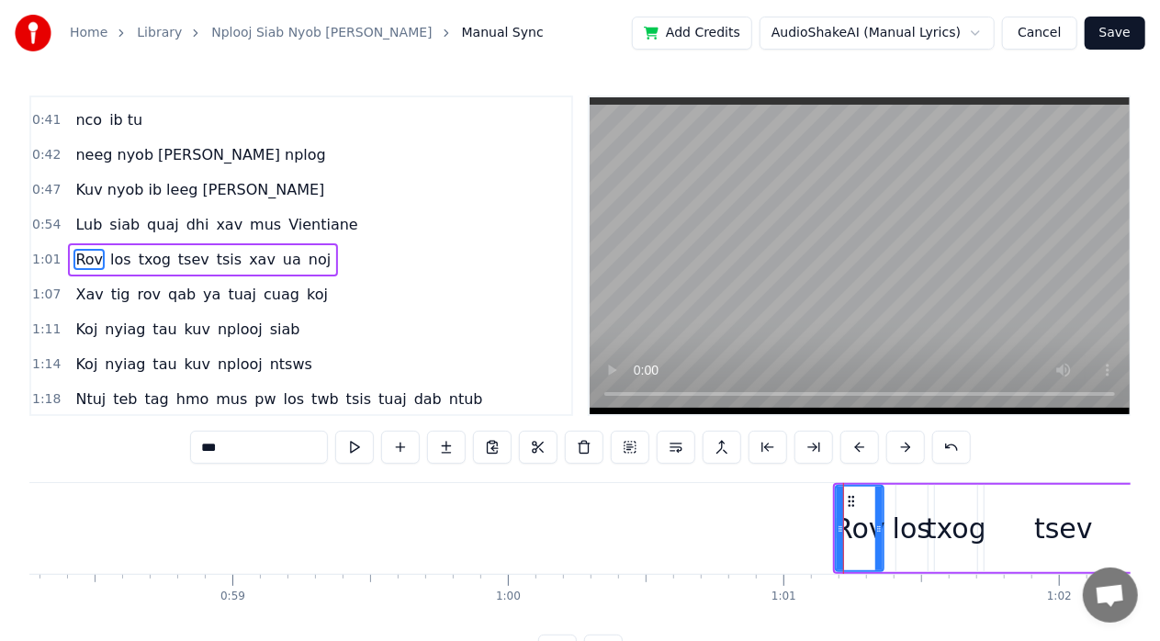
click at [906, 540] on div "los" at bounding box center [911, 528] width 39 height 41
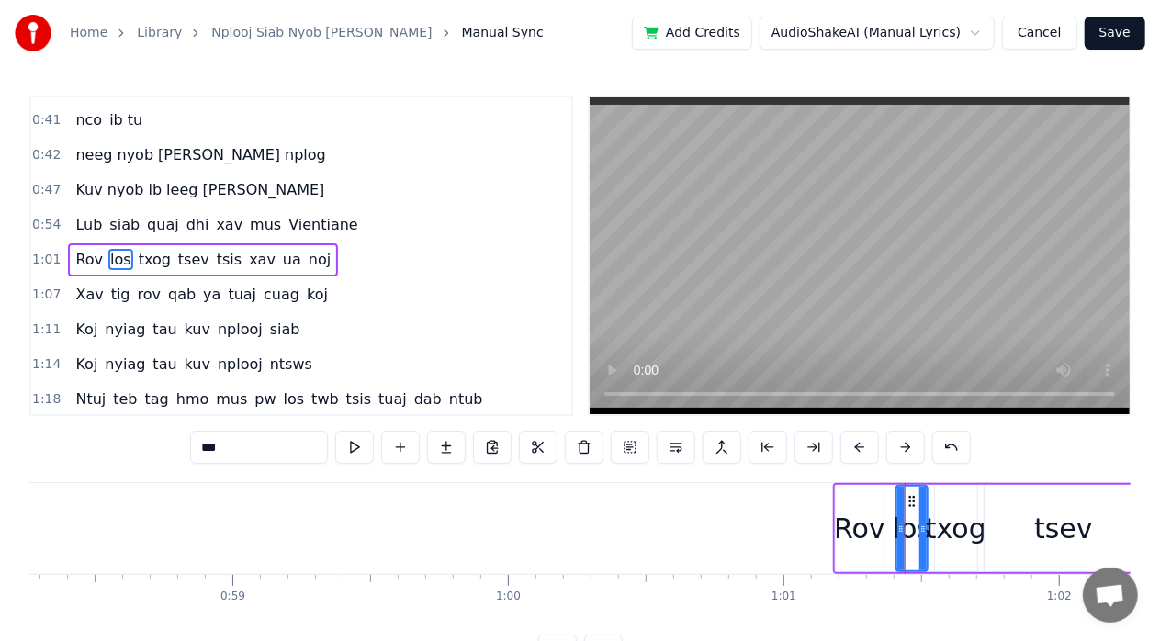
click at [959, 538] on div "txog" at bounding box center [955, 528] width 61 height 41
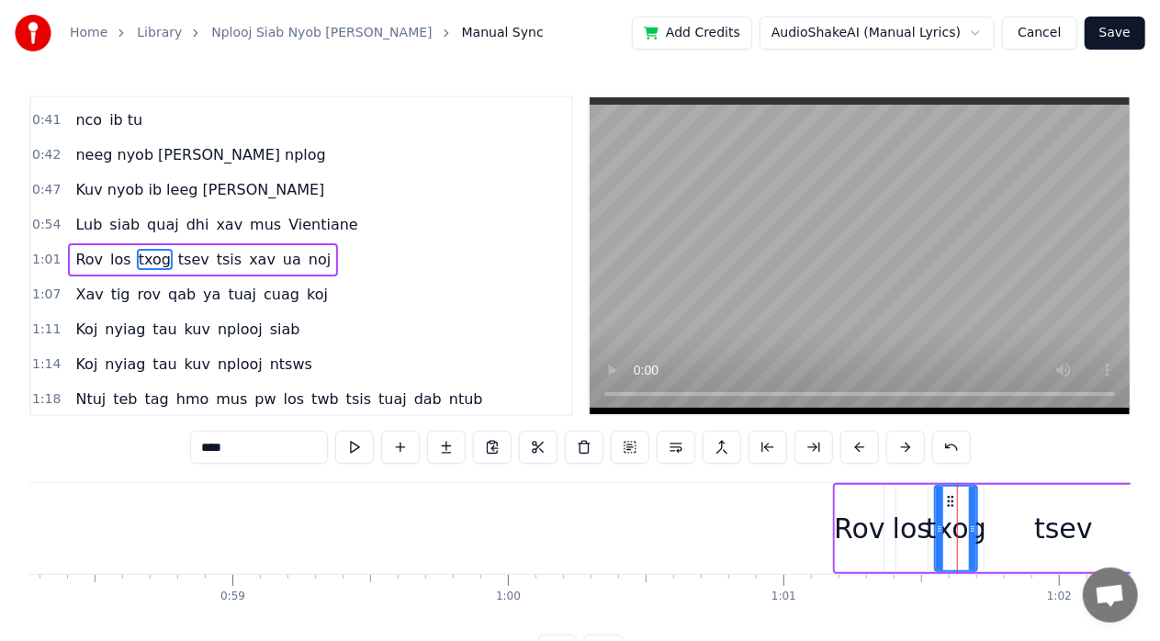
click at [1043, 529] on div "tsev" at bounding box center [1063, 528] width 59 height 41
type input "****"
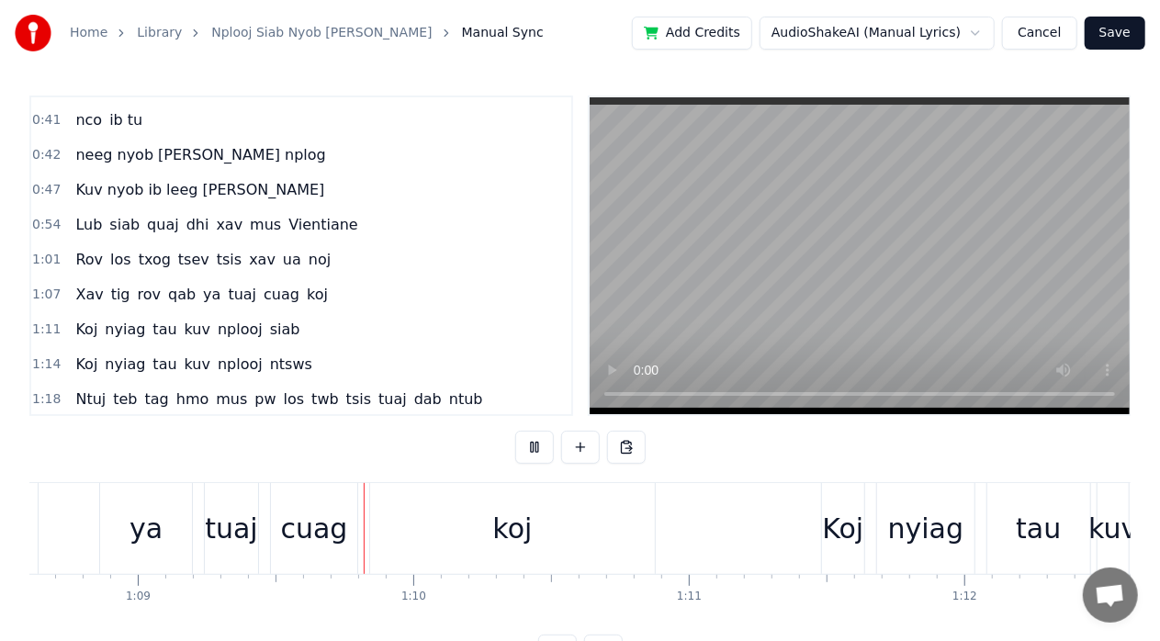
scroll to position [0, 18902]
click at [911, 226] on video at bounding box center [859, 255] width 540 height 317
click at [1111, 30] on button "Save" at bounding box center [1114, 33] width 61 height 33
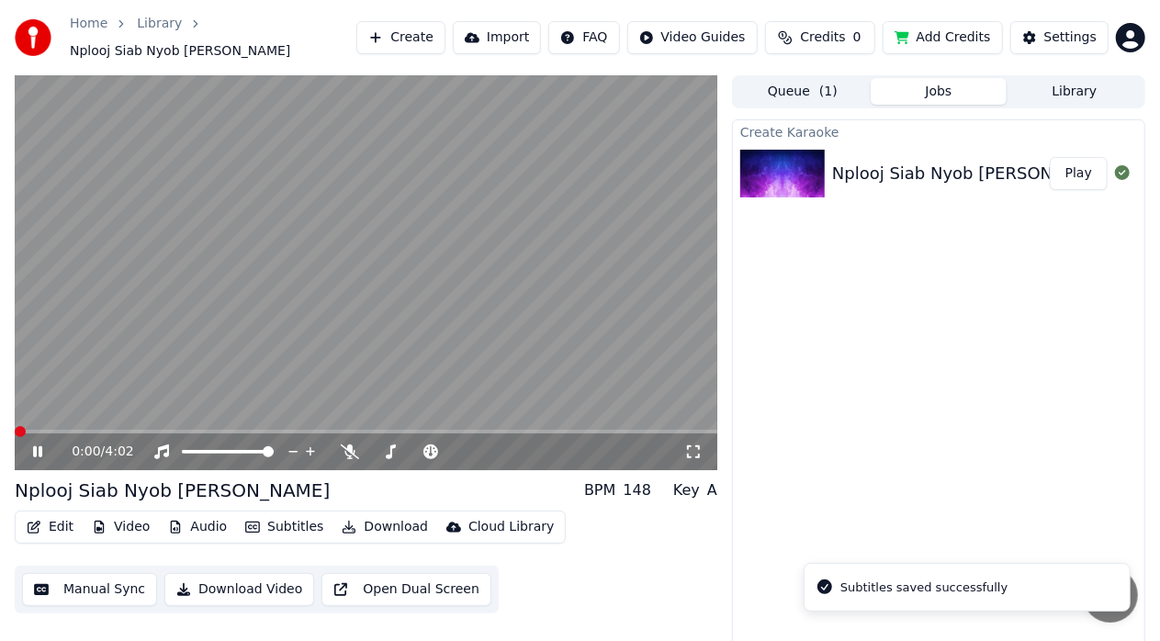
click at [155, 278] on video at bounding box center [366, 272] width 702 height 395
click at [150, 312] on video at bounding box center [366, 272] width 702 height 395
click at [35, 430] on span at bounding box center [366, 432] width 702 height 4
click at [215, 310] on video at bounding box center [366, 272] width 702 height 395
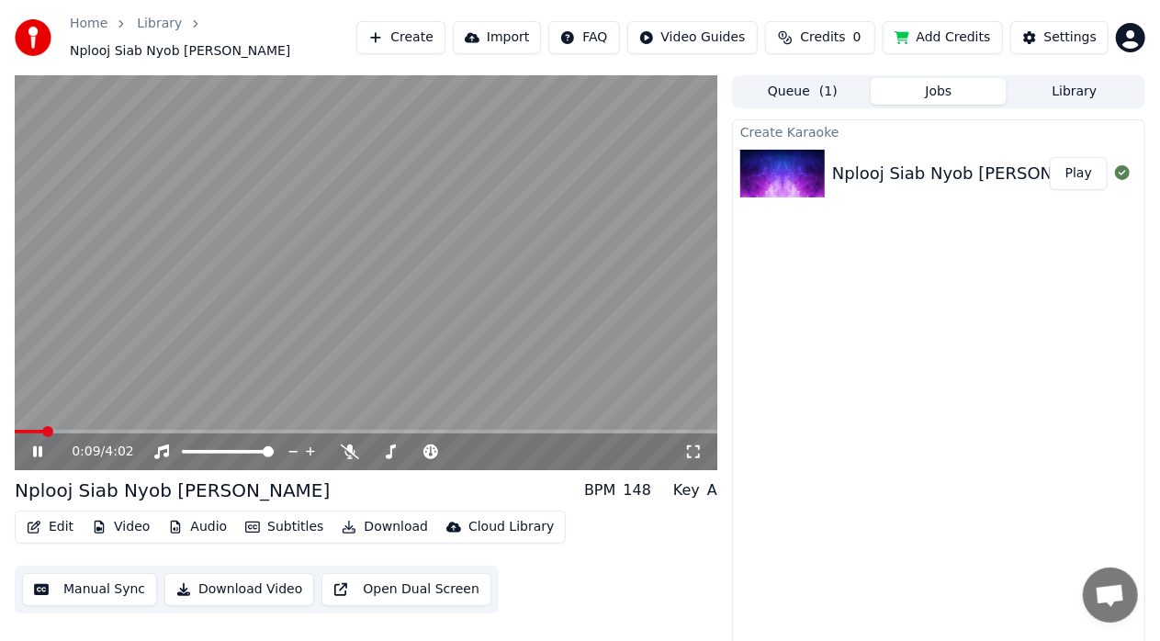
click at [67, 430] on span at bounding box center [366, 432] width 702 height 4
click at [100, 430] on span at bounding box center [366, 432] width 702 height 4
click at [346, 446] on icon at bounding box center [350, 451] width 18 height 15
click at [120, 437] on span at bounding box center [125, 431] width 11 height 11
click at [343, 444] on icon at bounding box center [350, 451] width 18 height 15
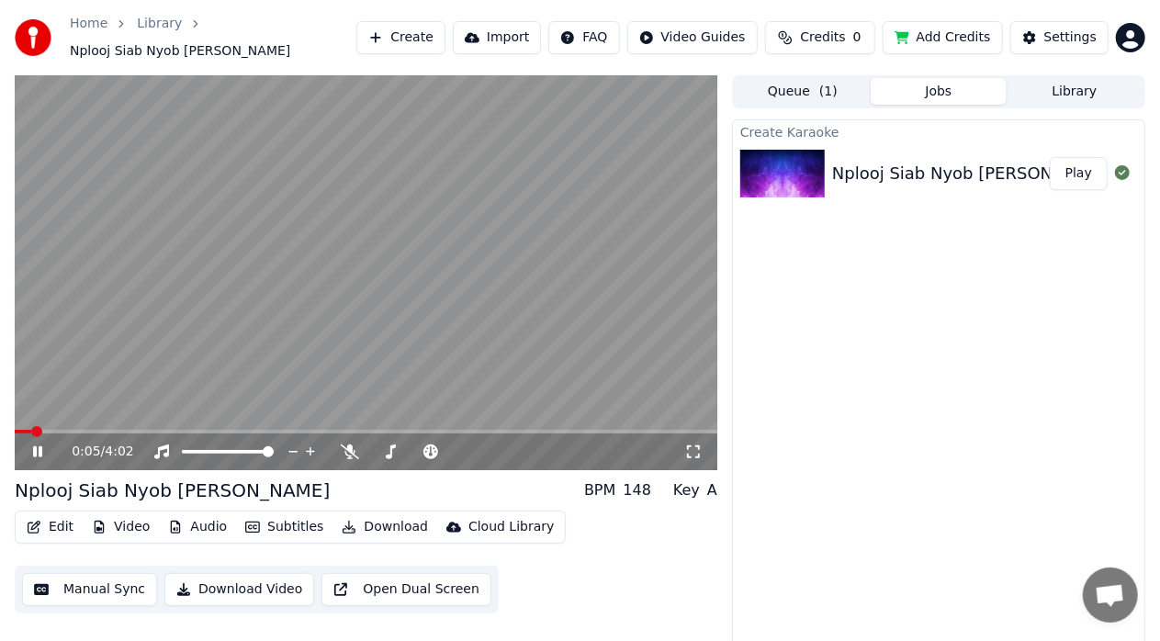
click at [417, 202] on video at bounding box center [366, 272] width 702 height 395
click at [554, 226] on video at bounding box center [366, 272] width 702 height 395
drag, startPoint x: 59, startPoint y: 458, endPoint x: 66, endPoint y: 413, distance: 45.6
click at [65, 413] on div "0:06 / 4:02" at bounding box center [366, 272] width 702 height 395
click at [81, 430] on span at bounding box center [366, 432] width 702 height 4
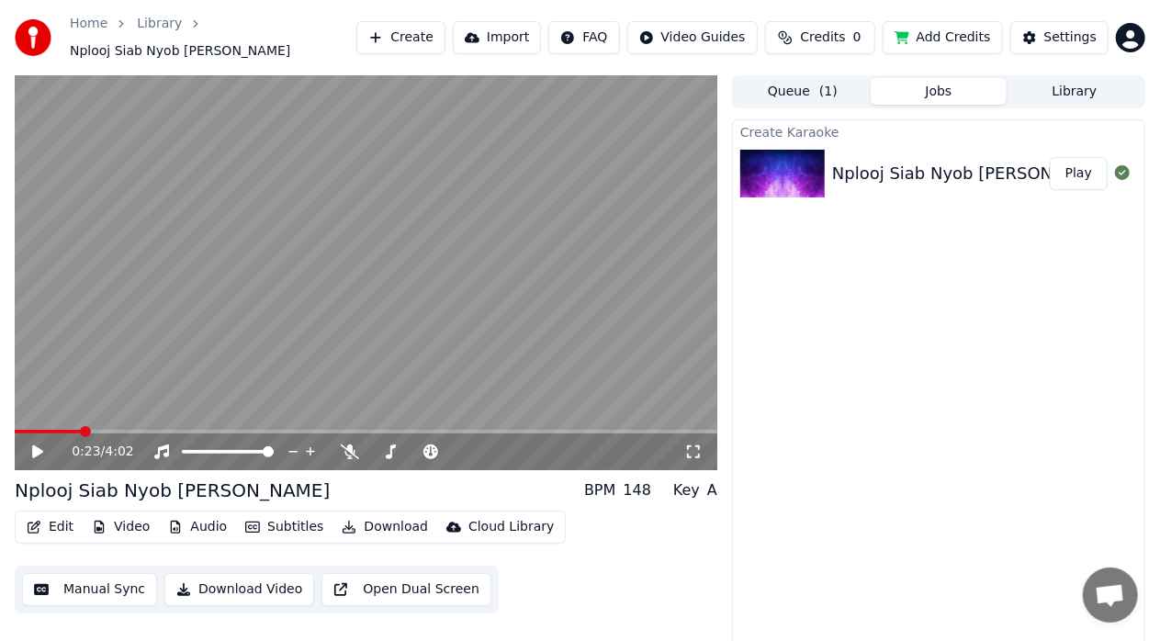
click at [140, 320] on video at bounding box center [366, 272] width 702 height 395
click at [481, 268] on video at bounding box center [366, 272] width 702 height 395
click at [1050, 34] on div "Settings" at bounding box center [1070, 37] width 52 height 18
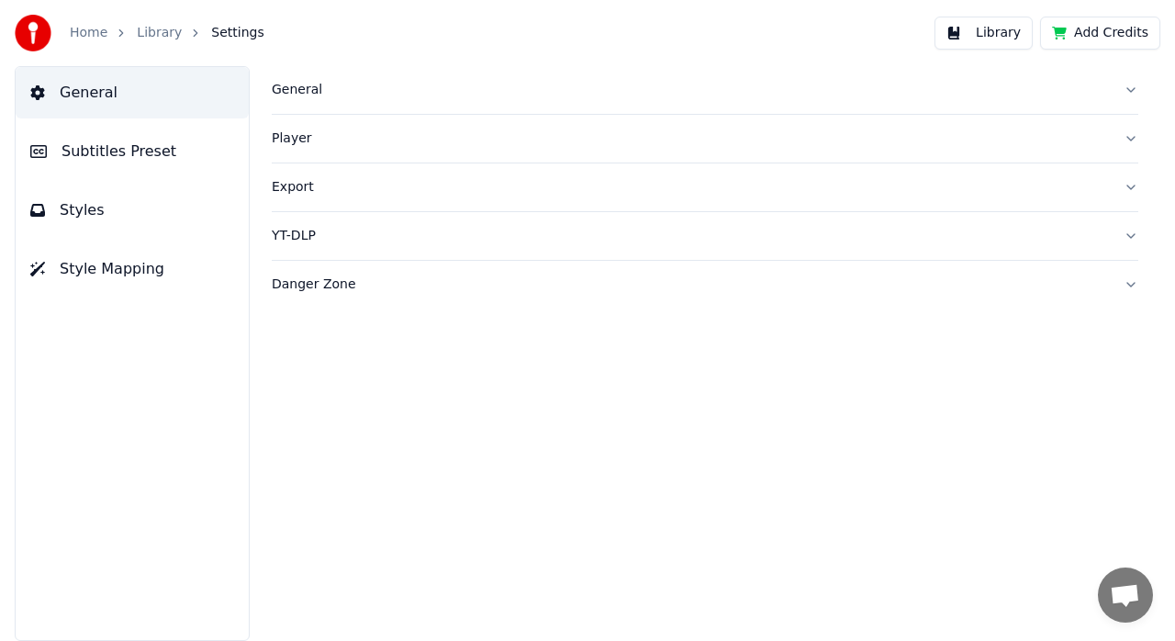
click at [108, 145] on span "Subtitles Preset" at bounding box center [119, 151] width 115 height 22
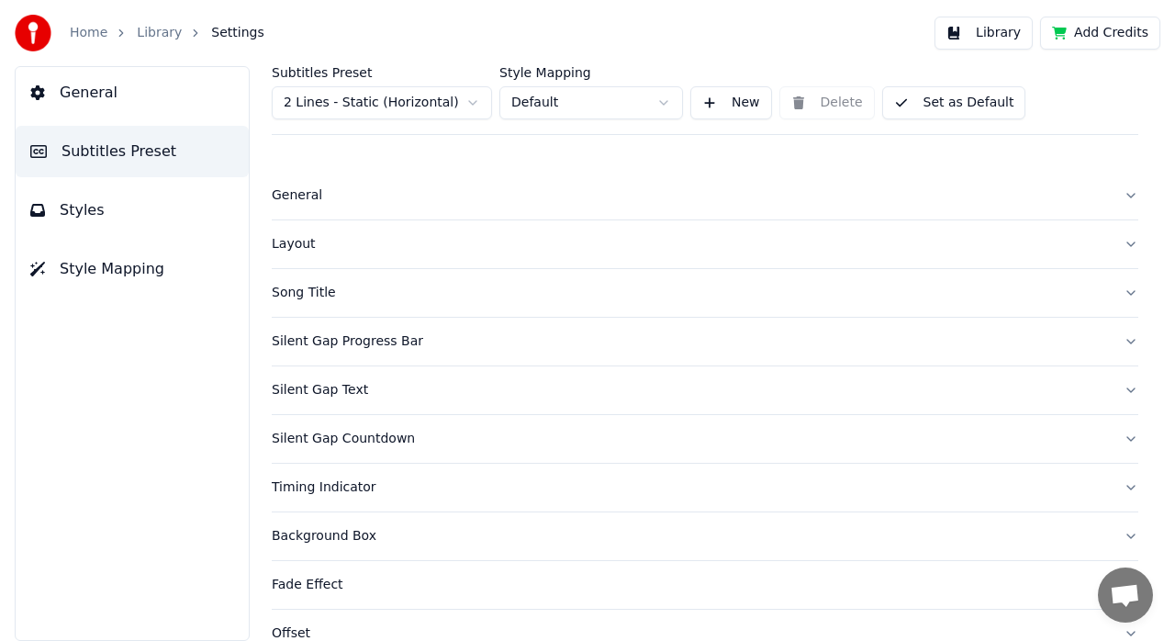
click at [441, 99] on html "Home Library Settings Library Add Credits General Subtitles Preset Styles Style…" at bounding box center [587, 320] width 1175 height 641
click at [637, 103] on html "Home Library Settings Library Add Credits General Subtitles Preset Styles Style…" at bounding box center [587, 320] width 1175 height 641
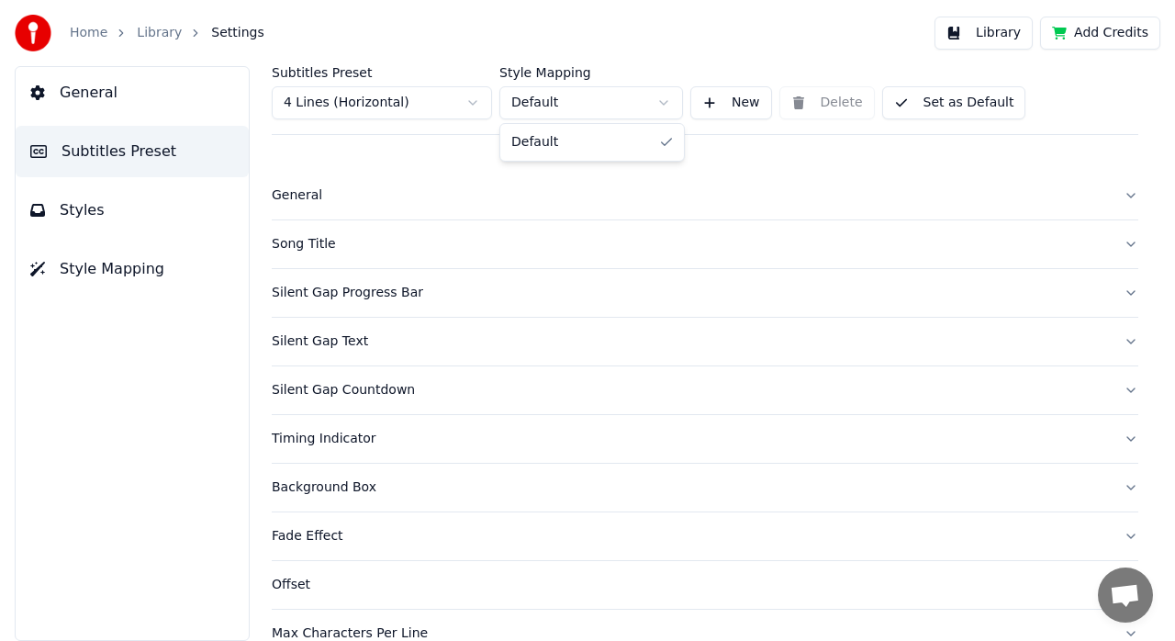
click at [626, 100] on html "Home Library Settings Library Add Credits General Subtitles Preset Styles Style…" at bounding box center [587, 320] width 1175 height 641
click at [422, 103] on html "Home Library Settings Library Add Credits General Subtitles Preset Styles Style…" at bounding box center [587, 320] width 1175 height 641
click at [948, 97] on button "Set as Default" at bounding box center [954, 102] width 144 height 33
click at [84, 24] on link "Home" at bounding box center [89, 33] width 38 height 18
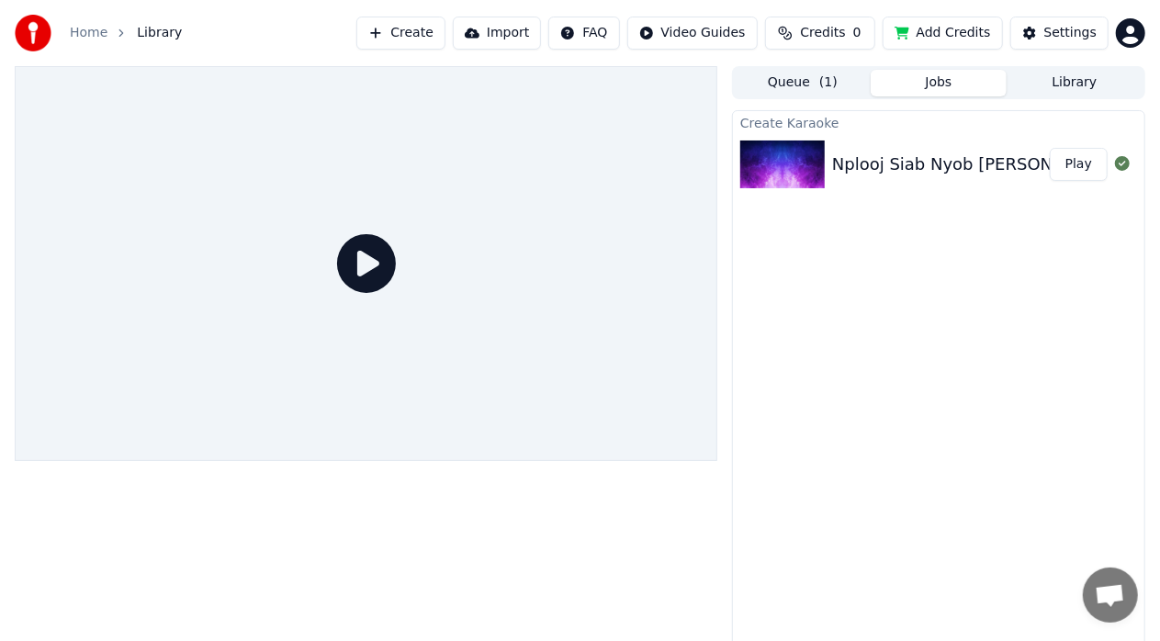
click at [900, 177] on div "Nplooj Siab Nyob [PERSON_NAME] Play" at bounding box center [938, 164] width 411 height 62
click at [815, 82] on button "Queue ( 1 )" at bounding box center [803, 83] width 136 height 27
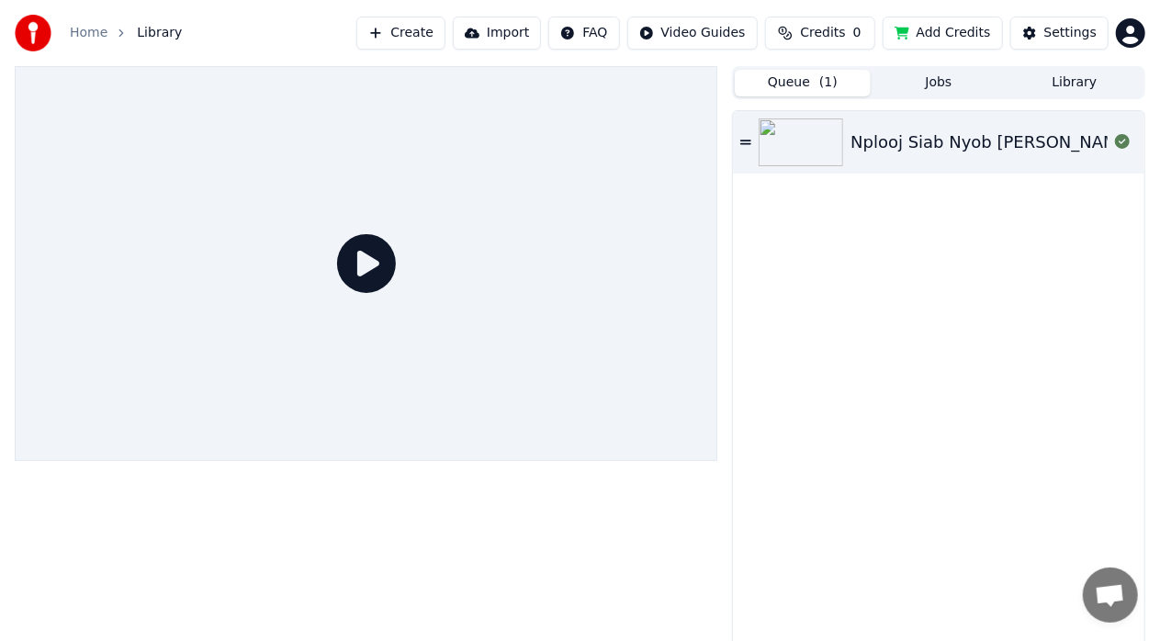
click at [948, 74] on button "Jobs" at bounding box center [938, 83] width 136 height 27
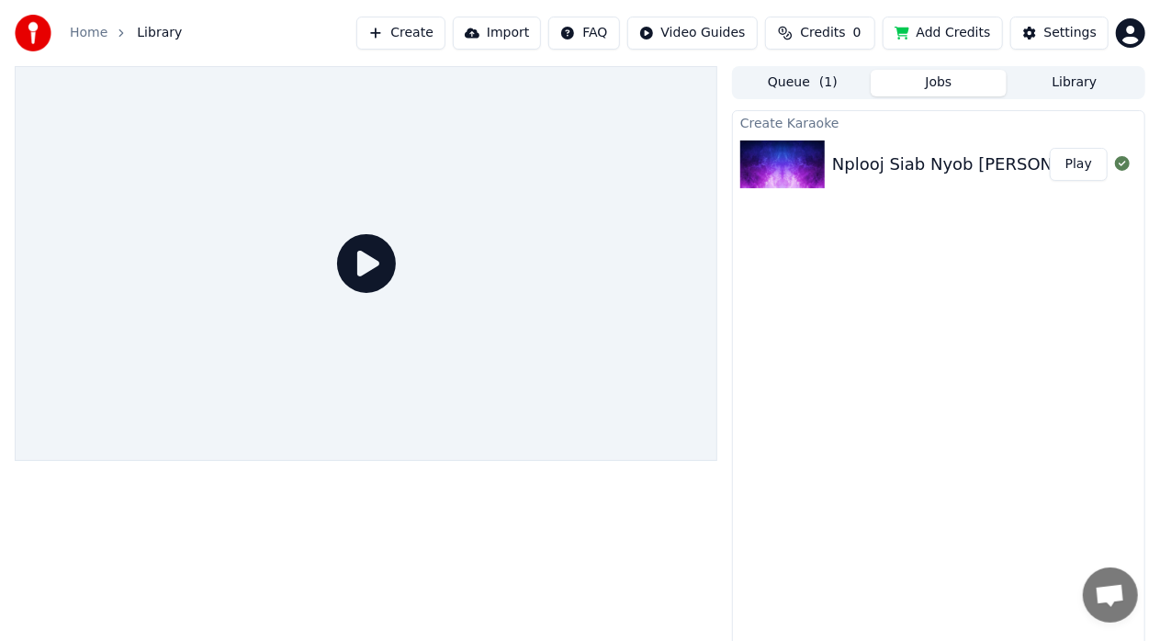
click at [891, 142] on div "Nplooj Siab Nyob [PERSON_NAME] Play" at bounding box center [938, 164] width 411 height 62
click at [363, 275] on icon at bounding box center [366, 263] width 59 height 59
click at [1086, 162] on button "Play" at bounding box center [1078, 164] width 58 height 33
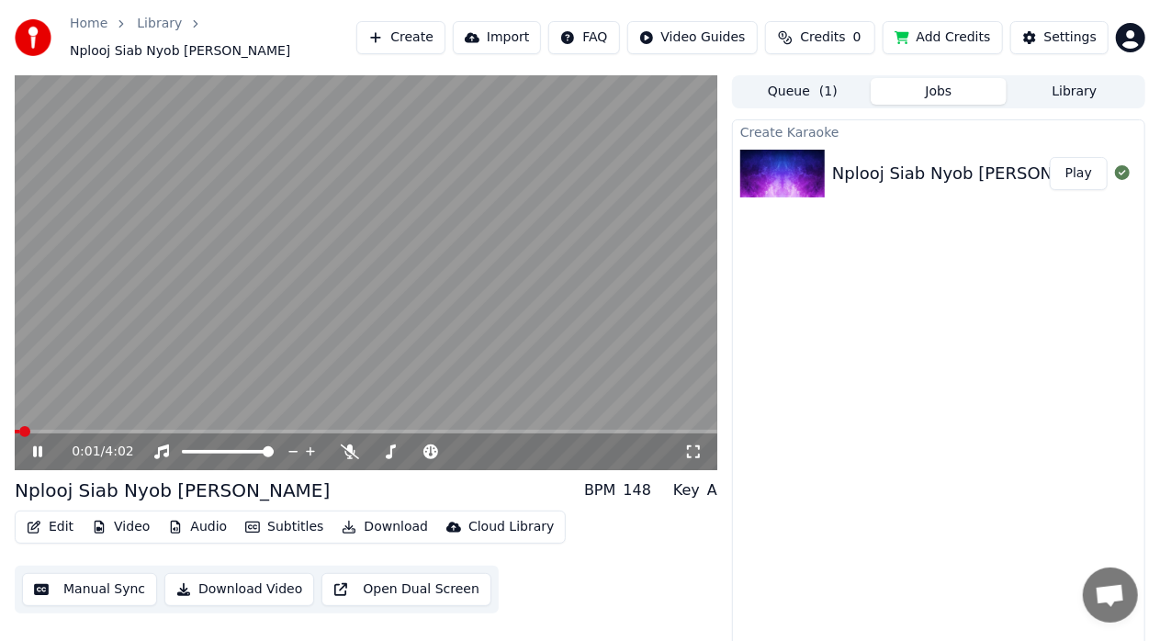
click at [50, 430] on span at bounding box center [366, 432] width 702 height 4
click at [95, 430] on span at bounding box center [366, 432] width 702 height 4
click at [131, 430] on span at bounding box center [366, 432] width 702 height 4
click at [332, 336] on video at bounding box center [366, 272] width 702 height 395
click at [328, 327] on video at bounding box center [366, 272] width 702 height 395
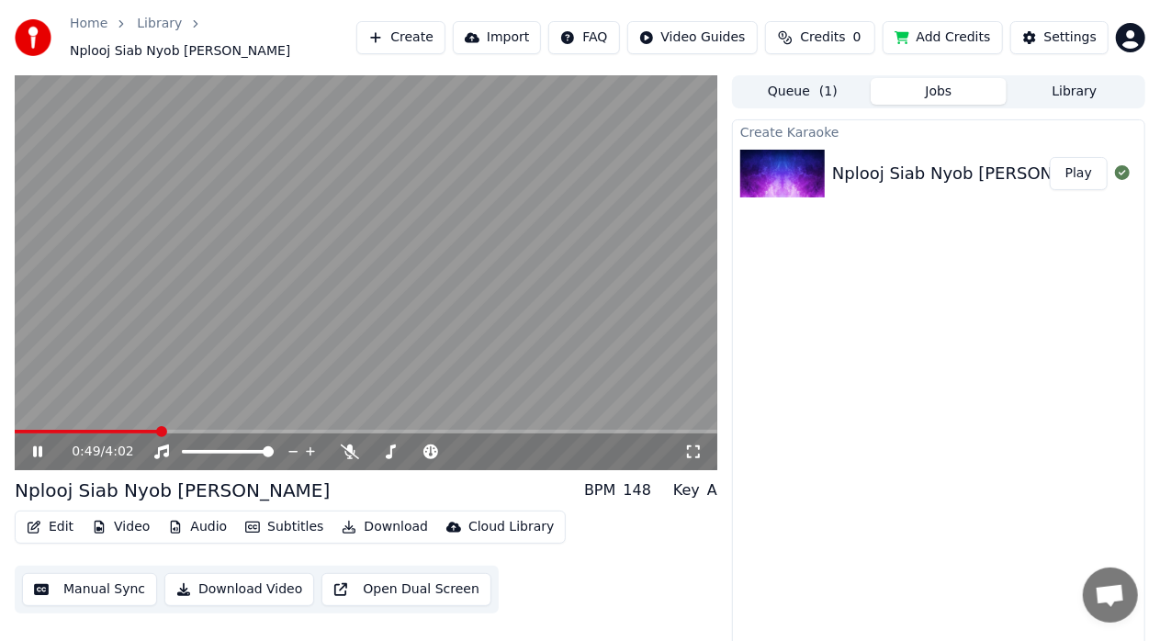
click at [611, 291] on video at bounding box center [366, 272] width 702 height 395
click at [1031, 29] on button "Settings" at bounding box center [1059, 37] width 98 height 33
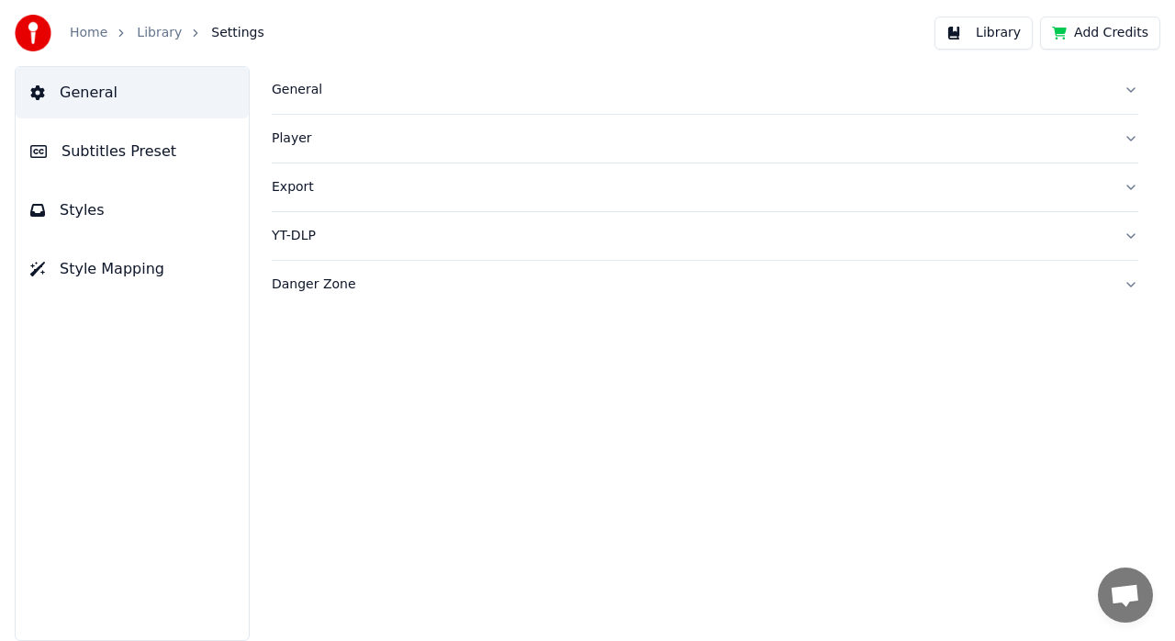
click at [145, 141] on span "Subtitles Preset" at bounding box center [119, 151] width 115 height 22
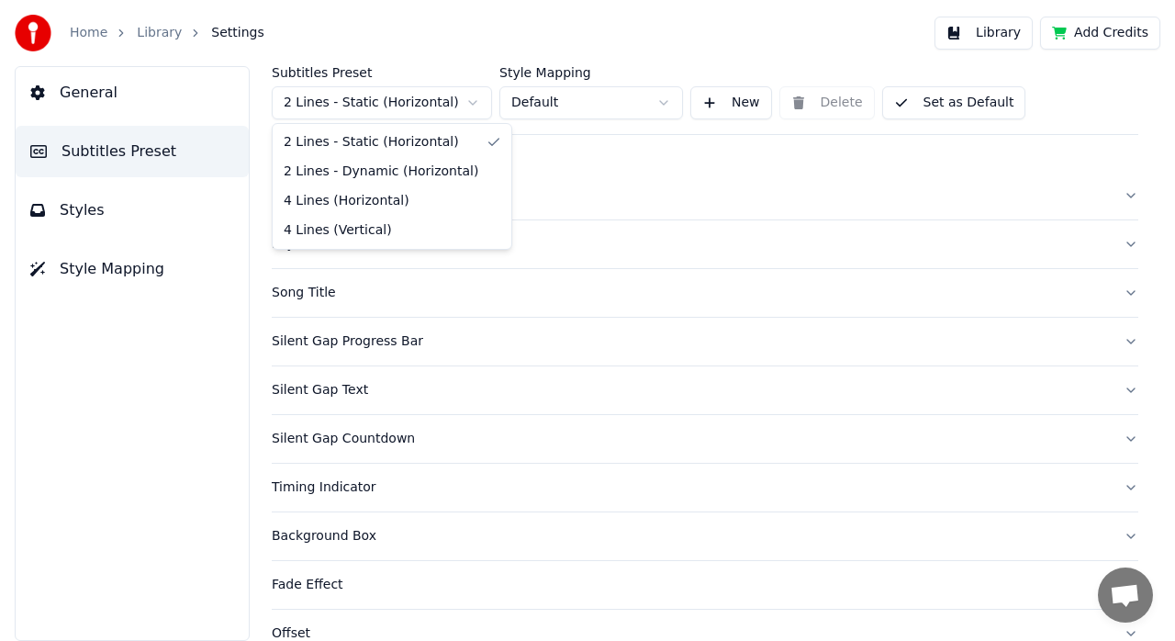
click at [404, 99] on html "Home Library Settings Library Add Credits General Subtitles Preset Styles Style…" at bounding box center [587, 320] width 1175 height 641
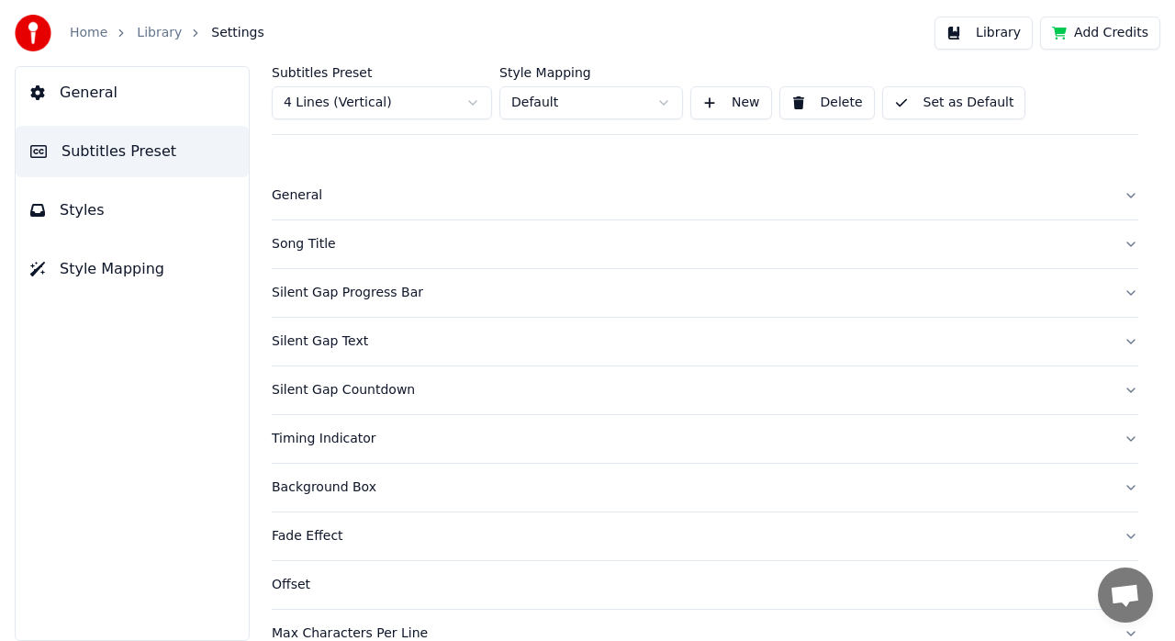
click at [948, 116] on button "Set as Default" at bounding box center [954, 102] width 144 height 33
click at [928, 112] on button "Done" at bounding box center [925, 102] width 87 height 33
click at [84, 37] on link "Home" at bounding box center [89, 33] width 38 height 18
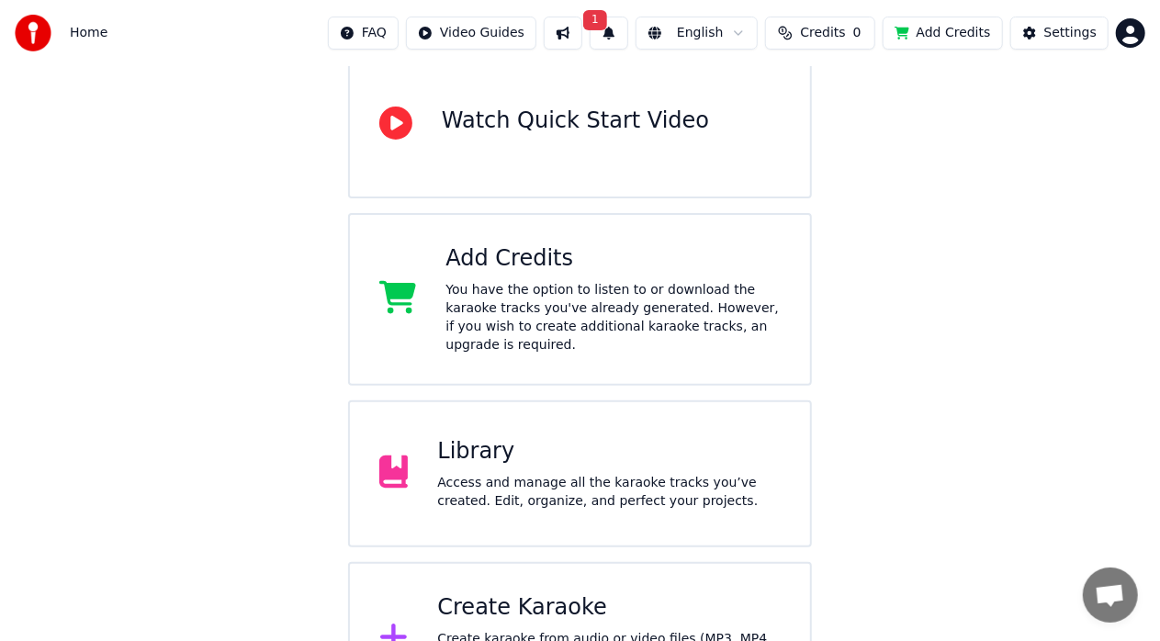
click at [521, 437] on div "Library" at bounding box center [608, 451] width 343 height 29
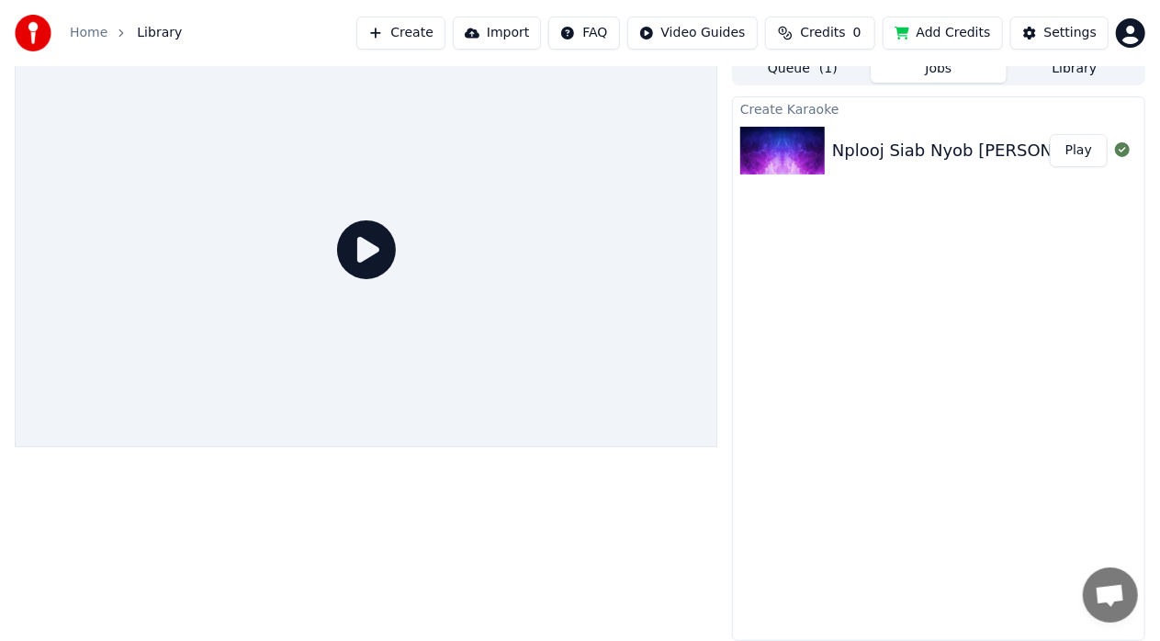
scroll to position [14, 0]
click at [1082, 144] on button "Play" at bounding box center [1078, 150] width 58 height 33
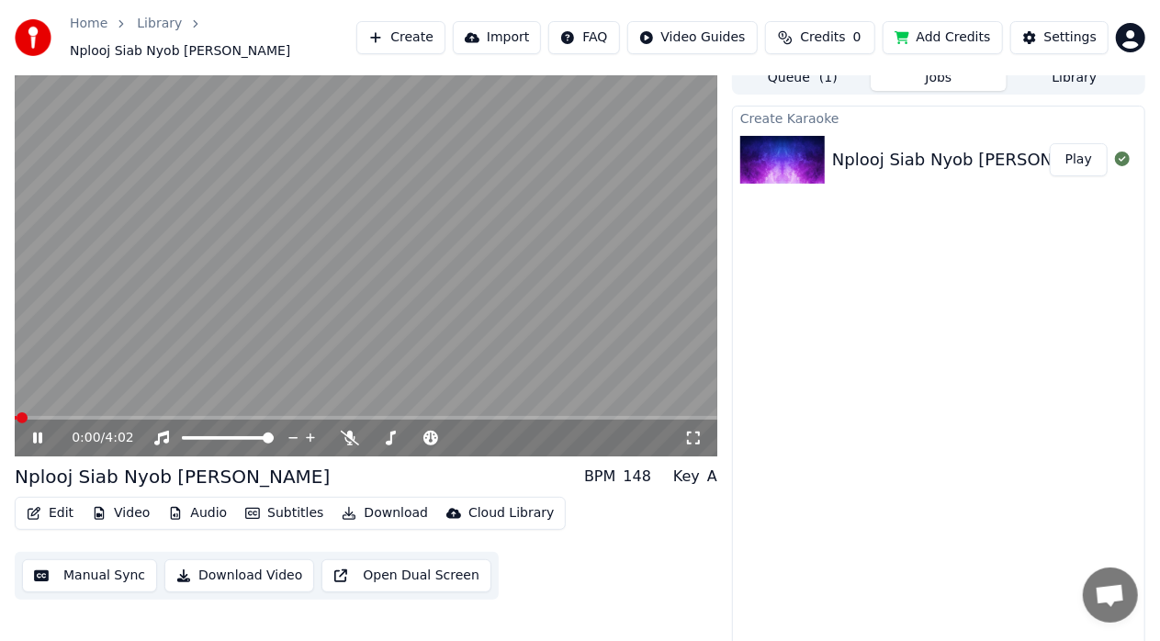
click at [85, 416] on span at bounding box center [366, 418] width 702 height 4
click at [342, 275] on video at bounding box center [366, 259] width 702 height 395
click at [342, 276] on video at bounding box center [366, 259] width 702 height 395
click at [115, 404] on video at bounding box center [366, 259] width 702 height 395
click at [162, 340] on video at bounding box center [366, 259] width 702 height 395
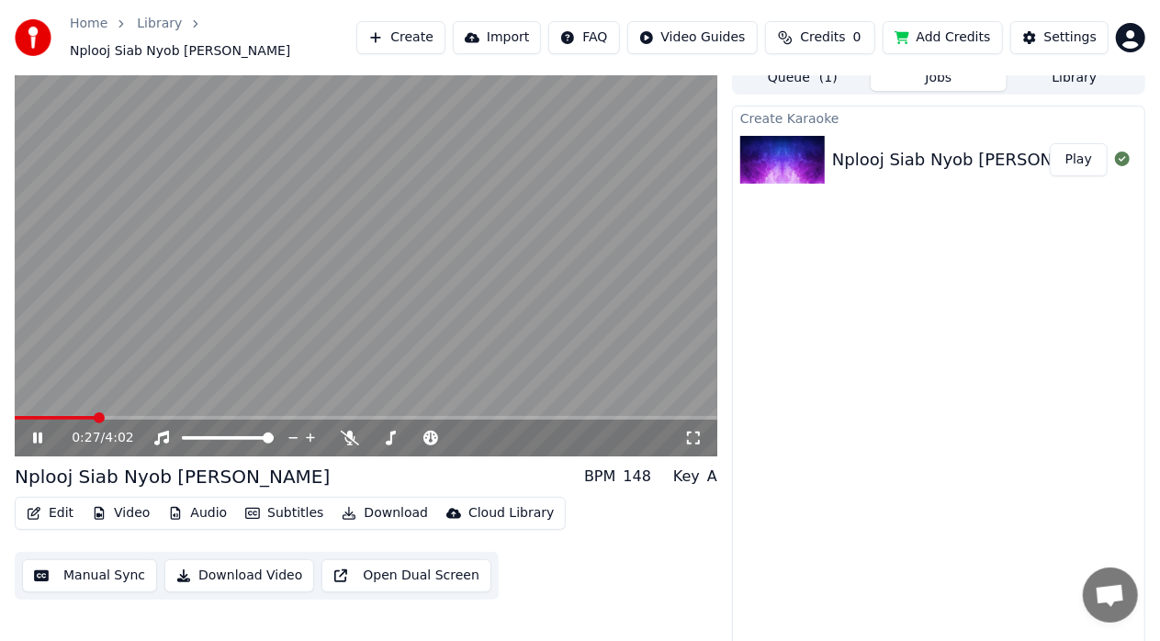
click at [117, 416] on span at bounding box center [366, 418] width 702 height 4
click at [399, 230] on video at bounding box center [366, 259] width 702 height 395
click at [1066, 38] on div "Settings" at bounding box center [1070, 37] width 52 height 18
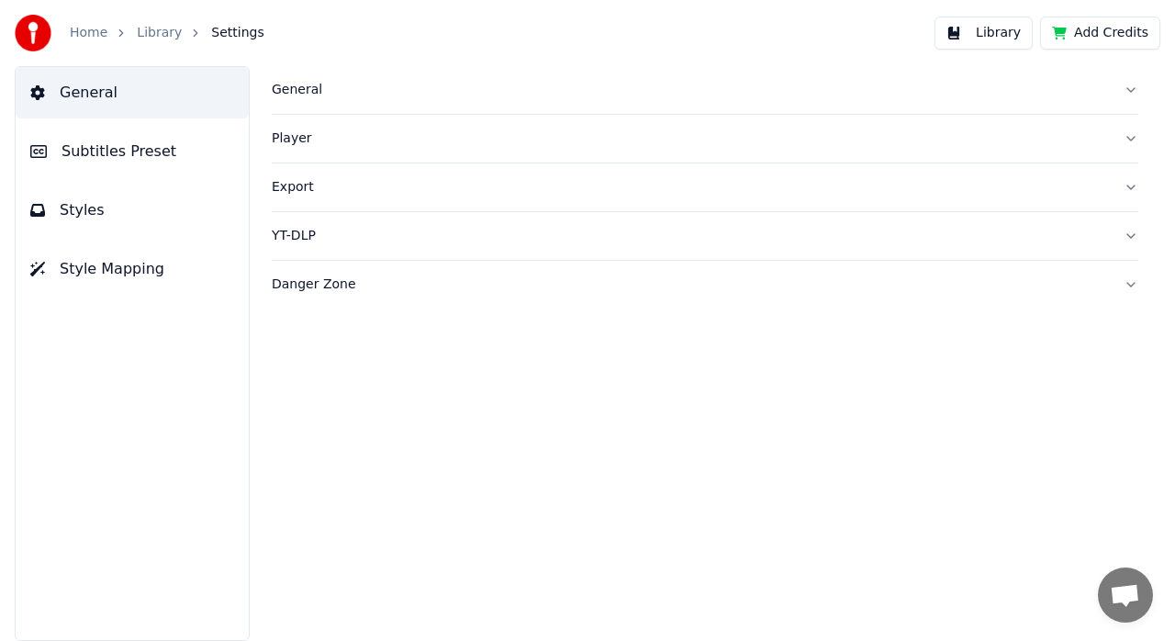
click at [125, 144] on span "Subtitles Preset" at bounding box center [119, 151] width 115 height 22
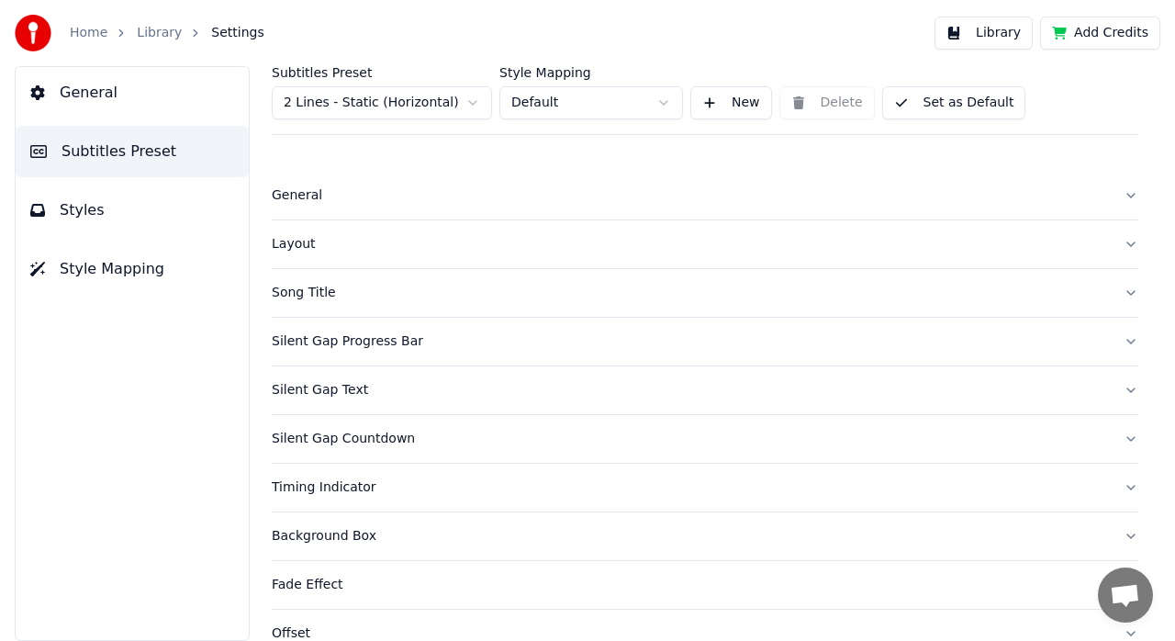
click at [456, 97] on html "Home Library Settings Library Add Credits General Subtitles Preset Styles Style…" at bounding box center [587, 320] width 1175 height 641
click at [433, 107] on html "Home Library Settings Library Add Credits General Subtitles Preset Styles Style…" at bounding box center [587, 320] width 1175 height 641
click at [920, 94] on button "Set as Default" at bounding box center [954, 102] width 144 height 33
click at [912, 106] on button "Done" at bounding box center [925, 102] width 87 height 33
click at [907, 99] on button "Done" at bounding box center [925, 102] width 87 height 33
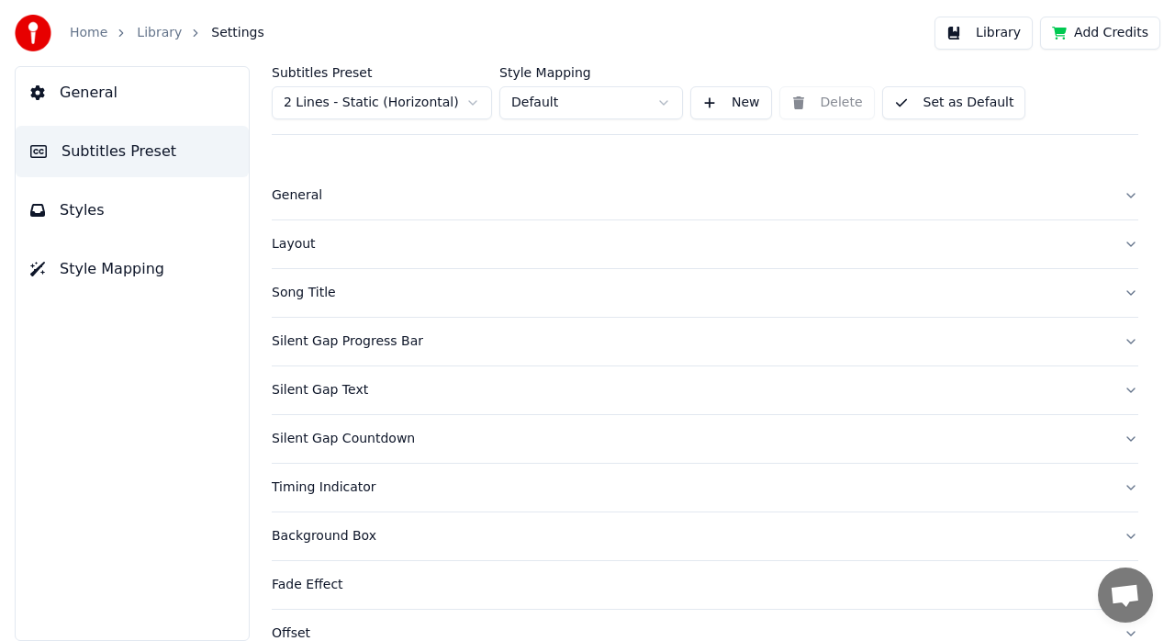
click at [978, 39] on button "Library" at bounding box center [984, 33] width 98 height 33
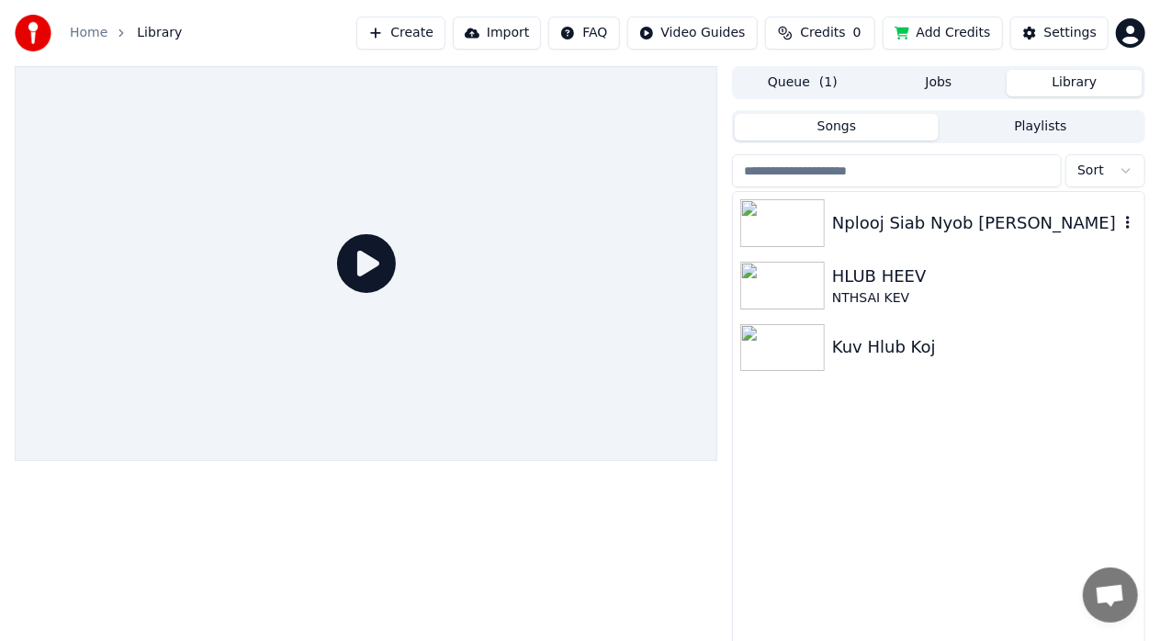
click at [899, 224] on div "Nplooj Siab Nyob [PERSON_NAME]" at bounding box center [975, 223] width 286 height 26
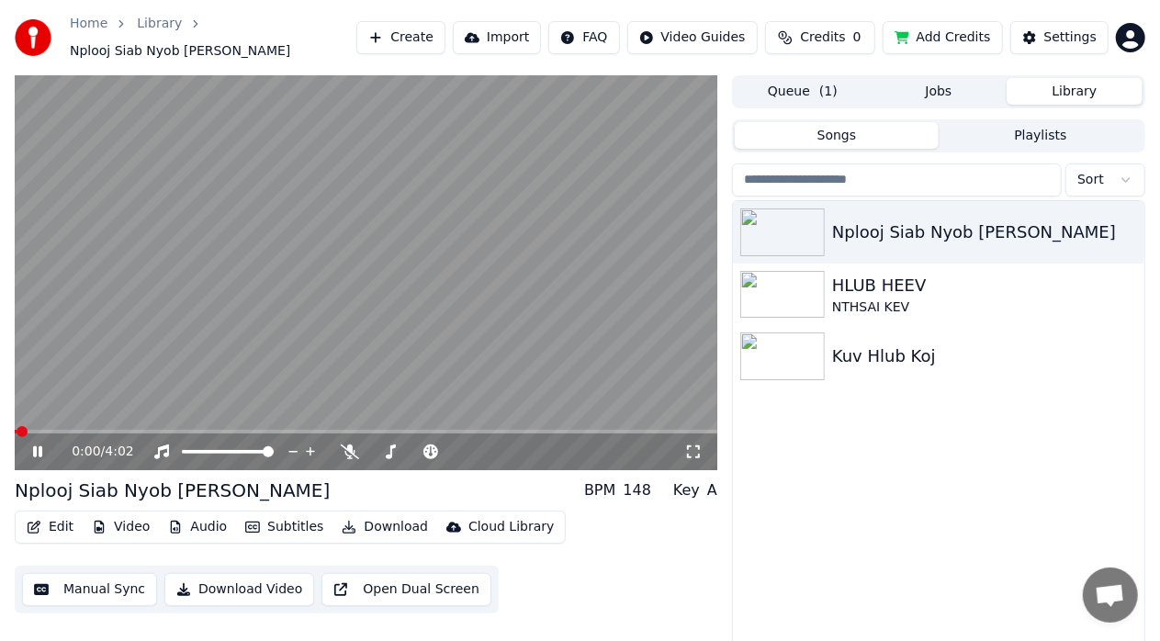
click at [132, 430] on span at bounding box center [366, 432] width 702 height 4
click at [372, 276] on video at bounding box center [366, 272] width 702 height 395
click at [326, 326] on video at bounding box center [366, 272] width 702 height 395
click at [110, 420] on video at bounding box center [366, 272] width 702 height 395
click at [132, 375] on video at bounding box center [366, 272] width 702 height 395
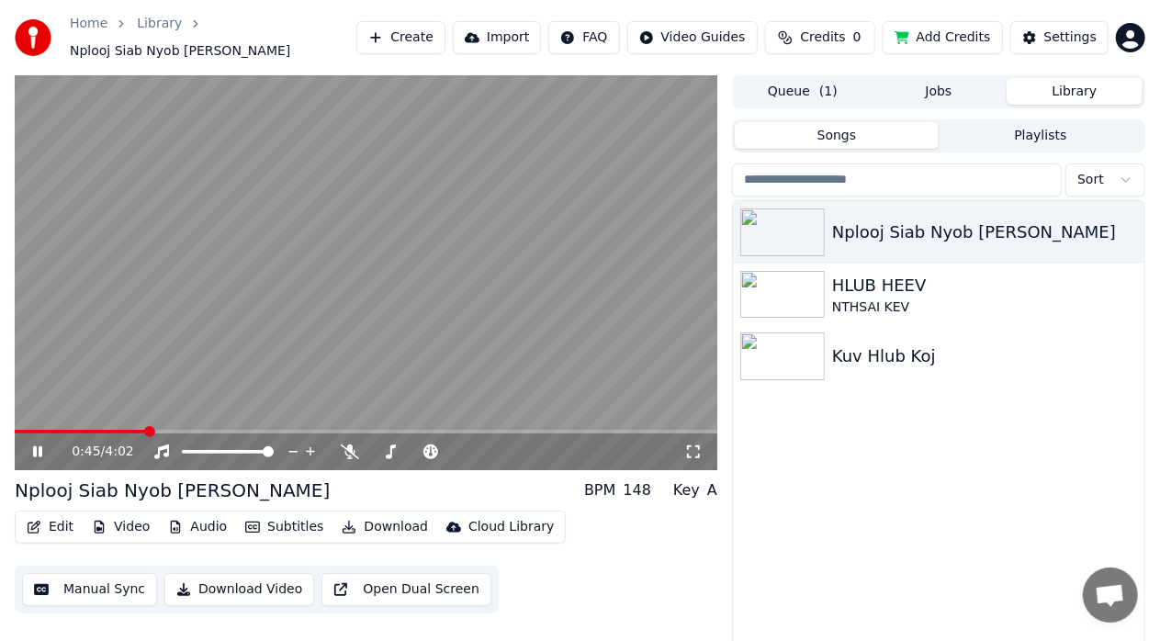
click at [97, 430] on span at bounding box center [81, 432] width 132 height 4
click at [77, 419] on video at bounding box center [366, 272] width 702 height 395
click at [74, 430] on span at bounding box center [45, 432] width 61 height 4
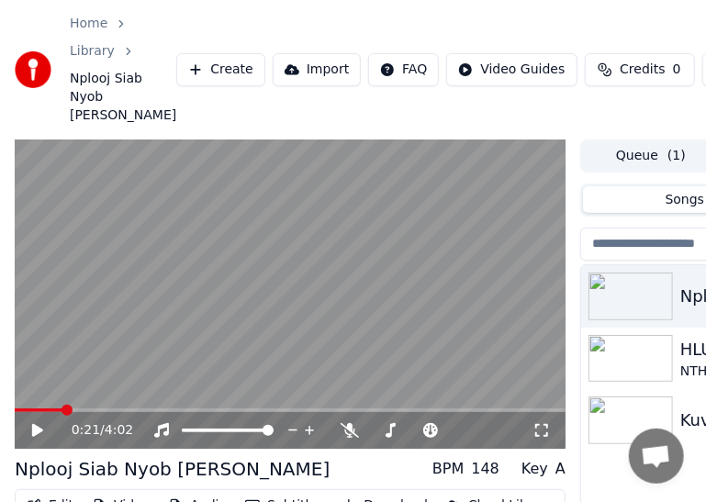
click at [642, 38] on div "Home Library Nplooj Siab Nyob [PERSON_NAME] Nplog Create Import FAQ Video Guide…" at bounding box center [353, 70] width 706 height 140
click at [283, 331] on video at bounding box center [290, 295] width 551 height 310
click at [358, 228] on video at bounding box center [290, 295] width 551 height 310
click at [59, 426] on video at bounding box center [290, 295] width 551 height 310
click at [69, 426] on video at bounding box center [290, 295] width 551 height 310
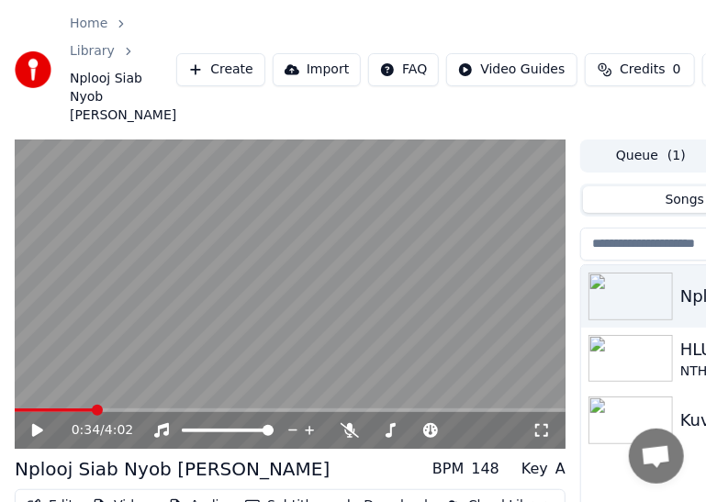
click at [65, 433] on div "0:34 / 4:02" at bounding box center [290, 430] width 551 height 37
click at [87, 384] on video at bounding box center [290, 295] width 551 height 310
click at [64, 426] on video at bounding box center [290, 295] width 551 height 310
click at [93, 375] on video at bounding box center [290, 295] width 551 height 310
click at [60, 426] on video at bounding box center [290, 295] width 551 height 310
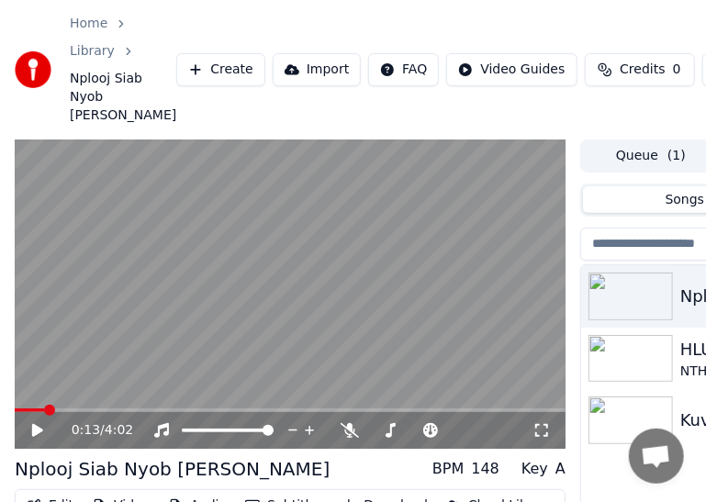
click at [44, 412] on span at bounding box center [29, 411] width 29 height 4
click at [104, 343] on video at bounding box center [290, 295] width 551 height 310
click at [105, 345] on video at bounding box center [290, 295] width 551 height 310
click at [283, 303] on video at bounding box center [290, 295] width 551 height 310
click at [319, 307] on video at bounding box center [290, 295] width 551 height 310
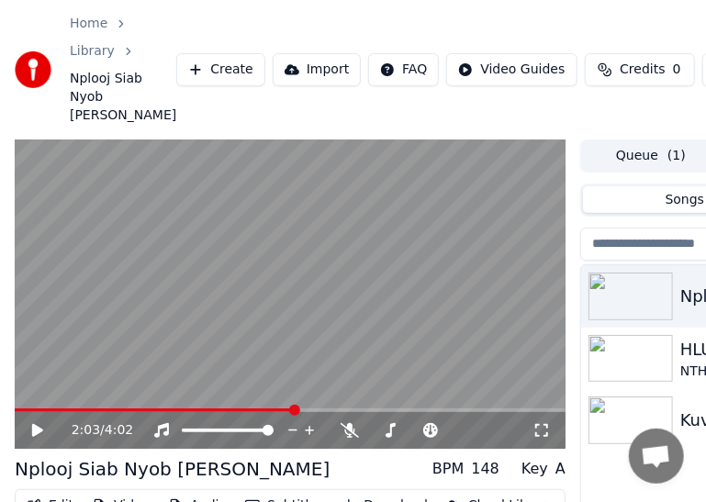
click at [284, 325] on video at bounding box center [290, 295] width 551 height 310
click at [312, 426] on video at bounding box center [290, 295] width 551 height 310
click at [393, 327] on video at bounding box center [290, 295] width 551 height 310
click at [320, 430] on div "2:06 / 4:02" at bounding box center [290, 295] width 551 height 310
click at [328, 424] on video at bounding box center [290, 295] width 551 height 310
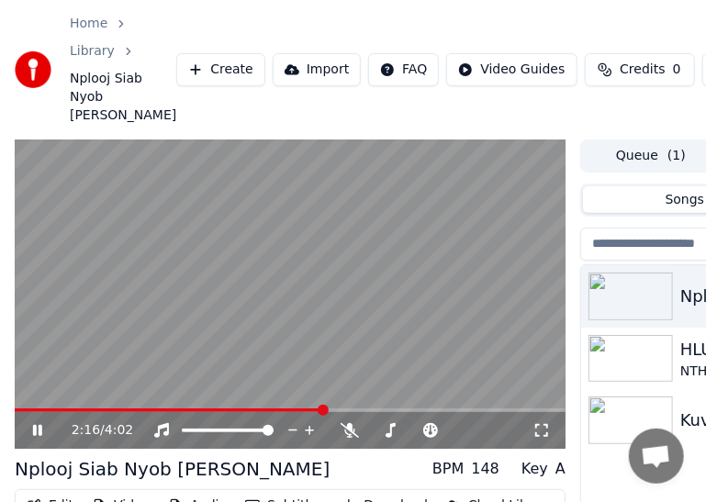
click at [325, 416] on span at bounding box center [323, 410] width 11 height 11
click at [389, 209] on video at bounding box center [290, 295] width 551 height 310
